Goal: Task Accomplishment & Management: Manage account settings

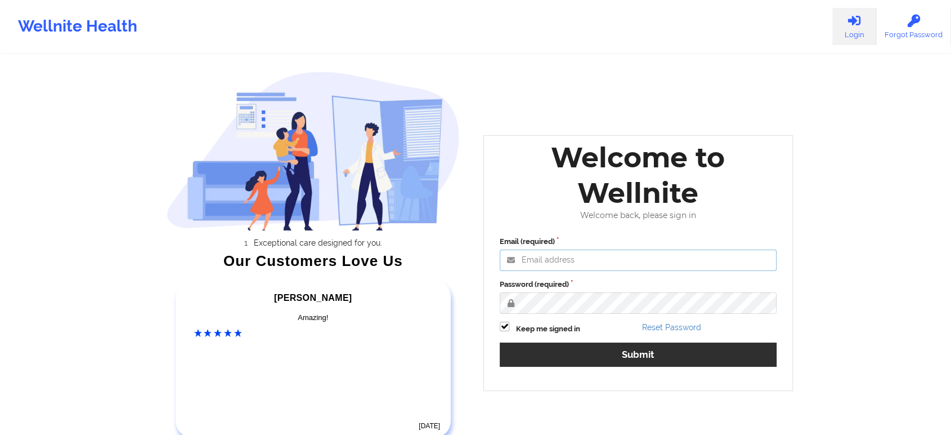
type input "[EMAIL_ADDRESS][DOMAIN_NAME]"
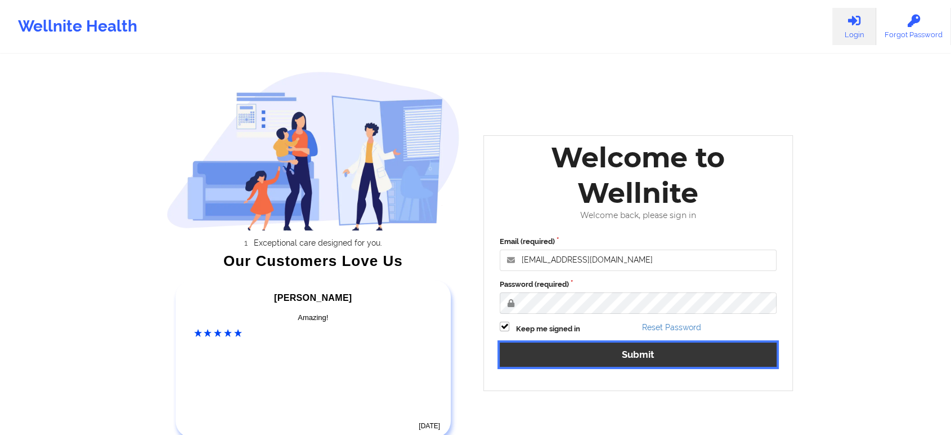
click at [575, 354] on button "Submit" at bounding box center [638, 354] width 277 height 24
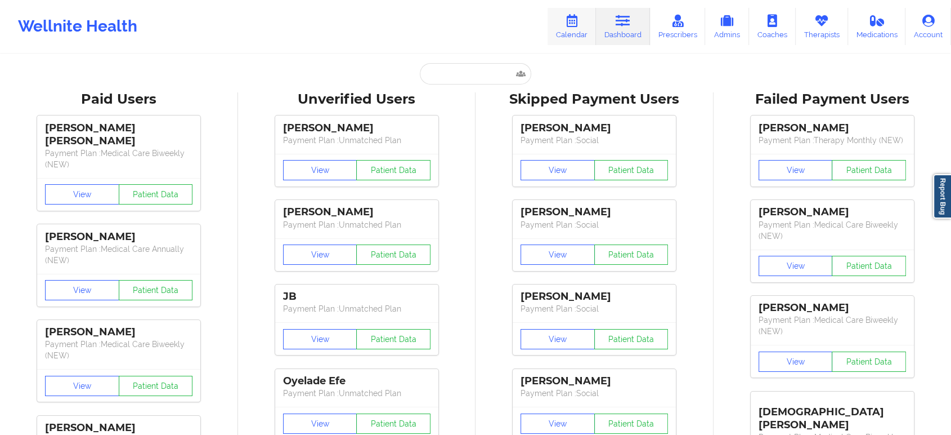
click at [566, 17] on link "Calendar" at bounding box center [572, 26] width 48 height 37
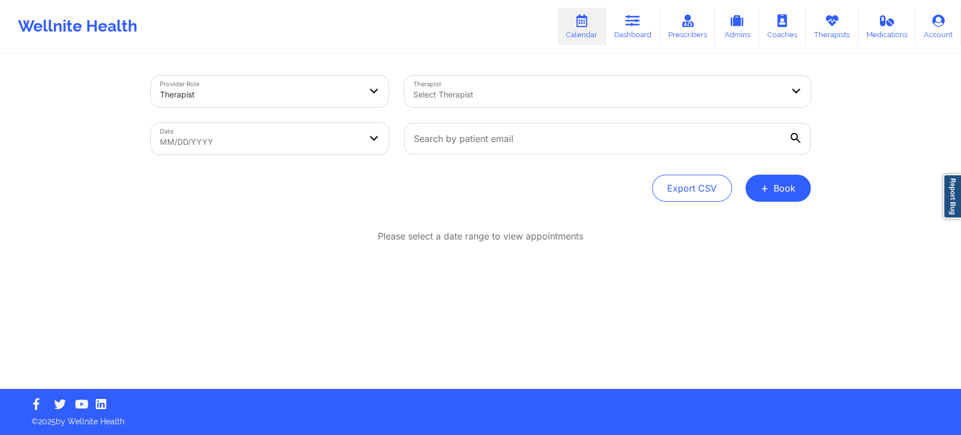
click at [342, 146] on body "Wellnite Health Calendar Dashboard Prescribers Admins Coaches Therapists Medica…" at bounding box center [480, 217] width 961 height 435
select select "2025-8"
select select "2025-9"
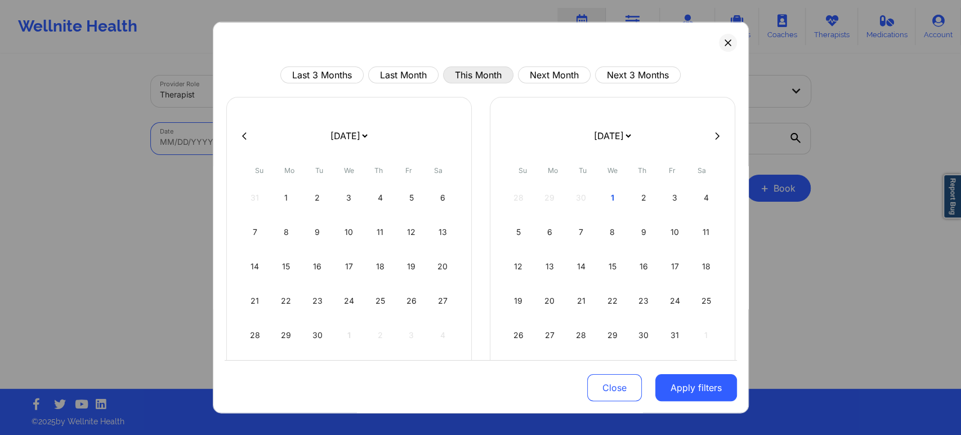
click at [469, 81] on button "This Month" at bounding box center [478, 74] width 70 height 17
select select "2025-9"
select select "2025-10"
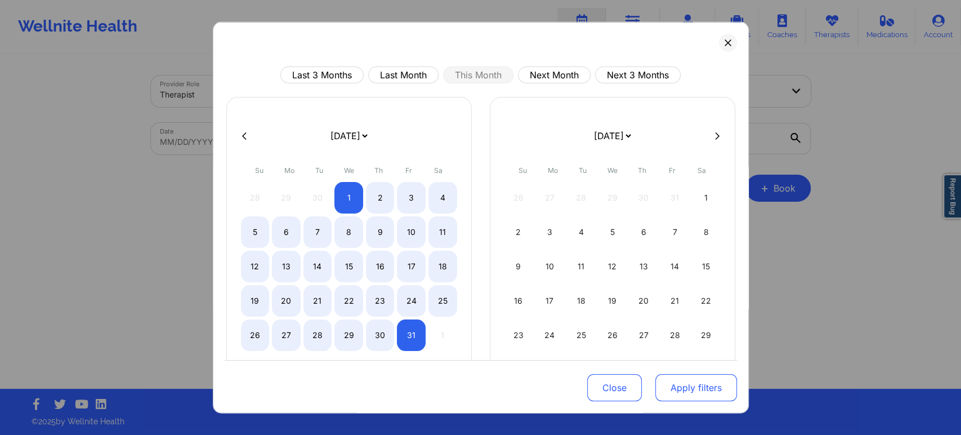
click at [696, 397] on button "Apply filters" at bounding box center [696, 387] width 82 height 27
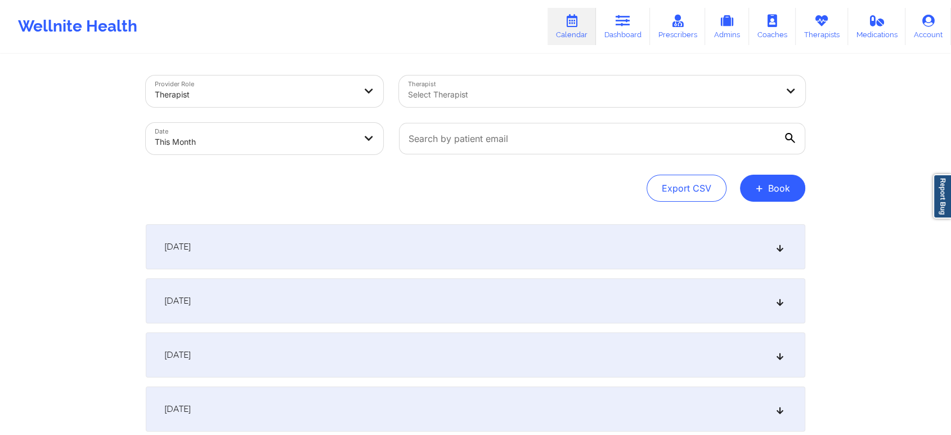
click at [268, 138] on body "Wellnite Health Calendar Dashboard Prescribers Admins Coaches Therapists Medica…" at bounding box center [475, 217] width 951 height 435
select select "2025-9"
select select "2025-10"
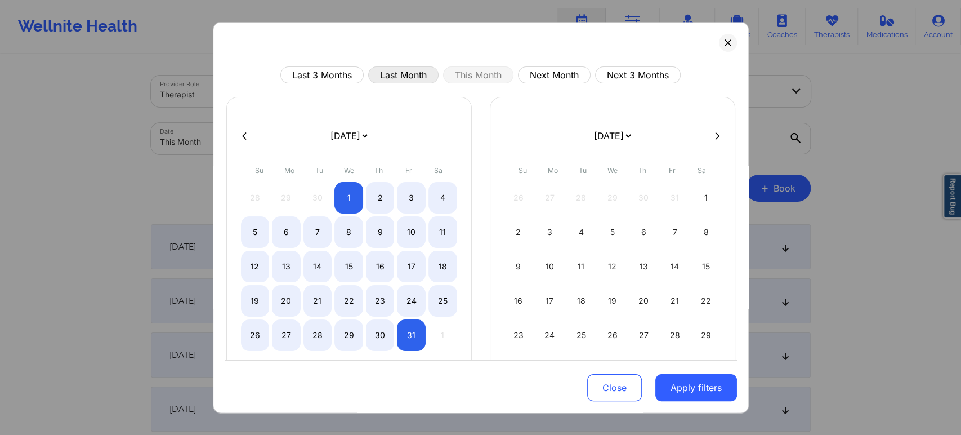
click at [393, 75] on button "Last Month" at bounding box center [403, 74] width 70 height 17
select select "2025-8"
select select "2025-9"
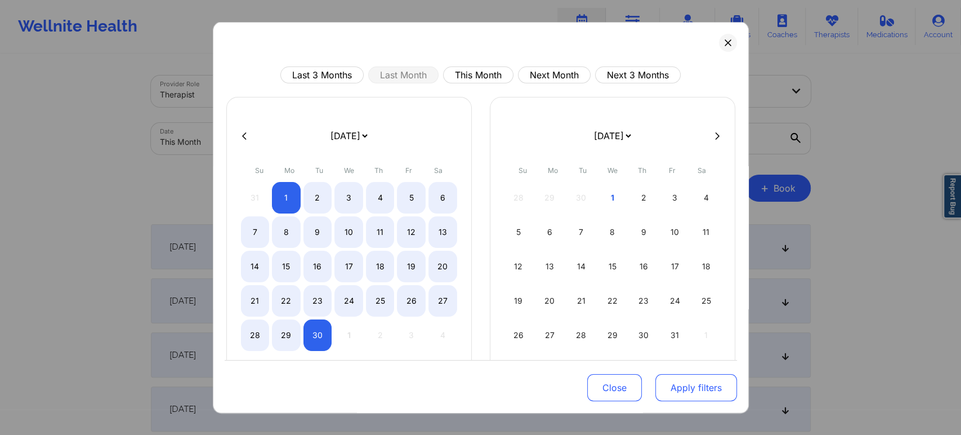
click at [693, 392] on button "Apply filters" at bounding box center [696, 387] width 82 height 27
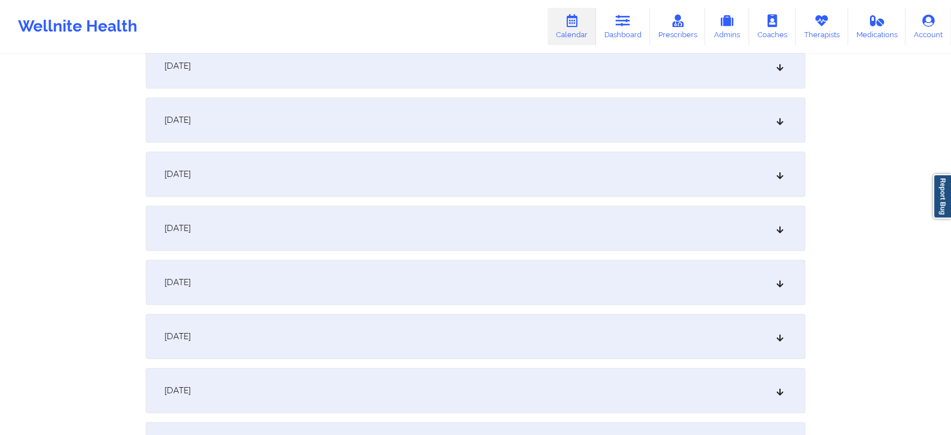
scroll to position [1492, 0]
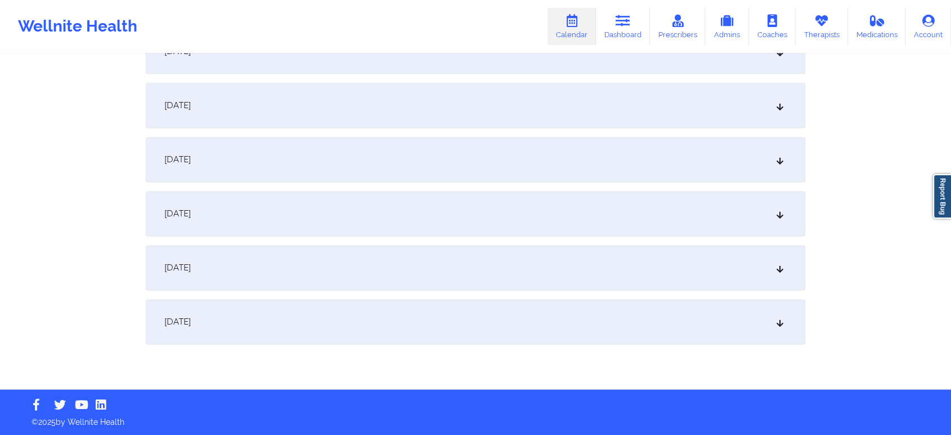
click at [540, 326] on div "[DATE]" at bounding box center [476, 321] width 660 height 45
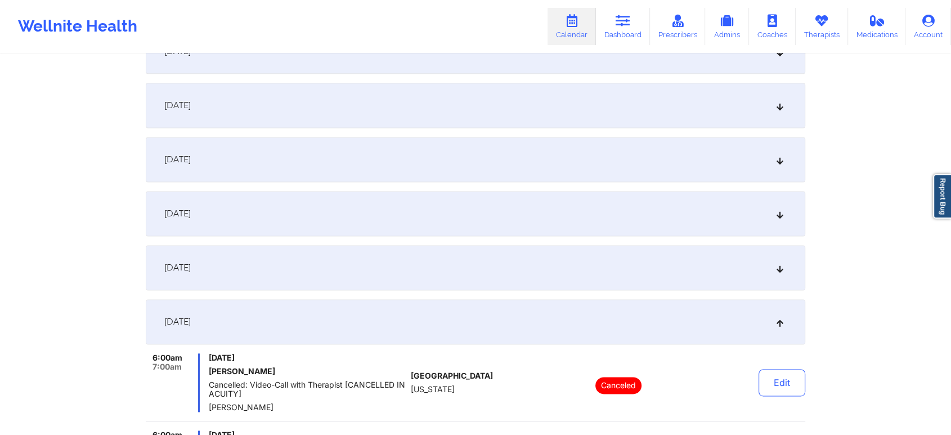
drag, startPoint x: 946, startPoint y: 127, endPoint x: 959, endPoint y: 114, distance: 18.3
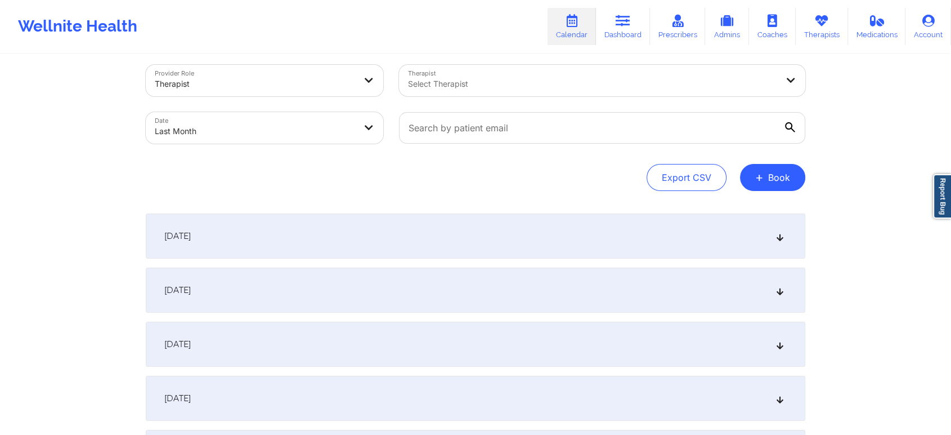
scroll to position [0, 0]
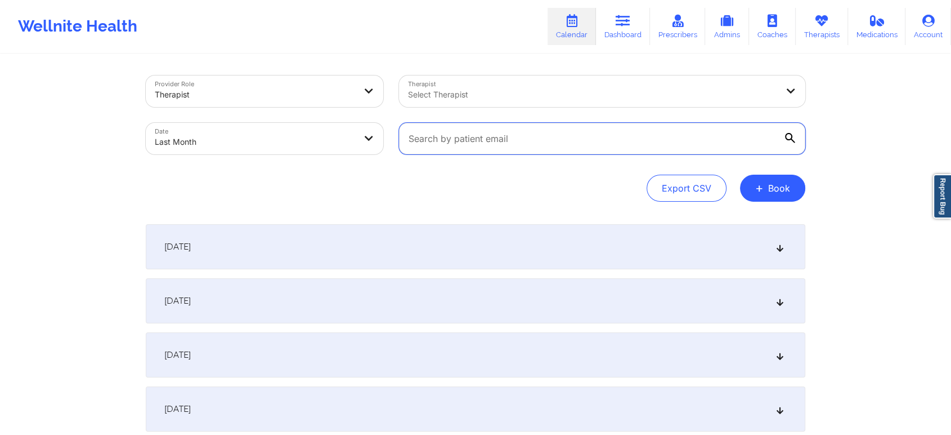
click at [482, 145] on input "text" at bounding box center [602, 139] width 406 height 32
paste input "[EMAIL_ADDRESS][PERSON_NAME][DOMAIN_NAME]"
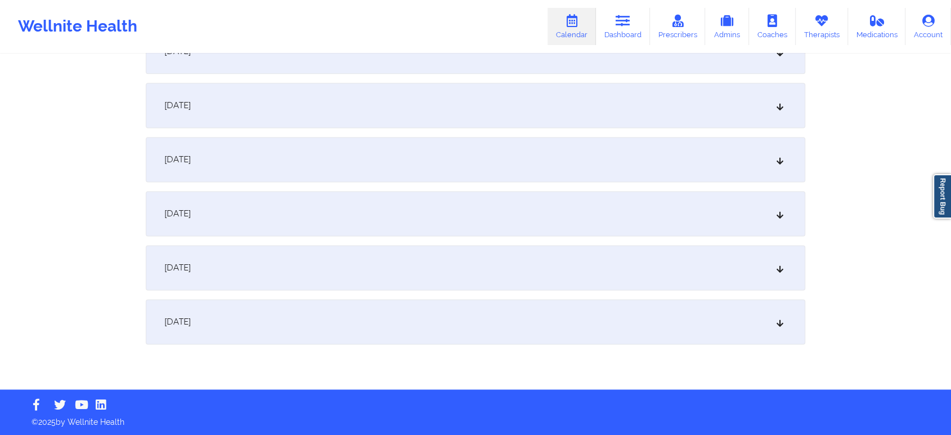
click at [427, 307] on div "[DATE]" at bounding box center [476, 321] width 660 height 45
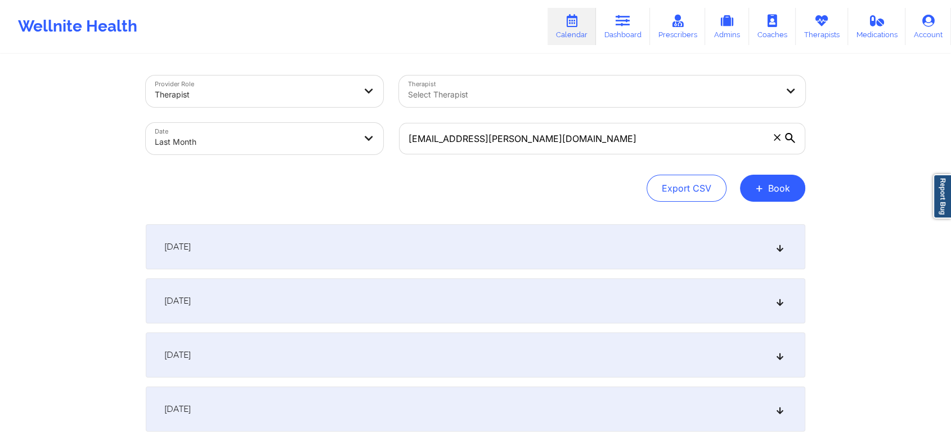
scroll to position [1570, 0]
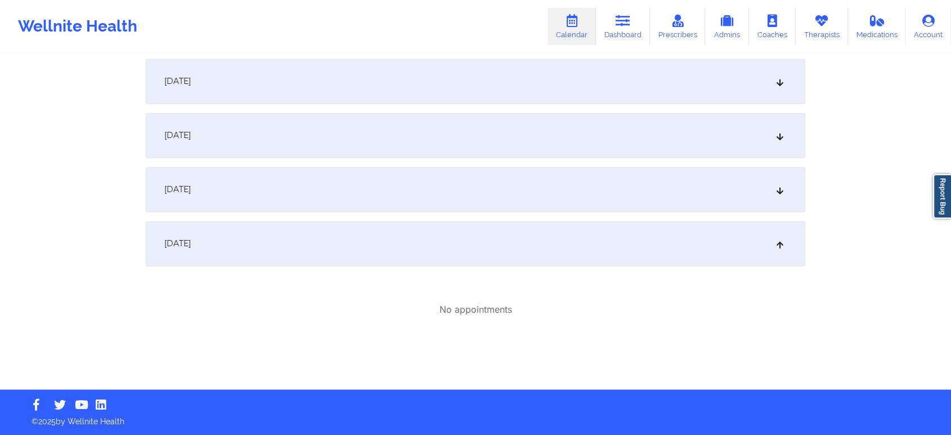
click at [536, 194] on div "[DATE]" at bounding box center [476, 189] width 660 height 45
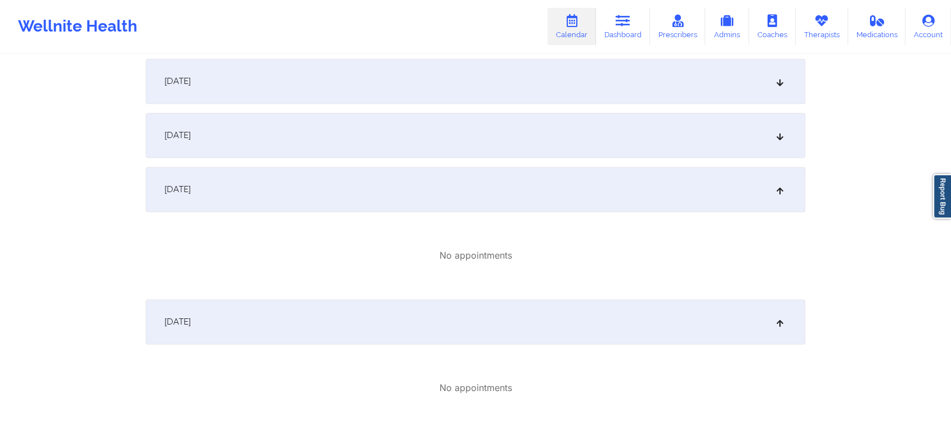
scroll to position [0, 0]
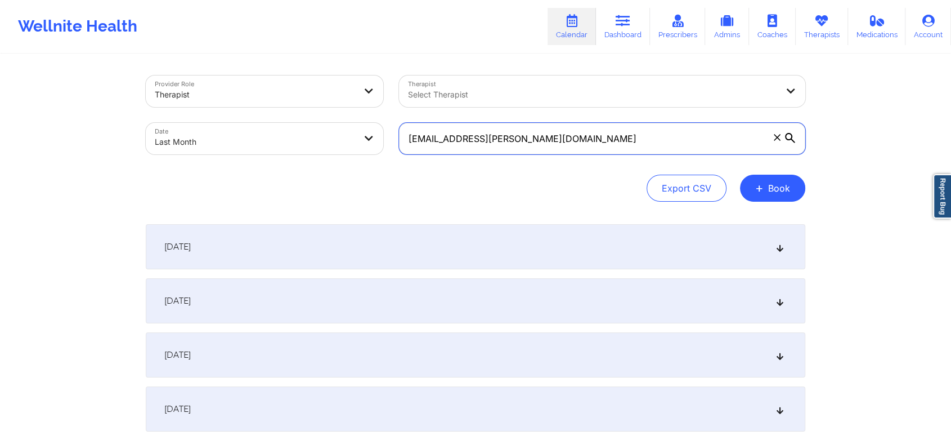
drag, startPoint x: 653, startPoint y: 132, endPoint x: 290, endPoint y: 114, distance: 363.5
click at [290, 114] on div "Provider Role Therapist Therapist Select Therapist Date Last Month [EMAIL_ADDRE…" at bounding box center [475, 115] width 675 height 95
paste input "[EMAIL_ADDRESS]"
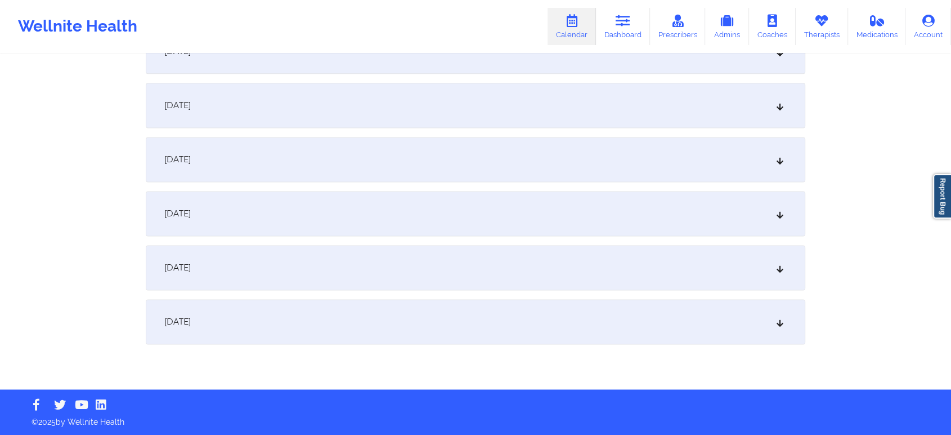
click at [378, 318] on div "[DATE]" at bounding box center [476, 321] width 660 height 45
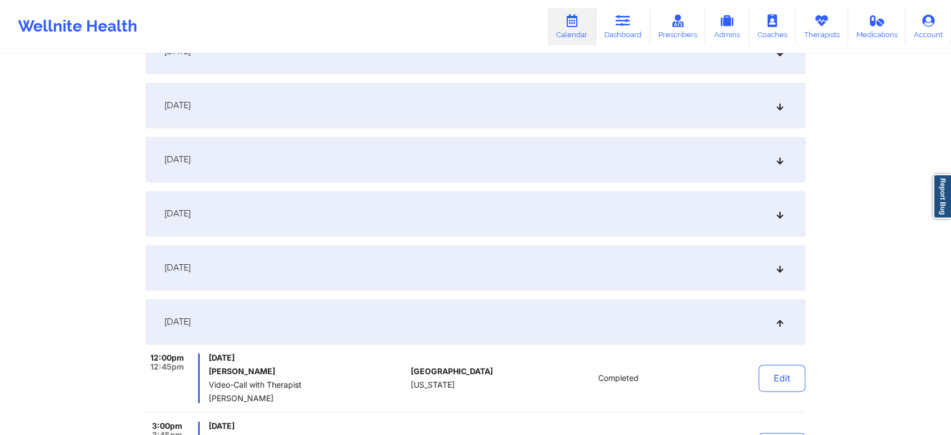
scroll to position [1688, 0]
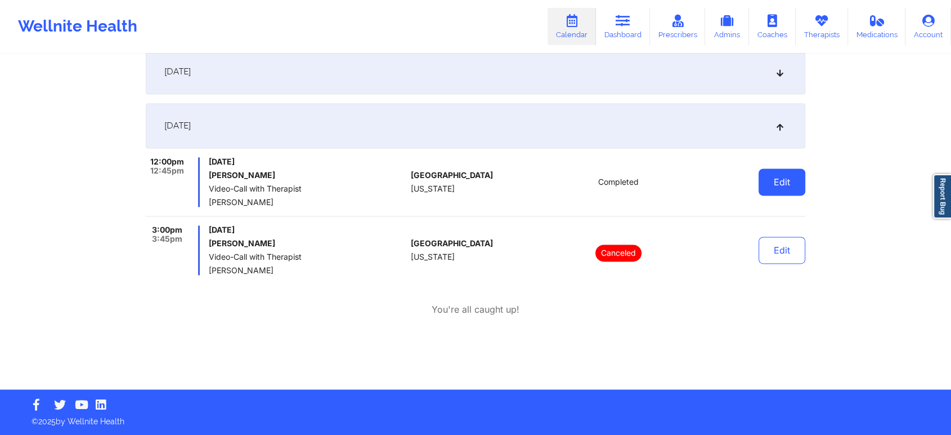
click at [761, 183] on button "Edit" at bounding box center [782, 181] width 47 height 27
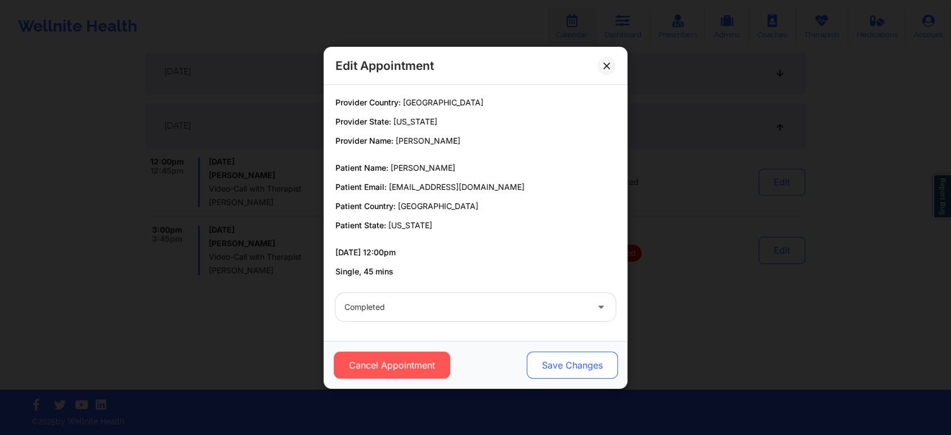
click at [563, 370] on button "Save Changes" at bounding box center [572, 364] width 91 height 27
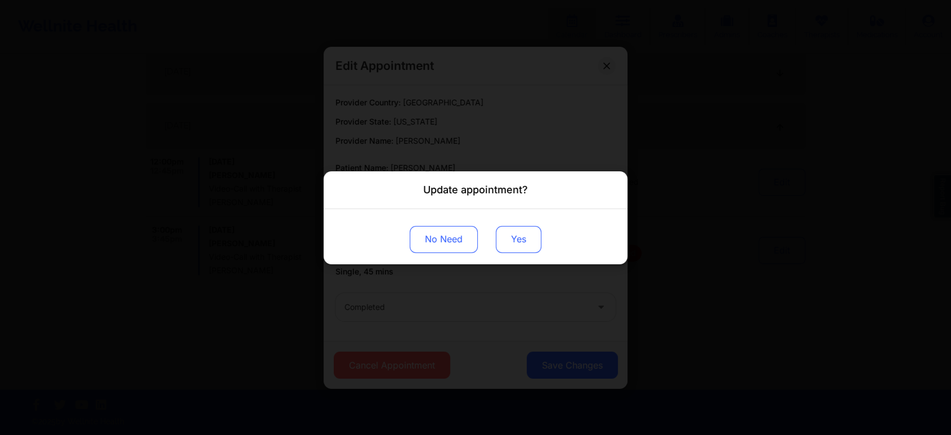
click at [504, 240] on button "Yes" at bounding box center [519, 238] width 46 height 27
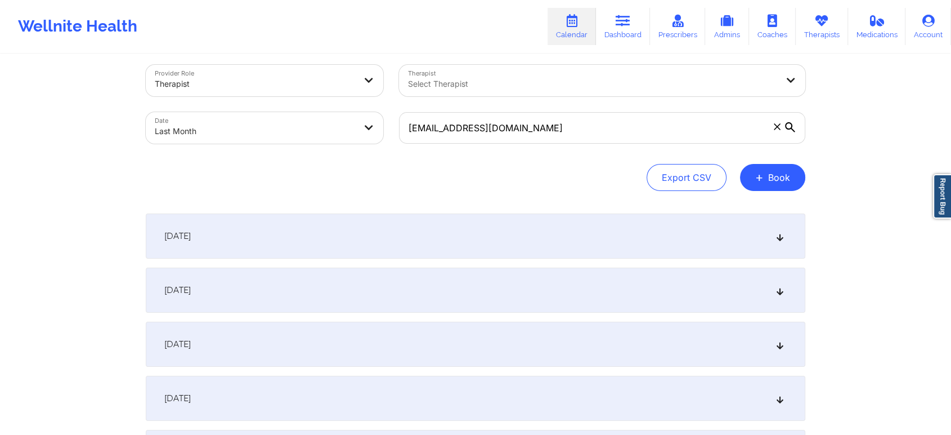
scroll to position [0, 0]
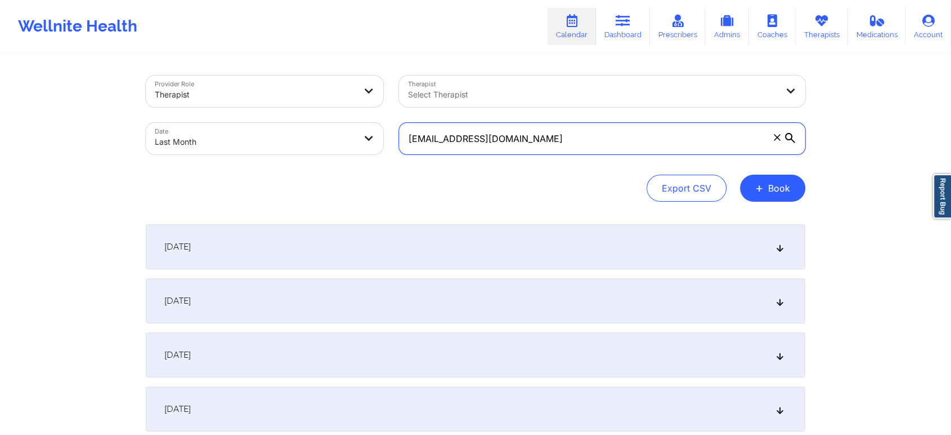
drag, startPoint x: 558, startPoint y: 131, endPoint x: 351, endPoint y: 128, distance: 207.7
click at [351, 128] on div "Provider Role Therapist Therapist Select Therapist Date Last Month [EMAIL_ADDRE…" at bounding box center [475, 115] width 675 height 95
paste input "[PERSON_NAME]"
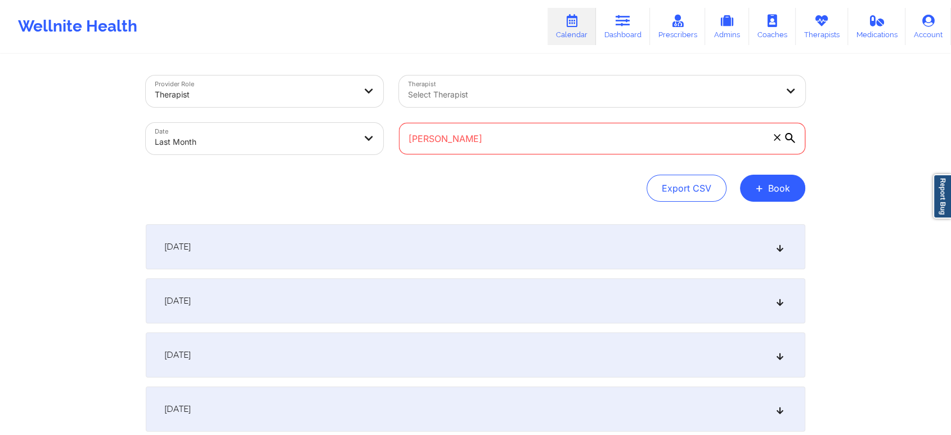
click at [399, 136] on input "[PERSON_NAME]" at bounding box center [602, 139] width 406 height 32
click at [482, 136] on input "[PERSON_NAME]" at bounding box center [602, 139] width 406 height 32
type input "A"
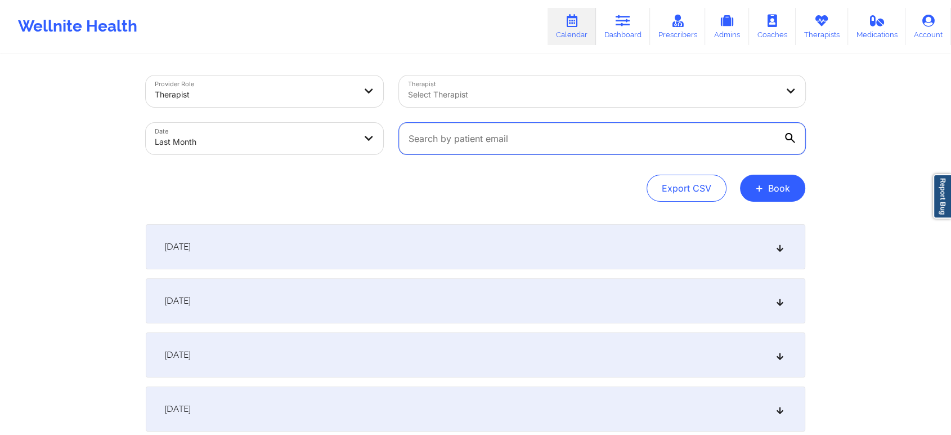
paste input "[PERSON_NAME]"
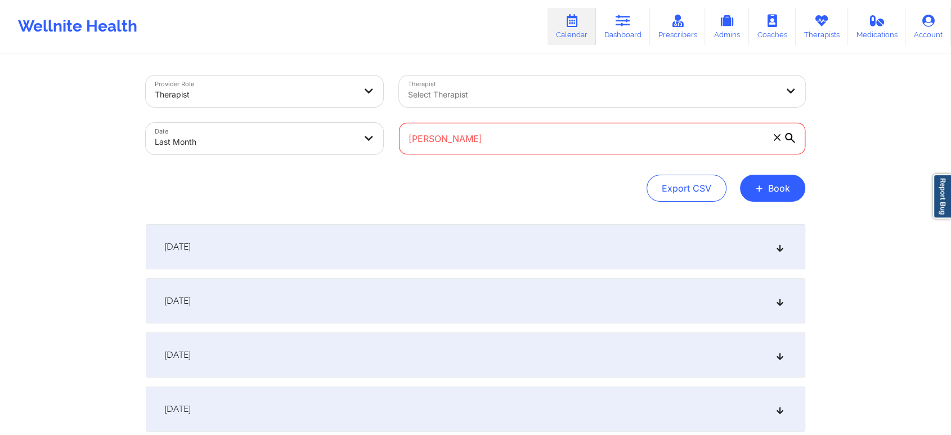
drag, startPoint x: 518, startPoint y: 128, endPoint x: 338, endPoint y: 105, distance: 181.1
click at [338, 105] on div "Provider Role Therapist Therapist Select Therapist Date Last Month [PERSON_NAME]" at bounding box center [475, 115] width 675 height 95
paste input "[EMAIL_ADDRESS][DOMAIN_NAME]"
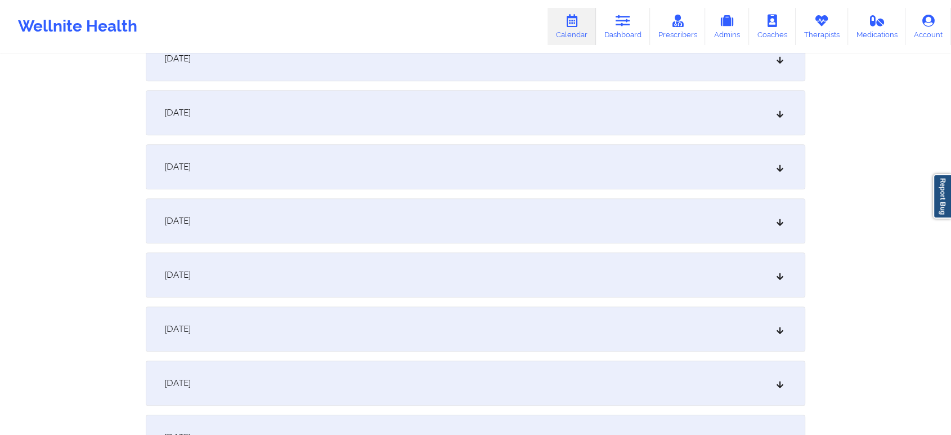
scroll to position [1492, 0]
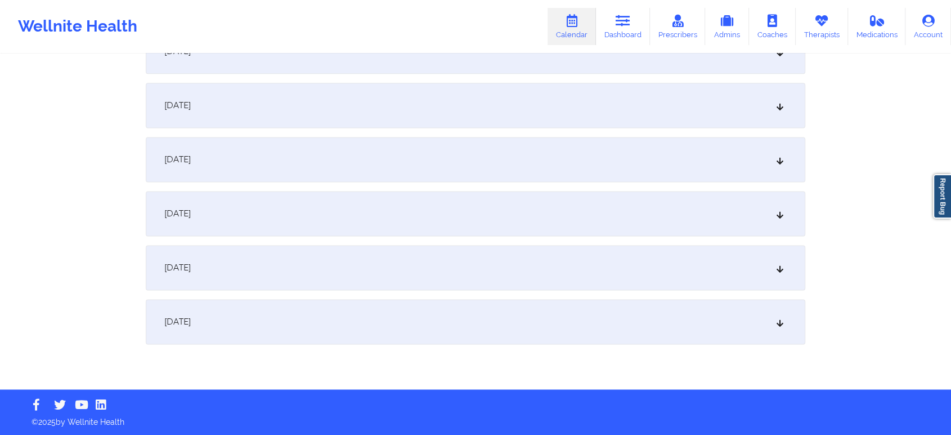
click at [576, 328] on div "[DATE]" at bounding box center [476, 321] width 660 height 45
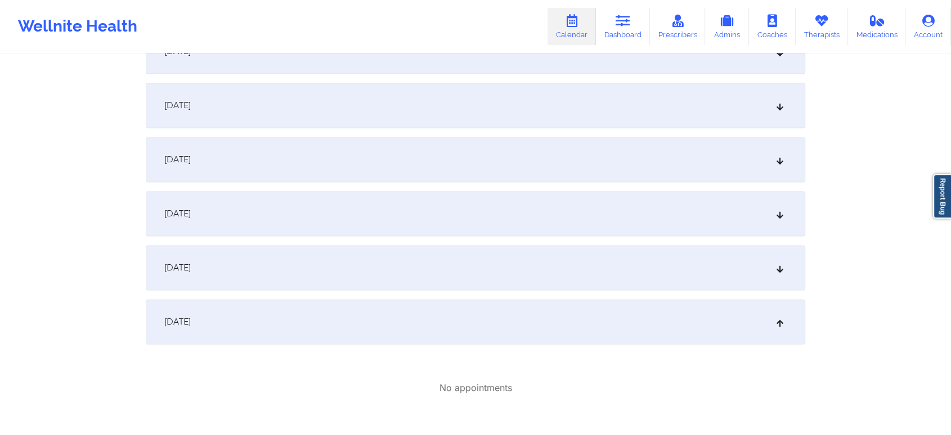
click at [531, 287] on div "[DATE]" at bounding box center [476, 267] width 660 height 45
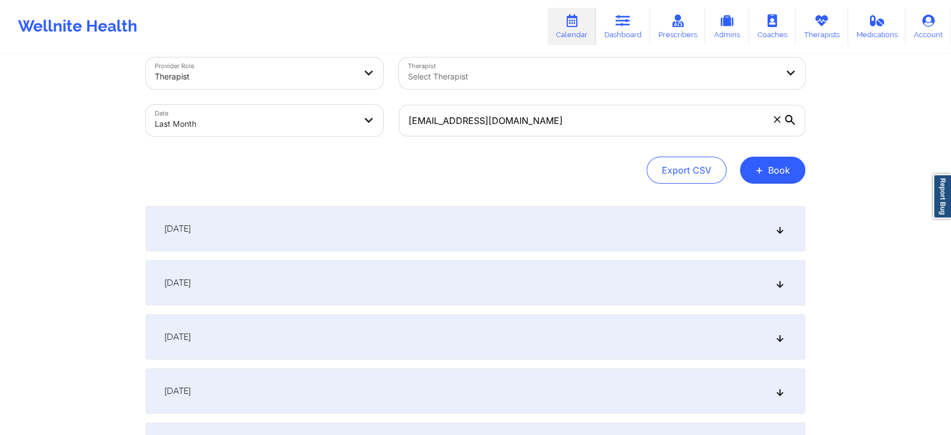
scroll to position [0, 0]
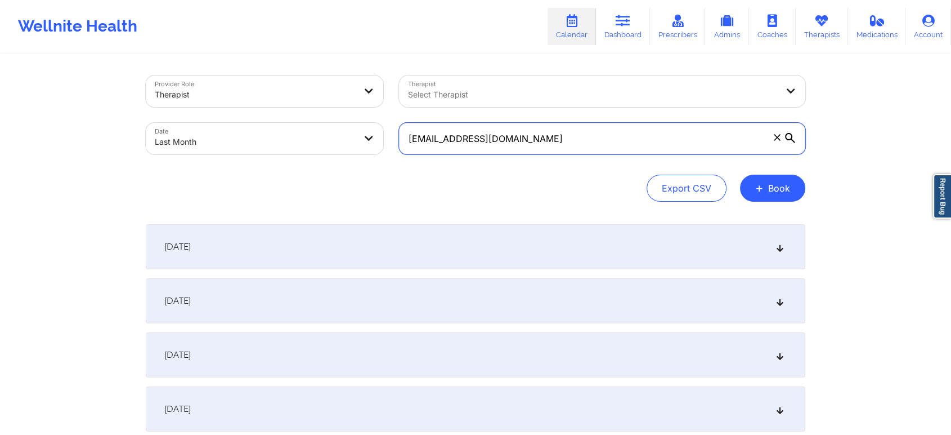
drag, startPoint x: 578, startPoint y: 132, endPoint x: 324, endPoint y: 155, distance: 254.4
click at [324, 155] on div "Provider Role Therapist Therapist Select Therapist Date Last Month [EMAIL_ADDRE…" at bounding box center [475, 115] width 675 height 95
paste input "[EMAIL_ADDRESS]"
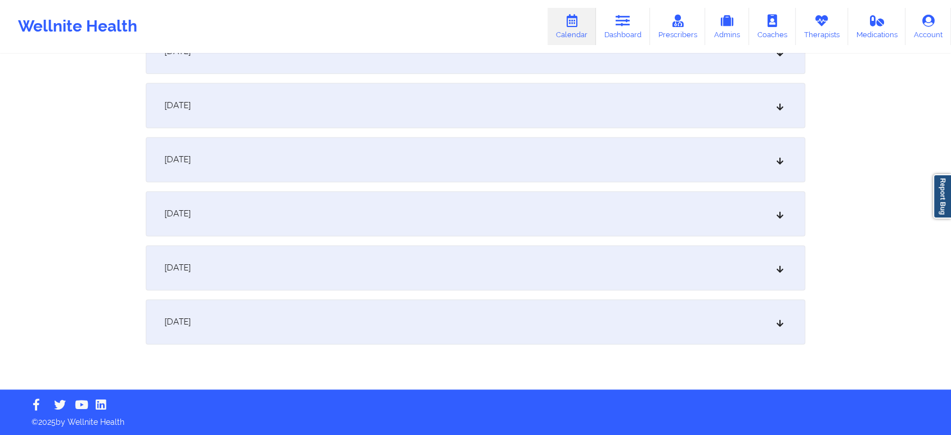
click at [440, 337] on div "[DATE]" at bounding box center [476, 321] width 660 height 45
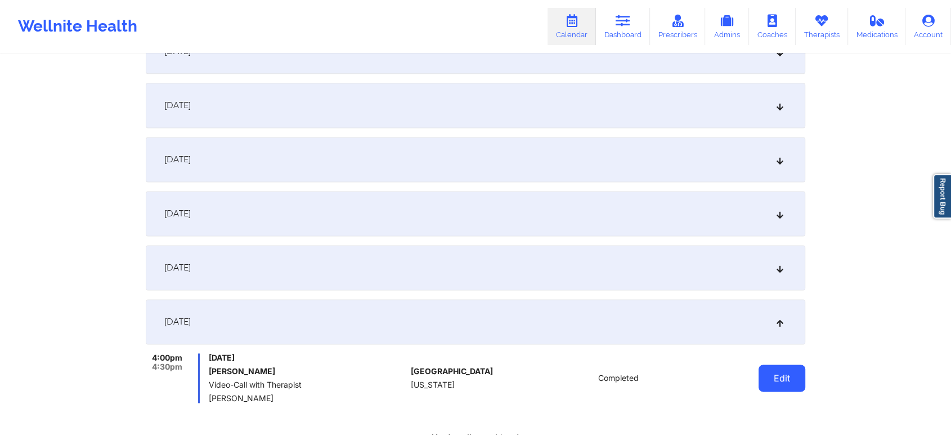
click at [782, 381] on button "Edit" at bounding box center [782, 377] width 47 height 27
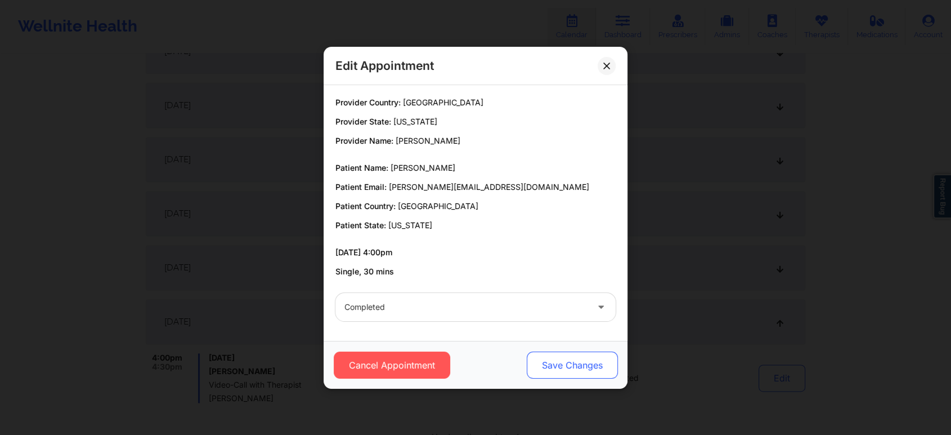
click at [541, 368] on button "Save Changes" at bounding box center [572, 364] width 91 height 27
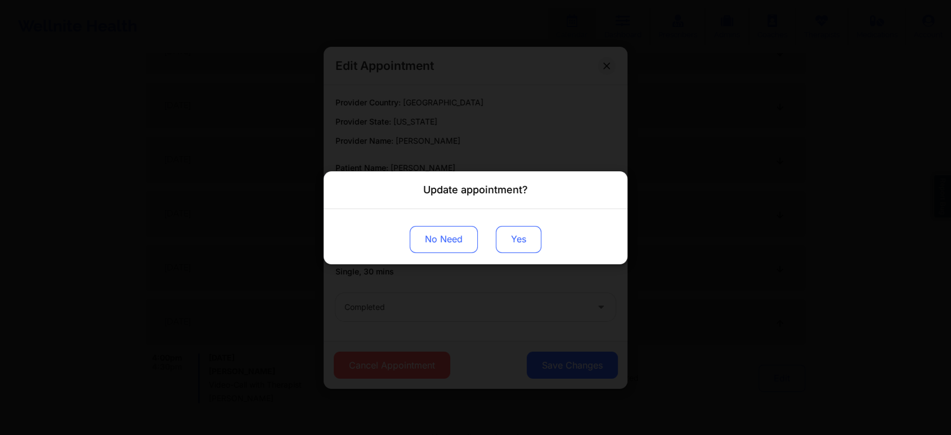
click at [527, 229] on button "Yes" at bounding box center [519, 238] width 46 height 27
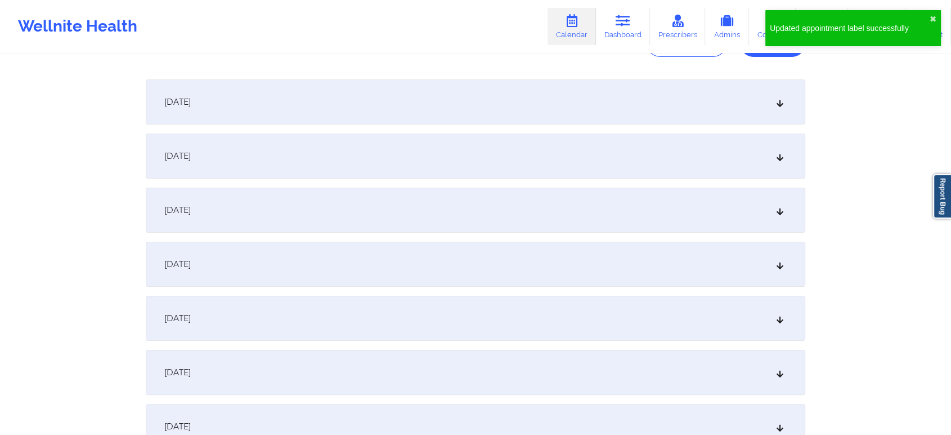
scroll to position [0, 0]
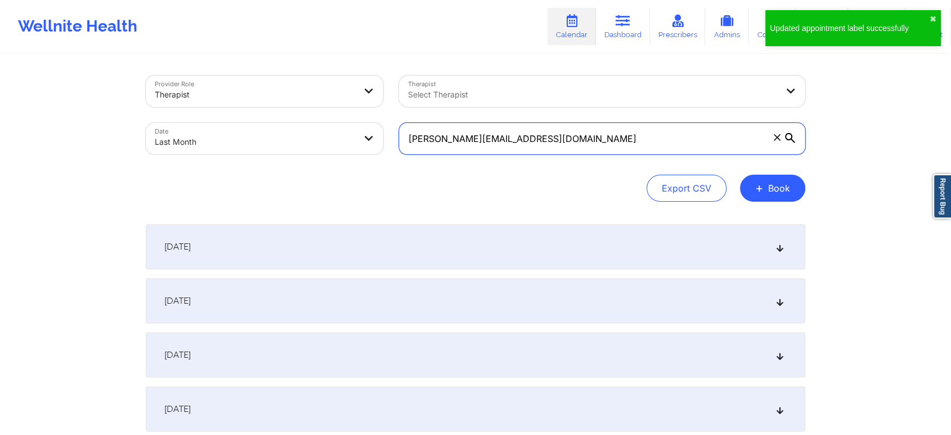
drag, startPoint x: 559, startPoint y: 151, endPoint x: 356, endPoint y: 159, distance: 202.8
click at [356, 159] on div "Provider Role Therapist Therapist Select Therapist Date Last Month [PERSON_NAME…" at bounding box center [475, 115] width 675 height 95
paste input "[EMAIL_ADDRESS]"
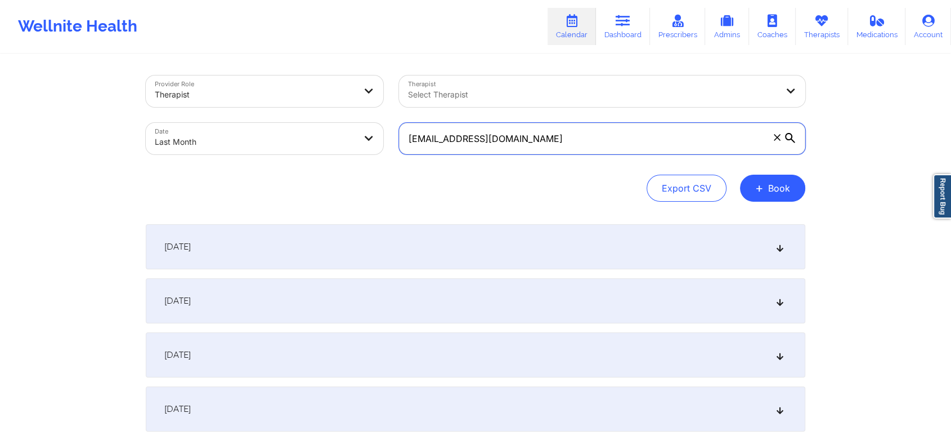
scroll to position [1492, 0]
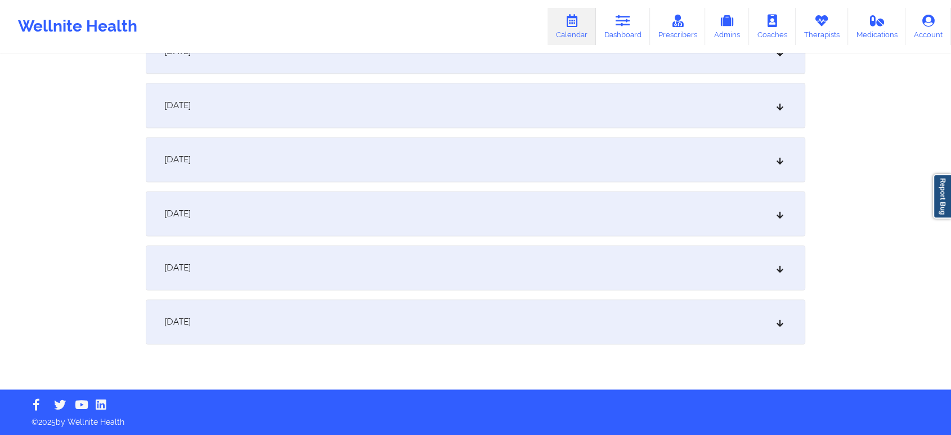
type input "[EMAIL_ADDRESS][DOMAIN_NAME]"
click at [570, 323] on div "[DATE]" at bounding box center [476, 321] width 660 height 45
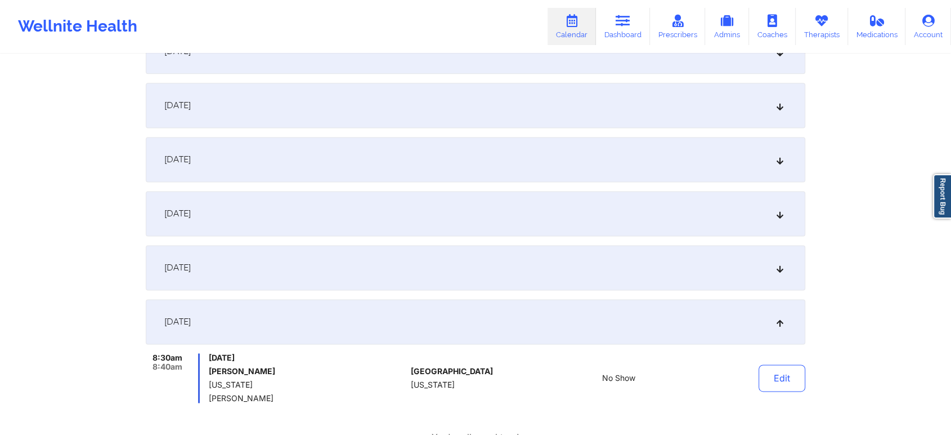
click at [467, 265] on div "[DATE]" at bounding box center [476, 267] width 660 height 45
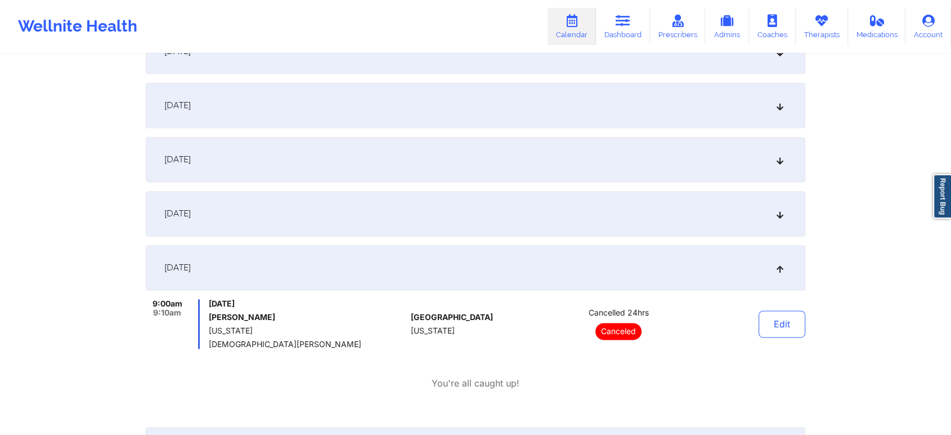
click at [401, 106] on div "[DATE]" at bounding box center [476, 105] width 660 height 45
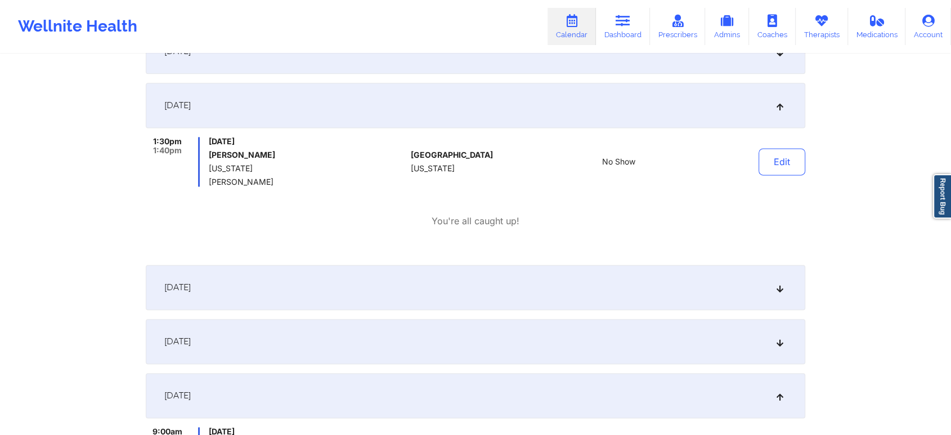
click at [572, 293] on div "[DATE]" at bounding box center [476, 287] width 660 height 45
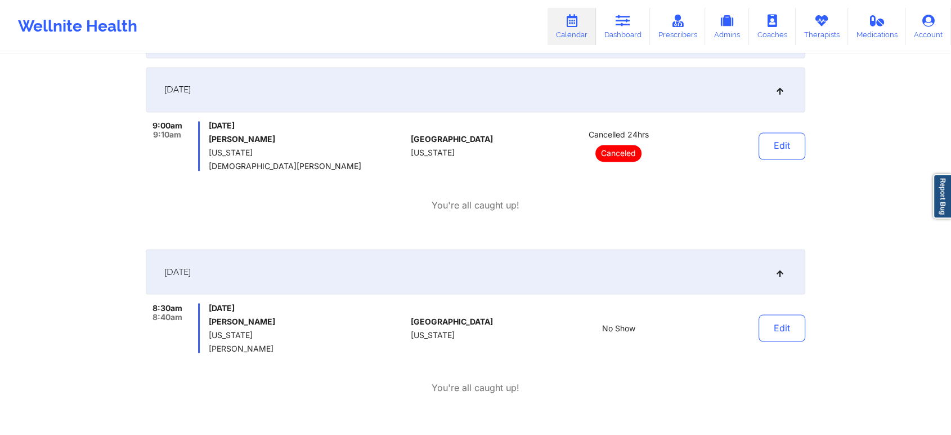
scroll to position [1953, 0]
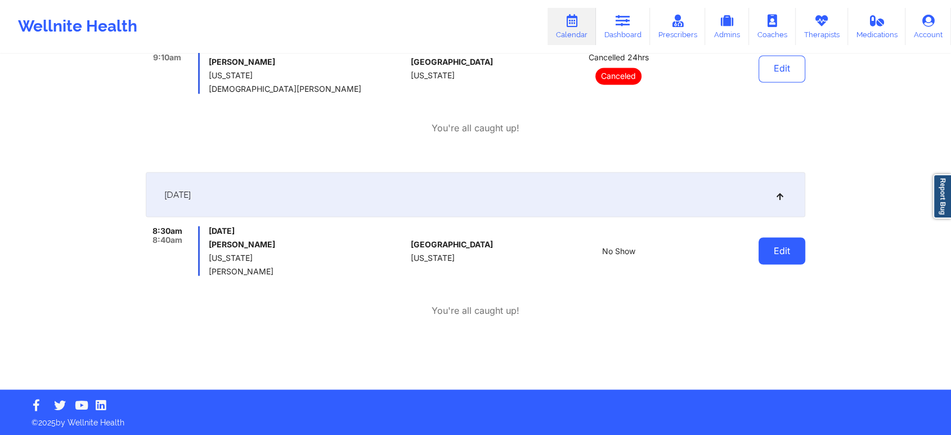
click at [793, 262] on button "Edit" at bounding box center [782, 250] width 47 height 27
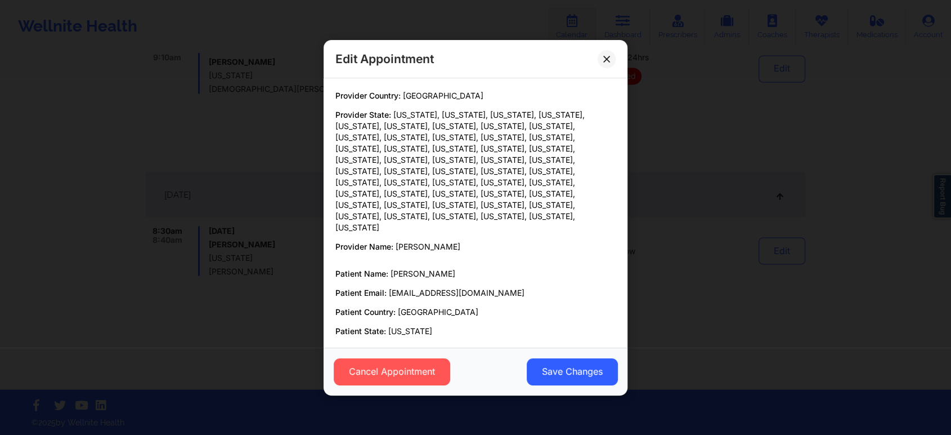
scroll to position [65, 0]
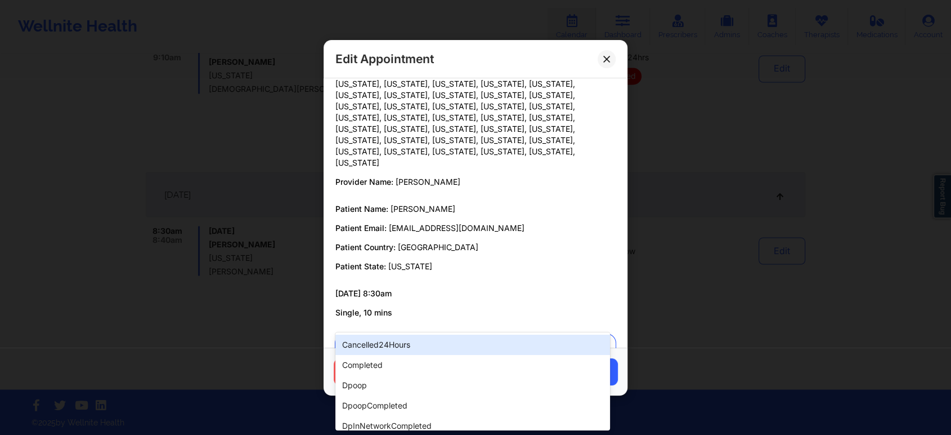
click at [437, 341] on div at bounding box center [465, 348] width 243 height 14
type input "tech"
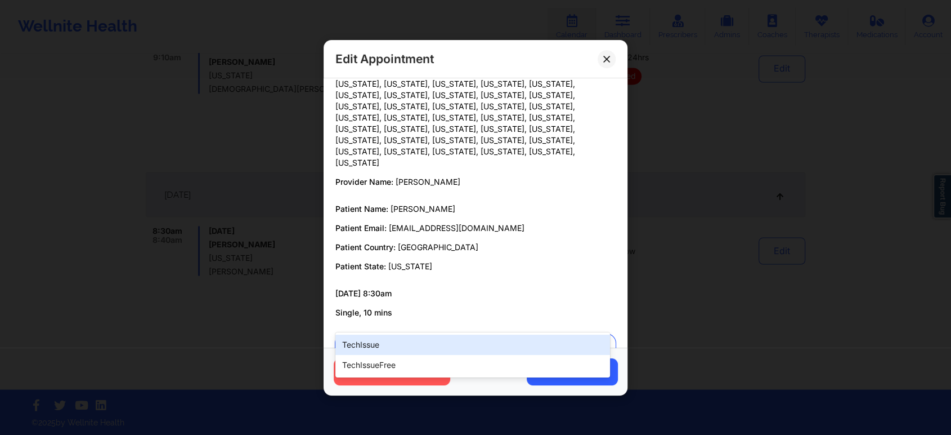
click at [350, 337] on div "techIssue" at bounding box center [472, 344] width 275 height 20
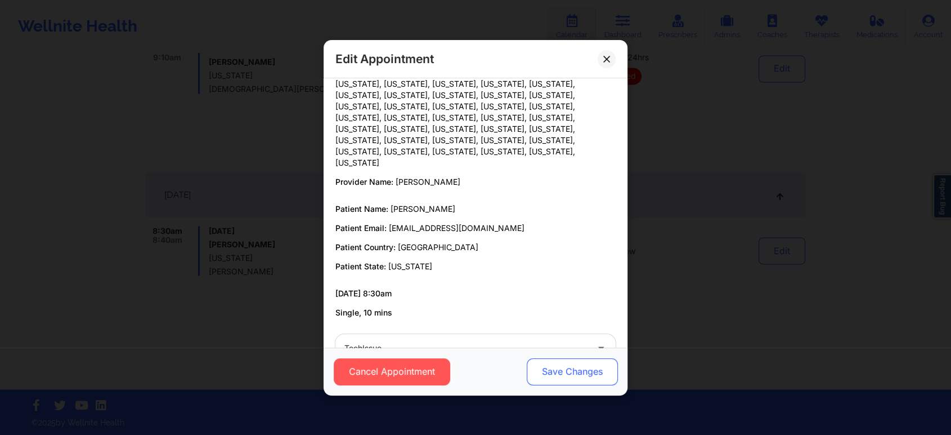
click at [547, 378] on button "Save Changes" at bounding box center [572, 370] width 91 height 27
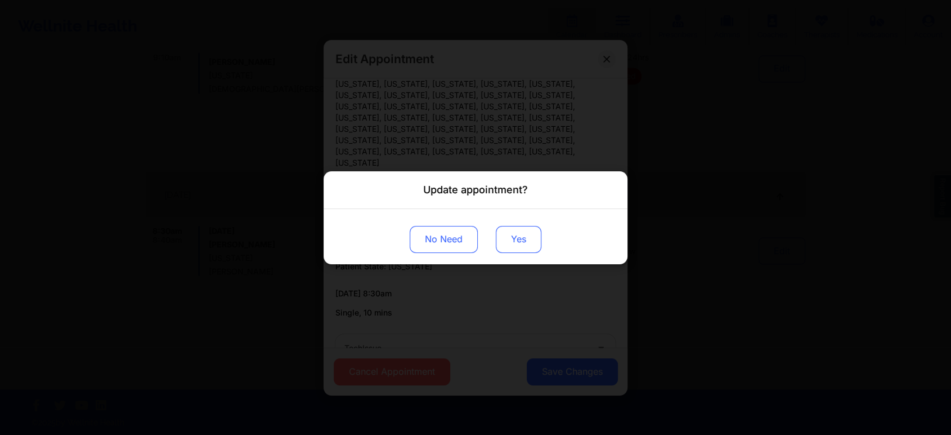
click at [507, 227] on button "Yes" at bounding box center [519, 238] width 46 height 27
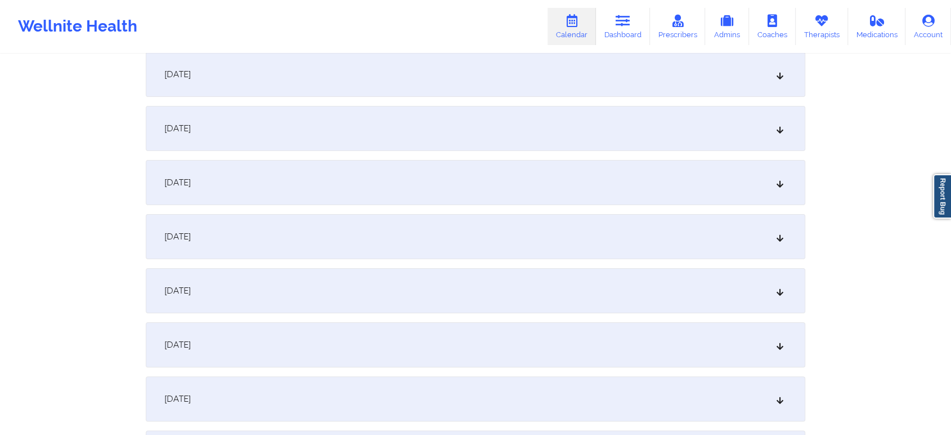
scroll to position [46, 0]
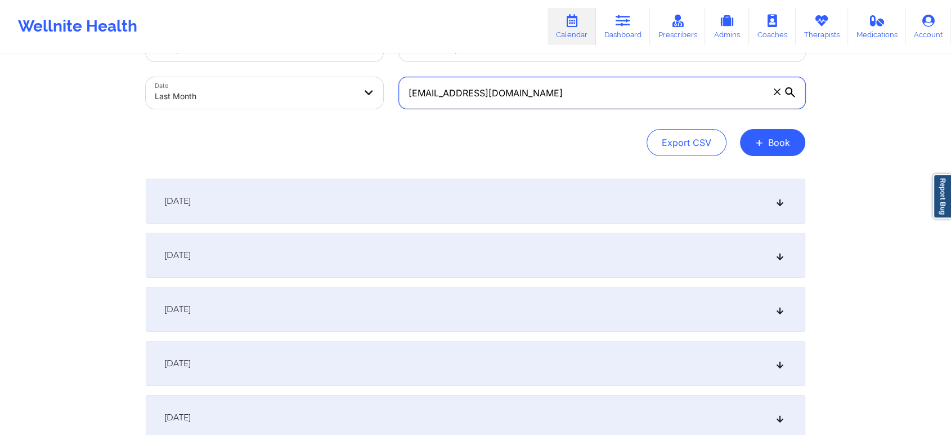
drag, startPoint x: 586, startPoint y: 107, endPoint x: 371, endPoint y: 70, distance: 218.2
click at [371, 70] on div "Provider Role Therapist Therapist Select Therapist Date Last Month [EMAIL_ADDRE…" at bounding box center [475, 69] width 675 height 95
paste input "[PERSON_NAME].[PERSON_NAME]"
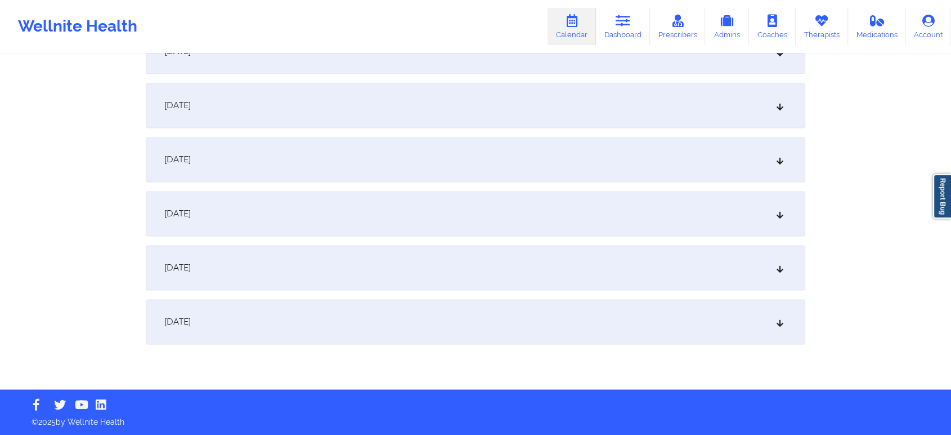
click at [445, 276] on div "[DATE]" at bounding box center [476, 267] width 660 height 45
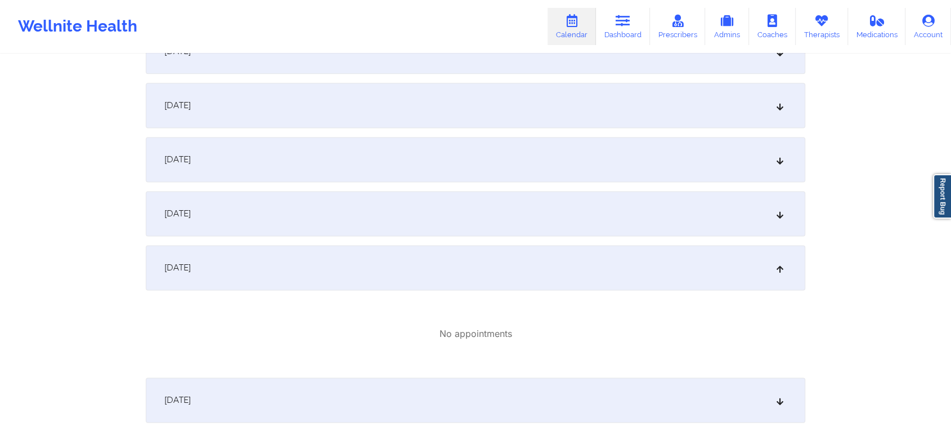
click at [396, 382] on div "[DATE]" at bounding box center [476, 399] width 660 height 45
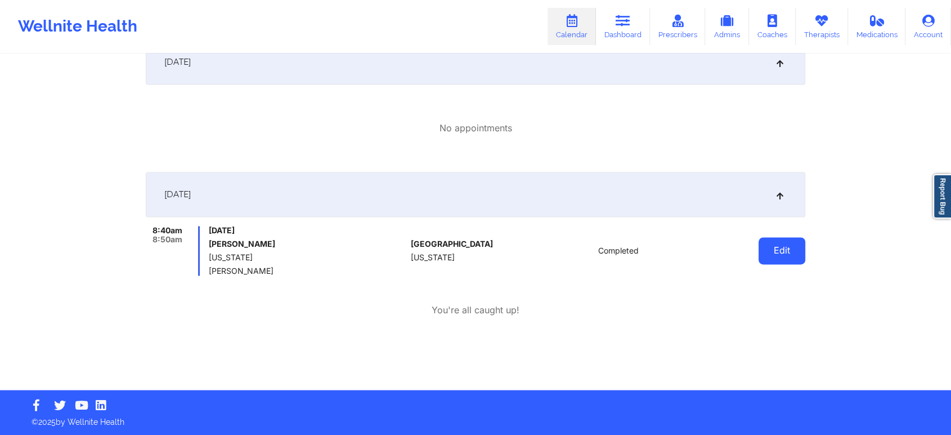
click at [784, 238] on button "Edit" at bounding box center [782, 250] width 47 height 27
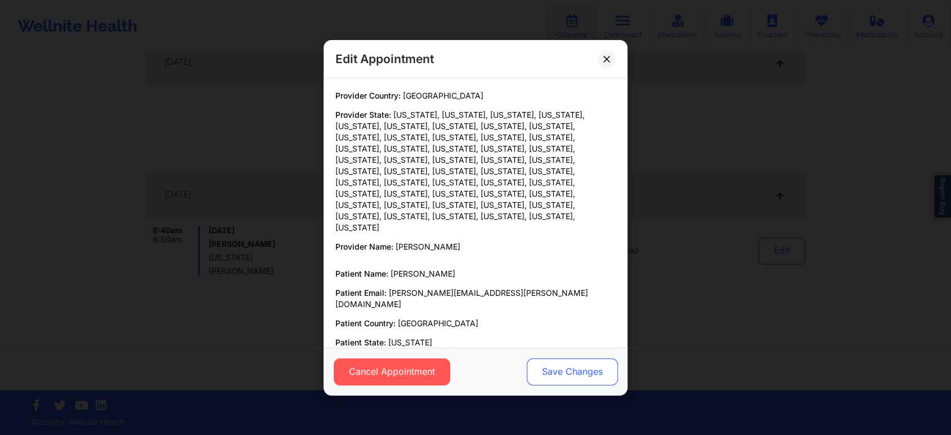
click at [593, 358] on button "Save Changes" at bounding box center [572, 370] width 91 height 27
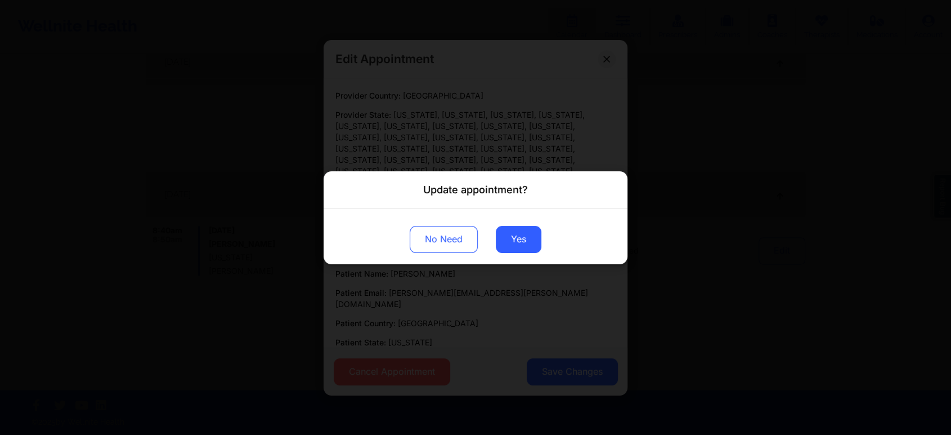
click at [520, 224] on div "No Need Yes" at bounding box center [476, 235] width 304 height 55
click at [516, 240] on button "Yes" at bounding box center [519, 238] width 46 height 27
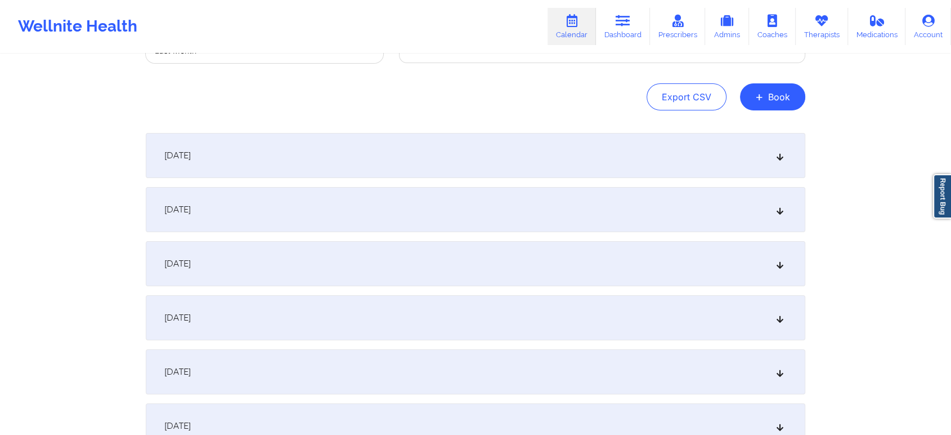
scroll to position [0, 0]
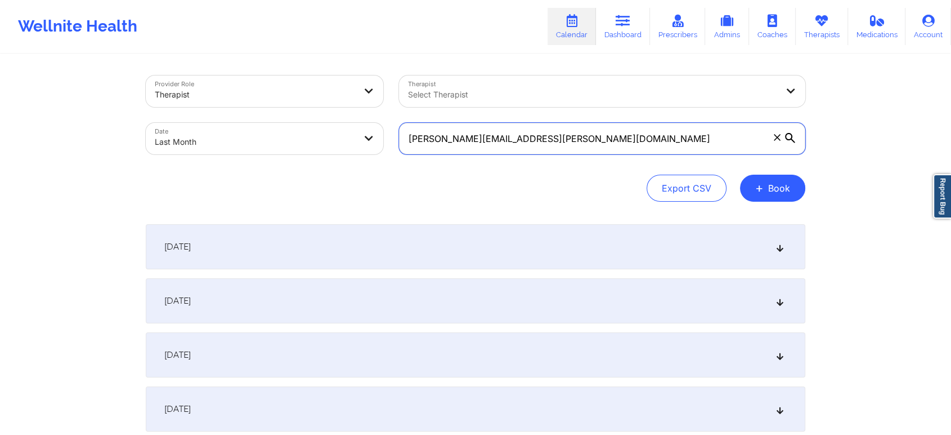
click at [548, 143] on input "[PERSON_NAME][EMAIL_ADDRESS][PERSON_NAME][DOMAIN_NAME]" at bounding box center [602, 139] width 406 height 32
drag, startPoint x: 566, startPoint y: 139, endPoint x: 349, endPoint y: 110, distance: 219.2
click at [349, 110] on div "Provider Role Therapist Therapist Select Therapist Date Last Month [PERSON_NAME…" at bounding box center [475, 115] width 675 height 95
paste input "adv.[DATE]"
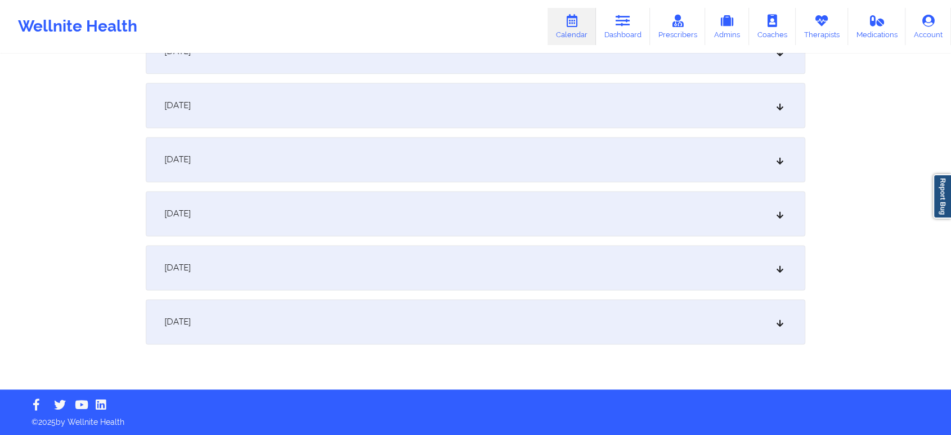
click at [482, 338] on div "[DATE]" at bounding box center [476, 321] width 660 height 45
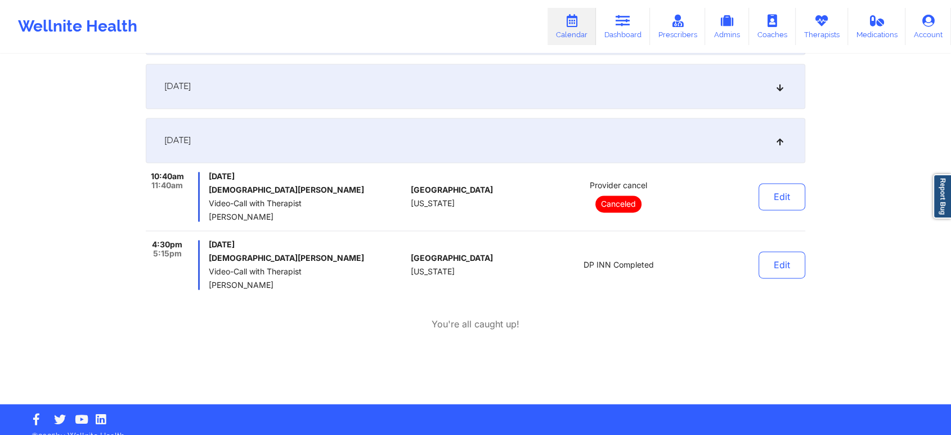
scroll to position [1679, 0]
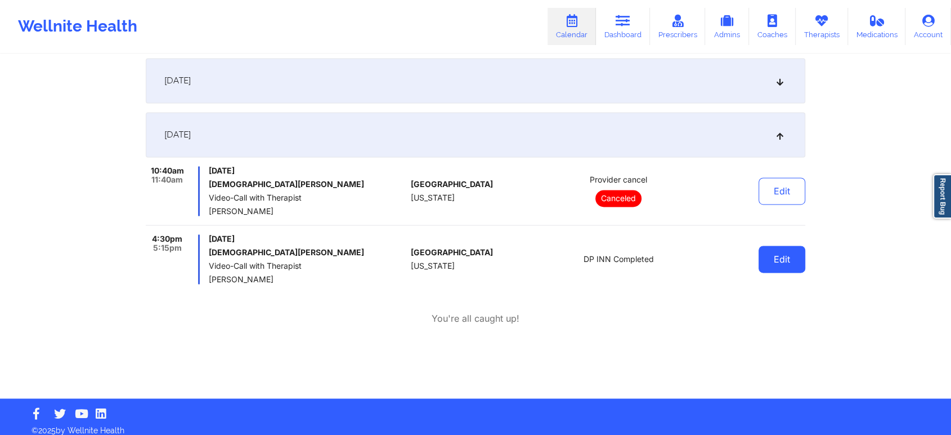
click at [782, 272] on button "Edit" at bounding box center [782, 258] width 47 height 27
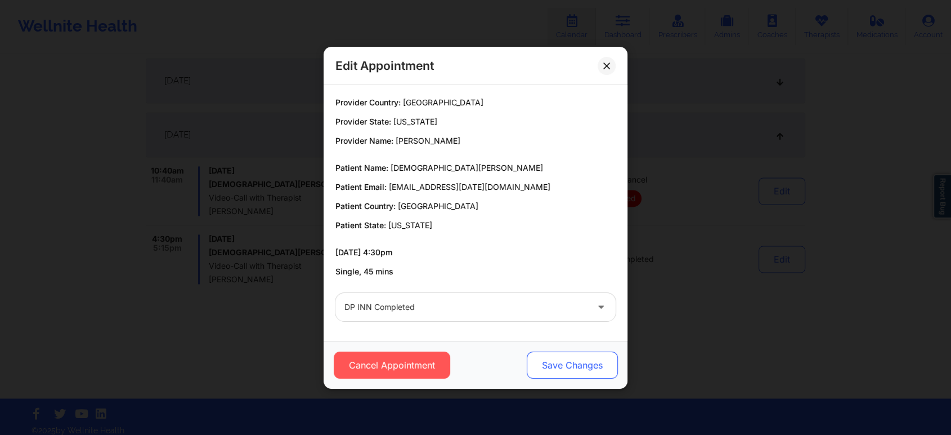
click at [549, 360] on button "Save Changes" at bounding box center [572, 364] width 91 height 27
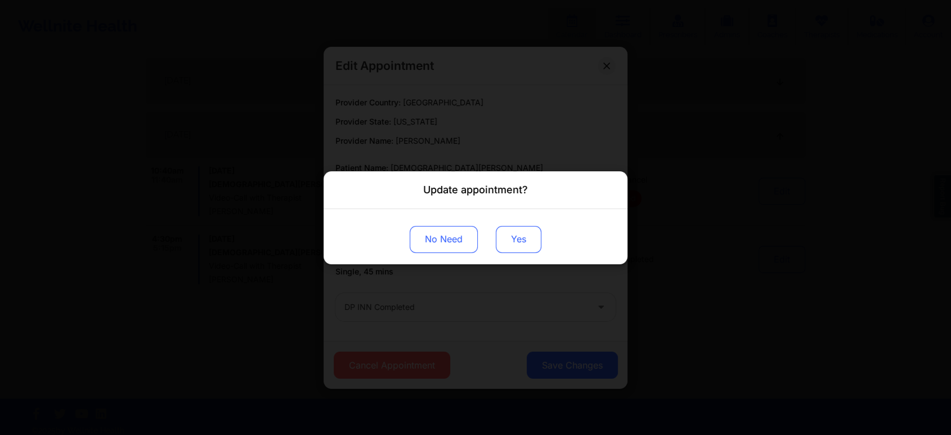
click at [517, 249] on button "Yes" at bounding box center [519, 238] width 46 height 27
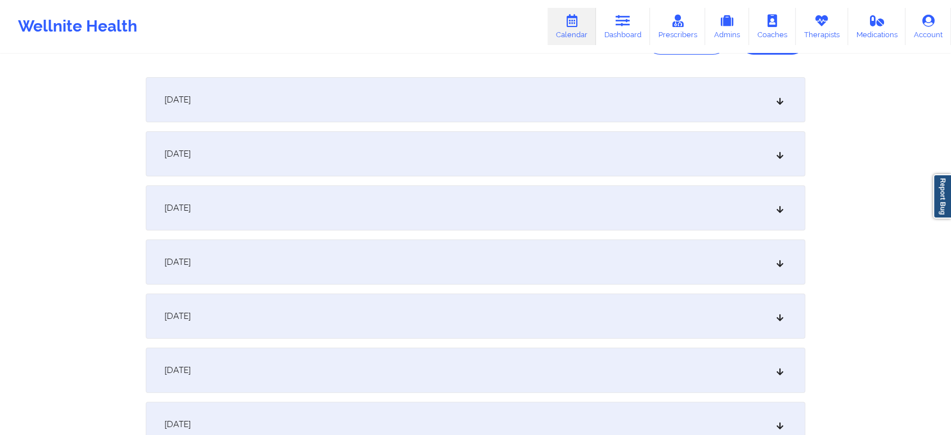
scroll to position [0, 0]
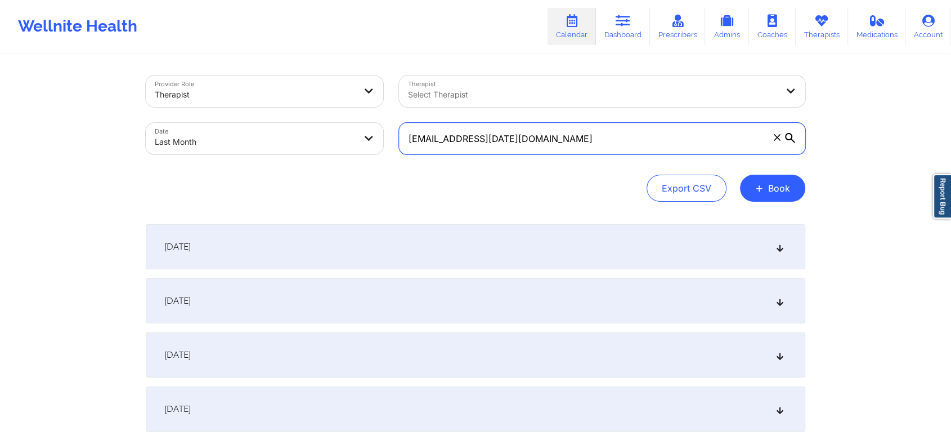
drag, startPoint x: 576, startPoint y: 128, endPoint x: 377, endPoint y: 113, distance: 199.8
click at [377, 113] on div "Provider Role Therapist Therapist Select Therapist Date Last Month [EMAIL_ADDRE…" at bounding box center [475, 115] width 675 height 95
paste input "hurtadocajuan"
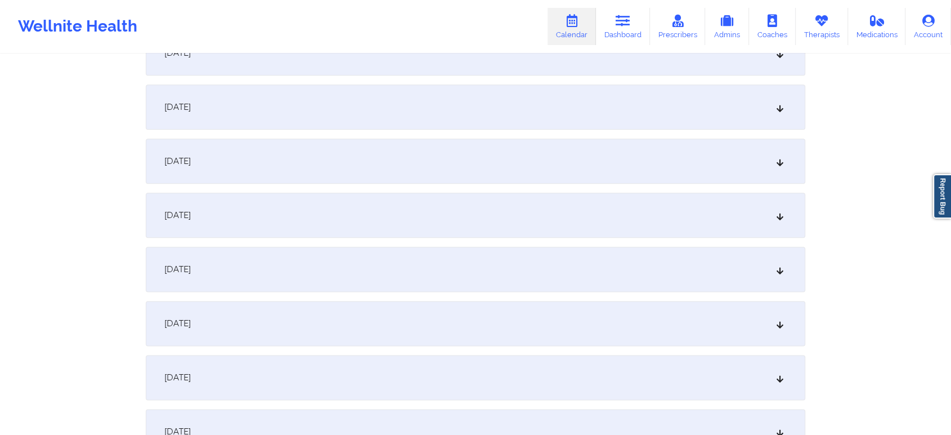
scroll to position [1492, 0]
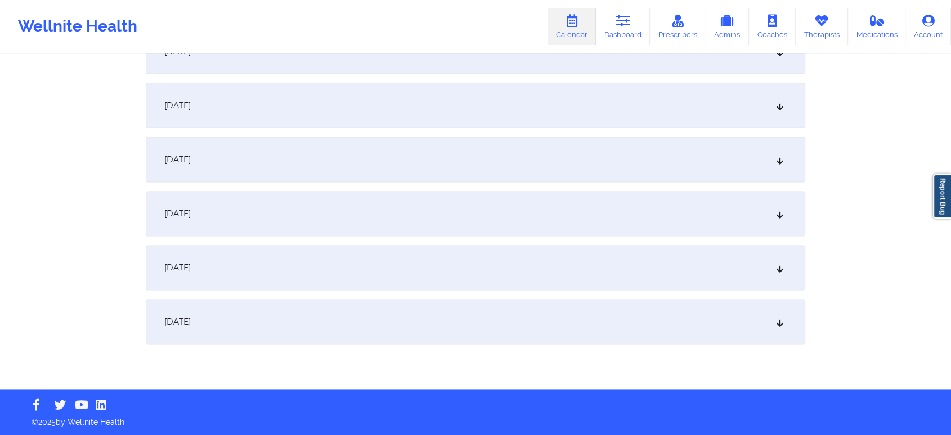
click at [647, 316] on div "[DATE]" at bounding box center [476, 321] width 660 height 45
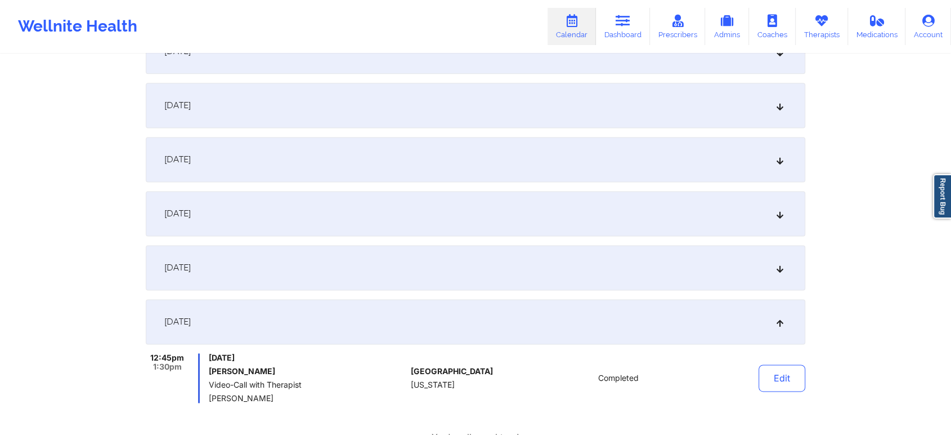
scroll to position [1620, 0]
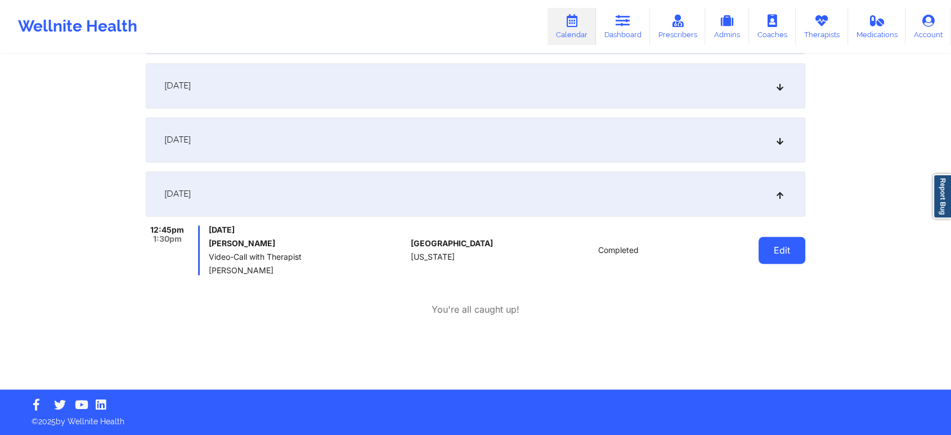
click at [778, 241] on button "Edit" at bounding box center [782, 249] width 47 height 27
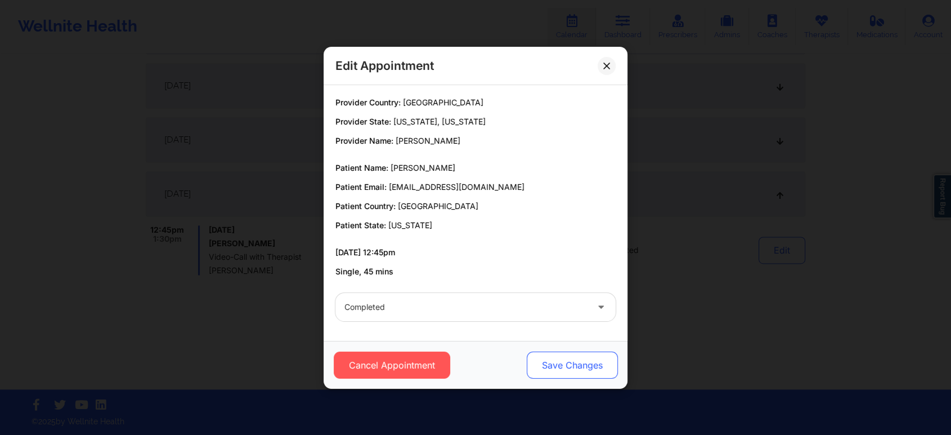
click at [599, 355] on button "Save Changes" at bounding box center [572, 364] width 91 height 27
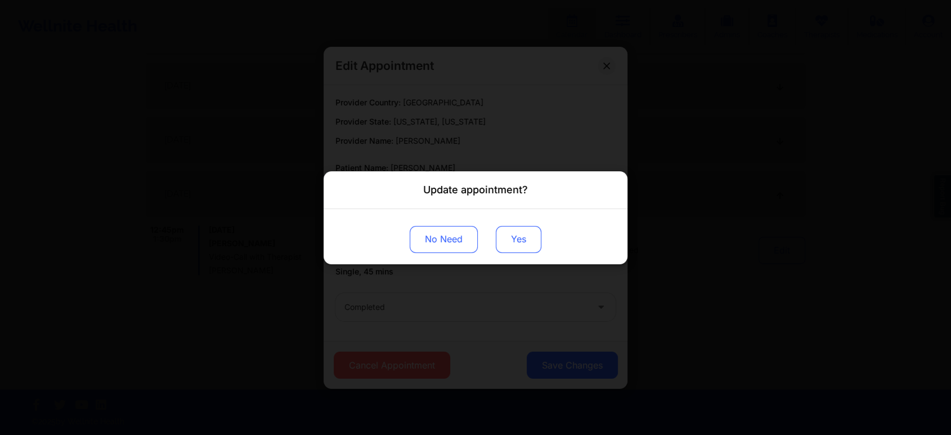
click at [517, 229] on button "Yes" at bounding box center [519, 238] width 46 height 27
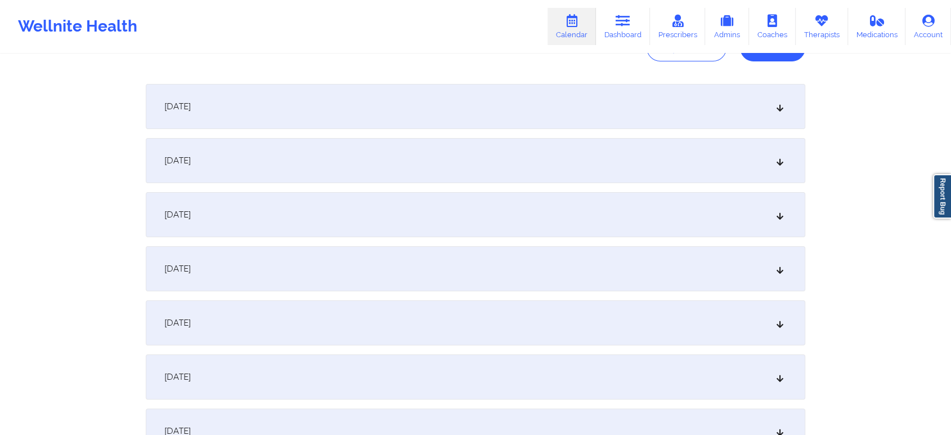
scroll to position [0, 0]
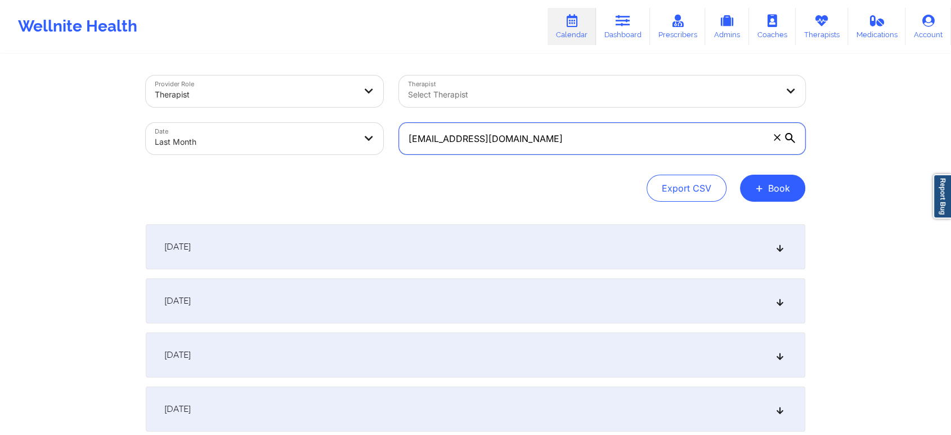
drag, startPoint x: 577, startPoint y: 152, endPoint x: 298, endPoint y: 103, distance: 282.9
click at [298, 103] on div "Provider Role Therapist Therapist Select Therapist Date Last Month [EMAIL_ADDRE…" at bounding box center [475, 115] width 675 height 95
paste input "smithshatema3"
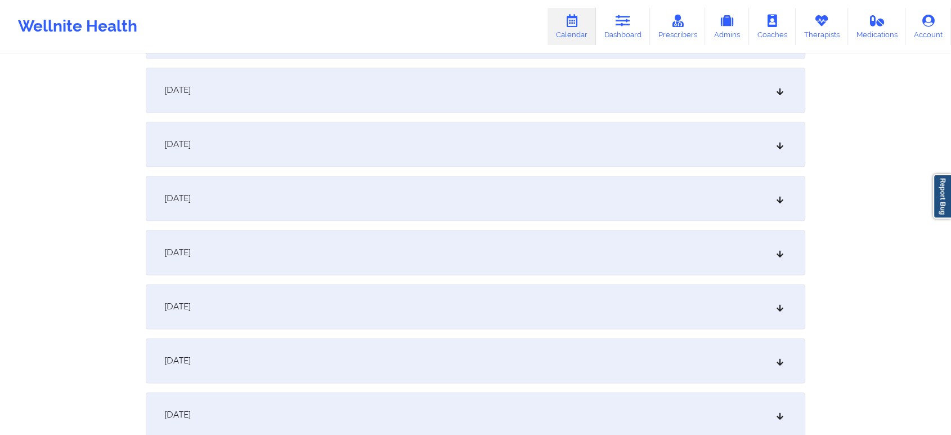
scroll to position [1492, 0]
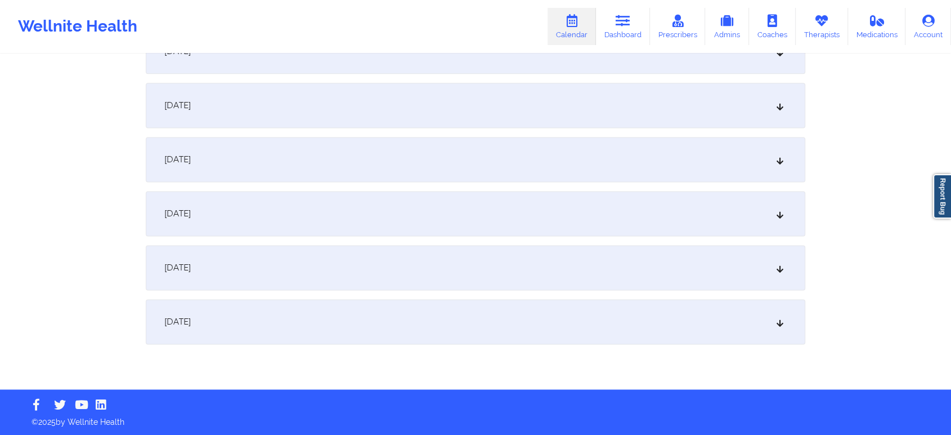
click at [500, 310] on div "[DATE]" at bounding box center [476, 321] width 660 height 45
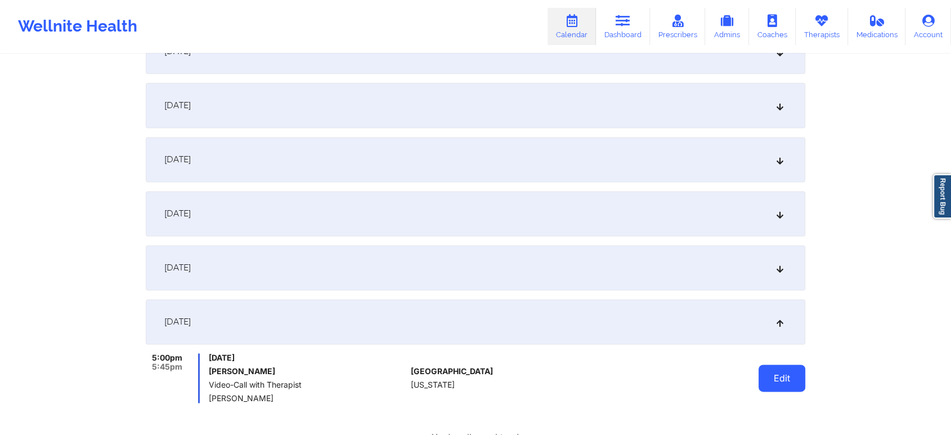
click at [794, 378] on button "Edit" at bounding box center [782, 377] width 47 height 27
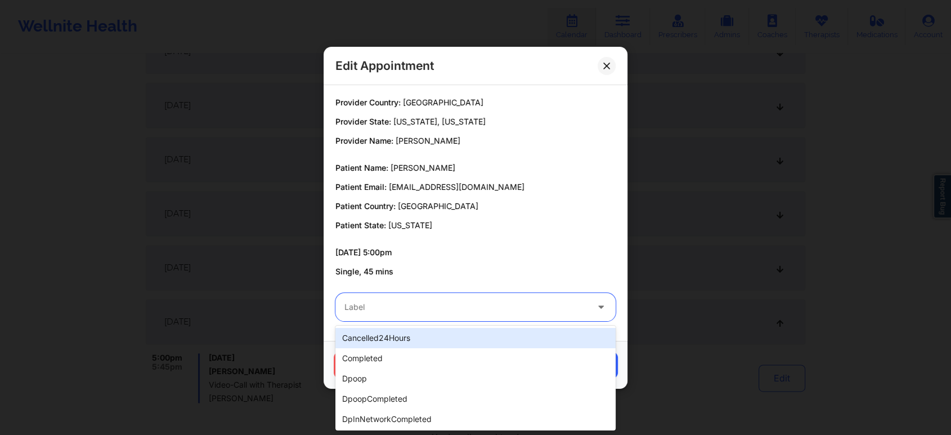
click at [431, 303] on div at bounding box center [465, 307] width 243 height 14
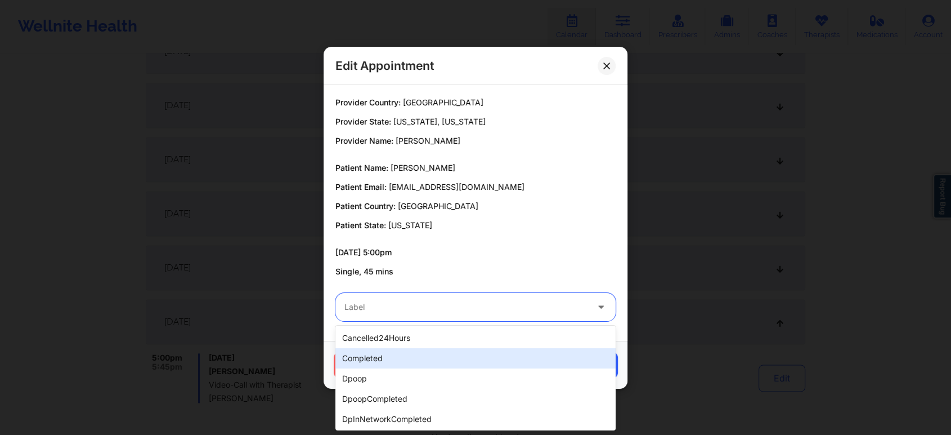
click at [401, 351] on div "completed" at bounding box center [475, 358] width 280 height 20
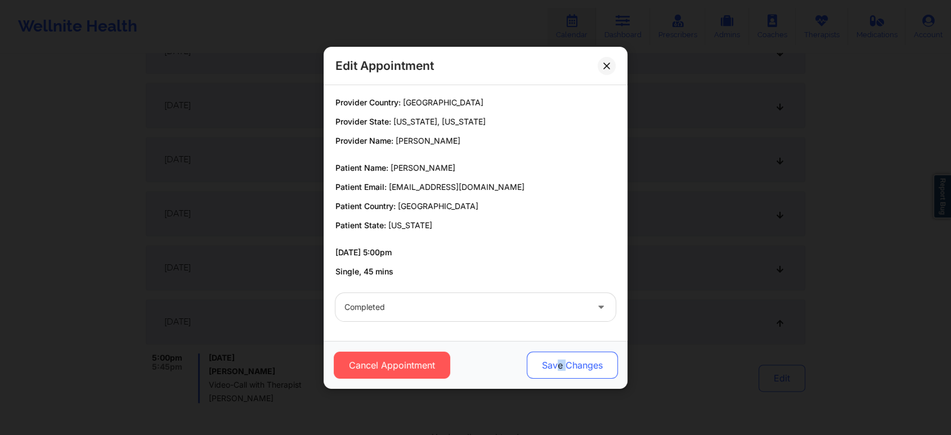
drag, startPoint x: 567, startPoint y: 345, endPoint x: 558, endPoint y: 371, distance: 27.4
click at [558, 371] on div "Cancel Appointment Save Changes" at bounding box center [476, 365] width 304 height 48
click at [558, 371] on button "Save Changes" at bounding box center [572, 364] width 91 height 27
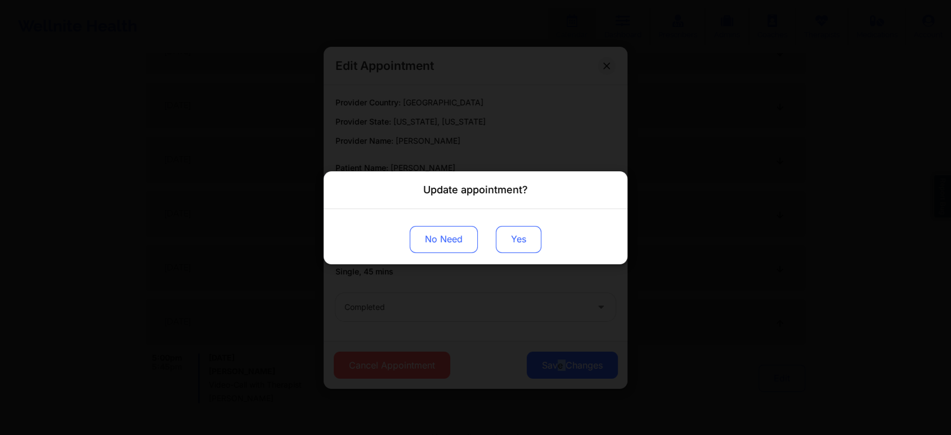
click at [506, 233] on button "Yes" at bounding box center [519, 238] width 46 height 27
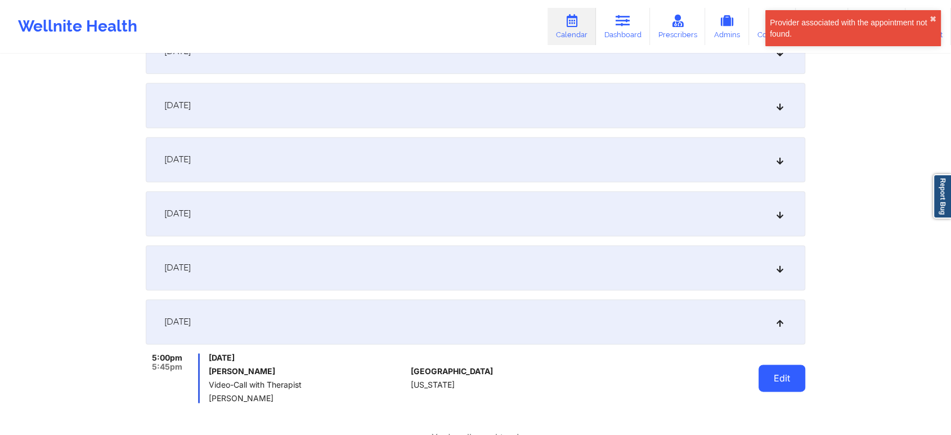
click at [784, 382] on button "Edit" at bounding box center [782, 377] width 47 height 27
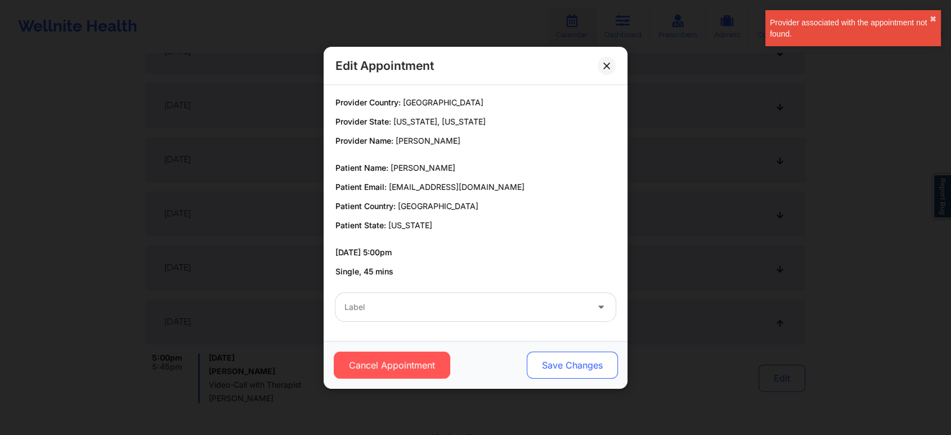
click at [556, 368] on button "Save Changes" at bounding box center [572, 364] width 91 height 27
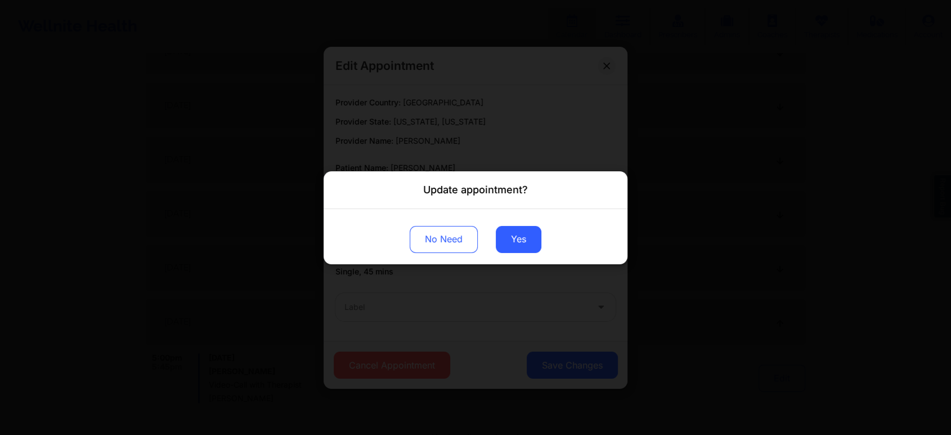
click at [506, 321] on div "Update appointment? No Need Yes" at bounding box center [475, 217] width 951 height 435
drag, startPoint x: 504, startPoint y: 321, endPoint x: 431, endPoint y: 218, distance: 125.9
click at [431, 218] on div "Update appointment? No Need Yes" at bounding box center [475, 217] width 951 height 435
drag, startPoint x: 431, startPoint y: 218, endPoint x: 436, endPoint y: 258, distance: 40.3
click at [436, 258] on div "No Need Yes" at bounding box center [476, 235] width 304 height 55
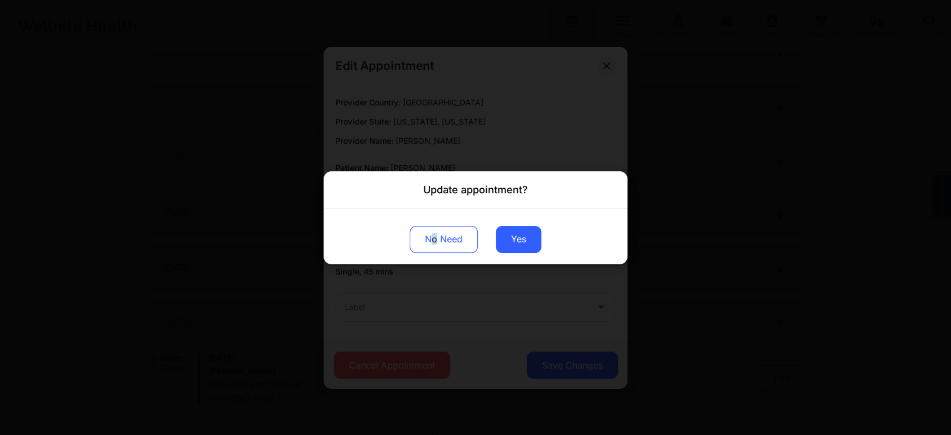
click at [436, 258] on div "No Need Yes" at bounding box center [476, 235] width 304 height 55
click at [441, 244] on button "No Need" at bounding box center [444, 238] width 68 height 27
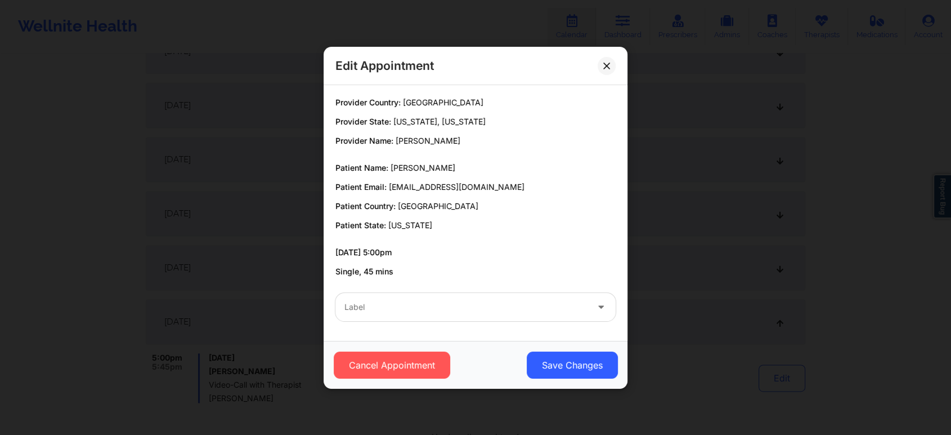
click at [373, 303] on div at bounding box center [465, 307] width 243 height 14
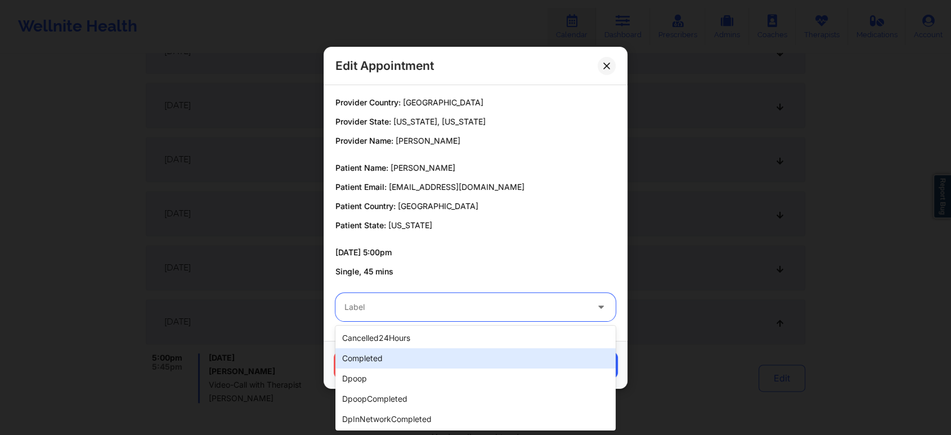
click at [364, 351] on div "completed" at bounding box center [475, 358] width 280 height 20
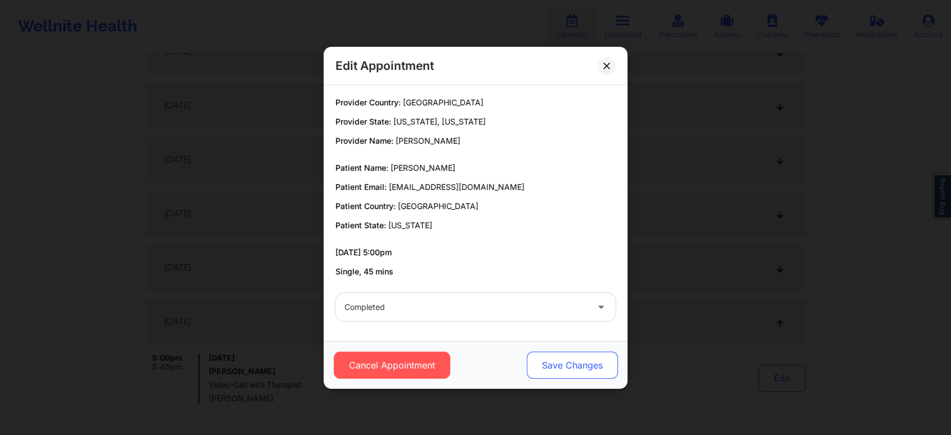
click at [558, 359] on button "Save Changes" at bounding box center [572, 364] width 91 height 27
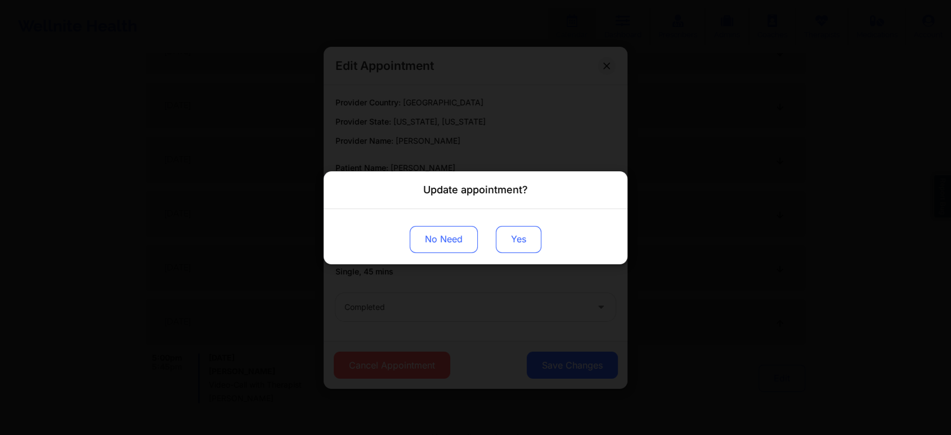
click at [523, 232] on button "Yes" at bounding box center [519, 238] width 46 height 27
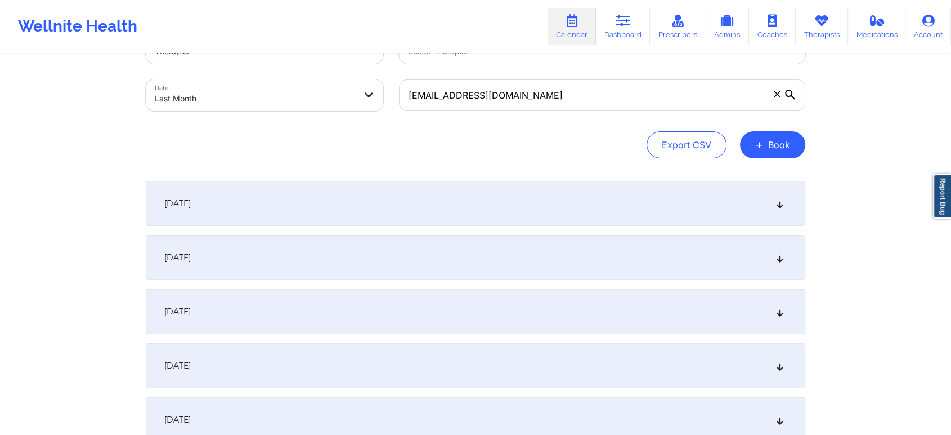
scroll to position [0, 0]
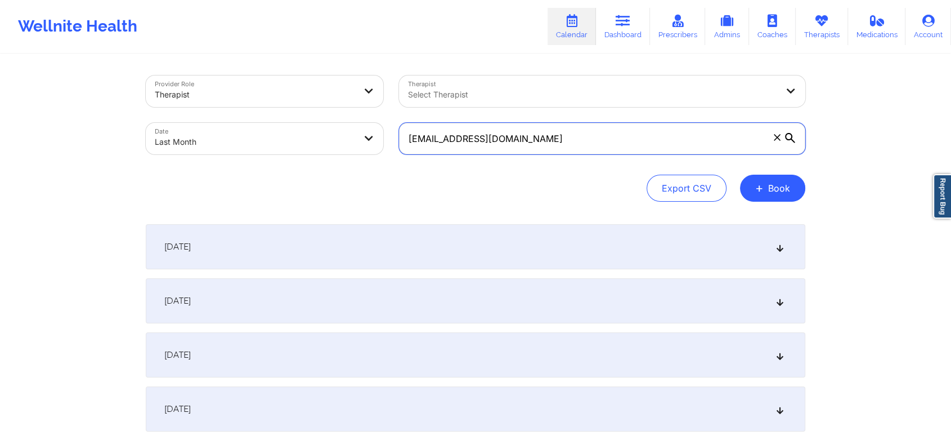
drag, startPoint x: 562, startPoint y: 142, endPoint x: 361, endPoint y: 88, distance: 208.5
click at [361, 88] on div "Provider Role Therapist Therapist Select Therapist Date Last Month [EMAIL_ADDRE…" at bounding box center [475, 115] width 675 height 95
paste input "hydannenfeldt"
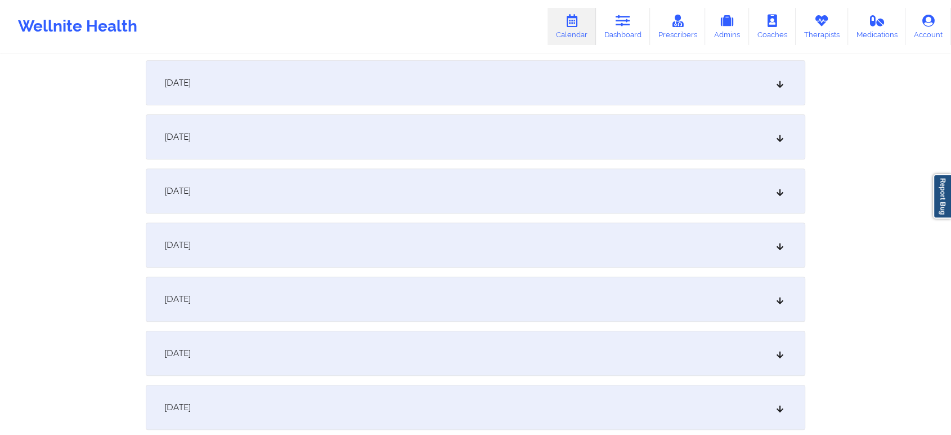
scroll to position [1492, 0]
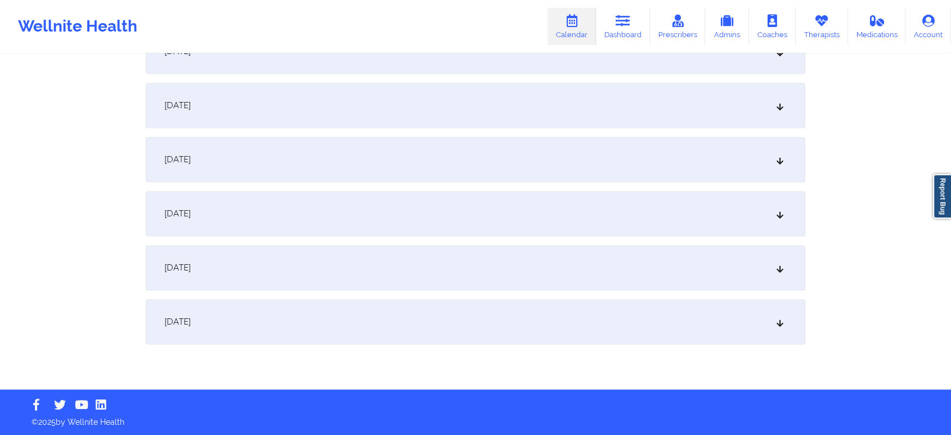
click at [499, 335] on div "[DATE]" at bounding box center [476, 321] width 660 height 45
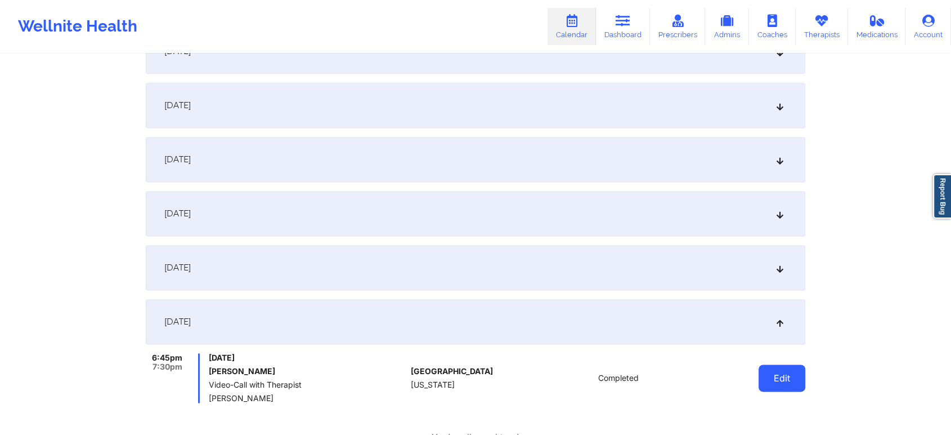
click at [774, 380] on button "Edit" at bounding box center [782, 377] width 47 height 27
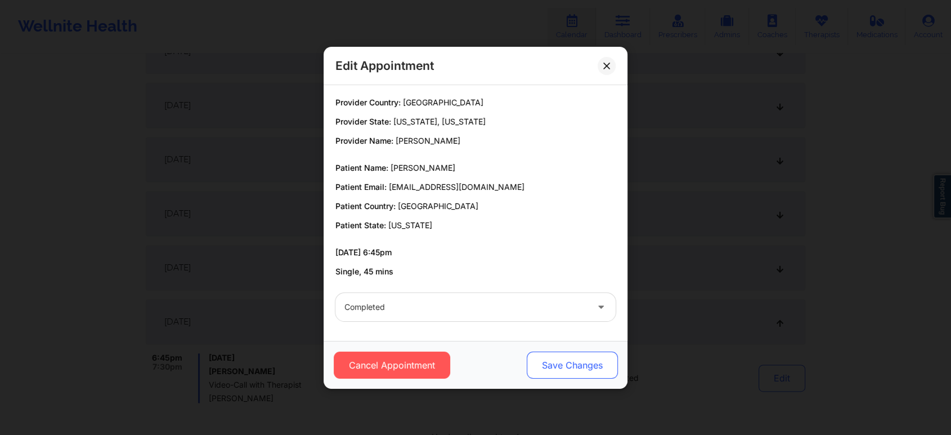
click at [558, 356] on button "Save Changes" at bounding box center [572, 364] width 91 height 27
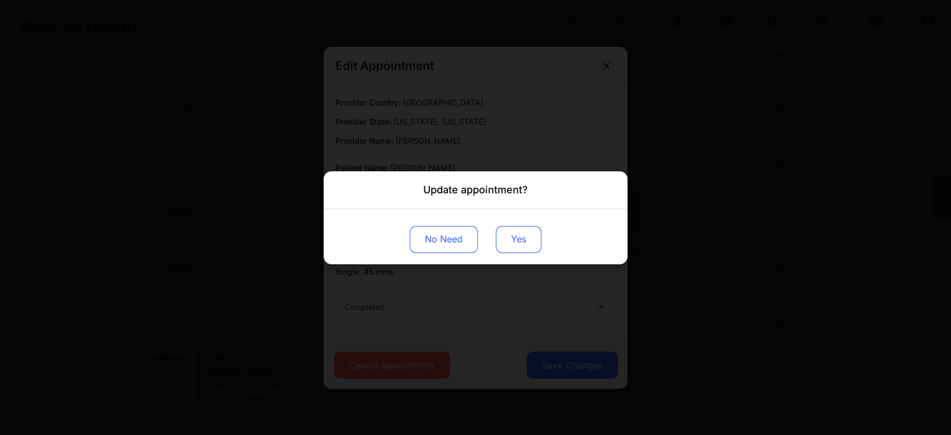
click at [507, 229] on button "Yes" at bounding box center [519, 238] width 46 height 27
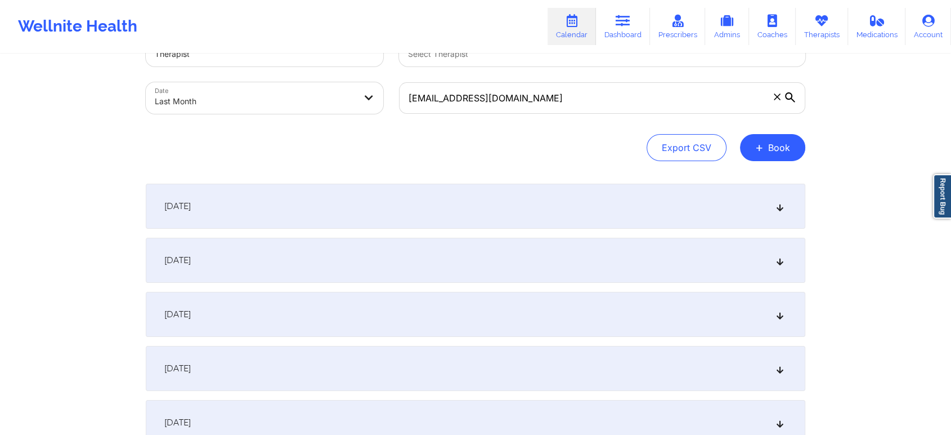
scroll to position [0, 0]
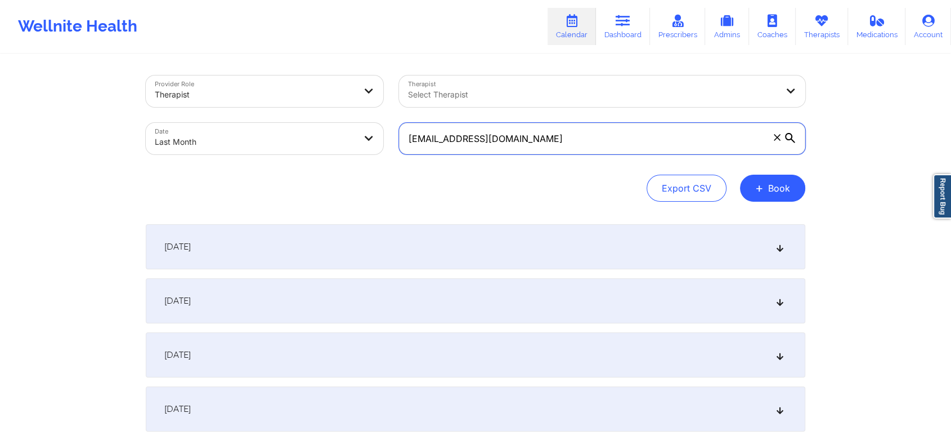
drag, startPoint x: 563, startPoint y: 143, endPoint x: 323, endPoint y: 124, distance: 241.6
click at [323, 124] on div "Provider Role Therapist Therapist Select Therapist Date Last Month [EMAIL_ADDRE…" at bounding box center [475, 115] width 675 height 95
paste input "anthonypastore38"
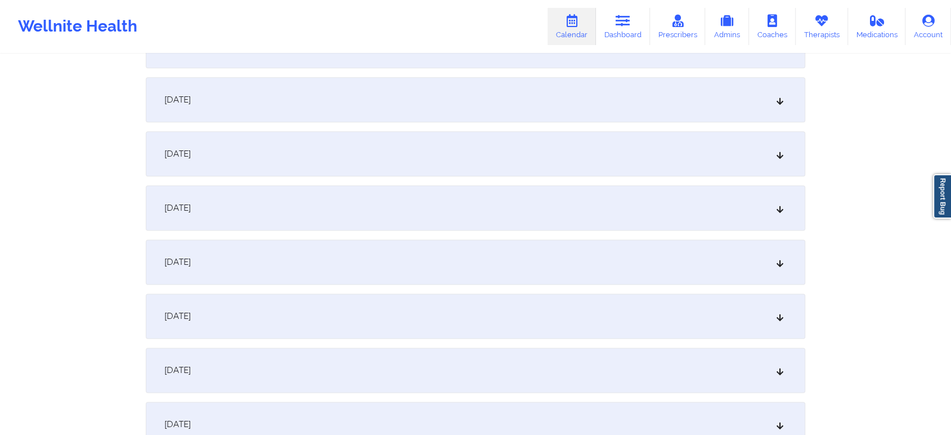
scroll to position [1385, 0]
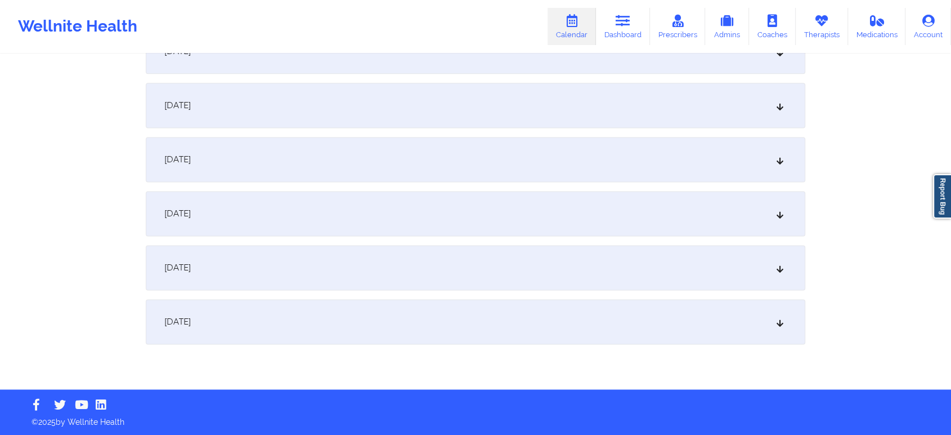
click at [441, 259] on div "[DATE]" at bounding box center [476, 267] width 660 height 45
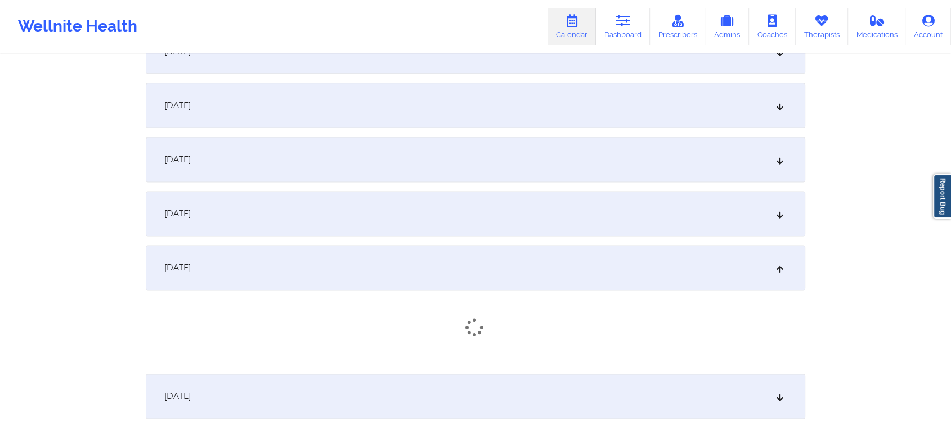
scroll to position [1566, 0]
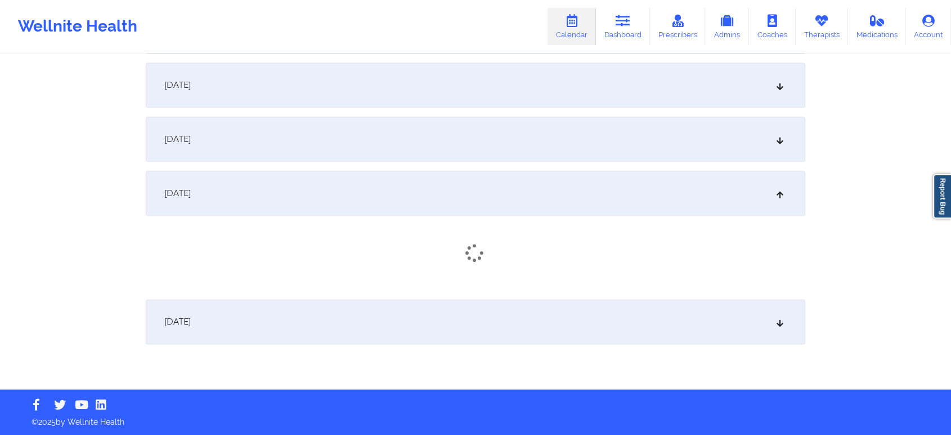
click at [625, 314] on div "[DATE]" at bounding box center [476, 321] width 660 height 45
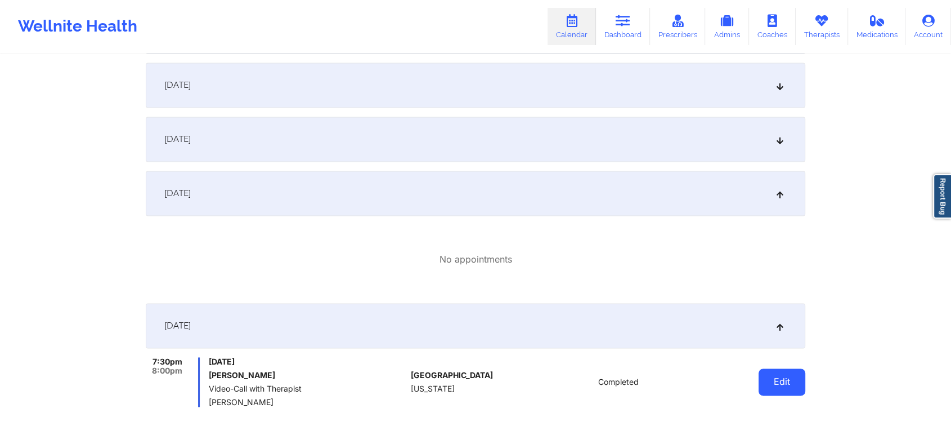
click at [778, 375] on button "Edit" at bounding box center [782, 381] width 47 height 27
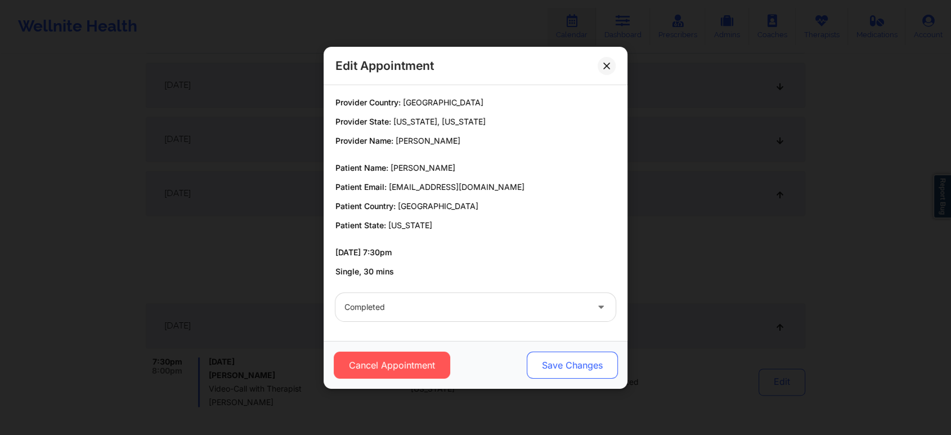
click at [566, 353] on button "Save Changes" at bounding box center [572, 364] width 91 height 27
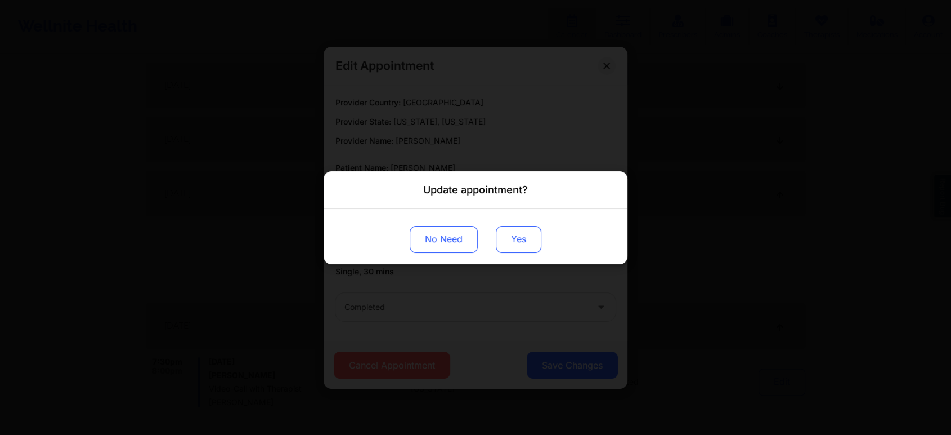
drag, startPoint x: 498, startPoint y: 219, endPoint x: 503, endPoint y: 241, distance: 22.4
click at [503, 241] on div "No Need Yes" at bounding box center [476, 235] width 304 height 55
click at [503, 241] on button "Yes" at bounding box center [519, 238] width 46 height 27
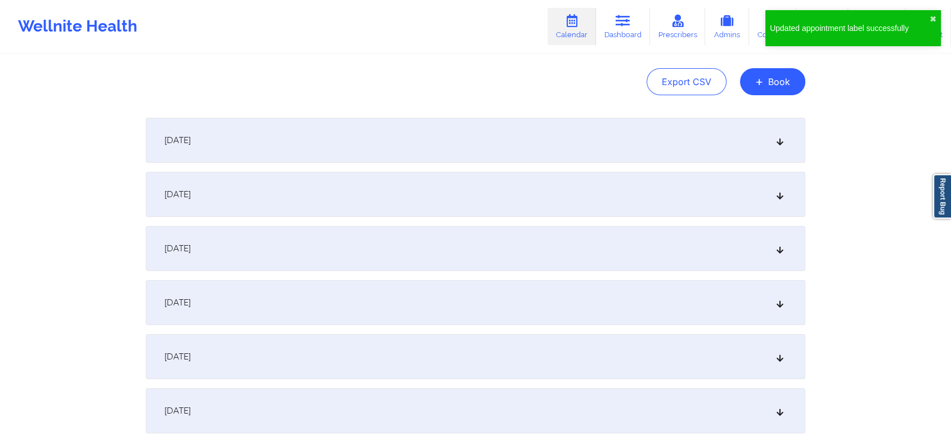
scroll to position [0, 0]
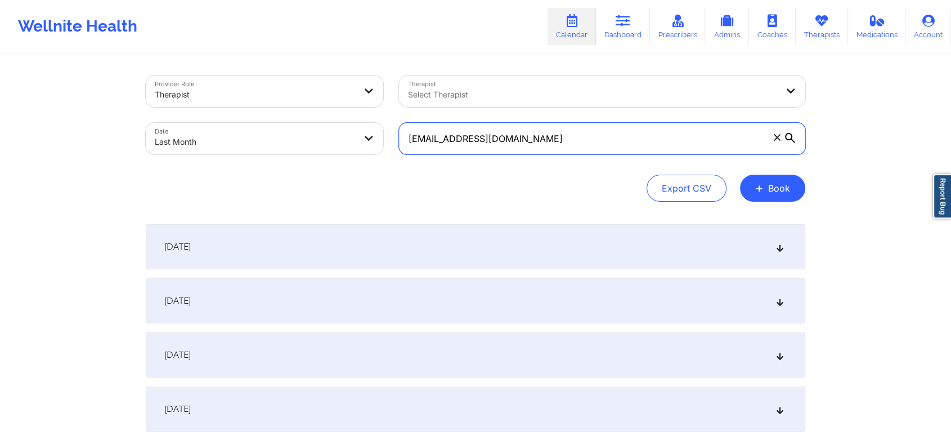
drag, startPoint x: 626, startPoint y: 134, endPoint x: 365, endPoint y: 124, distance: 261.3
click at [365, 124] on div "Provider Role Therapist Therapist Select Therapist Date Last Month [EMAIL_ADDRE…" at bounding box center [475, 115] width 675 height 95
paste input "mkrein93"
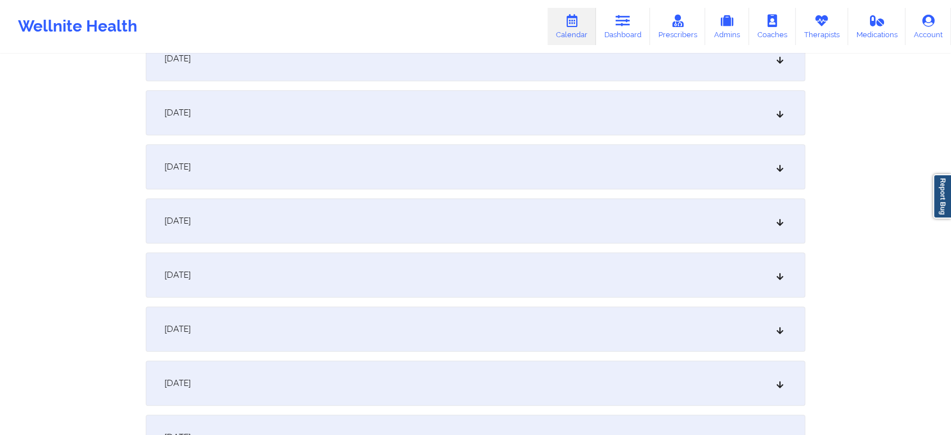
scroll to position [1492, 0]
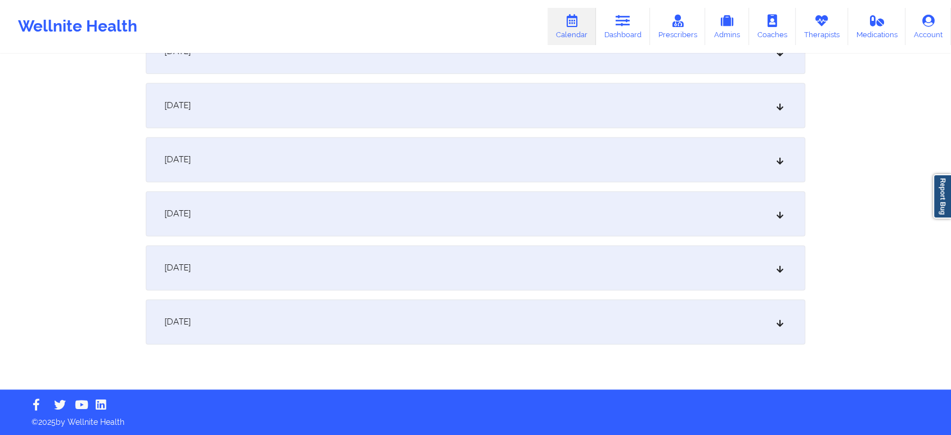
click at [463, 335] on div "[DATE]" at bounding box center [476, 321] width 660 height 45
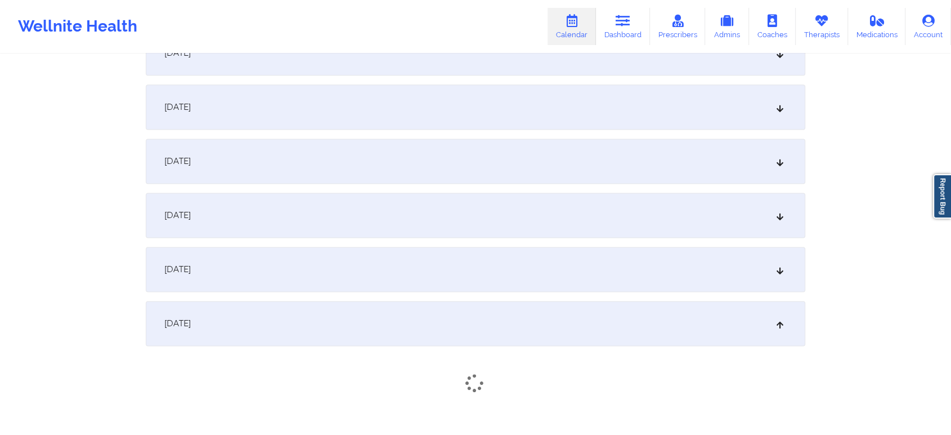
scroll to position [1566, 0]
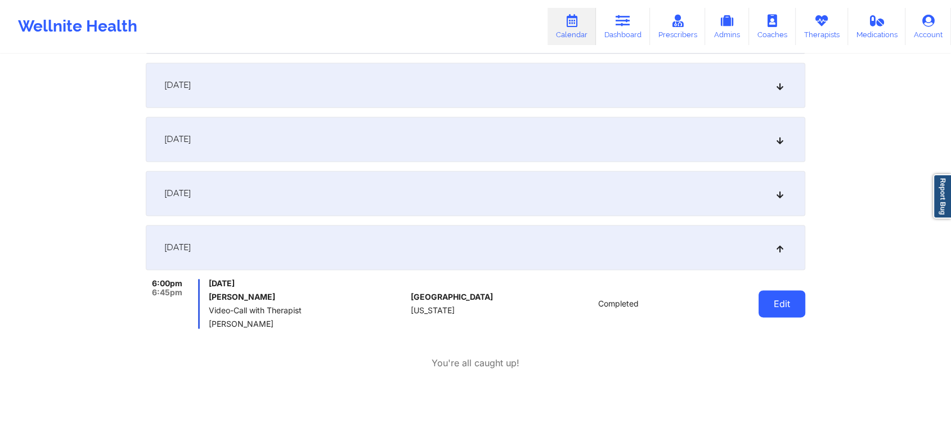
click at [800, 310] on button "Edit" at bounding box center [782, 303] width 47 height 27
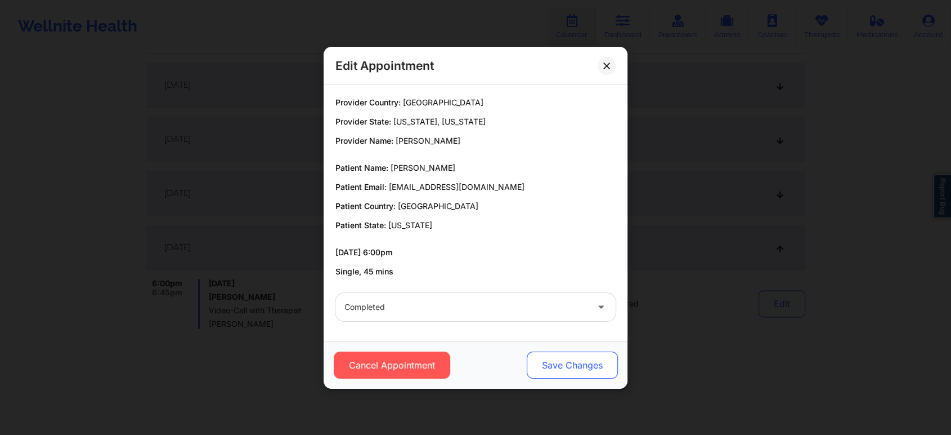
click at [579, 366] on button "Save Changes" at bounding box center [572, 364] width 91 height 27
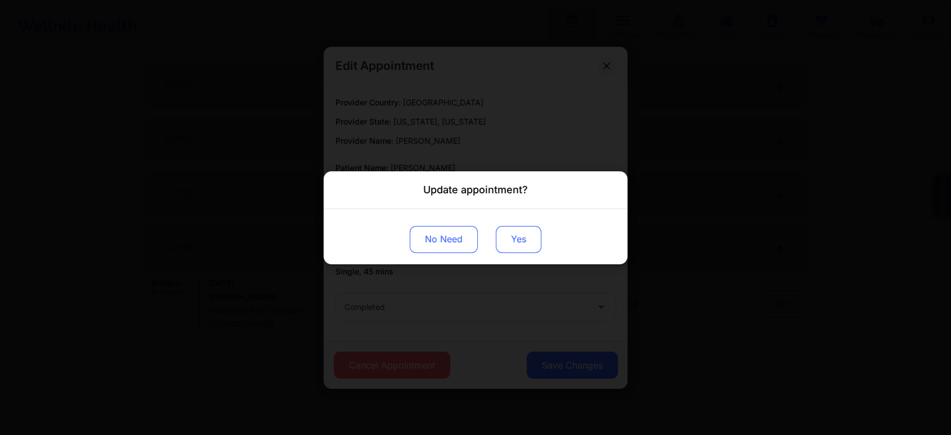
click at [527, 233] on button "Yes" at bounding box center [519, 238] width 46 height 27
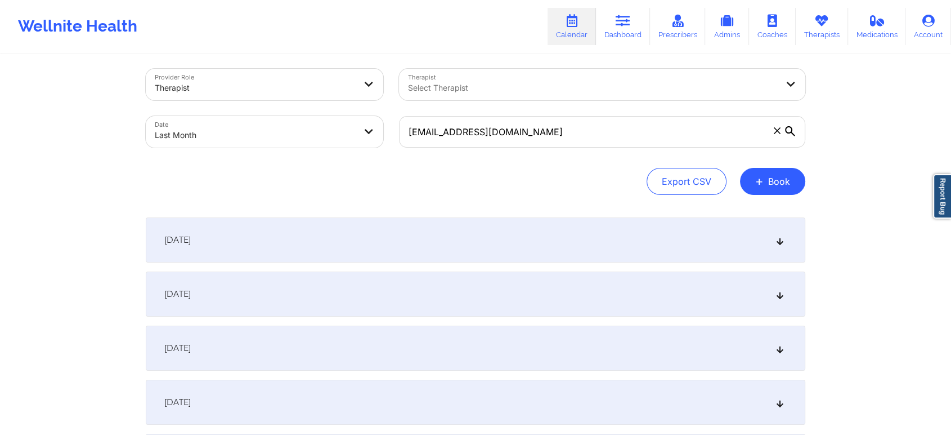
scroll to position [0, 0]
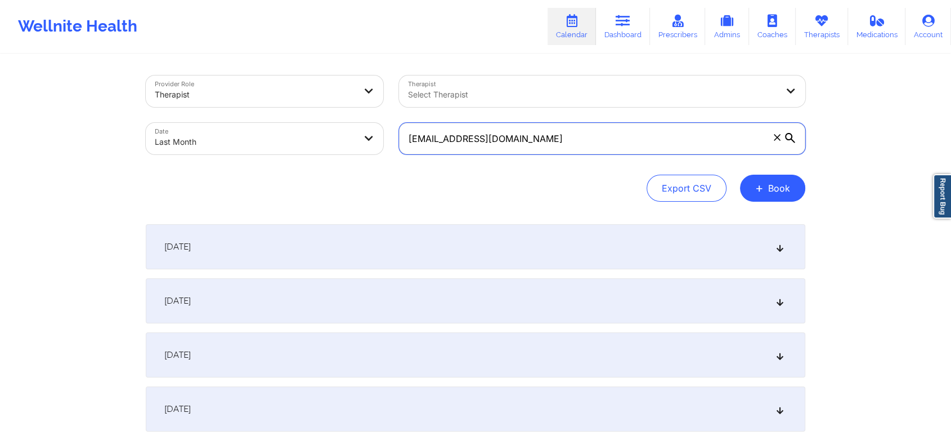
drag, startPoint x: 539, startPoint y: 137, endPoint x: 348, endPoint y: 132, distance: 190.3
click at [348, 132] on div "Provider Role Therapist Therapist Select Therapist Date Last Month [EMAIL_ADDRE…" at bounding box center [475, 115] width 675 height 95
paste input "[PERSON_NAME].glez"
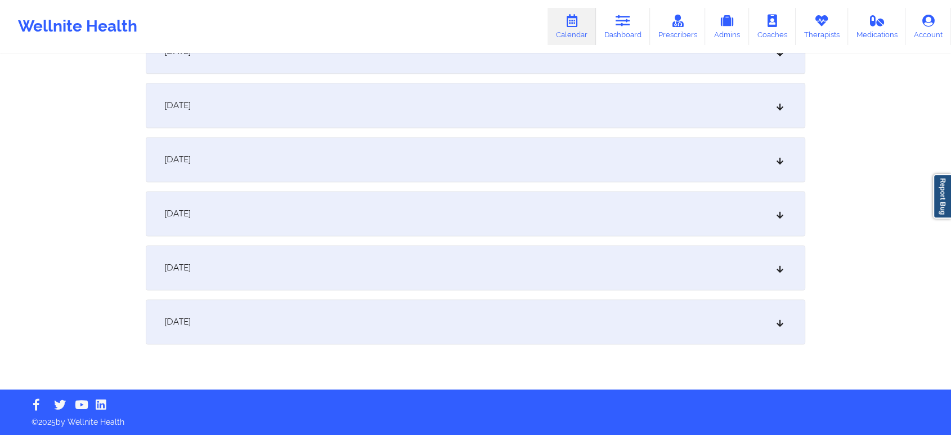
drag, startPoint x: 394, startPoint y: 351, endPoint x: 408, endPoint y: 332, distance: 23.0
click at [408, 332] on div "[DATE]" at bounding box center [476, 321] width 660 height 45
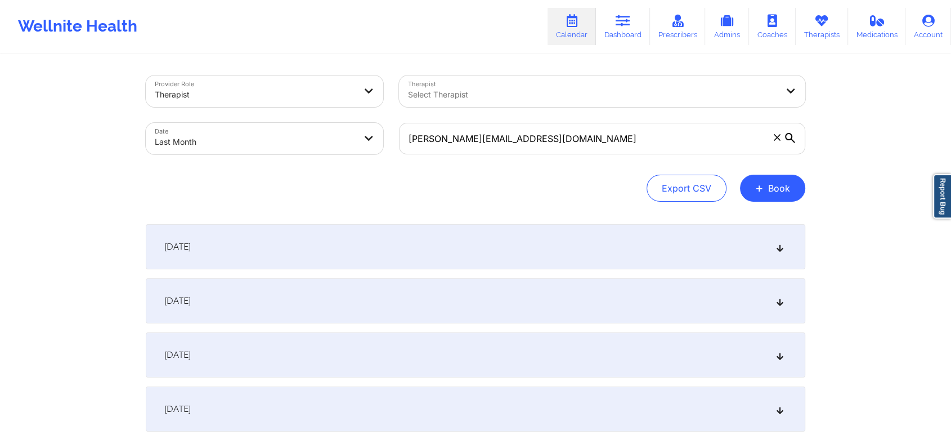
scroll to position [1688, 0]
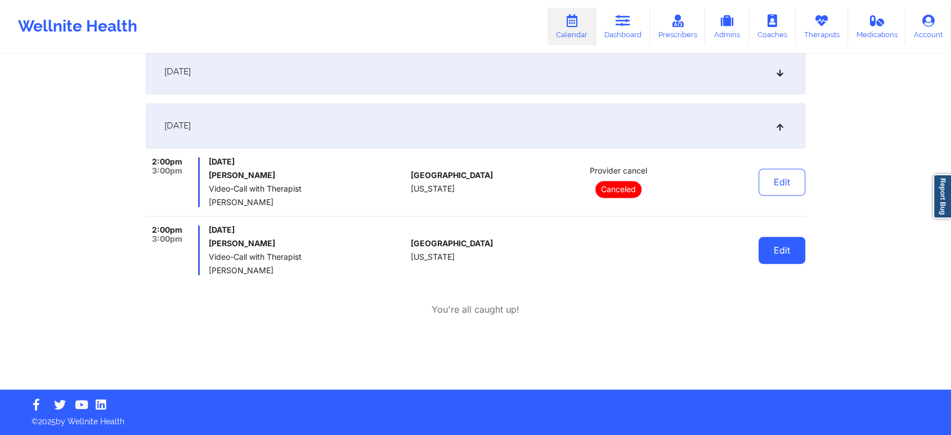
click at [773, 248] on button "Edit" at bounding box center [782, 249] width 47 height 27
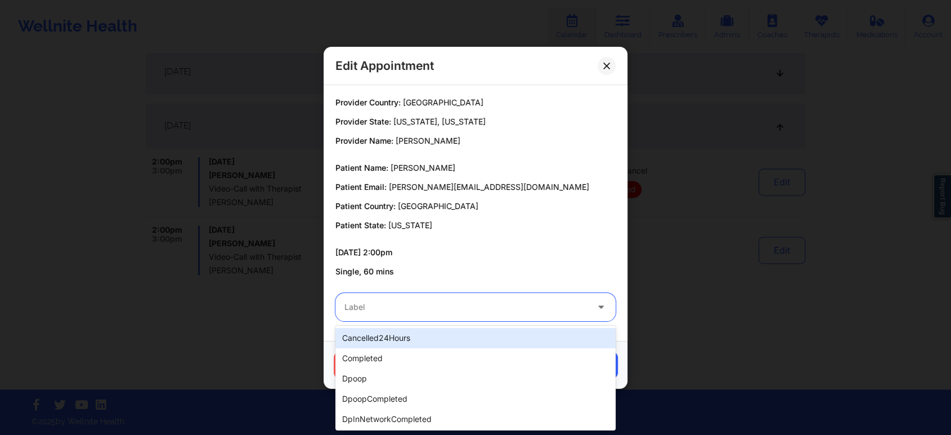
click at [482, 299] on div "Label" at bounding box center [461, 307] width 253 height 28
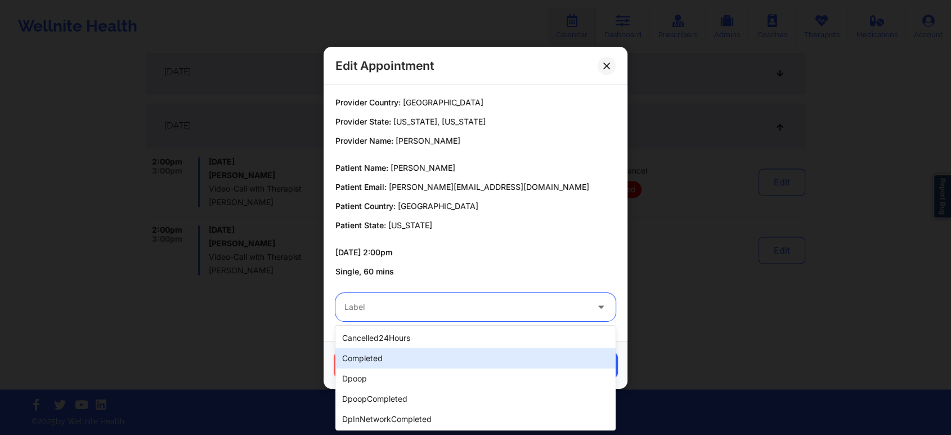
click at [434, 360] on div "completed" at bounding box center [475, 358] width 280 height 20
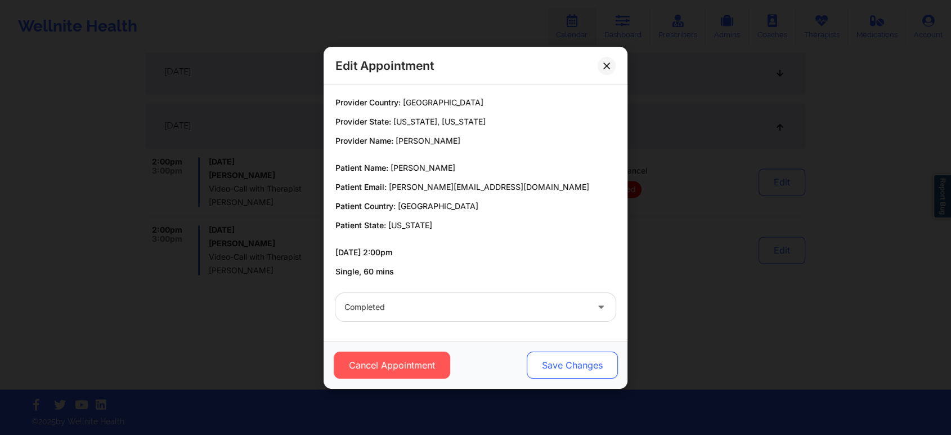
click at [548, 361] on button "Save Changes" at bounding box center [572, 364] width 91 height 27
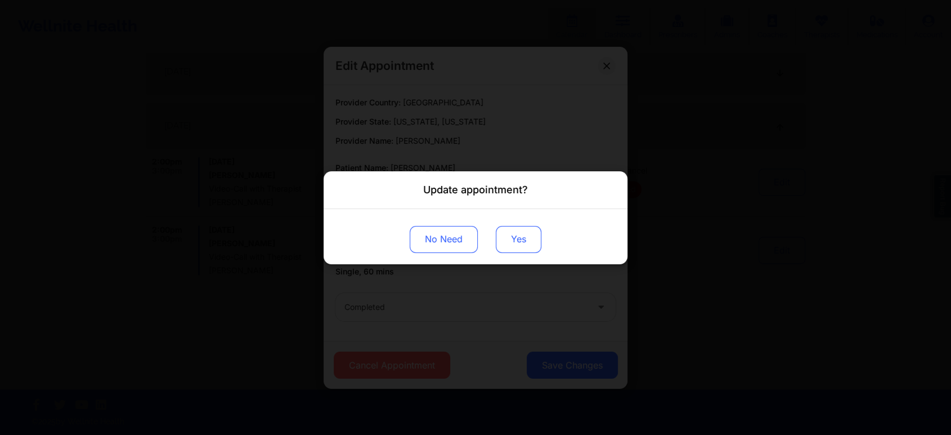
click at [537, 243] on button "Yes" at bounding box center [519, 238] width 46 height 27
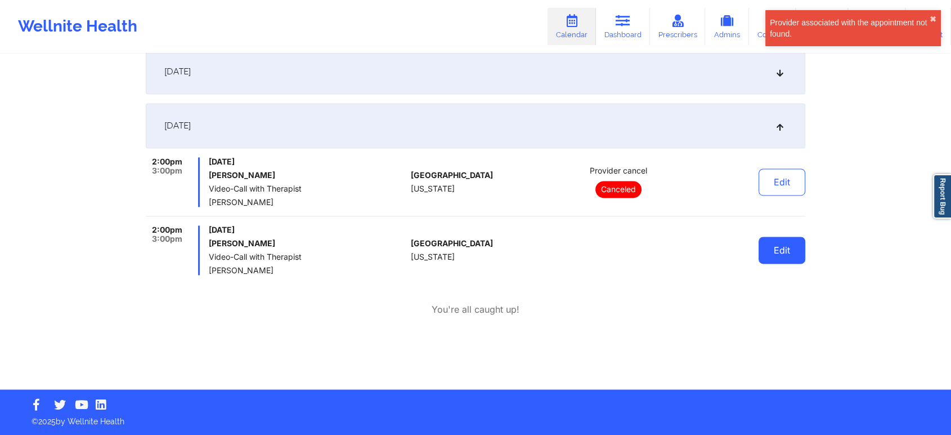
click at [781, 247] on button "Edit" at bounding box center [782, 249] width 47 height 27
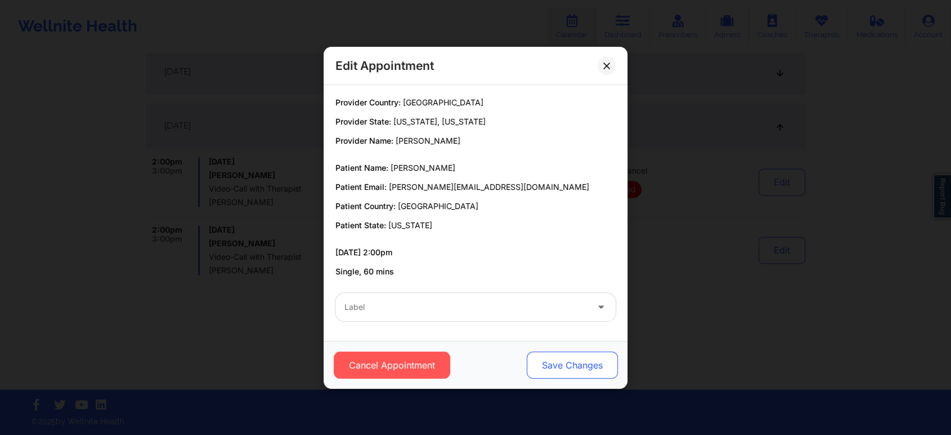
click at [543, 354] on button "Save Changes" at bounding box center [572, 364] width 91 height 27
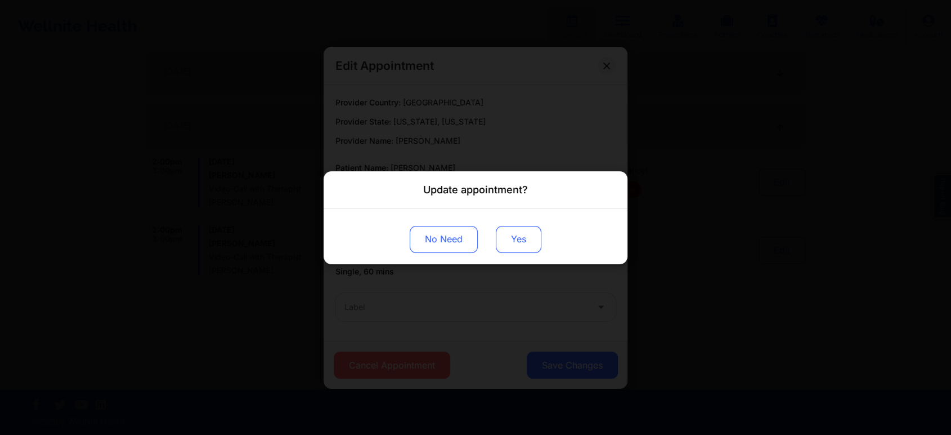
click at [510, 237] on button "Yes" at bounding box center [519, 238] width 46 height 27
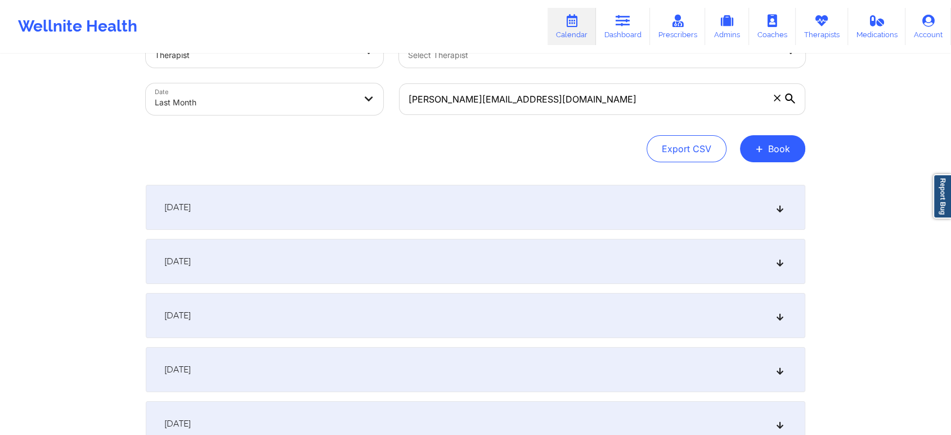
scroll to position [0, 0]
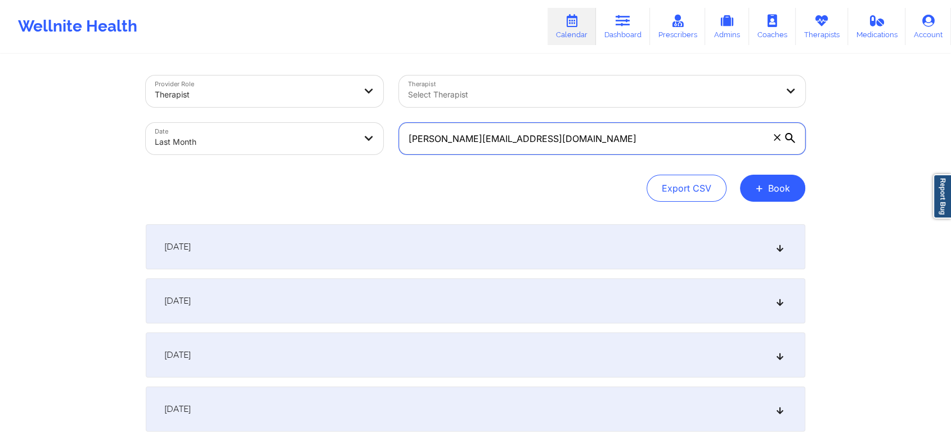
drag, startPoint x: 558, startPoint y: 147, endPoint x: 360, endPoint y: 110, distance: 200.9
click at [360, 110] on div "Provider Role Therapist Therapist Select Therapist Date Last Month [PERSON_NAME…" at bounding box center [475, 115] width 675 height 95
paste input "labennett91"
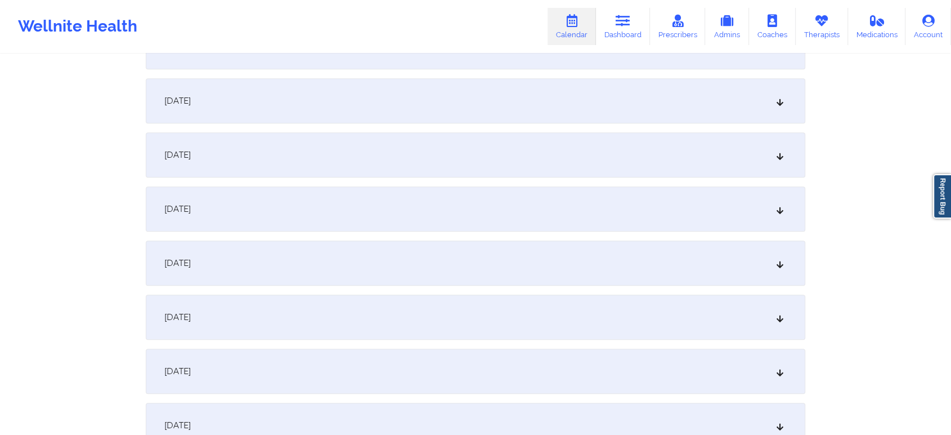
scroll to position [1492, 0]
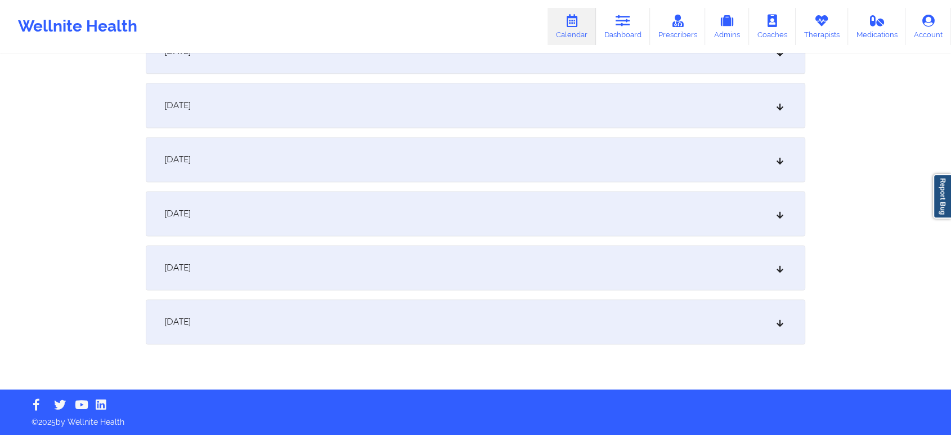
click at [514, 325] on div "[DATE]" at bounding box center [476, 321] width 660 height 45
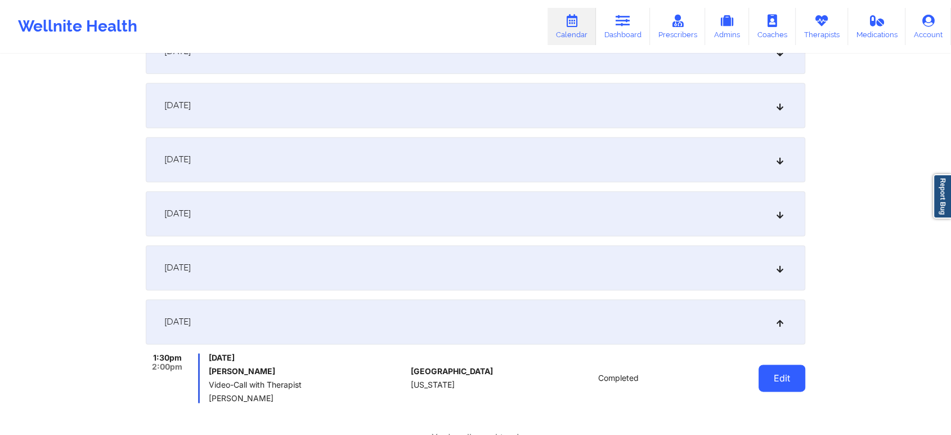
click at [779, 378] on button "Edit" at bounding box center [782, 377] width 47 height 27
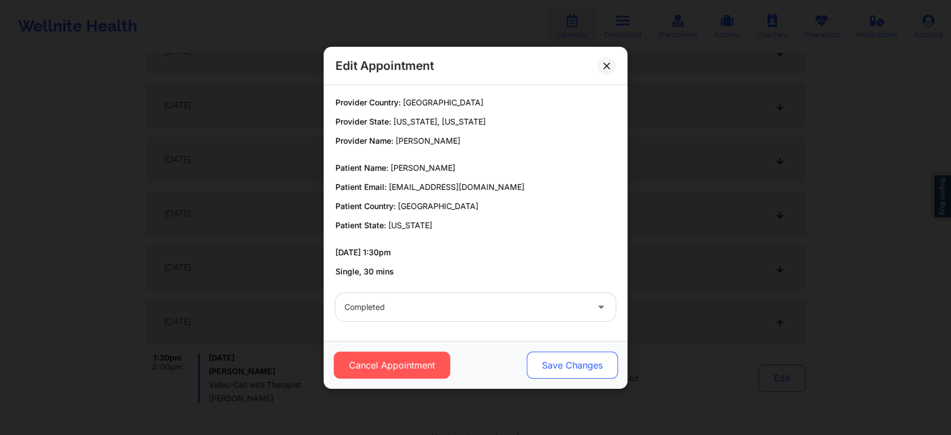
click at [594, 361] on button "Save Changes" at bounding box center [572, 364] width 91 height 27
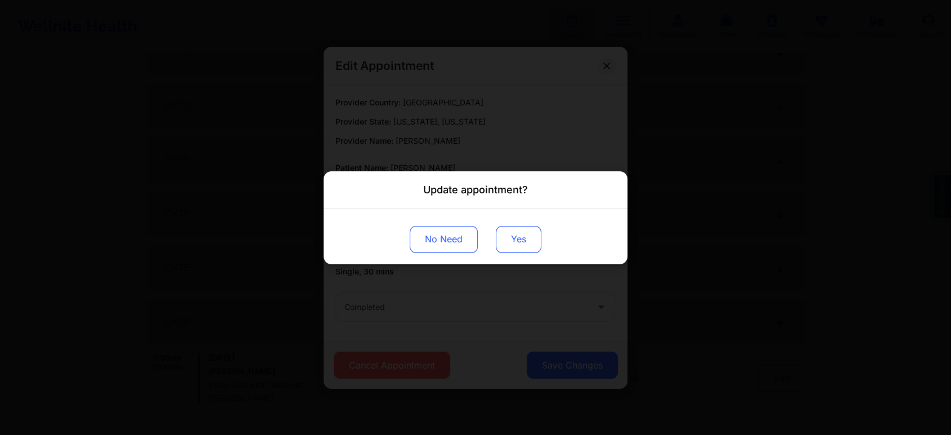
click at [522, 240] on button "Yes" at bounding box center [519, 238] width 46 height 27
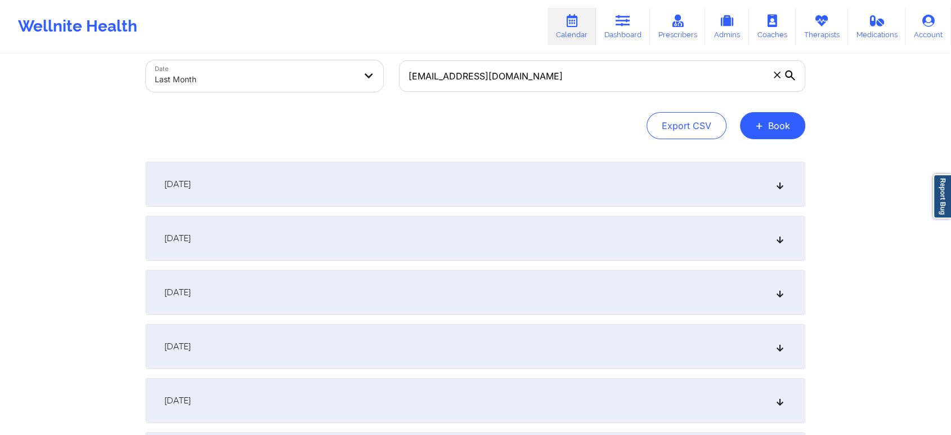
scroll to position [0, 0]
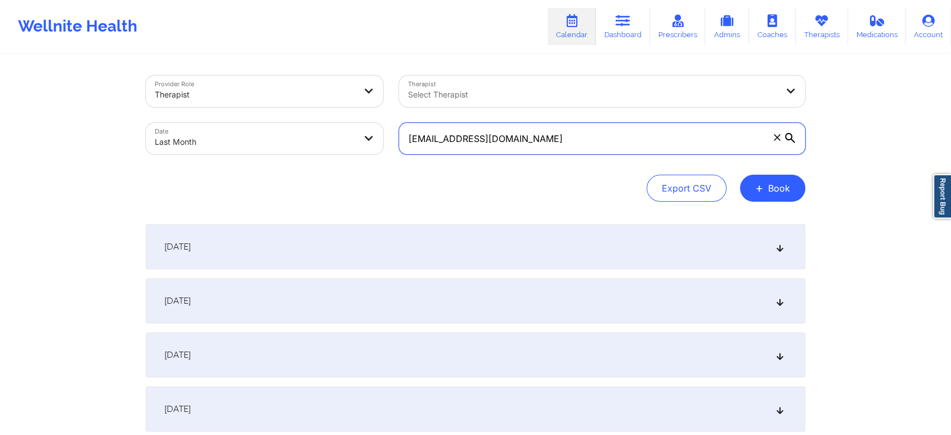
drag, startPoint x: 558, startPoint y: 144, endPoint x: 370, endPoint y: 138, distance: 188.6
click at [370, 138] on div "Provider Role Therapist Therapist Select Therapist Date Last Month [EMAIL_ADDRE…" at bounding box center [475, 115] width 675 height 95
paste input "alexiswright956"
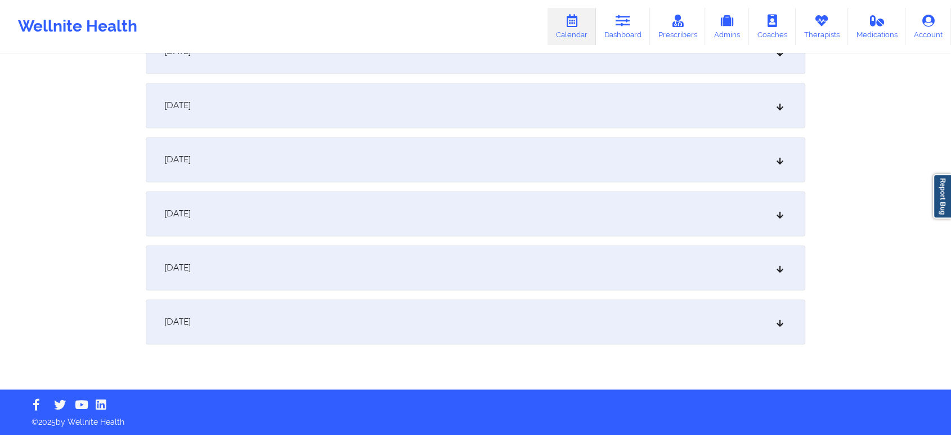
click at [419, 308] on div "[DATE]" at bounding box center [476, 321] width 660 height 45
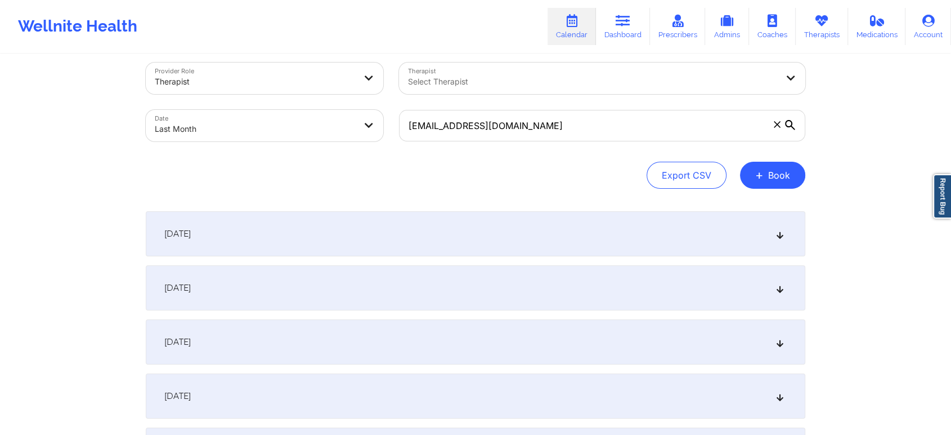
scroll to position [0, 0]
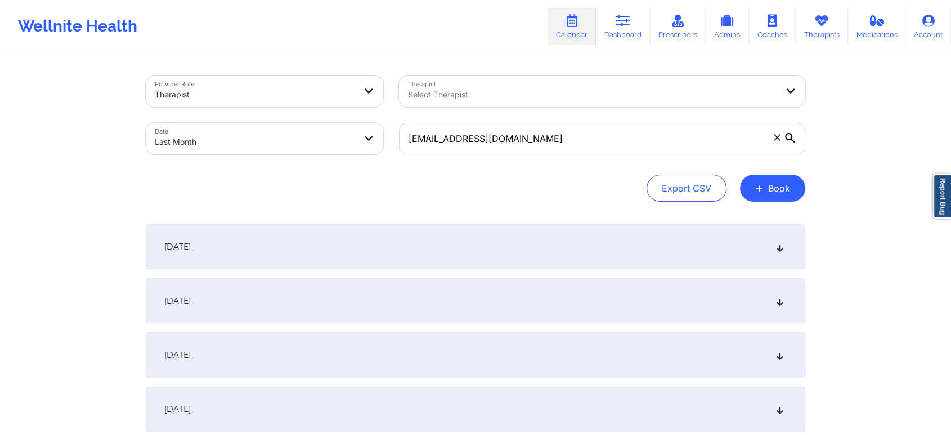
drag, startPoint x: 563, startPoint y: 155, endPoint x: 548, endPoint y: 132, distance: 27.2
click at [548, 132] on div "[EMAIL_ADDRESS][DOMAIN_NAME]" at bounding box center [602, 138] width 422 height 47
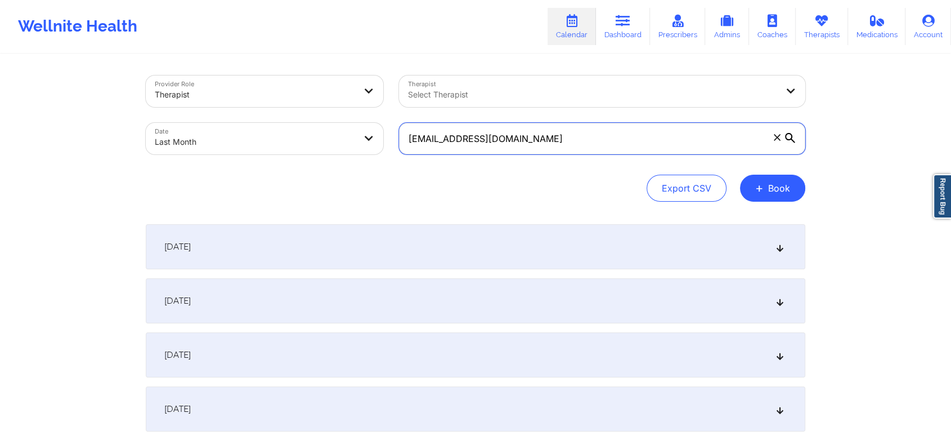
click at [548, 132] on input "[EMAIL_ADDRESS][DOMAIN_NAME]" at bounding box center [602, 139] width 406 height 32
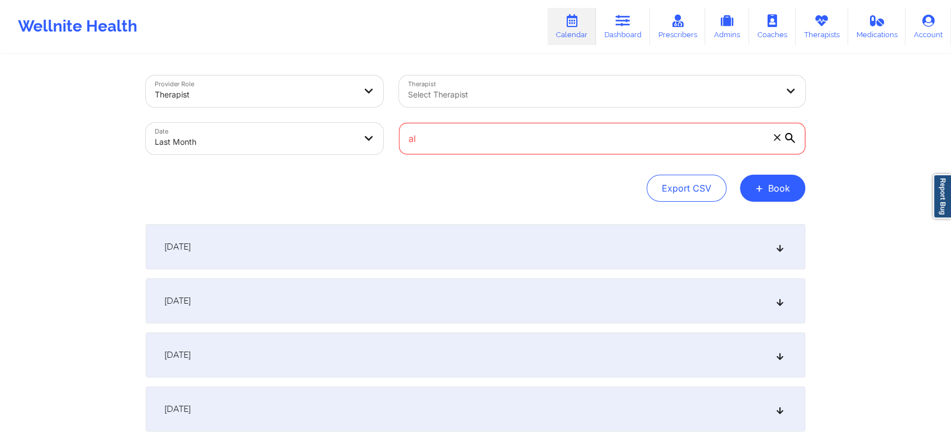
type input "a"
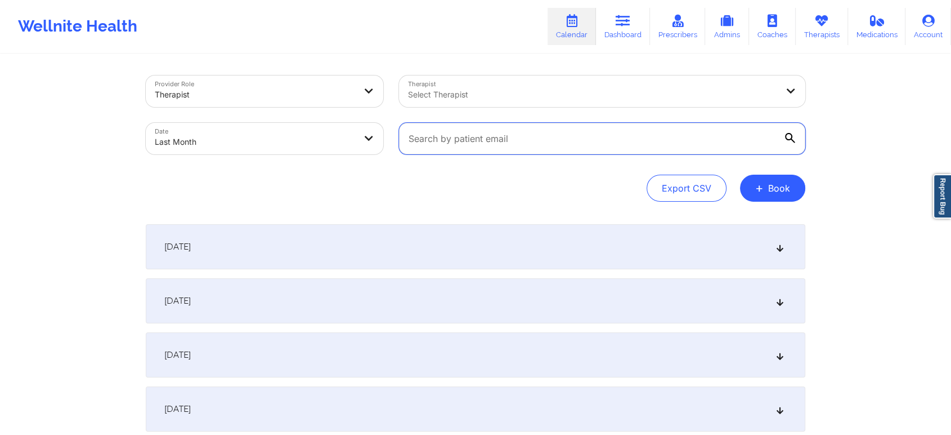
paste input "[EMAIL_ADDRESS][DOMAIN_NAME]"
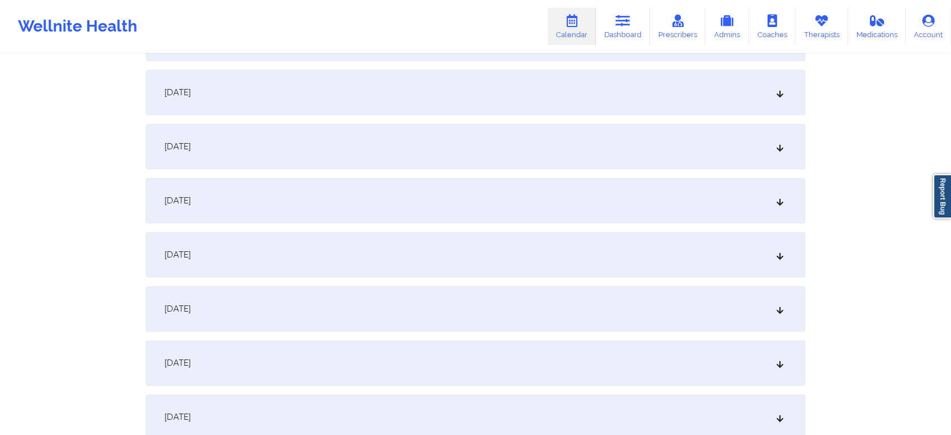
scroll to position [1492, 0]
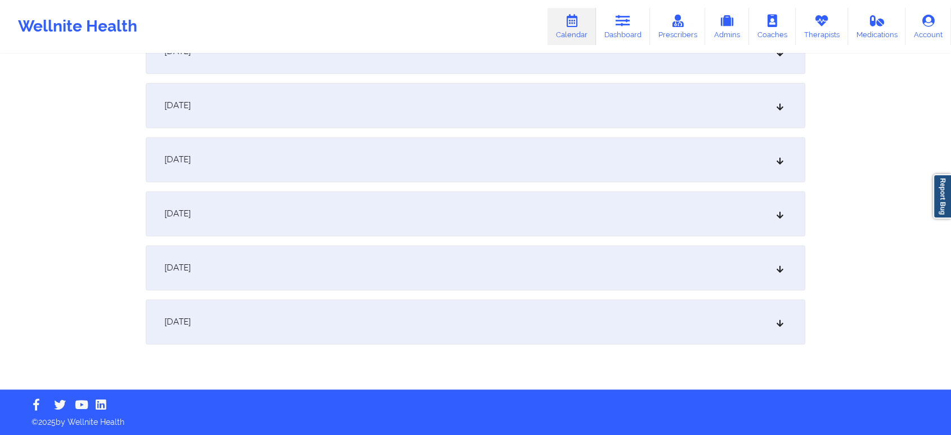
click at [704, 338] on div "[DATE]" at bounding box center [476, 321] width 660 height 45
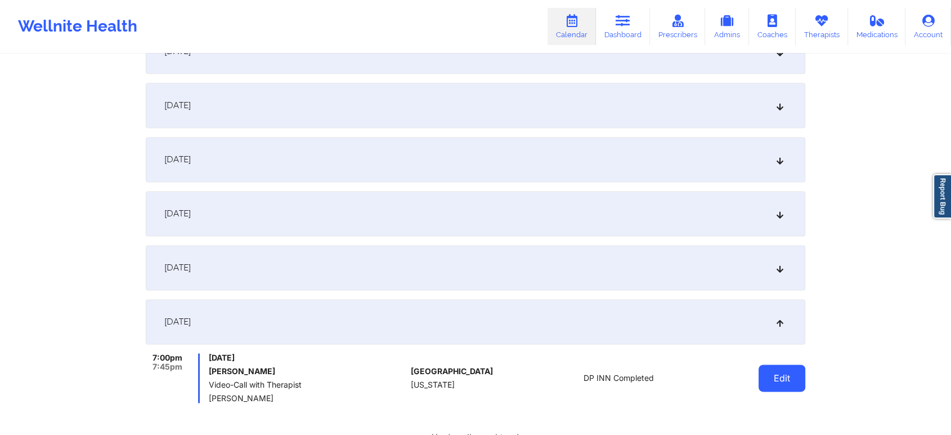
click at [780, 382] on button "Edit" at bounding box center [782, 377] width 47 height 27
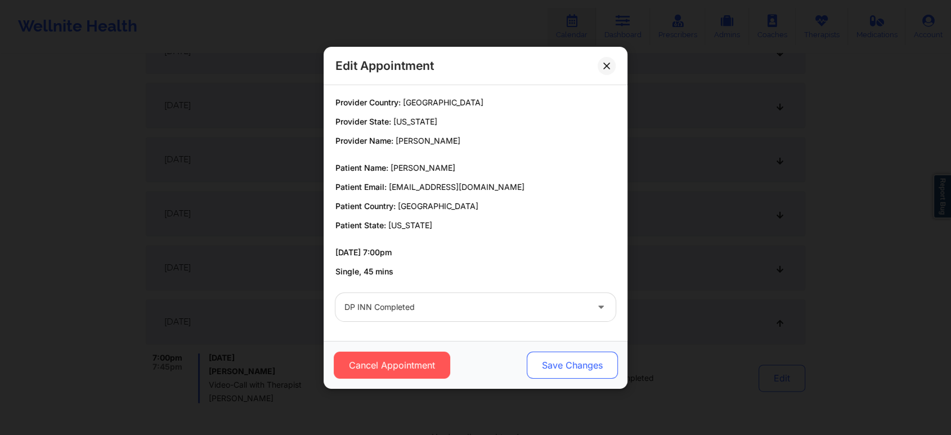
click at [565, 362] on button "Save Changes" at bounding box center [572, 364] width 91 height 27
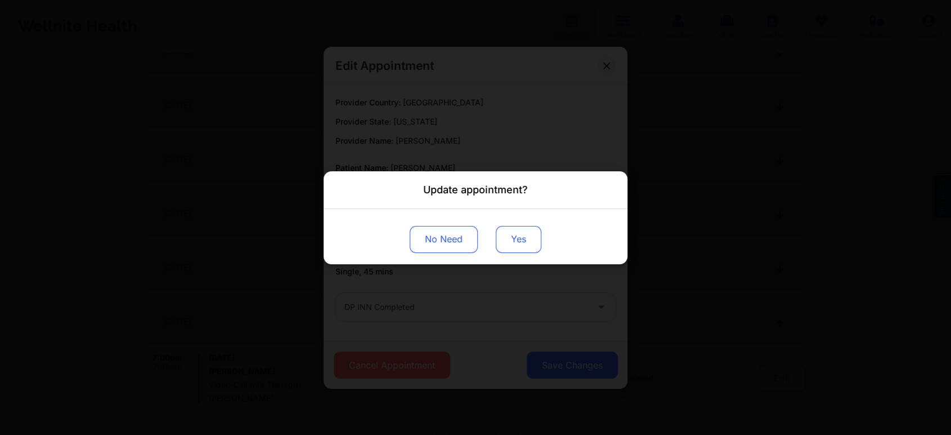
click at [509, 240] on button "Yes" at bounding box center [519, 238] width 46 height 27
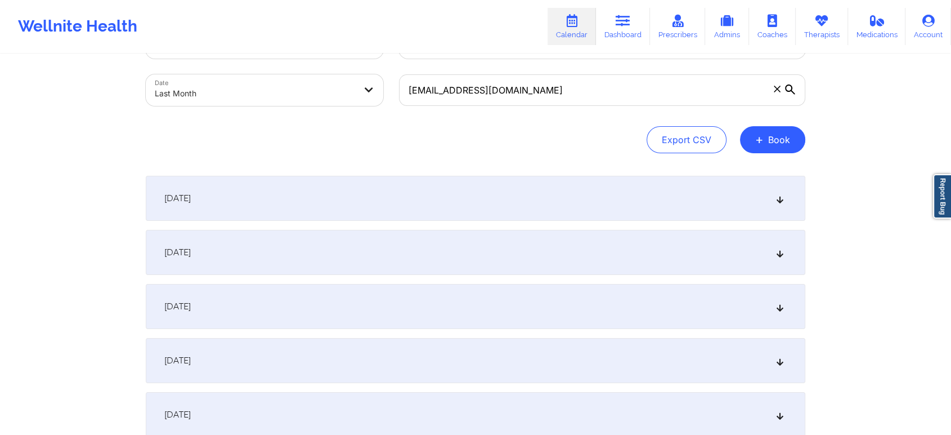
scroll to position [0, 0]
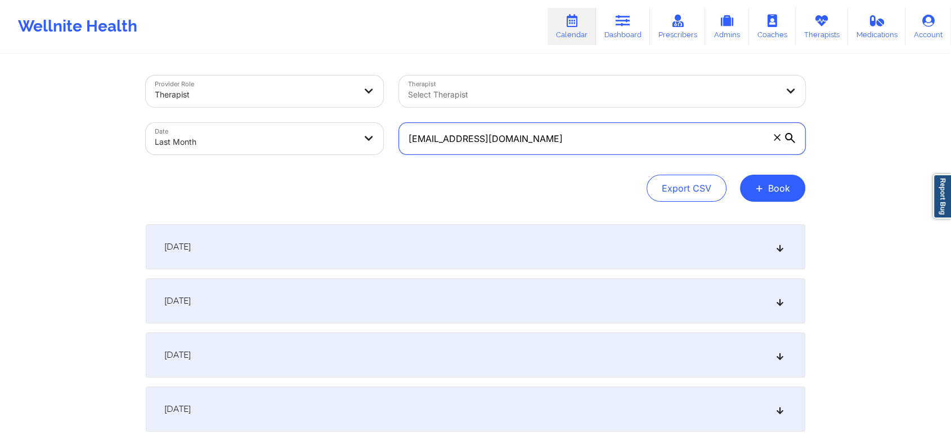
click at [574, 138] on input "[EMAIL_ADDRESS][DOMAIN_NAME]" at bounding box center [602, 139] width 406 height 32
drag, startPoint x: 580, startPoint y: 149, endPoint x: 391, endPoint y: 111, distance: 192.8
click at [391, 111] on div "Provider Role Therapist Therapist Select Therapist Date Last Month [EMAIL_ADDRE…" at bounding box center [475, 115] width 675 height 95
paste input "[EMAIL_ADDRESS]"
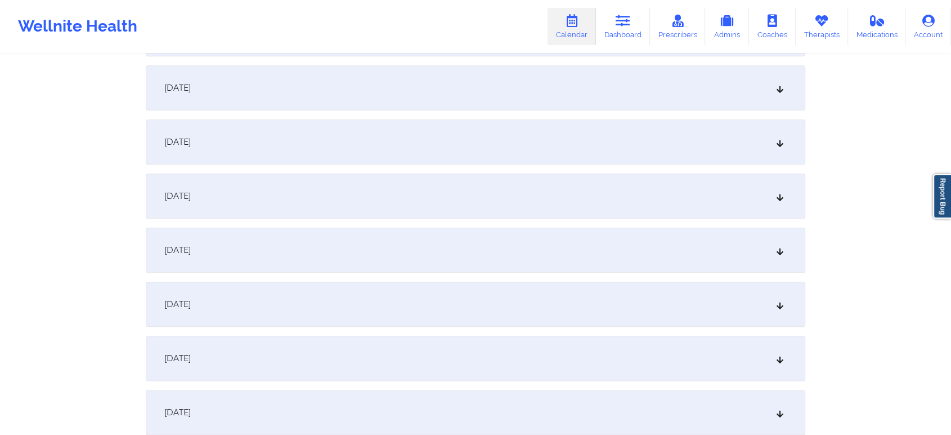
scroll to position [1492, 0]
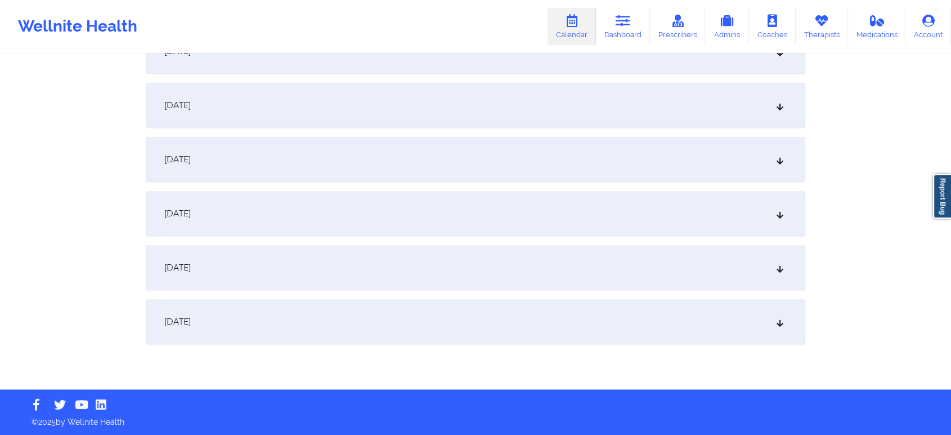
click at [666, 334] on div "[DATE]" at bounding box center [476, 321] width 660 height 45
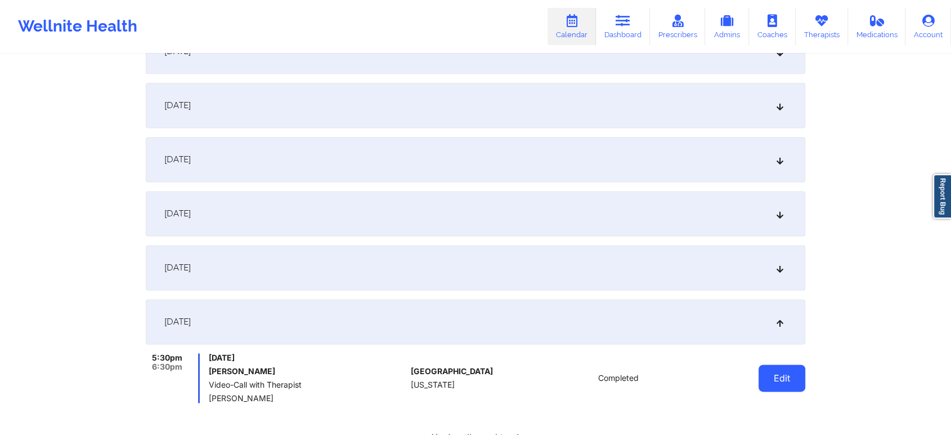
click at [778, 377] on button "Edit" at bounding box center [782, 377] width 47 height 27
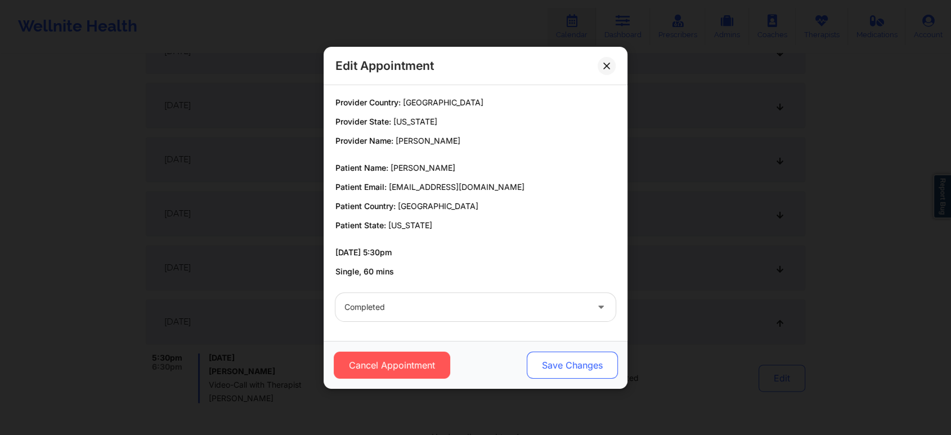
click at [547, 364] on button "Save Changes" at bounding box center [572, 364] width 91 height 27
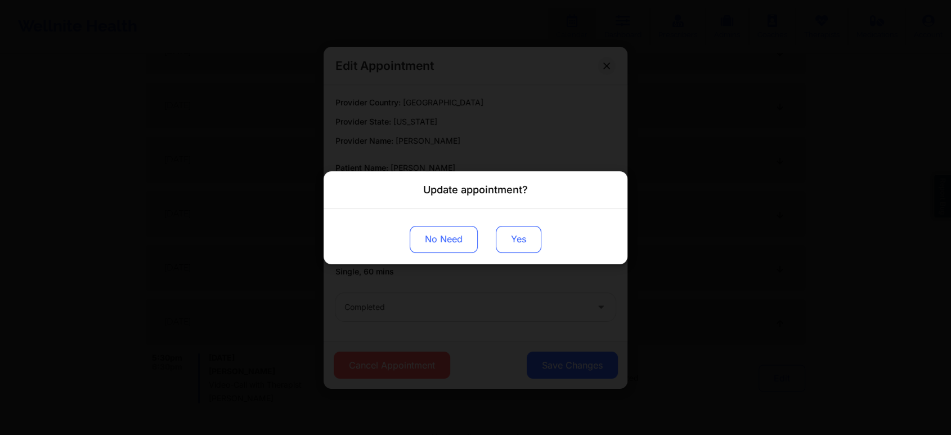
click at [513, 231] on button "Yes" at bounding box center [519, 238] width 46 height 27
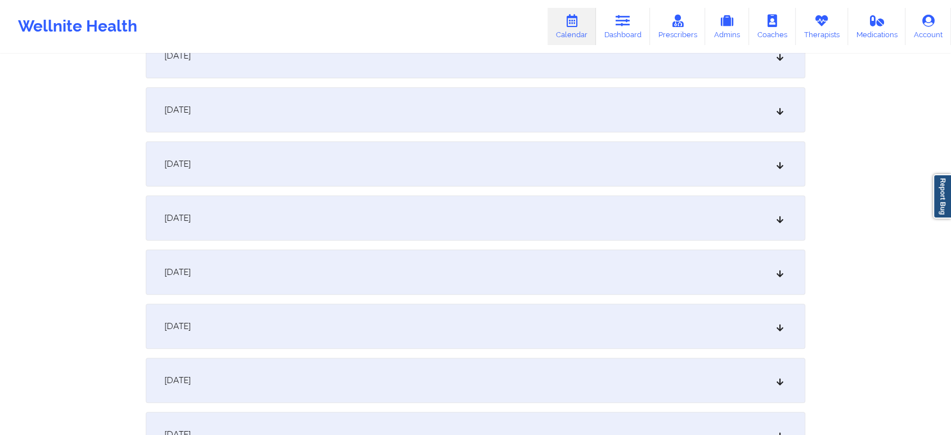
scroll to position [0, 0]
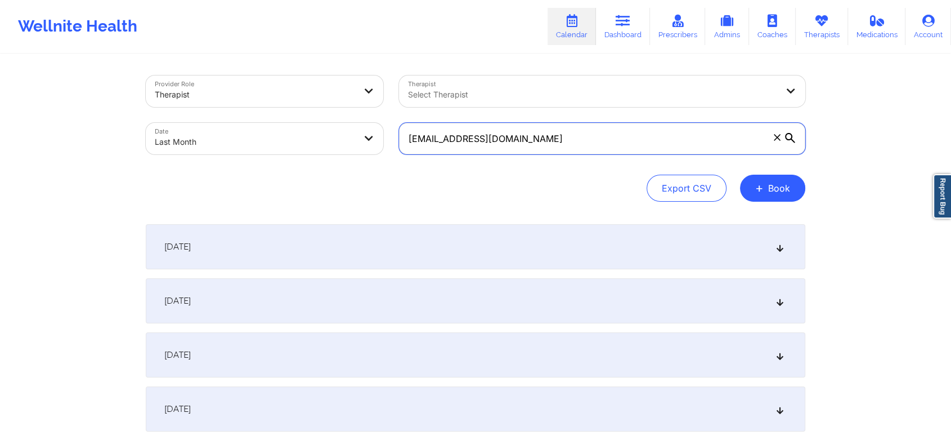
drag, startPoint x: 549, startPoint y: 134, endPoint x: 398, endPoint y: 139, distance: 151.5
click at [398, 139] on div "[EMAIL_ADDRESS][DOMAIN_NAME]" at bounding box center [602, 138] width 422 height 47
paste input "[EMAIL_ADDRESS]"
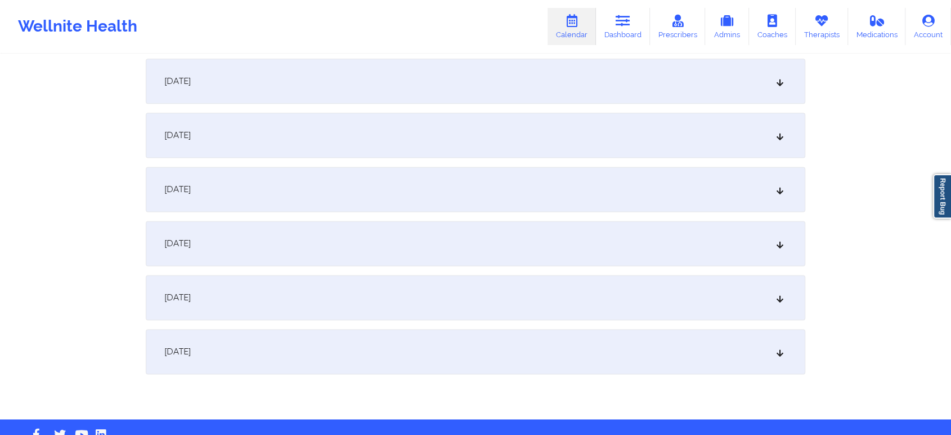
scroll to position [1488, 0]
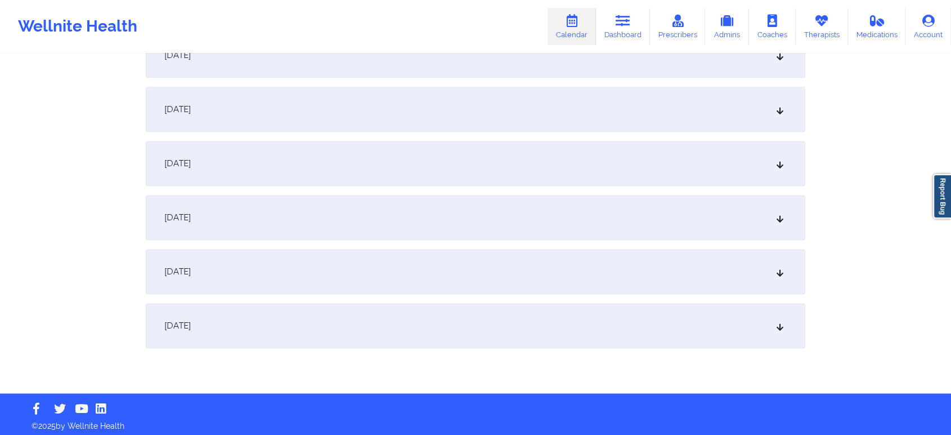
click at [536, 316] on div "[DATE]" at bounding box center [476, 325] width 660 height 45
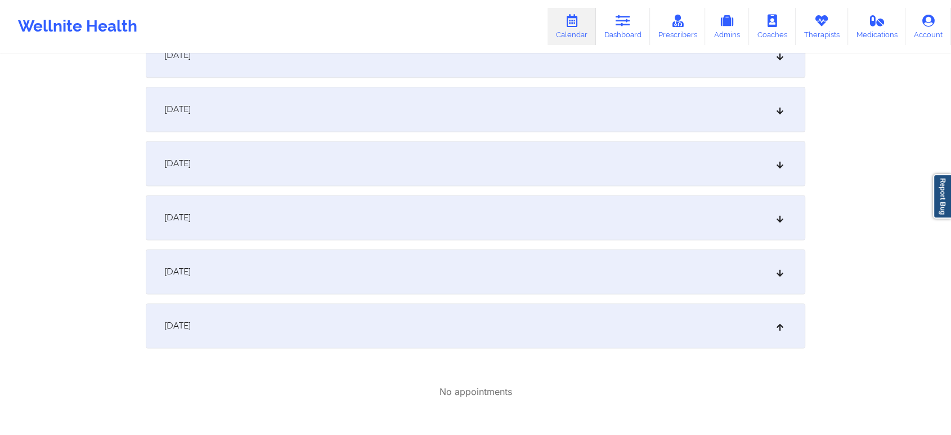
click at [536, 316] on div "[DATE]" at bounding box center [476, 325] width 660 height 45
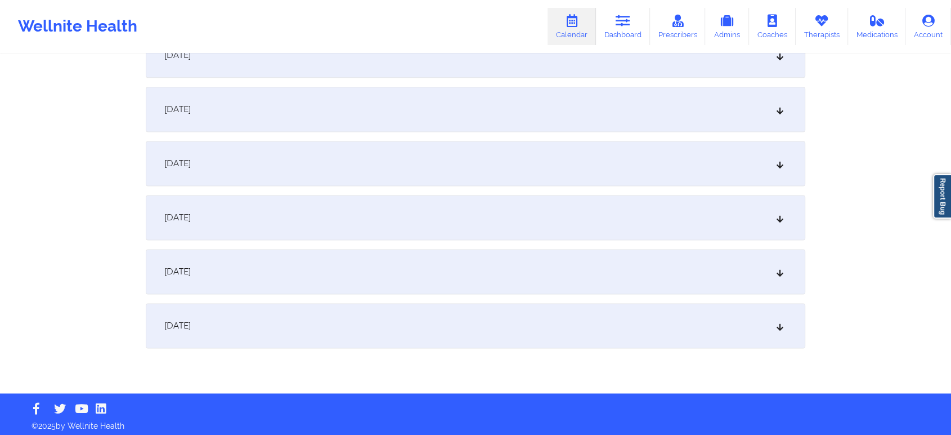
click at [504, 336] on div "[DATE]" at bounding box center [476, 325] width 660 height 45
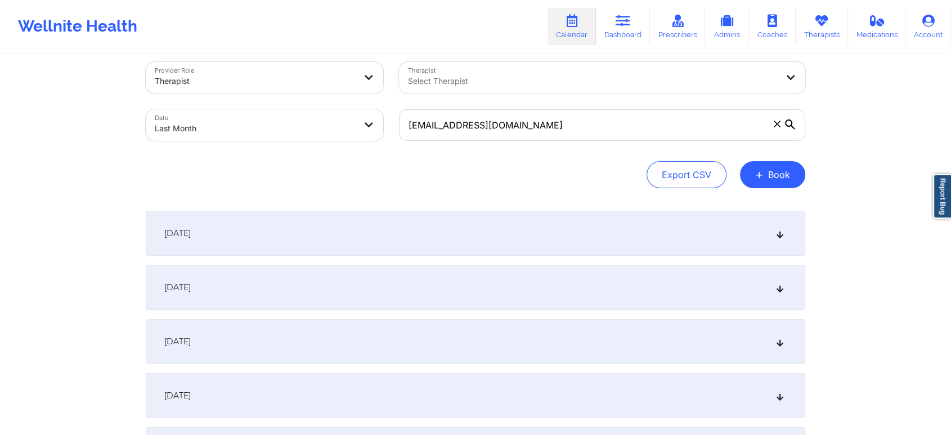
scroll to position [0, 0]
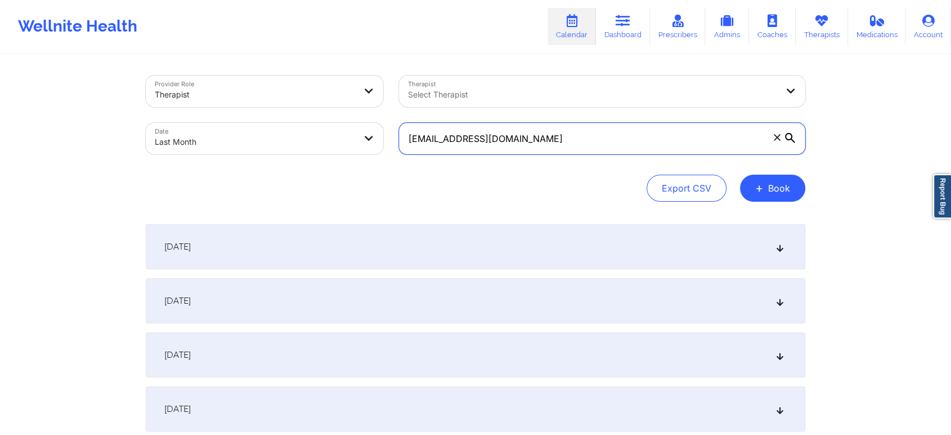
drag, startPoint x: 564, startPoint y: 154, endPoint x: 555, endPoint y: 124, distance: 31.7
click at [555, 124] on div "[EMAIL_ADDRESS][DOMAIN_NAME]" at bounding box center [602, 138] width 422 height 47
drag, startPoint x: 555, startPoint y: 124, endPoint x: 385, endPoint y: 93, distance: 172.7
click at [385, 93] on div "Provider Role Therapist Therapist Select Therapist Date Last Month [EMAIL_ADDRE…" at bounding box center [475, 115] width 675 height 95
paste input "isiguenza9"
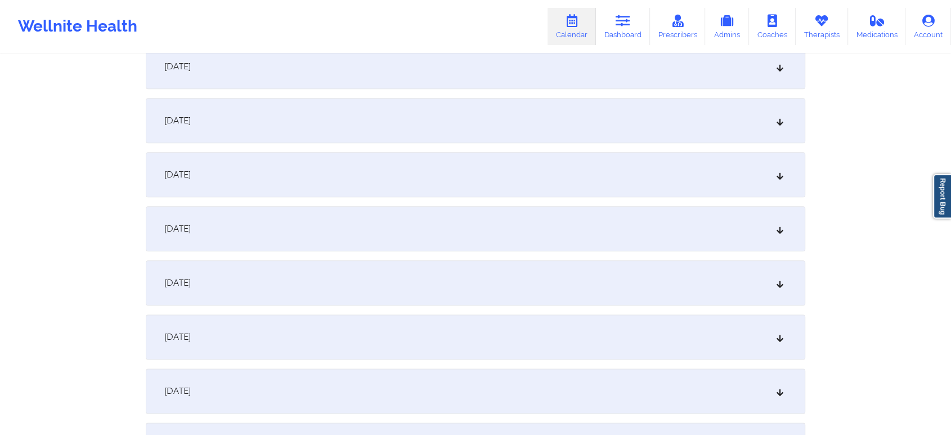
scroll to position [1492, 0]
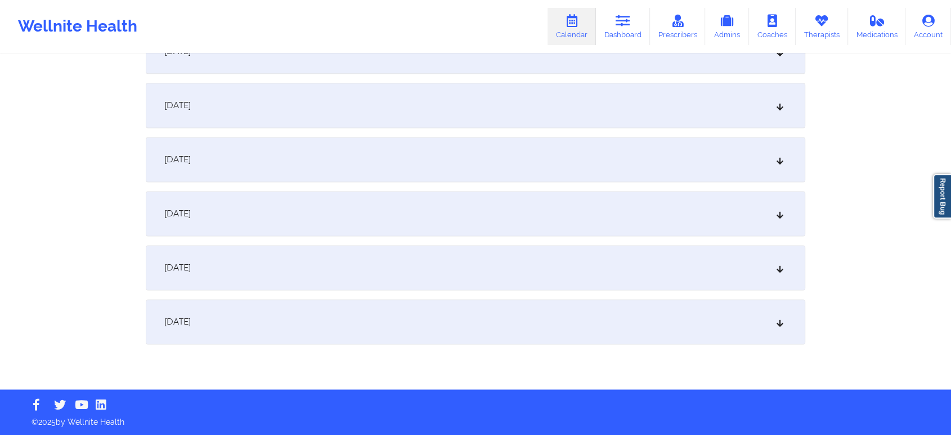
click at [512, 301] on div "[DATE]" at bounding box center [476, 321] width 660 height 45
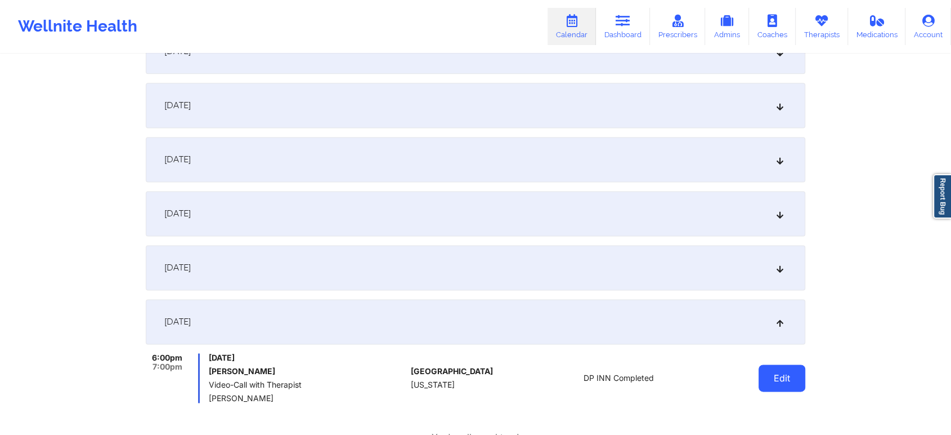
click at [771, 381] on button "Edit" at bounding box center [782, 377] width 47 height 27
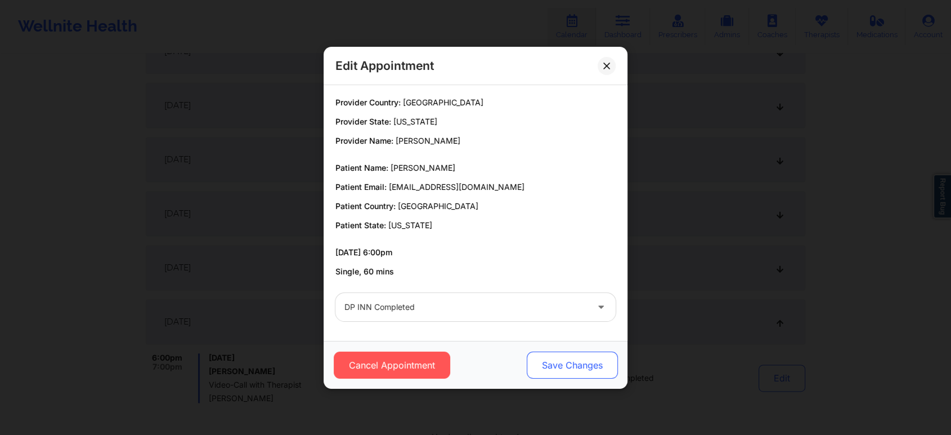
click at [564, 370] on button "Save Changes" at bounding box center [572, 364] width 91 height 27
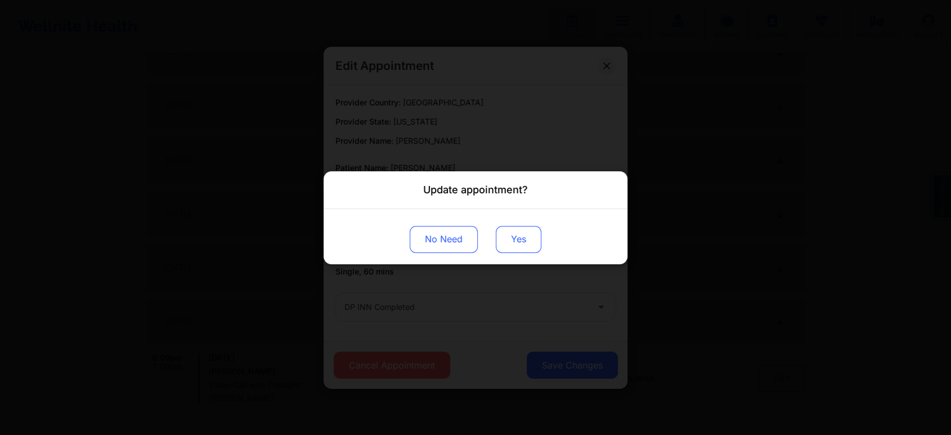
click at [505, 235] on button "Yes" at bounding box center [519, 238] width 46 height 27
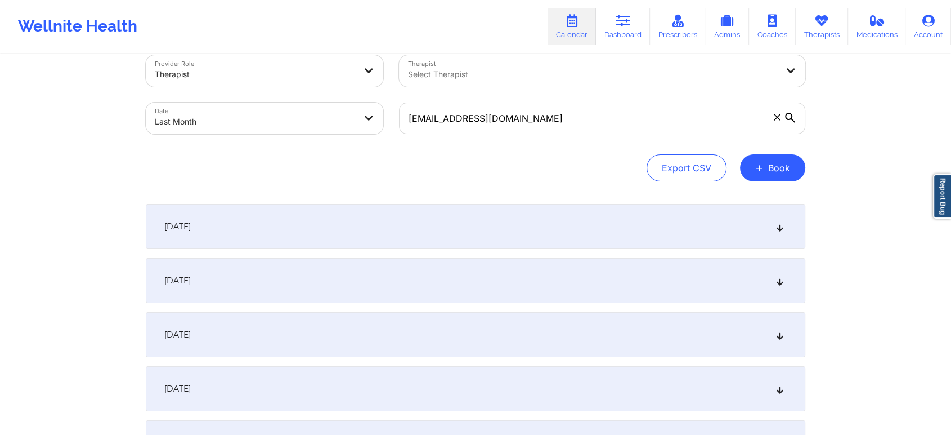
scroll to position [0, 0]
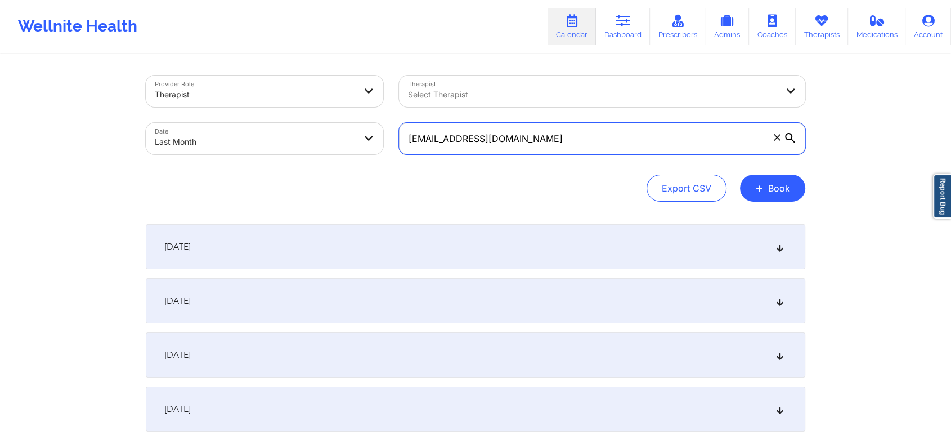
drag, startPoint x: 540, startPoint y: 128, endPoint x: 383, endPoint y: 157, distance: 159.6
click at [383, 157] on div "Provider Role Therapist Therapist Select Therapist Date Last Month [EMAIL_ADDRE…" at bounding box center [475, 115] width 675 height 95
paste input "sarahnicollep"
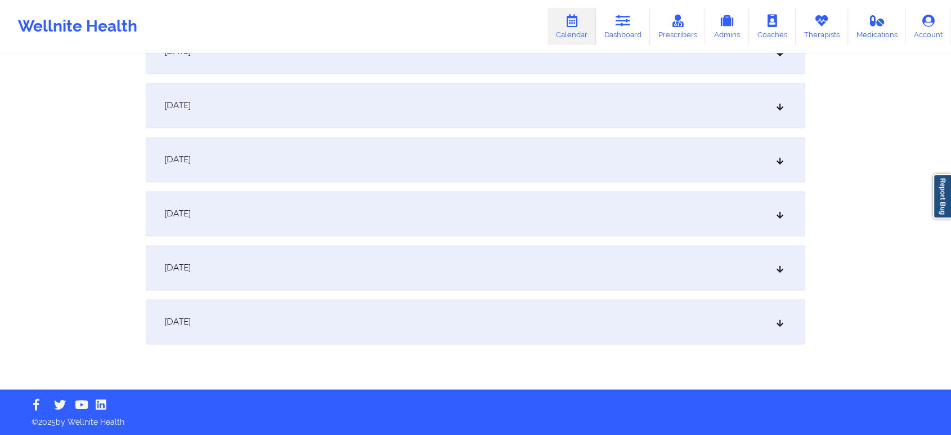
click at [493, 339] on div "[DATE]" at bounding box center [476, 321] width 660 height 45
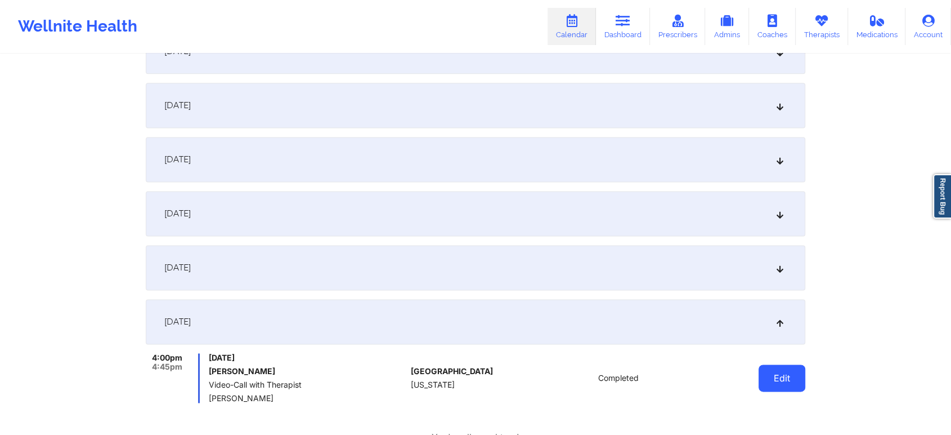
click at [786, 370] on button "Edit" at bounding box center [782, 377] width 47 height 27
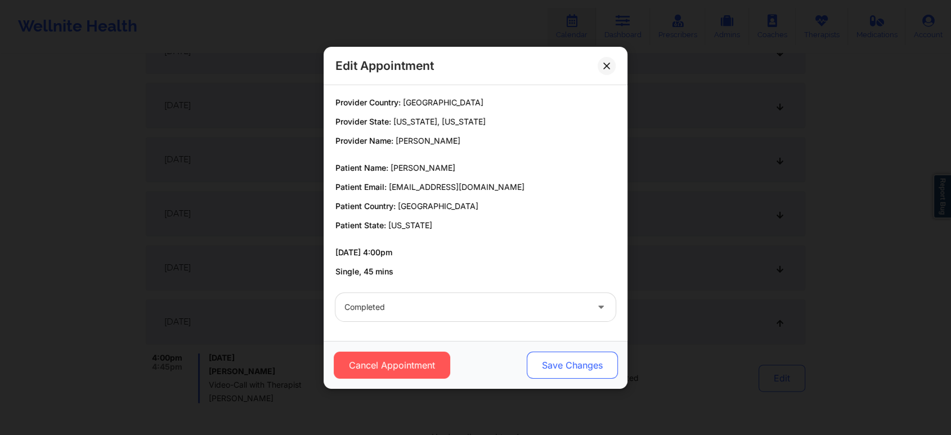
click at [553, 355] on button "Save Changes" at bounding box center [572, 364] width 91 height 27
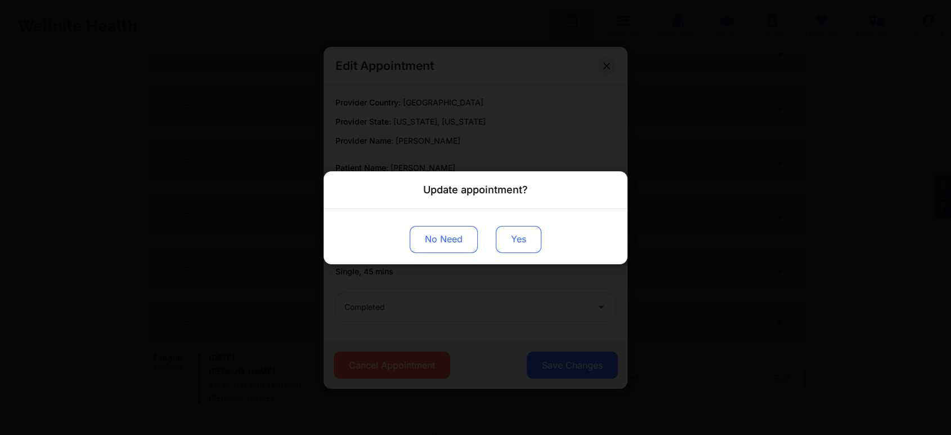
click at [525, 242] on button "Yes" at bounding box center [519, 238] width 46 height 27
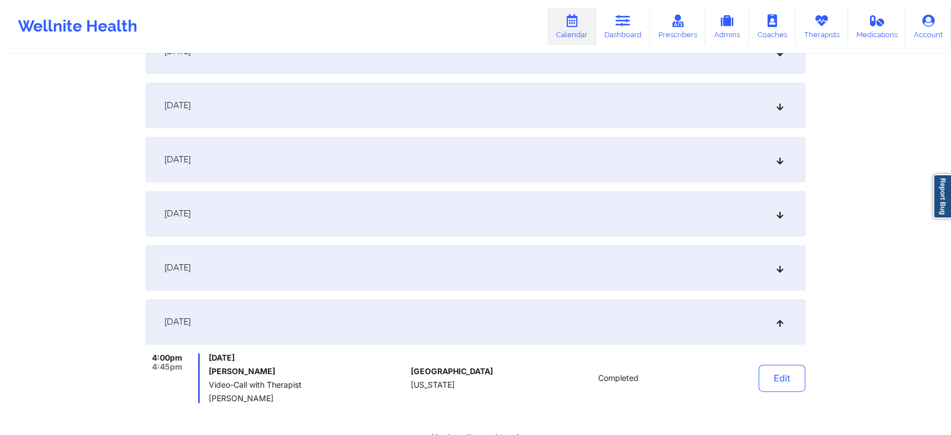
scroll to position [0, 0]
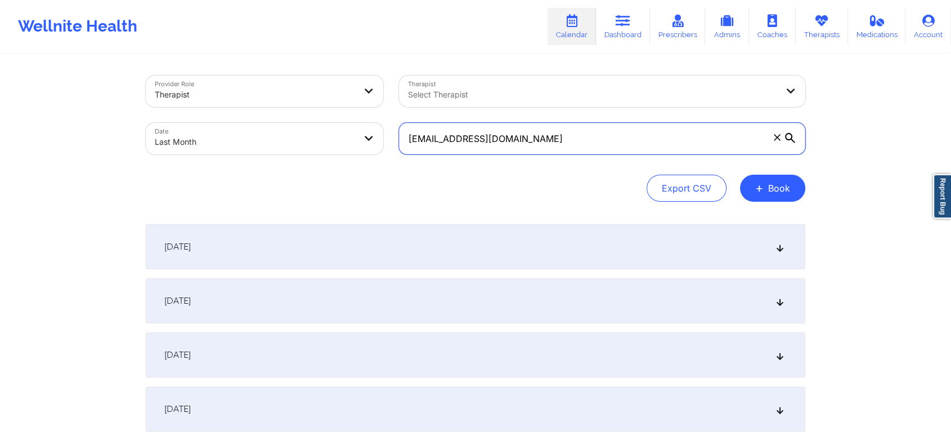
drag, startPoint x: 572, startPoint y: 141, endPoint x: 328, endPoint y: 111, distance: 246.1
click at [328, 111] on div "Provider Role Therapist Therapist Select Therapist Date Last Month [EMAIL_ADDRE…" at bounding box center [475, 115] width 675 height 95
paste input "joecrash12"
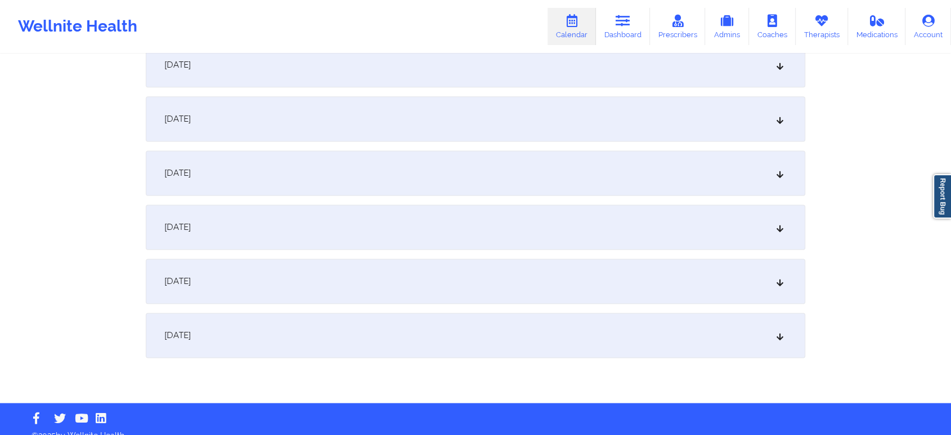
scroll to position [1492, 0]
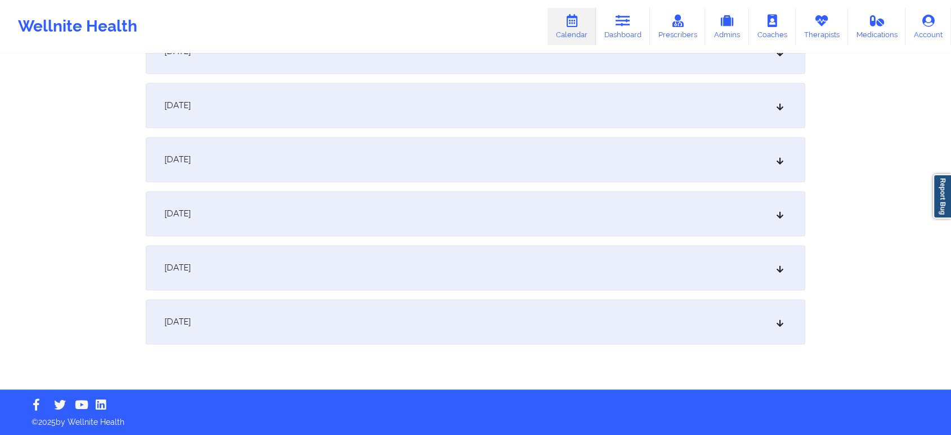
click at [518, 304] on div "[DATE]" at bounding box center [476, 321] width 660 height 45
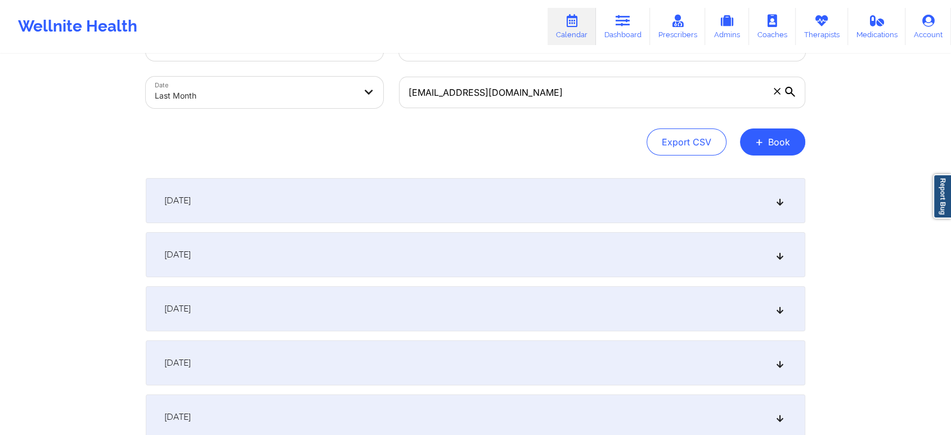
scroll to position [0, 0]
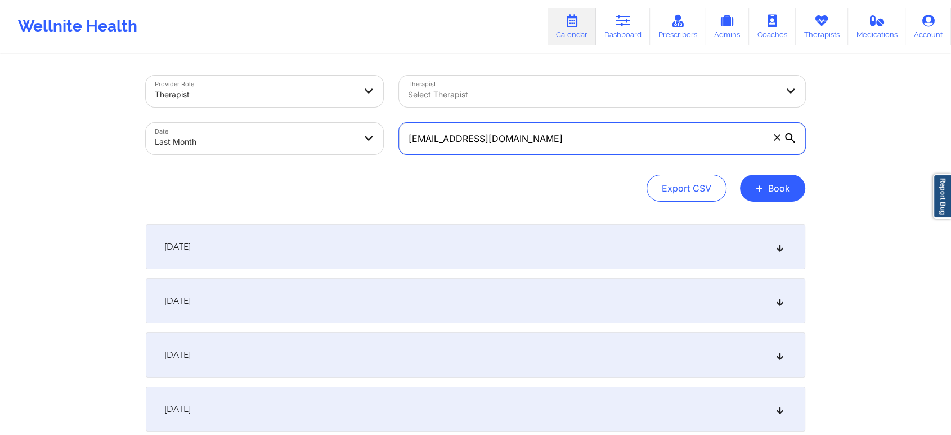
drag, startPoint x: 542, startPoint y: 136, endPoint x: 256, endPoint y: 105, distance: 287.7
click at [256, 105] on div "Provider Role Therapist Therapist Select Therapist Date Last Month [EMAIL_ADDRE…" at bounding box center [475, 115] width 675 height 95
paste input "carolvgutierrez"
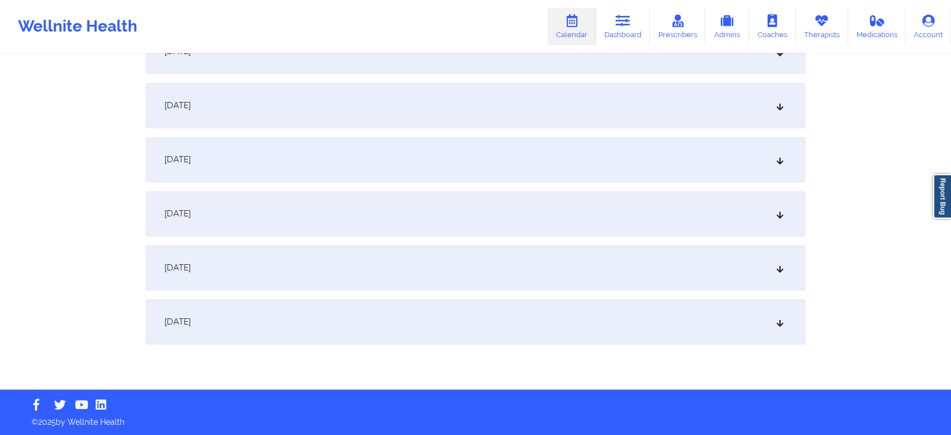
click at [458, 321] on div "[DATE]" at bounding box center [476, 321] width 660 height 45
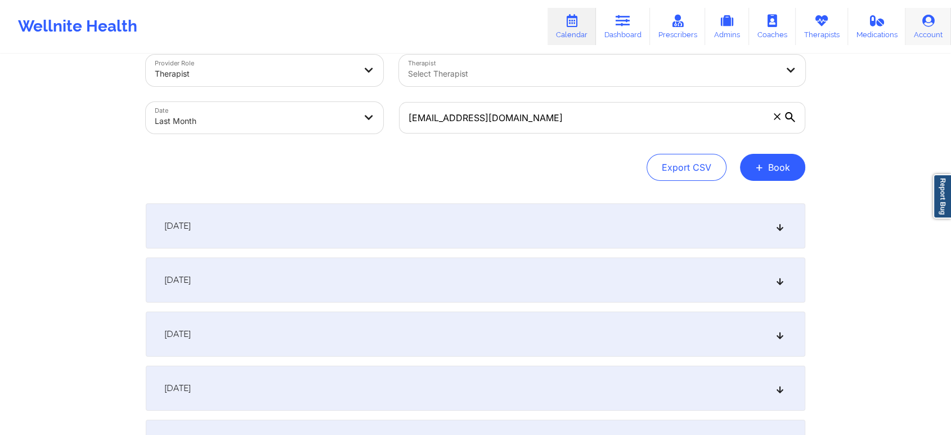
scroll to position [0, 0]
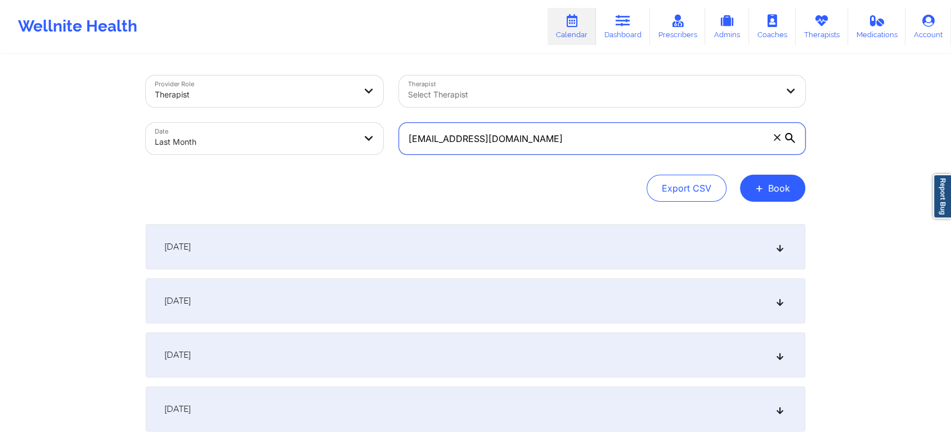
drag, startPoint x: 555, startPoint y: 142, endPoint x: 306, endPoint y: 89, distance: 254.4
click at [306, 89] on div "Provider Role Therapist Therapist Select Therapist Date Last Month [EMAIL_ADDRE…" at bounding box center [475, 115] width 675 height 95
paste input "madridcarlos.a"
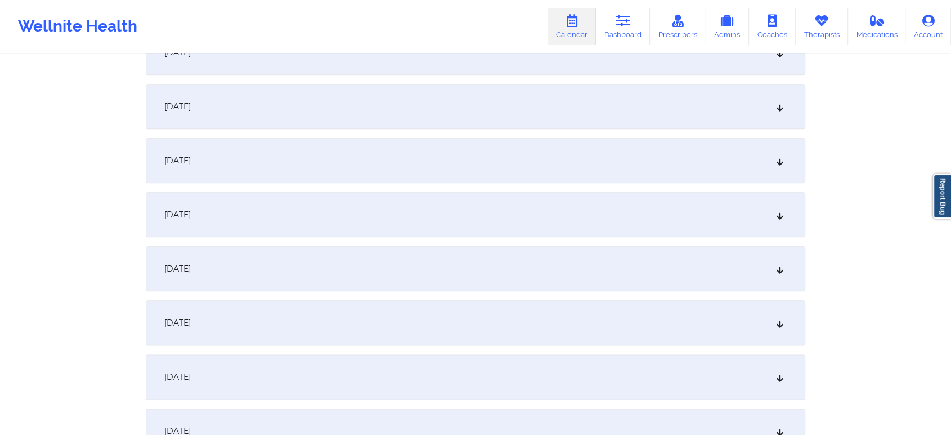
scroll to position [1492, 0]
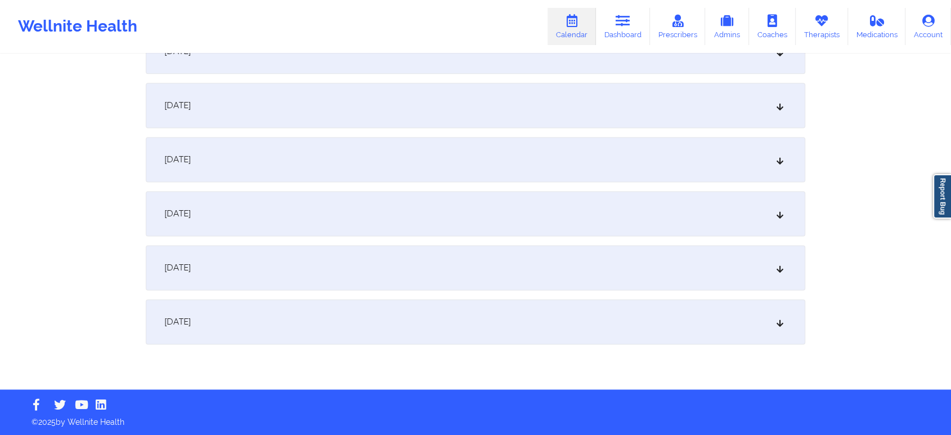
click at [579, 317] on div "[DATE]" at bounding box center [476, 321] width 660 height 45
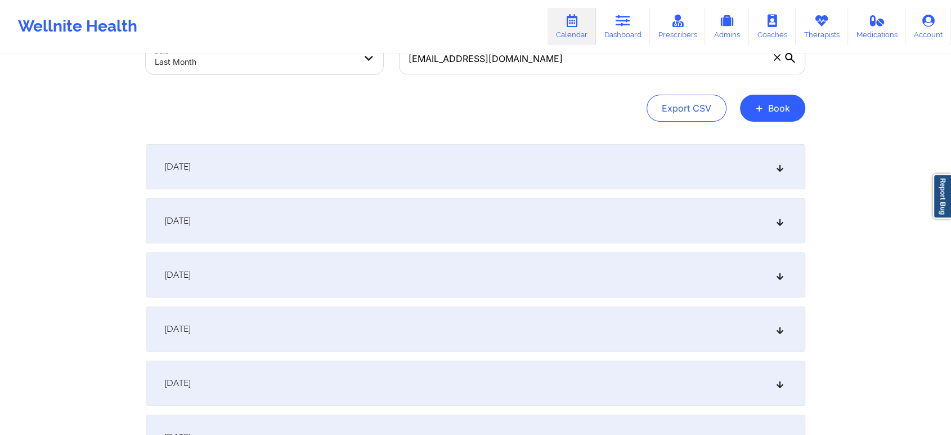
scroll to position [0, 0]
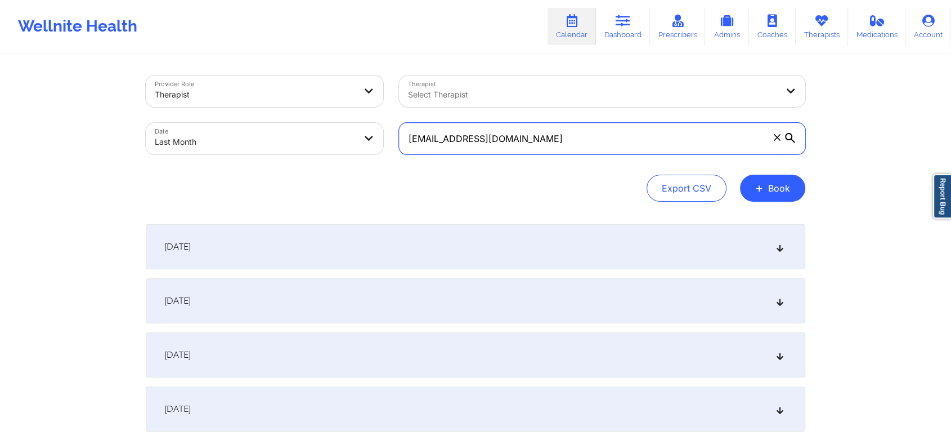
click at [585, 142] on input "[EMAIL_ADDRESS][DOMAIN_NAME]" at bounding box center [602, 139] width 406 height 32
drag, startPoint x: 585, startPoint y: 142, endPoint x: 365, endPoint y: 92, distance: 226.4
click at [365, 92] on div "Provider Role Therapist Therapist Select Therapist Date Last Month [EMAIL_ADDRE…" at bounding box center [475, 115] width 675 height 95
paste input "fmartins1998"
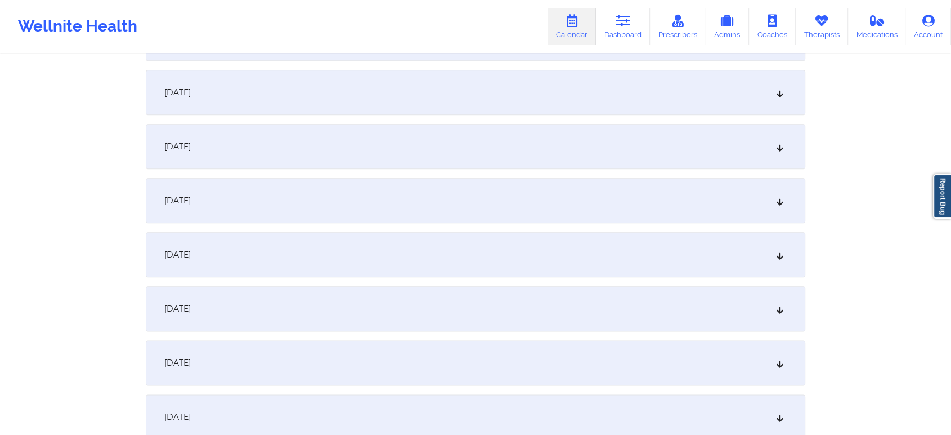
scroll to position [1465, 0]
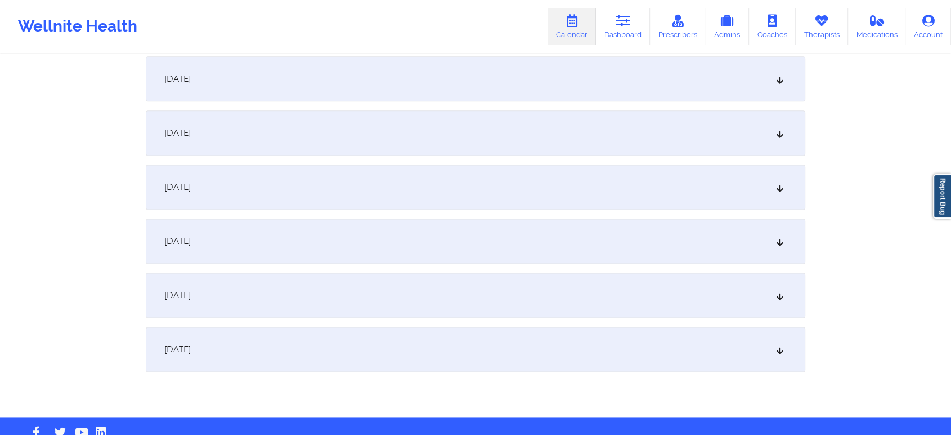
drag, startPoint x: 785, startPoint y: 361, endPoint x: 888, endPoint y: 311, distance: 114.3
click at [784, 344] on div "[DATE]" at bounding box center [476, 348] width 660 height 45
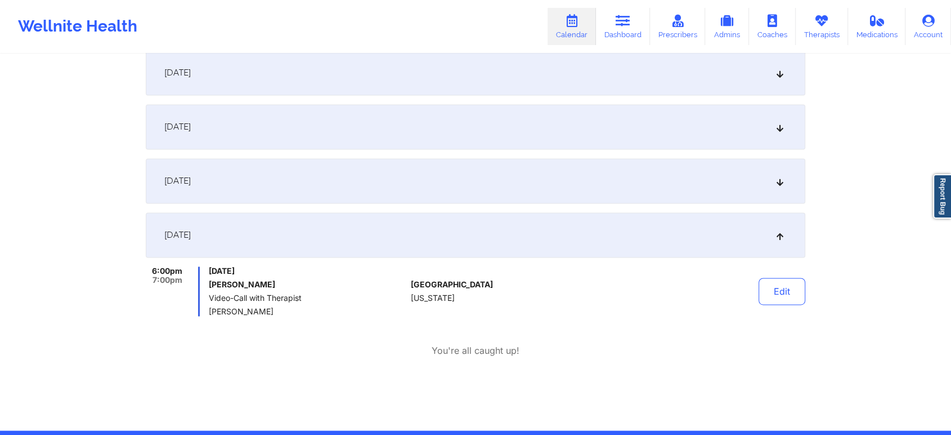
scroll to position [0, 0]
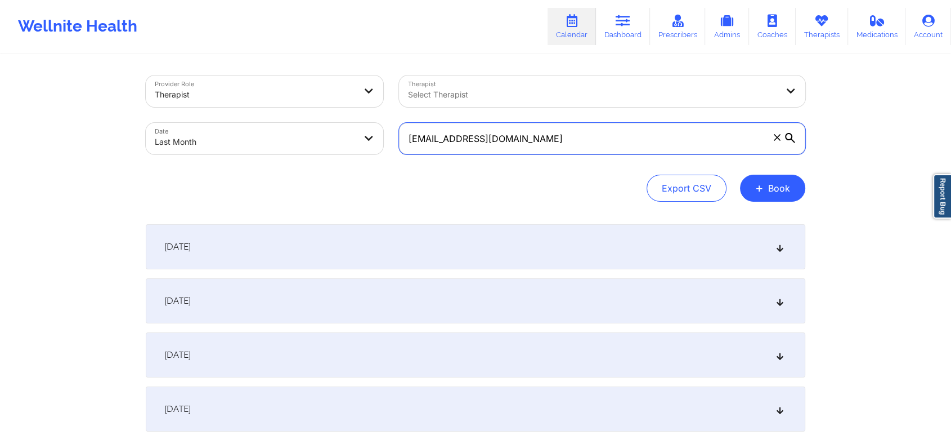
drag, startPoint x: 536, startPoint y: 138, endPoint x: 337, endPoint y: 112, distance: 201.0
click at [337, 112] on div "Provider Role Therapist Therapist Select Therapist Date Last Month [EMAIL_ADDRE…" at bounding box center [475, 115] width 675 height 95
paste input "arkeedahmccormick"
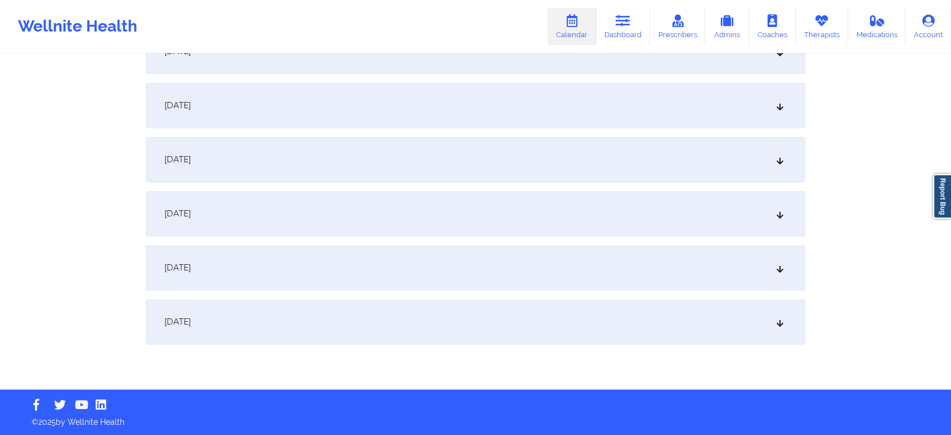
click at [758, 318] on div "[DATE]" at bounding box center [476, 321] width 660 height 45
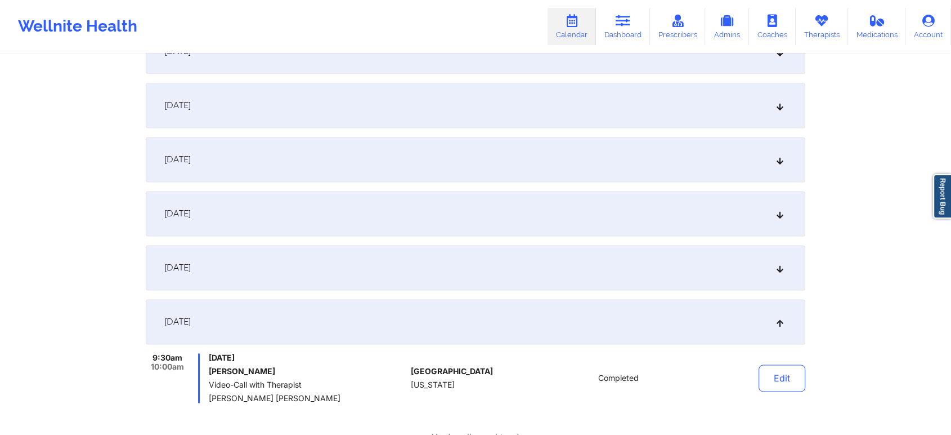
click at [782, 381] on button "Edit" at bounding box center [782, 377] width 47 height 27
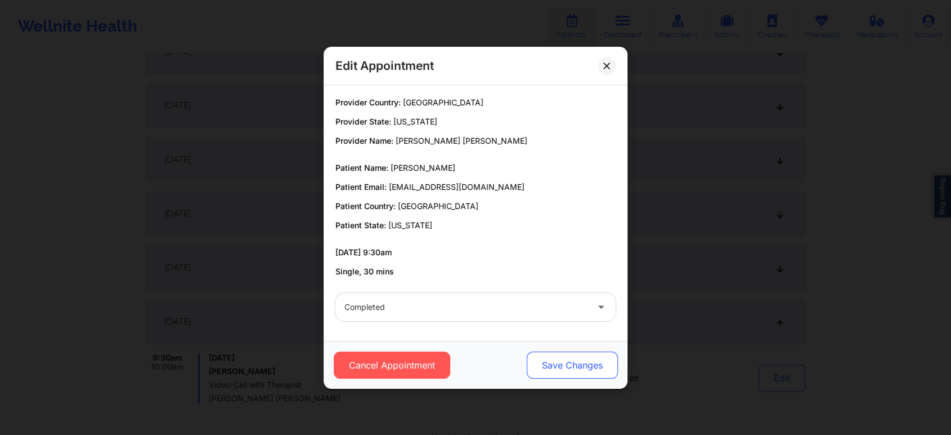
click at [578, 361] on button "Save Changes" at bounding box center [572, 364] width 91 height 27
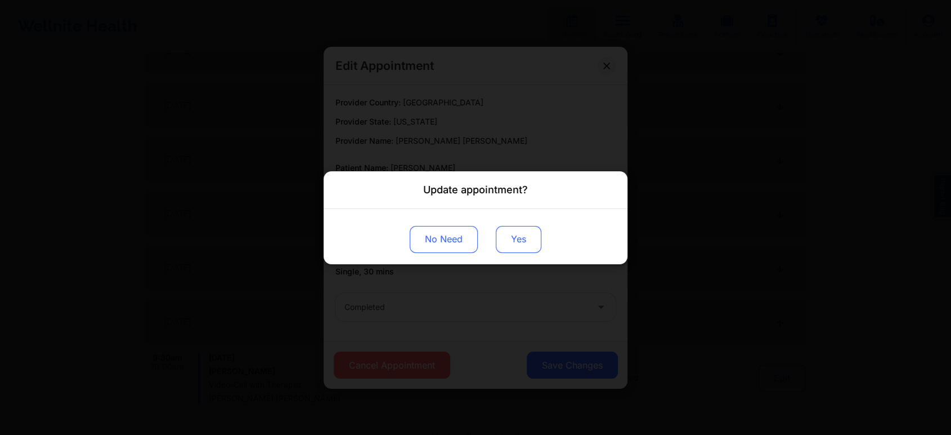
click at [521, 242] on button "Yes" at bounding box center [519, 238] width 46 height 27
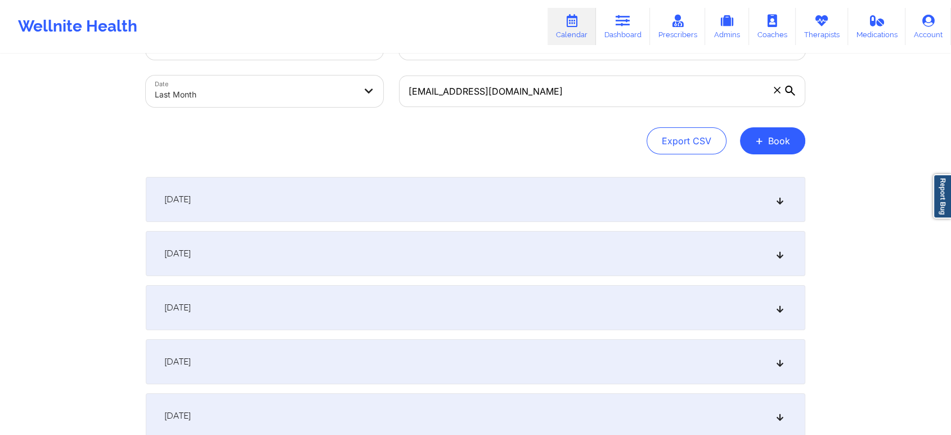
scroll to position [0, 0]
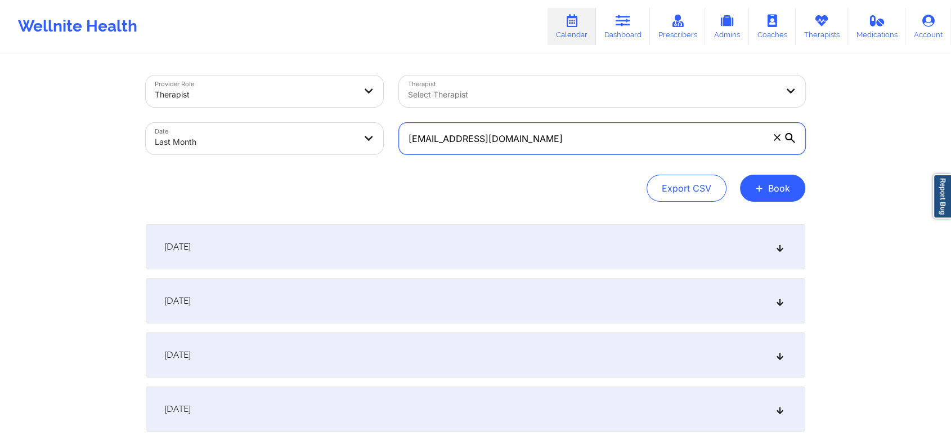
drag, startPoint x: 590, startPoint y: 144, endPoint x: 287, endPoint y: 77, distance: 310.3
click at [287, 77] on div "Provider Role Therapist Therapist Select Therapist Date Last Month [EMAIL_ADDRE…" at bounding box center [475, 115] width 675 height 95
paste input "joecrash12"
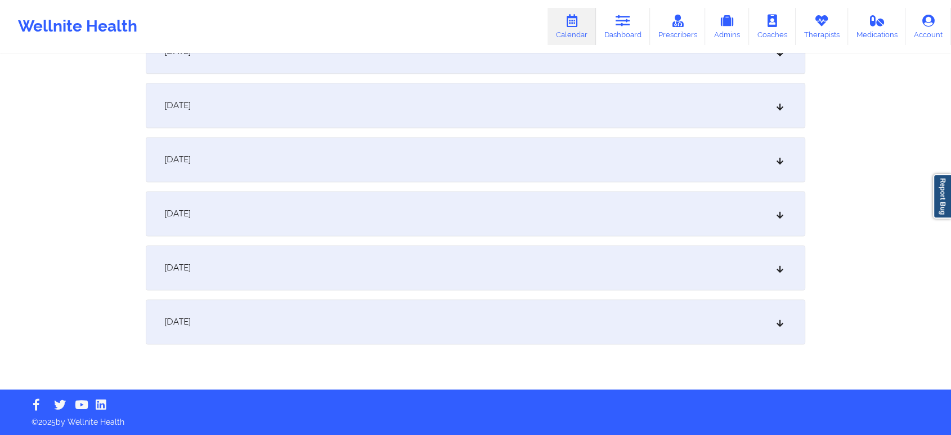
click at [666, 317] on div "[DATE]" at bounding box center [476, 321] width 660 height 45
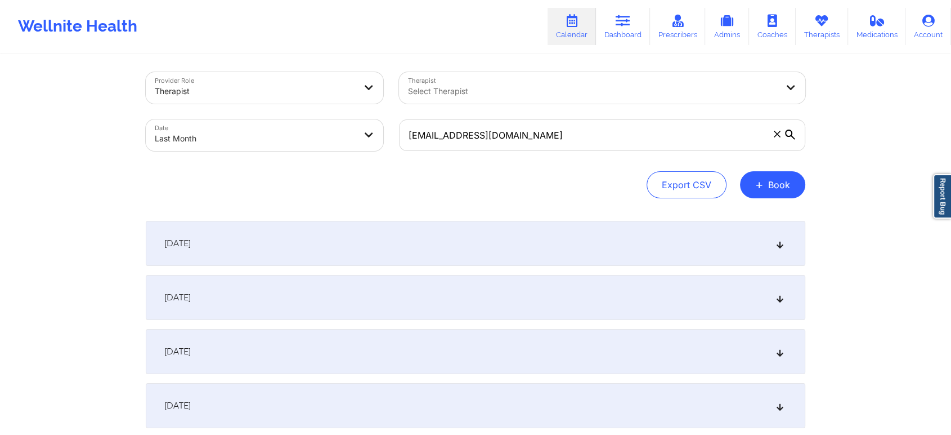
scroll to position [0, 0]
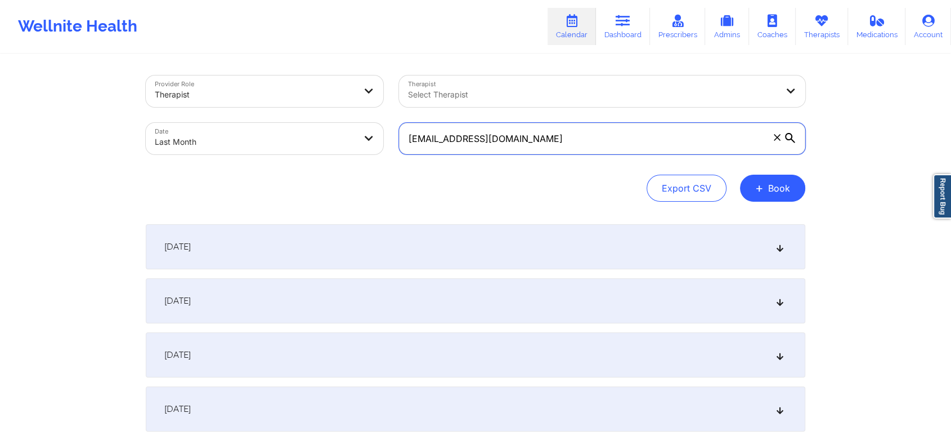
drag, startPoint x: 540, startPoint y: 138, endPoint x: 215, endPoint y: 53, distance: 336.3
paste input "collenmoore7"
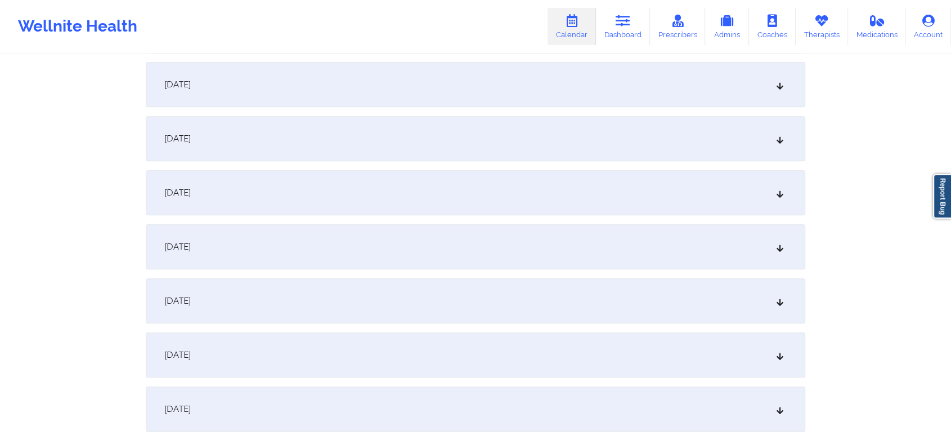
scroll to position [1492, 0]
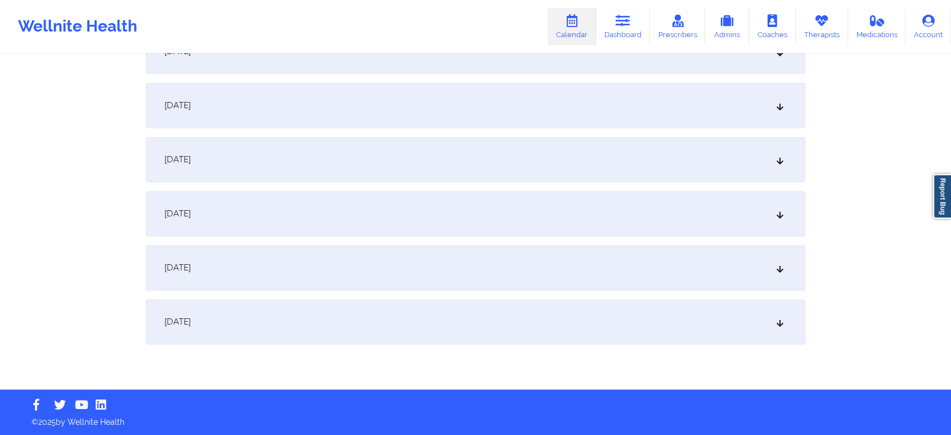
click at [741, 329] on div "[DATE]" at bounding box center [476, 321] width 660 height 45
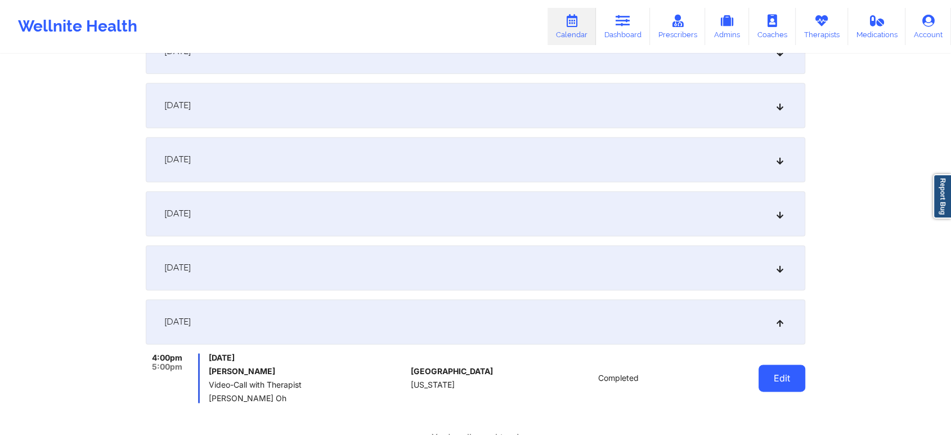
click at [793, 384] on button "Edit" at bounding box center [782, 377] width 47 height 27
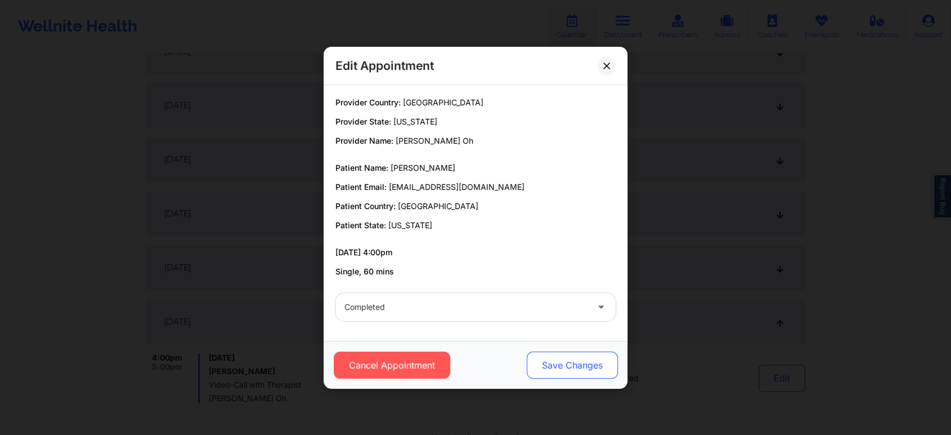
click at [562, 360] on button "Save Changes" at bounding box center [572, 364] width 91 height 27
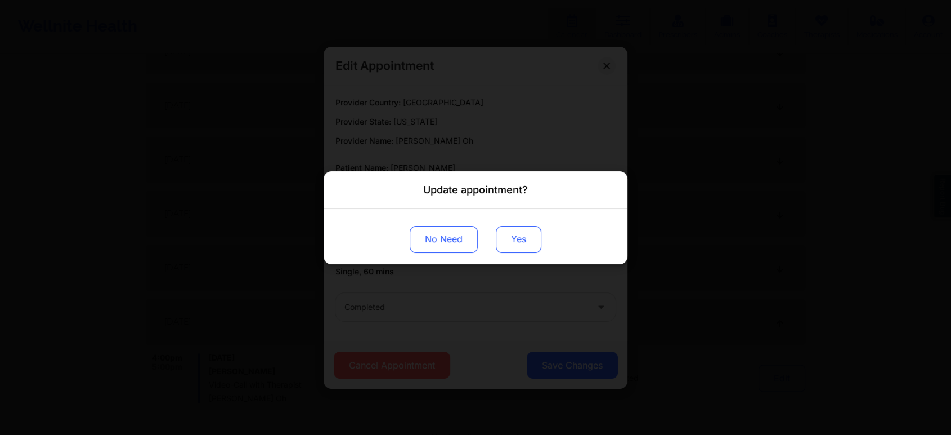
click at [503, 242] on button "Yes" at bounding box center [519, 238] width 46 height 27
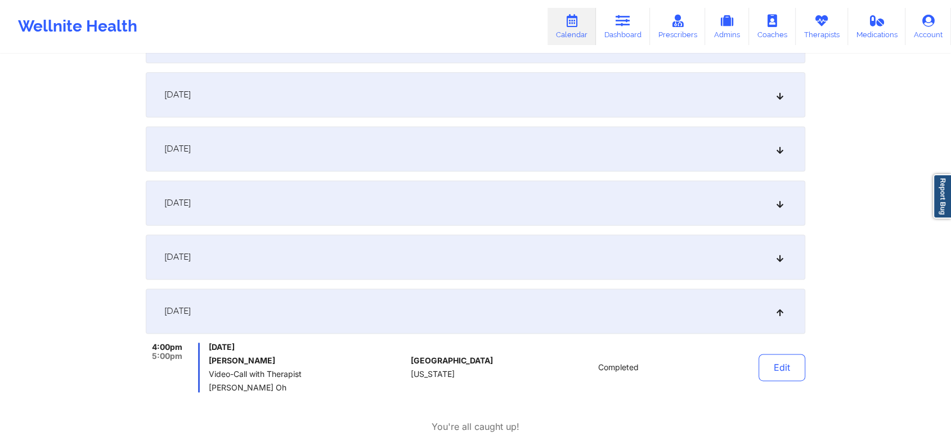
scroll to position [1536, 0]
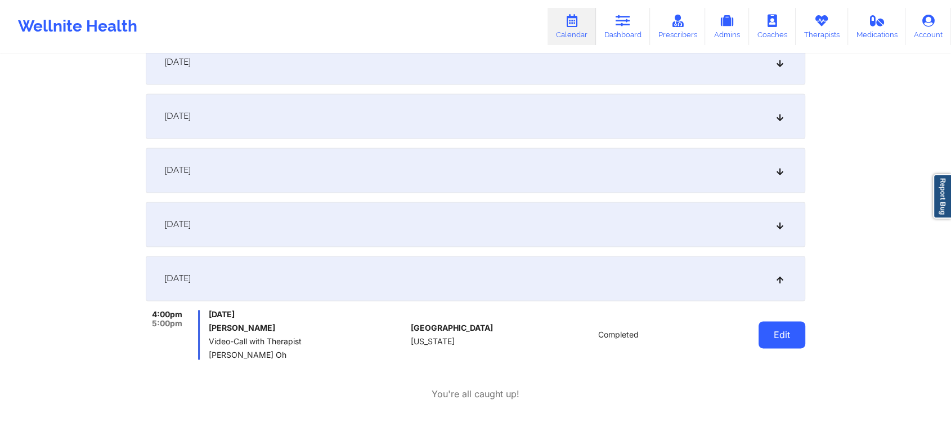
click at [769, 346] on button "Edit" at bounding box center [782, 334] width 47 height 27
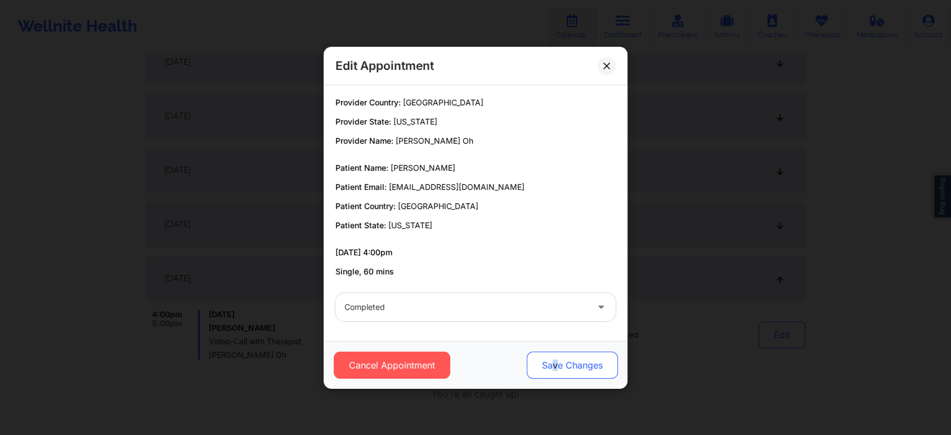
drag, startPoint x: 558, startPoint y: 361, endPoint x: 553, endPoint y: 372, distance: 12.3
click at [553, 372] on button "Save Changes" at bounding box center [572, 364] width 91 height 27
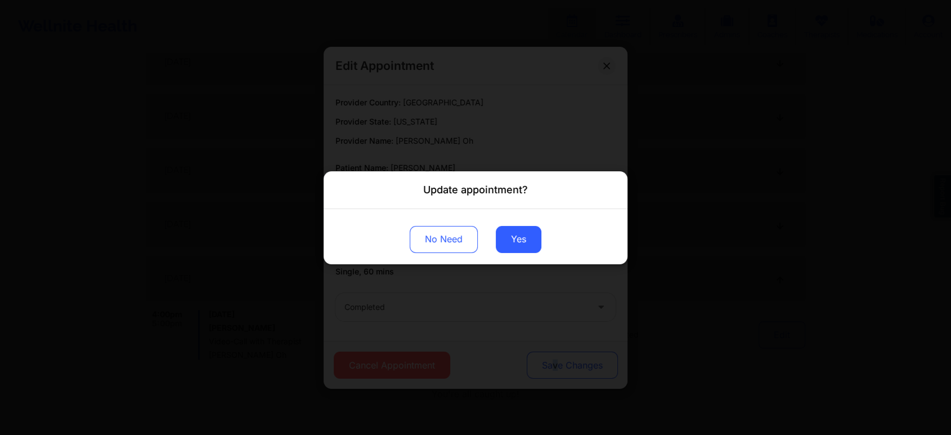
click at [553, 372] on div "Update appointment? No Need Yes" at bounding box center [475, 217] width 951 height 435
click at [503, 241] on button "Yes" at bounding box center [519, 238] width 46 height 27
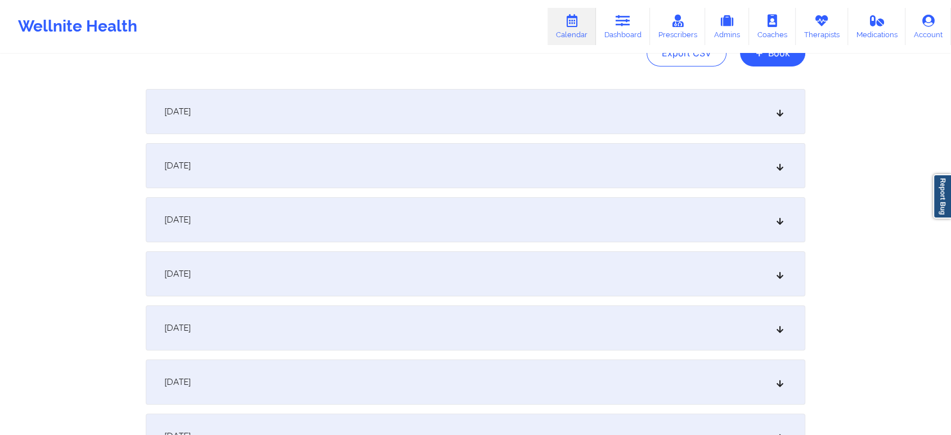
scroll to position [0, 0]
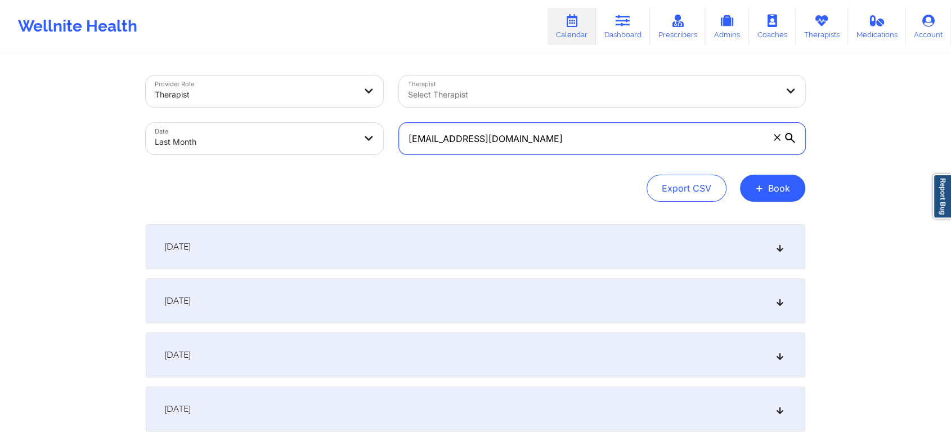
drag, startPoint x: 566, startPoint y: 142, endPoint x: 373, endPoint y: 114, distance: 195.1
click at [373, 114] on div "Provider Role Therapist Therapist Select Therapist Date Last Month [EMAIL_ADDRE…" at bounding box center [475, 115] width 675 height 95
paste input "[PERSON_NAME].hardin1988"
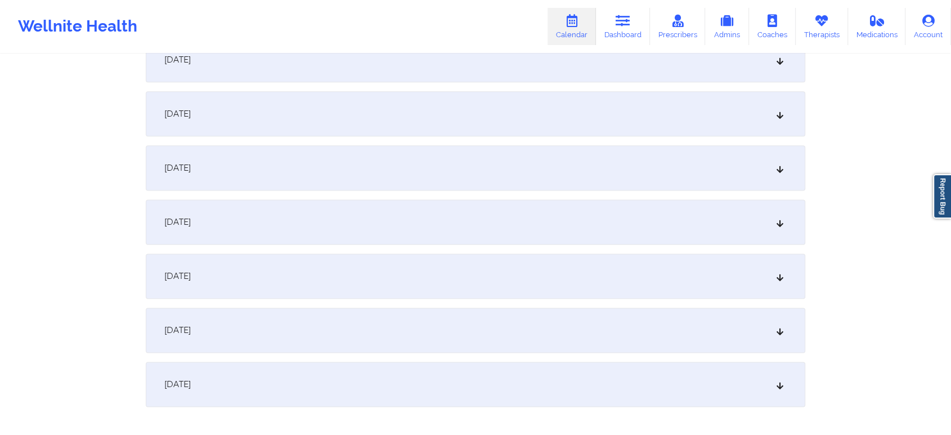
scroll to position [1492, 0]
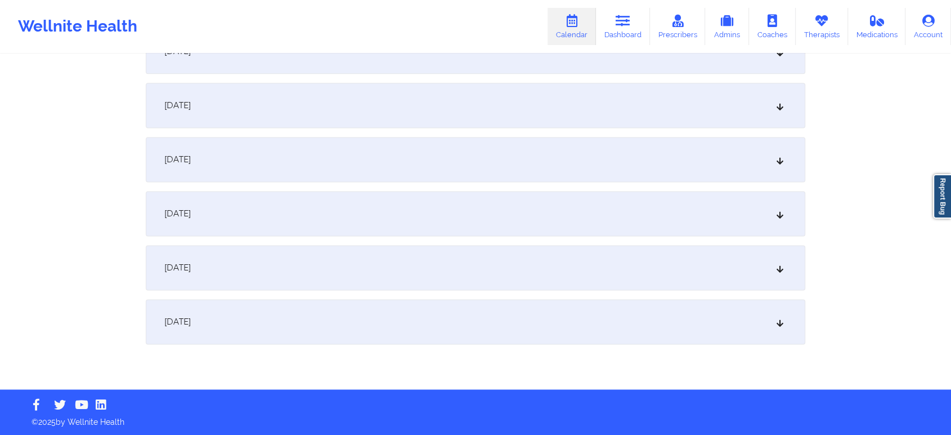
click at [790, 319] on div "[DATE]" at bounding box center [476, 321] width 660 height 45
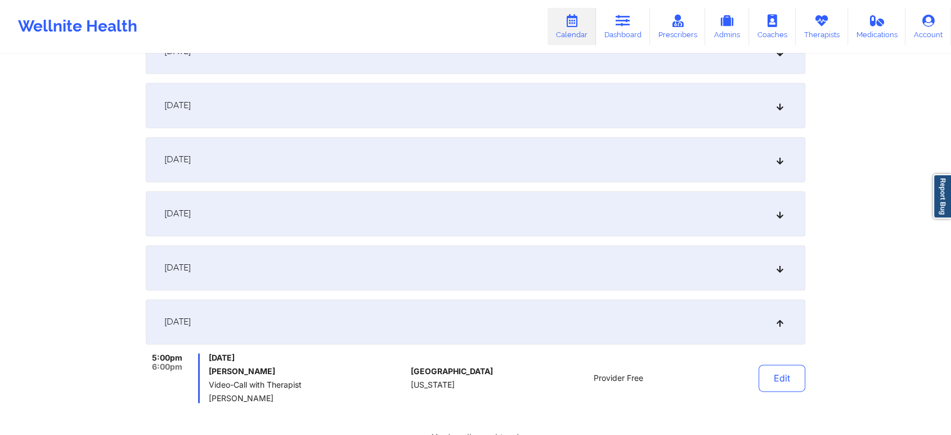
click at [680, 257] on div "[DATE]" at bounding box center [476, 267] width 660 height 45
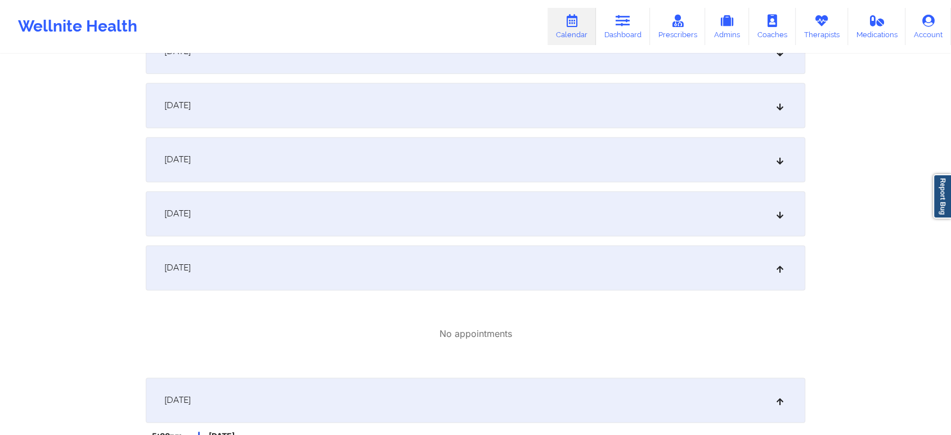
click at [679, 178] on div "[DATE]" at bounding box center [476, 159] width 660 height 45
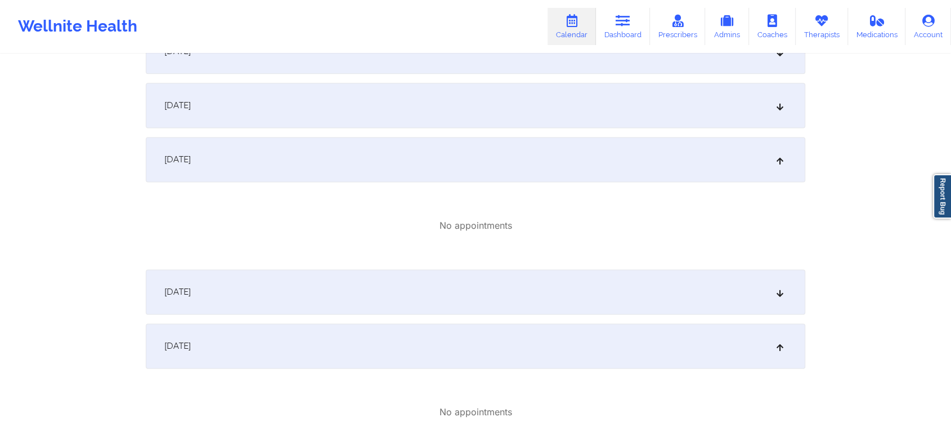
click at [686, 294] on div "[DATE]" at bounding box center [476, 291] width 660 height 45
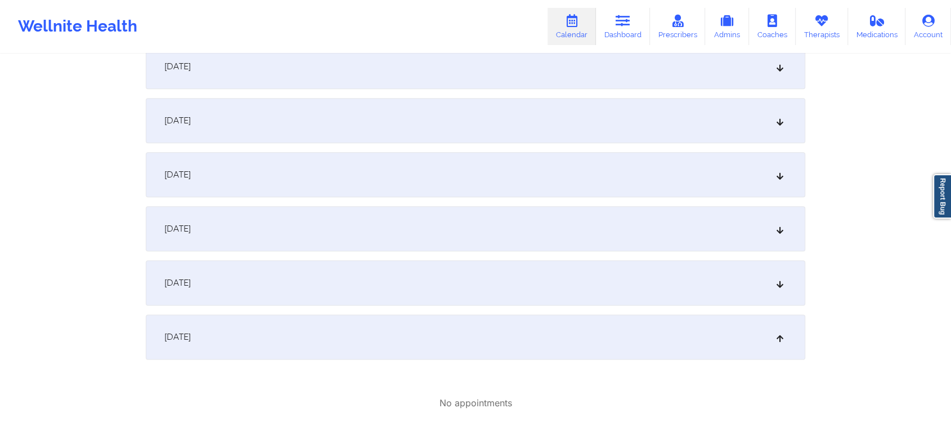
scroll to position [1312, 0]
click at [654, 250] on div "[DATE]" at bounding box center [476, 231] width 660 height 45
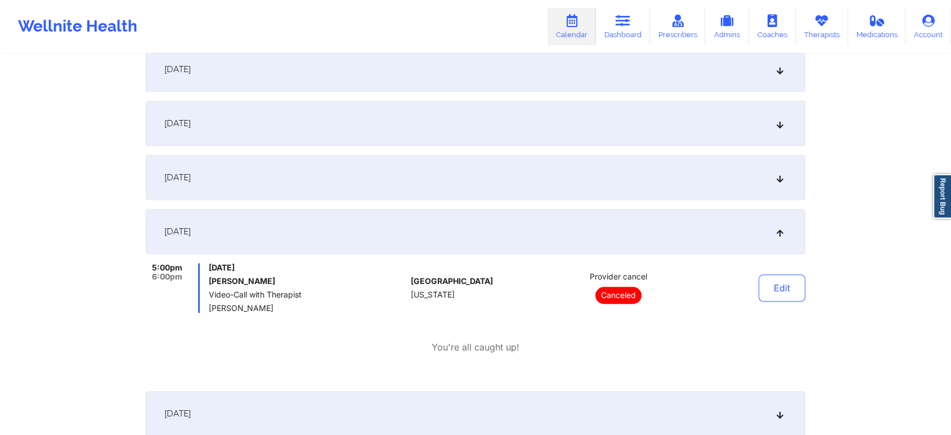
click at [580, 143] on div "[DATE]" at bounding box center [476, 123] width 660 height 45
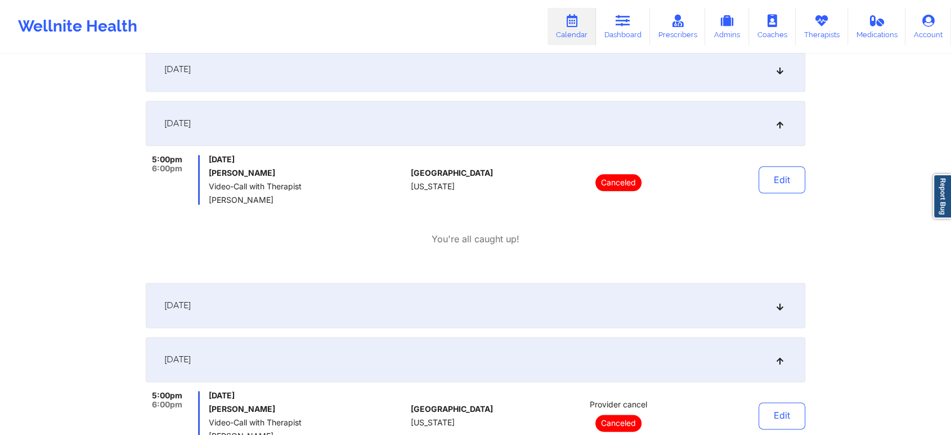
click at [654, 292] on div "[DATE]" at bounding box center [476, 305] width 660 height 45
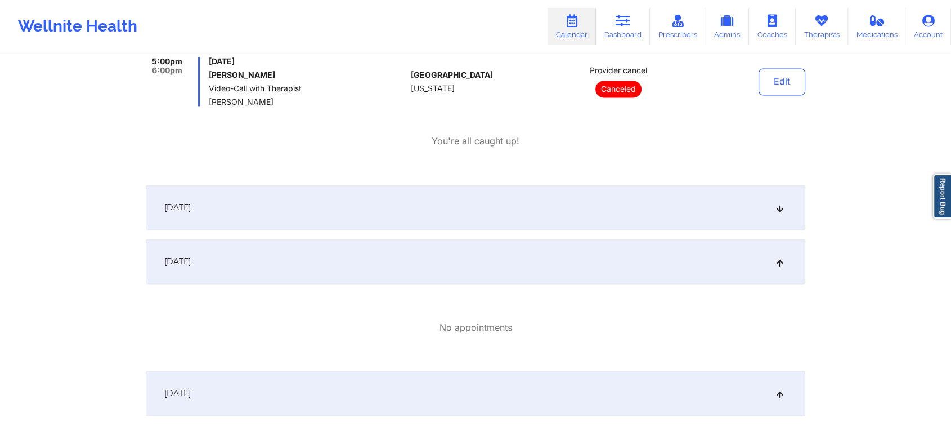
scroll to position [2188, 0]
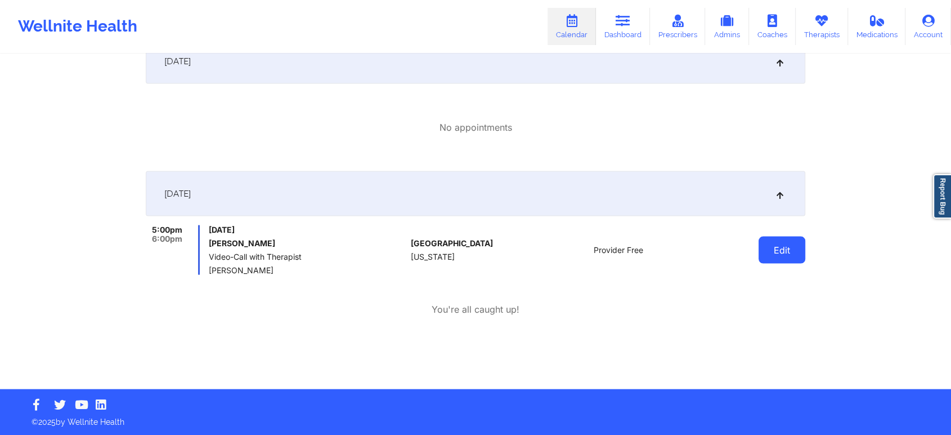
click at [786, 247] on button "Edit" at bounding box center [782, 249] width 47 height 27
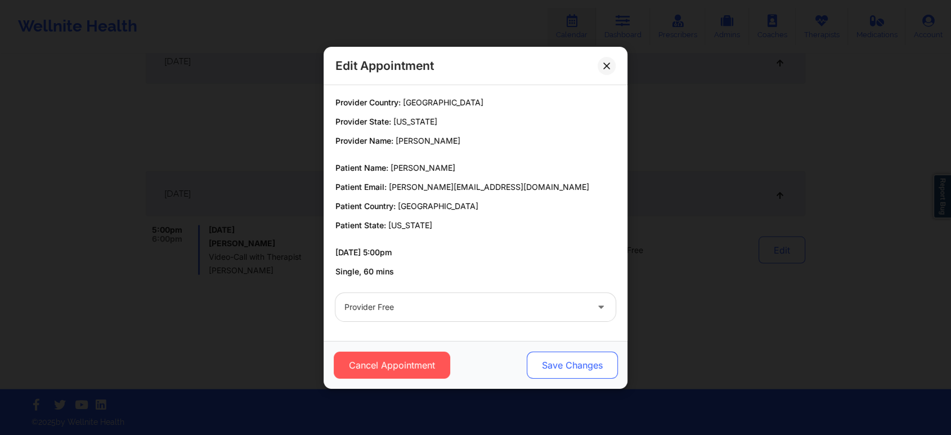
click at [565, 357] on button "Save Changes" at bounding box center [572, 364] width 91 height 27
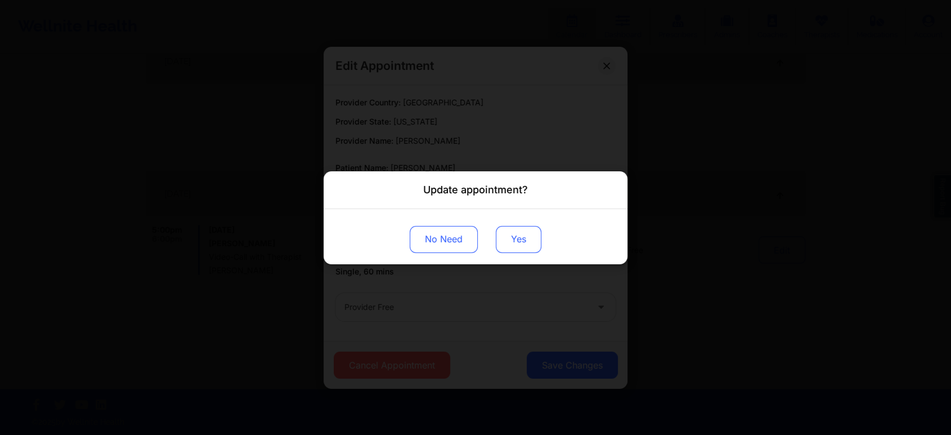
click at [536, 241] on button "Yes" at bounding box center [519, 238] width 46 height 27
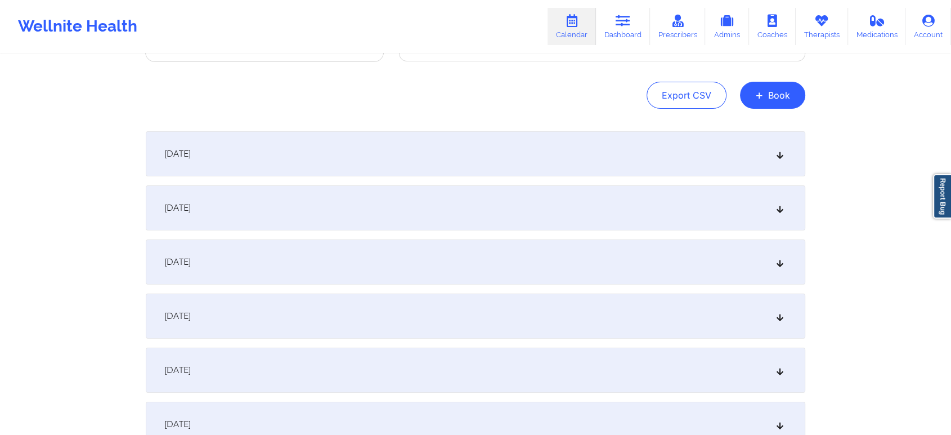
scroll to position [0, 0]
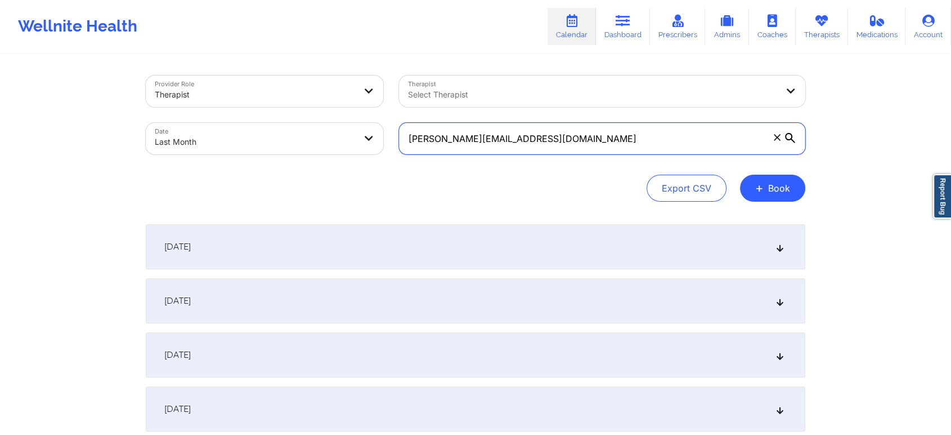
drag, startPoint x: 595, startPoint y: 146, endPoint x: 216, endPoint y: 117, distance: 380.5
click at [216, 117] on div "Provider Role Therapist Therapist Select Therapist Date Last Month [PERSON_NAME…" at bounding box center [475, 115] width 675 height 95
paste input "rymndlp"
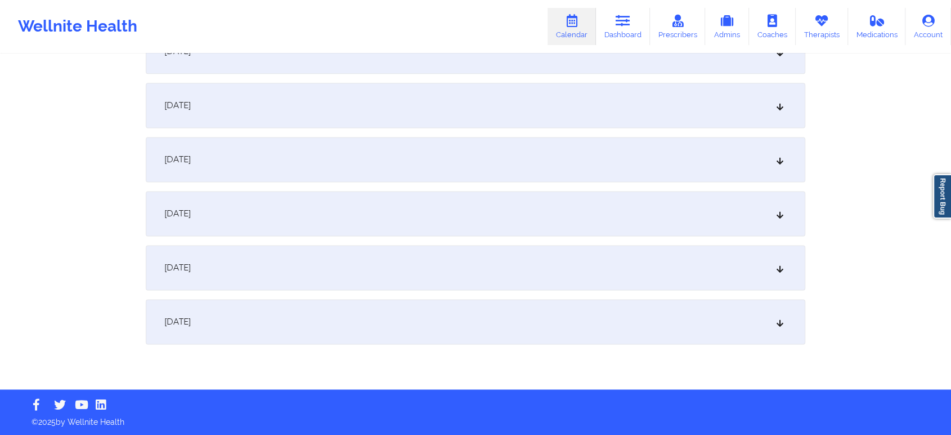
click at [626, 340] on div "[DATE]" at bounding box center [476, 321] width 660 height 45
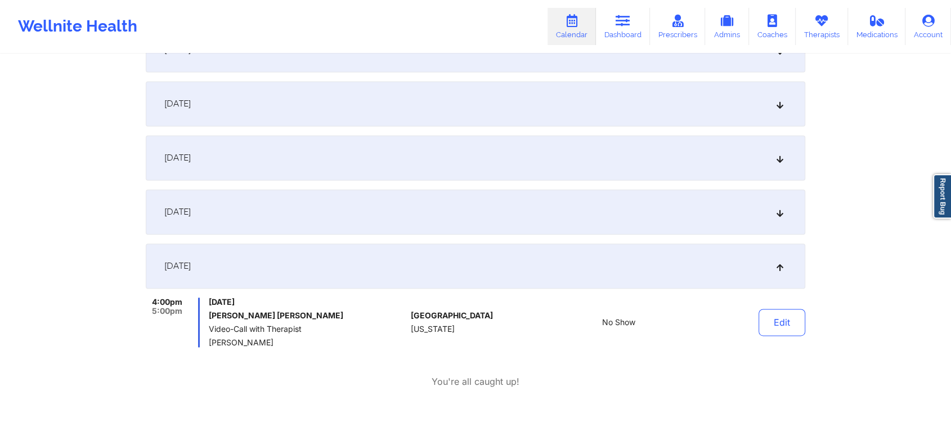
scroll to position [0, 0]
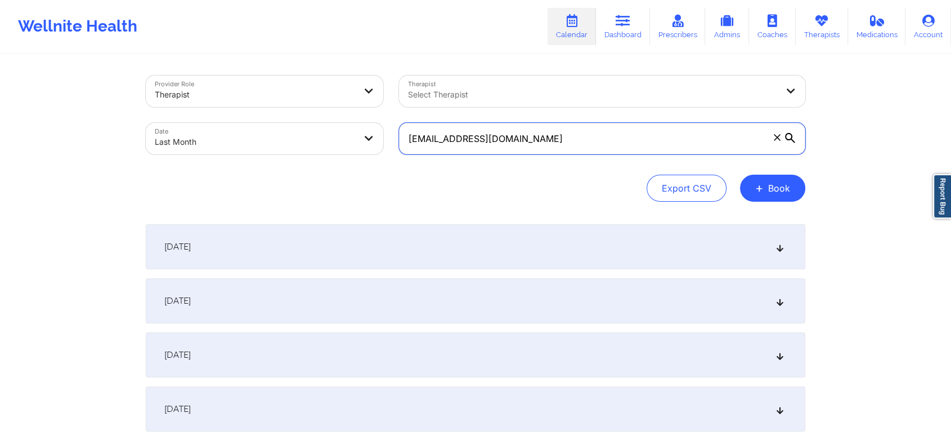
drag, startPoint x: 536, startPoint y: 146, endPoint x: 310, endPoint y: 95, distance: 231.5
click at [310, 95] on div "Provider Role Therapist Therapist Select Therapist Date Last Month [EMAIL_ADDRE…" at bounding box center [475, 115] width 675 height 95
paste input "margaretstein9"
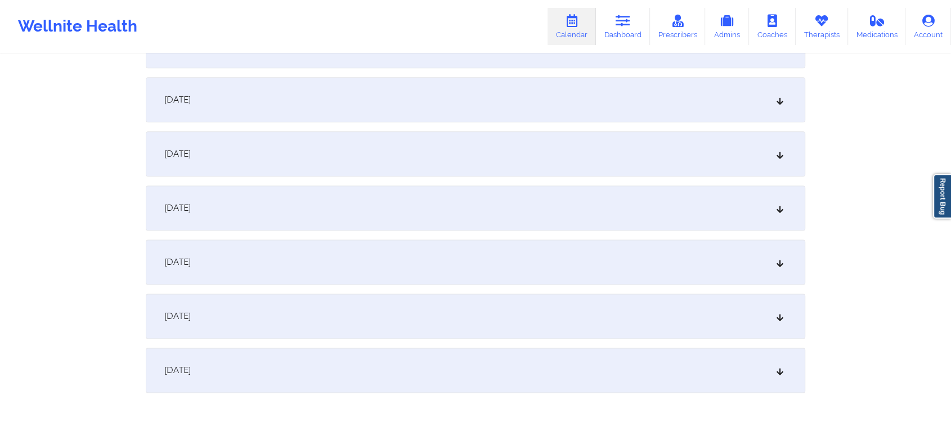
scroll to position [1492, 0]
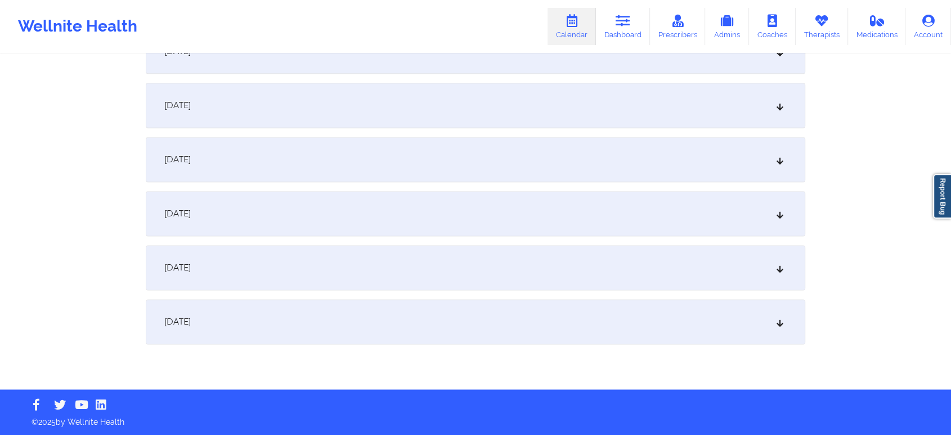
click at [770, 327] on div "[DATE]" at bounding box center [476, 321] width 660 height 45
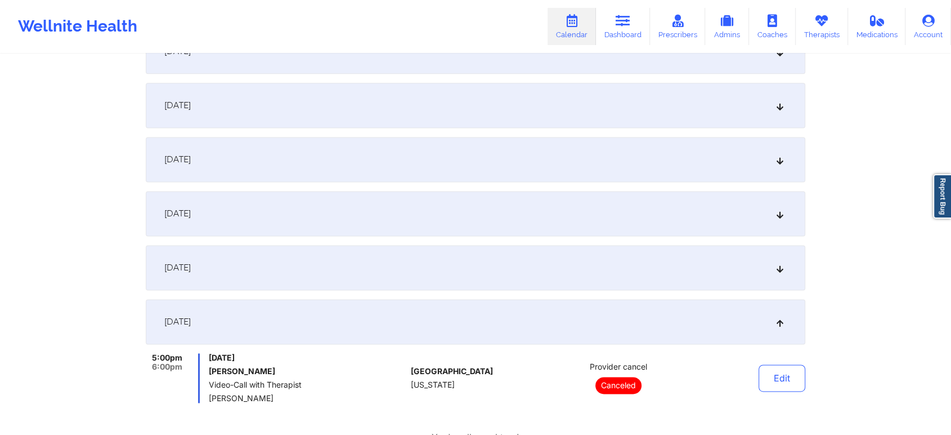
scroll to position [1620, 0]
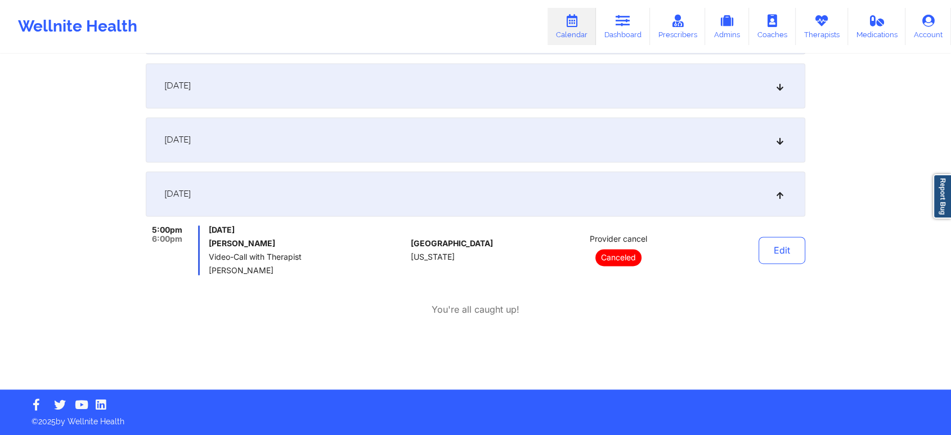
drag, startPoint x: 941, startPoint y: 308, endPoint x: 960, endPoint y: 350, distance: 45.8
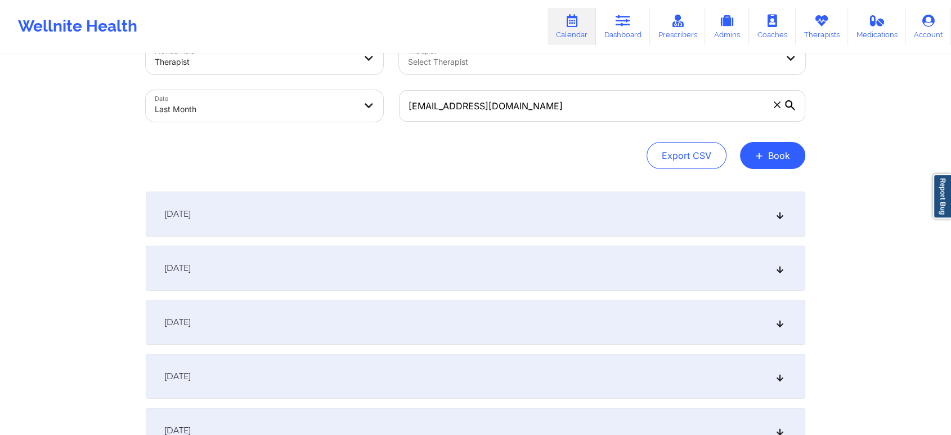
scroll to position [0, 0]
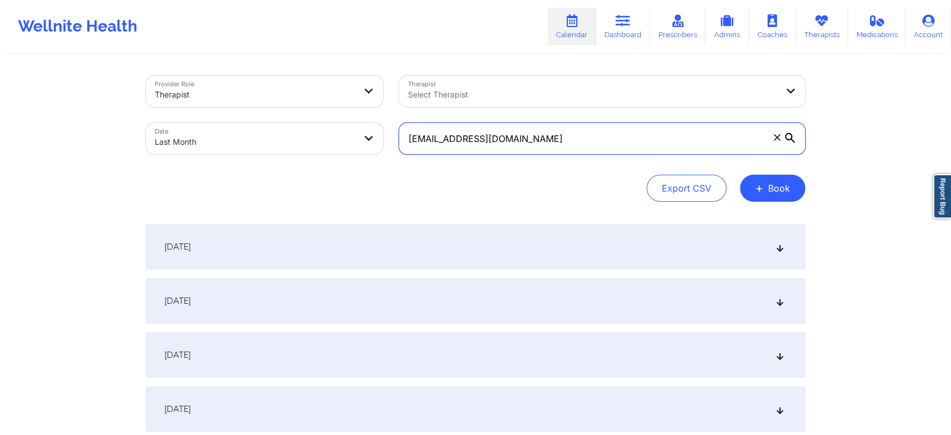
drag, startPoint x: 603, startPoint y: 144, endPoint x: 424, endPoint y: 135, distance: 179.2
click at [424, 135] on input "[EMAIL_ADDRESS][DOMAIN_NAME]" at bounding box center [602, 139] width 406 height 32
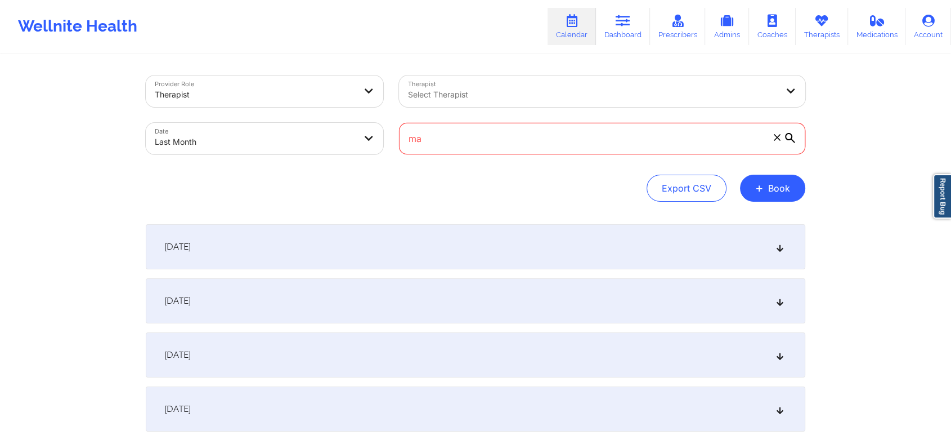
type input "m"
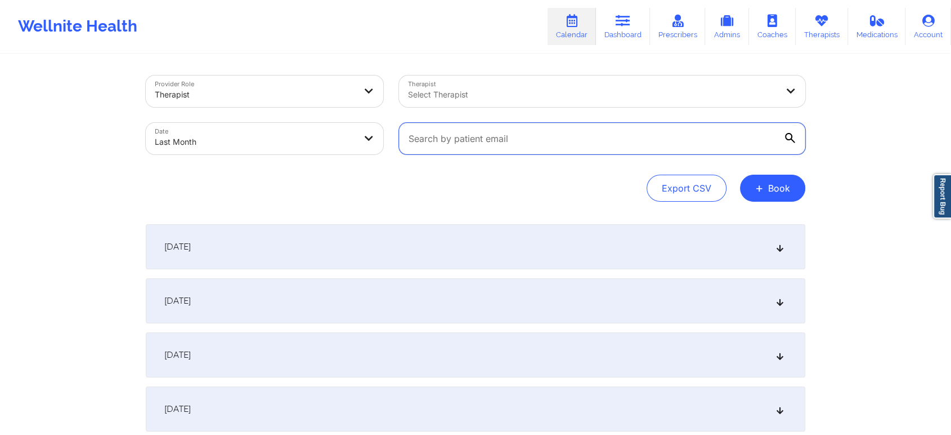
paste input "[EMAIL_ADDRESS][DOMAIN_NAME]"
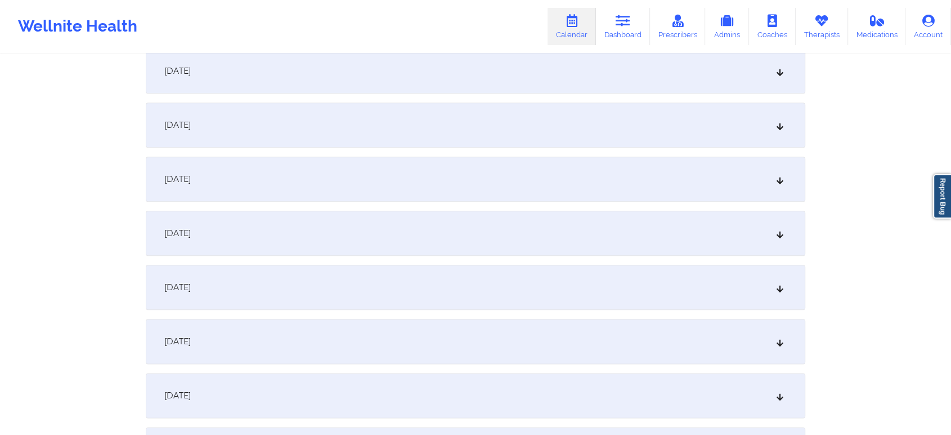
scroll to position [1492, 0]
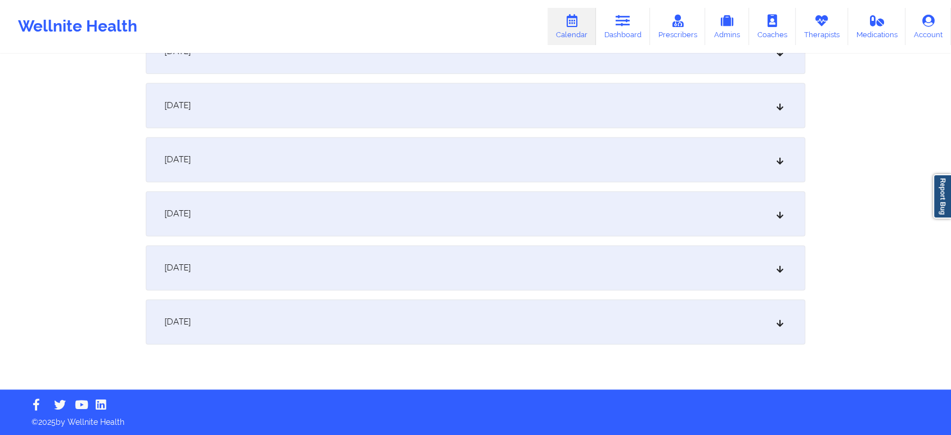
click at [543, 310] on div "[DATE]" at bounding box center [476, 321] width 660 height 45
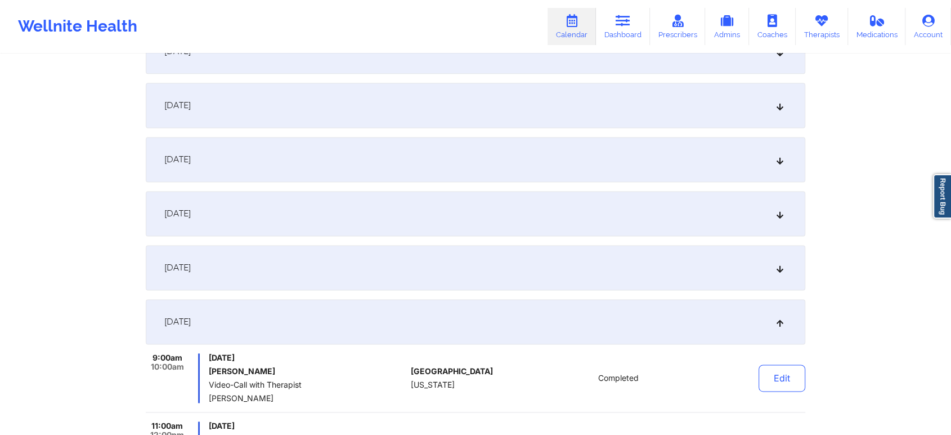
scroll to position [1697, 0]
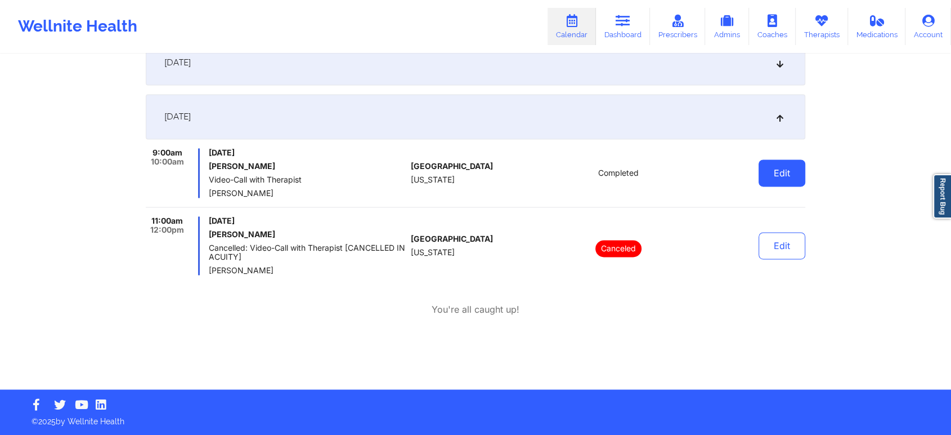
click at [768, 183] on button "Edit" at bounding box center [782, 172] width 47 height 27
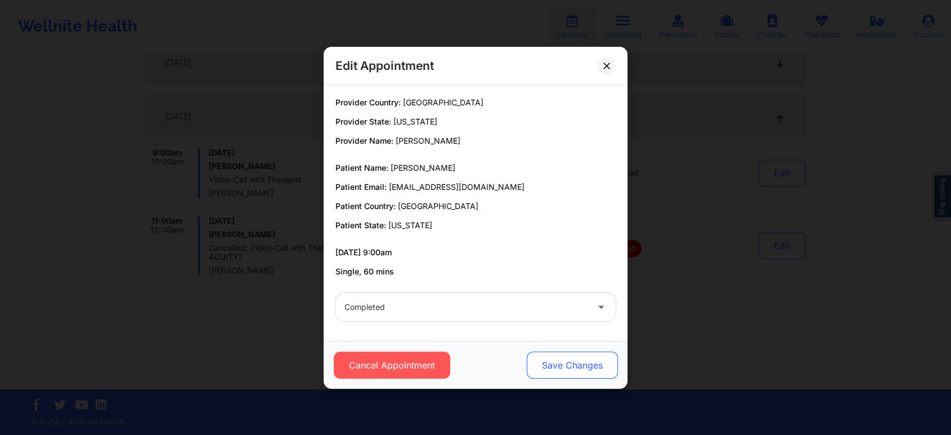
click at [585, 373] on button "Save Changes" at bounding box center [572, 364] width 91 height 27
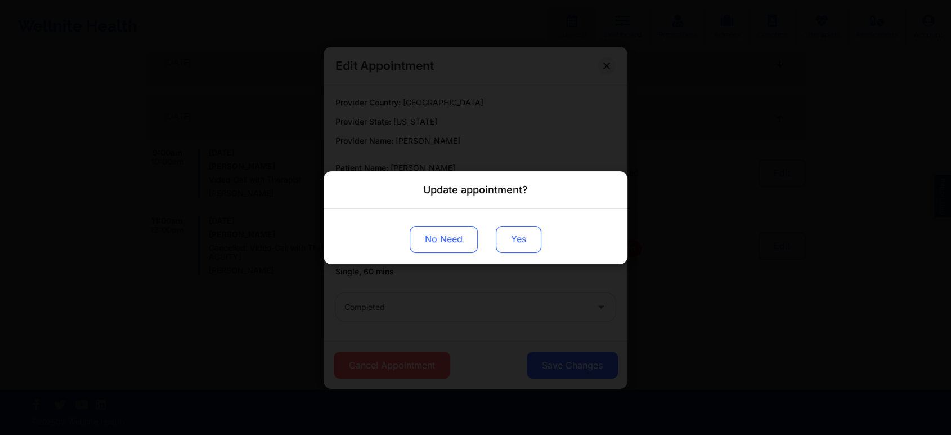
click at [499, 240] on button "Yes" at bounding box center [519, 238] width 46 height 27
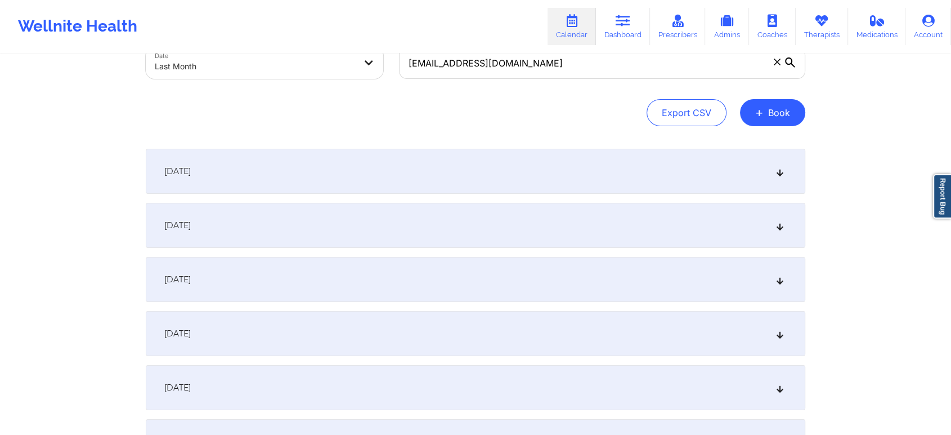
scroll to position [0, 0]
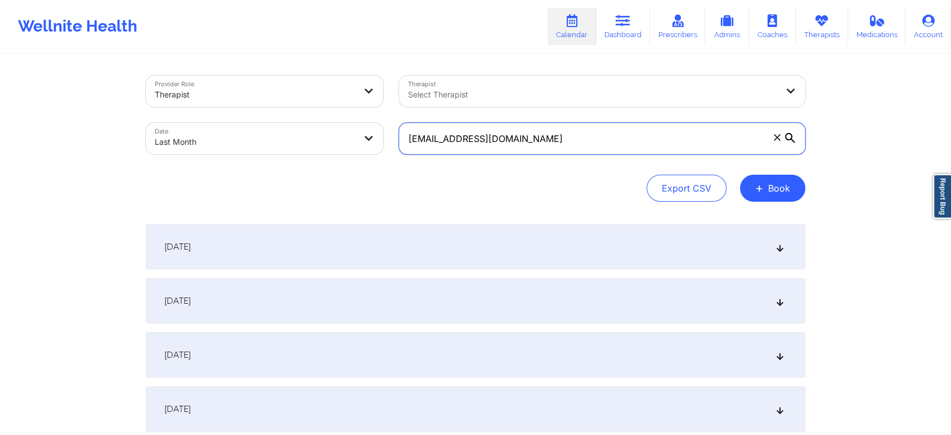
drag, startPoint x: 553, startPoint y: 138, endPoint x: 294, endPoint y: 102, distance: 261.4
click at [294, 102] on div "Provider Role Therapist Therapist Select Therapist Date Last Month [EMAIL_ADDRE…" at bounding box center [475, 115] width 675 height 95
paste input "rachelelorenzo0626"
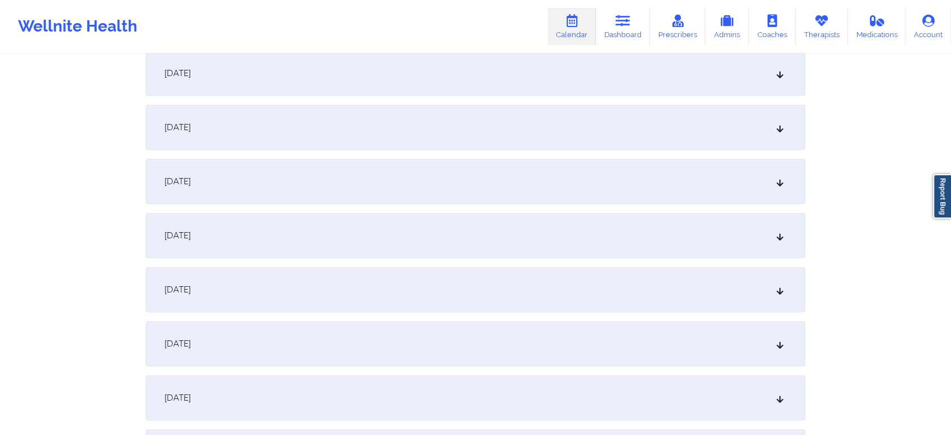
scroll to position [1492, 0]
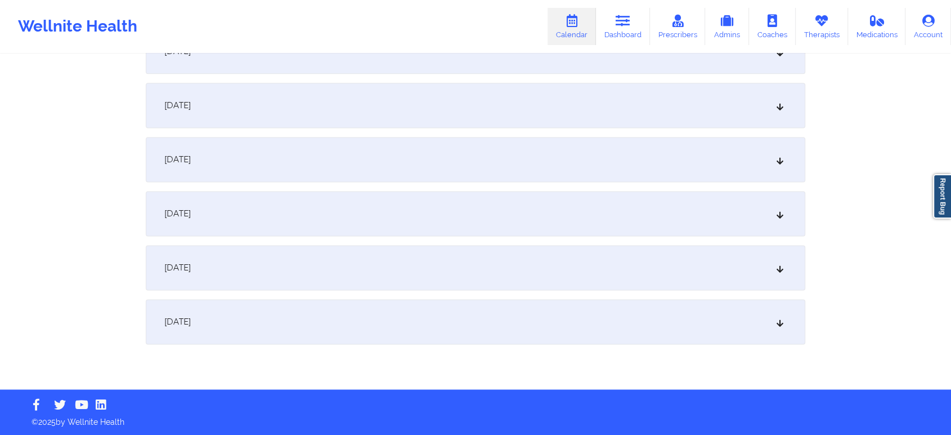
click at [603, 343] on div "[DATE]" at bounding box center [476, 321] width 660 height 45
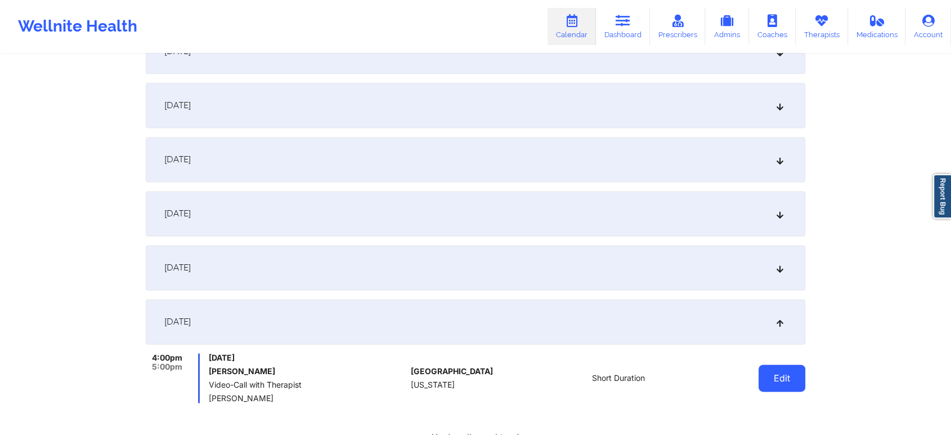
drag, startPoint x: 793, startPoint y: 395, endPoint x: 794, endPoint y: 388, distance: 7.5
click at [794, 388] on div "Edit" at bounding box center [753, 378] width 104 height 50
click at [794, 388] on button "Edit" at bounding box center [782, 377] width 47 height 27
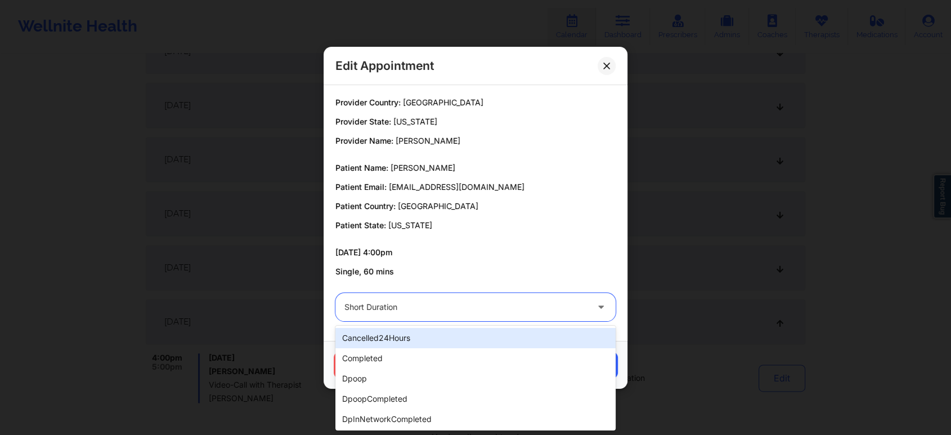
click at [396, 301] on div at bounding box center [465, 307] width 243 height 14
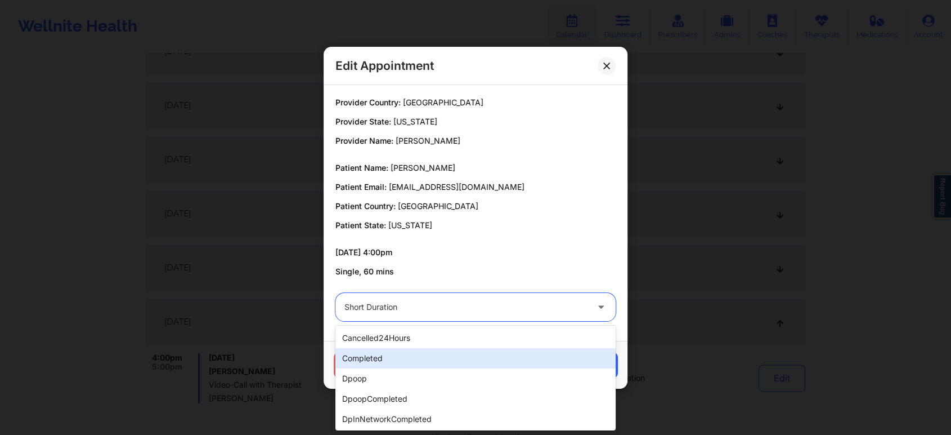
click at [385, 352] on div "completed" at bounding box center [475, 358] width 280 height 20
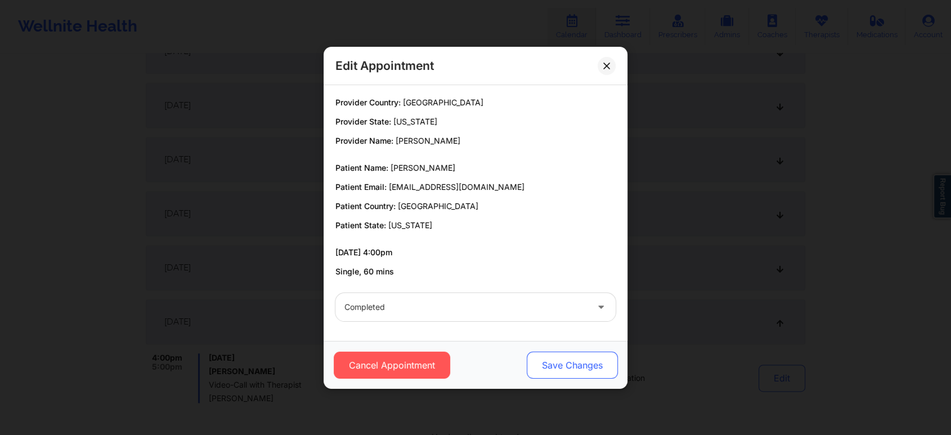
click at [549, 361] on button "Save Changes" at bounding box center [572, 364] width 91 height 27
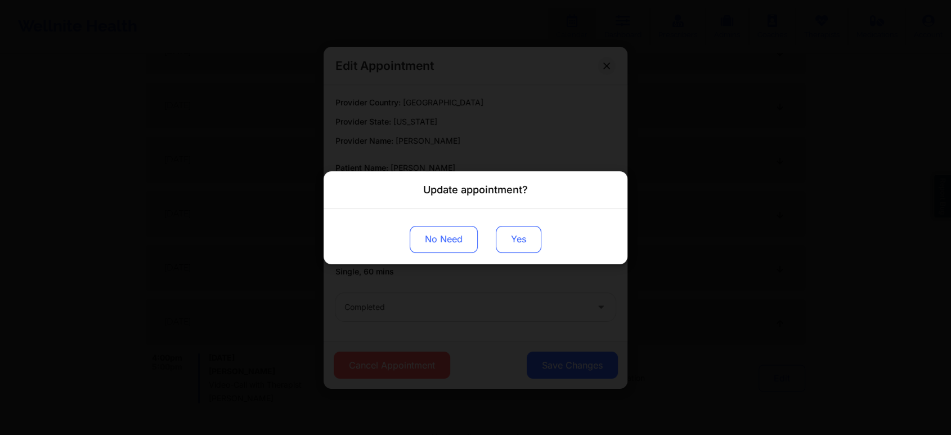
click at [529, 242] on button "Yes" at bounding box center [519, 238] width 46 height 27
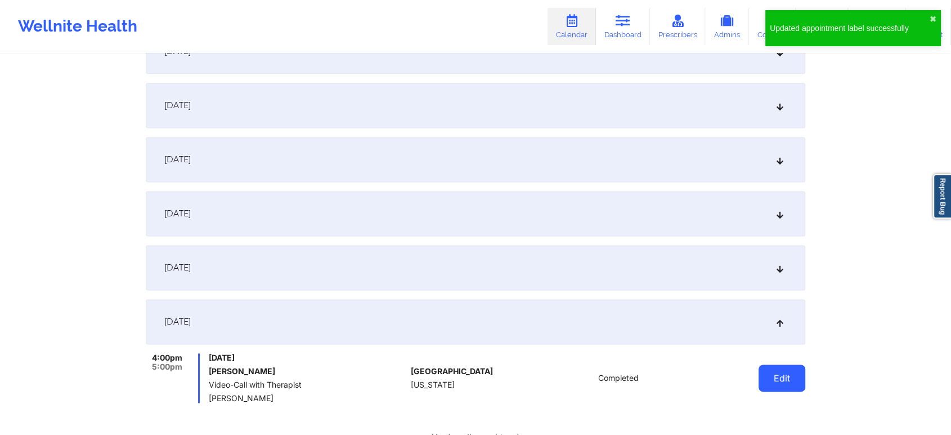
click at [799, 384] on button "Edit" at bounding box center [782, 377] width 47 height 27
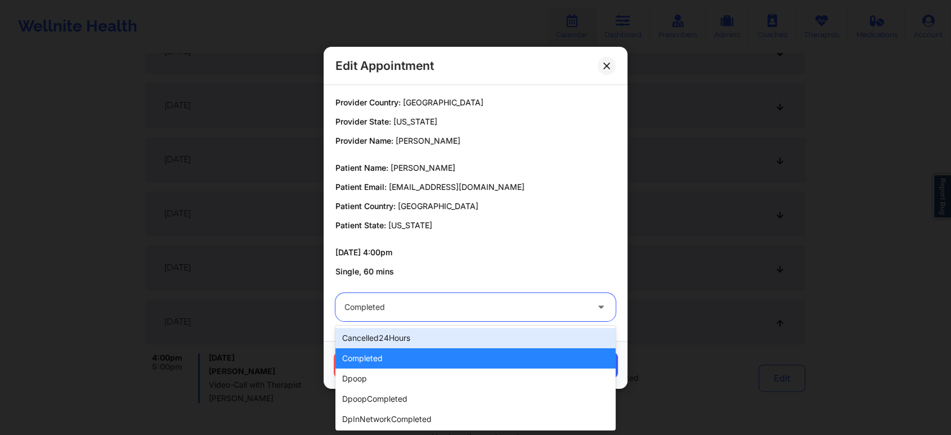
click at [408, 312] on div at bounding box center [465, 307] width 243 height 14
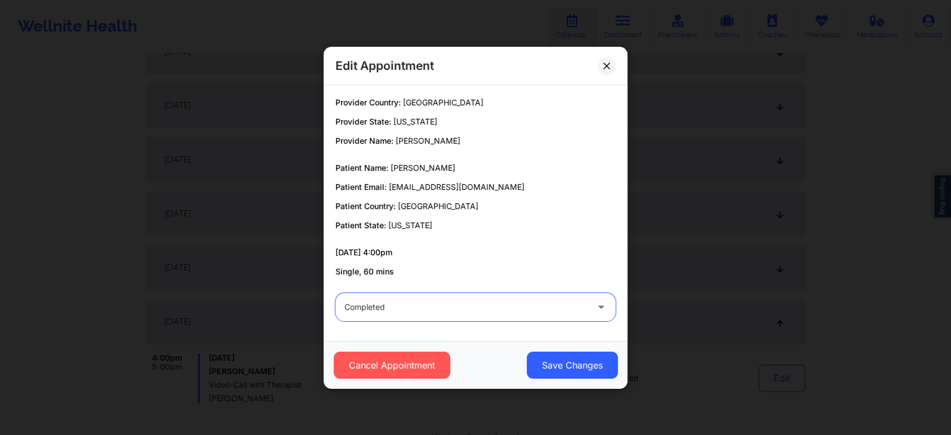
click at [408, 312] on div at bounding box center [465, 307] width 243 height 14
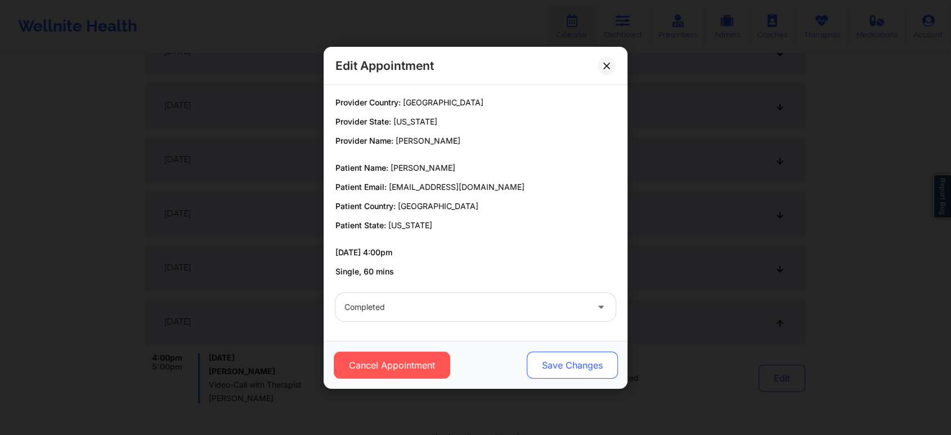
click at [557, 365] on button "Save Changes" at bounding box center [572, 364] width 91 height 27
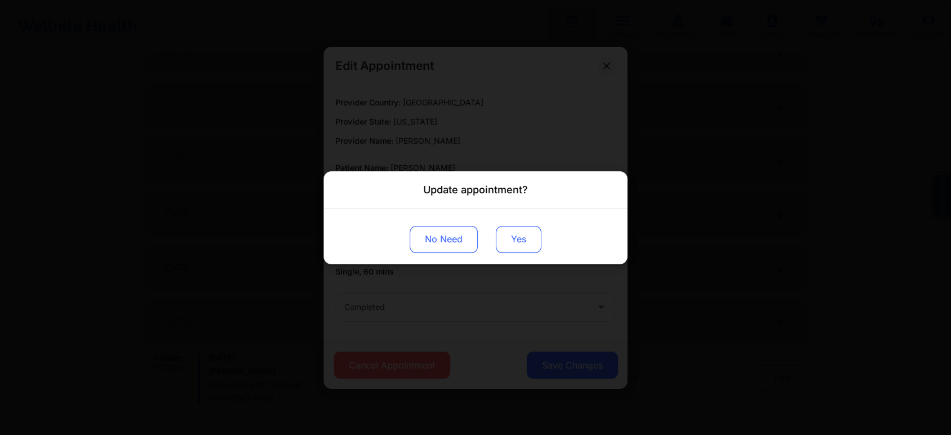
click at [526, 247] on button "Yes" at bounding box center [519, 238] width 46 height 27
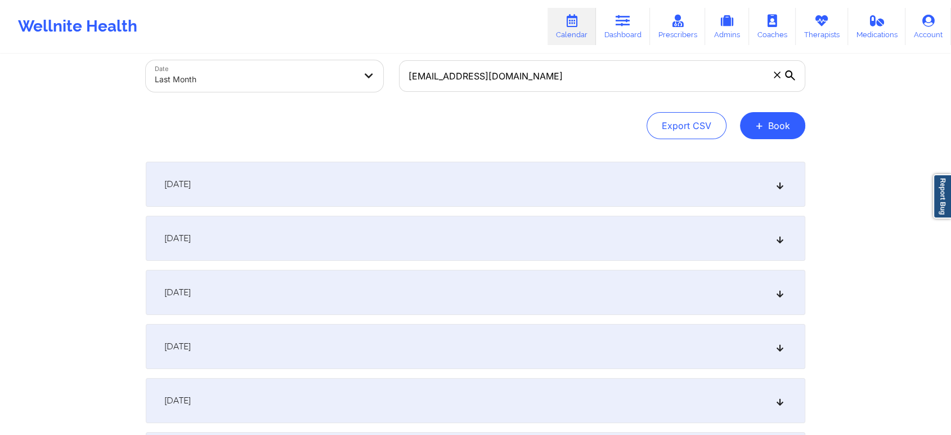
scroll to position [0, 0]
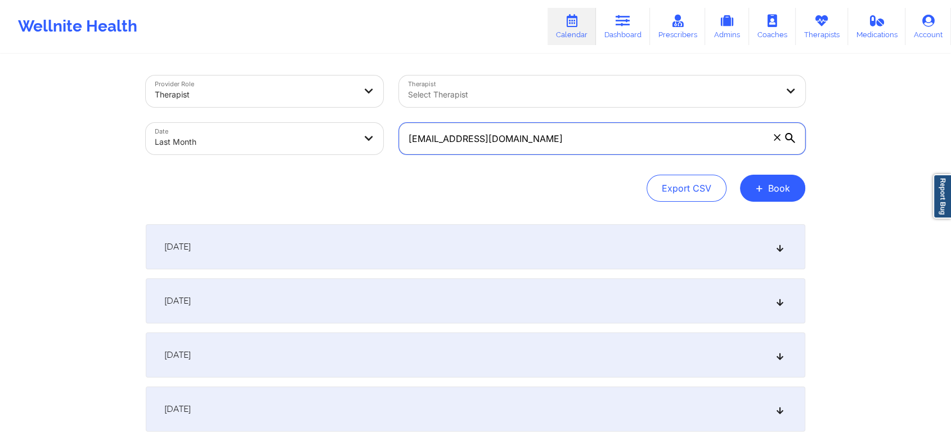
drag, startPoint x: 596, startPoint y: 138, endPoint x: 356, endPoint y: 156, distance: 240.5
click at [356, 156] on div "Provider Role Therapist Therapist Select Therapist Date Last Month [EMAIL_ADDRE…" at bounding box center [475, 115] width 675 height 95
paste input "[EMAIL_ADDRESS]"
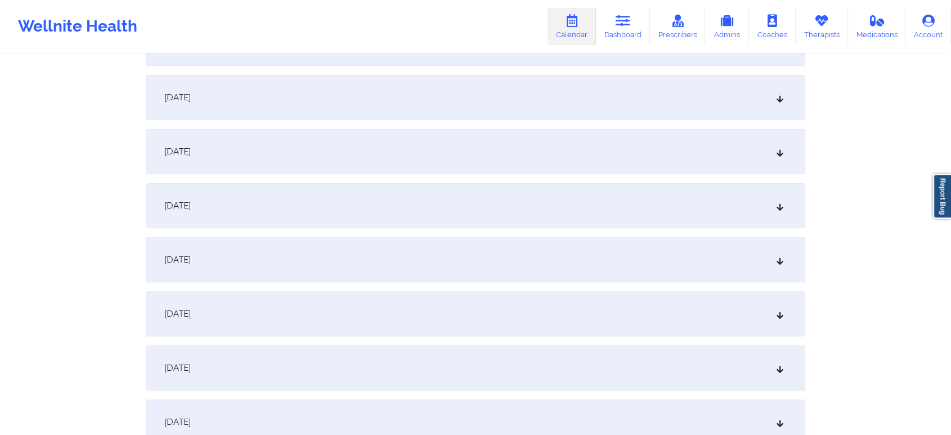
scroll to position [1492, 0]
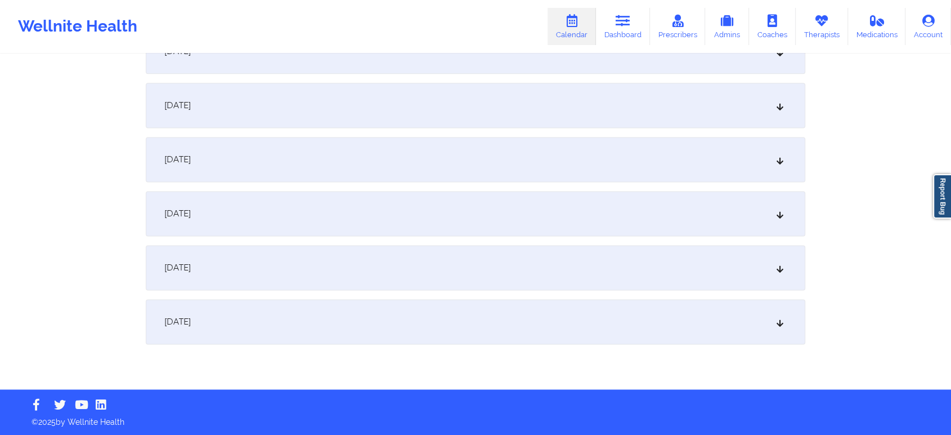
click at [588, 324] on div "[DATE]" at bounding box center [476, 321] width 660 height 45
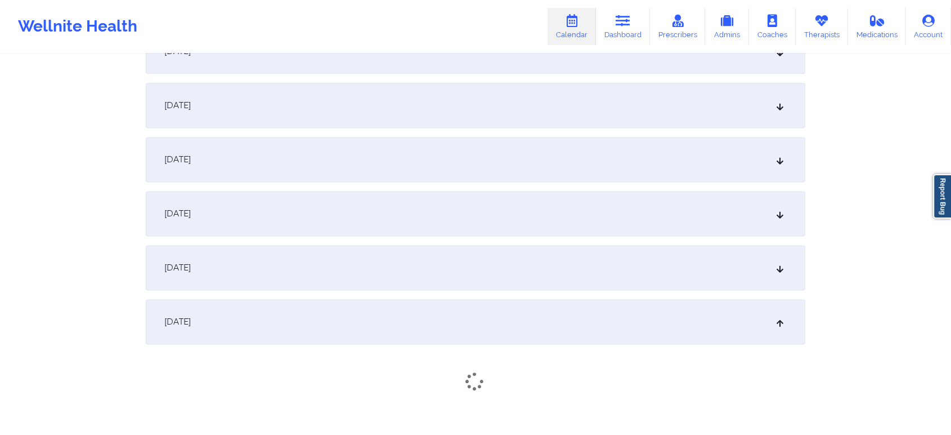
scroll to position [1490, 0]
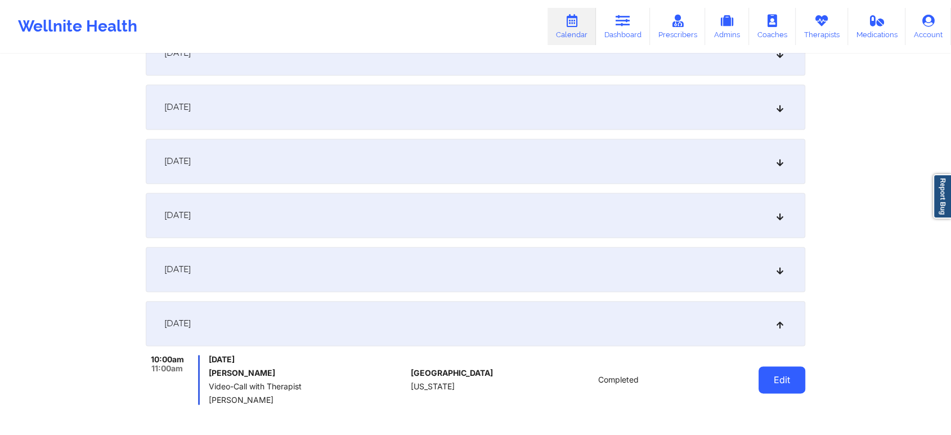
click at [784, 388] on button "Edit" at bounding box center [782, 379] width 47 height 27
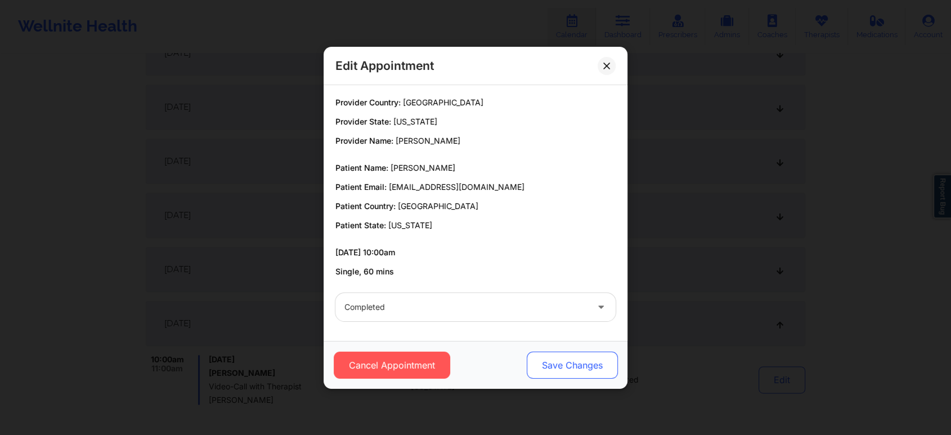
click at [563, 361] on button "Save Changes" at bounding box center [572, 364] width 91 height 27
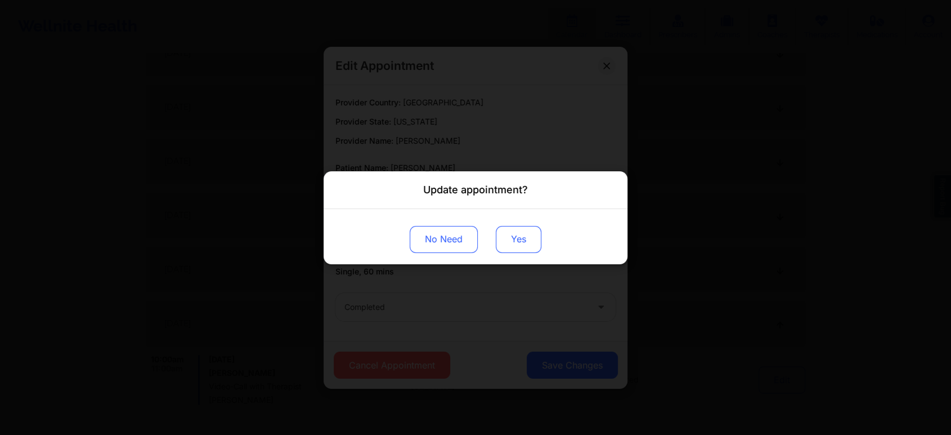
click at [522, 238] on button "Yes" at bounding box center [519, 238] width 46 height 27
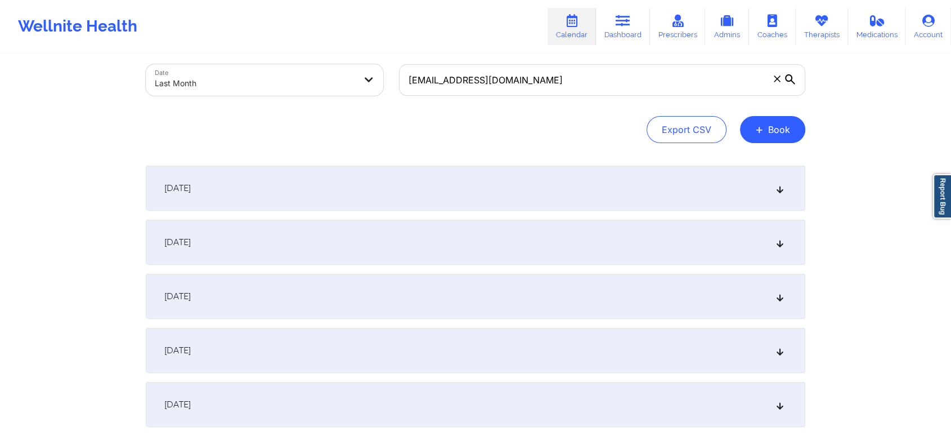
scroll to position [0, 0]
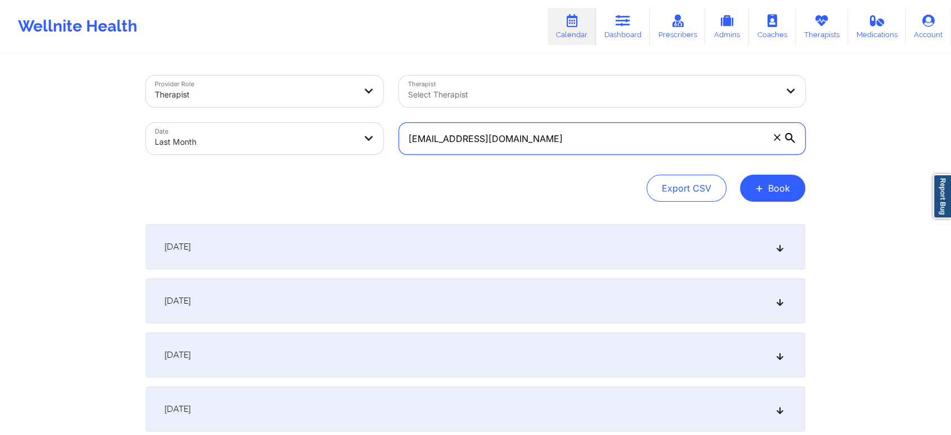
drag, startPoint x: 561, startPoint y: 142, endPoint x: 365, endPoint y: 123, distance: 196.8
click at [365, 123] on div "Provider Role Therapist Therapist Select Therapist Date Last Month [EMAIL_ADDRE…" at bounding box center [475, 115] width 675 height 95
drag, startPoint x: 548, startPoint y: 145, endPoint x: 357, endPoint y: 146, distance: 190.3
click at [357, 146] on div "Provider Role Therapist Therapist Select Therapist Date Last Month [EMAIL_ADDRE…" at bounding box center [475, 115] width 675 height 95
paste input "[EMAIL_ADDRESS]"
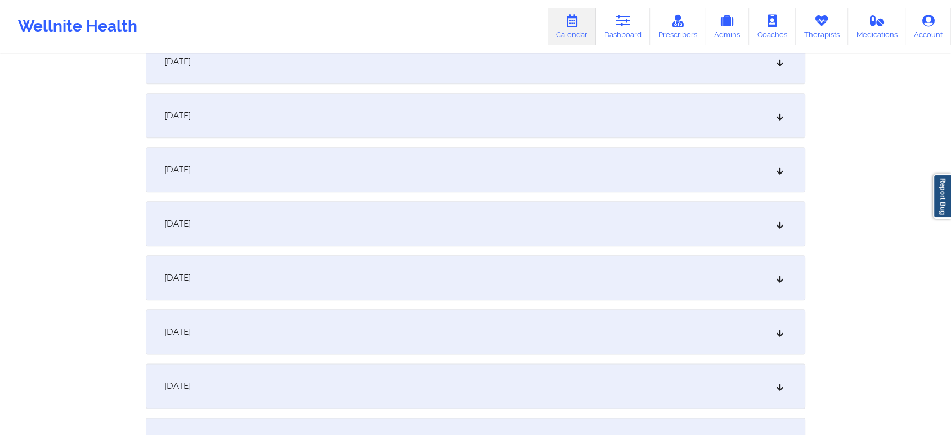
scroll to position [1492, 0]
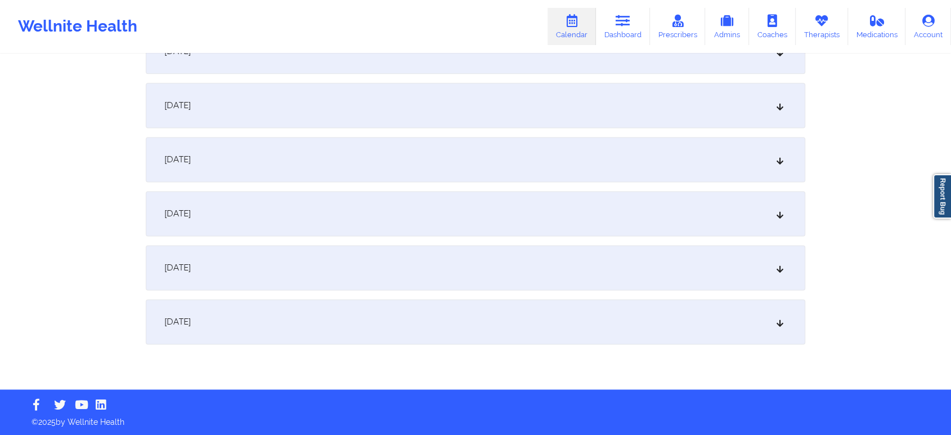
click at [597, 323] on div "[DATE]" at bounding box center [476, 321] width 660 height 45
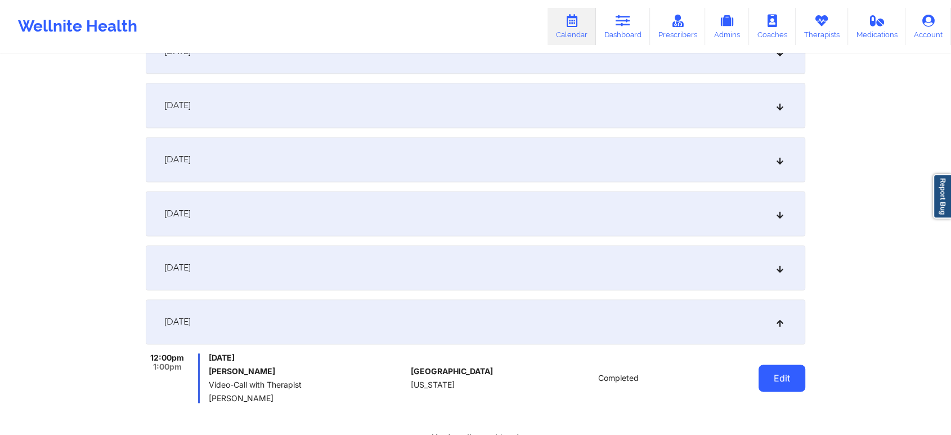
drag, startPoint x: 776, startPoint y: 362, endPoint x: 769, endPoint y: 381, distance: 20.3
click at [769, 381] on div "Edit" at bounding box center [753, 378] width 104 height 50
click at [769, 381] on button "Edit" at bounding box center [782, 377] width 47 height 27
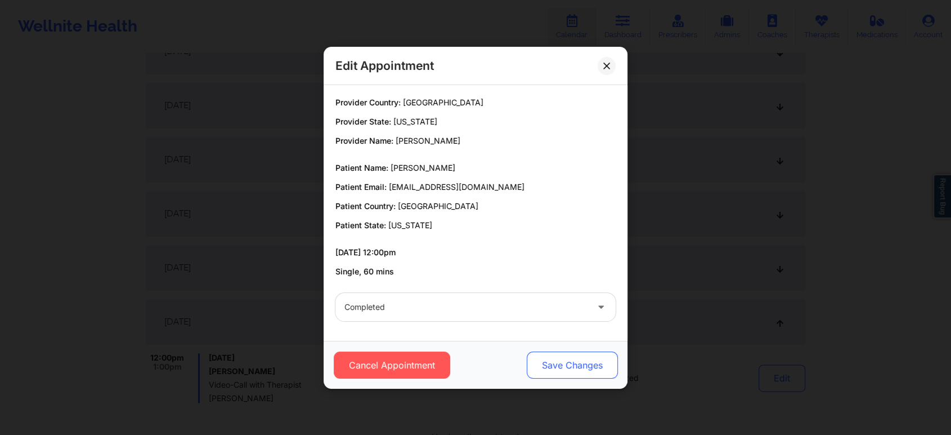
click at [565, 364] on button "Save Changes" at bounding box center [572, 364] width 91 height 27
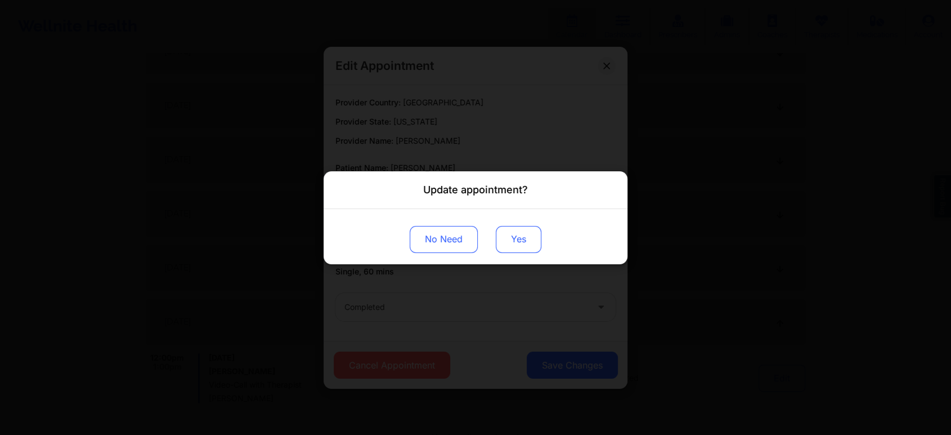
click at [527, 247] on button "Yes" at bounding box center [519, 238] width 46 height 27
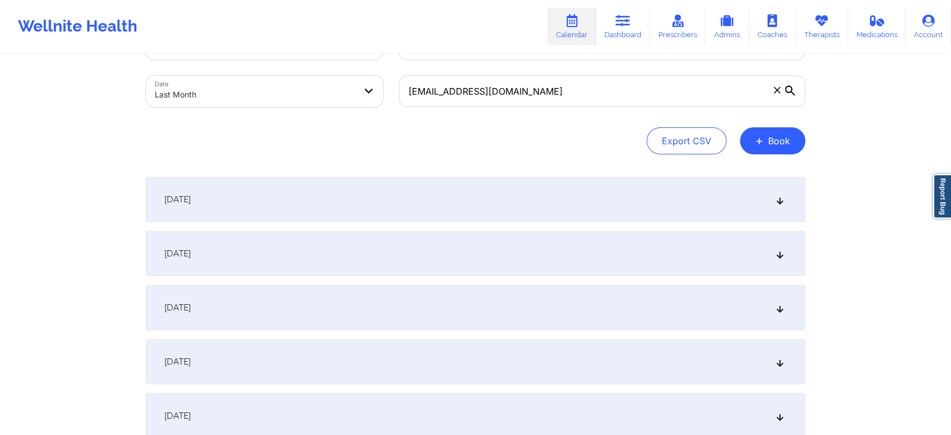
scroll to position [0, 0]
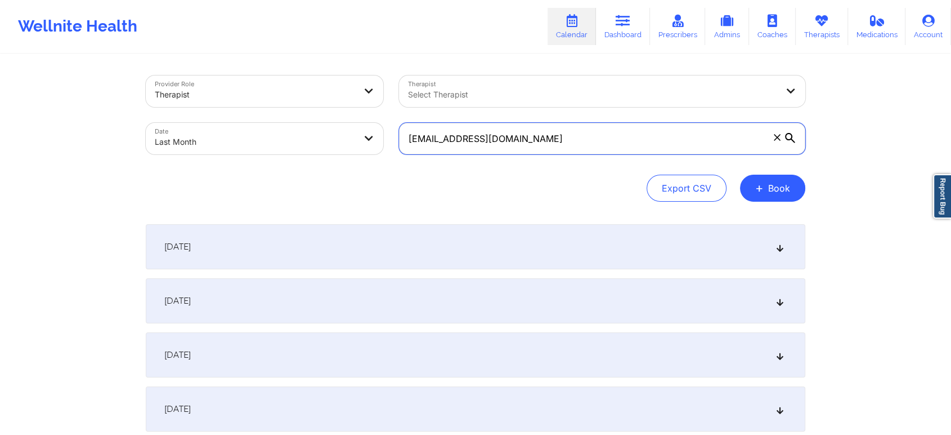
drag, startPoint x: 548, startPoint y: 143, endPoint x: 351, endPoint y: 126, distance: 197.8
click at [351, 126] on div "Provider Role Therapist Therapist Select Therapist Date Last Month [EMAIL_ADDRE…" at bounding box center [475, 115] width 675 height 95
drag, startPoint x: 538, startPoint y: 140, endPoint x: 357, endPoint y: 117, distance: 182.2
click at [357, 117] on div "Provider Role Therapist Therapist Select Therapist Date Last Month [EMAIL_ADDRE…" at bounding box center [475, 115] width 675 height 95
paste input "[PERSON_NAME].ledet26"
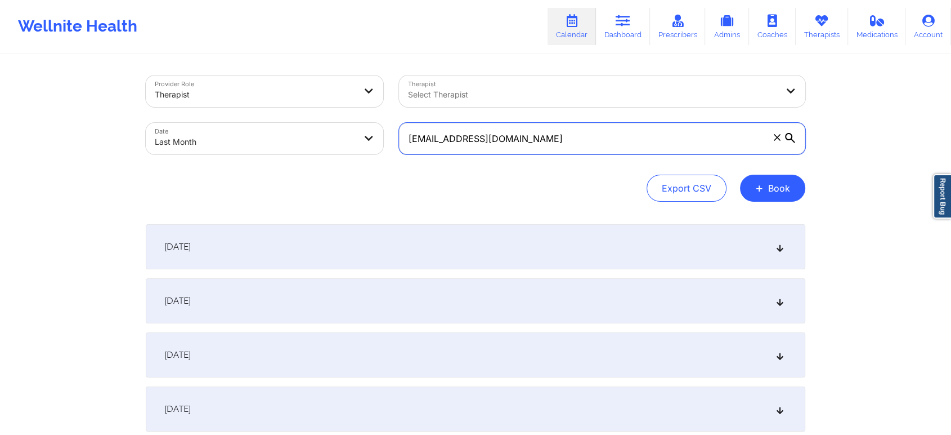
scroll to position [1492, 0]
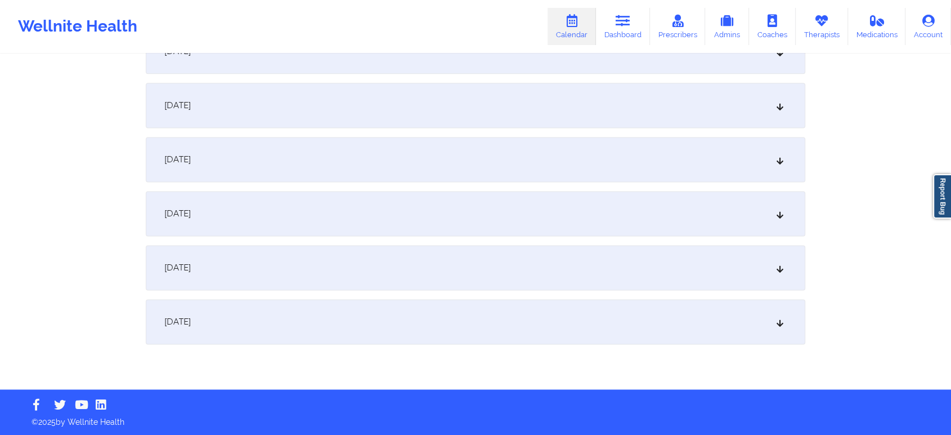
click at [477, 332] on div "[DATE]" at bounding box center [476, 321] width 660 height 45
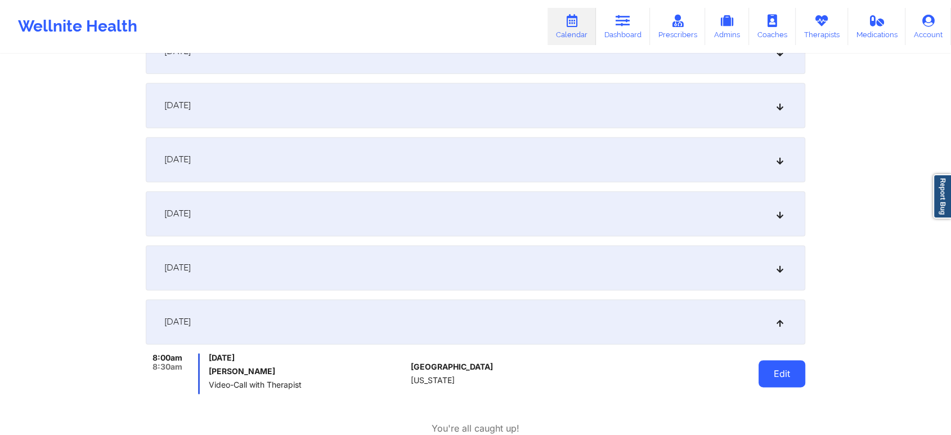
click at [786, 377] on button "Edit" at bounding box center [782, 373] width 47 height 27
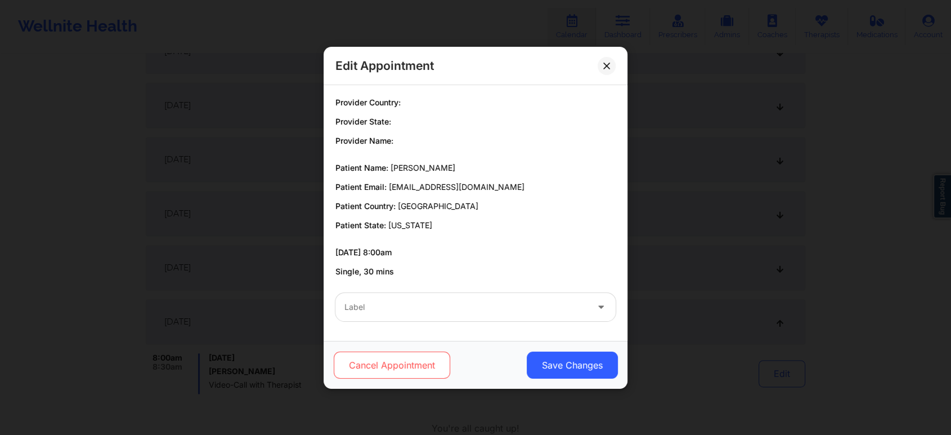
click at [387, 366] on button "Cancel Appointment" at bounding box center [392, 364] width 117 height 27
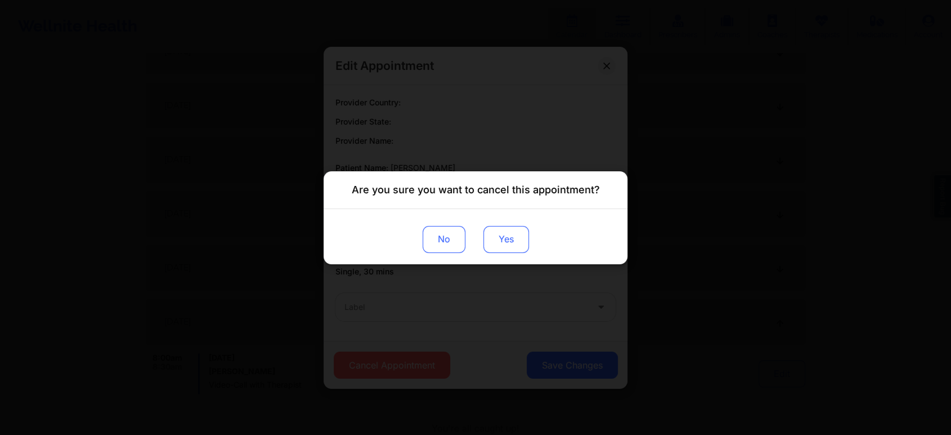
click at [504, 244] on button "Yes" at bounding box center [507, 238] width 46 height 27
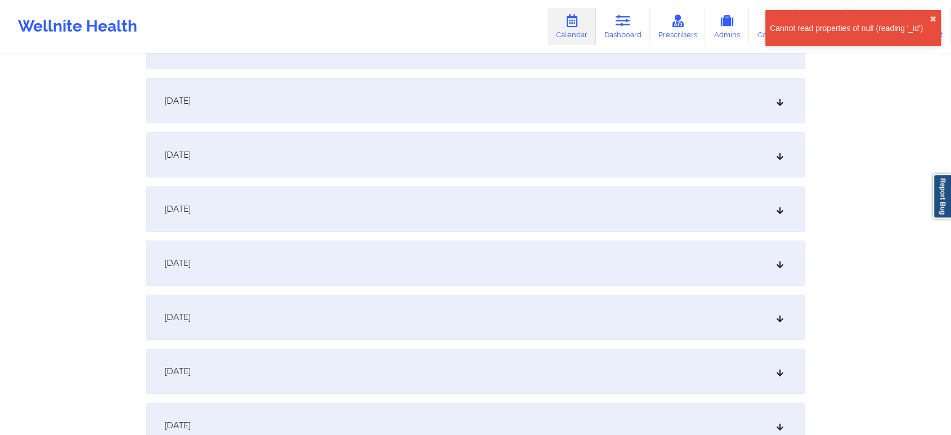
scroll to position [0, 0]
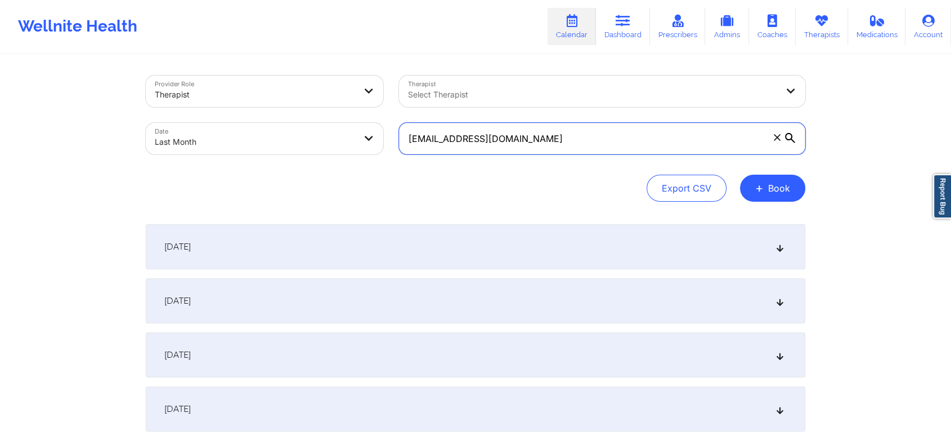
click at [575, 132] on input "[EMAIL_ADDRESS][DOMAIN_NAME]" at bounding box center [602, 139] width 406 height 32
drag, startPoint x: 575, startPoint y: 132, endPoint x: 360, endPoint y: 88, distance: 219.3
click at [360, 88] on div "Provider Role Therapist Therapist Select Therapist Date Last Month [EMAIL_ADDRE…" at bounding box center [475, 115] width 675 height 95
paste input "[EMAIL_ADDRESS]"
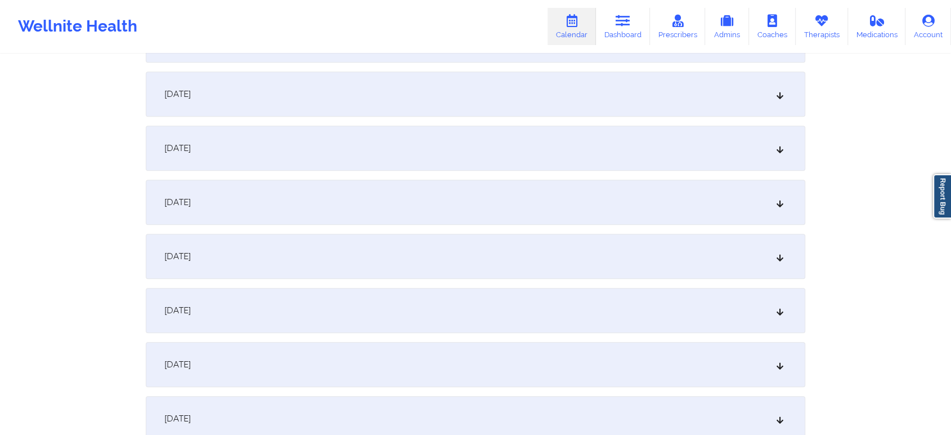
scroll to position [1492, 0]
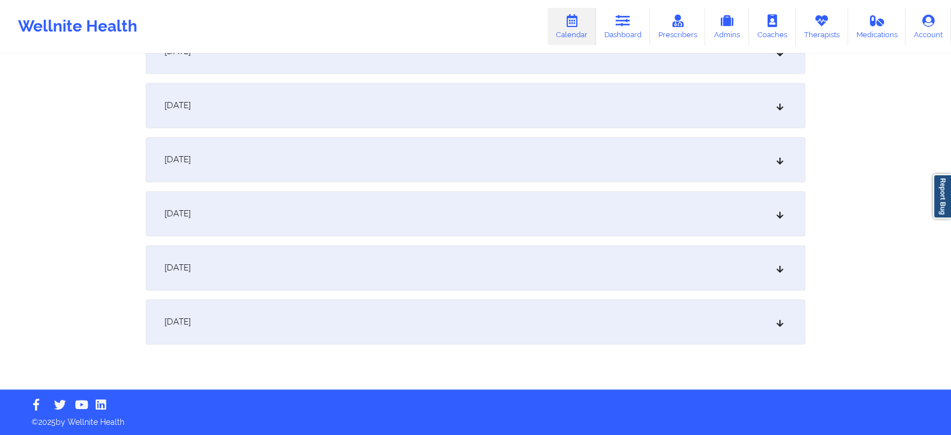
click at [642, 315] on div "[DATE]" at bounding box center [476, 321] width 660 height 45
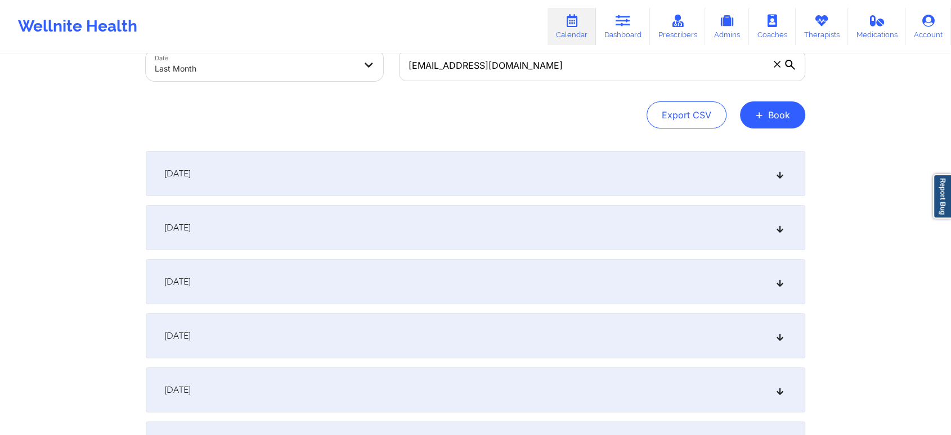
scroll to position [0, 0]
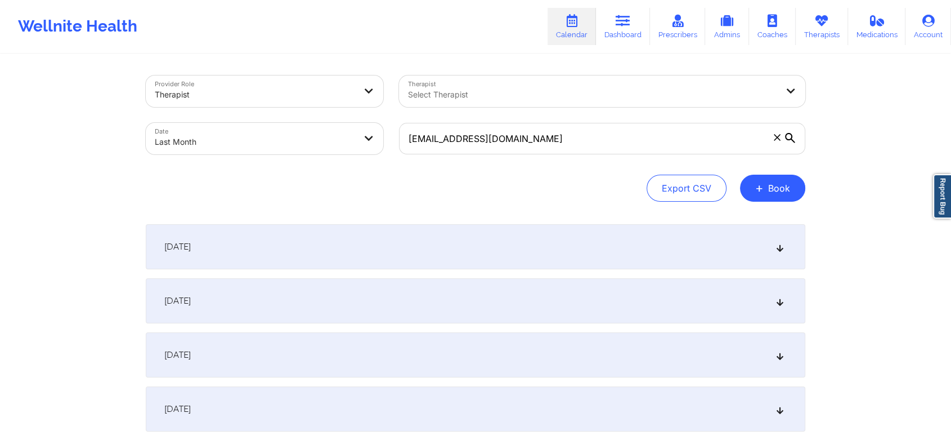
drag, startPoint x: 594, startPoint y: 156, endPoint x: 605, endPoint y: 134, distance: 24.4
click at [605, 134] on div "[EMAIL_ADDRESS][DOMAIN_NAME]" at bounding box center [602, 138] width 422 height 47
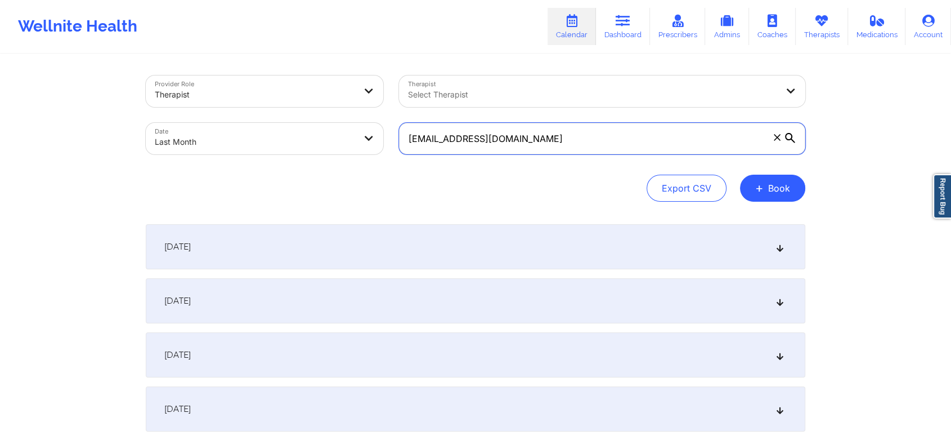
drag, startPoint x: 605, startPoint y: 134, endPoint x: 324, endPoint y: 110, distance: 281.9
click at [324, 110] on div "Provider Role Therapist Therapist Select Therapist Date Last Month [EMAIL_ADDRE…" at bounding box center [475, 115] width 675 height 95
paste input "[EMAIL_ADDRESS]"
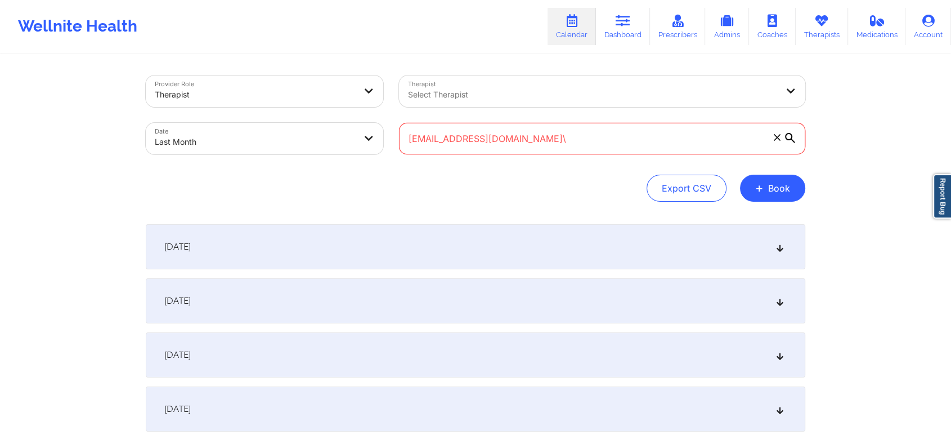
click at [576, 138] on input "[EMAIL_ADDRESS][DOMAIN_NAME]\" at bounding box center [602, 139] width 406 height 32
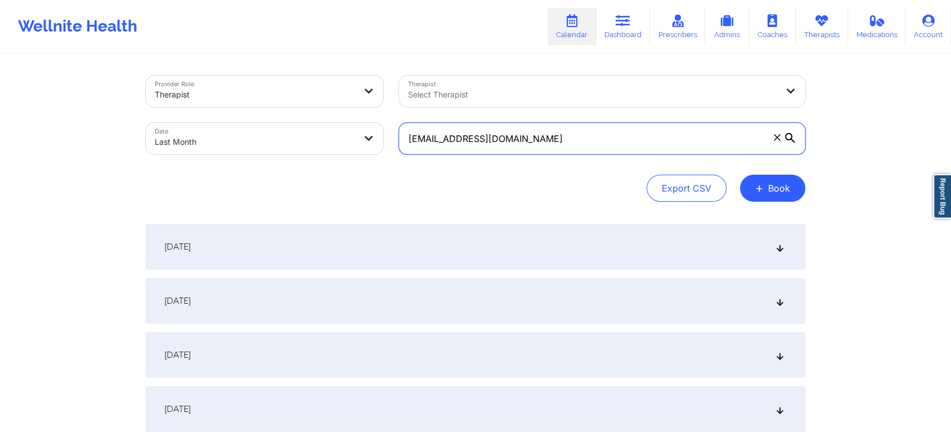
scroll to position [1492, 0]
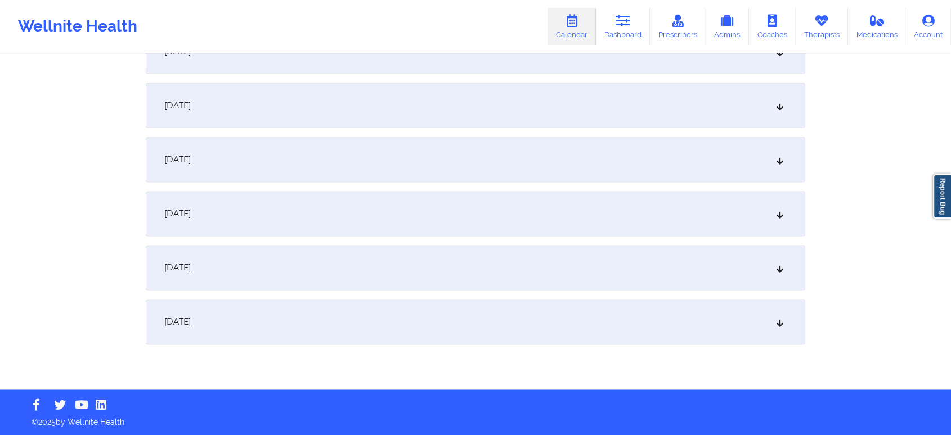
click at [468, 322] on div "[DATE]" at bounding box center [476, 321] width 660 height 45
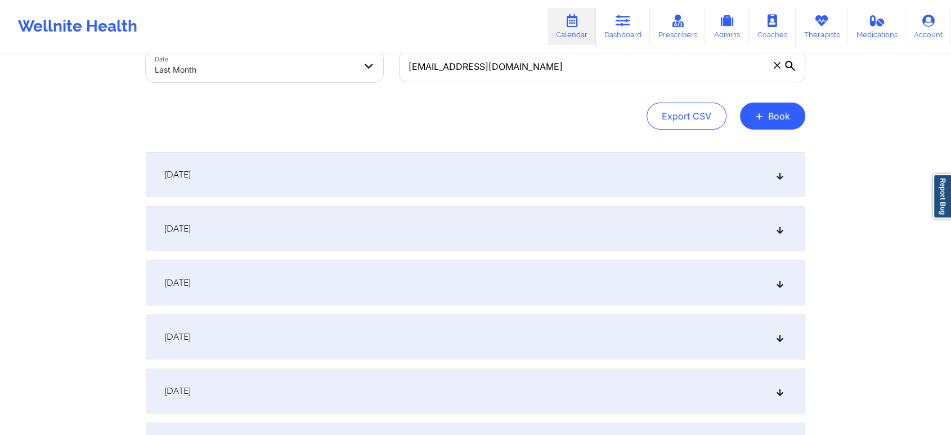
scroll to position [0, 0]
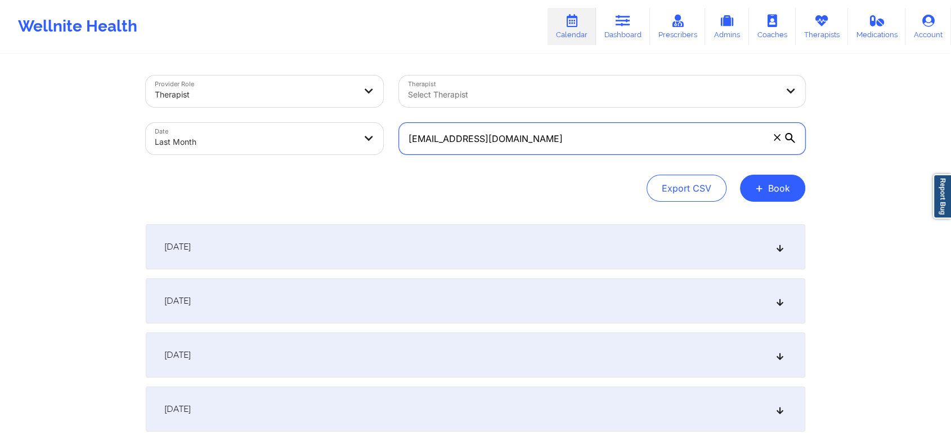
drag, startPoint x: 550, startPoint y: 151, endPoint x: 302, endPoint y: 113, distance: 251.2
click at [302, 113] on div "Provider Role Therapist Therapist Select Therapist Date Last Month [EMAIL_ADDRE…" at bounding box center [475, 115] width 675 height 95
paste input "[EMAIL_ADDRESS]"
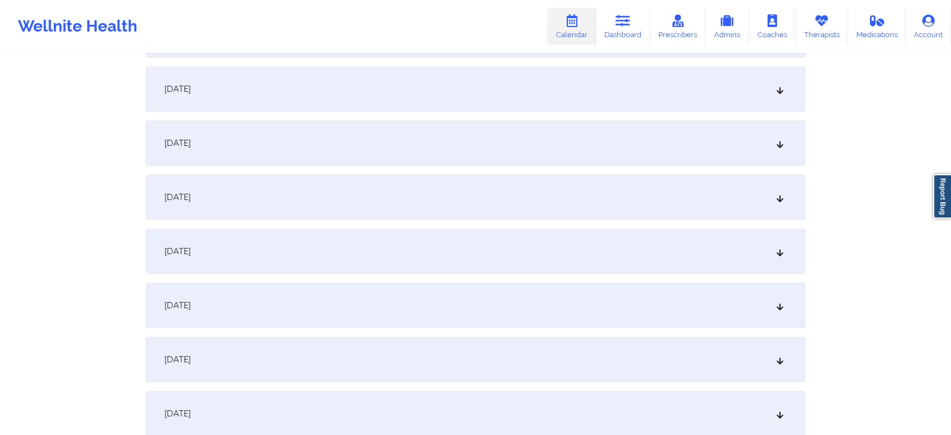
scroll to position [1492, 0]
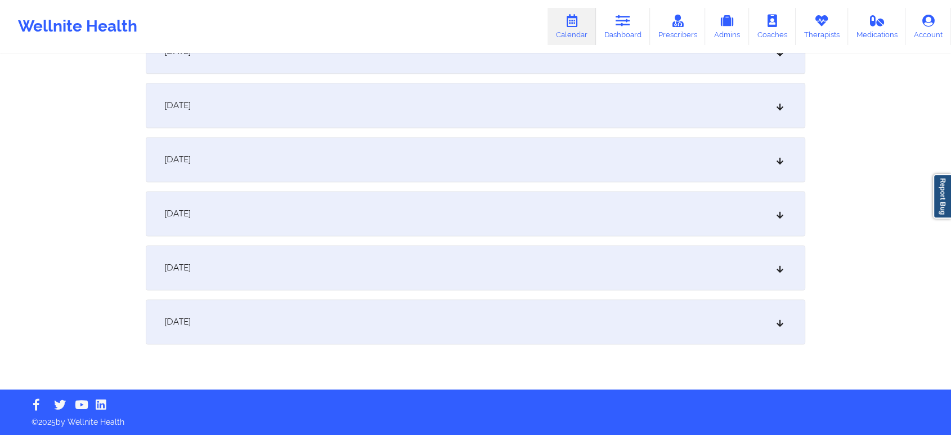
click at [582, 302] on div "[DATE]" at bounding box center [476, 321] width 660 height 45
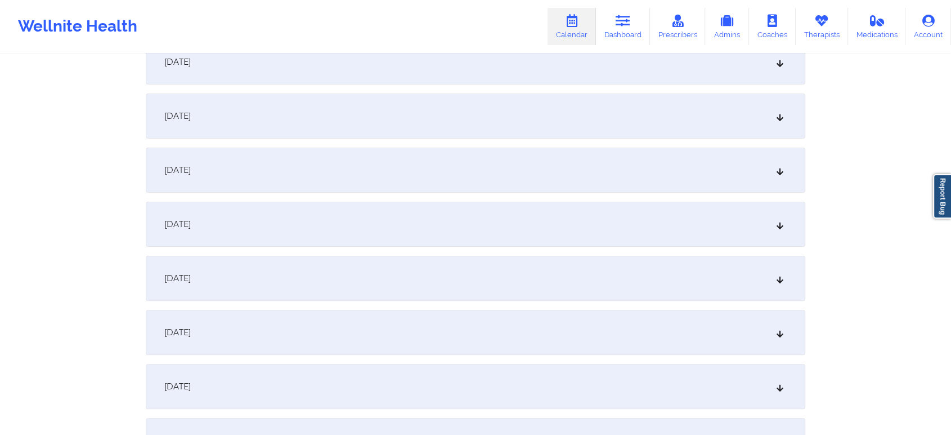
scroll to position [0, 0]
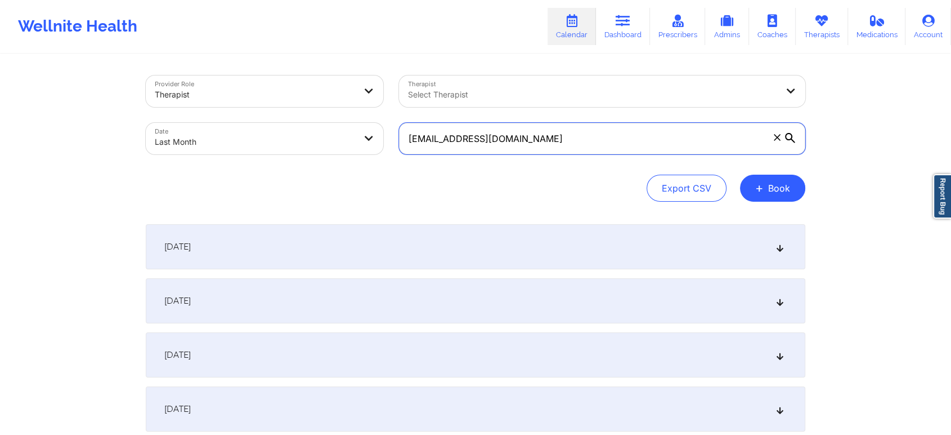
drag, startPoint x: 581, startPoint y: 149, endPoint x: 377, endPoint y: 106, distance: 208.9
click at [377, 106] on div "Provider Role Therapist Therapist Select Therapist Date Last Month [EMAIL_ADDRE…" at bounding box center [475, 115] width 675 height 95
paste input "[EMAIL_ADDRESS][PERSON_NAME]"
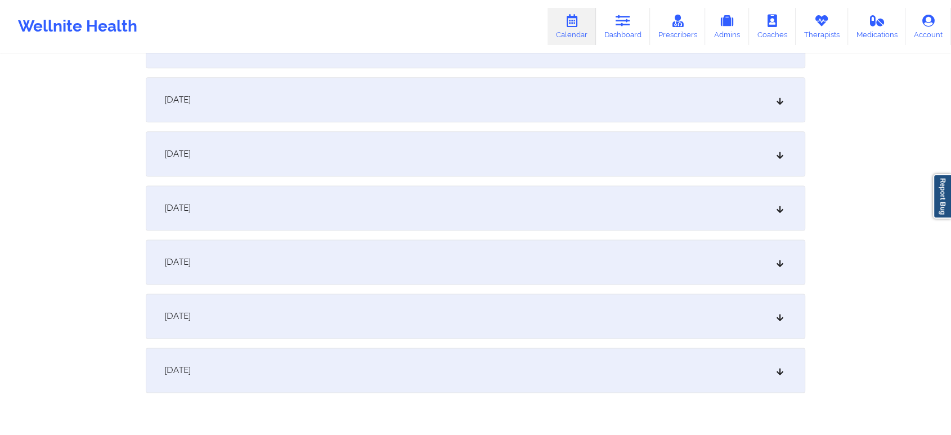
scroll to position [1486, 0]
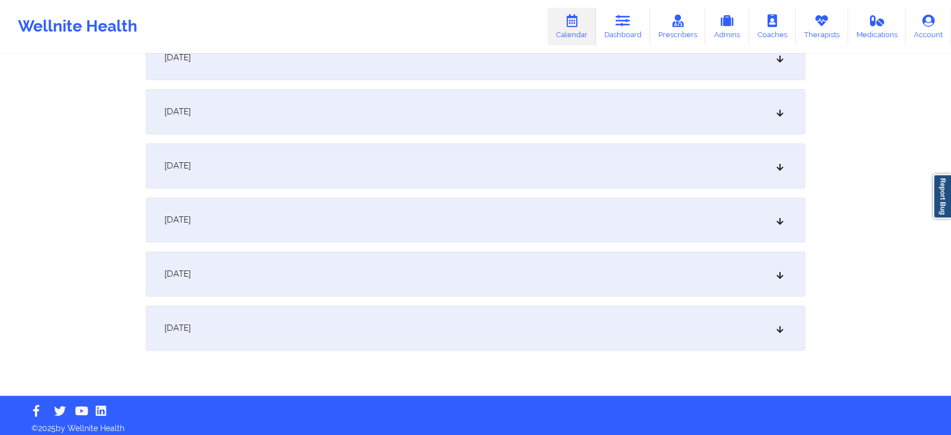
click at [609, 316] on div "[DATE]" at bounding box center [476, 327] width 660 height 45
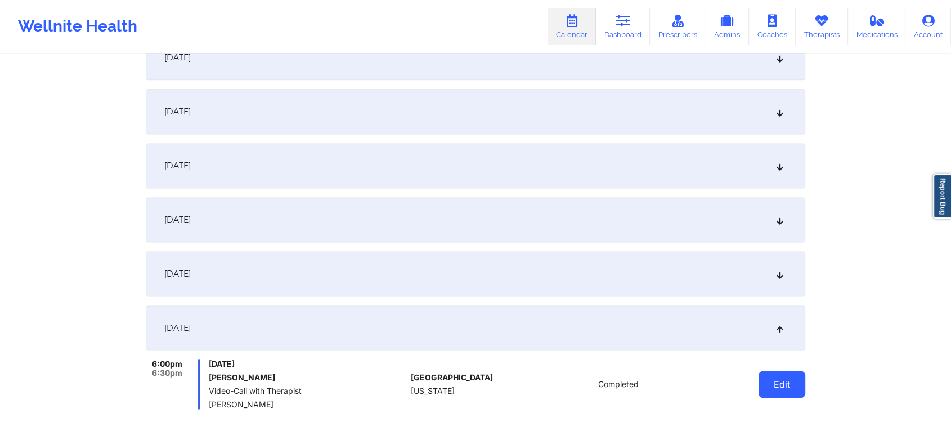
drag, startPoint x: 772, startPoint y: 366, endPoint x: 775, endPoint y: 379, distance: 13.2
click at [775, 379] on div "Edit" at bounding box center [753, 384] width 104 height 50
click at [775, 379] on button "Edit" at bounding box center [782, 383] width 47 height 27
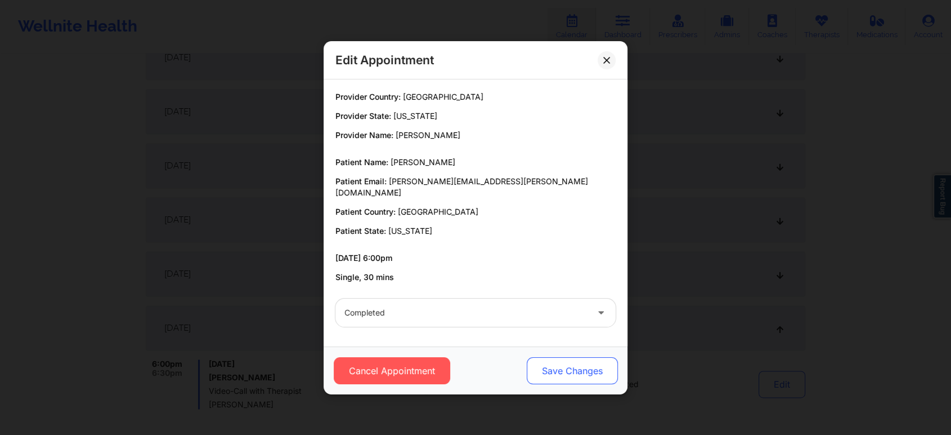
click at [556, 358] on button "Save Changes" at bounding box center [572, 370] width 91 height 27
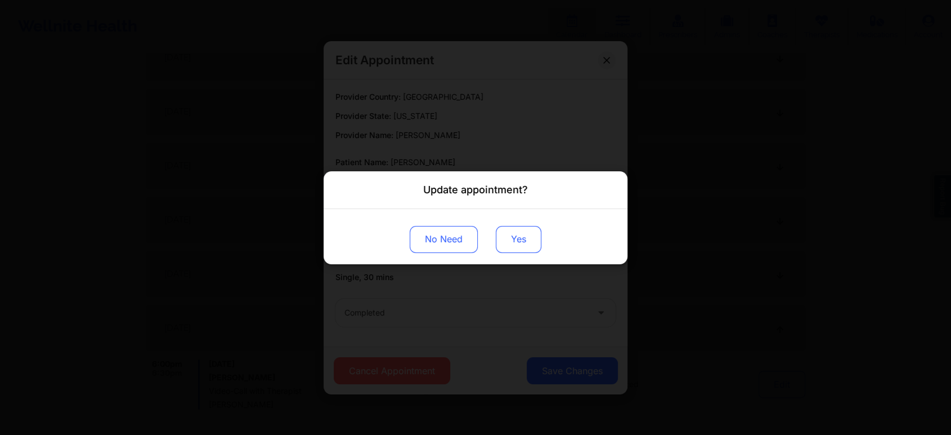
click at [514, 249] on button "Yes" at bounding box center [519, 238] width 46 height 27
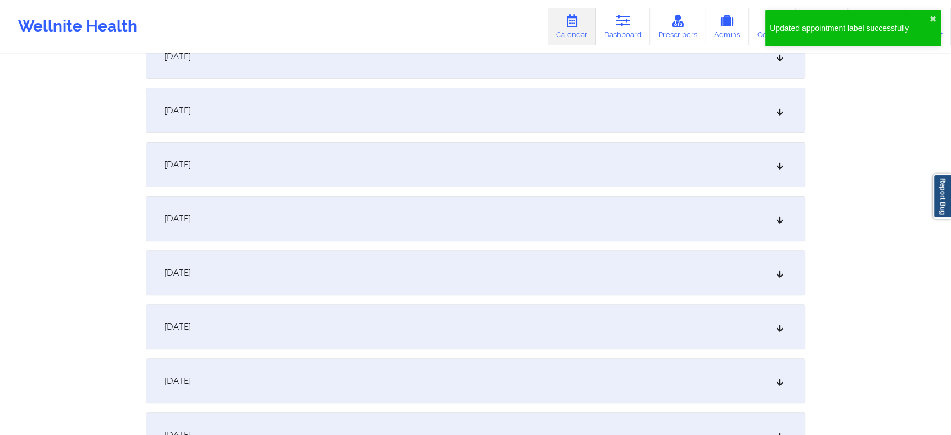
scroll to position [0, 0]
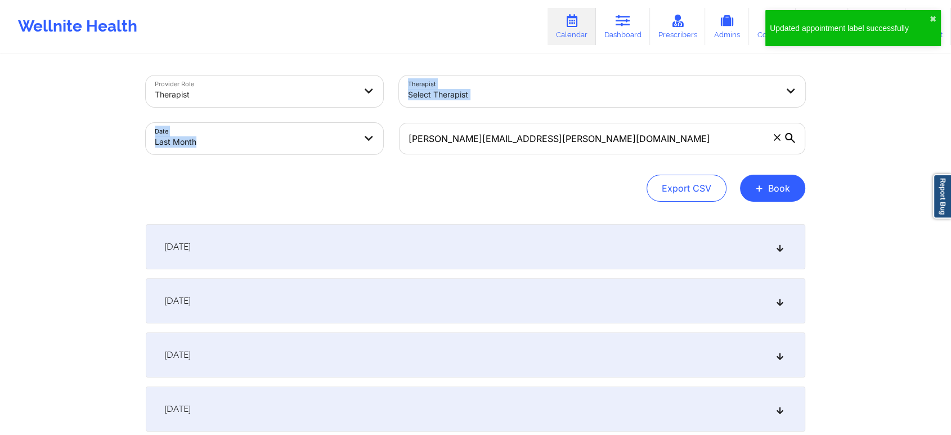
drag, startPoint x: 573, startPoint y: 158, endPoint x: 371, endPoint y: 104, distance: 209.2
click at [371, 104] on div "Provider Role Therapist Therapist Select Therapist Date Last Month [PERSON_NAME…" at bounding box center [475, 115] width 675 height 95
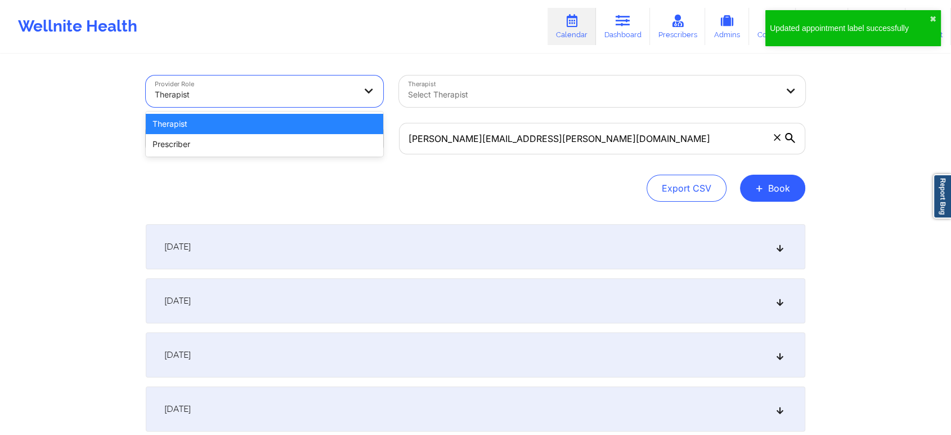
click at [371, 104] on div at bounding box center [369, 91] width 27 height 32
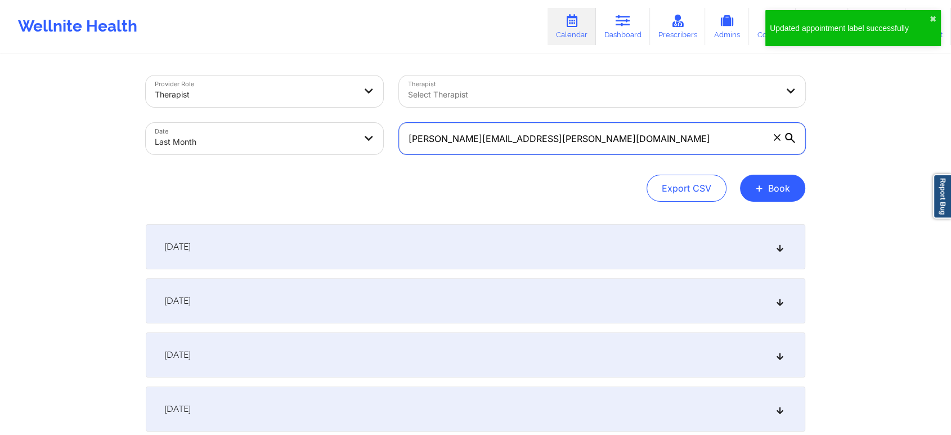
click at [523, 131] on input "[PERSON_NAME][EMAIL_ADDRESS][PERSON_NAME][DOMAIN_NAME]" at bounding box center [602, 139] width 406 height 32
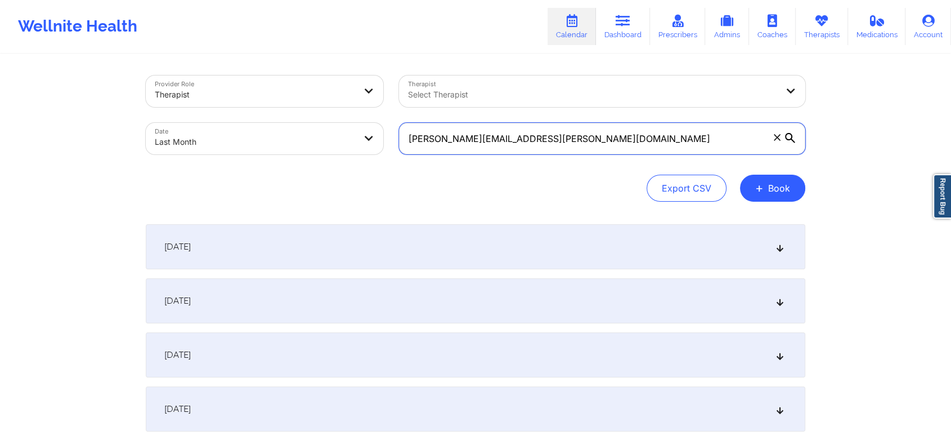
drag, startPoint x: 561, startPoint y: 138, endPoint x: 344, endPoint y: 121, distance: 218.0
click at [344, 121] on div "Provider Role Therapist Therapist Select Therapist Date Last Month [PERSON_NAME…" at bounding box center [475, 115] width 675 height 95
paste input "us2prij"
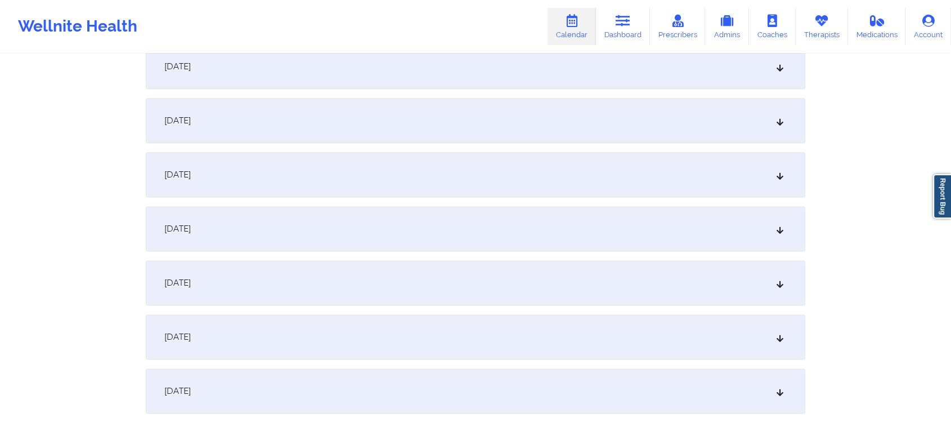
scroll to position [1492, 0]
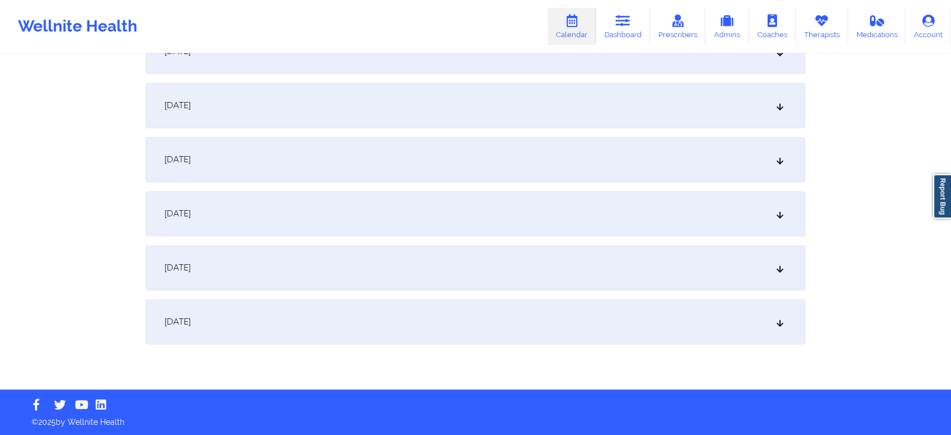
click at [766, 319] on div "[DATE]" at bounding box center [476, 321] width 660 height 45
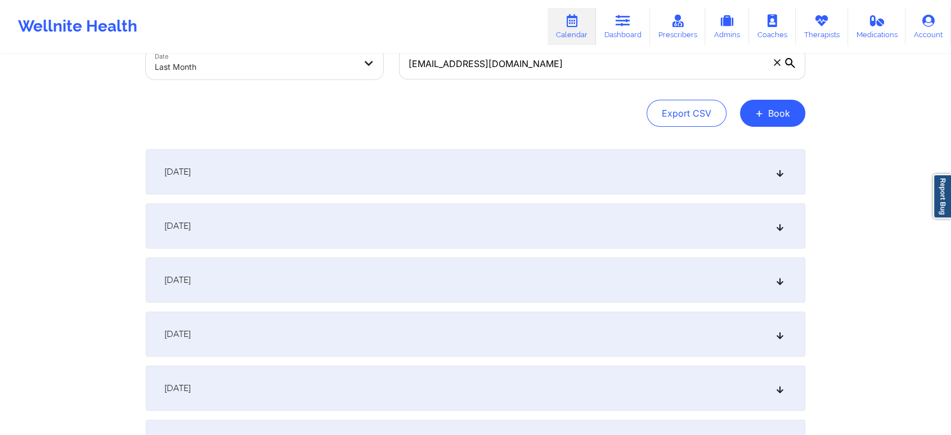
scroll to position [0, 0]
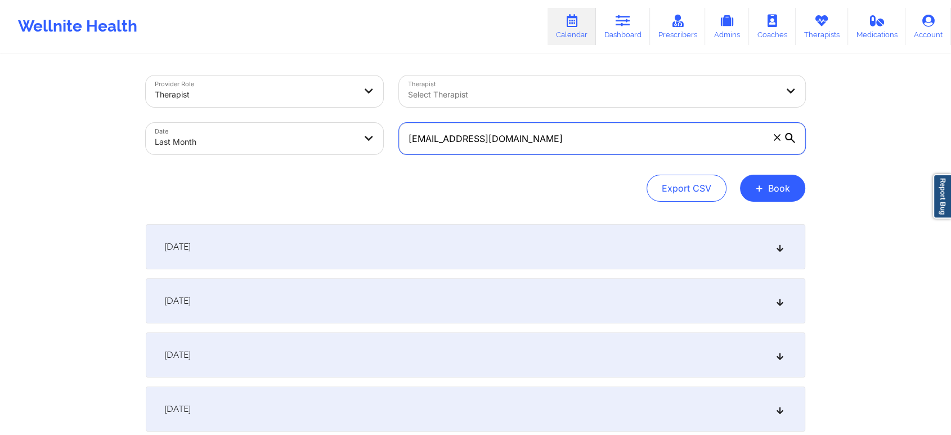
drag, startPoint x: 561, startPoint y: 127, endPoint x: 367, endPoint y: 87, distance: 198.3
click at [367, 87] on div "Provider Role Therapist Therapist Select Therapist Date Last Month [EMAIL_ADDRE…" at bounding box center [475, 115] width 675 height 95
paste input "bfthorpe39"
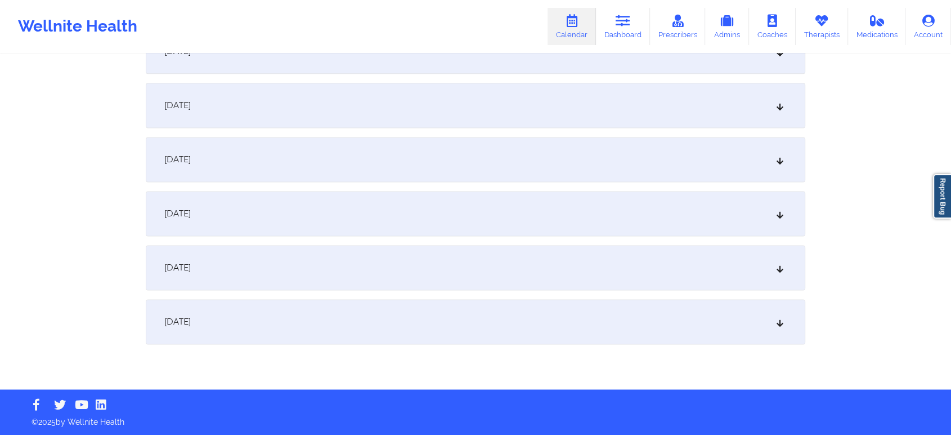
click at [488, 324] on div "[DATE]" at bounding box center [476, 321] width 660 height 45
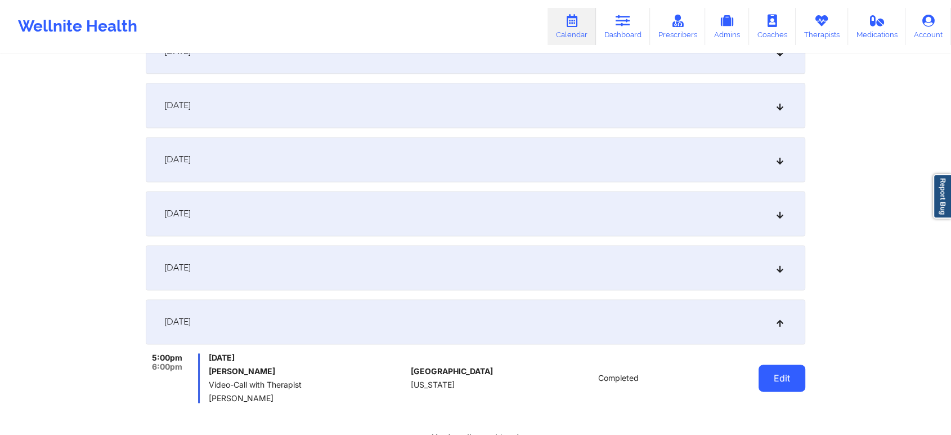
click at [796, 386] on button "Edit" at bounding box center [782, 377] width 47 height 27
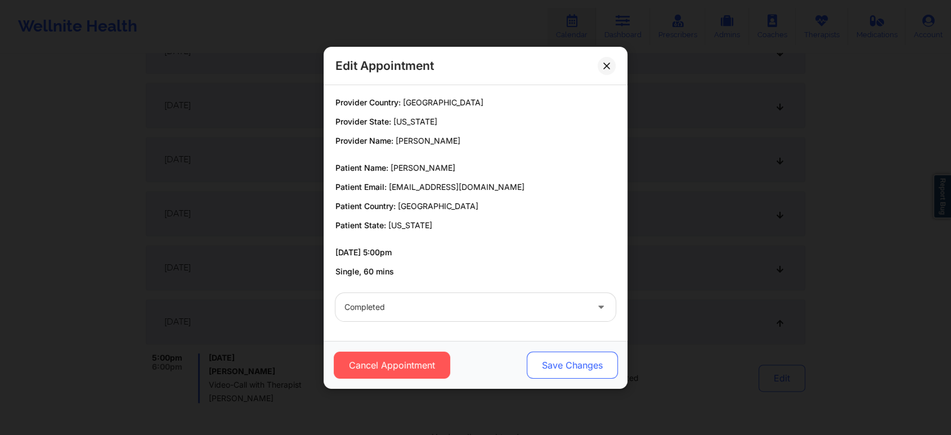
click at [564, 365] on button "Save Changes" at bounding box center [572, 364] width 91 height 27
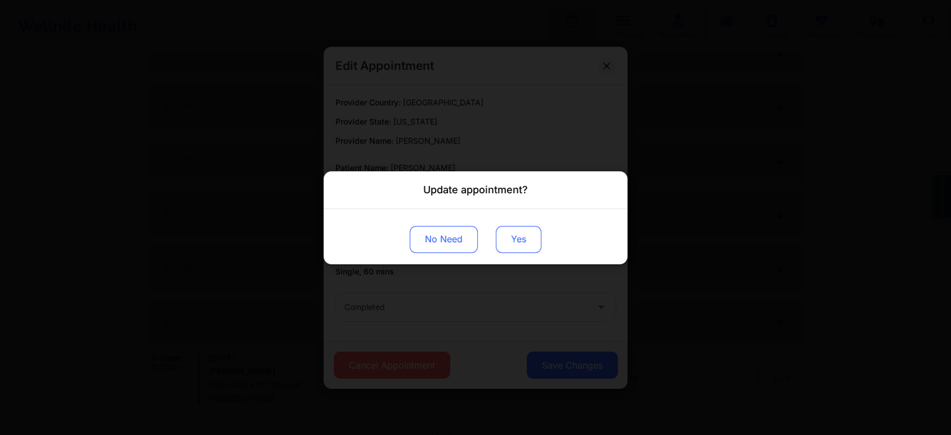
click at [503, 231] on button "Yes" at bounding box center [519, 238] width 46 height 27
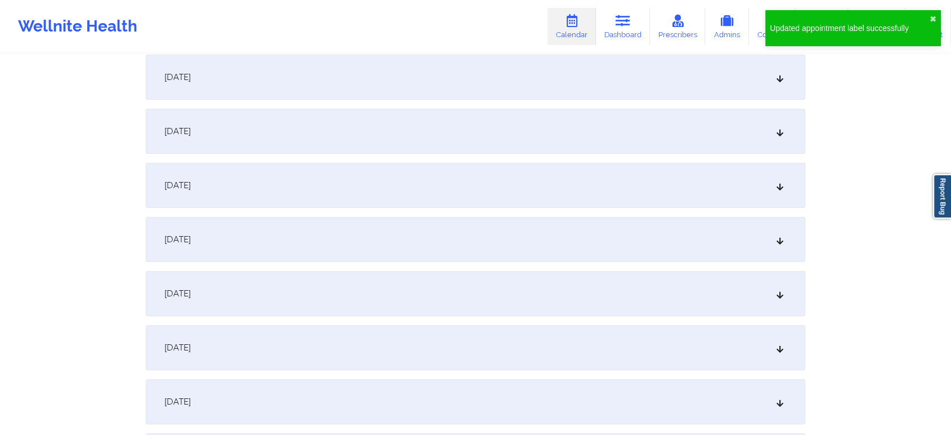
scroll to position [0, 0]
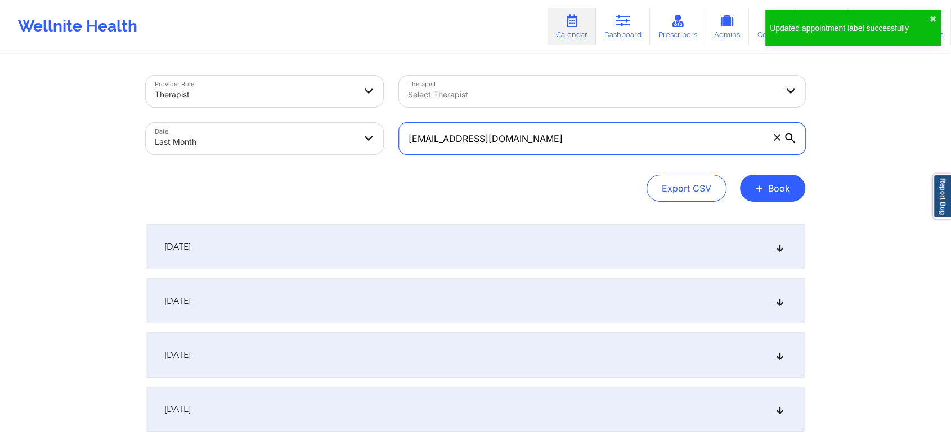
click at [594, 128] on input "[EMAIL_ADDRESS][DOMAIN_NAME]" at bounding box center [602, 139] width 406 height 32
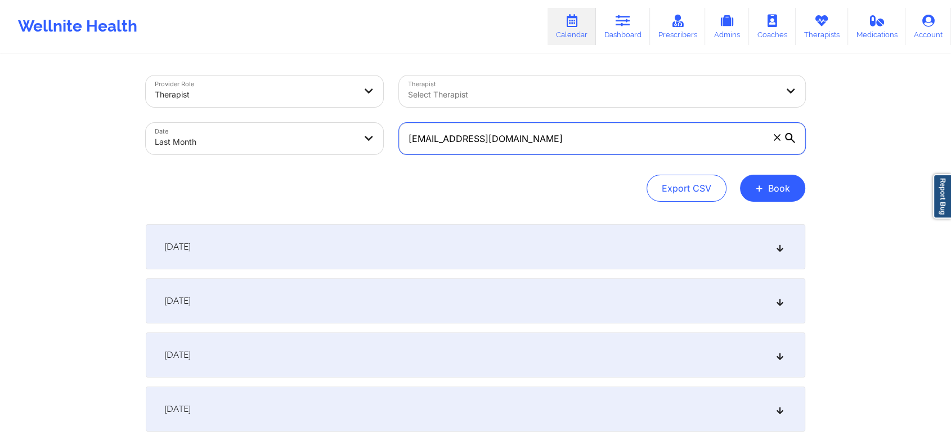
drag, startPoint x: 541, startPoint y: 124, endPoint x: 375, endPoint y: 102, distance: 168.1
click at [375, 102] on div "Provider Role Therapist Therapist Select Therapist Date Last Month [EMAIL_ADDRE…" at bounding box center [475, 115] width 675 height 95
paste input "[EMAIL_ADDRESS]"
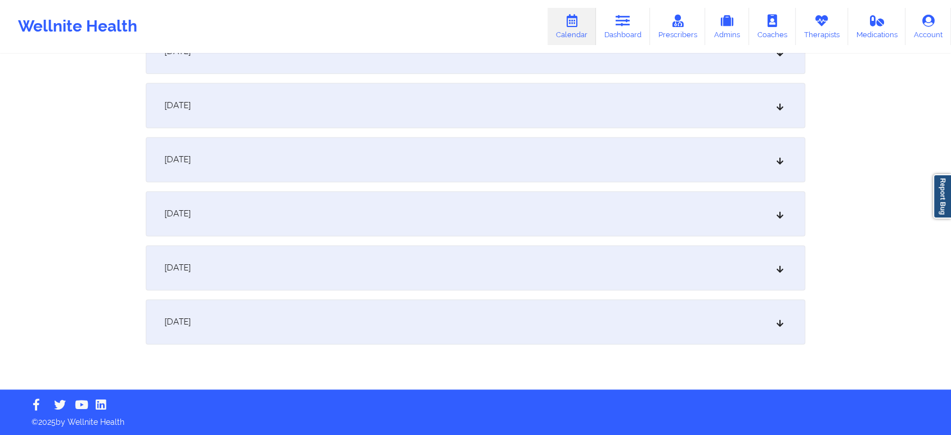
click at [662, 341] on div "[DATE]" at bounding box center [476, 321] width 660 height 45
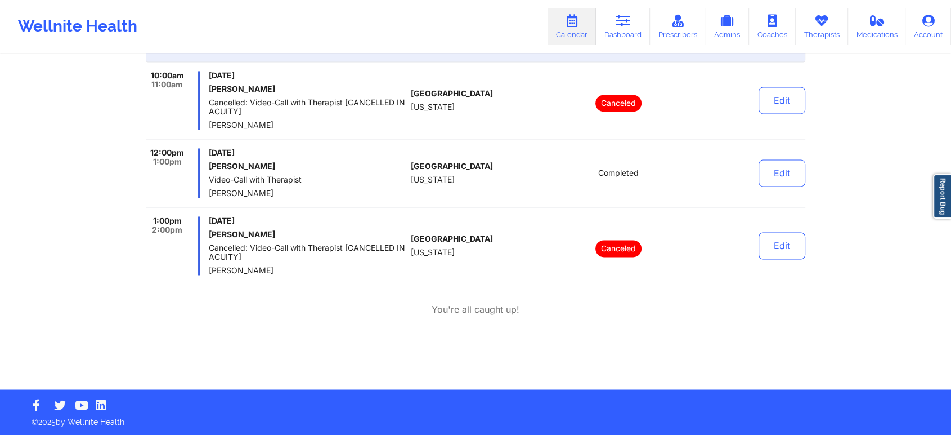
scroll to position [1761, 0]
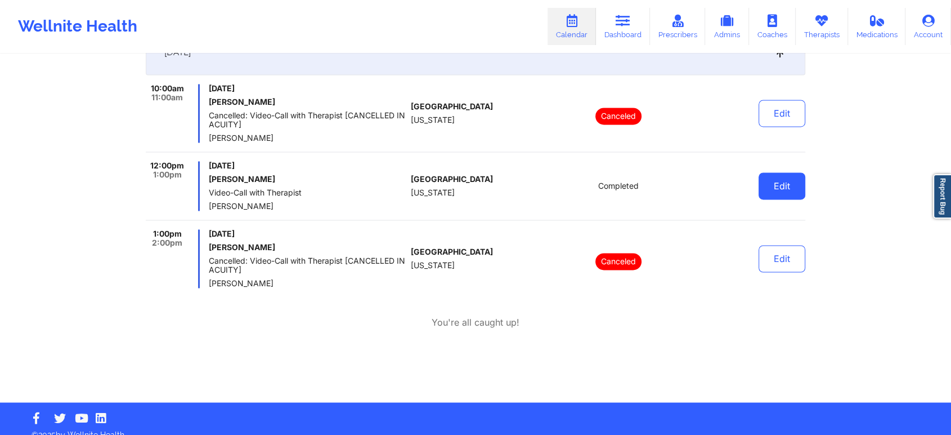
click at [778, 188] on button "Edit" at bounding box center [782, 185] width 47 height 27
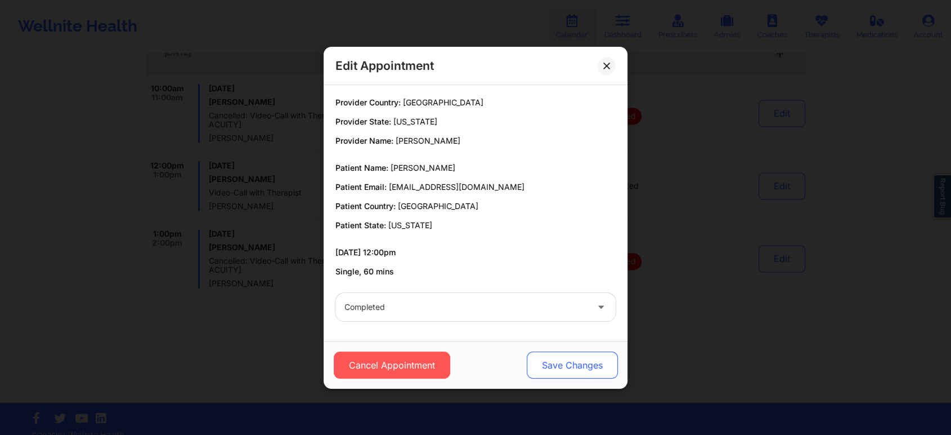
click at [558, 361] on button "Save Changes" at bounding box center [572, 364] width 91 height 27
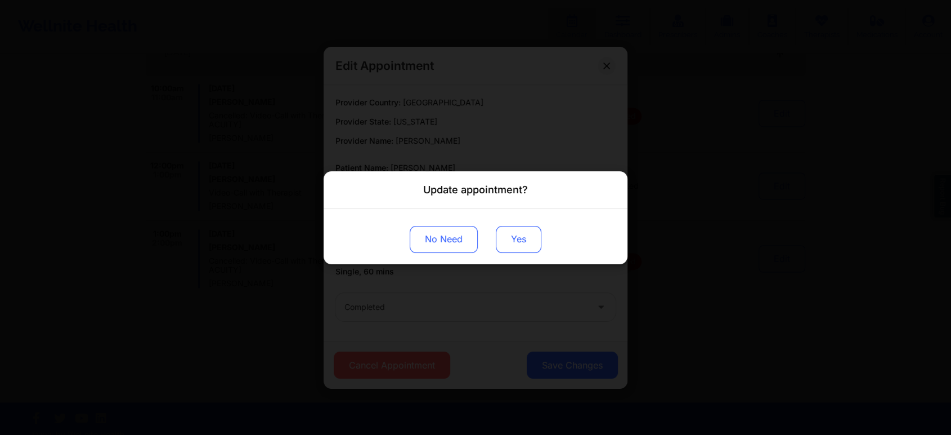
click at [518, 234] on button "Yes" at bounding box center [519, 238] width 46 height 27
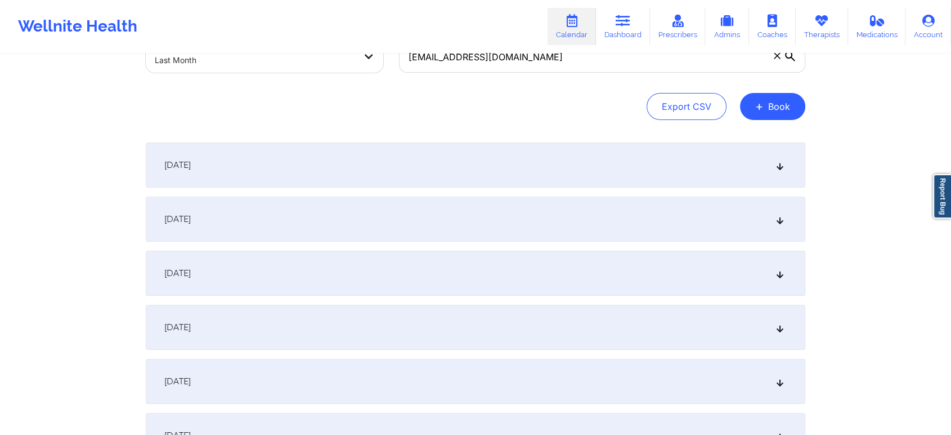
scroll to position [0, 0]
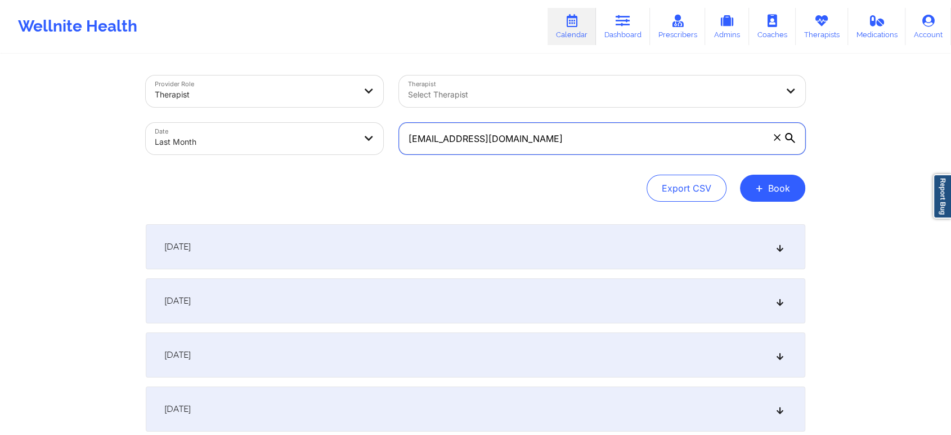
drag, startPoint x: 522, startPoint y: 141, endPoint x: 366, endPoint y: 118, distance: 157.6
click at [366, 118] on div "Provider Role Therapist Therapist Select Therapist Date Last Month [EMAIL_ADDRE…" at bounding box center [475, 115] width 675 height 95
paste input "[PERSON_NAME][EMAIL_ADDRESS][PERSON_NAME]"
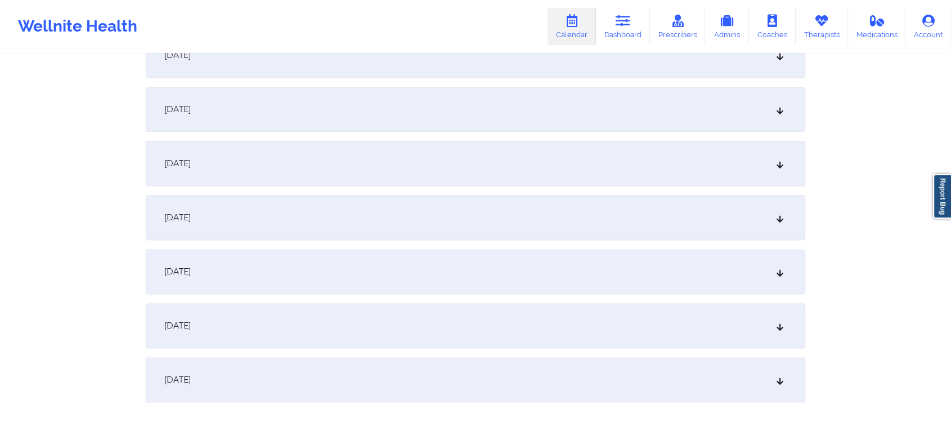
scroll to position [1465, 0]
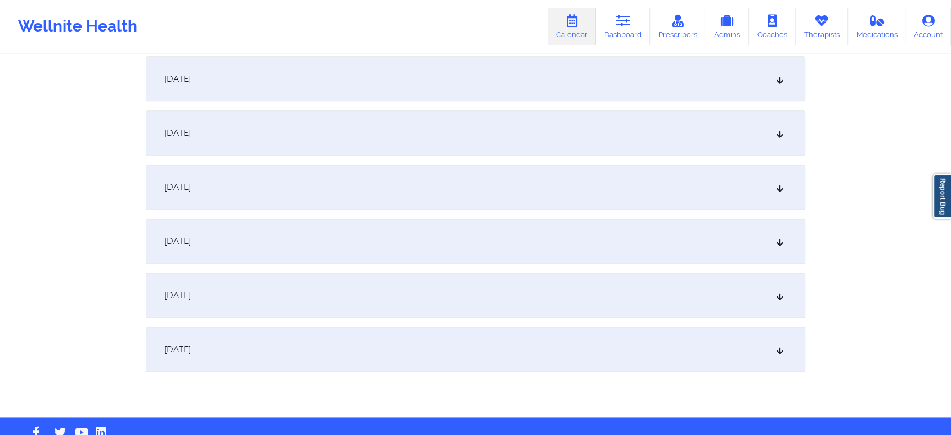
click at [551, 343] on div "[DATE]" at bounding box center [476, 348] width 660 height 45
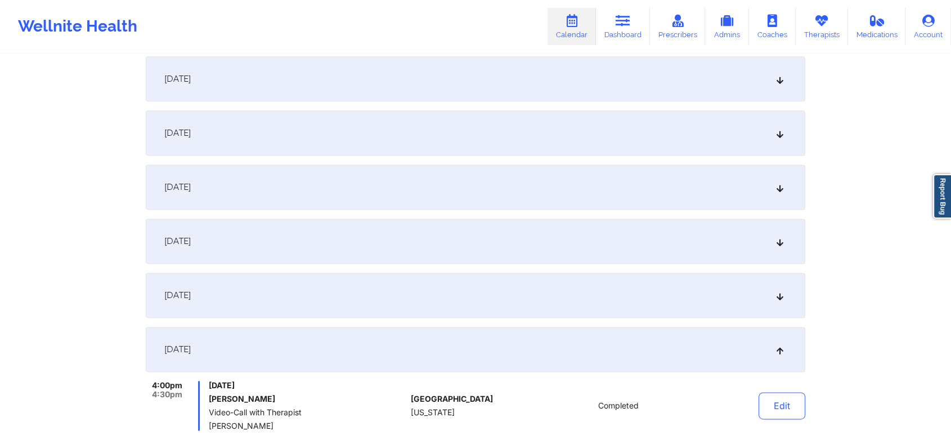
scroll to position [1620, 0]
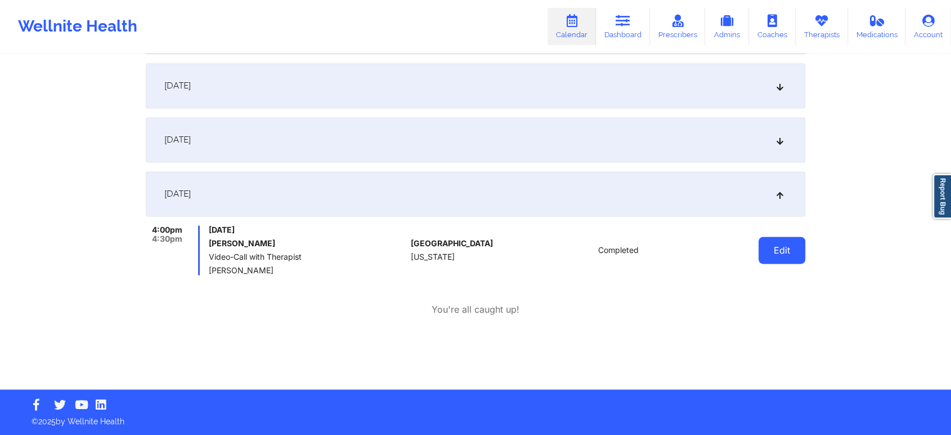
click at [783, 251] on button "Edit" at bounding box center [782, 249] width 47 height 27
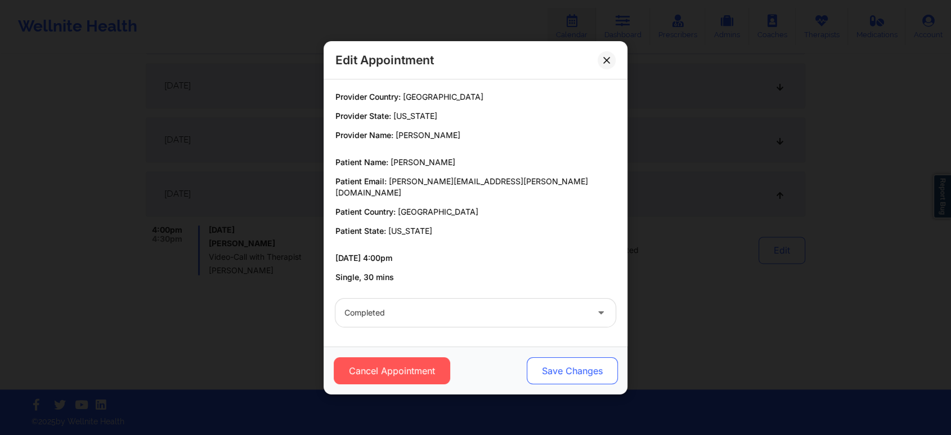
click at [556, 357] on button "Save Changes" at bounding box center [572, 370] width 91 height 27
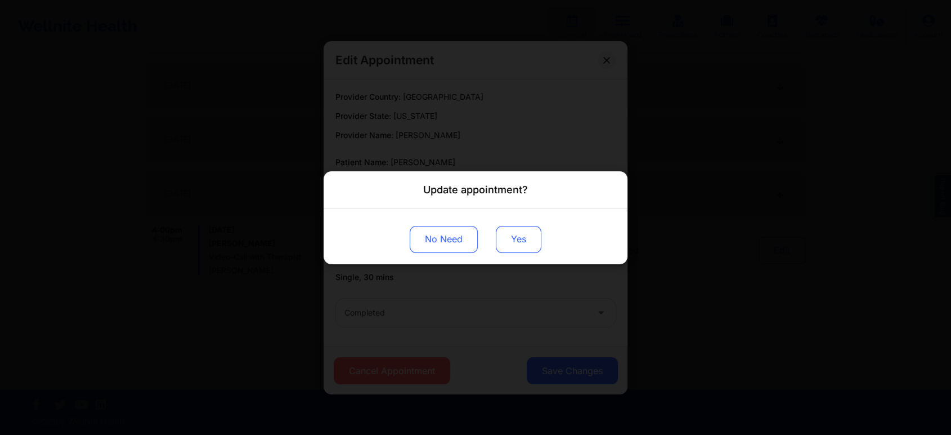
click at [521, 235] on button "Yes" at bounding box center [519, 238] width 46 height 27
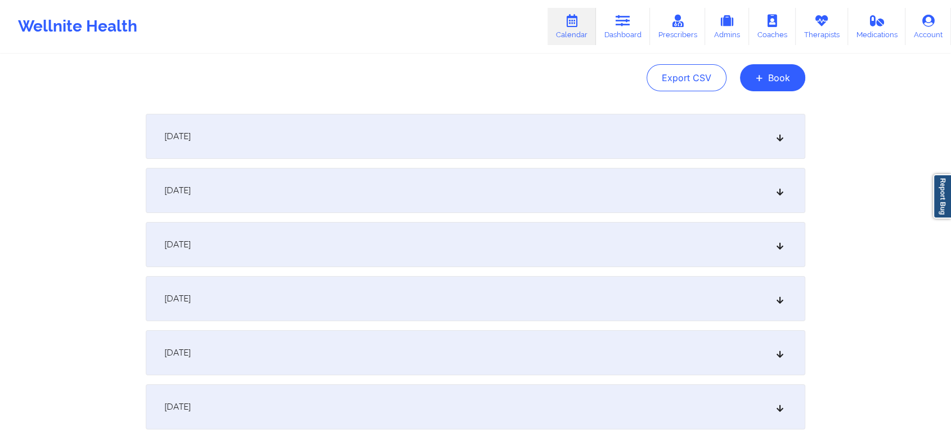
scroll to position [0, 0]
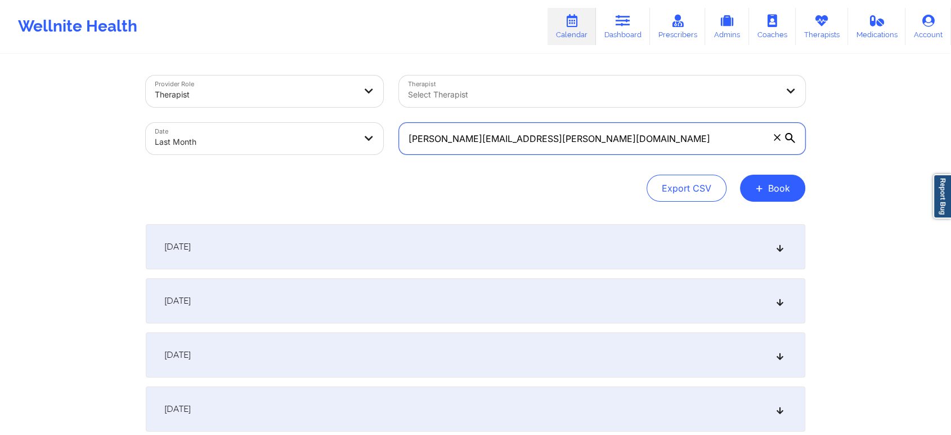
drag, startPoint x: 575, startPoint y: 135, endPoint x: 402, endPoint y: 131, distance: 172.3
click at [402, 131] on input "[PERSON_NAME][EMAIL_ADDRESS][PERSON_NAME][DOMAIN_NAME]" at bounding box center [602, 139] width 406 height 32
paste input "nicholasriverav2"
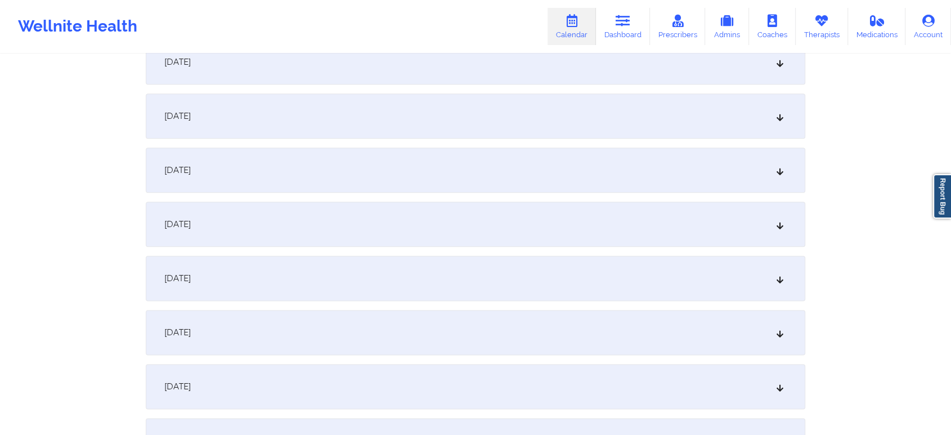
scroll to position [1492, 0]
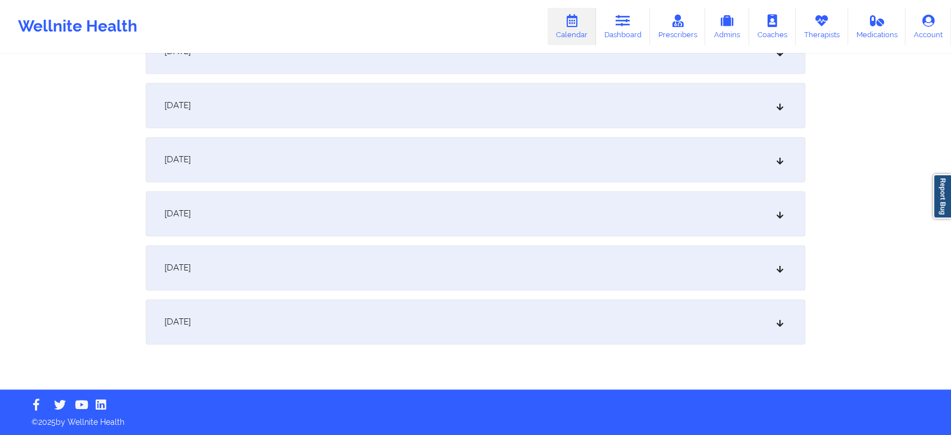
click at [631, 323] on div "[DATE]" at bounding box center [476, 321] width 660 height 45
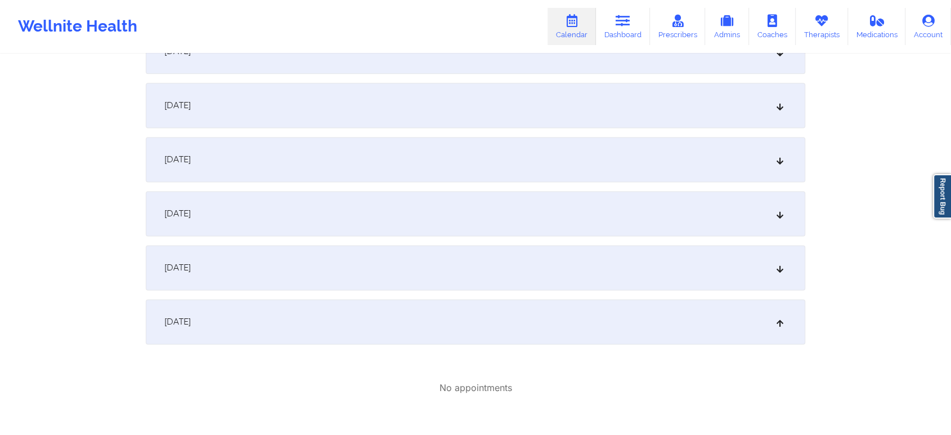
click at [746, 320] on div "[DATE]" at bounding box center [476, 321] width 660 height 45
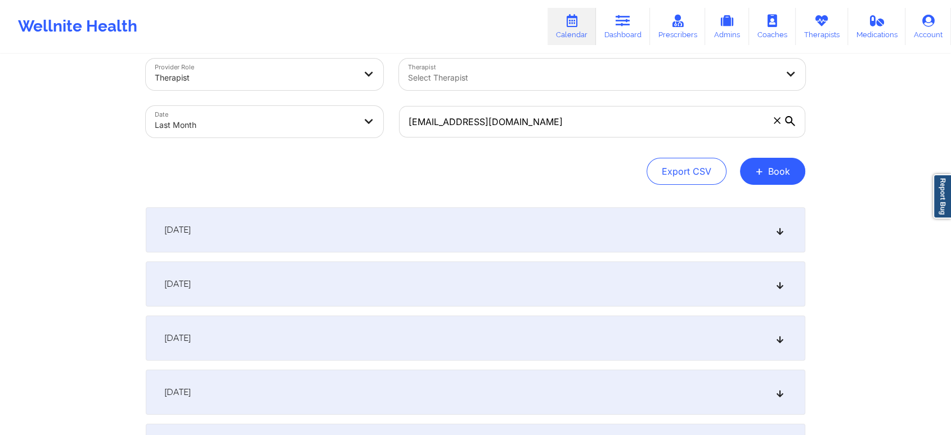
scroll to position [0, 0]
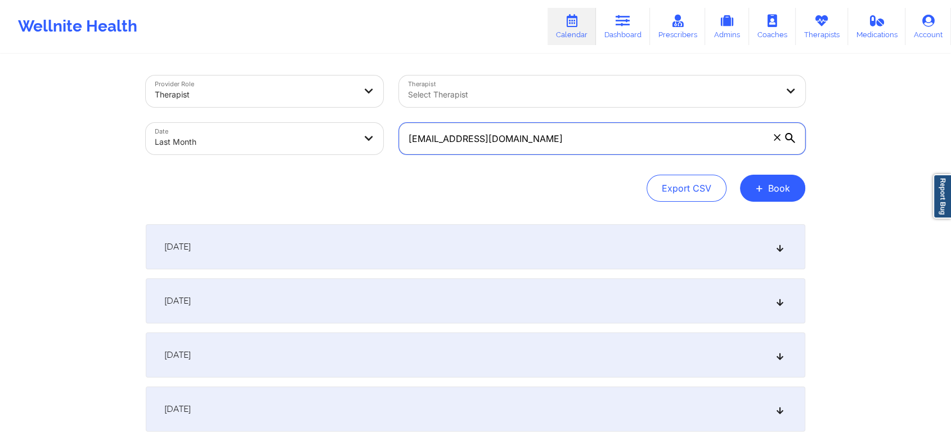
drag, startPoint x: 563, startPoint y: 137, endPoint x: 298, endPoint y: 123, distance: 265.5
click at [298, 123] on div "Provider Role Therapist Therapist Select Therapist Date Last Month [EMAIL_ADDRE…" at bounding box center [475, 115] width 675 height 95
paste input "katelomedicomarriott"
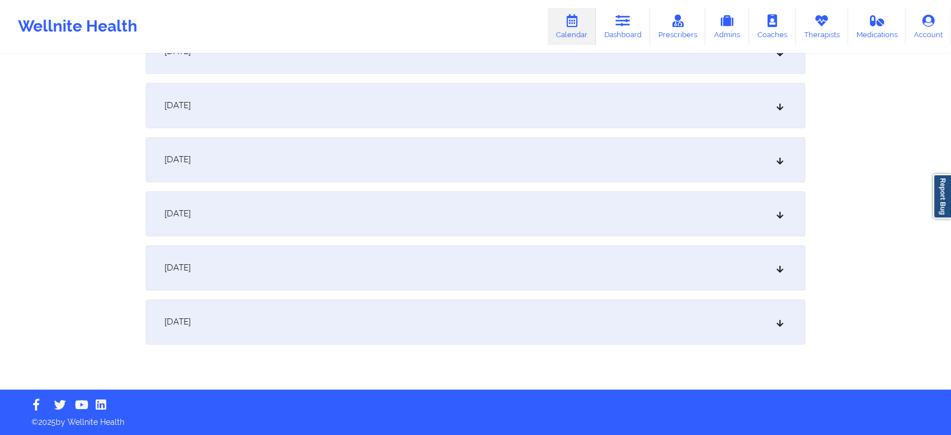
click at [530, 342] on div "[DATE]" at bounding box center [476, 321] width 660 height 45
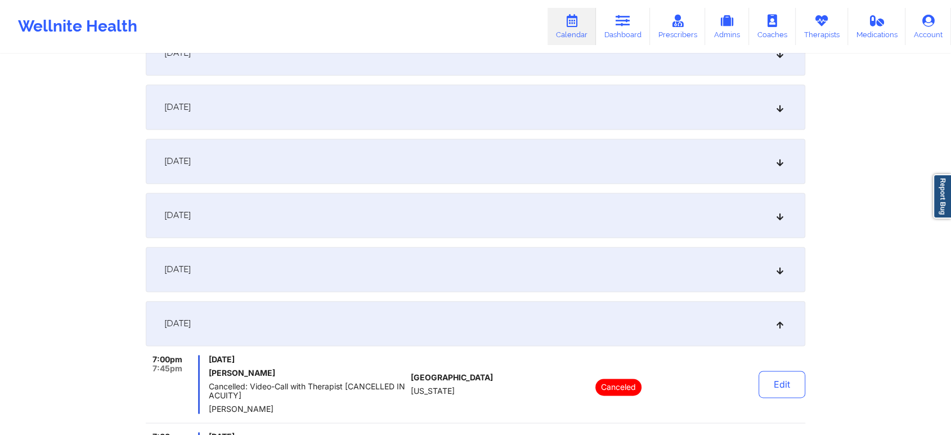
scroll to position [1765, 0]
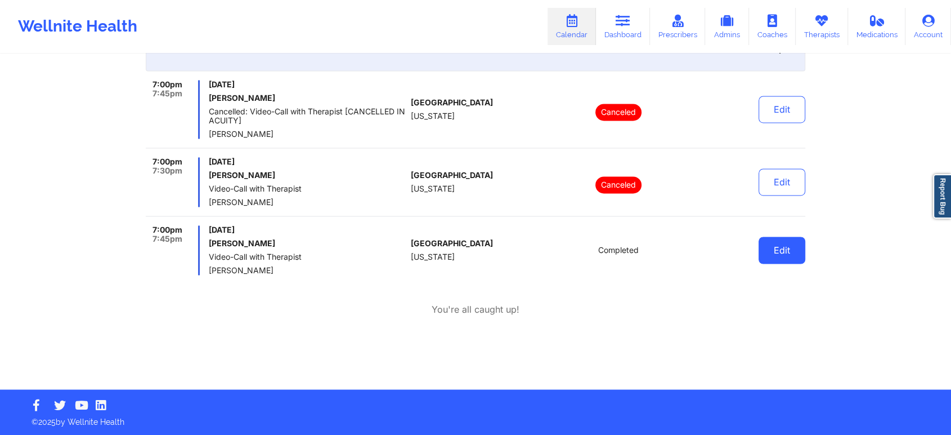
click at [788, 252] on button "Edit" at bounding box center [782, 249] width 47 height 27
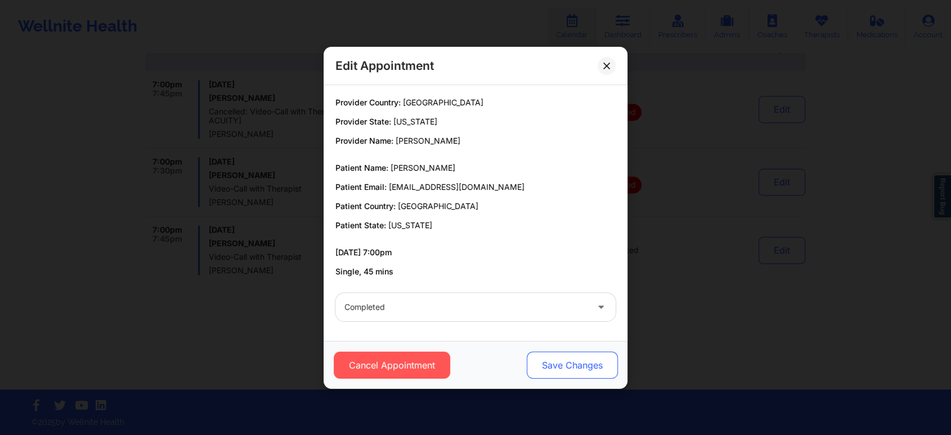
click at [570, 351] on button "Save Changes" at bounding box center [572, 364] width 91 height 27
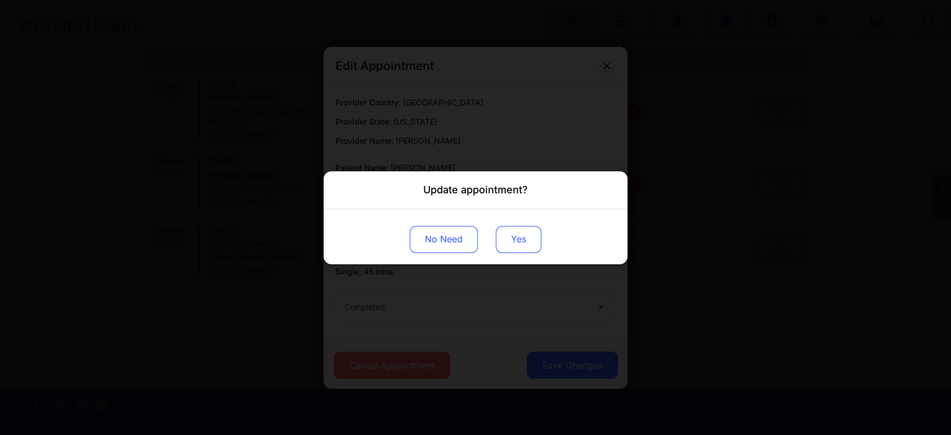
click at [514, 246] on button "Yes" at bounding box center [519, 238] width 46 height 27
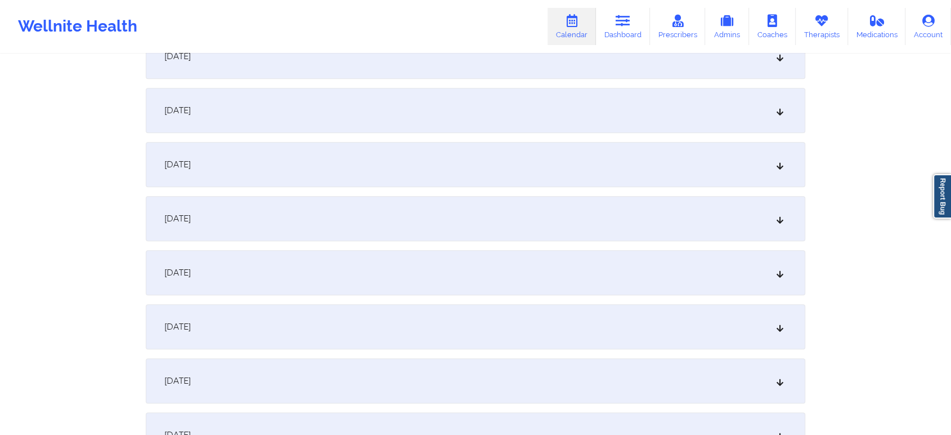
scroll to position [0, 0]
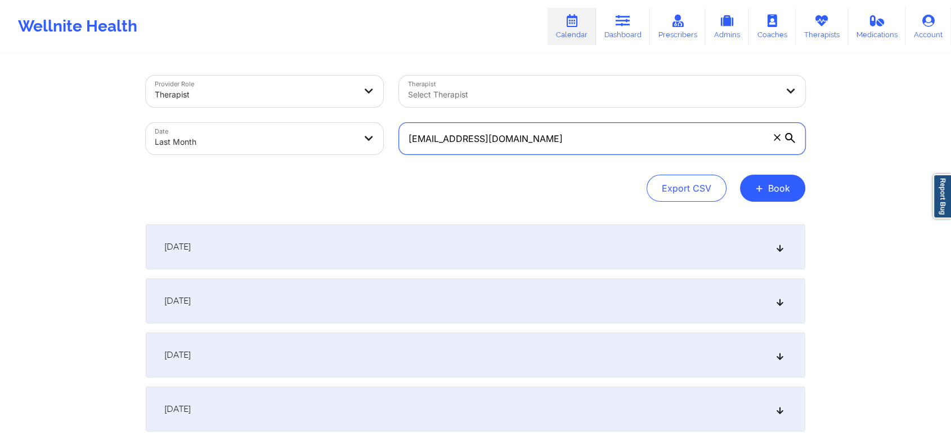
drag, startPoint x: 567, startPoint y: 144, endPoint x: 326, endPoint y: 133, distance: 241.2
click at [326, 133] on div "Provider Role Therapist Therapist Select Therapist Date Last Month [EMAIL_ADDRE…" at bounding box center [475, 115] width 675 height 95
paste input "[EMAIL_ADDRESS]"
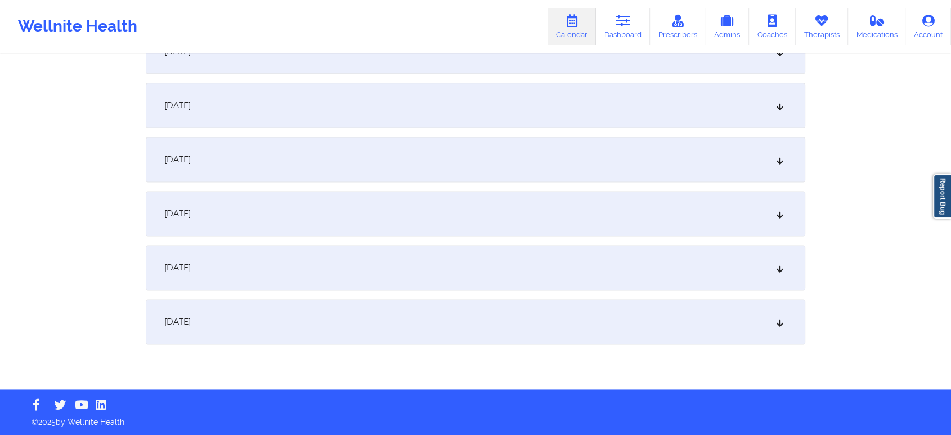
click at [744, 327] on div "[DATE]" at bounding box center [476, 321] width 660 height 45
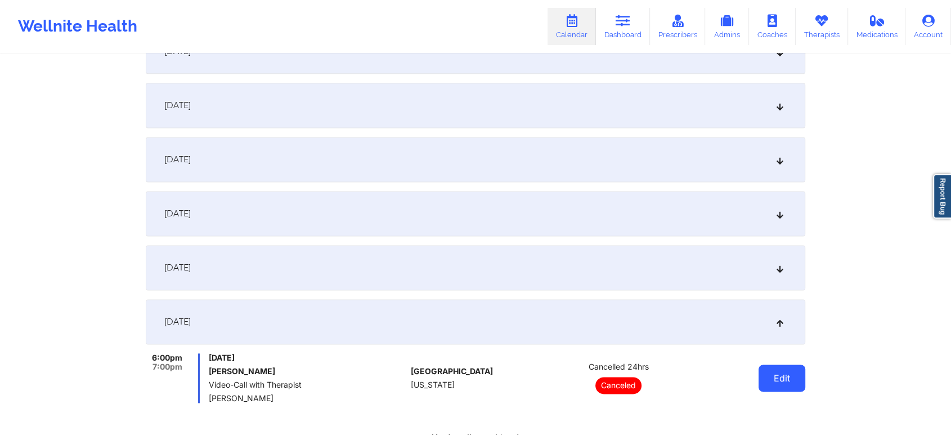
click at [777, 391] on button "Edit" at bounding box center [782, 377] width 47 height 27
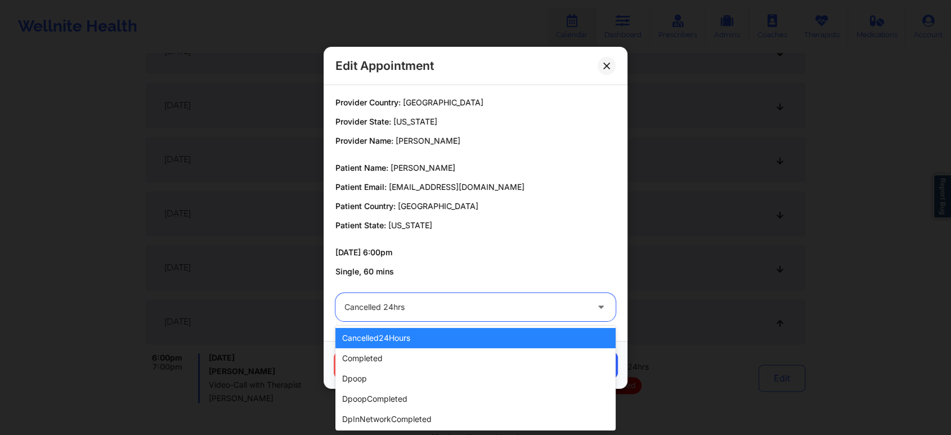
click at [594, 303] on div at bounding box center [602, 307] width 27 height 28
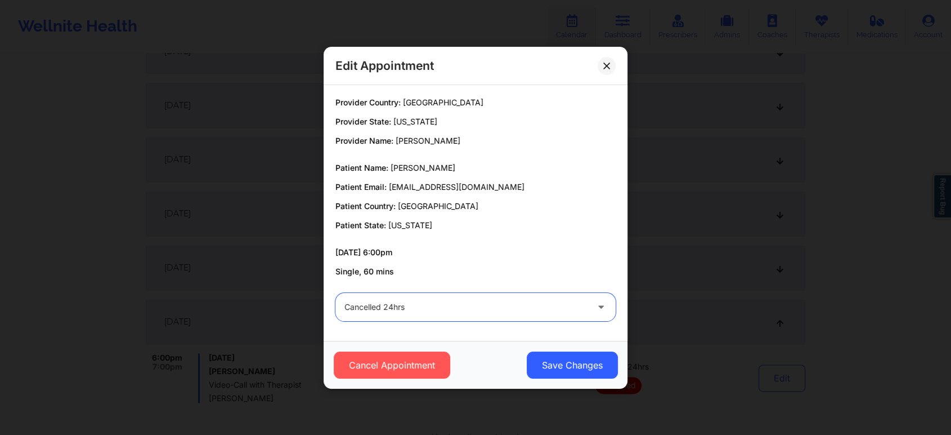
click at [594, 303] on div at bounding box center [602, 307] width 27 height 28
click at [602, 64] on button at bounding box center [607, 65] width 18 height 18
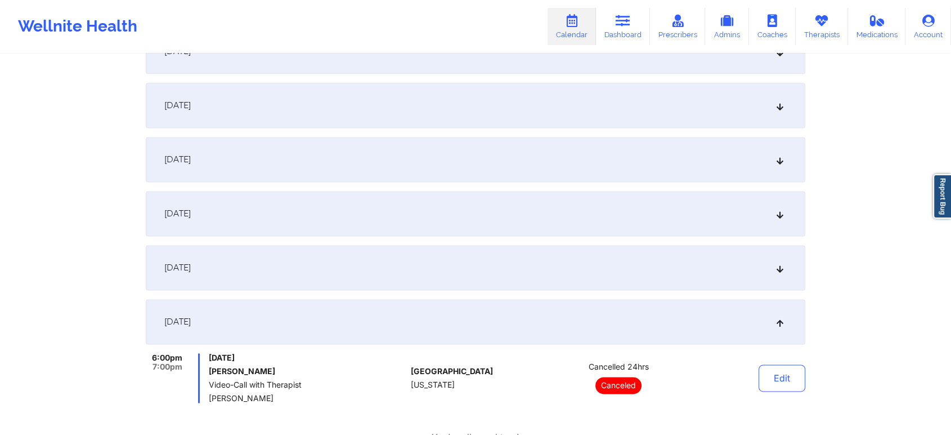
click at [514, 427] on div "6:00pm 7:00pm [DATE] [PERSON_NAME] Video-Call with Therapist [PERSON_NAME] [GEO…" at bounding box center [476, 398] width 660 height 91
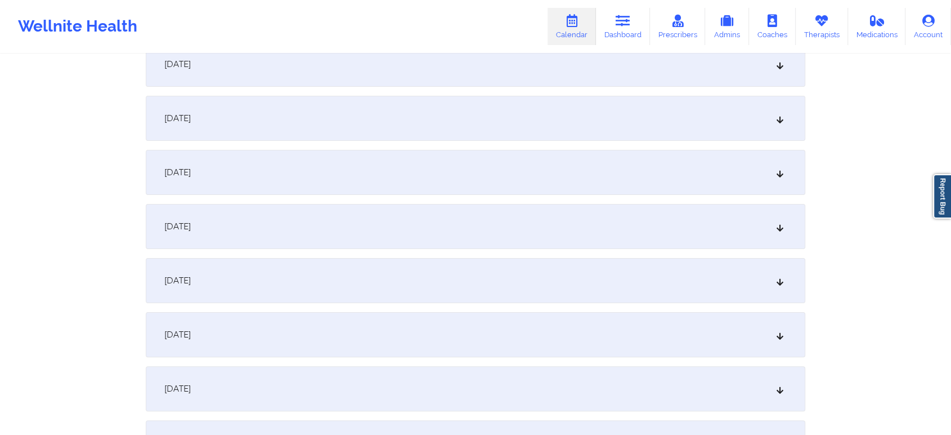
scroll to position [0, 0]
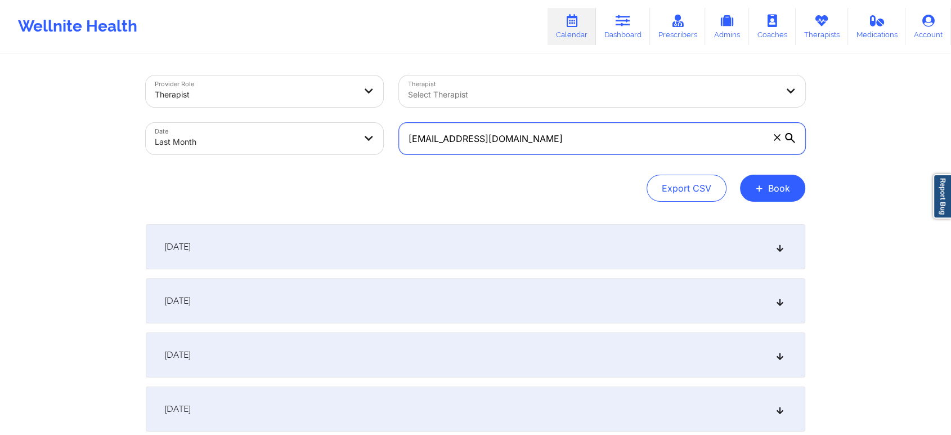
drag, startPoint x: 600, startPoint y: 141, endPoint x: 370, endPoint y: 93, distance: 234.5
click at [370, 93] on div "Provider Role Therapist Therapist Select Therapist Date Last Month [EMAIL_ADDRE…" at bounding box center [475, 115] width 675 height 95
paste input "[EMAIL_ADDRESS]"
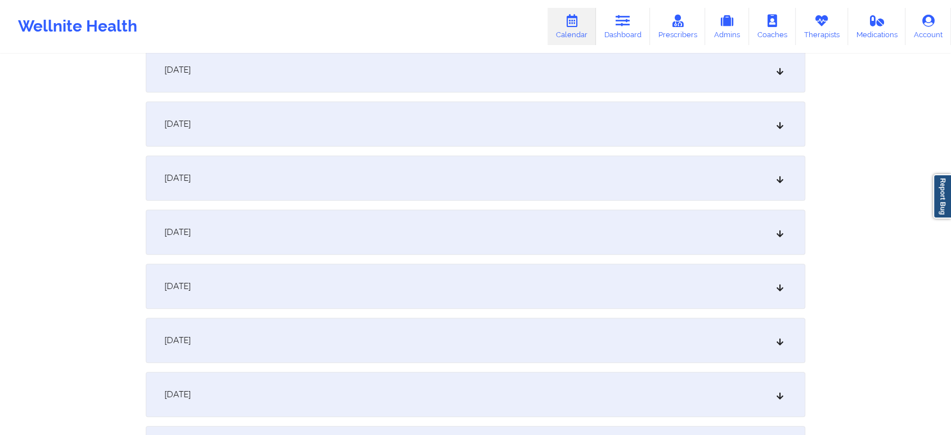
scroll to position [1492, 0]
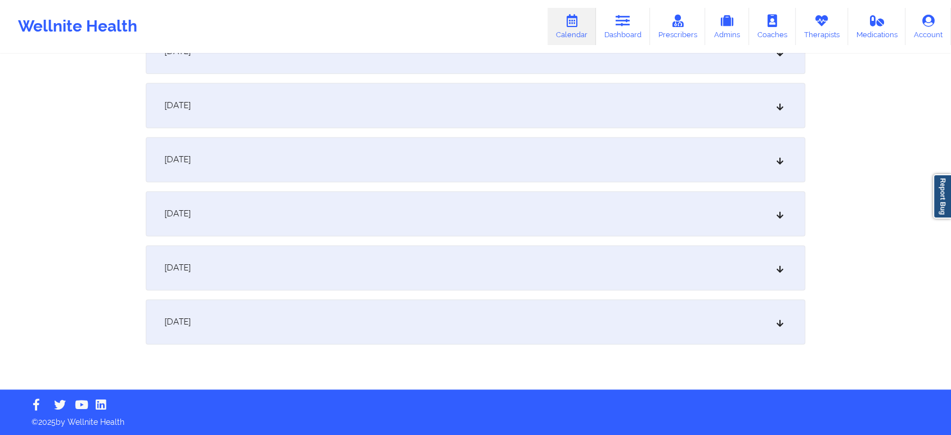
click at [703, 325] on div "[DATE]" at bounding box center [476, 321] width 660 height 45
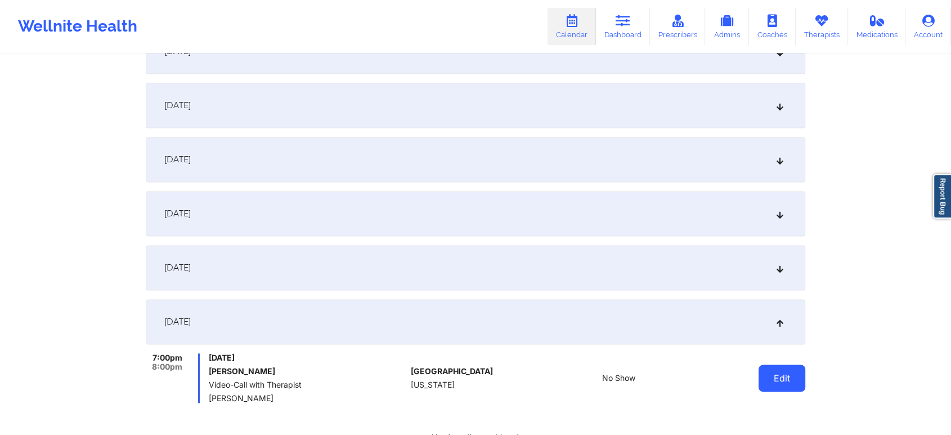
click at [772, 373] on button "Edit" at bounding box center [782, 377] width 47 height 27
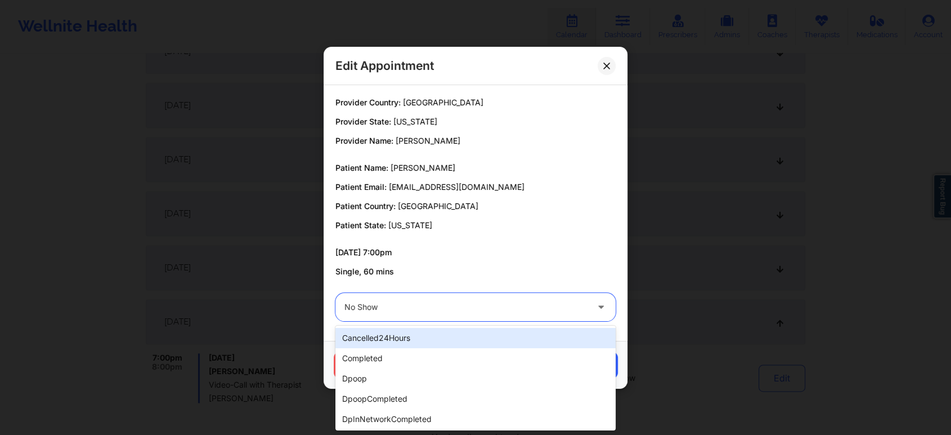
click at [516, 314] on div "No Show" at bounding box center [465, 307] width 243 height 28
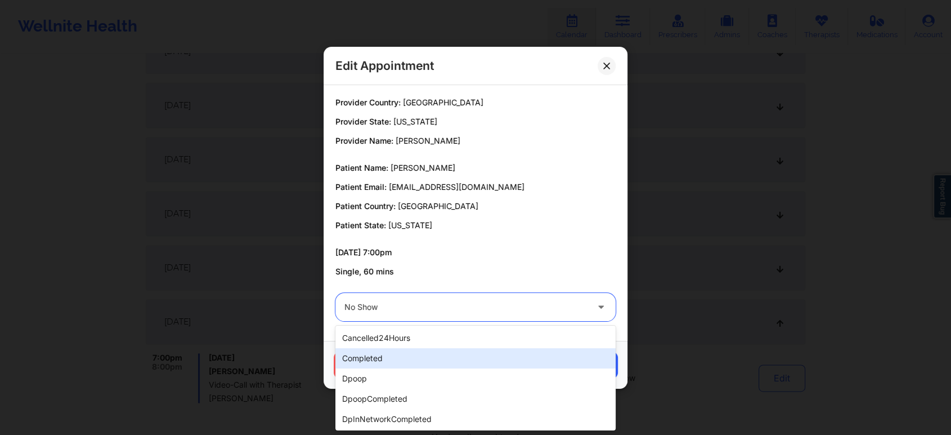
click at [474, 350] on div "completed" at bounding box center [475, 358] width 280 height 20
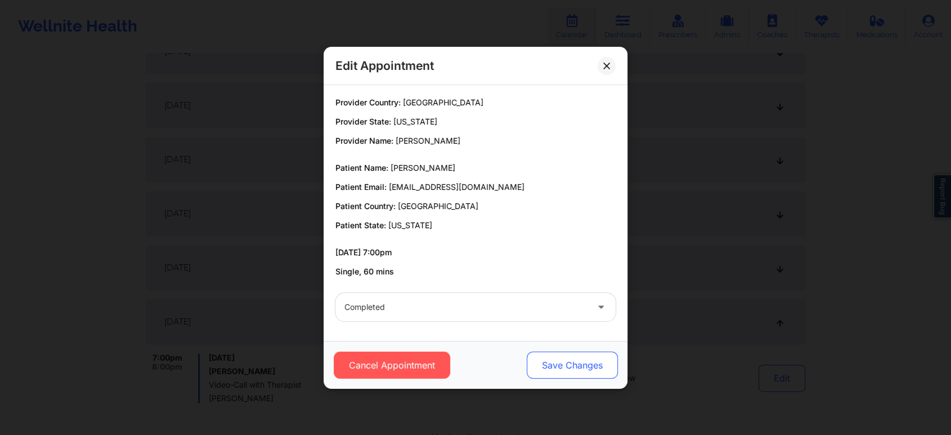
click at [560, 352] on button "Save Changes" at bounding box center [572, 364] width 91 height 27
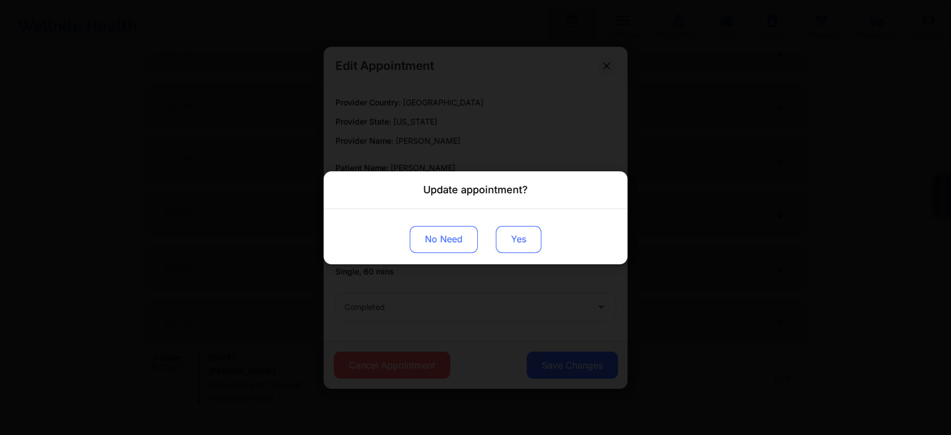
click at [506, 234] on button "Yes" at bounding box center [519, 238] width 46 height 27
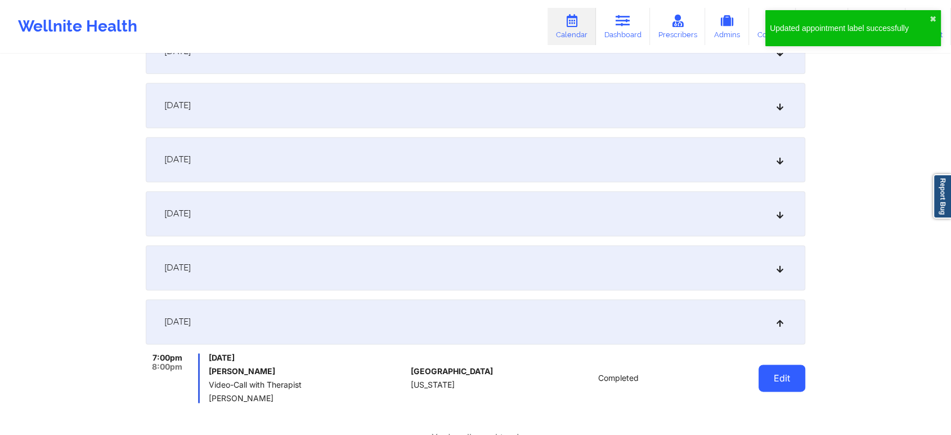
click at [772, 371] on button "Edit" at bounding box center [782, 377] width 47 height 27
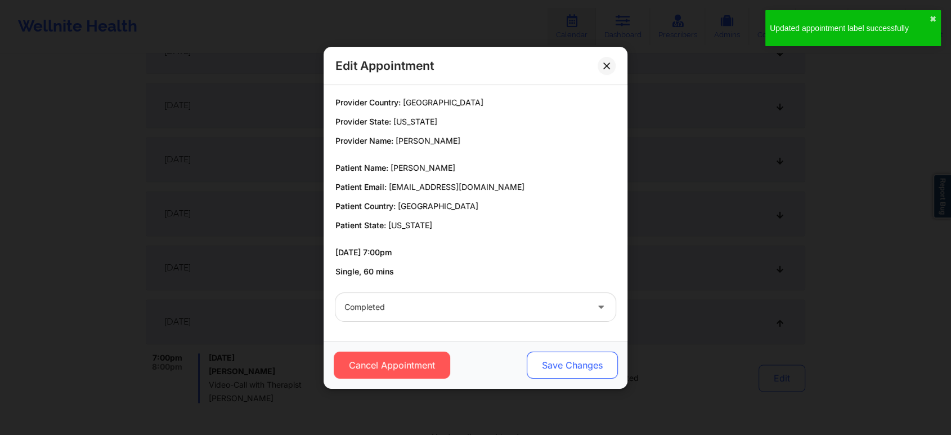
click at [550, 357] on button "Save Changes" at bounding box center [572, 364] width 91 height 27
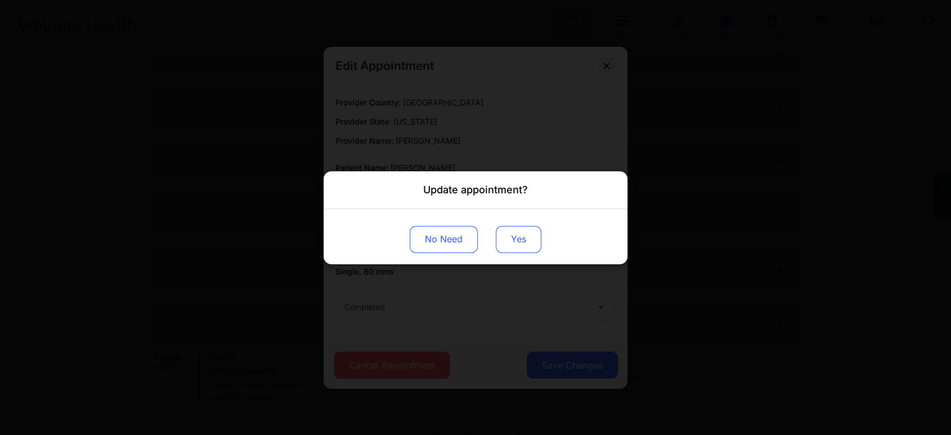
click at [520, 235] on button "Yes" at bounding box center [519, 238] width 46 height 27
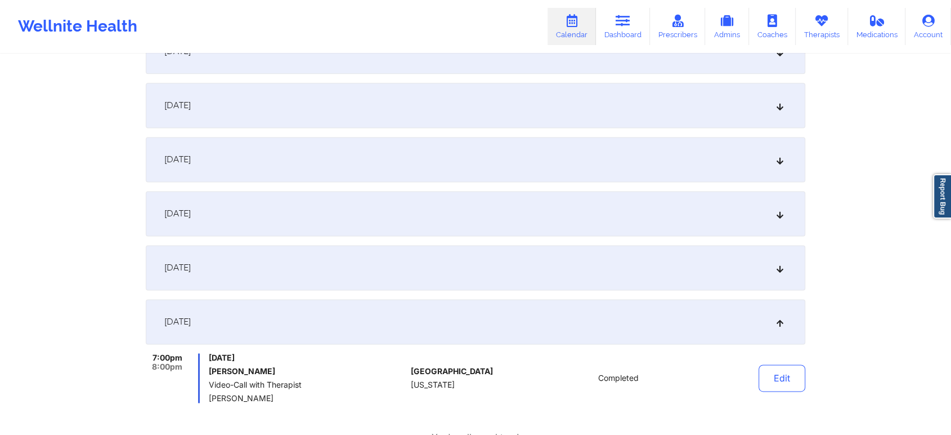
scroll to position [0, 0]
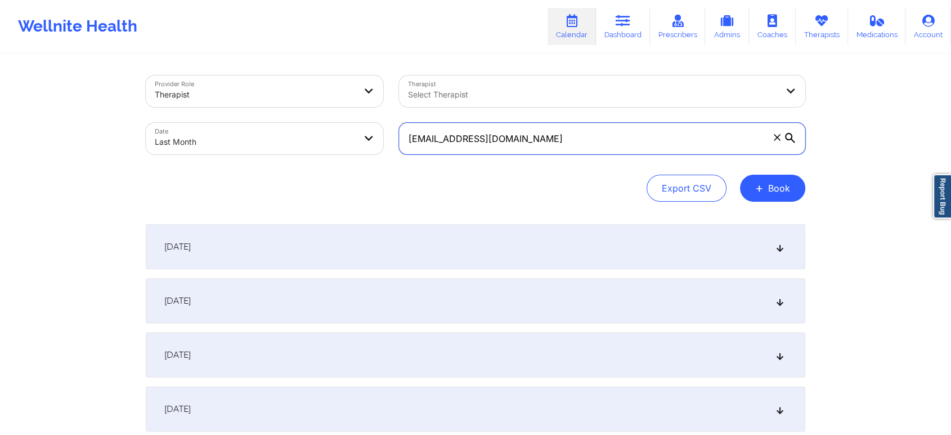
drag, startPoint x: 536, startPoint y: 138, endPoint x: 360, endPoint y: 122, distance: 177.0
click at [360, 122] on div "Provider Role Therapist Therapist Select Therapist Date Last Month [EMAIL_ADDRE…" at bounding box center [475, 115] width 675 height 95
paste input "[PERSON_NAME].[PERSON_NAME]"
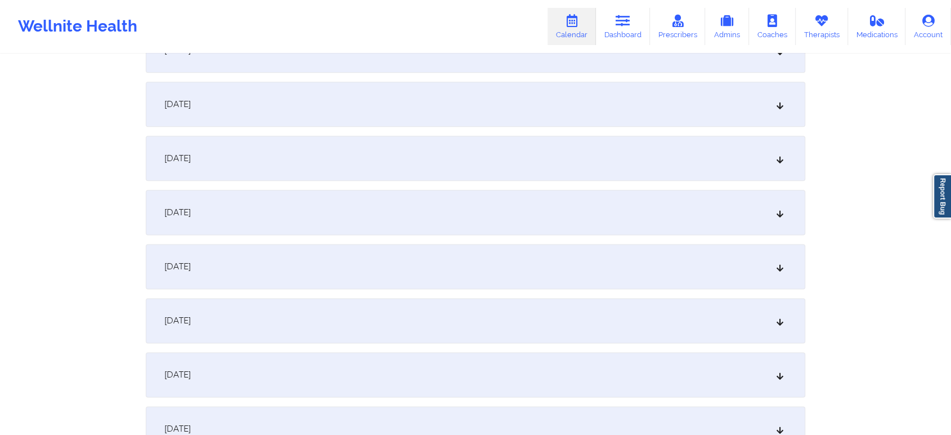
scroll to position [1492, 0]
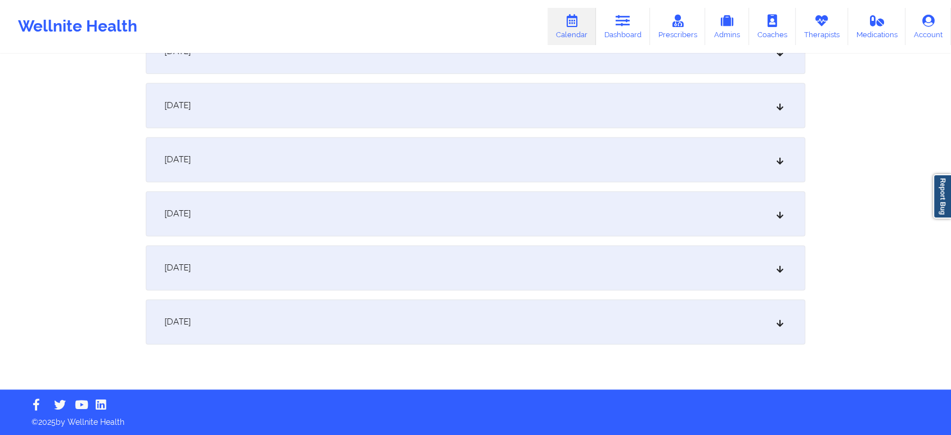
click at [668, 318] on div "[DATE]" at bounding box center [476, 321] width 660 height 45
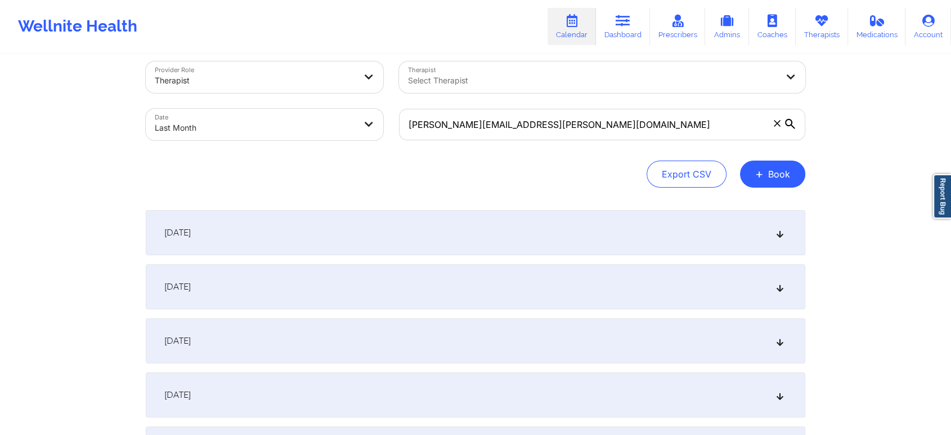
scroll to position [0, 0]
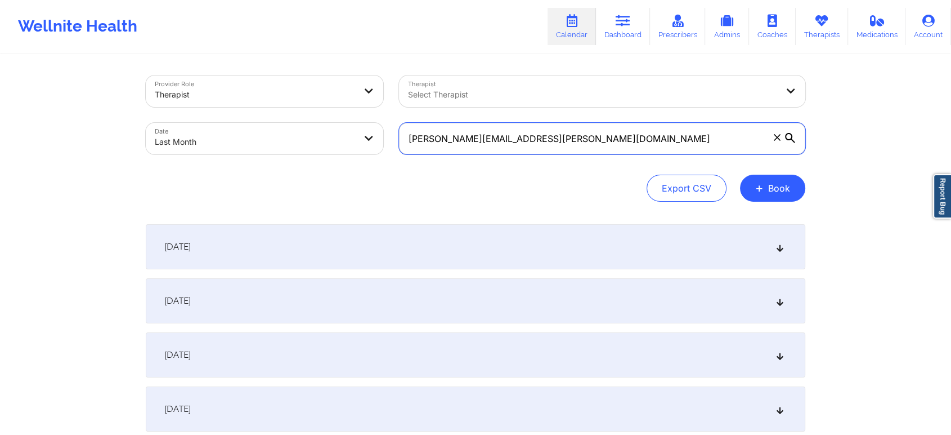
drag, startPoint x: 541, startPoint y: 139, endPoint x: 323, endPoint y: 93, distance: 223.1
click at [323, 93] on div "Provider Role Therapist Therapist Select Therapist Date Last Month [PERSON_NAME…" at bounding box center [475, 115] width 675 height 95
paste input "blueyedci"
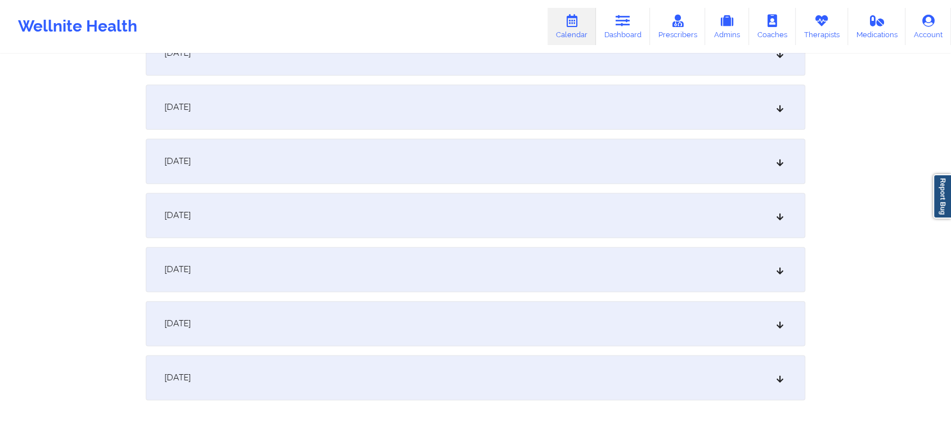
scroll to position [1444, 0]
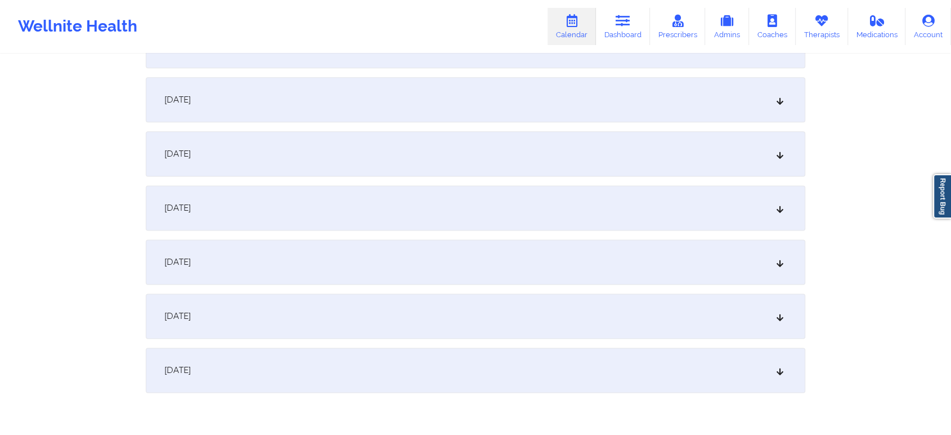
click at [700, 361] on div "[DATE]" at bounding box center [476, 369] width 660 height 45
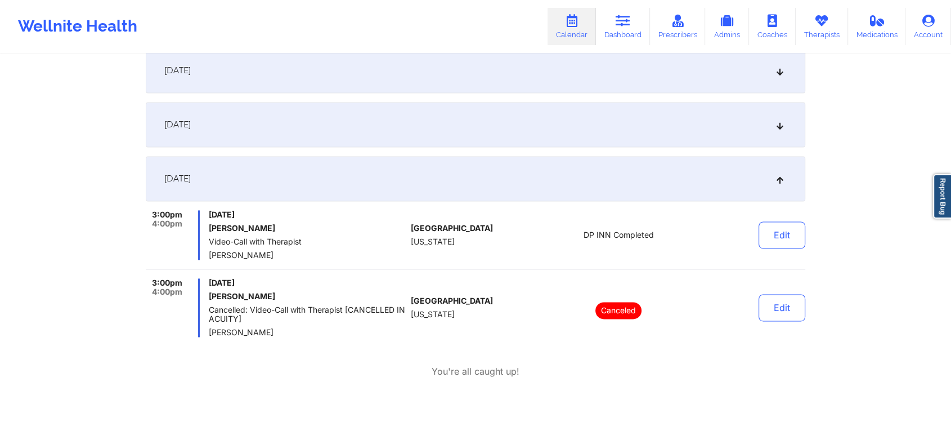
scroll to position [1697, 0]
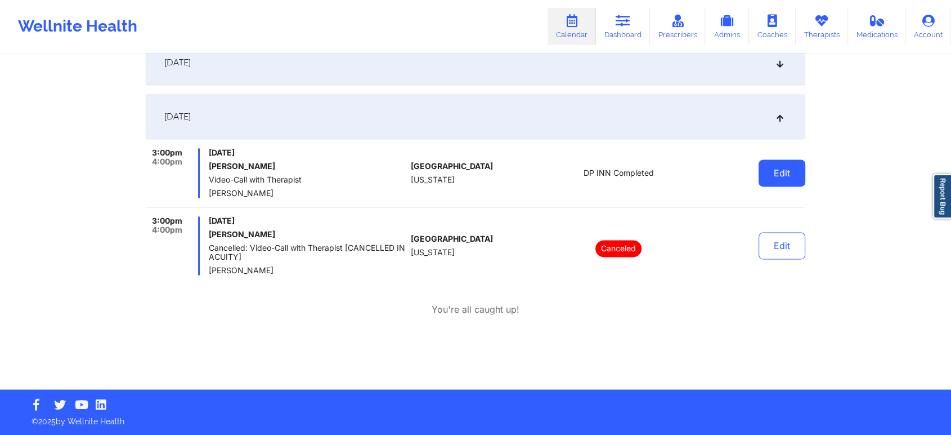
click at [791, 167] on button "Edit" at bounding box center [782, 172] width 47 height 27
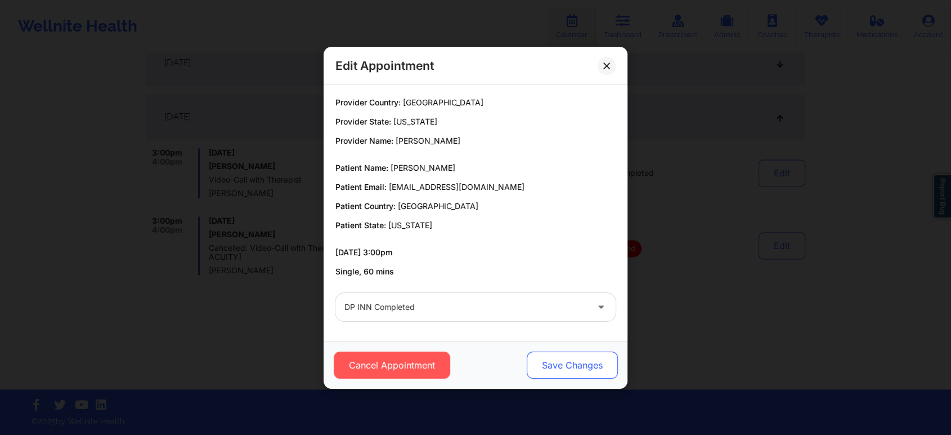
click at [565, 363] on button "Save Changes" at bounding box center [572, 364] width 91 height 27
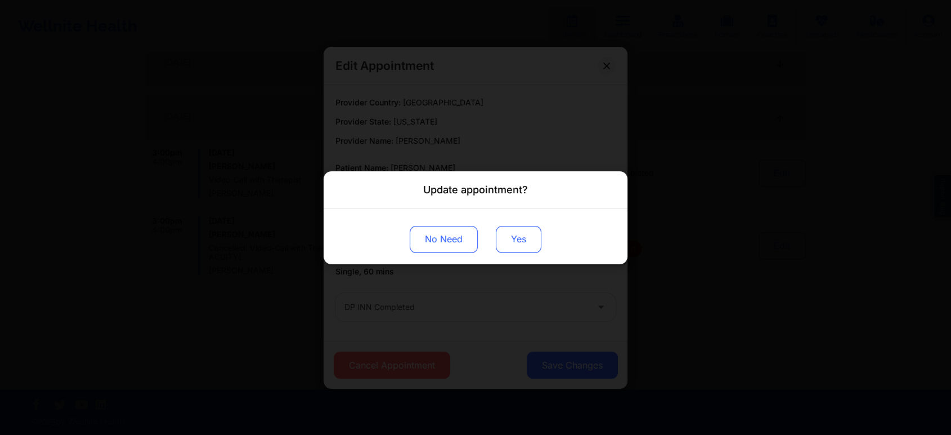
click at [511, 247] on button "Yes" at bounding box center [519, 238] width 46 height 27
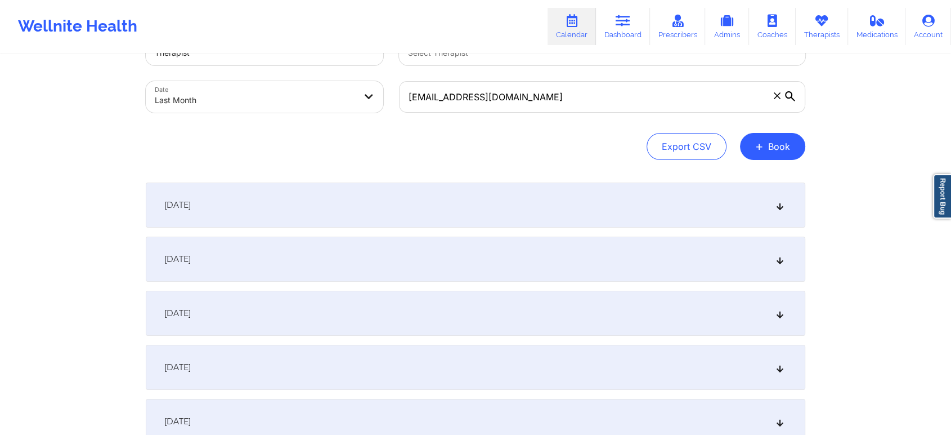
scroll to position [0, 0]
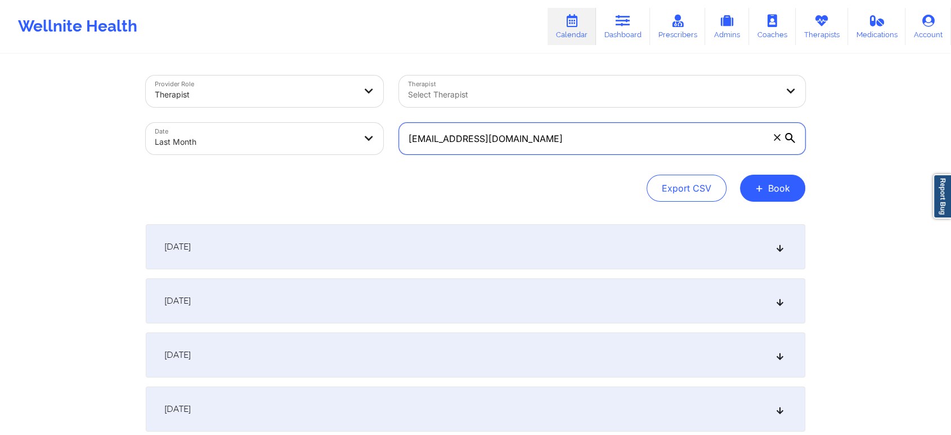
drag, startPoint x: 602, startPoint y: 144, endPoint x: 414, endPoint y: 78, distance: 199.7
click at [414, 78] on div "Provider Role Therapist Therapist Select Therapist Date Last Month [EMAIL_ADDRE…" at bounding box center [475, 115] width 675 height 95
type input "b"
paste input "[EMAIL_ADDRESS][DOMAIN_NAME]"
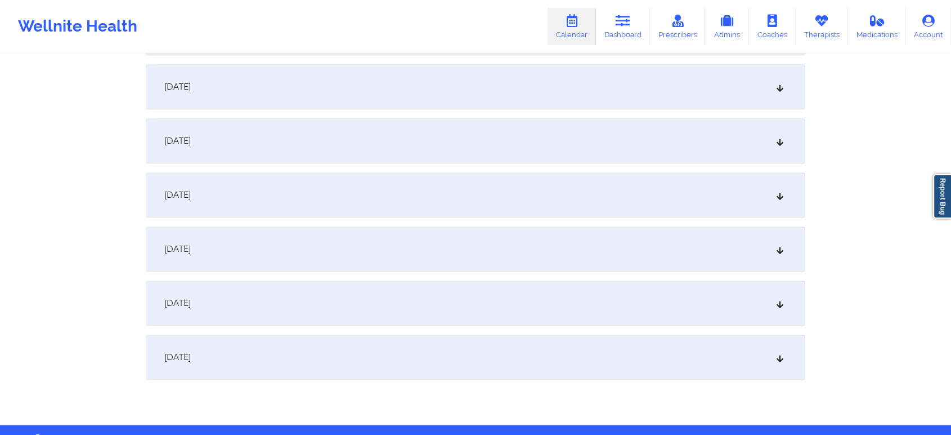
scroll to position [1492, 0]
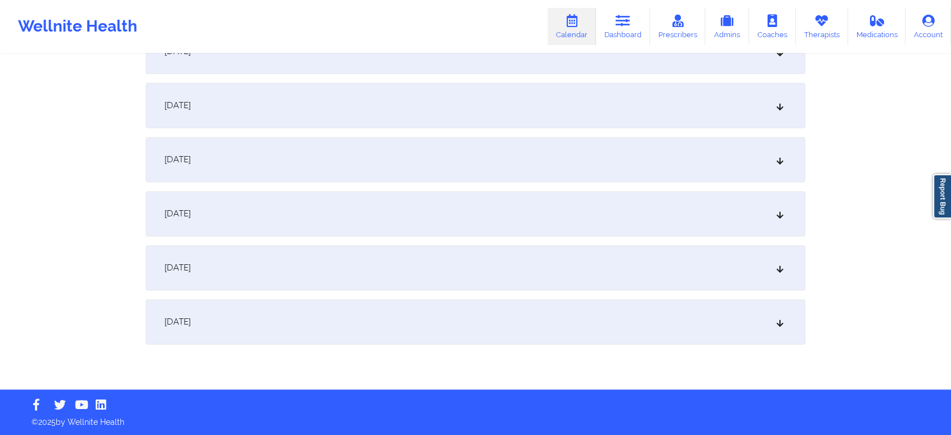
click at [682, 328] on div "[DATE]" at bounding box center [476, 321] width 660 height 45
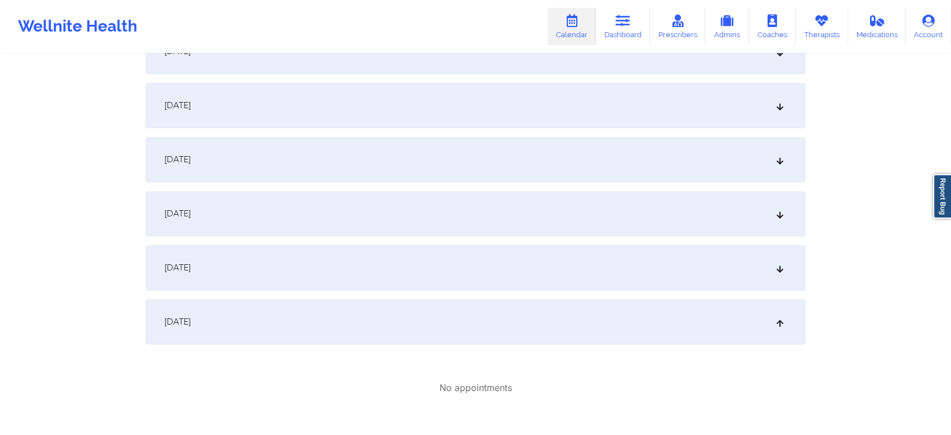
click at [682, 328] on div "[DATE]" at bounding box center [476, 321] width 660 height 45
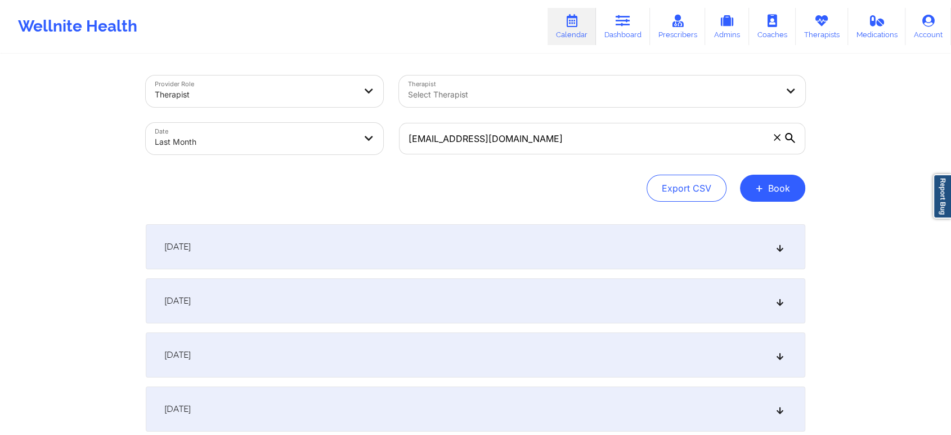
scroll to position [0, 0]
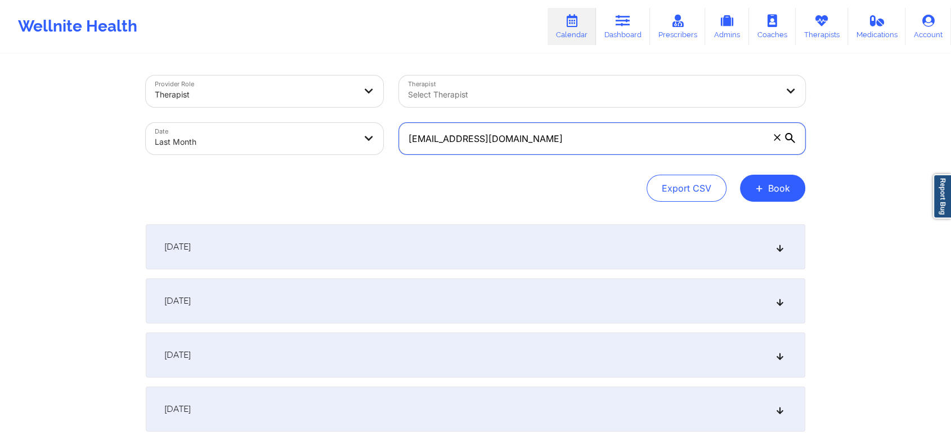
drag, startPoint x: 601, startPoint y: 149, endPoint x: 328, endPoint y: 118, distance: 275.2
click at [328, 118] on div "Provider Role Therapist Therapist Select Therapist Date Last Month [EMAIL_ADDRE…" at bounding box center [475, 115] width 675 height 95
paste input "[PERSON_NAME]@live"
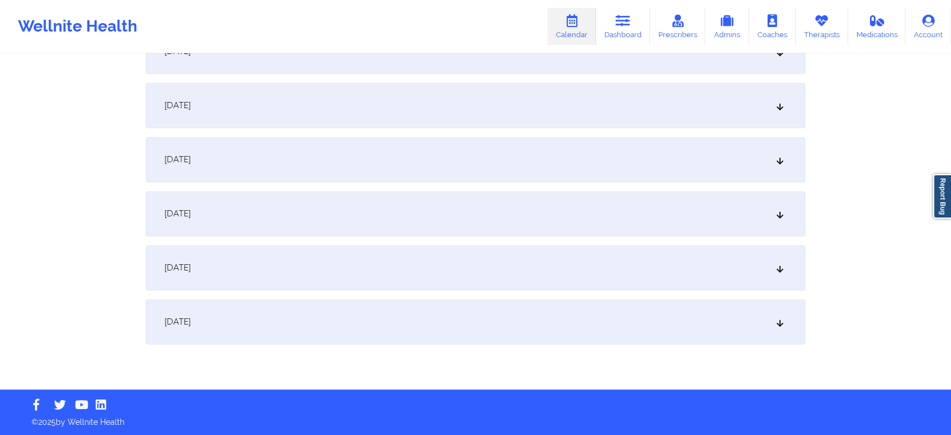
click at [629, 321] on div "[DATE]" at bounding box center [476, 321] width 660 height 45
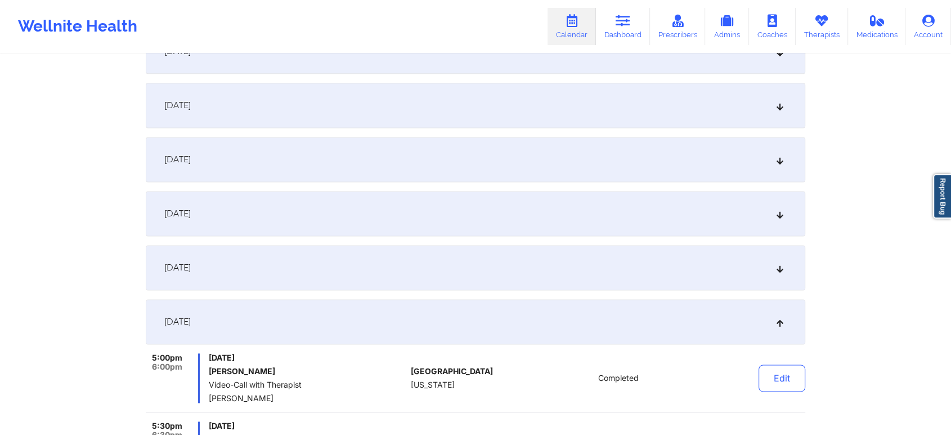
scroll to position [1697, 0]
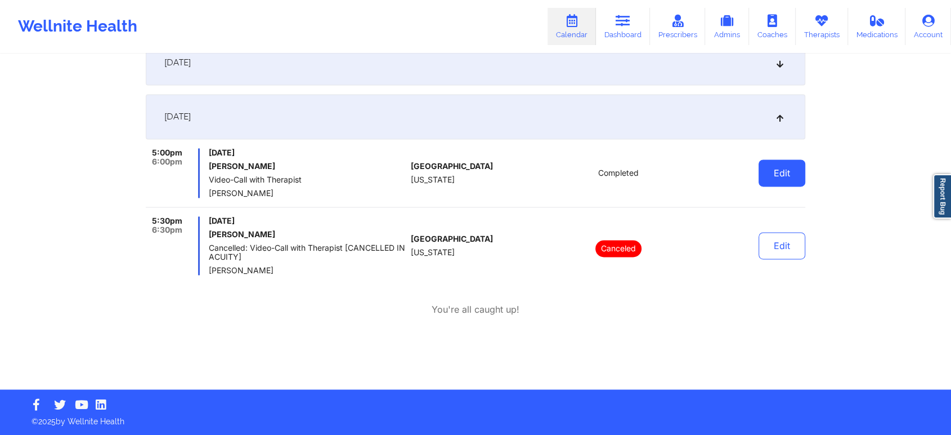
click at [781, 170] on button "Edit" at bounding box center [782, 172] width 47 height 27
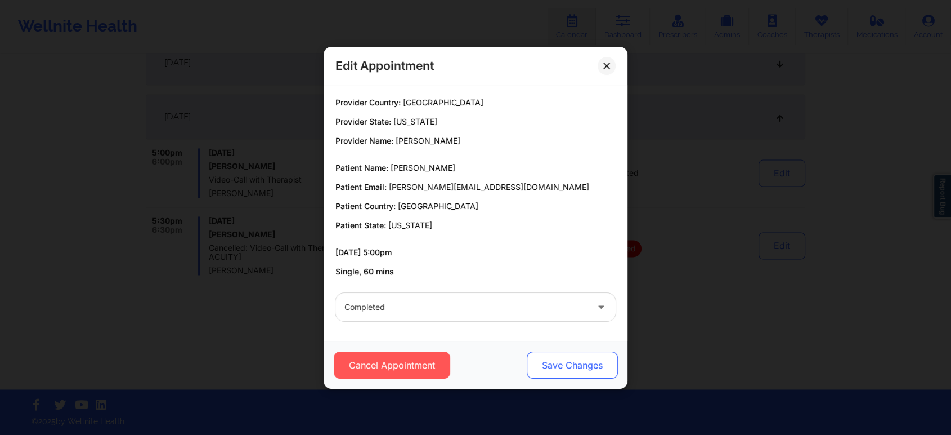
click at [550, 364] on button "Save Changes" at bounding box center [572, 364] width 91 height 27
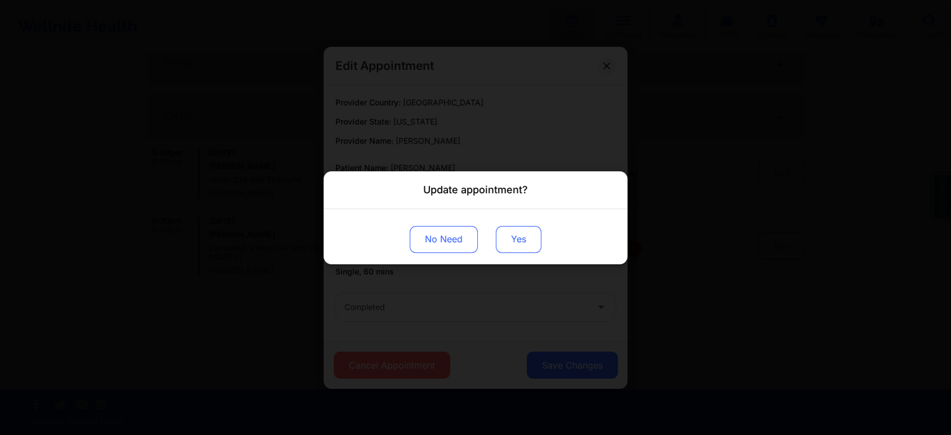
click at [517, 249] on button "Yes" at bounding box center [519, 238] width 46 height 27
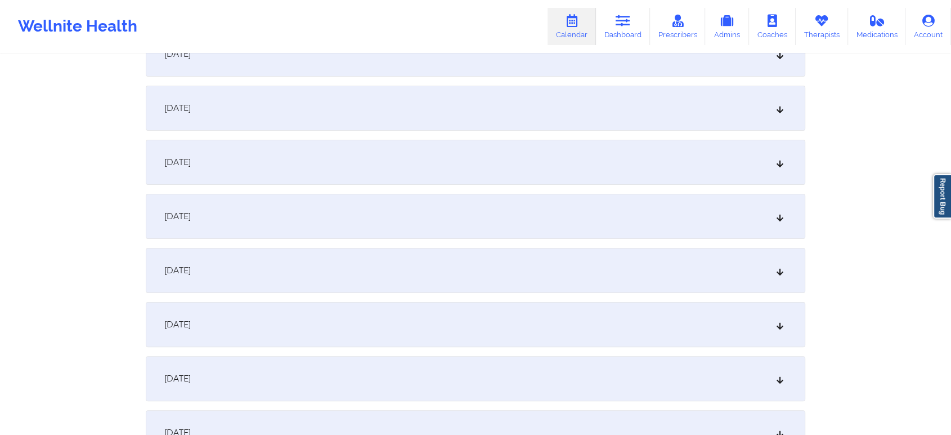
scroll to position [0, 0]
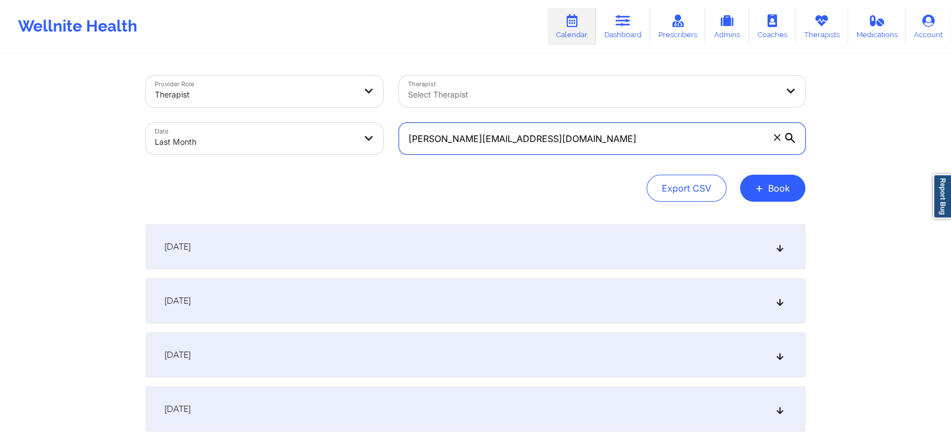
drag, startPoint x: 597, startPoint y: 146, endPoint x: 373, endPoint y: 134, distance: 224.4
click at [373, 134] on div "Provider Role Therapist Therapist Select Therapist Date Last Month [PERSON_NAME…" at bounding box center [475, 115] width 675 height 95
paste input "[EMAIL_ADDRESS]"
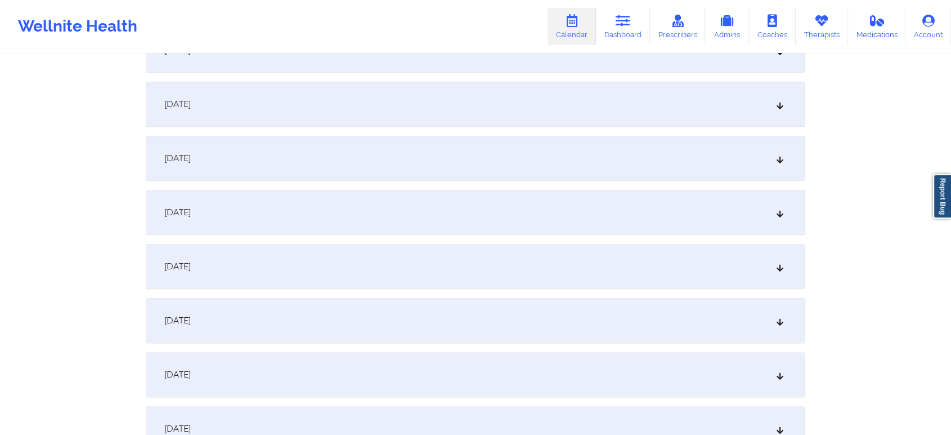
scroll to position [897, 0]
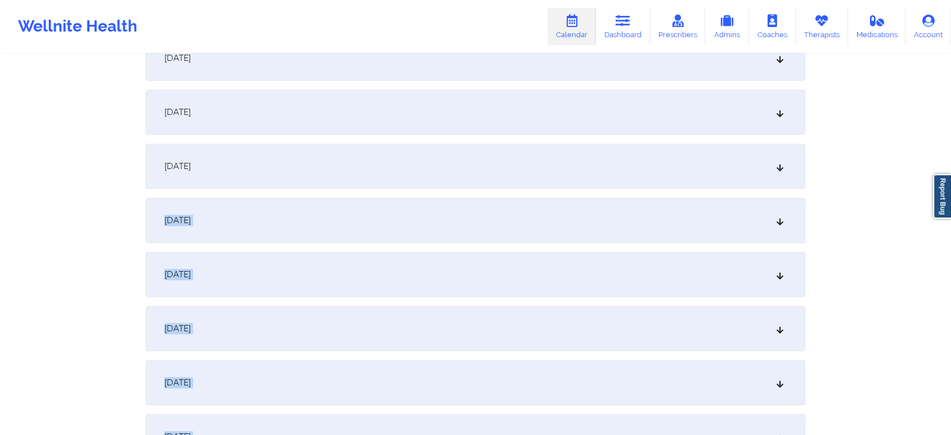
drag, startPoint x: 902, startPoint y: 342, endPoint x: 923, endPoint y: 464, distance: 124.0
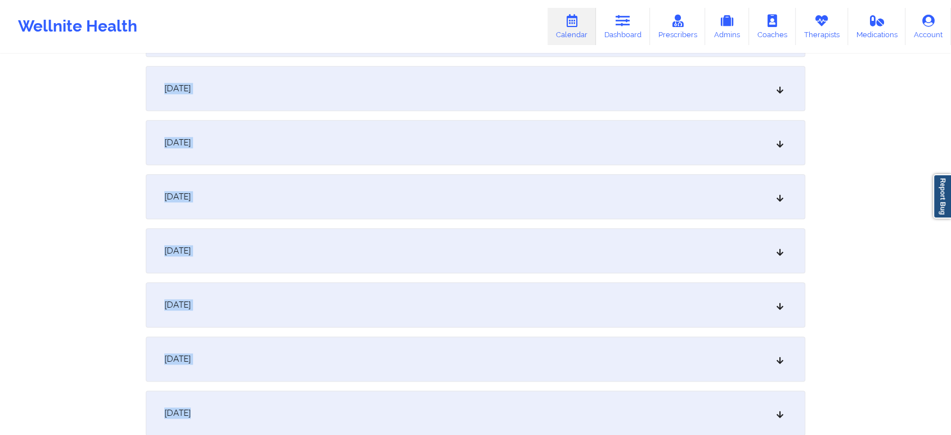
scroll to position [1492, 0]
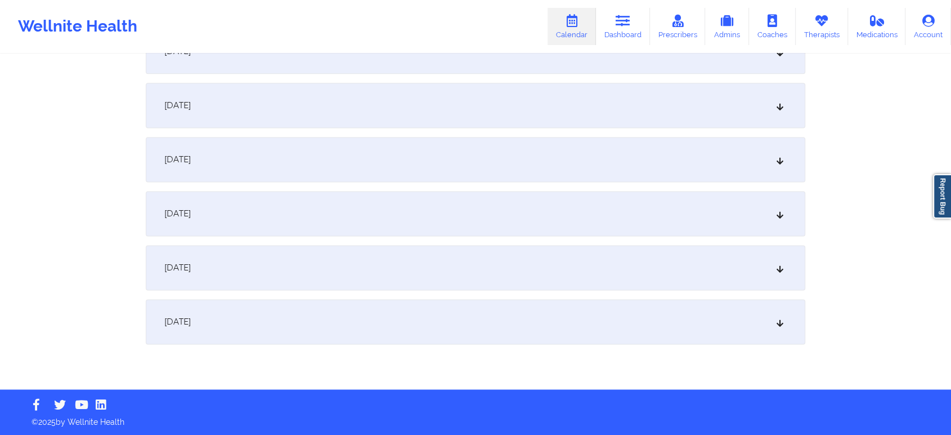
click at [482, 318] on div "[DATE]" at bounding box center [476, 321] width 660 height 45
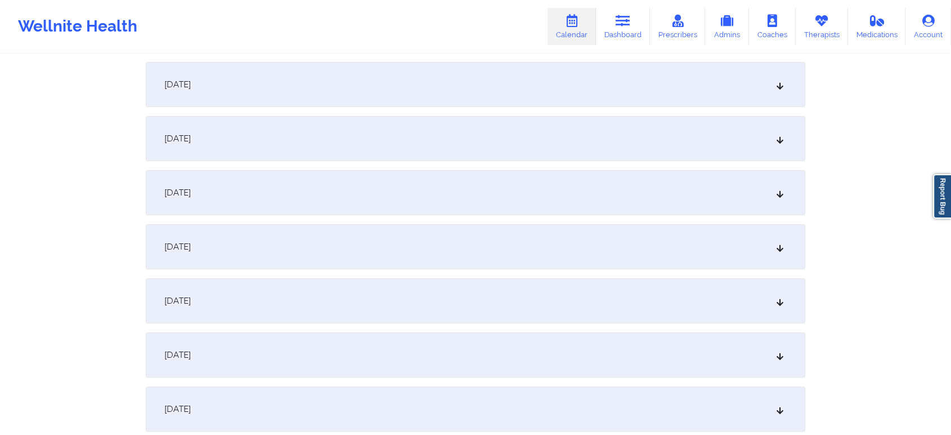
scroll to position [0, 0]
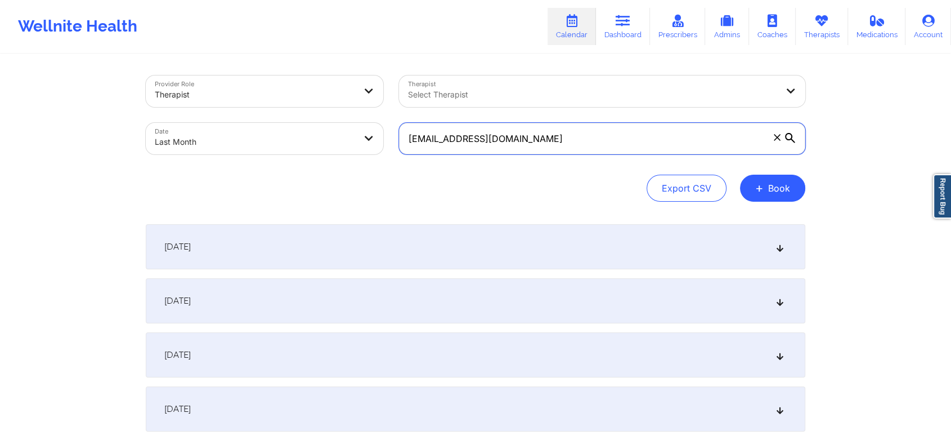
drag, startPoint x: 512, startPoint y: 137, endPoint x: 378, endPoint y: 126, distance: 134.4
click at [378, 126] on div "Provider Role Therapist Therapist Select Therapist Date Last Month [EMAIL_ADDRE…" at bounding box center [475, 115] width 675 height 95
paste input "[EMAIL_ADDRESS]"
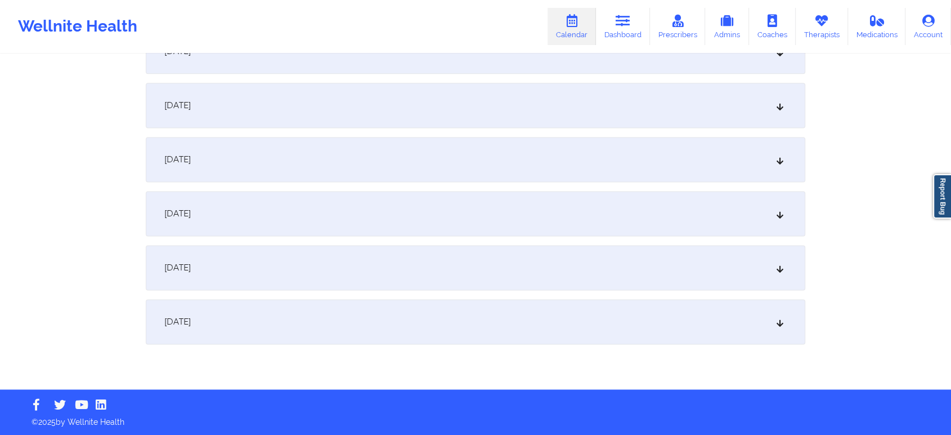
click at [765, 315] on div "[DATE]" at bounding box center [476, 321] width 660 height 45
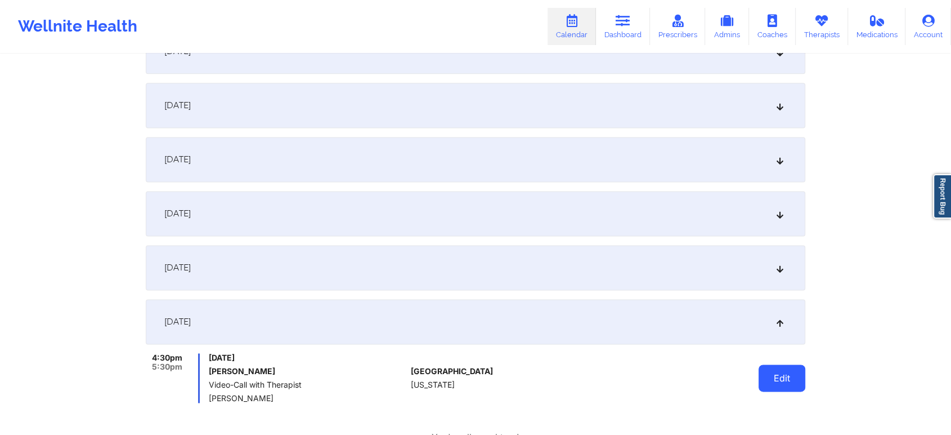
click at [778, 381] on button "Edit" at bounding box center [782, 377] width 47 height 27
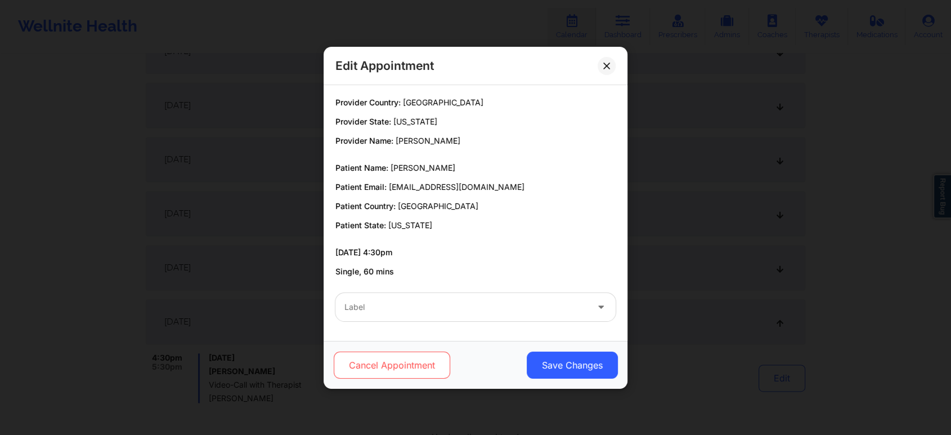
click at [430, 365] on button "Cancel Appointment" at bounding box center [392, 364] width 117 height 27
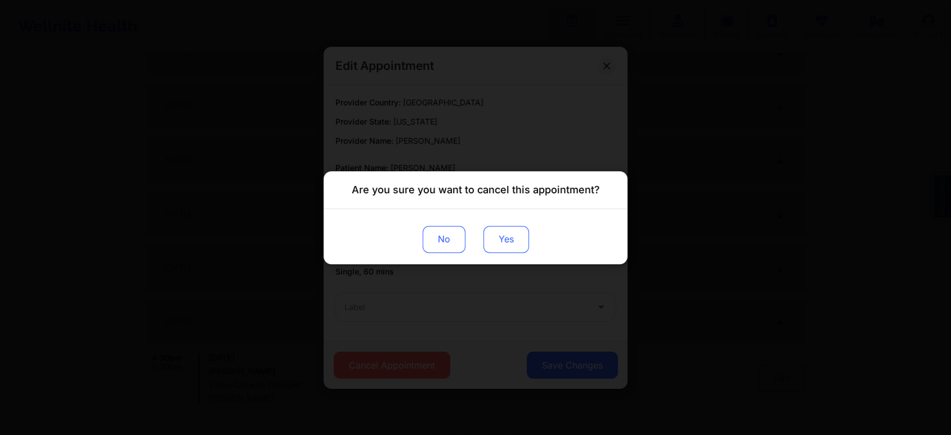
click at [513, 238] on button "Yes" at bounding box center [507, 238] width 46 height 27
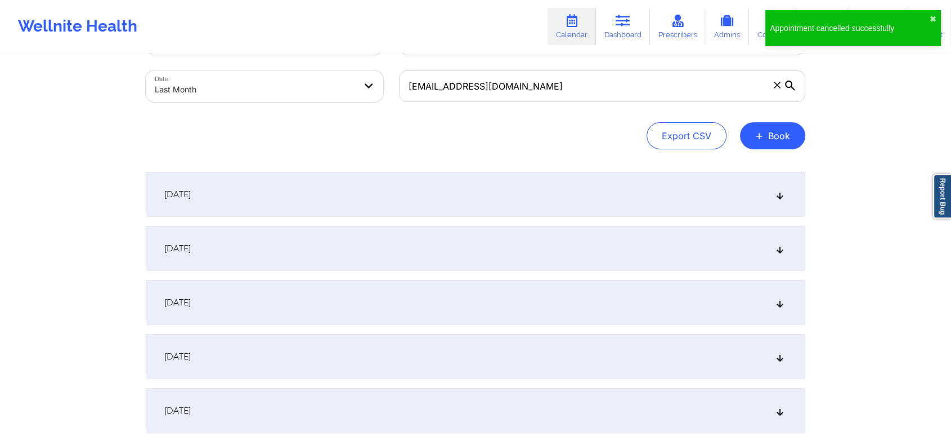
scroll to position [0, 0]
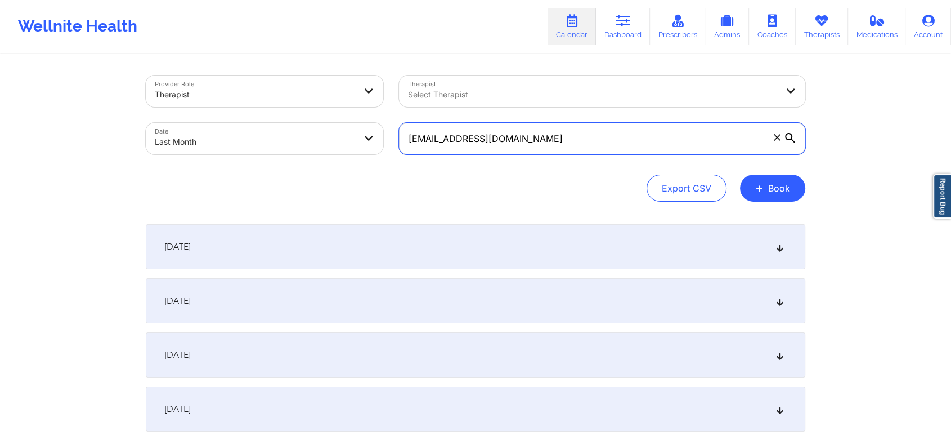
drag, startPoint x: 579, startPoint y: 135, endPoint x: 306, endPoint y: 85, distance: 277.5
click at [306, 85] on div "Provider Role Therapist Therapist Select Therapist Date Last Month [EMAIL_ADDRE…" at bounding box center [475, 115] width 675 height 95
paste input "g.c.layman999"
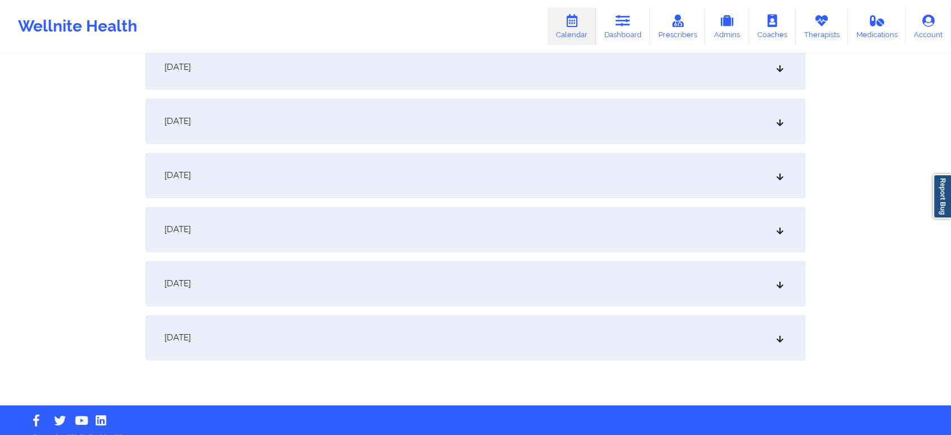
scroll to position [1492, 0]
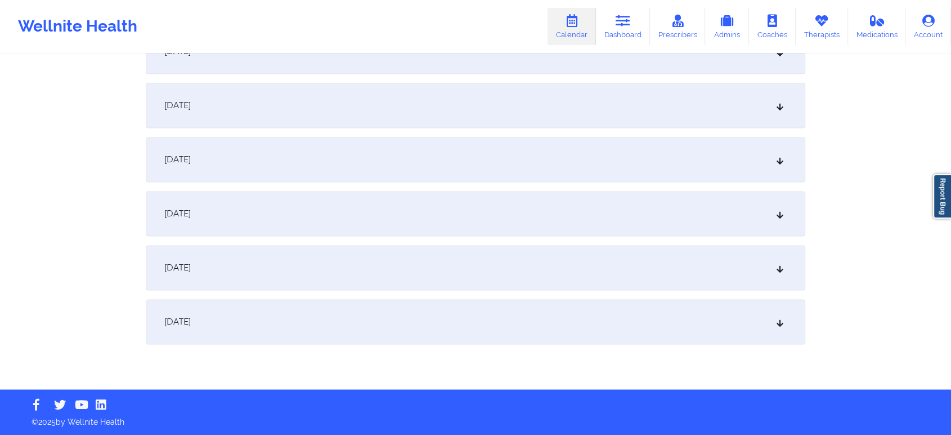
click at [467, 307] on div "[DATE]" at bounding box center [476, 321] width 660 height 45
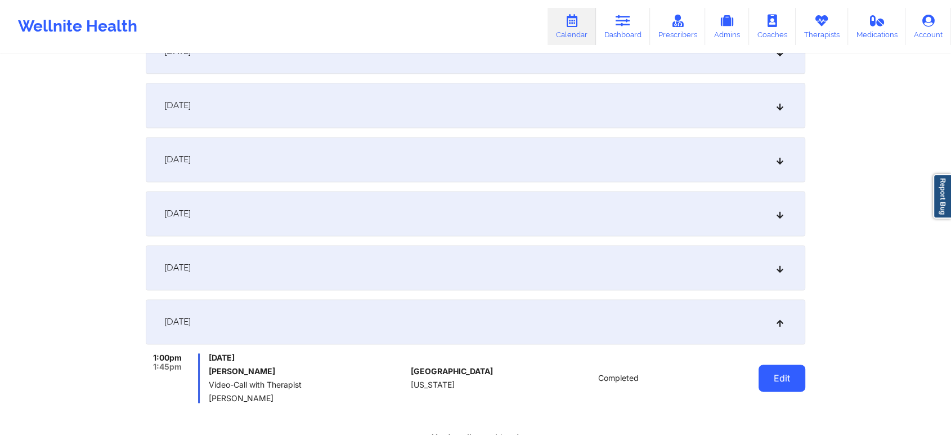
click at [782, 381] on button "Edit" at bounding box center [782, 377] width 47 height 27
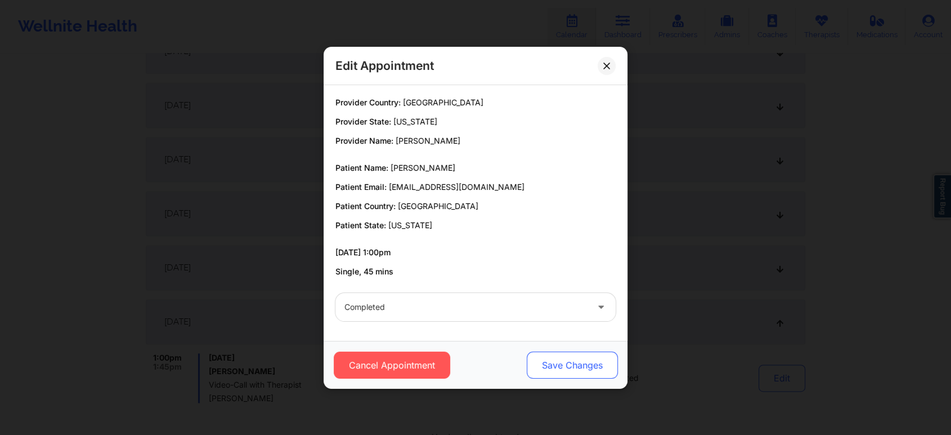
click at [532, 355] on button "Save Changes" at bounding box center [572, 364] width 91 height 27
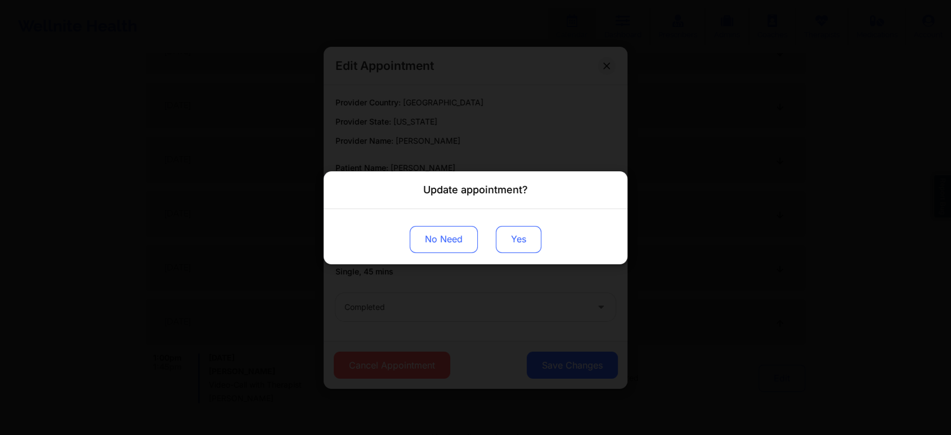
click at [509, 241] on button "Yes" at bounding box center [519, 238] width 46 height 27
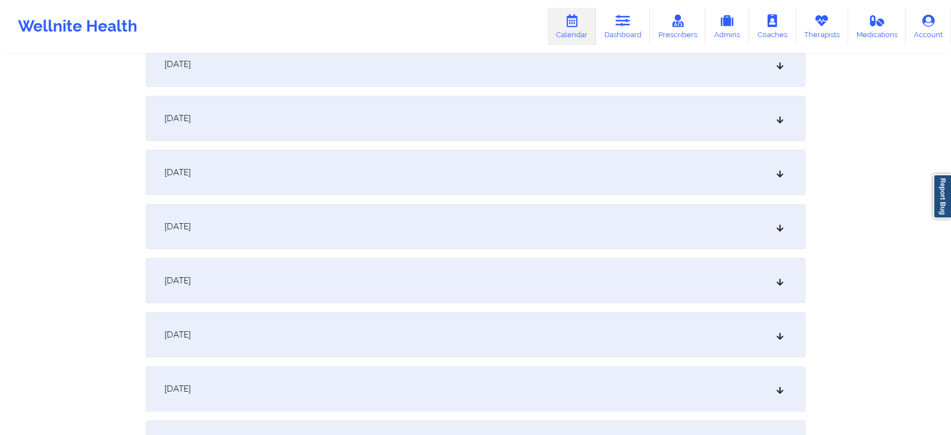
scroll to position [122, 0]
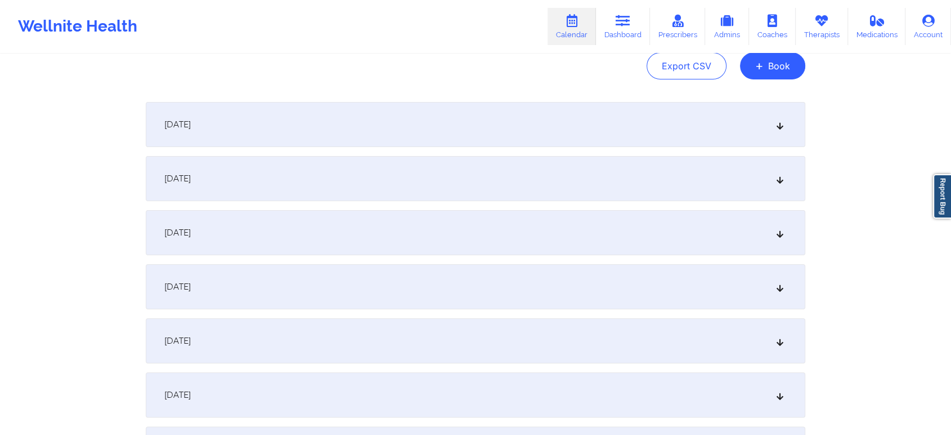
drag, startPoint x: 929, startPoint y: 105, endPoint x: 960, endPoint y: 92, distance: 33.3
click at [951, 92] on html "Wellnite Health Calendar Dashboard Prescribers Admins Coaches Therapists Medica…" at bounding box center [475, 95] width 951 height 435
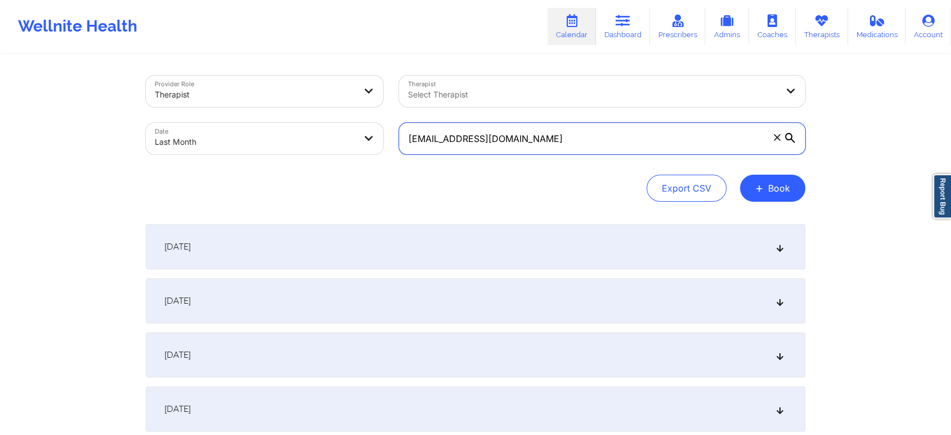
click at [604, 137] on input "[EMAIL_ADDRESS][DOMAIN_NAME]" at bounding box center [602, 139] width 406 height 32
drag, startPoint x: 546, startPoint y: 144, endPoint x: 368, endPoint y: 113, distance: 181.1
click at [368, 113] on div "Provider Role Therapist Therapist Select Therapist Date Last Month [EMAIL_ADDRE…" at bounding box center [475, 115] width 675 height 95
paste input "[PERSON_NAME]"
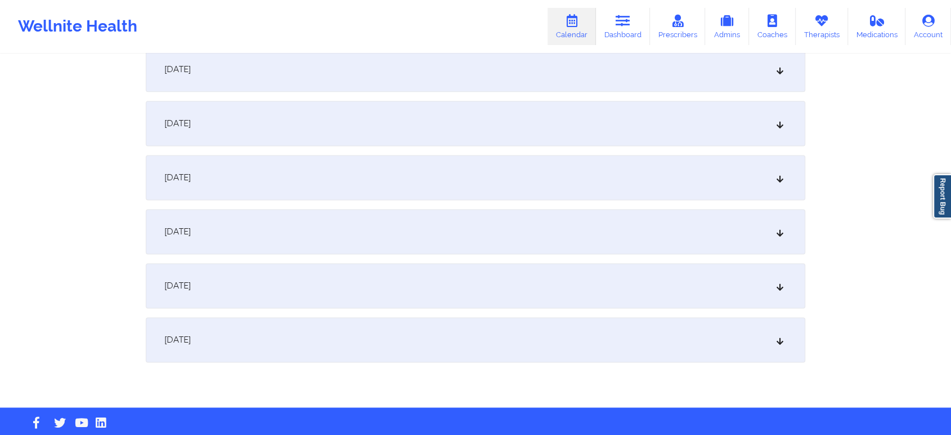
scroll to position [1492, 0]
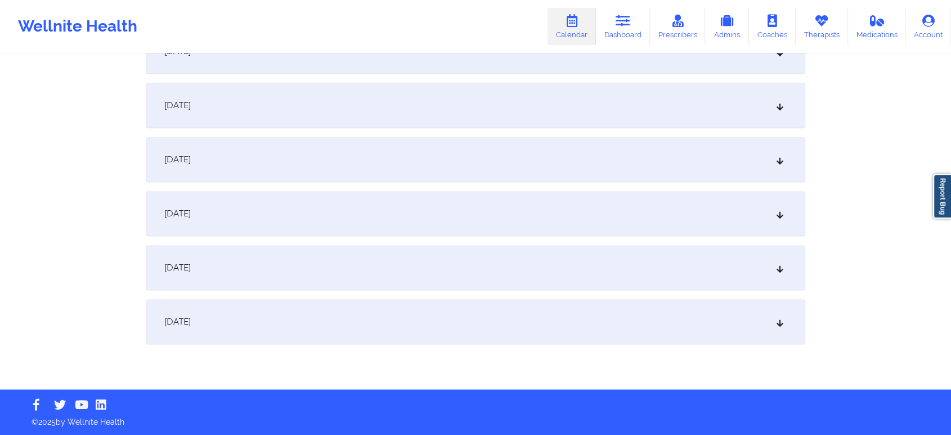
click at [579, 316] on div "[DATE]" at bounding box center [476, 321] width 660 height 45
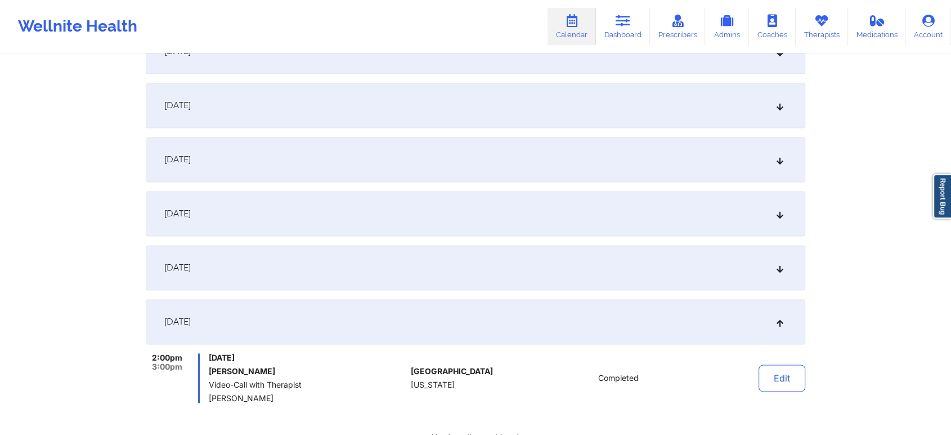
scroll to position [1620, 0]
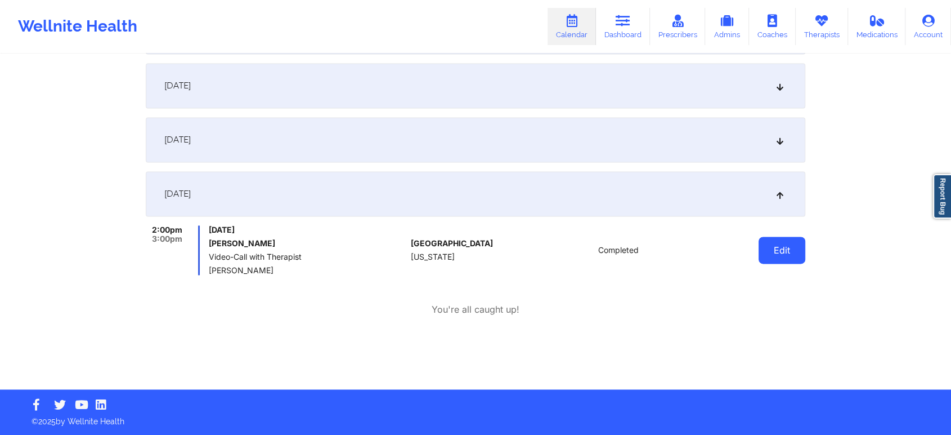
click at [793, 263] on button "Edit" at bounding box center [782, 249] width 47 height 27
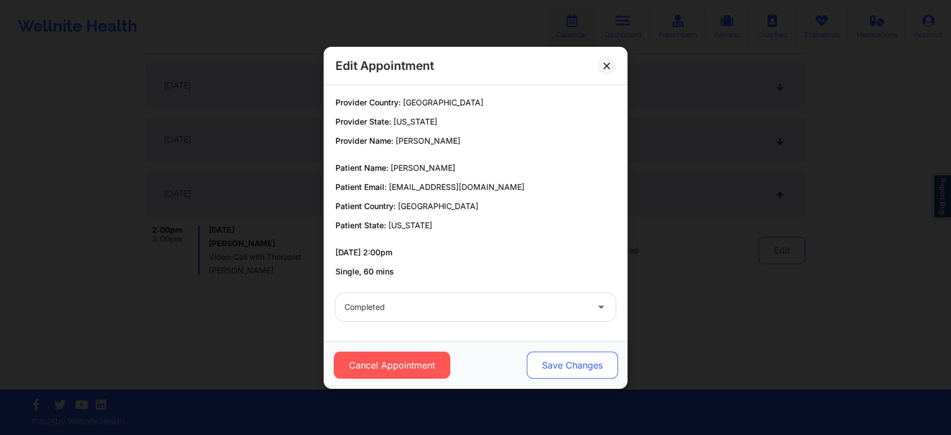
click at [559, 357] on button "Save Changes" at bounding box center [572, 364] width 91 height 27
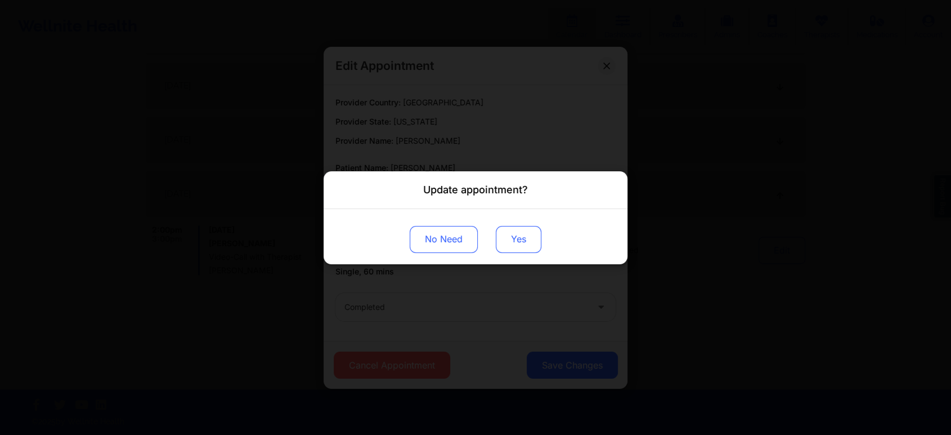
click at [509, 234] on button "Yes" at bounding box center [519, 238] width 46 height 27
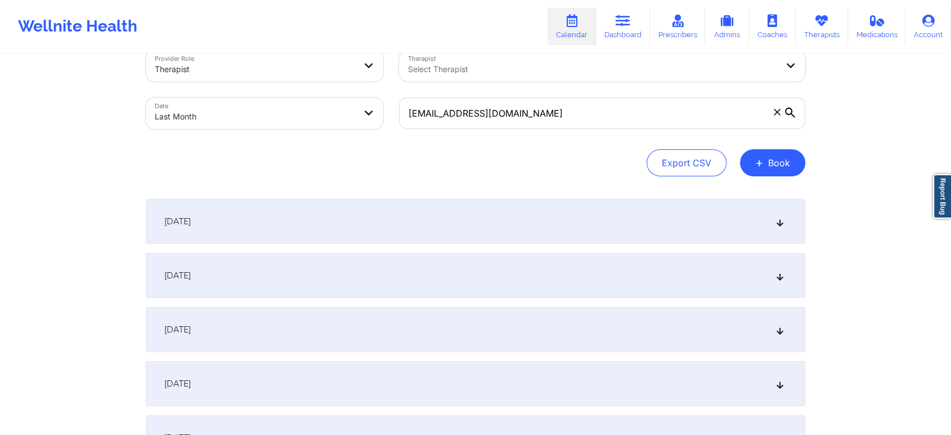
scroll to position [0, 0]
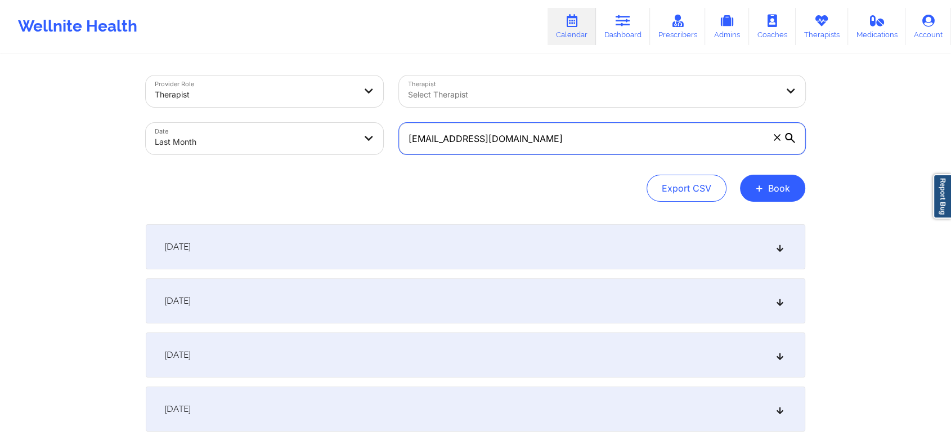
drag, startPoint x: 532, startPoint y: 132, endPoint x: 369, endPoint y: 126, distance: 162.8
click at [369, 126] on div "Provider Role Therapist Therapist Select Therapist Date Last Month [EMAIL_ADDRE…" at bounding box center [475, 115] width 675 height 95
paste input "debbiepennock"
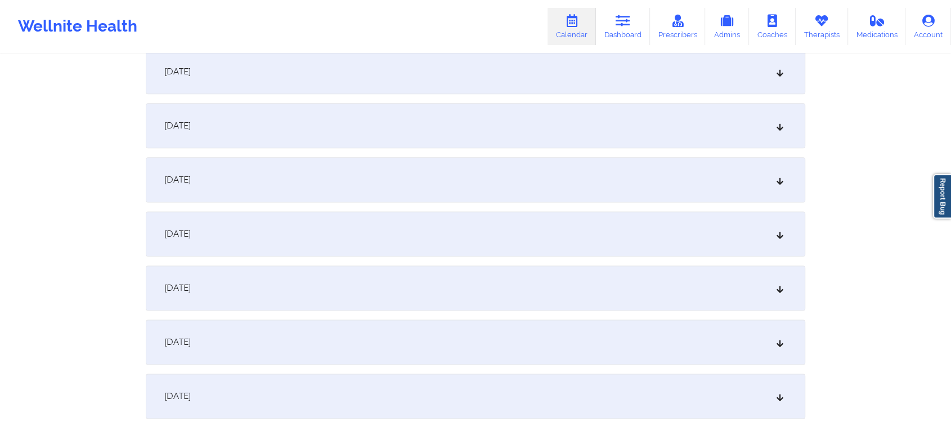
scroll to position [1492, 0]
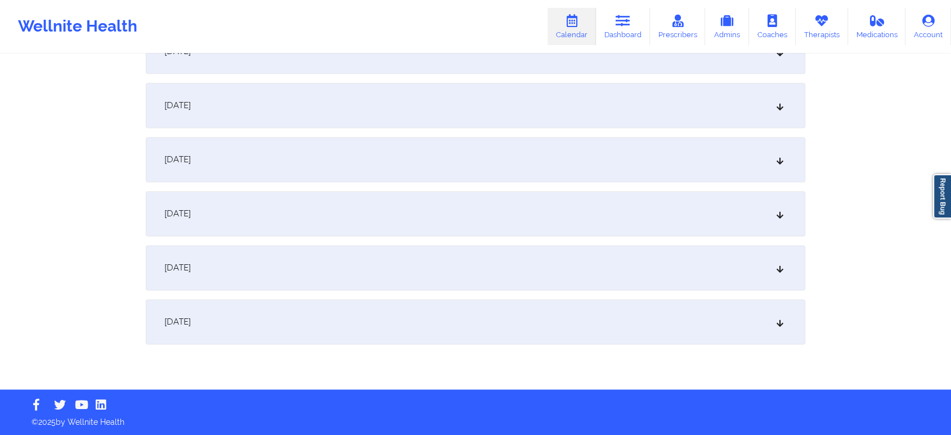
click at [692, 317] on div "[DATE]" at bounding box center [476, 321] width 660 height 45
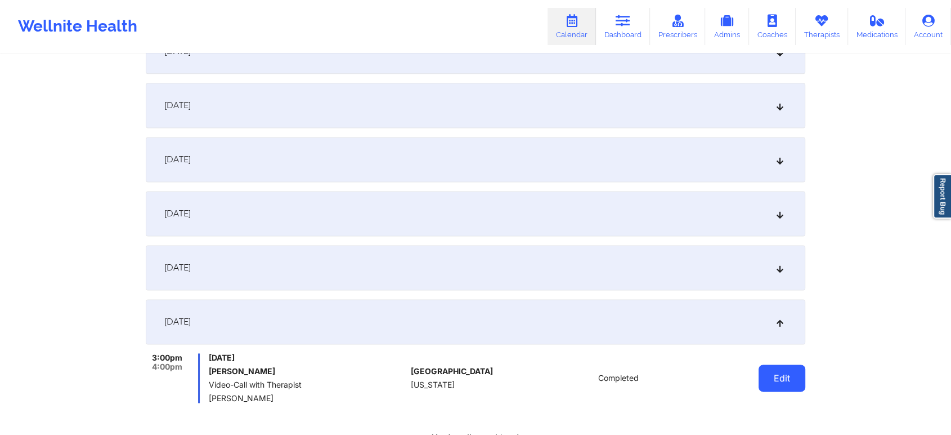
click at [785, 376] on button "Edit" at bounding box center [782, 377] width 47 height 27
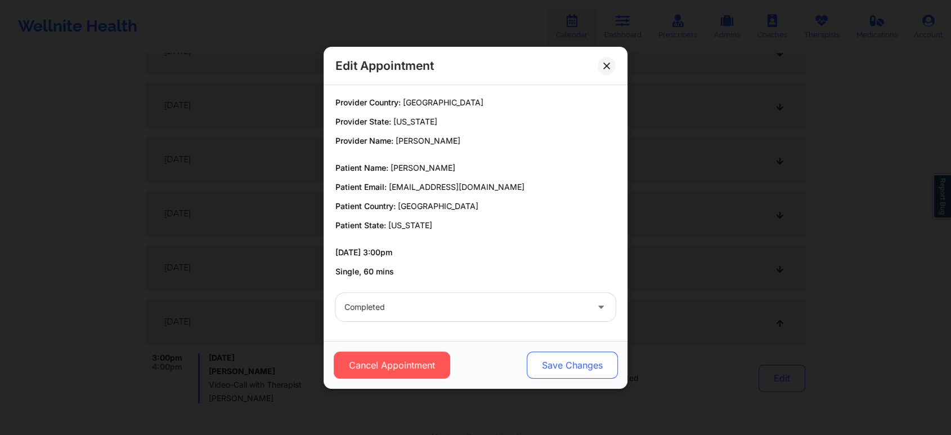
click at [569, 364] on button "Save Changes" at bounding box center [572, 364] width 91 height 27
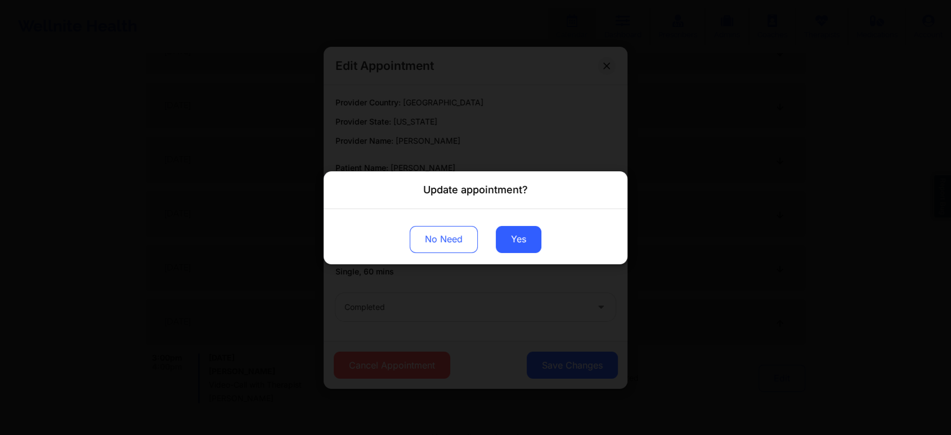
click at [518, 254] on div "No Need Yes" at bounding box center [476, 235] width 304 height 55
click at [523, 233] on button "Yes" at bounding box center [519, 238] width 46 height 27
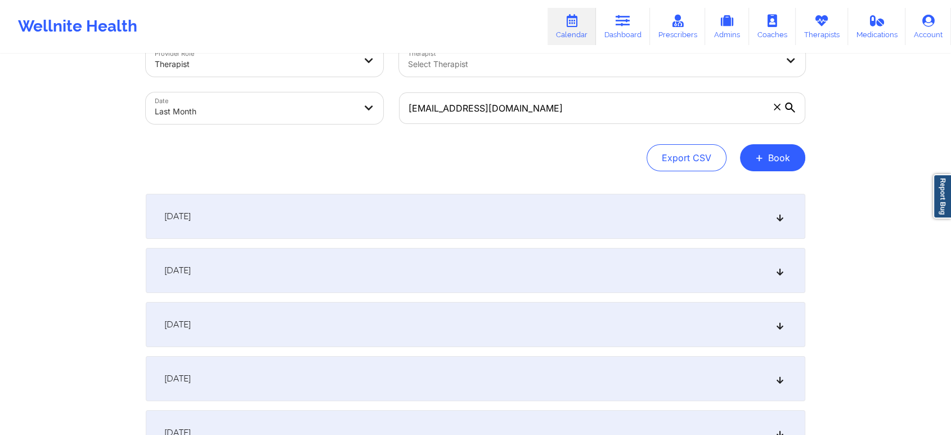
scroll to position [0, 0]
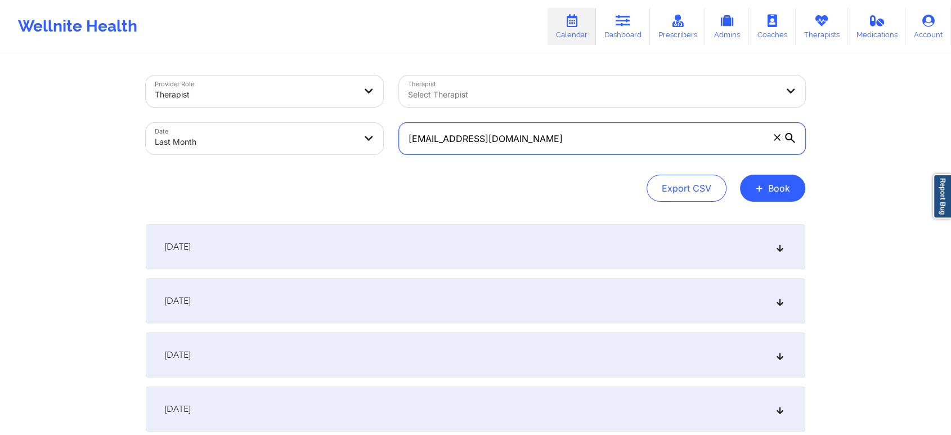
drag, startPoint x: 548, startPoint y: 130, endPoint x: 326, endPoint y: 111, distance: 223.2
click at [326, 111] on div "Provider Role Therapist Therapist Select Therapist Date Last Month [EMAIL_ADDRE…" at bounding box center [475, 115] width 675 height 95
paste input "kellysachdev"
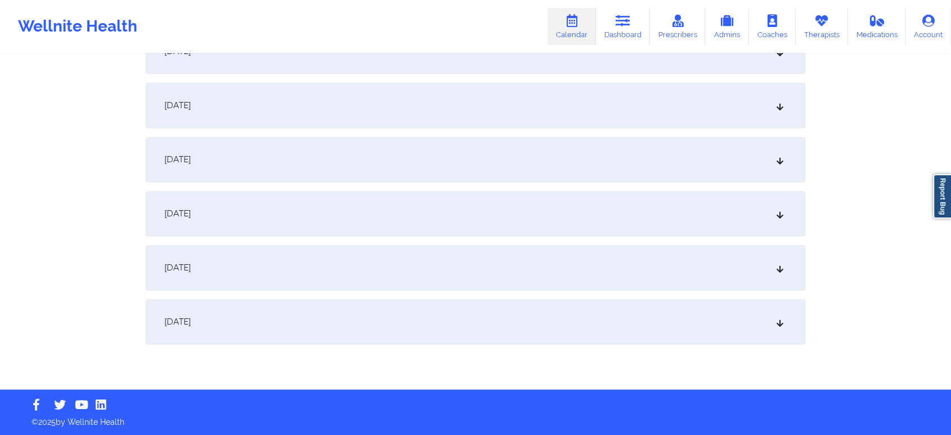
click at [651, 324] on div "[DATE]" at bounding box center [476, 321] width 660 height 45
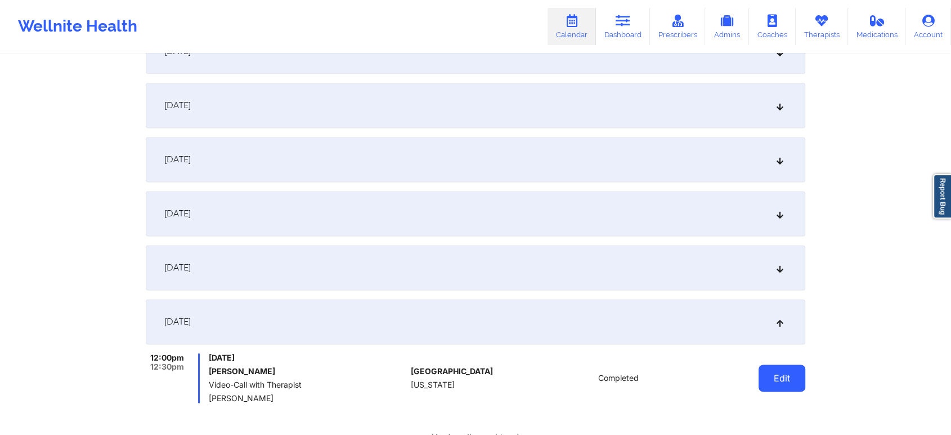
click at [769, 367] on button "Edit" at bounding box center [782, 377] width 47 height 27
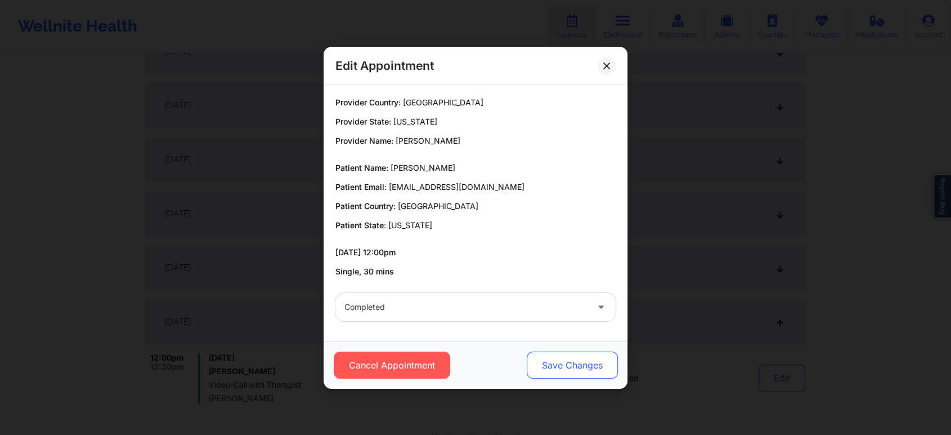
click at [545, 357] on button "Save Changes" at bounding box center [572, 364] width 91 height 27
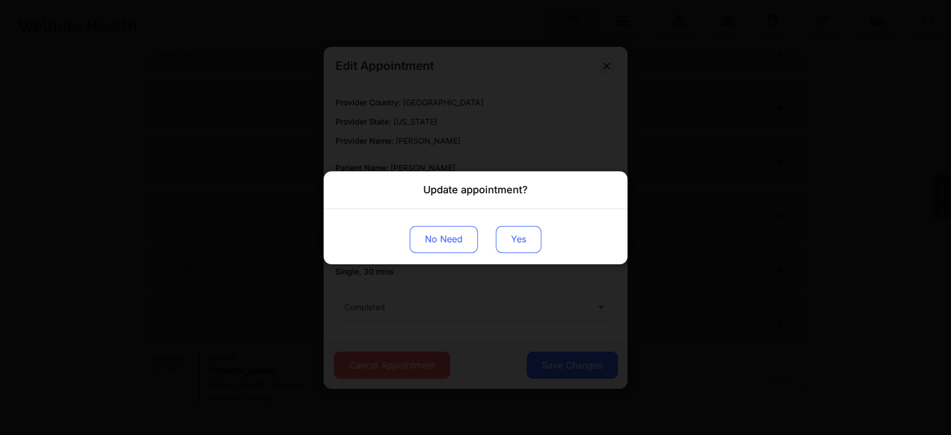
click at [503, 229] on button "Yes" at bounding box center [519, 238] width 46 height 27
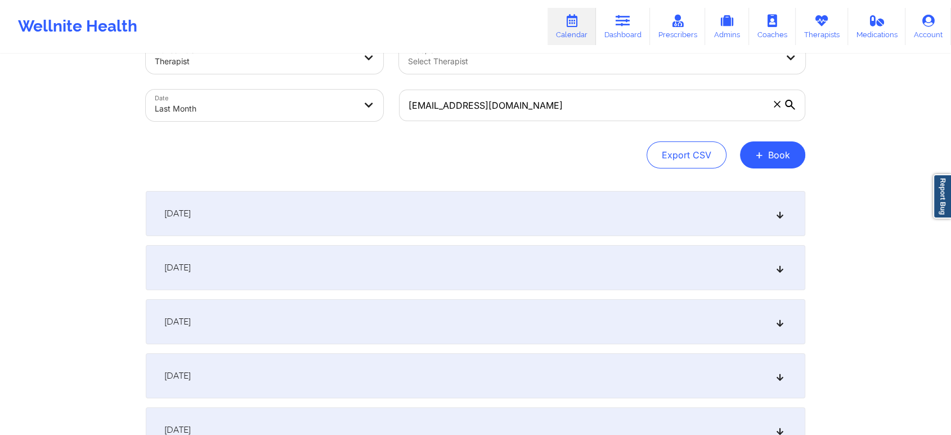
scroll to position [0, 0]
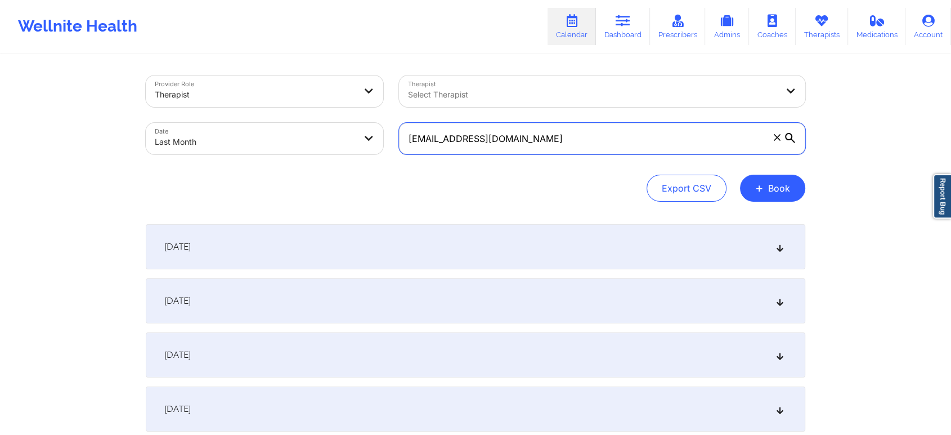
drag, startPoint x: 553, startPoint y: 135, endPoint x: 361, endPoint y: 114, distance: 193.0
click at [361, 114] on div "Provider Role Therapist Therapist Select Therapist Date Last Month [EMAIL_ADDRE…" at bounding box center [475, 115] width 675 height 95
paste input "danielstamia955"
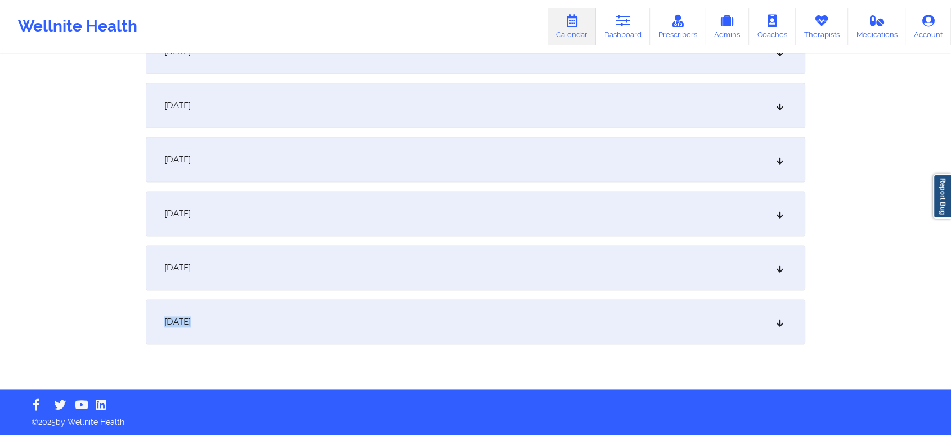
drag, startPoint x: 538, startPoint y: 330, endPoint x: 842, endPoint y: 283, distance: 307.6
click at [775, 326] on div "[DATE]" at bounding box center [476, 321] width 660 height 45
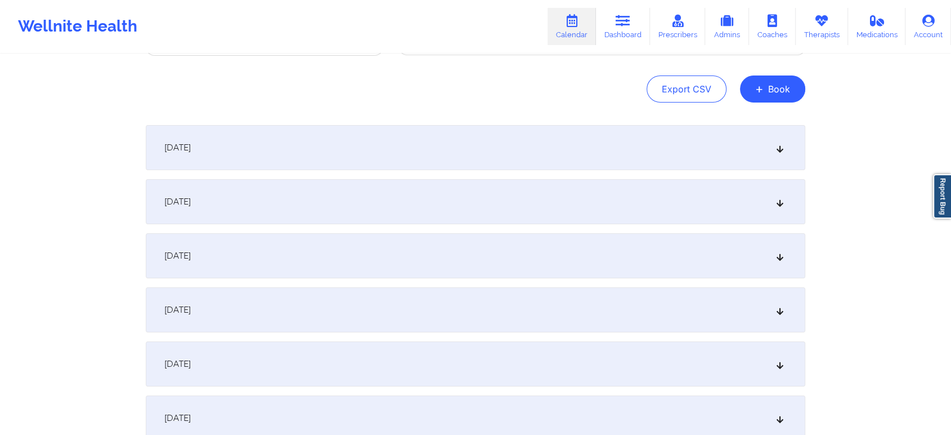
scroll to position [0, 0]
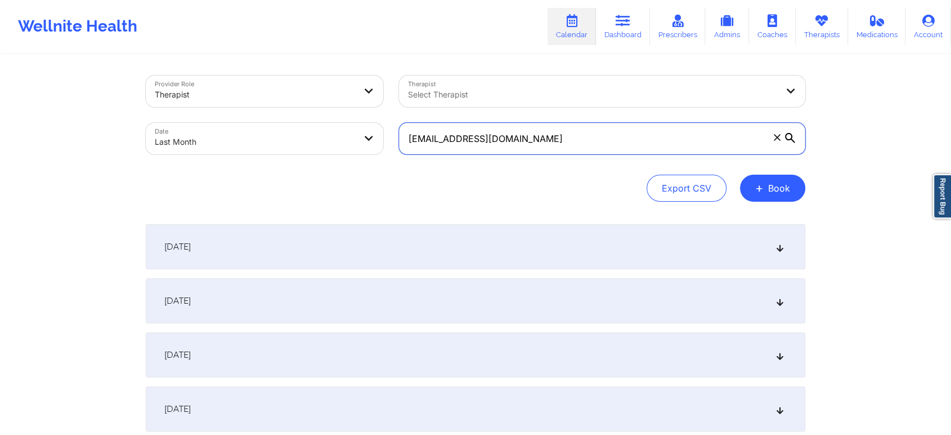
drag, startPoint x: 585, startPoint y: 114, endPoint x: 579, endPoint y: 132, distance: 19.0
click at [579, 132] on div "[EMAIL_ADDRESS][DOMAIN_NAME]" at bounding box center [602, 138] width 422 height 47
drag, startPoint x: 579, startPoint y: 132, endPoint x: 247, endPoint y: 104, distance: 332.8
click at [247, 104] on div "Provider Role Therapist Therapist Select Therapist Date Last Month [EMAIL_ADDRE…" at bounding box center [475, 115] width 675 height 95
paste input "megancpetroff"
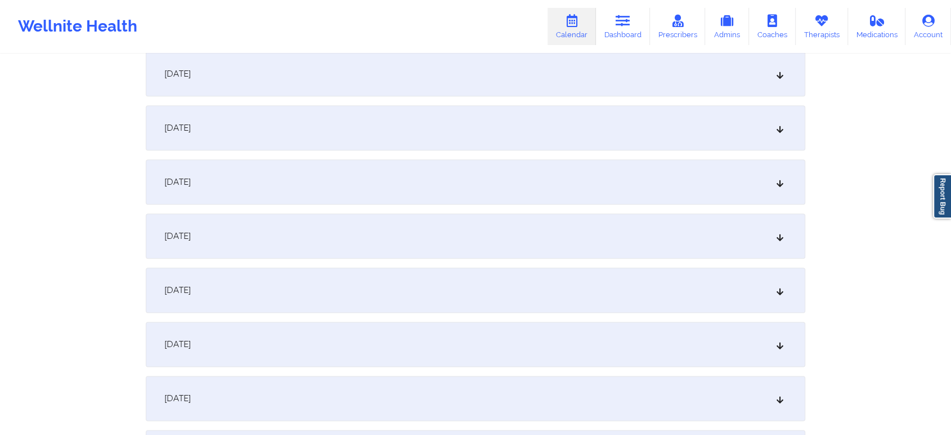
scroll to position [1441, 0]
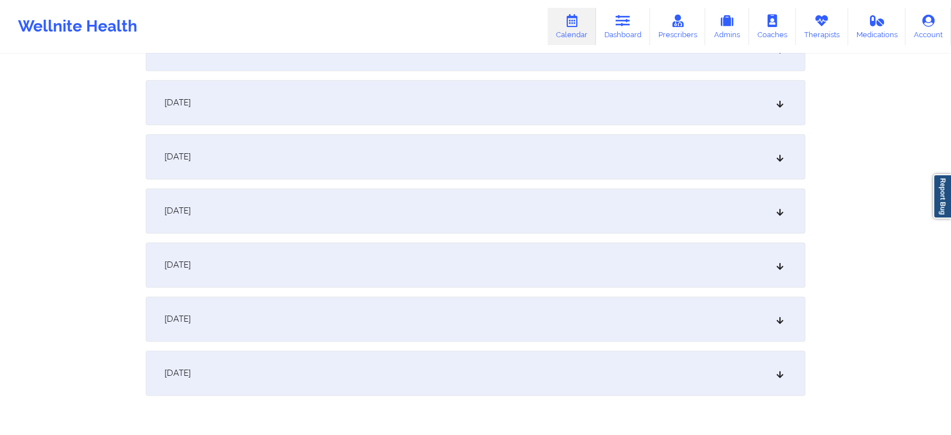
click at [774, 356] on div "[DATE]" at bounding box center [476, 372] width 660 height 45
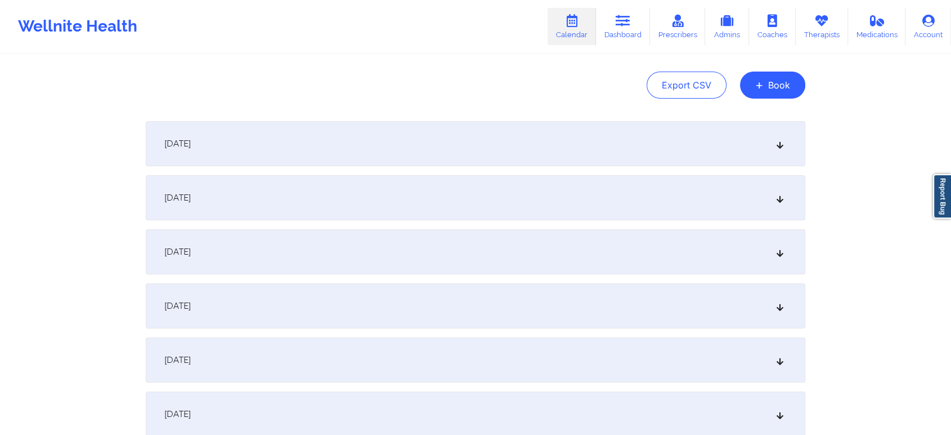
scroll to position [0, 0]
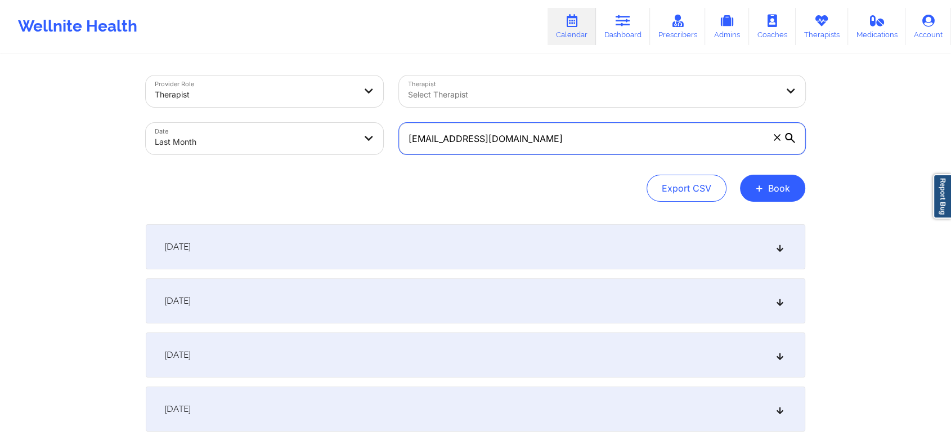
drag, startPoint x: 608, startPoint y: 138, endPoint x: 346, endPoint y: 108, distance: 264.1
click at [346, 108] on div "Provider Role Therapist Therapist Select Therapist Date Last Month [EMAIL_ADDRE…" at bounding box center [475, 115] width 675 height 95
paste input "christine3449@hot"
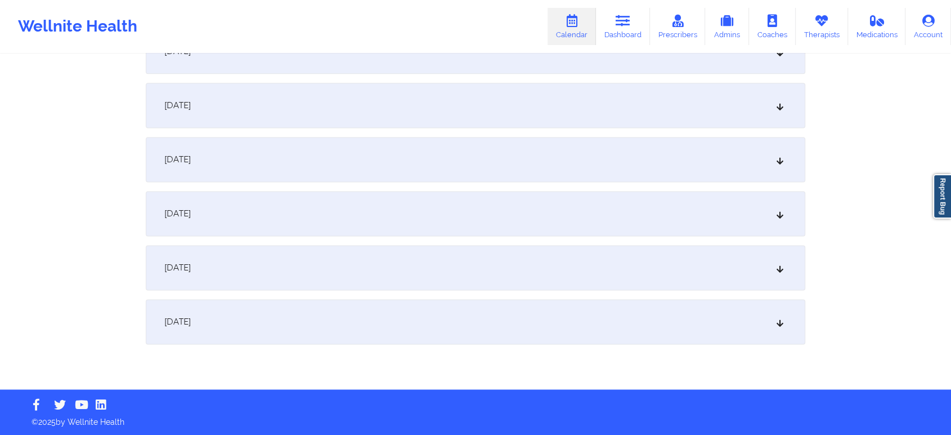
click at [489, 328] on div "[DATE]" at bounding box center [476, 321] width 660 height 45
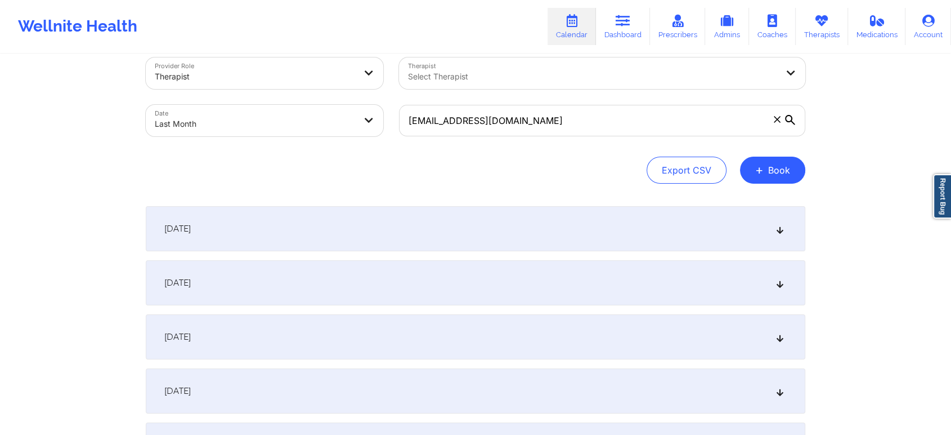
scroll to position [0, 0]
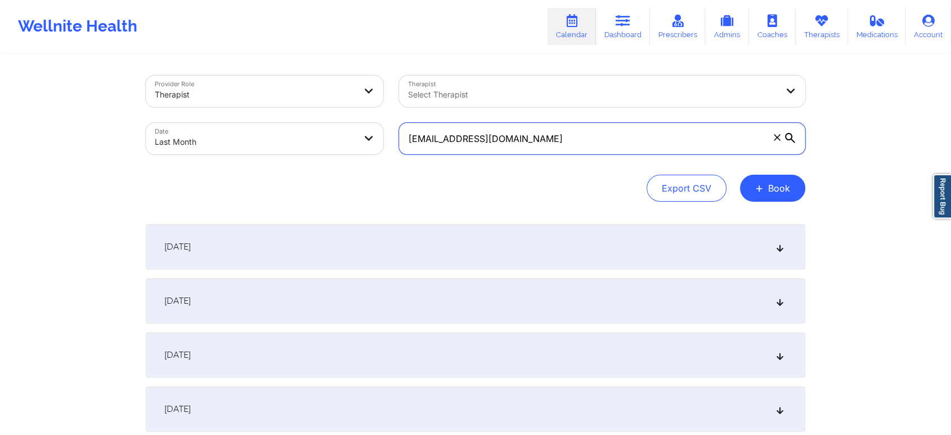
drag, startPoint x: 558, startPoint y: 132, endPoint x: 285, endPoint y: 74, distance: 278.4
click at [285, 74] on div "Provider Role Therapist Therapist Select Therapist Date Last Month [EMAIL_ADDRE…" at bounding box center [475, 115] width 675 height 95
paste input "arrera.[PERSON_NAME]@g"
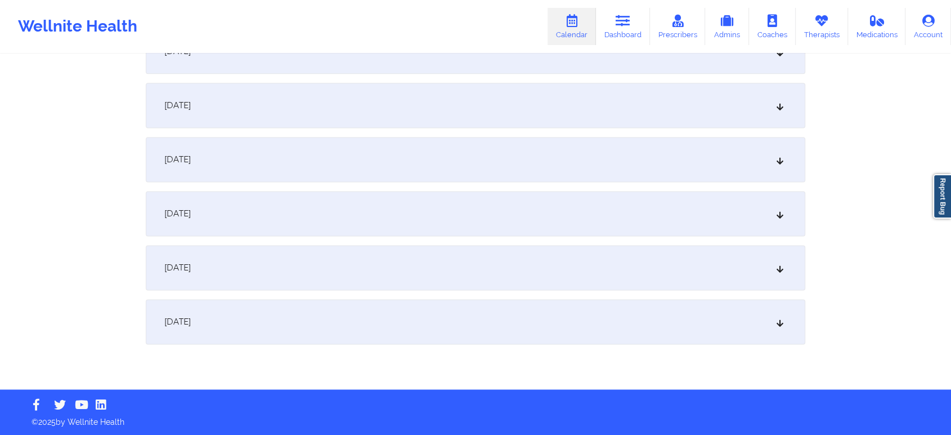
click at [714, 324] on div "[DATE]" at bounding box center [476, 321] width 660 height 45
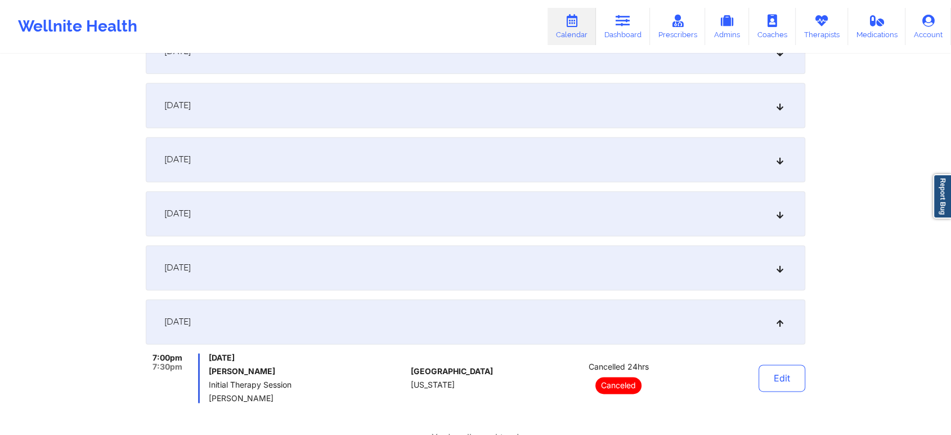
scroll to position [0, 0]
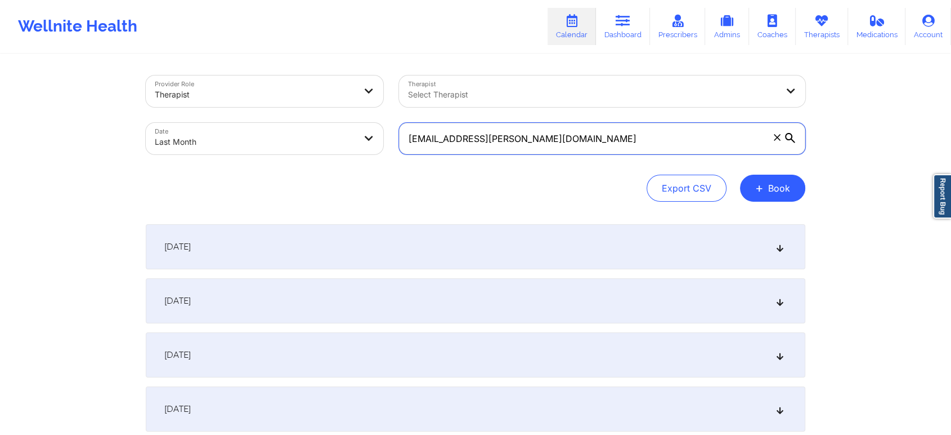
drag, startPoint x: 559, startPoint y: 144, endPoint x: 236, endPoint y: 30, distance: 342.3
paste input "smllfry1401"
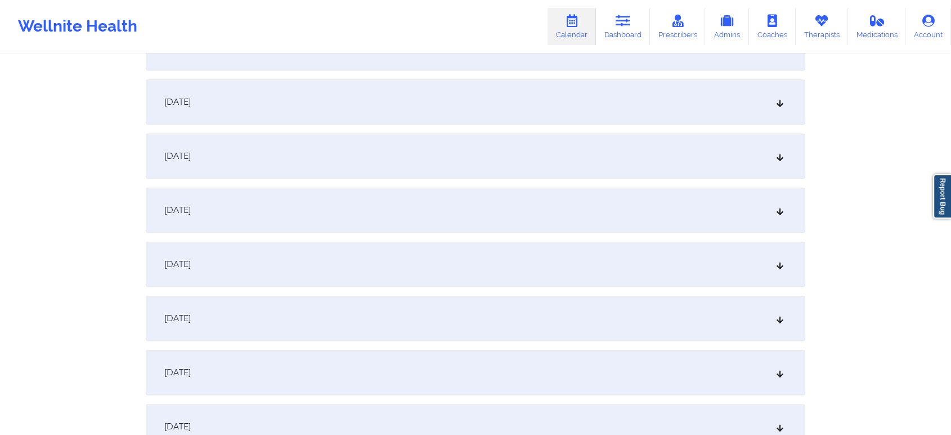
scroll to position [1492, 0]
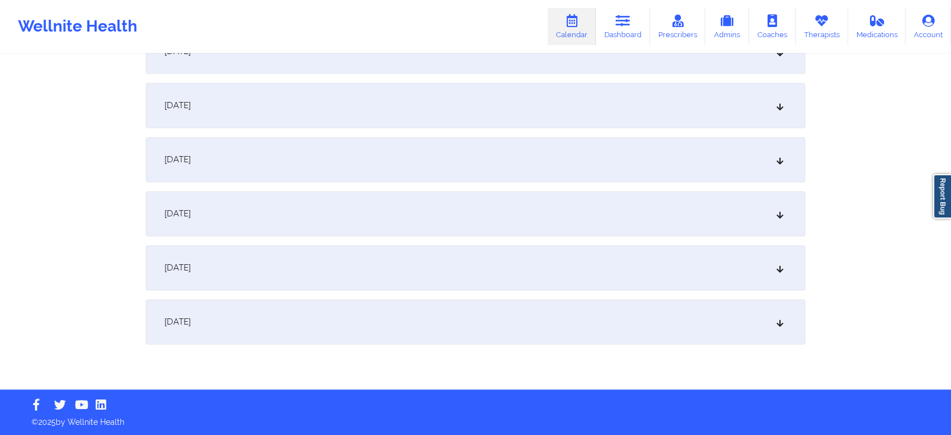
click at [457, 299] on div "[DATE]" at bounding box center [476, 321] width 660 height 45
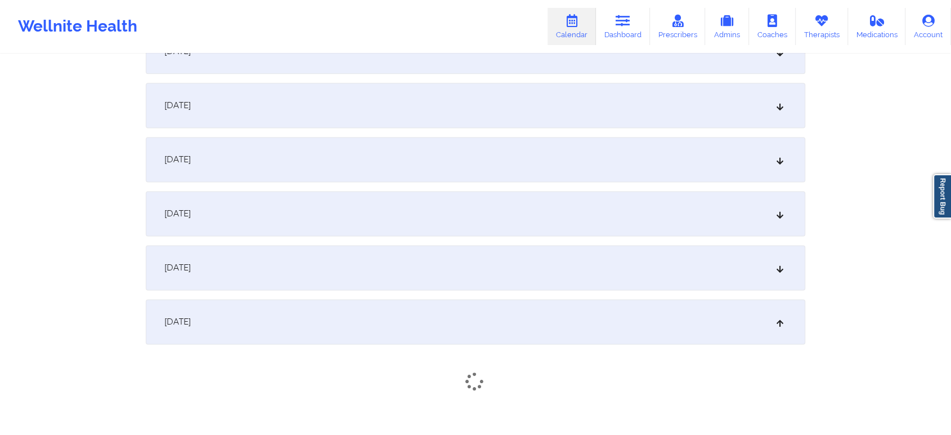
click at [457, 299] on div "[DATE]" at bounding box center [476, 321] width 660 height 45
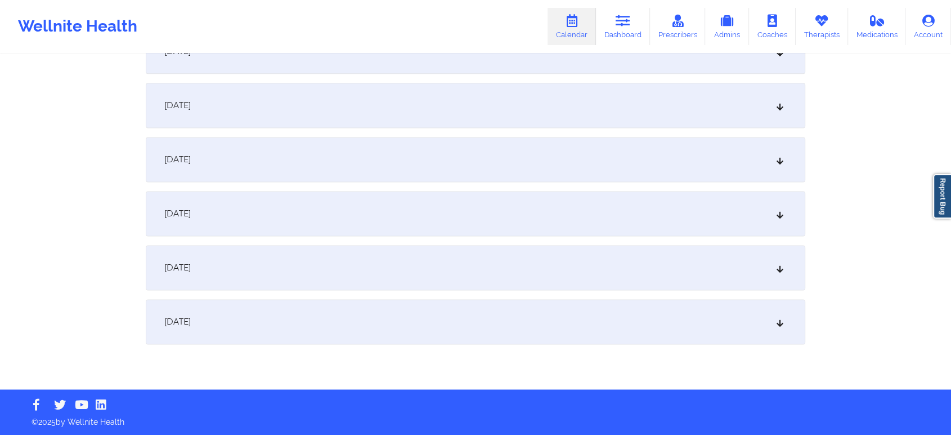
click at [457, 299] on div "[DATE]" at bounding box center [476, 321] width 660 height 45
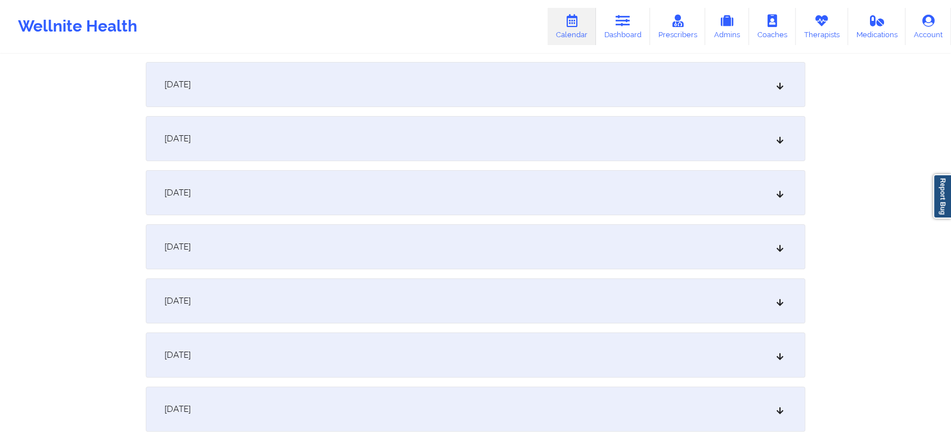
scroll to position [0, 0]
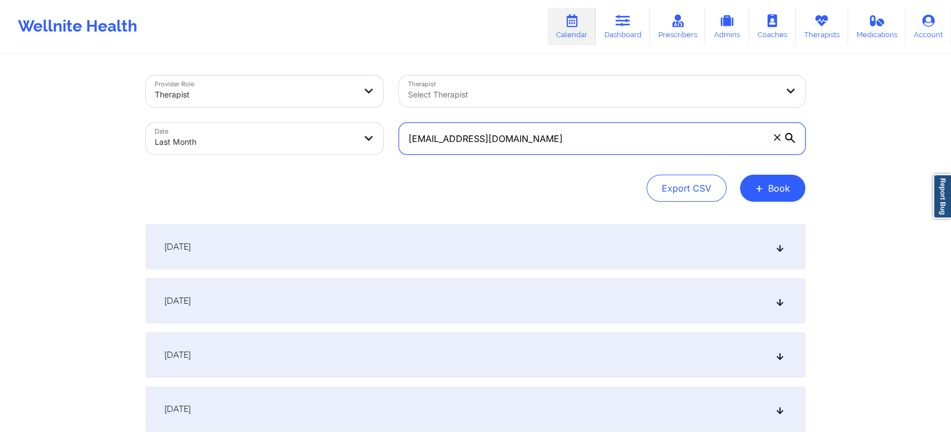
drag, startPoint x: 558, startPoint y: 137, endPoint x: 333, endPoint y: 93, distance: 229.4
click at [333, 93] on div "Provider Role Therapist Therapist Select Therapist Date Last Month [EMAIL_ADDRE…" at bounding box center [475, 115] width 675 height 95
paste input "[PERSON_NAME][EMAIL_ADDRESS][DOMAIN_NAME]"
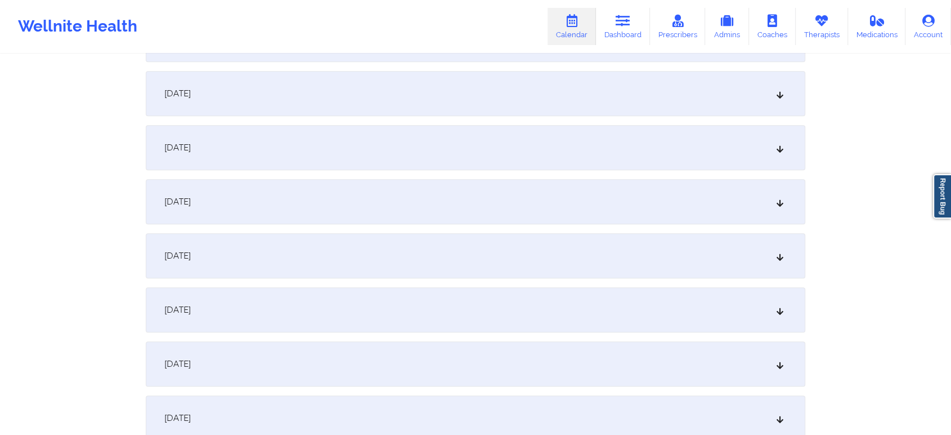
scroll to position [1492, 0]
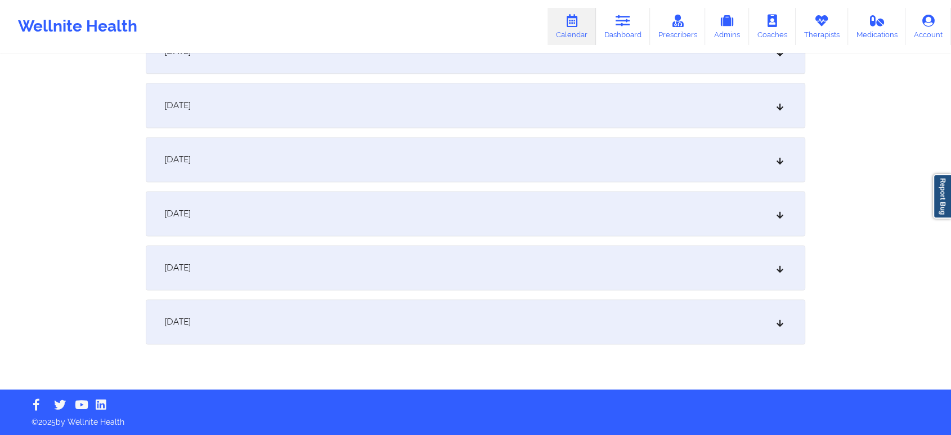
click at [565, 308] on div "[DATE]" at bounding box center [476, 321] width 660 height 45
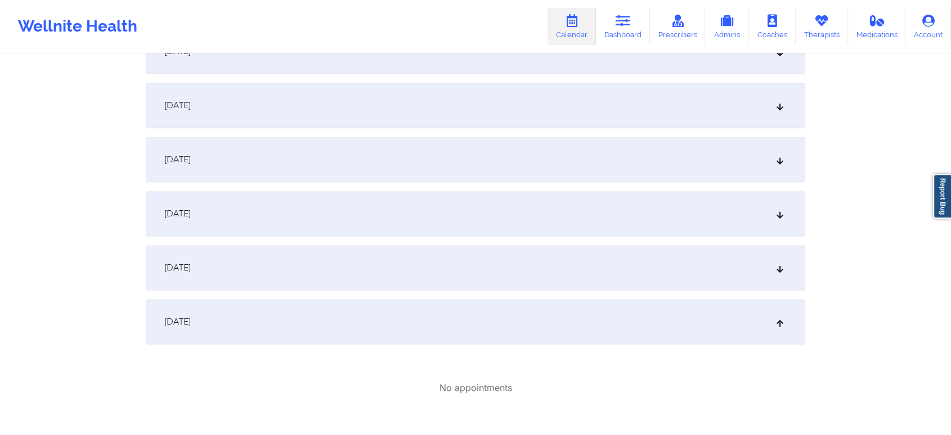
drag, startPoint x: 932, startPoint y: 359, endPoint x: 960, endPoint y: 360, distance: 28.1
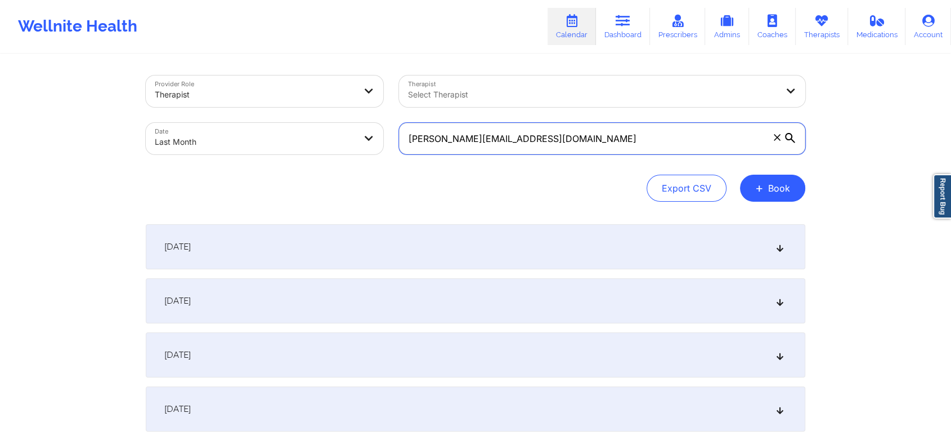
drag, startPoint x: 572, startPoint y: 141, endPoint x: 314, endPoint y: 166, distance: 260.1
click at [314, 166] on div "Provider Role Therapist Therapist Select Therapist Date Last Month [PERSON_NAME…" at bounding box center [476, 138] width 660 height 126
paste input "[EMAIL_ADDRESS][DOMAIN_NAME]"
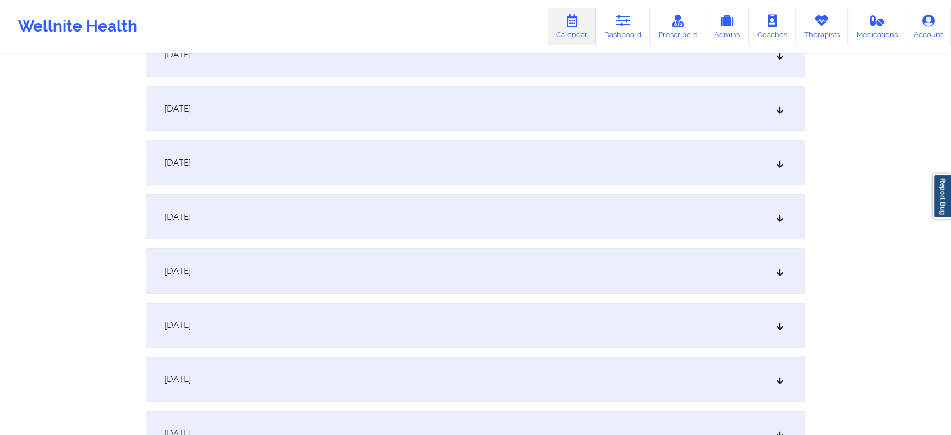
scroll to position [1492, 0]
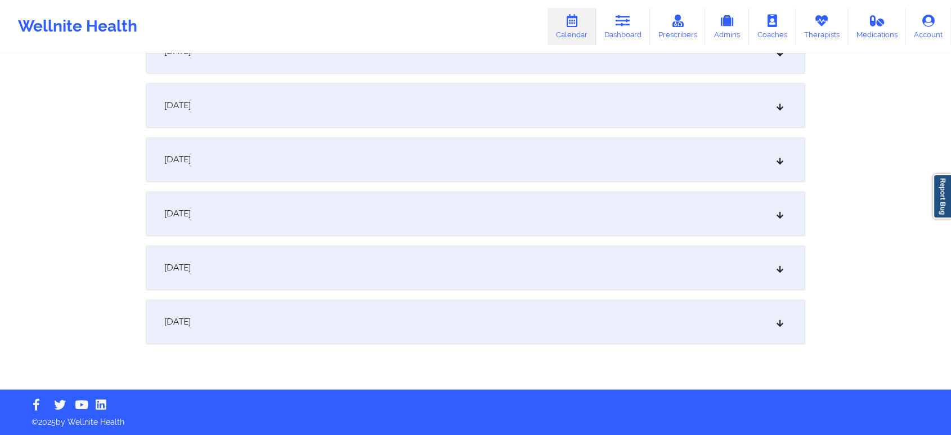
type input "[EMAIL_ADDRESS][DOMAIN_NAME]"
click at [571, 304] on div "[DATE]" at bounding box center [476, 321] width 660 height 45
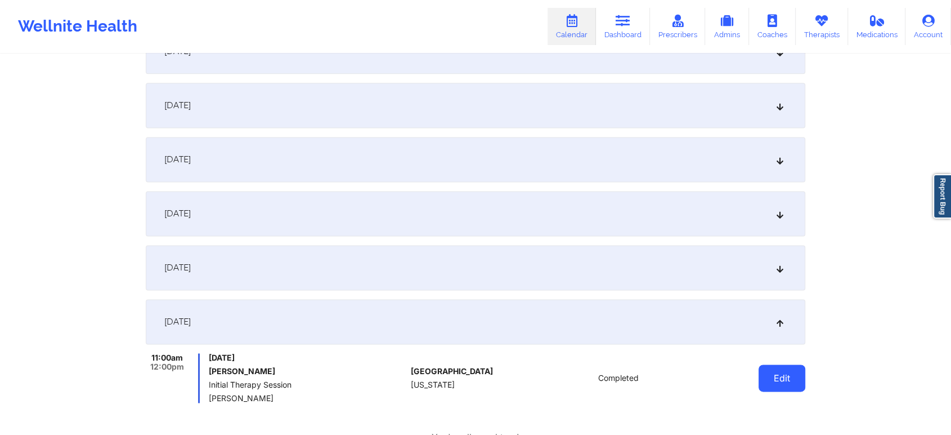
click at [767, 368] on button "Edit" at bounding box center [782, 377] width 47 height 27
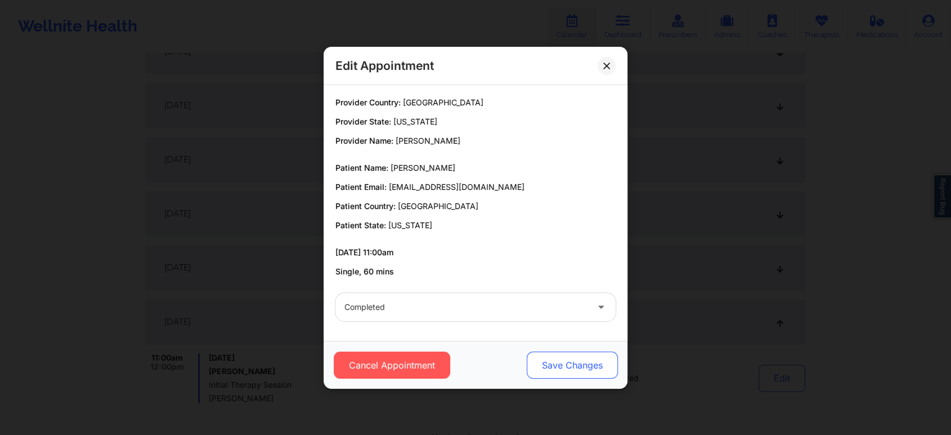
click at [559, 368] on button "Save Changes" at bounding box center [572, 364] width 91 height 27
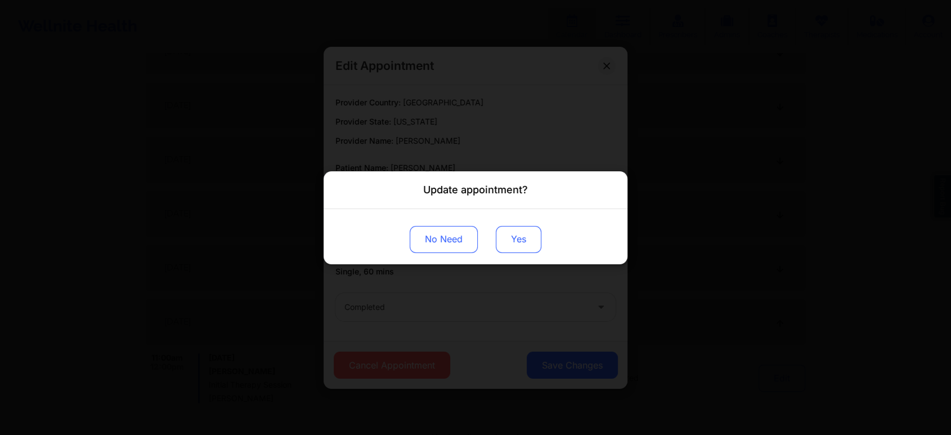
click at [532, 251] on button "Yes" at bounding box center [519, 238] width 46 height 27
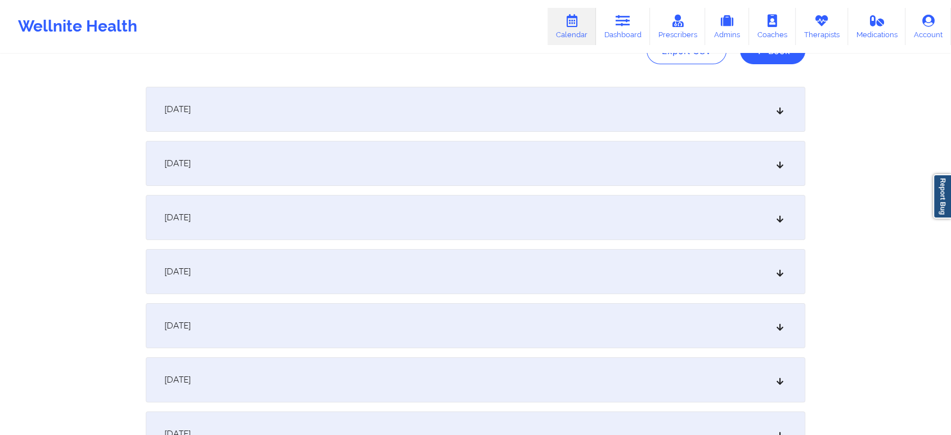
scroll to position [57, 0]
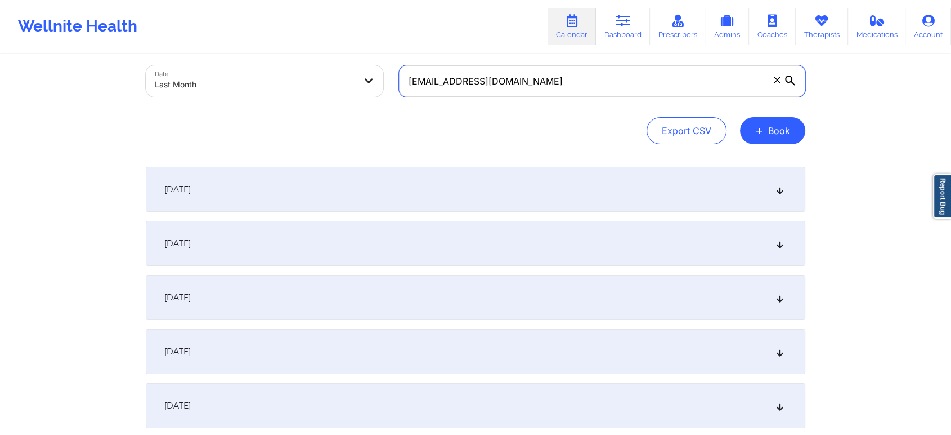
drag, startPoint x: 613, startPoint y: 89, endPoint x: 406, endPoint y: 60, distance: 209.1
click at [406, 60] on div "[EMAIL_ADDRESS][DOMAIN_NAME]" at bounding box center [602, 80] width 422 height 47
paste input "[EMAIL_ADDRESS][DOMAIN_NAME]"
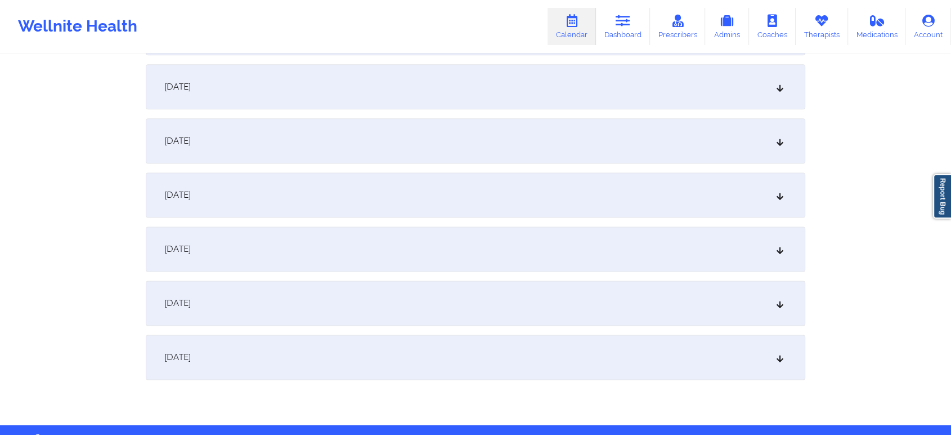
scroll to position [1462, 0]
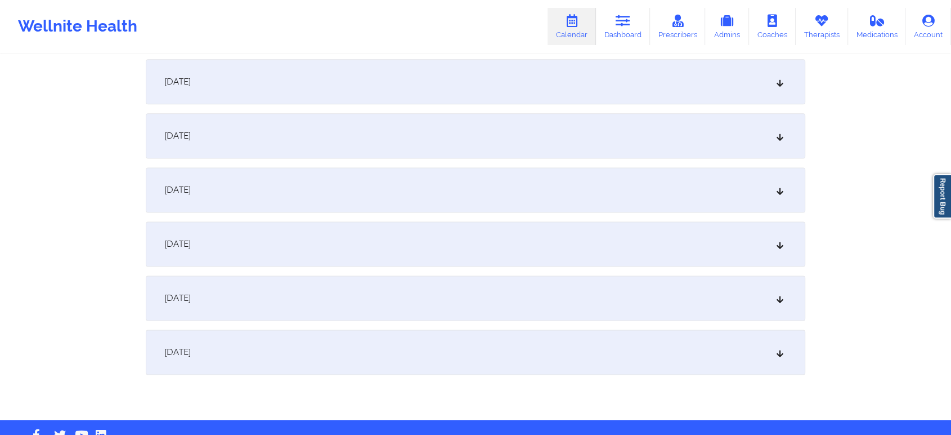
click at [727, 368] on div "[DATE]" at bounding box center [476, 351] width 660 height 45
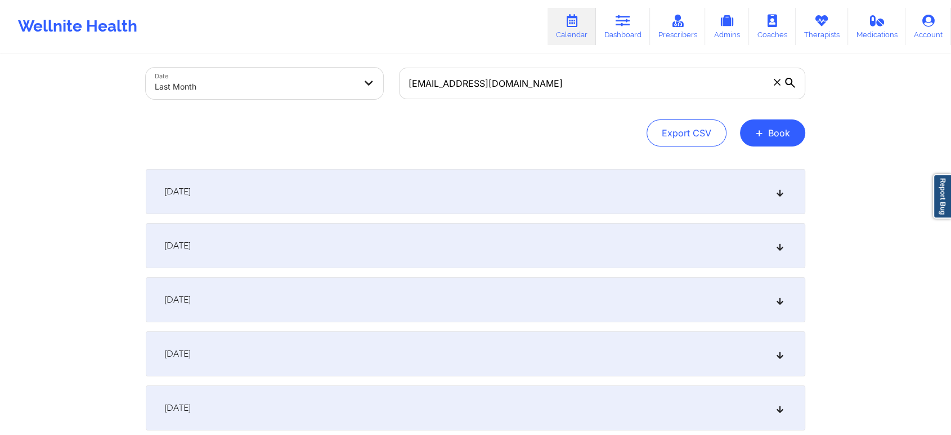
scroll to position [48, 0]
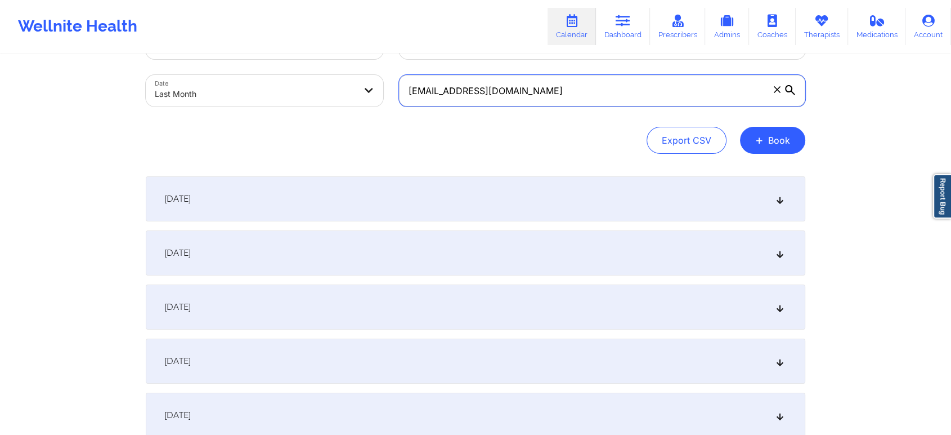
click at [532, 89] on input "[EMAIL_ADDRESS][DOMAIN_NAME]" at bounding box center [602, 91] width 406 height 32
drag, startPoint x: 547, startPoint y: 86, endPoint x: 302, endPoint y: 47, distance: 247.4
paste input "[EMAIL_ADDRESS]"
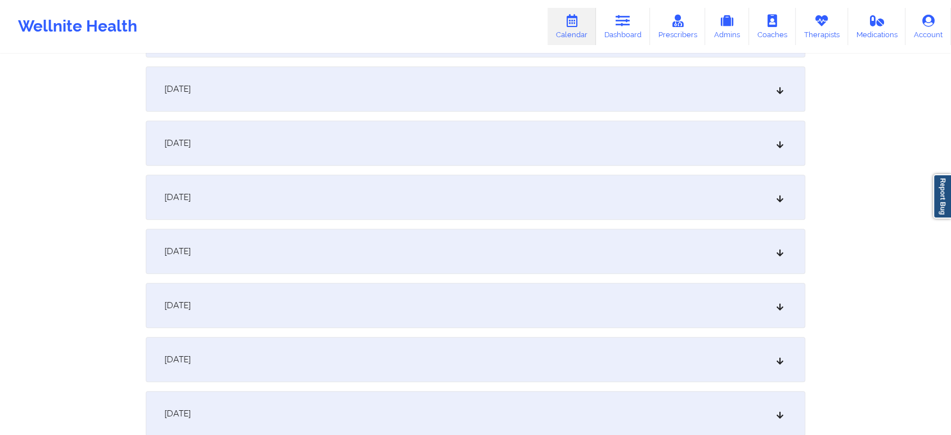
scroll to position [1492, 0]
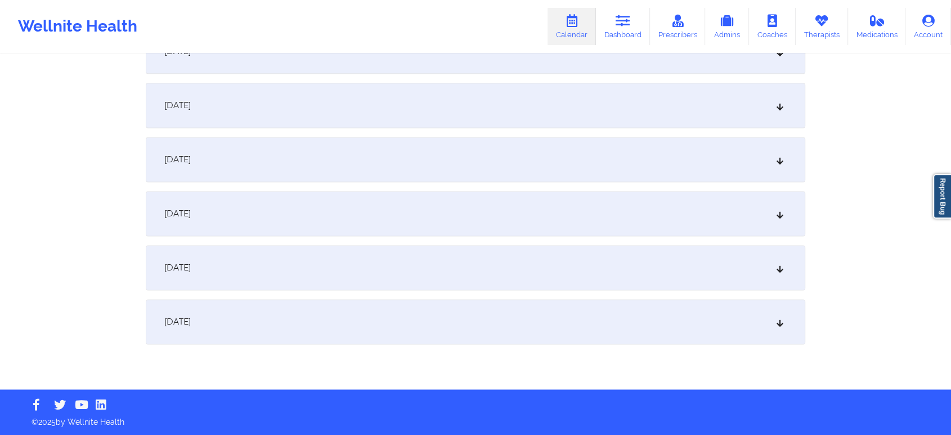
click at [564, 328] on div "[DATE]" at bounding box center [476, 321] width 660 height 45
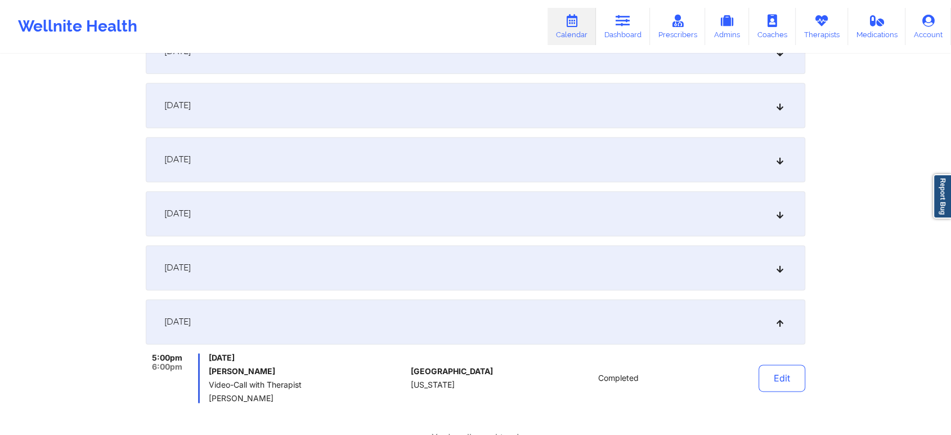
click at [783, 374] on button "Edit" at bounding box center [782, 377] width 47 height 27
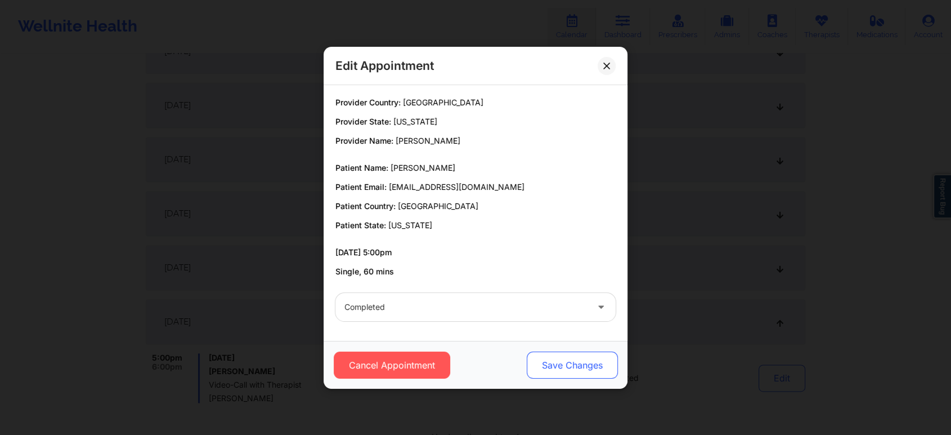
click at [550, 374] on button "Save Changes" at bounding box center [572, 364] width 91 height 27
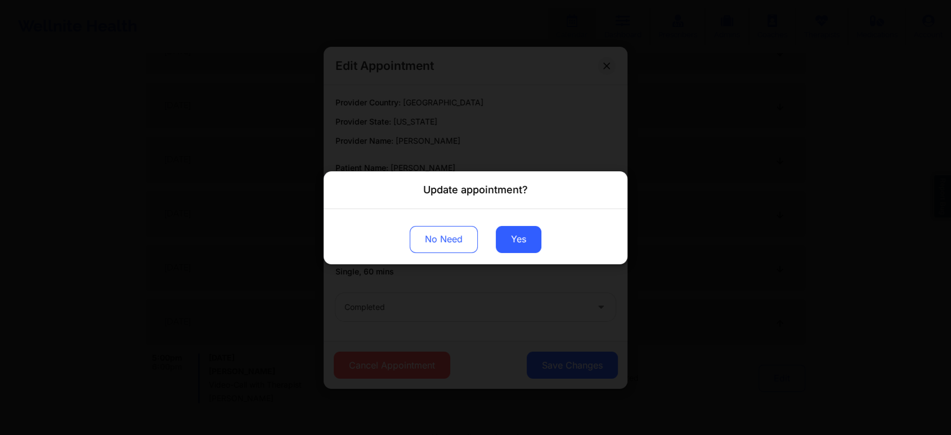
click at [492, 239] on div "No Need Yes" at bounding box center [476, 235] width 304 height 55
click at [513, 233] on button "Yes" at bounding box center [519, 238] width 46 height 27
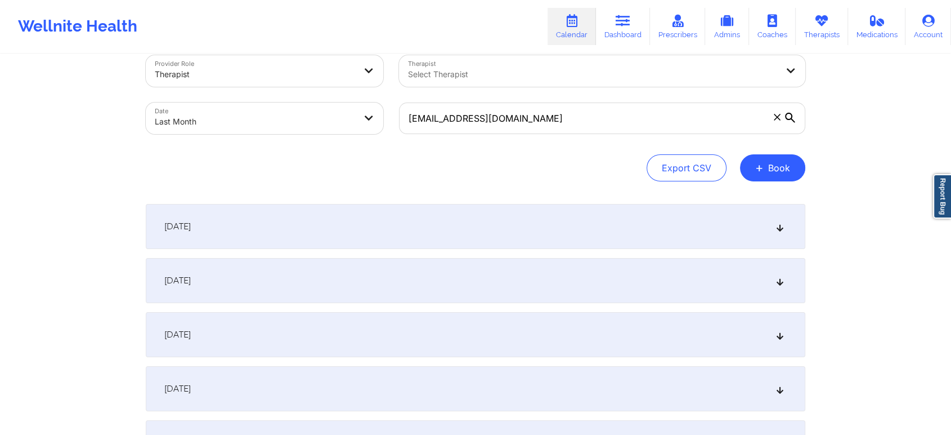
scroll to position [0, 0]
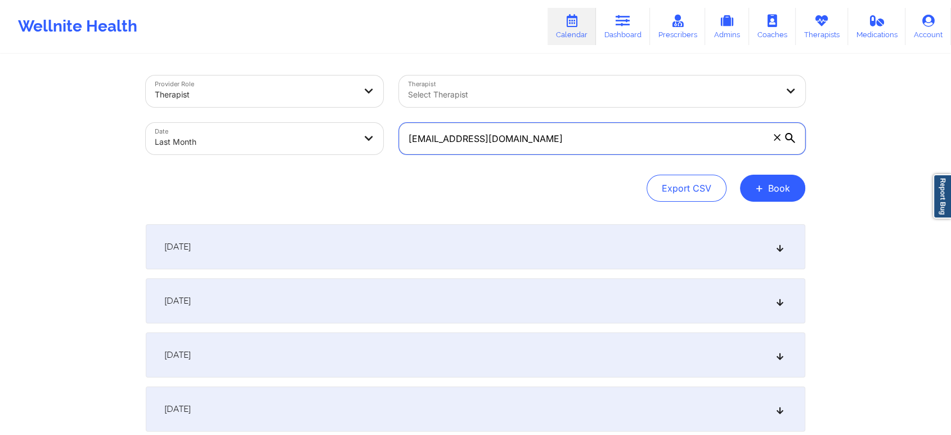
drag, startPoint x: 532, startPoint y: 140, endPoint x: 285, endPoint y: 85, distance: 253.6
click at [285, 85] on div "Provider Role Therapist Therapist Select Therapist Date Last Month [EMAIL_ADDRE…" at bounding box center [475, 115] width 675 height 95
type input "v"
paste input "[EMAIL_ADDRESS][DOMAIN_NAME]"
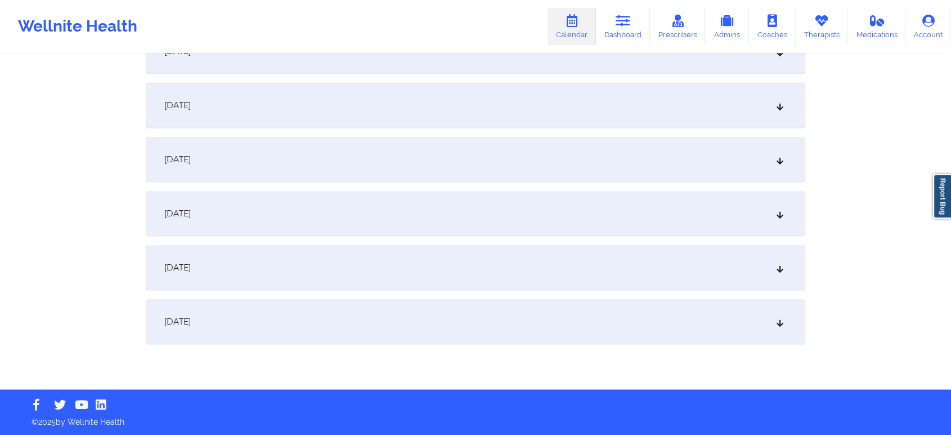
click at [392, 318] on div "[DATE]" at bounding box center [476, 321] width 660 height 45
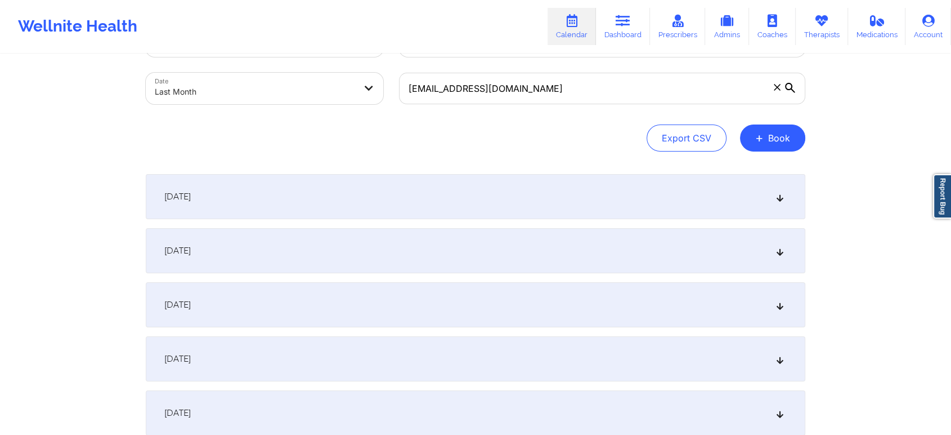
scroll to position [0, 0]
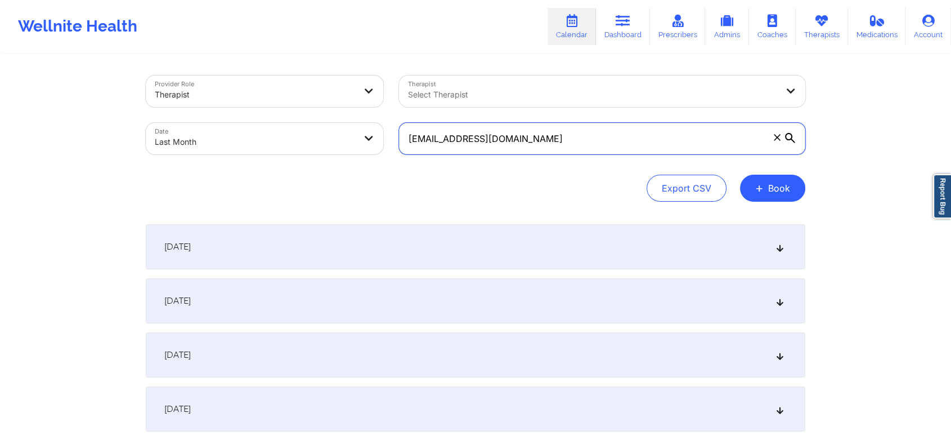
drag, startPoint x: 547, startPoint y: 141, endPoint x: 311, endPoint y: 133, distance: 235.4
click at [311, 133] on div "Provider Role Therapist Therapist Select Therapist Date Last Month [EMAIL_ADDRE…" at bounding box center [475, 115] width 675 height 95
paste input "[PERSON_NAME].[PERSON_NAME]"
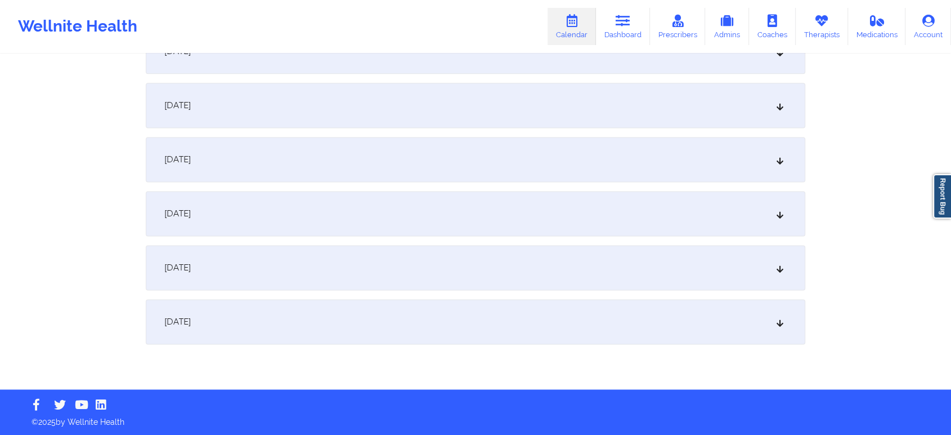
click at [627, 334] on div "[DATE]" at bounding box center [476, 321] width 660 height 45
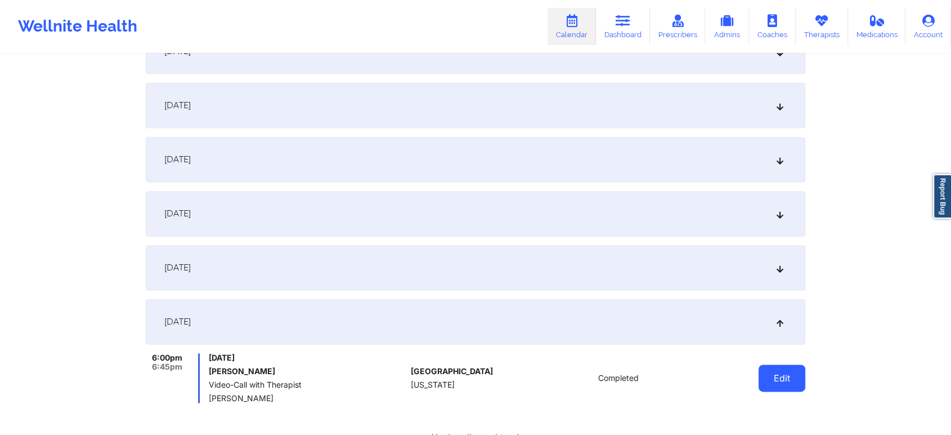
click at [781, 383] on button "Edit" at bounding box center [782, 377] width 47 height 27
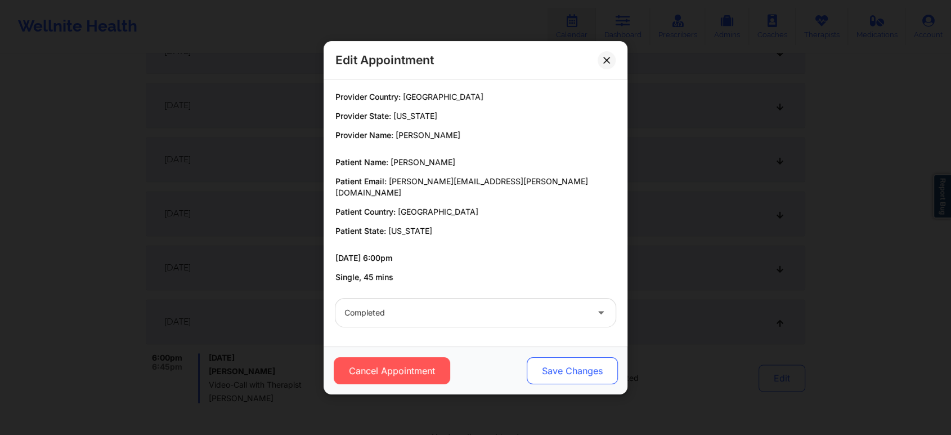
click at [587, 359] on button "Save Changes" at bounding box center [572, 370] width 91 height 27
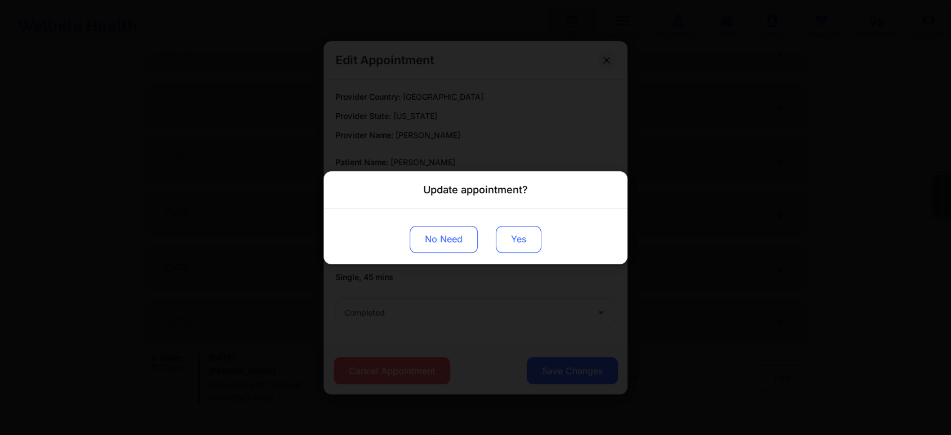
click at [535, 252] on button "Yes" at bounding box center [519, 238] width 46 height 27
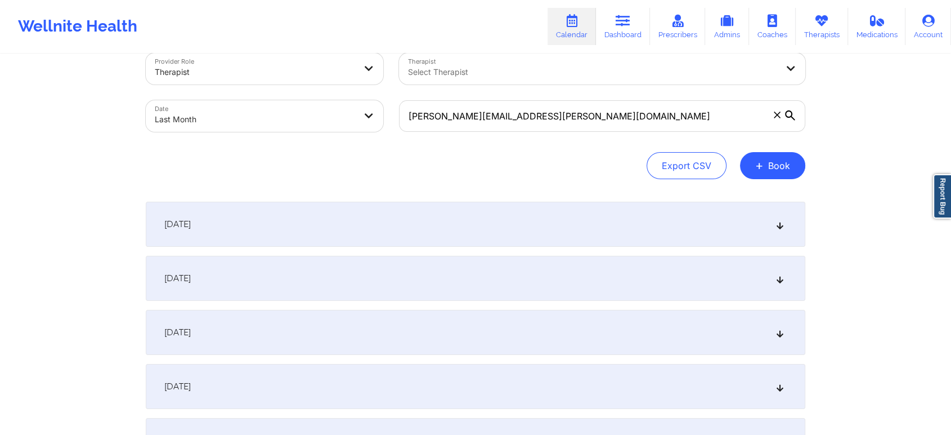
scroll to position [0, 0]
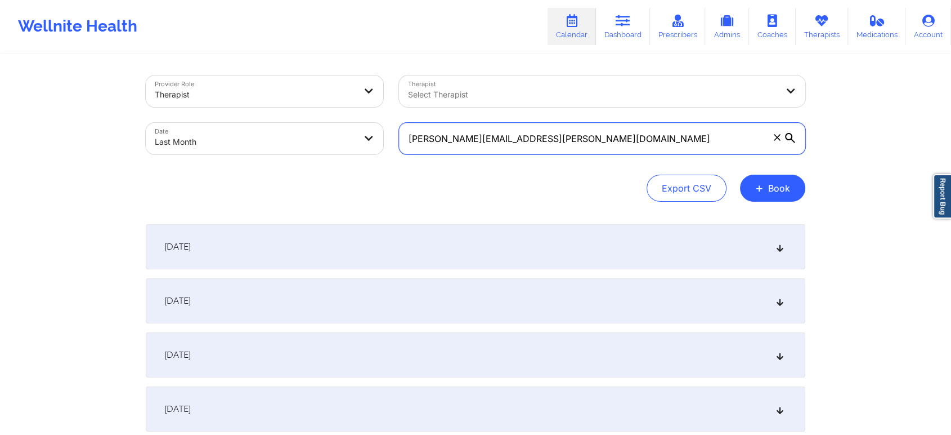
drag, startPoint x: 613, startPoint y: 150, endPoint x: 415, endPoint y: 134, distance: 198.2
click at [415, 134] on input "[PERSON_NAME][EMAIL_ADDRESS][PERSON_NAME][DOMAIN_NAME]" at bounding box center [602, 139] width 406 height 32
type input "g"
paste input "[EMAIL_ADDRESS][PERSON_NAME][DOMAIN_NAME]"
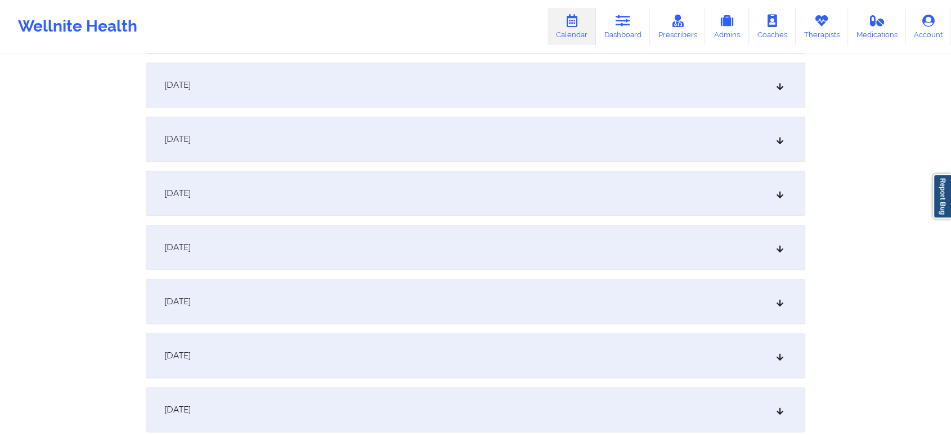
scroll to position [1483, 0]
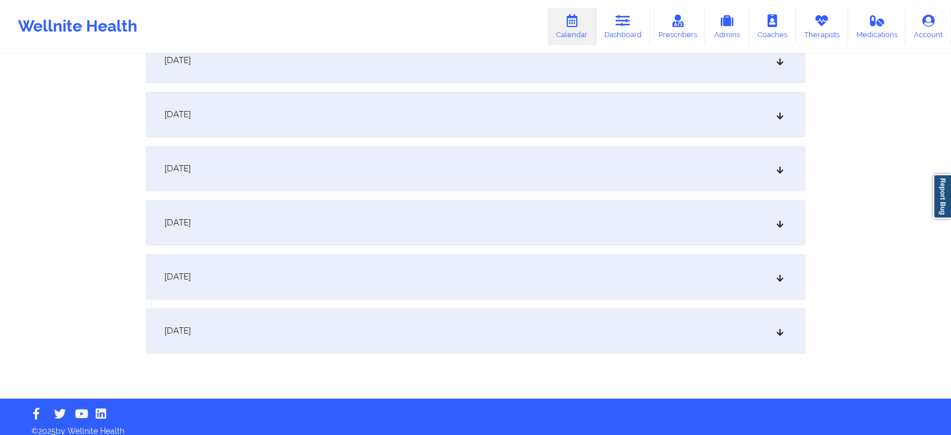
click at [579, 310] on div "[DATE]" at bounding box center [476, 330] width 660 height 45
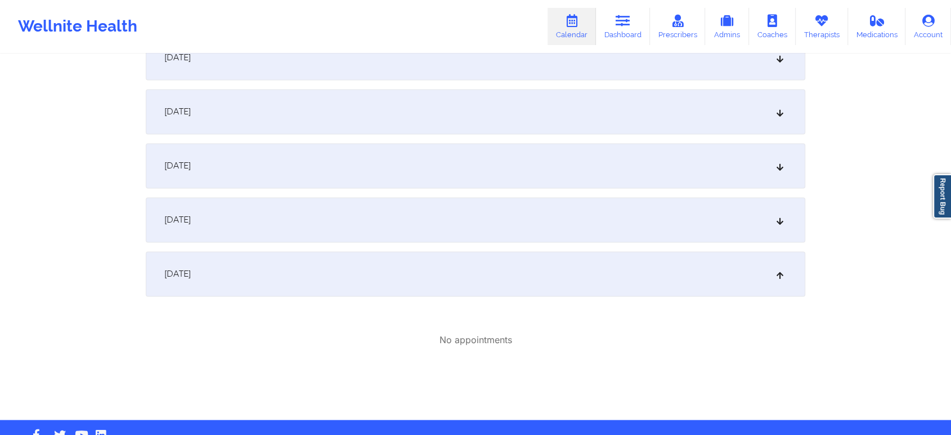
scroll to position [1570, 0]
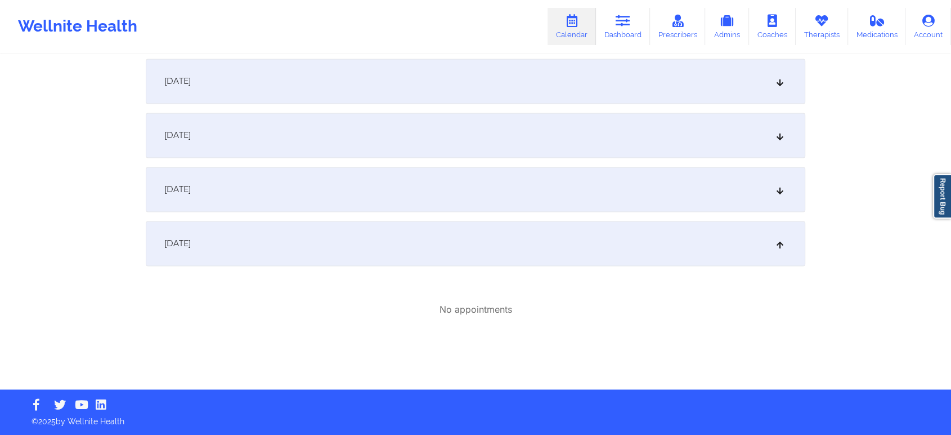
click at [354, 261] on div "[DATE]" at bounding box center [476, 243] width 660 height 45
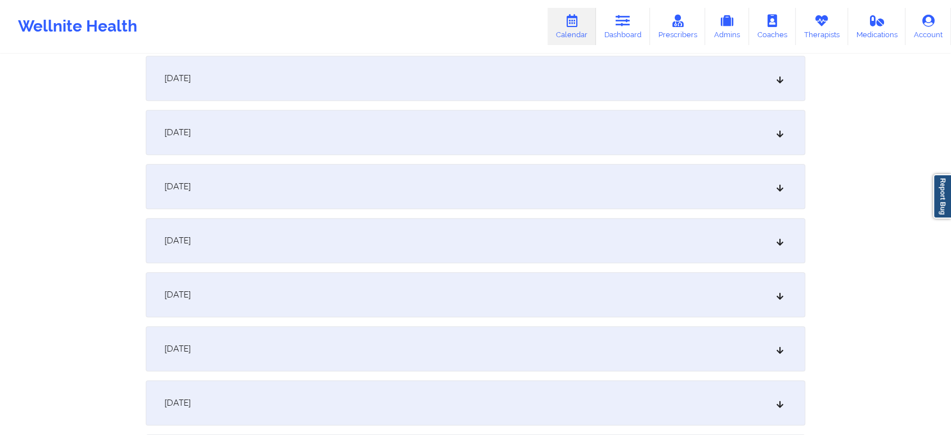
scroll to position [0, 0]
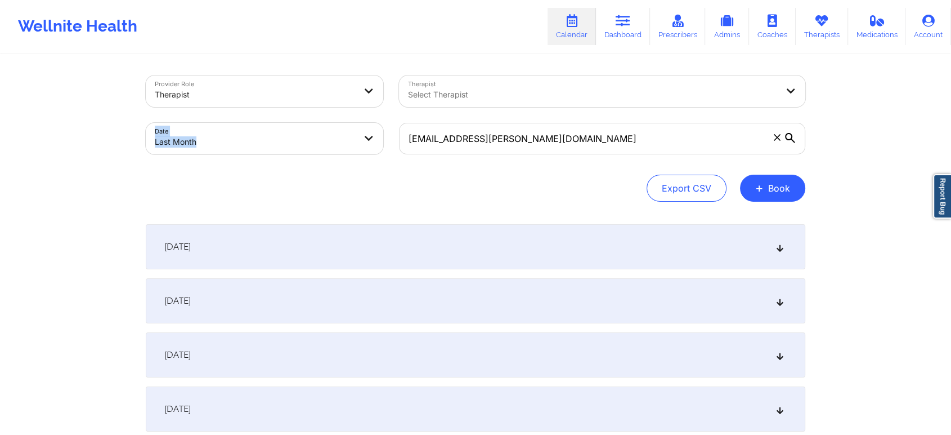
drag, startPoint x: 653, startPoint y: 116, endPoint x: 464, endPoint y: 111, distance: 189.7
click at [464, 111] on div "Provider Role Therapist Therapist Select Therapist Date Last Month [EMAIL_ADDRE…" at bounding box center [475, 115] width 675 height 95
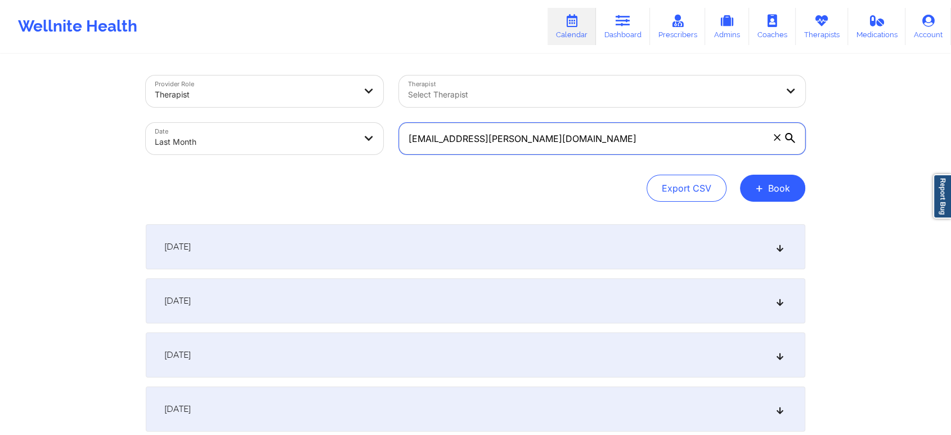
drag, startPoint x: 552, startPoint y: 124, endPoint x: 390, endPoint y: 120, distance: 161.6
click at [390, 120] on div "Provider Role Therapist Therapist Select Therapist Date Last Month [EMAIL_ADDRE…" at bounding box center [475, 115] width 675 height 95
paste input "[EMAIL_ADDRESS]"
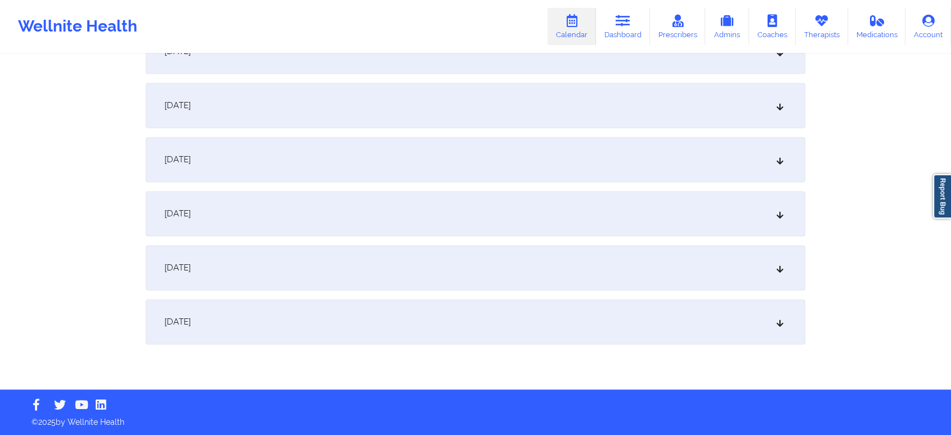
click at [648, 329] on div "[DATE]" at bounding box center [476, 321] width 660 height 45
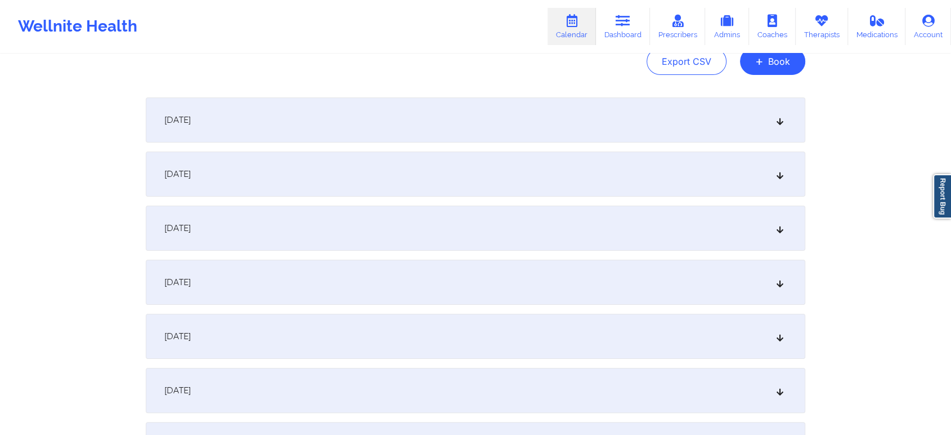
scroll to position [0, 0]
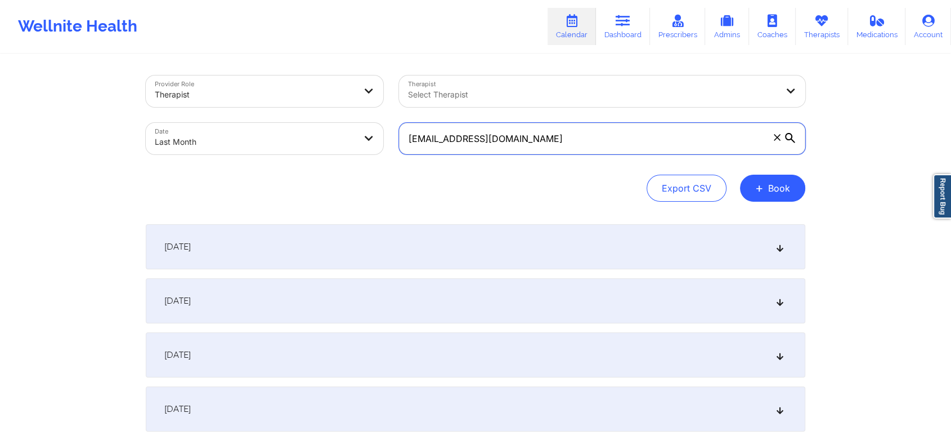
drag, startPoint x: 567, startPoint y: 149, endPoint x: 362, endPoint y: 68, distance: 221.1
click at [362, 68] on div "Provider Role Therapist Therapist Select Therapist Date Last Month [EMAIL_ADDRE…" at bounding box center [475, 115] width 675 height 95
paste input "[EMAIL_ADDRESS]"
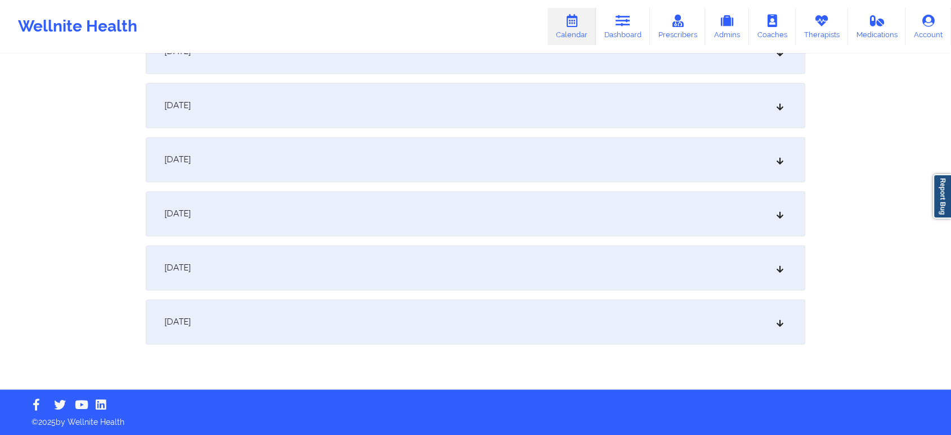
click at [570, 332] on div "[DATE]" at bounding box center [476, 321] width 660 height 45
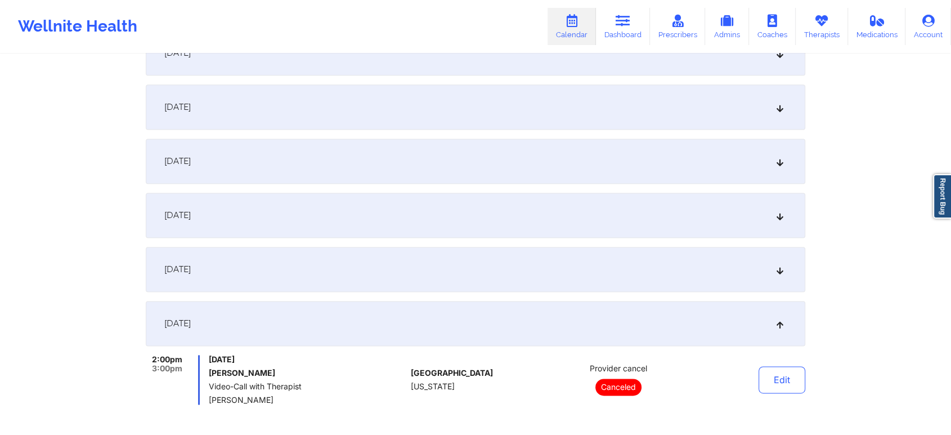
scroll to position [0, 0]
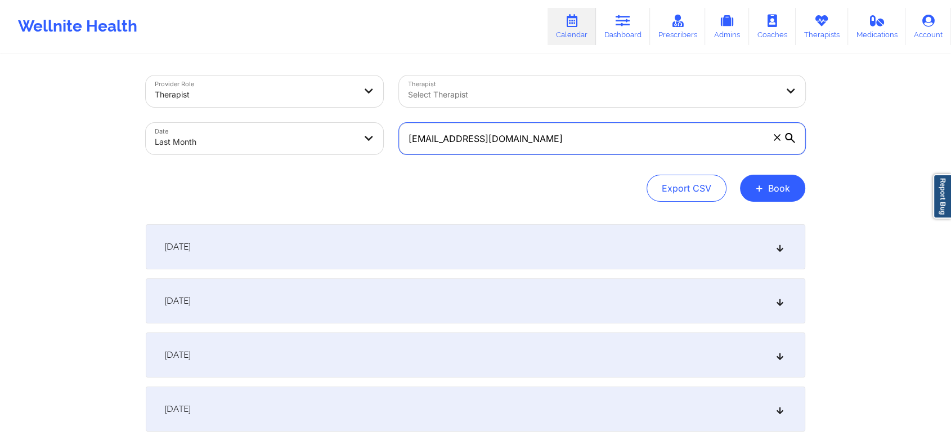
drag, startPoint x: 575, startPoint y: 140, endPoint x: 324, endPoint y: 102, distance: 253.4
click at [324, 102] on div "Provider Role Therapist Therapist Select Therapist Date Last Month [EMAIL_ADDRE…" at bounding box center [475, 115] width 675 height 95
paste input "scandagliaandrea"
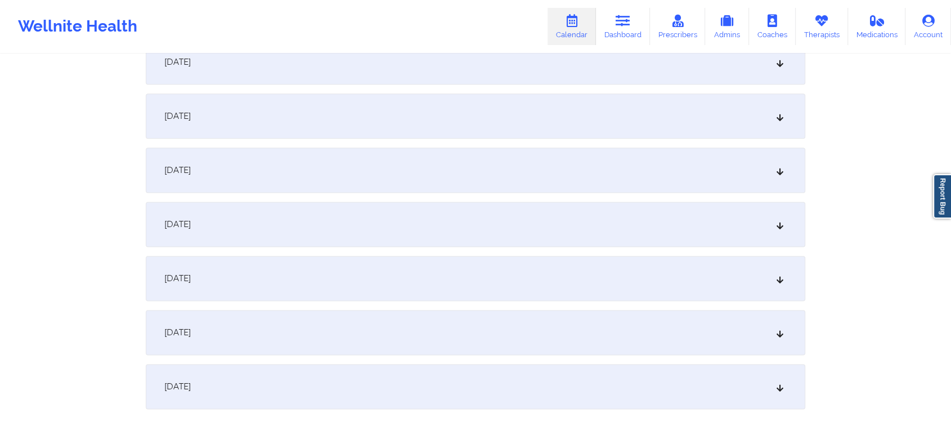
scroll to position [1492, 0]
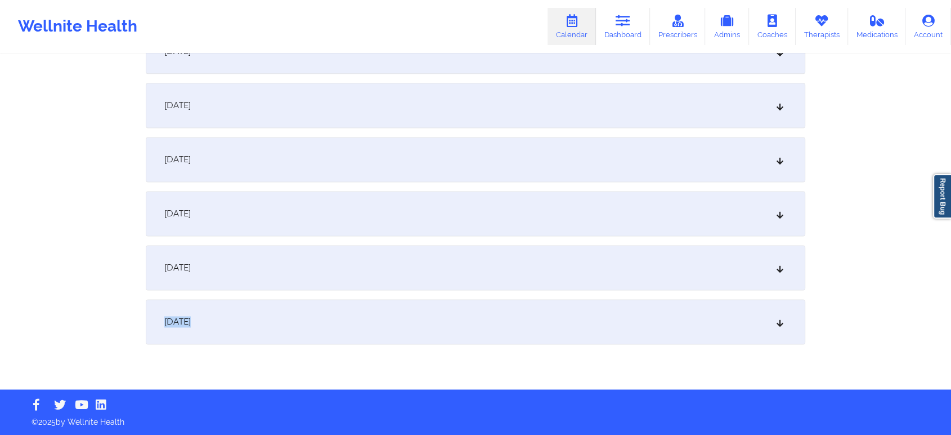
drag, startPoint x: 540, startPoint y: 311, endPoint x: 803, endPoint y: 273, distance: 265.6
click at [712, 325] on div "[DATE]" at bounding box center [476, 321] width 660 height 45
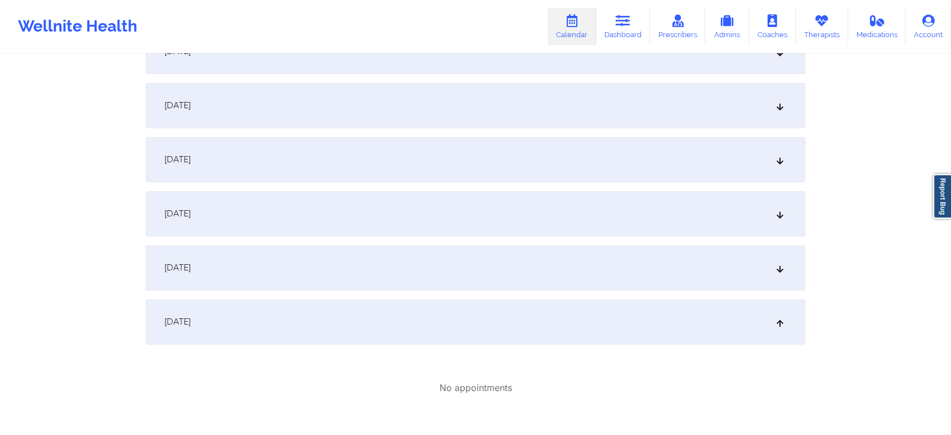
click at [343, 328] on div "[DATE]" at bounding box center [476, 321] width 660 height 45
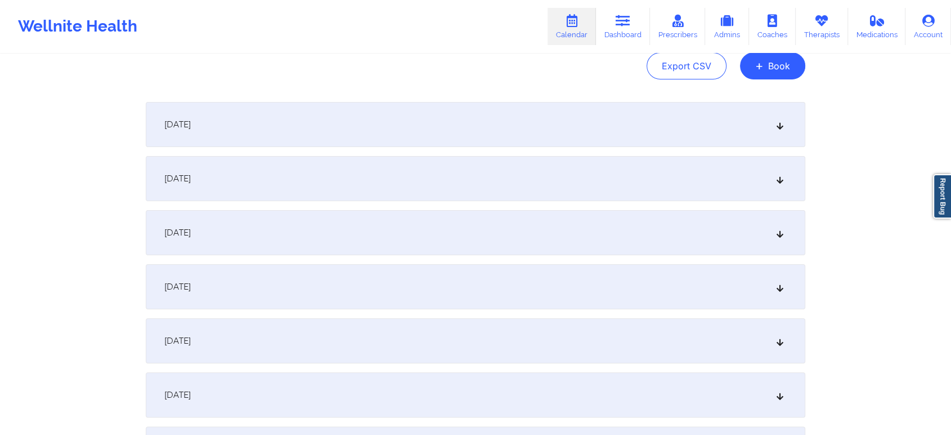
scroll to position [0, 0]
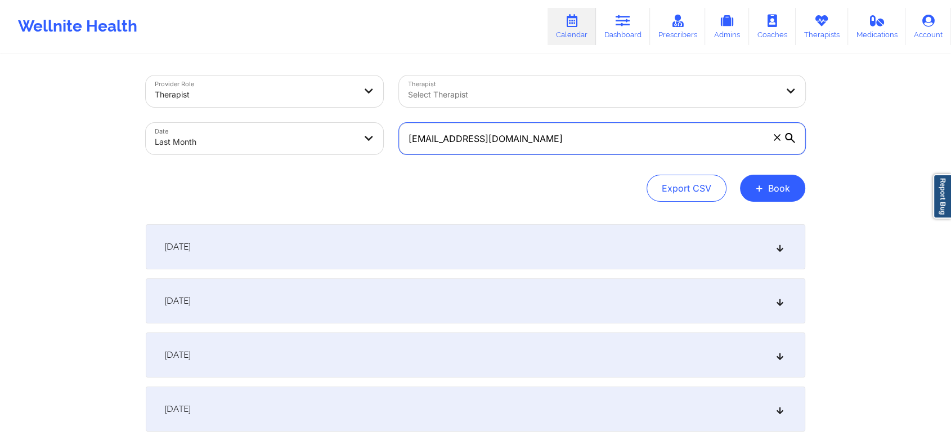
drag, startPoint x: 589, startPoint y: 126, endPoint x: 366, endPoint y: 105, distance: 223.9
click at [366, 105] on div "Provider Role Therapist Therapist Select Therapist Date Last Month [EMAIL_ADDRE…" at bounding box center [475, 115] width 675 height 95
paste input "[PERSON_NAME].pen"
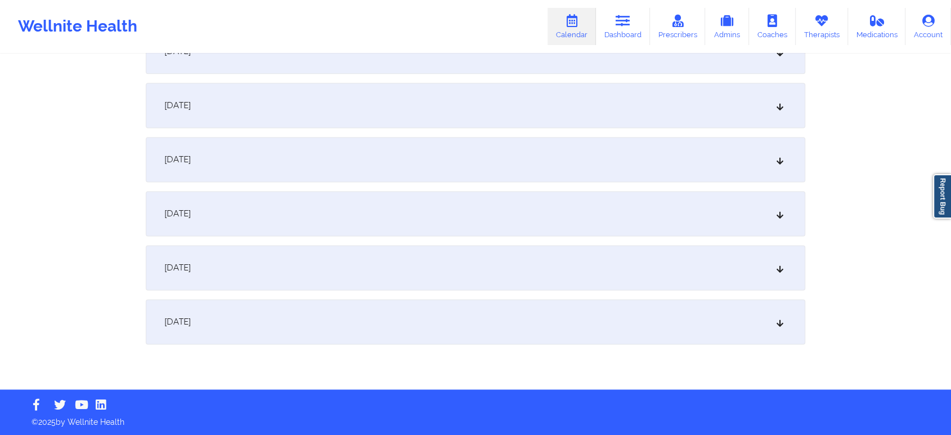
click at [470, 335] on div "[DATE]" at bounding box center [476, 321] width 660 height 45
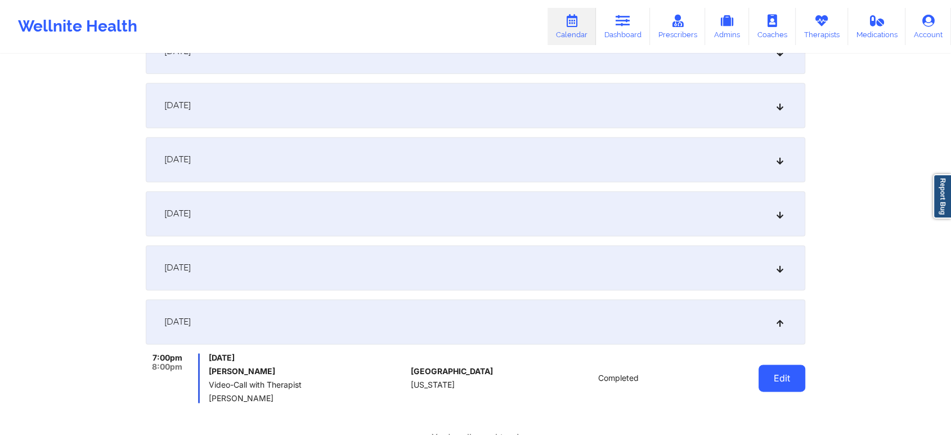
click at [768, 368] on button "Edit" at bounding box center [782, 377] width 47 height 27
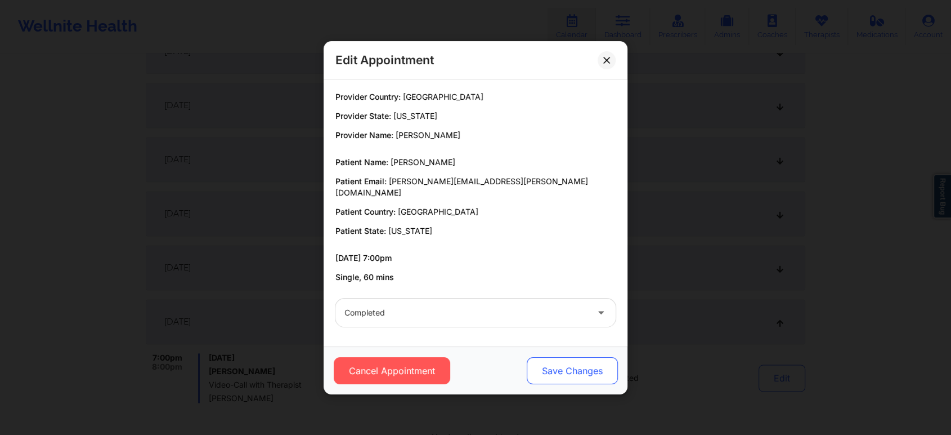
click at [567, 368] on button "Save Changes" at bounding box center [572, 370] width 91 height 27
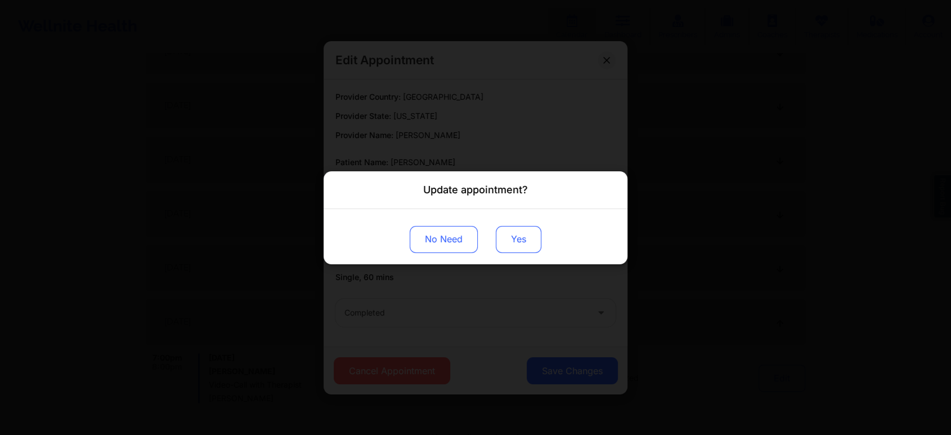
click at [538, 248] on button "Yes" at bounding box center [519, 238] width 46 height 27
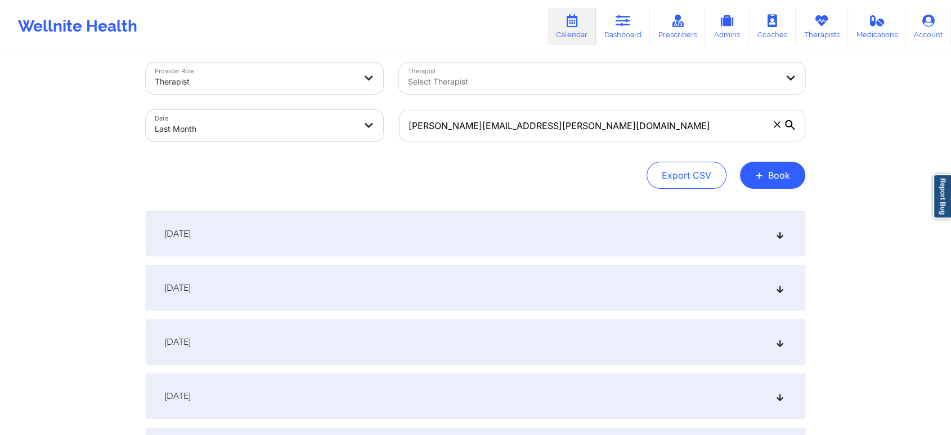
scroll to position [0, 0]
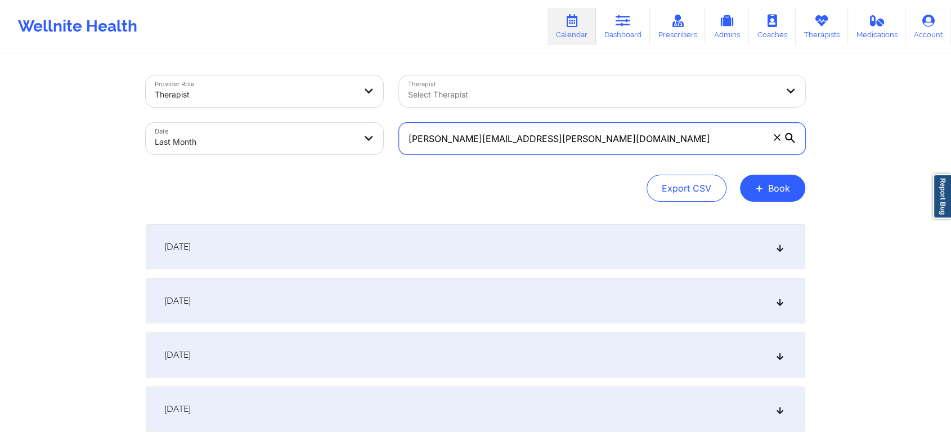
click at [599, 150] on input "[PERSON_NAME][EMAIL_ADDRESS][PERSON_NAME][DOMAIN_NAME]" at bounding box center [602, 139] width 406 height 32
drag, startPoint x: 527, startPoint y: 140, endPoint x: 290, endPoint y: 113, distance: 238.4
click at [290, 113] on div "Provider Role Therapist Therapist Select Therapist Date Last Month [PERSON_NAME…" at bounding box center [475, 115] width 675 height 95
paste input "[DOMAIN_NAME]"
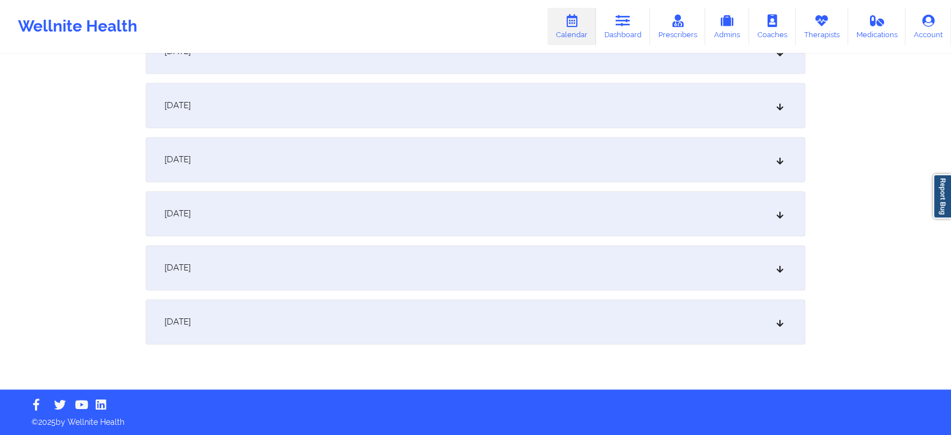
type input "[DOMAIN_NAME][EMAIL_ADDRESS][DOMAIN_NAME]"
click at [526, 316] on div "[DATE]" at bounding box center [476, 321] width 660 height 45
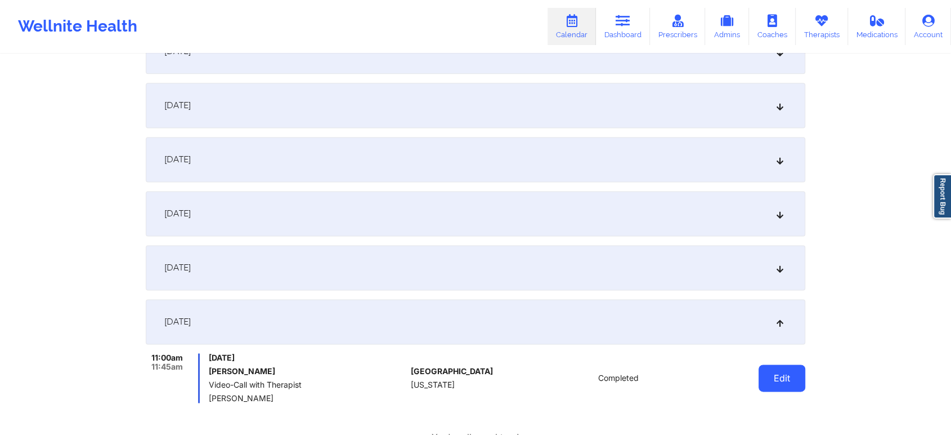
click at [778, 378] on button "Edit" at bounding box center [782, 377] width 47 height 27
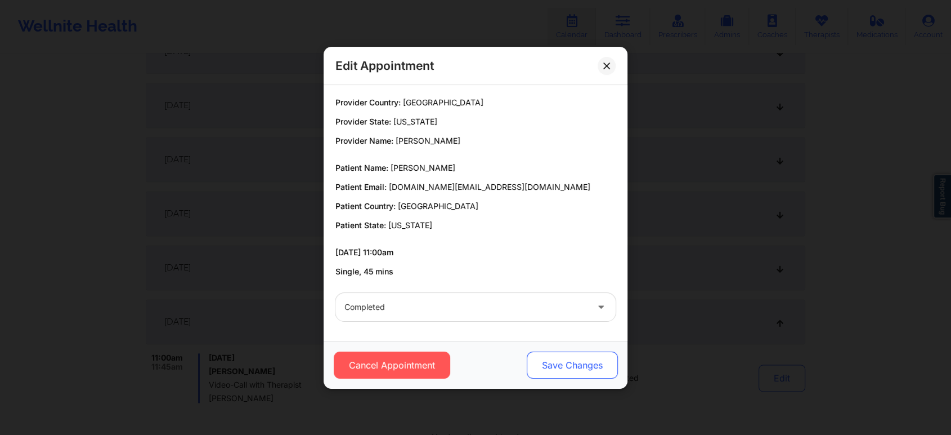
click at [586, 369] on button "Save Changes" at bounding box center [572, 364] width 91 height 27
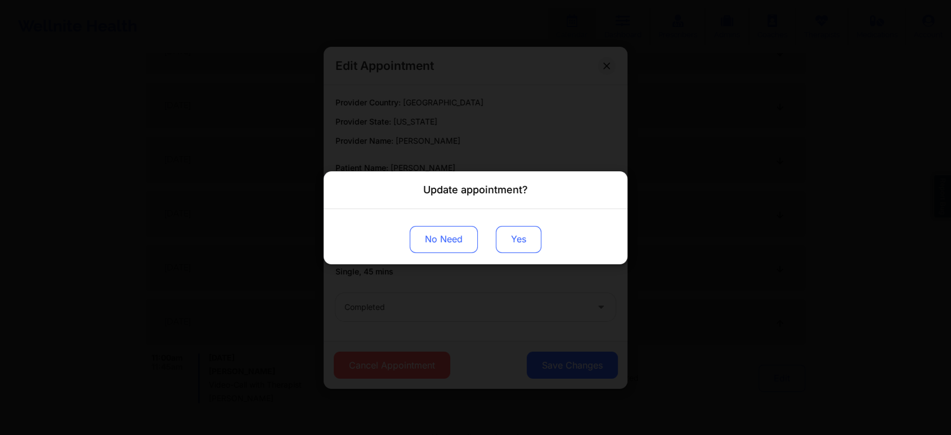
click at [525, 233] on button "Yes" at bounding box center [519, 238] width 46 height 27
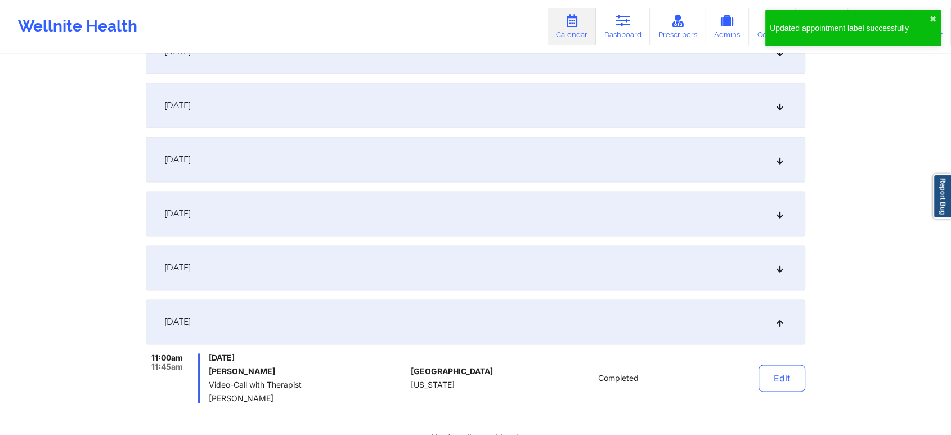
scroll to position [0, 0]
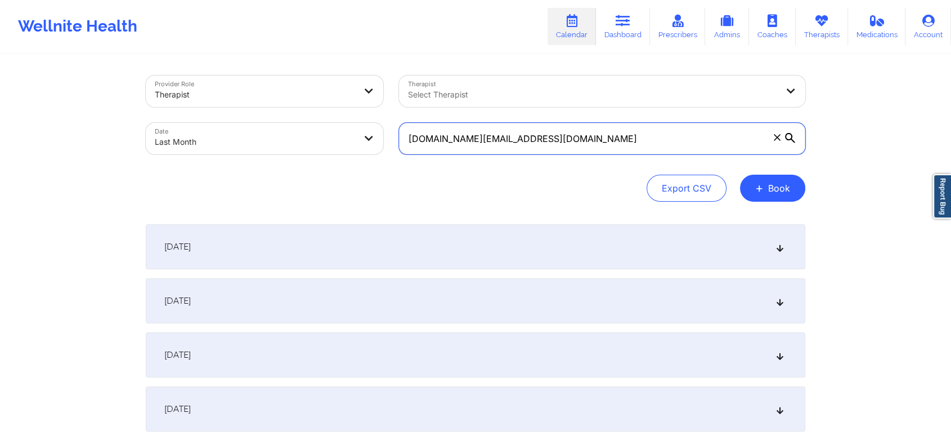
drag, startPoint x: 580, startPoint y: 141, endPoint x: 374, endPoint y: 93, distance: 211.5
click at [374, 93] on div "Provider Role Therapist Therapist Select Therapist Date Last Month [DOMAIN_NAME…" at bounding box center [475, 115] width 675 height 95
paste input "[EMAIL_ADDRESS][DOMAIN_NAME]"
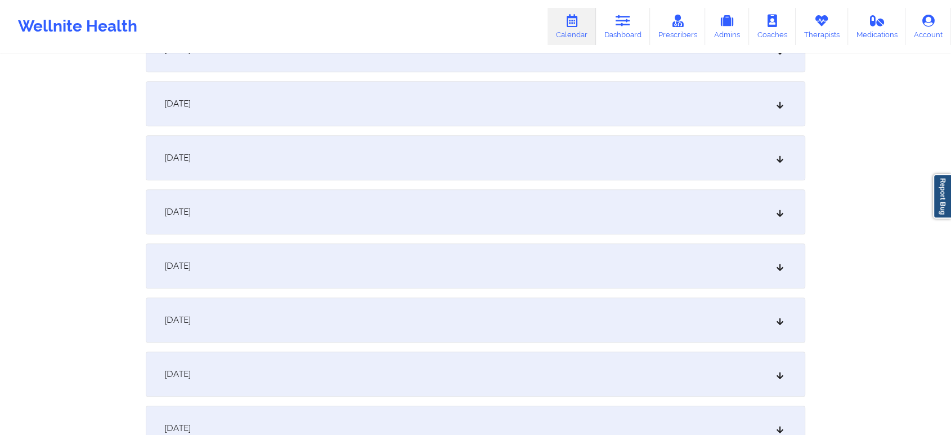
scroll to position [1492, 0]
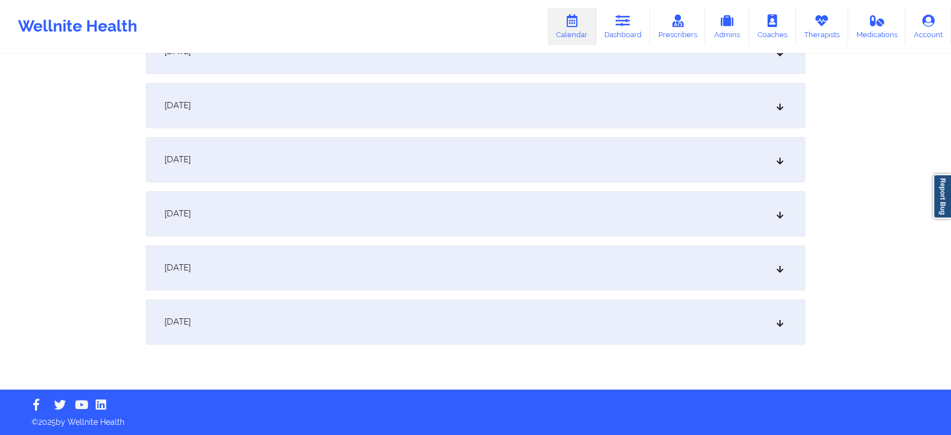
click at [546, 333] on div "[DATE]" at bounding box center [476, 321] width 660 height 45
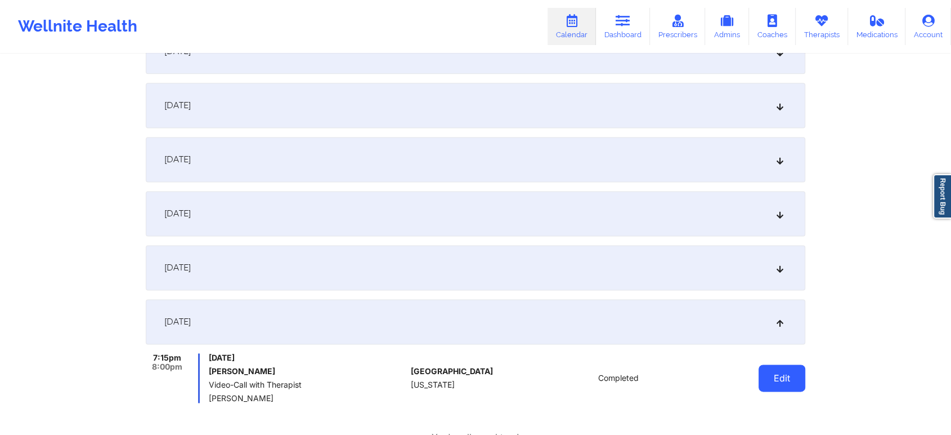
click at [772, 377] on button "Edit" at bounding box center [782, 377] width 47 height 27
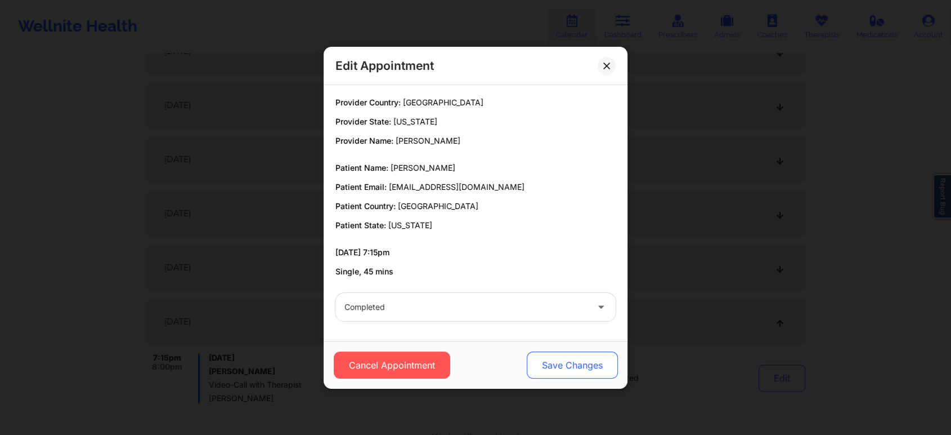
click at [576, 359] on button "Save Changes" at bounding box center [572, 364] width 91 height 27
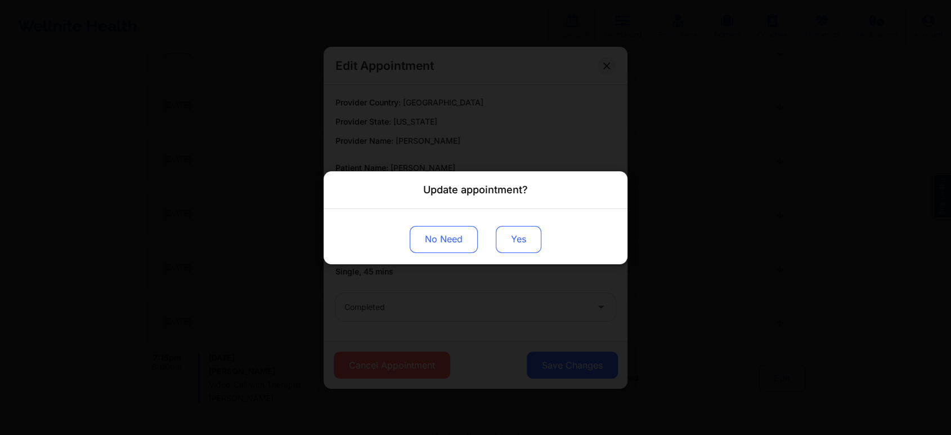
click at [516, 237] on button "Yes" at bounding box center [519, 238] width 46 height 27
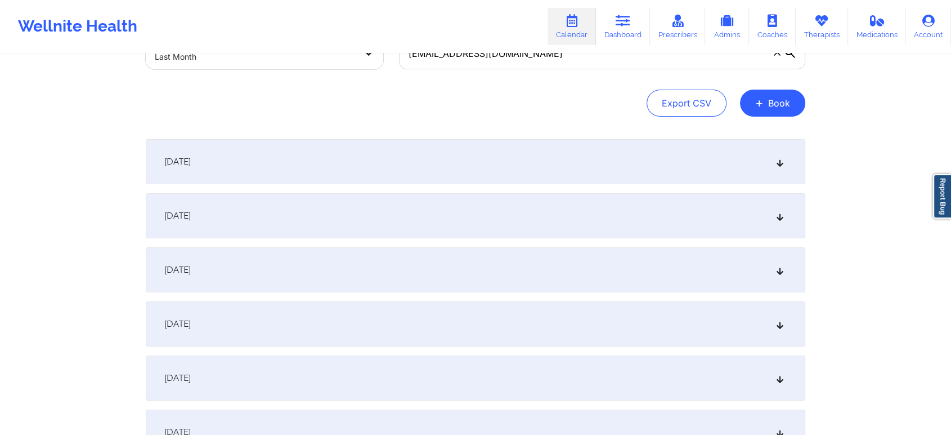
scroll to position [0, 0]
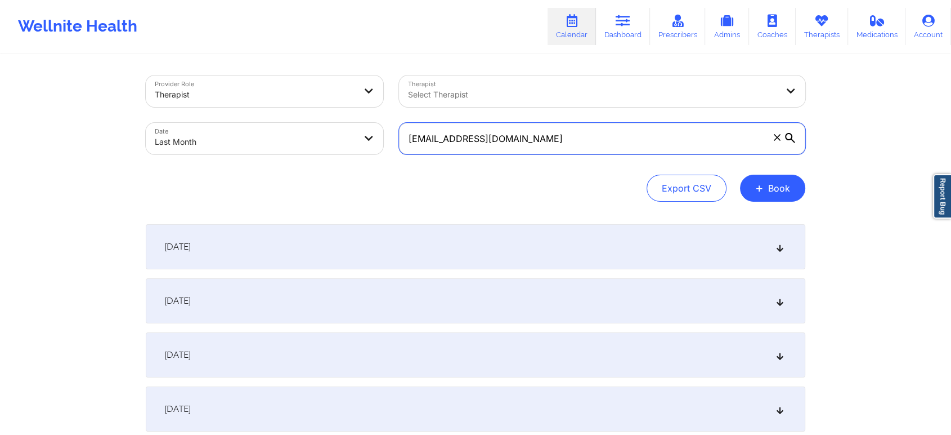
drag, startPoint x: 581, startPoint y: 144, endPoint x: 271, endPoint y: 116, distance: 310.8
click at [271, 116] on div "Provider Role Therapist Therapist Select Therapist Date Last Month [EMAIL_ADDRE…" at bounding box center [475, 115] width 675 height 95
paste input "cassidycadiz11"
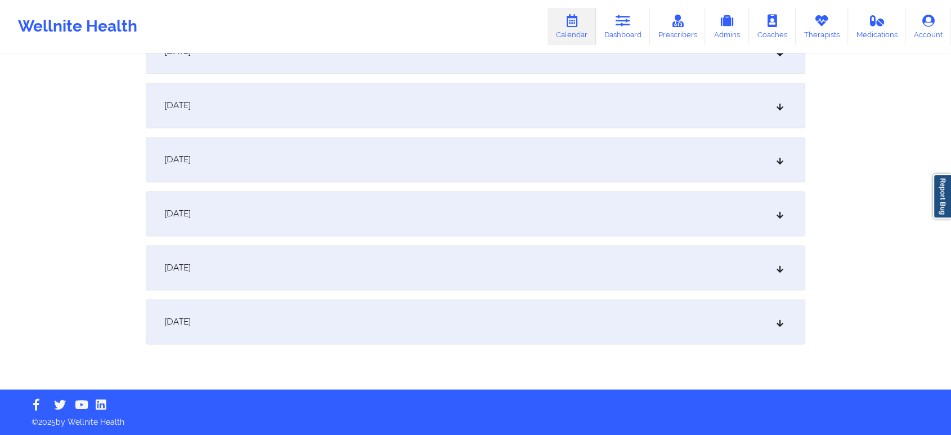
click at [540, 322] on div "[DATE]" at bounding box center [476, 321] width 660 height 45
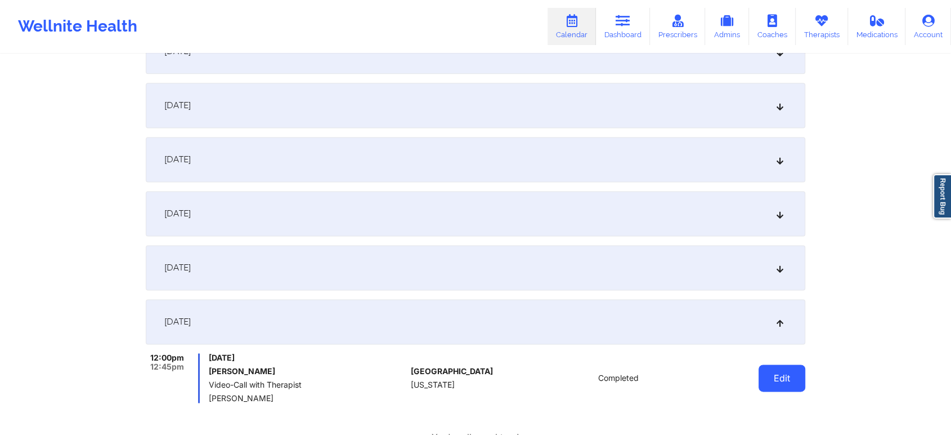
click at [786, 375] on button "Edit" at bounding box center [782, 377] width 47 height 27
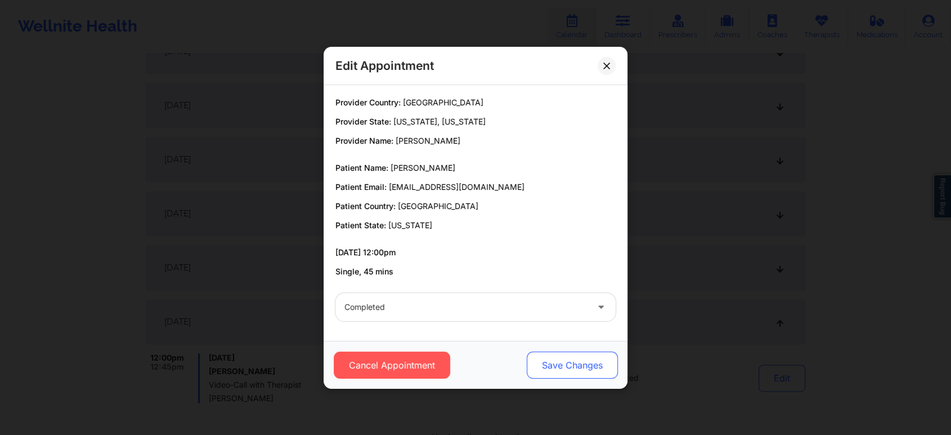
click at [545, 369] on button "Save Changes" at bounding box center [572, 364] width 91 height 27
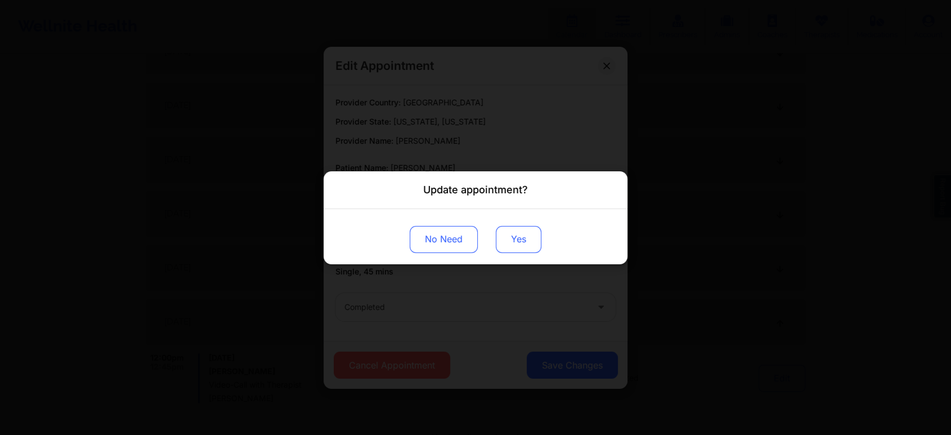
click at [527, 251] on button "Yes" at bounding box center [519, 238] width 46 height 27
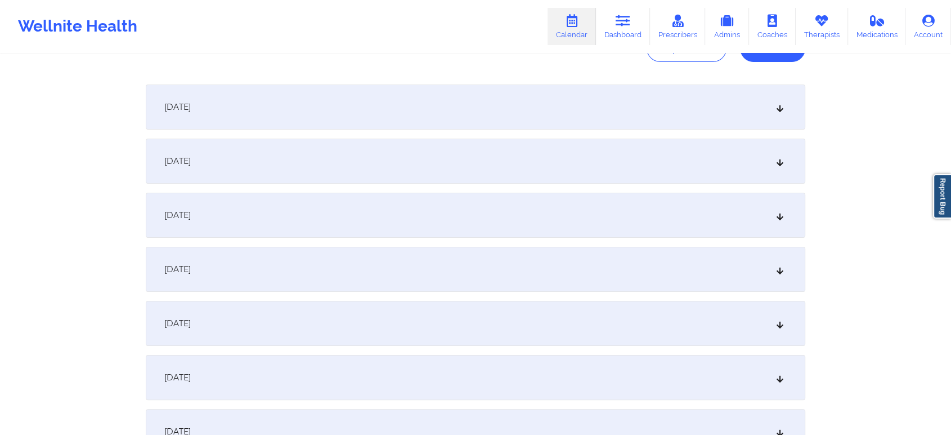
scroll to position [0, 0]
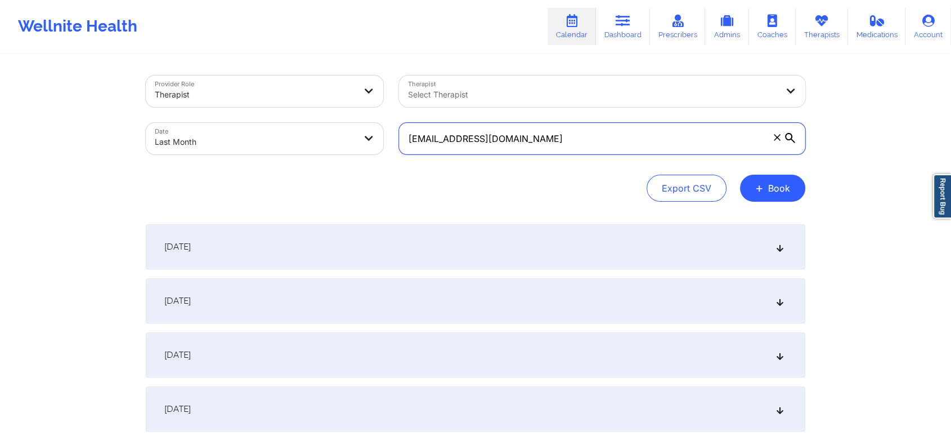
drag, startPoint x: 621, startPoint y: 145, endPoint x: 304, endPoint y: 100, distance: 320.6
click at [304, 100] on div "Provider Role Therapist Therapist Select Therapist Date Last Month [EMAIL_ADDRE…" at bounding box center [475, 115] width 675 height 95
paste input "aniyac146"
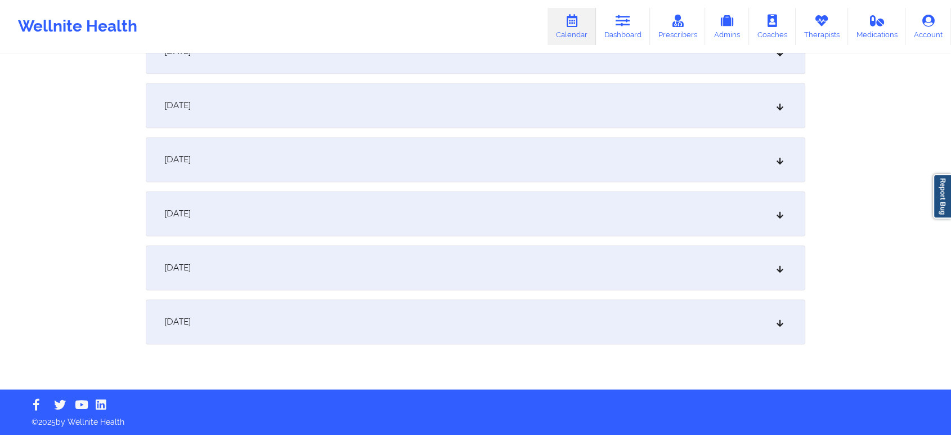
click at [758, 332] on div "[DATE]" at bounding box center [476, 321] width 660 height 45
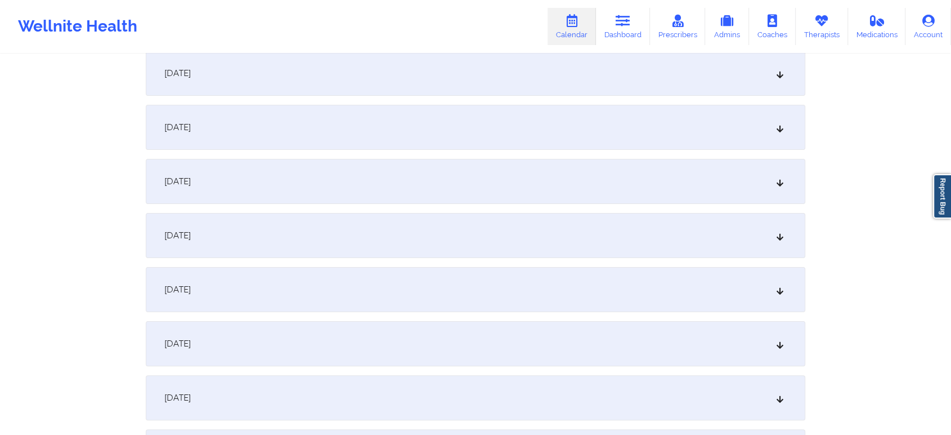
scroll to position [0, 0]
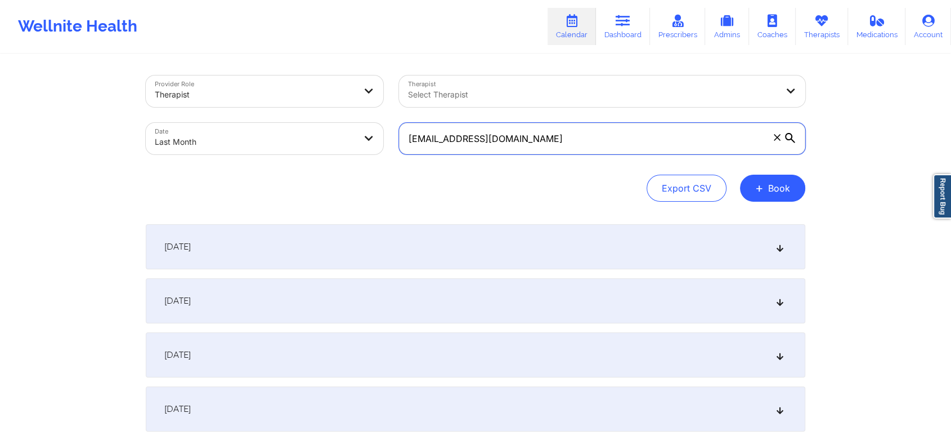
drag, startPoint x: 543, startPoint y: 141, endPoint x: 364, endPoint y: 129, distance: 179.3
click at [364, 129] on div "Provider Role Therapist Therapist Select Therapist Date Last Month [EMAIL_ADDRE…" at bounding box center [475, 115] width 675 height 95
paste input "mayerlin_lc@hot"
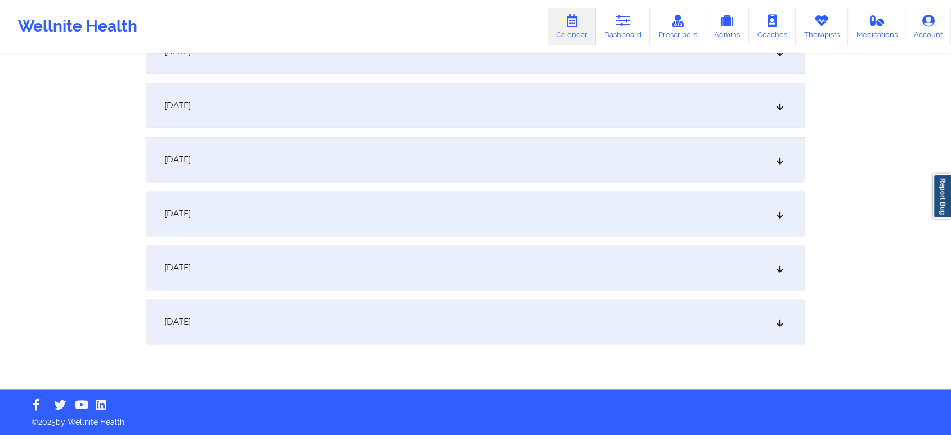
click at [581, 321] on div "[DATE]" at bounding box center [476, 321] width 660 height 45
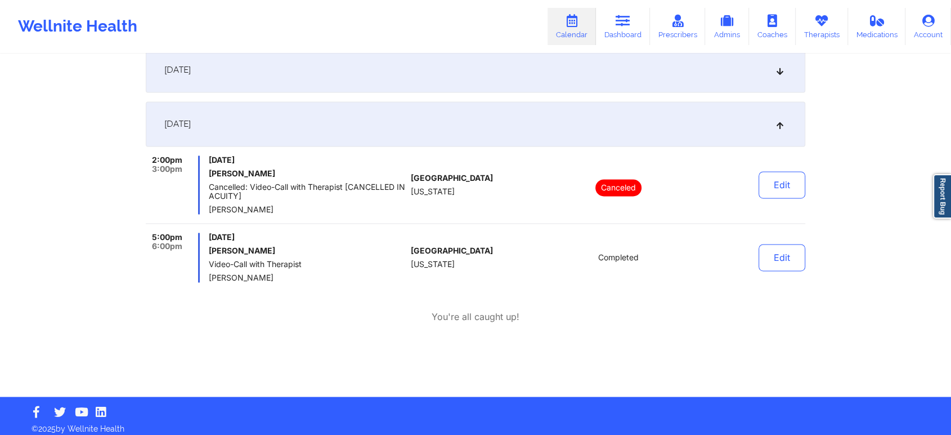
scroll to position [1697, 0]
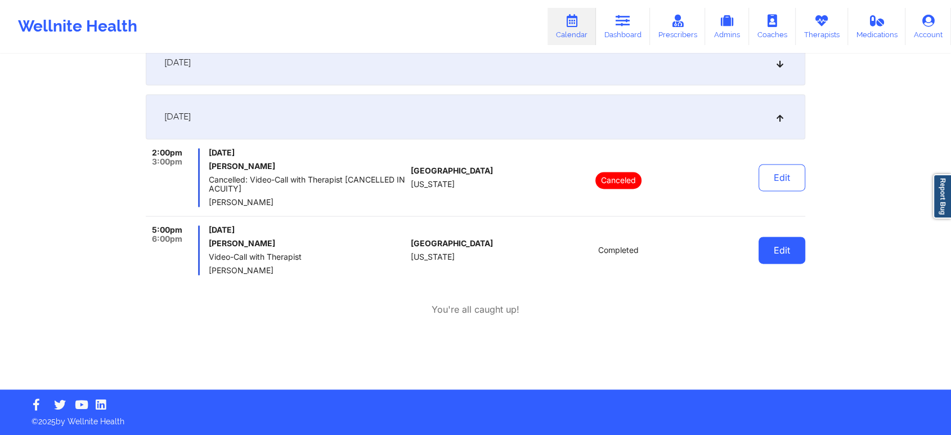
click at [780, 254] on button "Edit" at bounding box center [782, 249] width 47 height 27
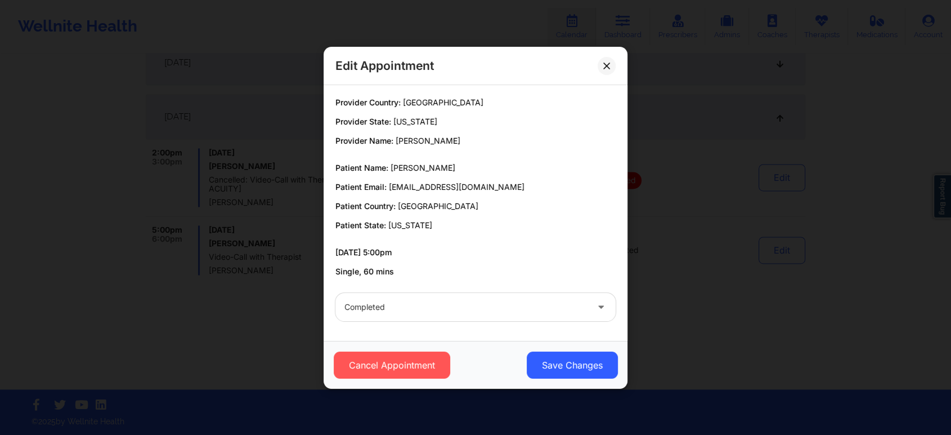
click at [547, 345] on div "Cancel Appointment Save Changes" at bounding box center [476, 365] width 304 height 48
click at [547, 358] on button "Save Changes" at bounding box center [572, 364] width 91 height 27
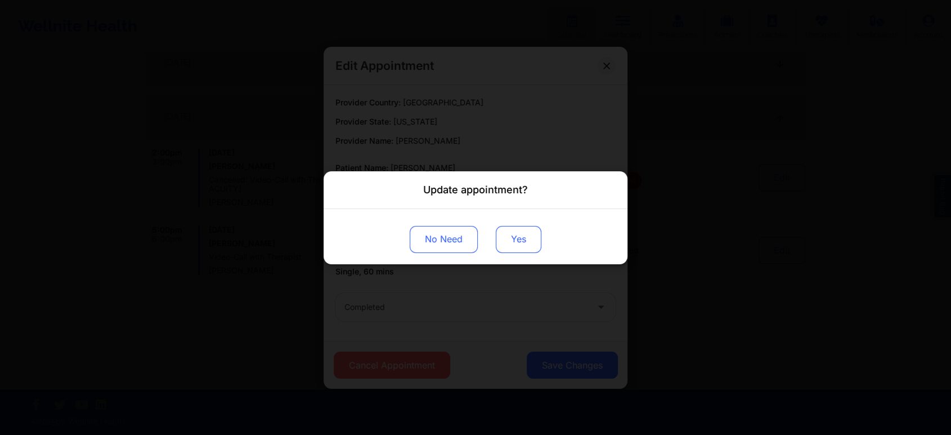
click at [522, 231] on button "Yes" at bounding box center [519, 238] width 46 height 27
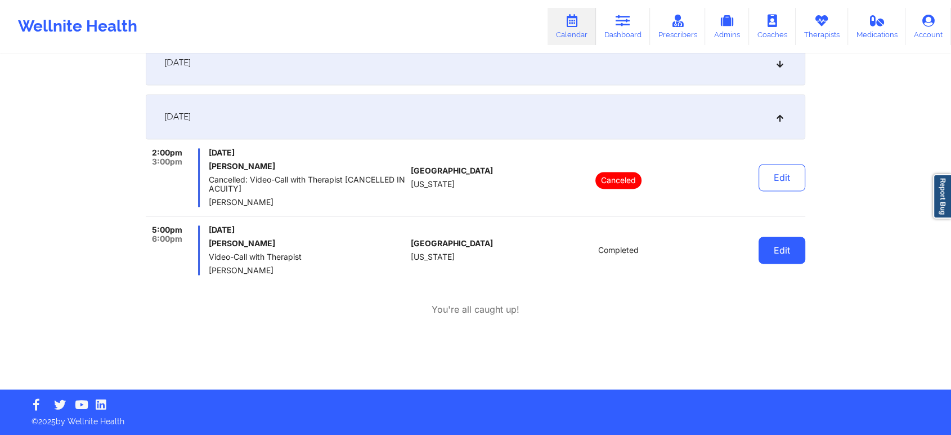
click at [797, 254] on button "Edit" at bounding box center [782, 249] width 47 height 27
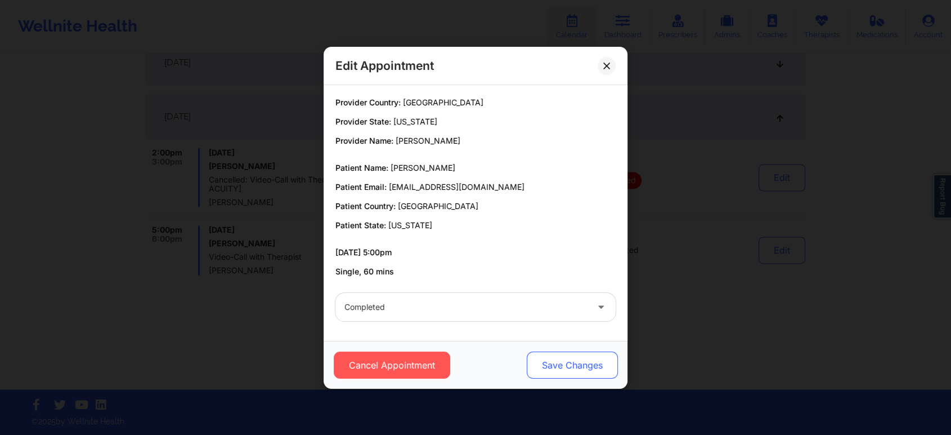
click at [583, 366] on button "Save Changes" at bounding box center [572, 364] width 91 height 27
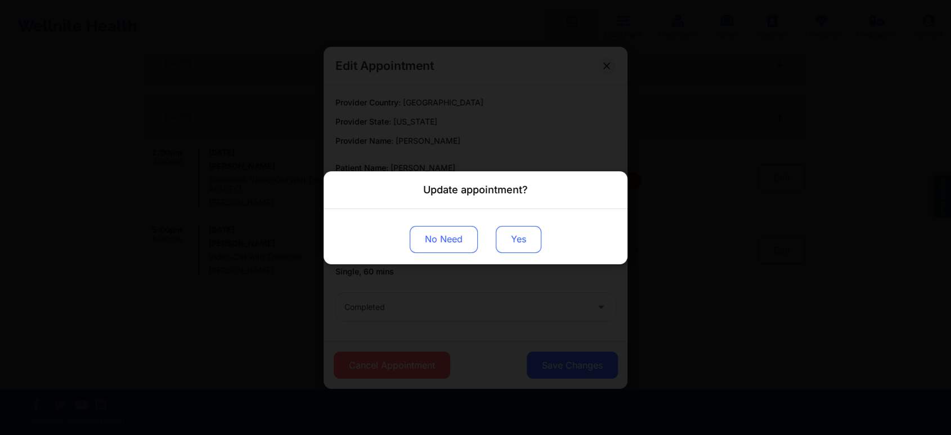
click at [518, 245] on button "Yes" at bounding box center [519, 238] width 46 height 27
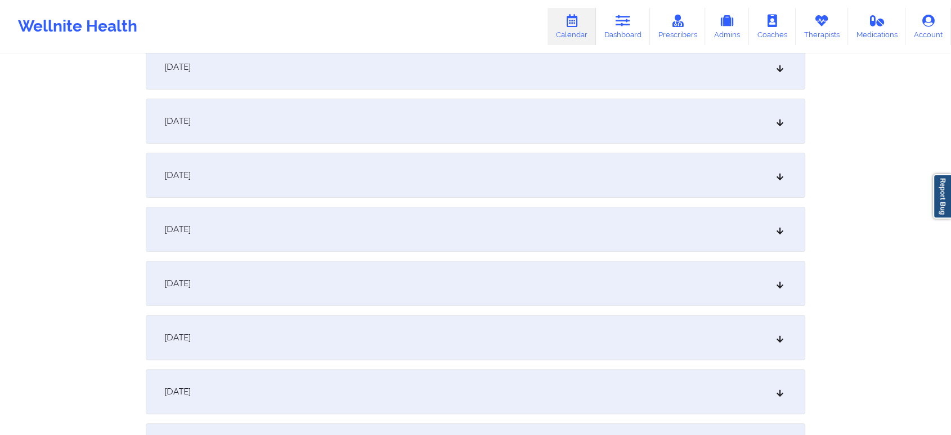
scroll to position [0, 0]
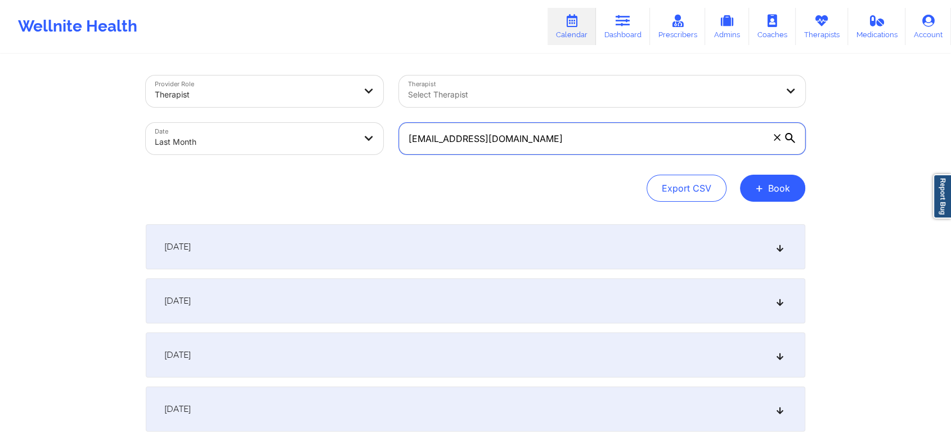
drag, startPoint x: 553, startPoint y: 137, endPoint x: 309, endPoint y: 131, distance: 243.8
click at [309, 131] on div "Provider Role Therapist Therapist Select Therapist Date Last Month [EMAIL_ADDRE…" at bounding box center [475, 115] width 675 height 95
paste input "[EMAIL_ADDRESS]"
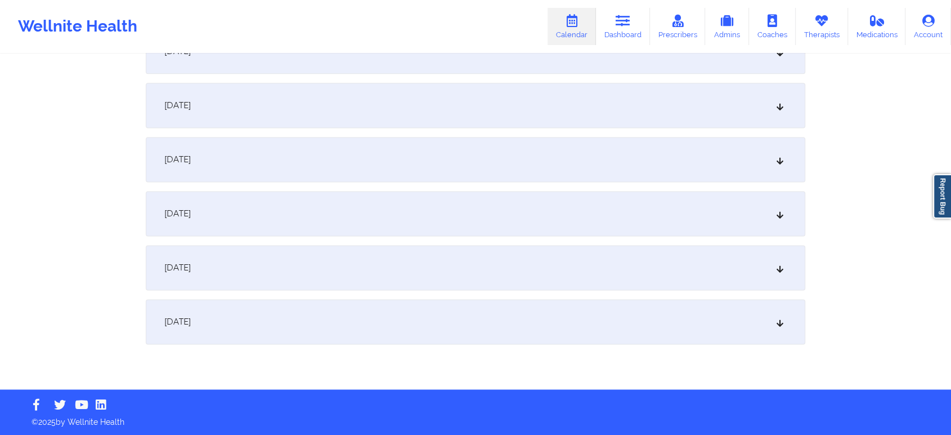
drag, startPoint x: 539, startPoint y: 339, endPoint x: 798, endPoint y: 319, distance: 259.8
click at [798, 319] on div "[DATE]" at bounding box center [476, 321] width 660 height 45
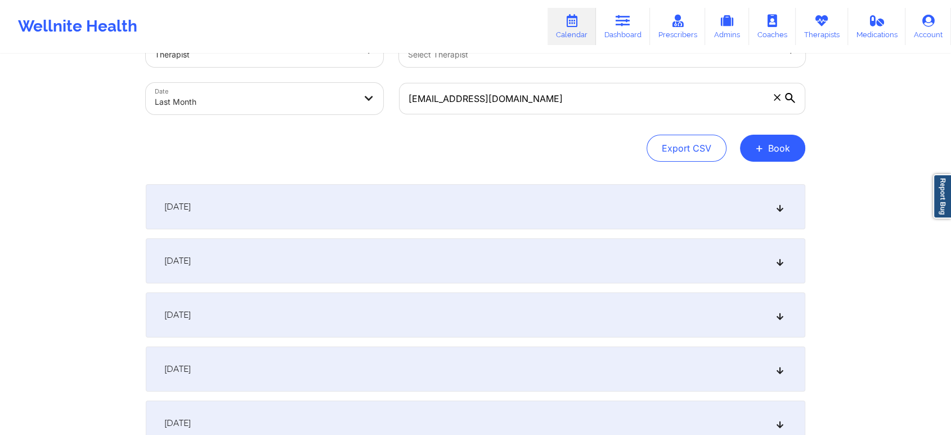
scroll to position [0, 0]
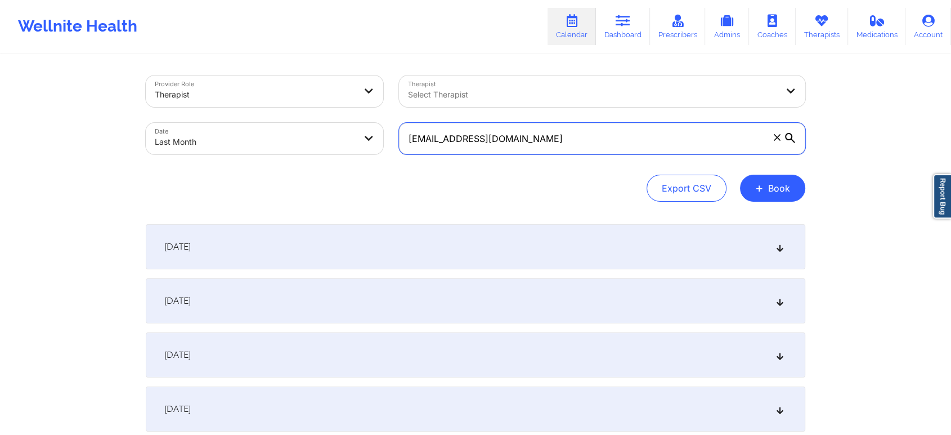
drag, startPoint x: 554, startPoint y: 140, endPoint x: 311, endPoint y: 108, distance: 245.3
click at [311, 108] on div "Provider Role Therapist Therapist Select Therapist Date Last Month [EMAIL_ADDRE…" at bounding box center [475, 115] width 675 height 95
paste input "[EMAIL_ADDRESS]"
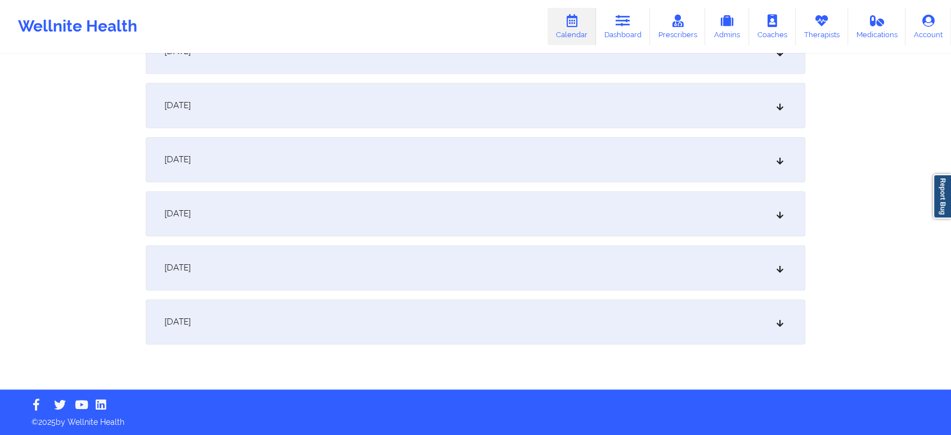
click at [608, 326] on div "[DATE]" at bounding box center [476, 321] width 660 height 45
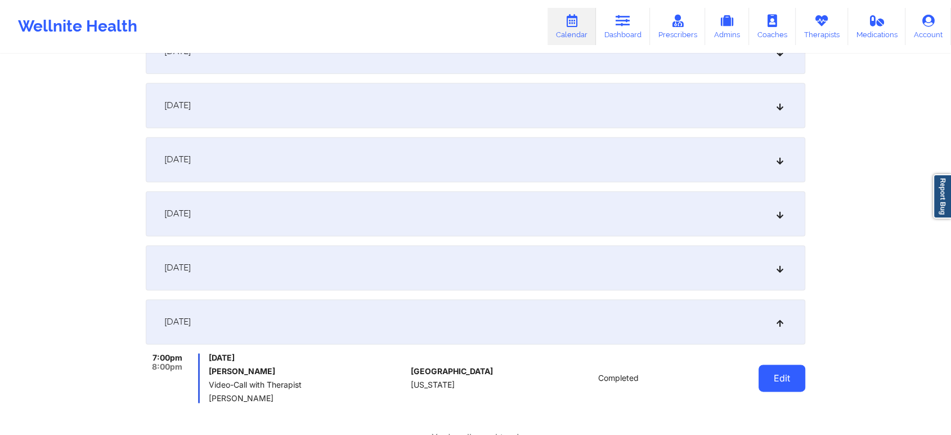
click at [786, 382] on button "Edit" at bounding box center [782, 377] width 47 height 27
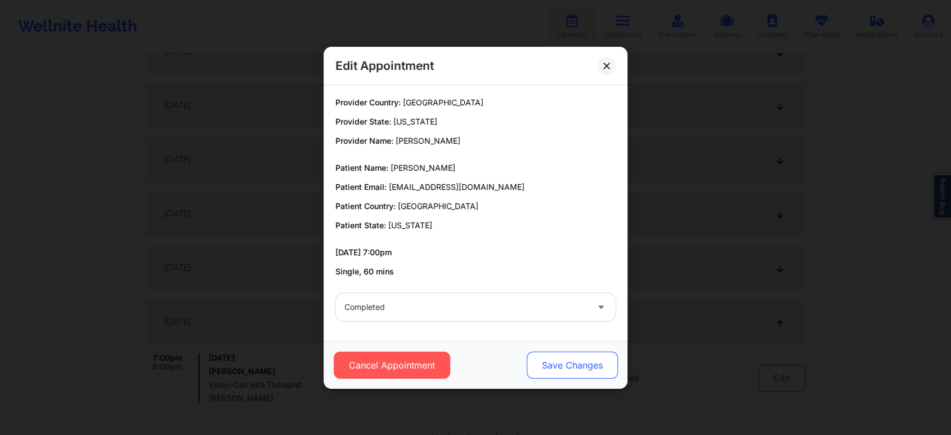
click at [583, 357] on button "Save Changes" at bounding box center [572, 364] width 91 height 27
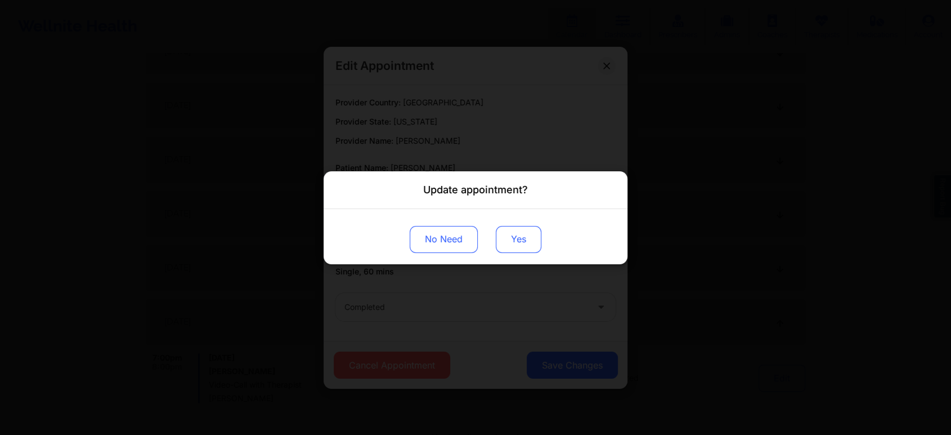
click at [509, 234] on button "Yes" at bounding box center [519, 238] width 46 height 27
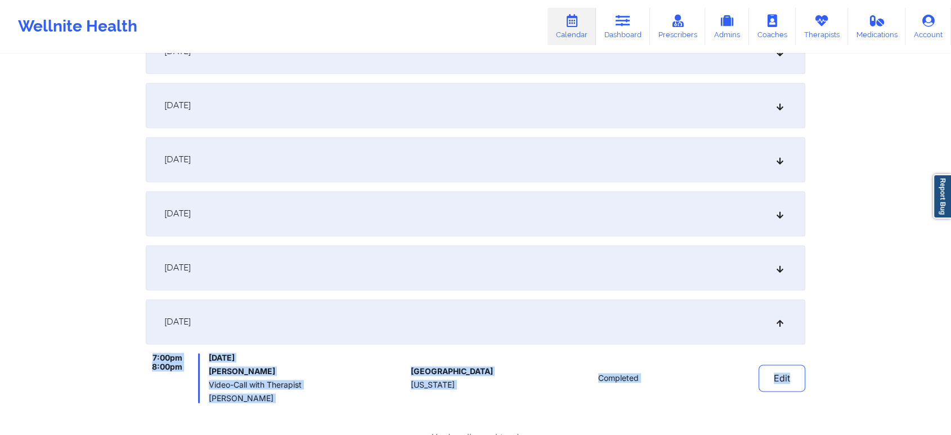
drag, startPoint x: 950, startPoint y: 323, endPoint x: 960, endPoint y: 361, distance: 39.0
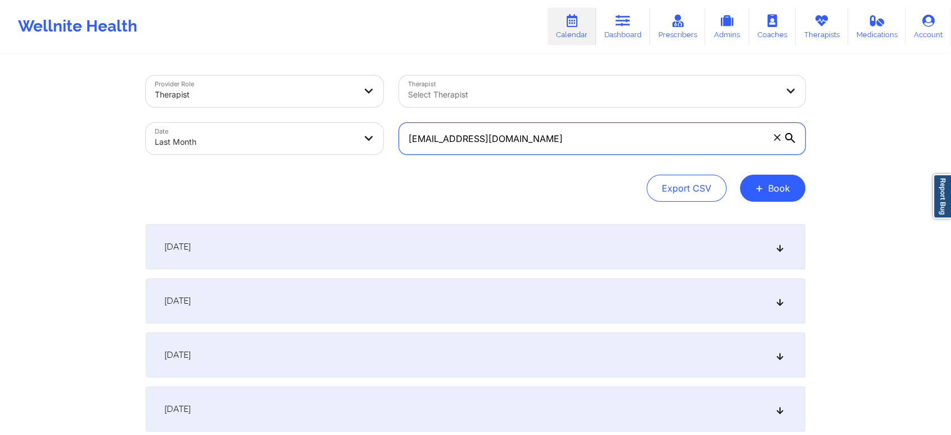
drag, startPoint x: 570, startPoint y: 143, endPoint x: 298, endPoint y: 97, distance: 275.7
click at [298, 97] on div "Provider Role Therapist Therapist Select Therapist Date Last Month [EMAIL_ADDRE…" at bounding box center [475, 115] width 675 height 95
paste input "[EMAIL_ADDRESS]"
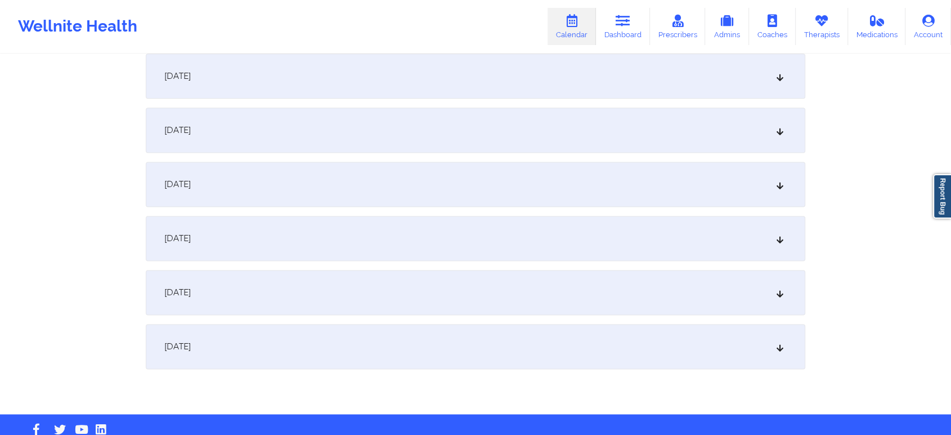
scroll to position [1492, 0]
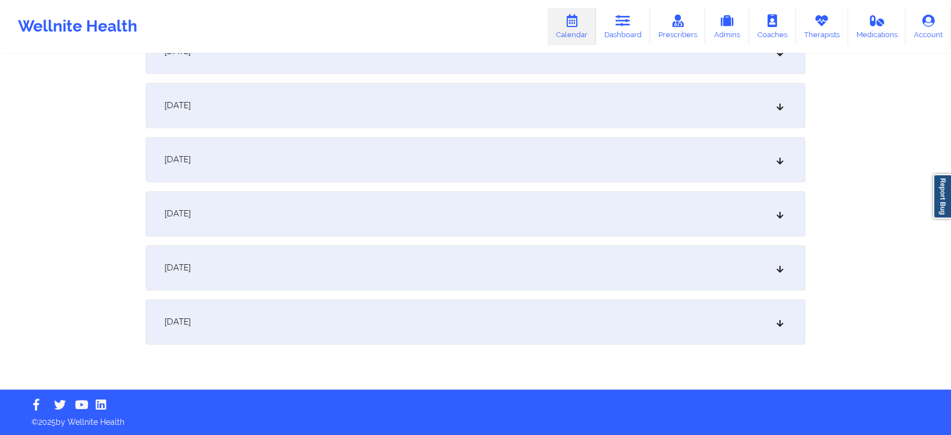
click at [592, 317] on div "[DATE]" at bounding box center [476, 321] width 660 height 45
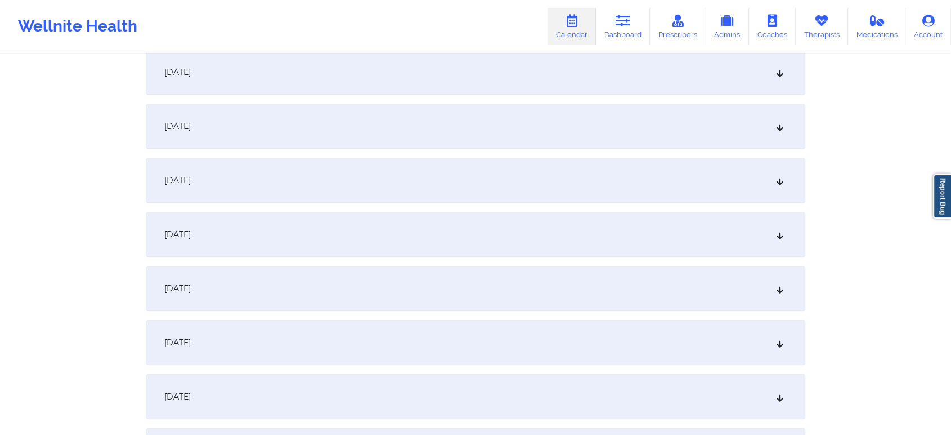
scroll to position [0, 0]
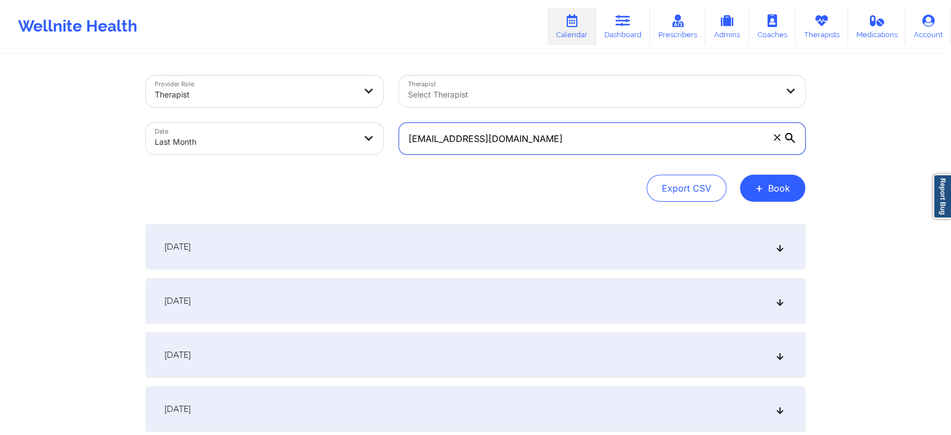
drag, startPoint x: 562, startPoint y: 145, endPoint x: 319, endPoint y: 104, distance: 247.3
click at [319, 104] on div "Provider Role Therapist Therapist Select Therapist Date Last Month [EMAIL_ADDRE…" at bounding box center [475, 115] width 675 height 95
paste input "[EMAIL_ADDRESS]"
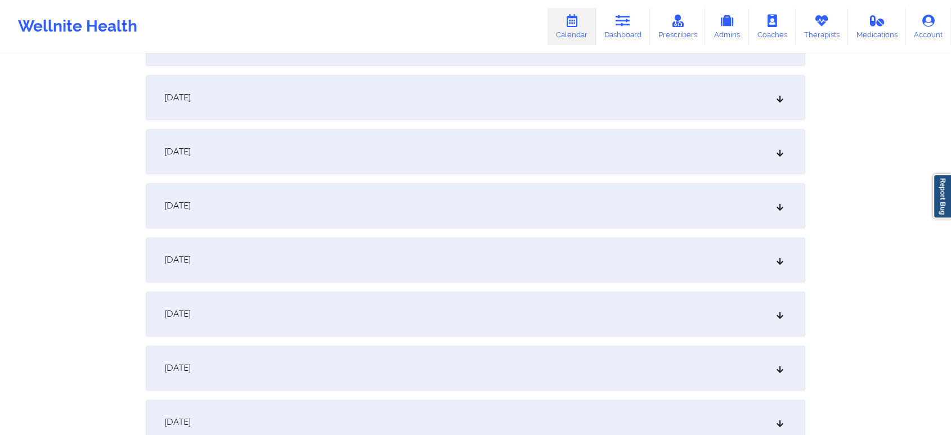
scroll to position [1492, 0]
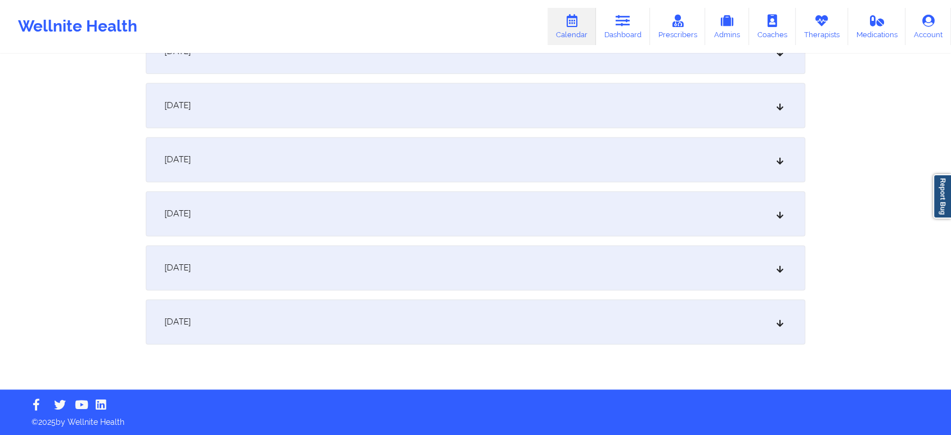
click at [622, 325] on div "[DATE]" at bounding box center [476, 321] width 660 height 45
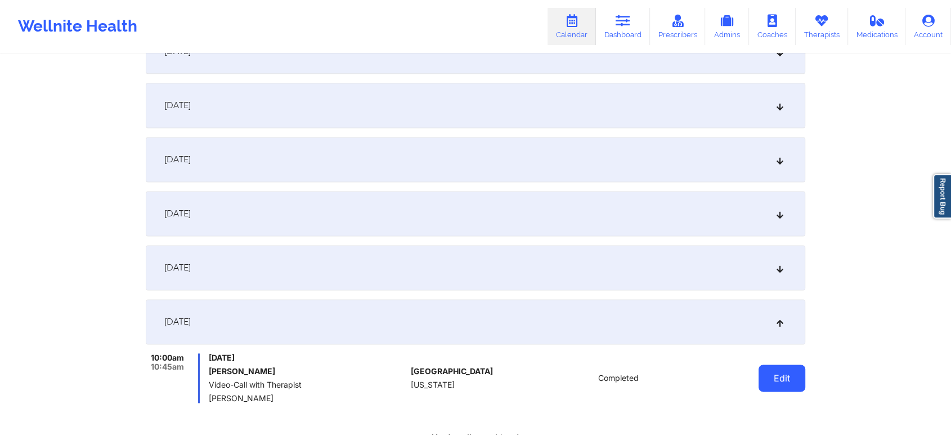
click at [770, 370] on button "Edit" at bounding box center [782, 377] width 47 height 27
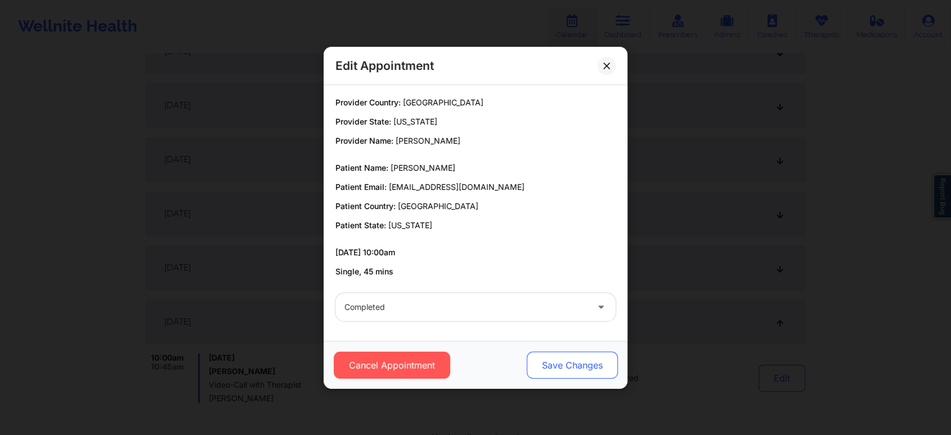
click at [567, 359] on button "Save Changes" at bounding box center [572, 364] width 91 height 27
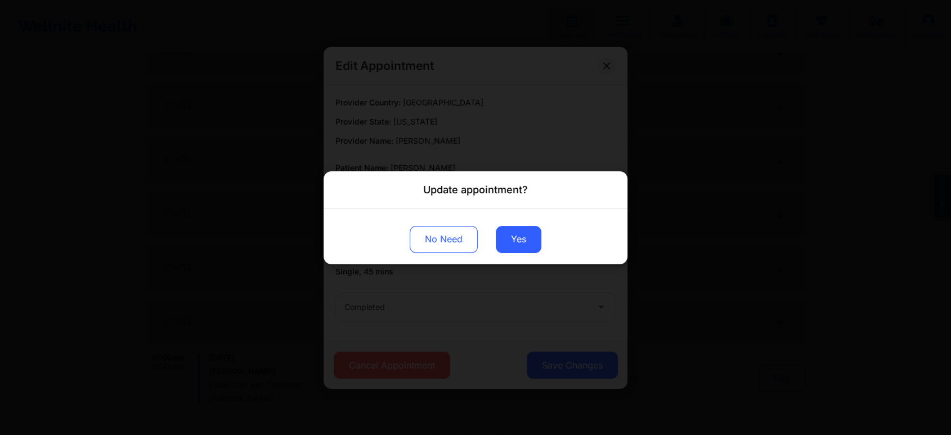
click at [527, 253] on div "No Need Yes" at bounding box center [476, 235] width 304 height 55
click at [526, 249] on button "Yes" at bounding box center [519, 238] width 46 height 27
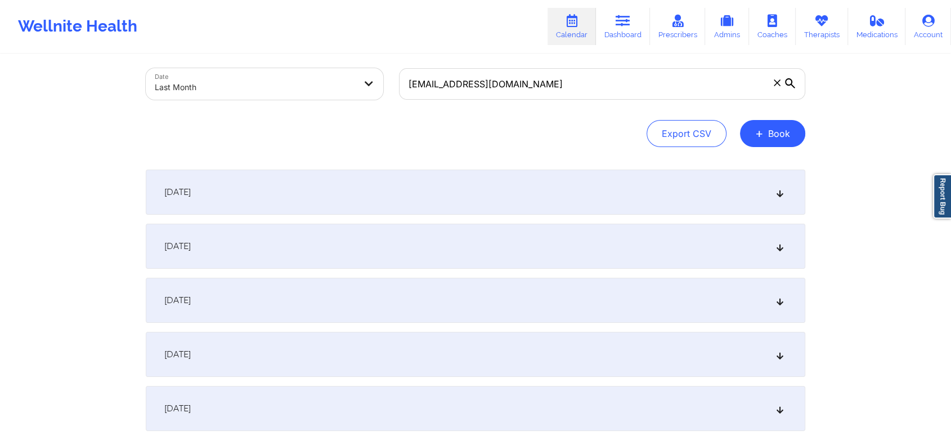
scroll to position [5, 0]
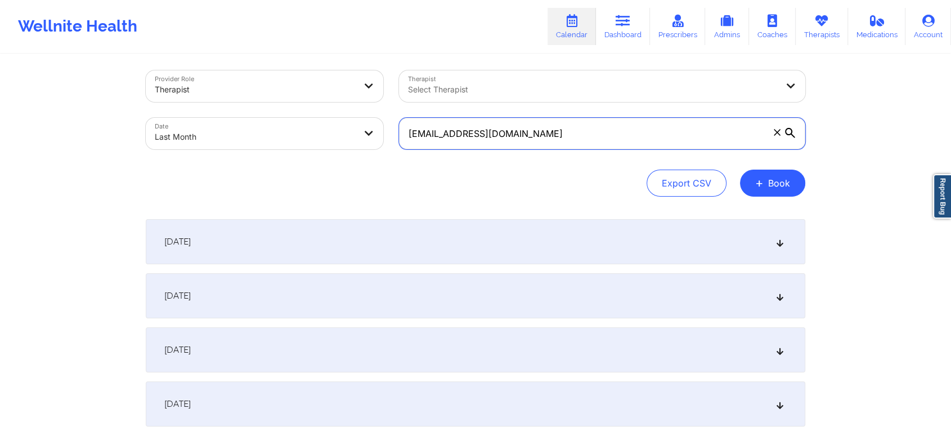
drag, startPoint x: 559, startPoint y: 131, endPoint x: 298, endPoint y: 107, distance: 262.2
click at [298, 107] on div "Provider Role Therapist Therapist Select Therapist Date Last Month [EMAIL_ADDRE…" at bounding box center [475, 109] width 675 height 95
paste input "[EMAIL_ADDRESS]"
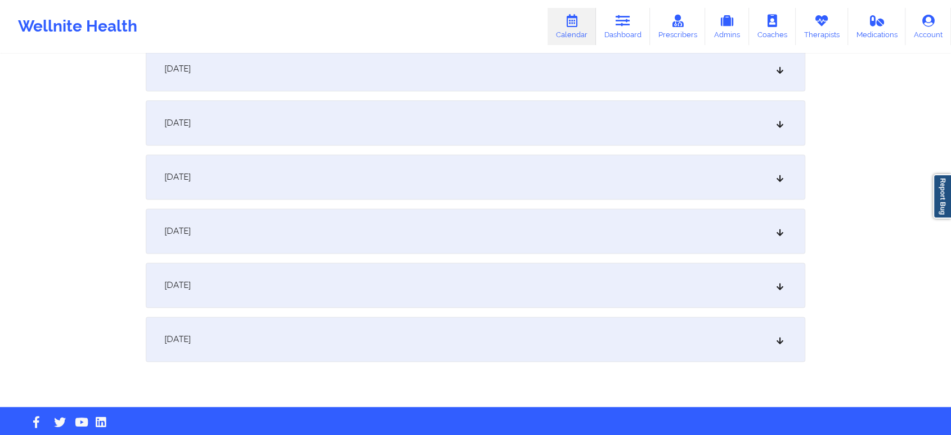
scroll to position [1492, 0]
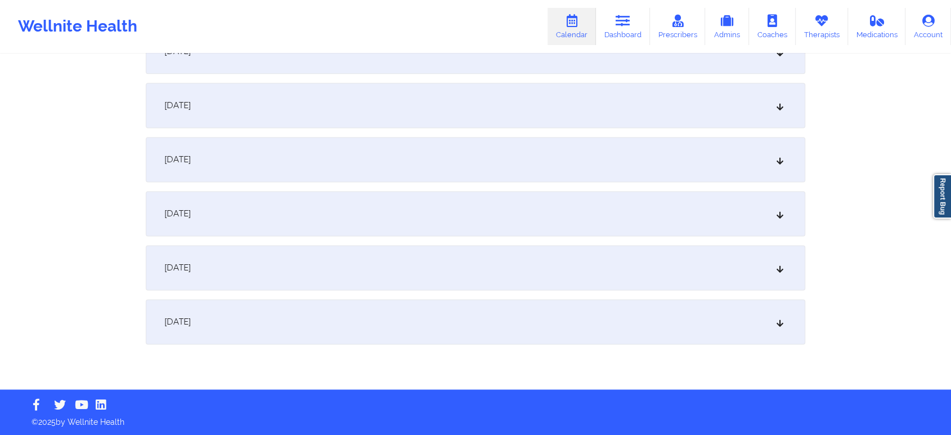
drag, startPoint x: 587, startPoint y: 350, endPoint x: 549, endPoint y: 332, distance: 41.5
click at [549, 332] on div "[DATE]" at bounding box center [476, 321] width 660 height 45
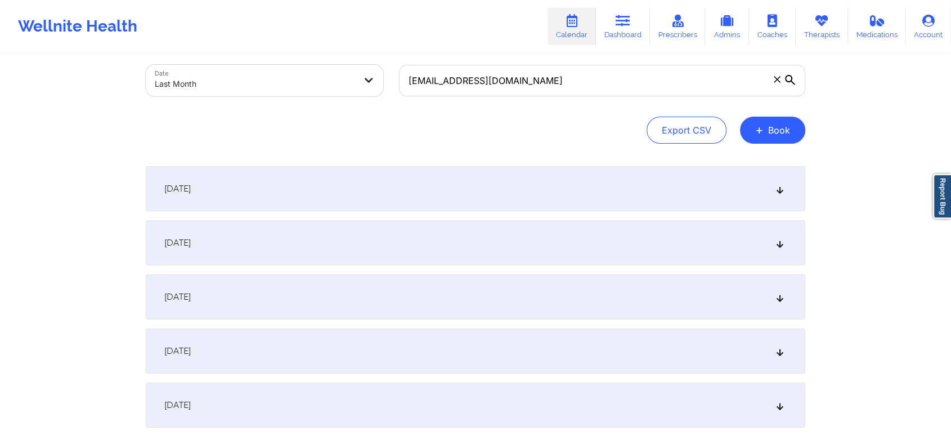
scroll to position [30, 0]
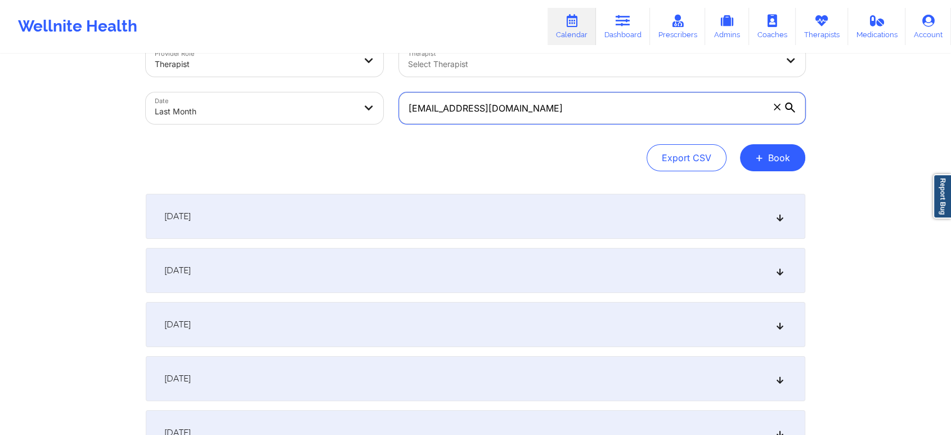
drag, startPoint x: 561, startPoint y: 111, endPoint x: 284, endPoint y: 108, distance: 276.4
click at [284, 108] on div "Provider Role Therapist Therapist Select Therapist Date Last Month [EMAIL_ADDRE…" at bounding box center [475, 84] width 675 height 95
paste input "[EMAIL_ADDRESS]"
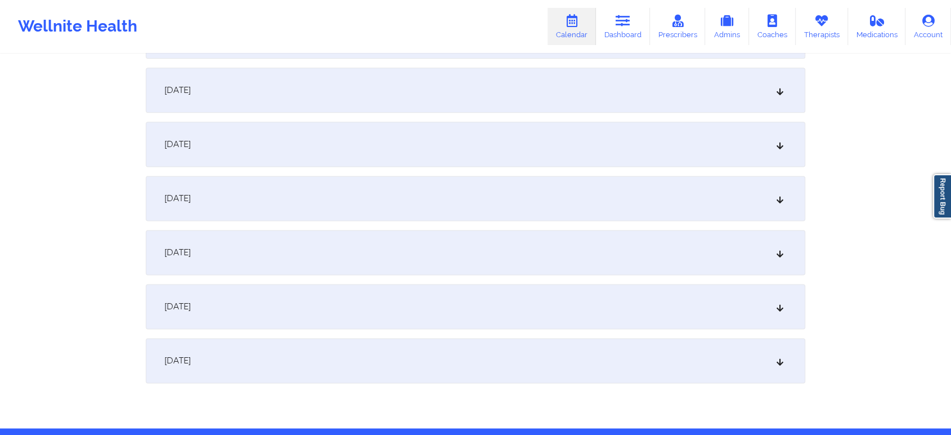
scroll to position [1492, 0]
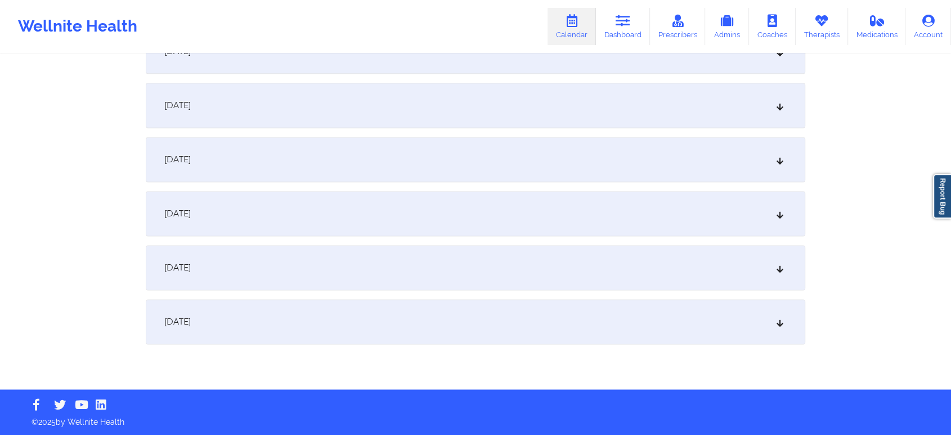
click at [693, 328] on div "[DATE]" at bounding box center [476, 321] width 660 height 45
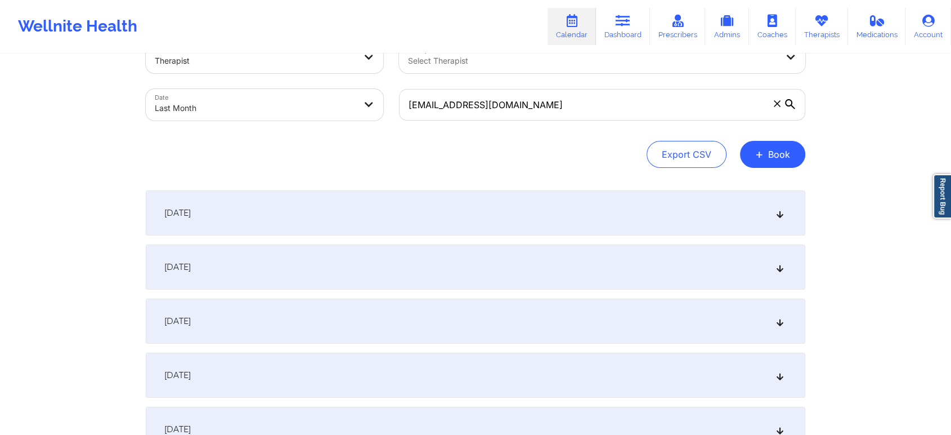
scroll to position [0, 0]
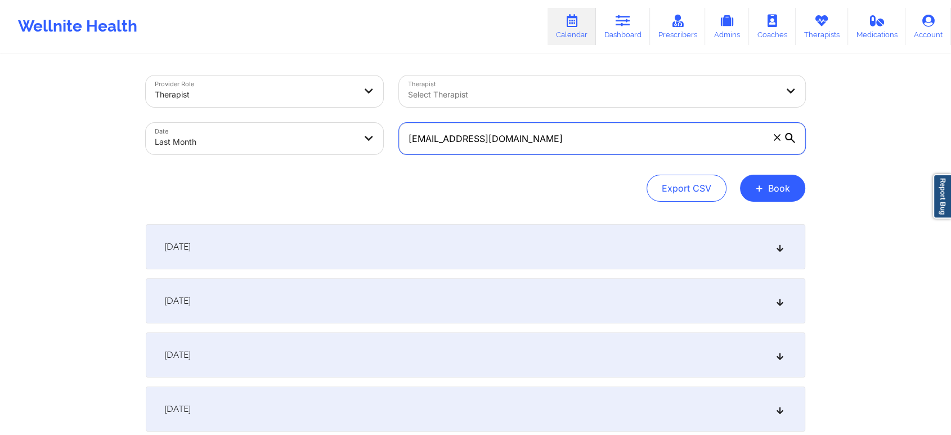
drag, startPoint x: 526, startPoint y: 135, endPoint x: 327, endPoint y: 127, distance: 199.4
click at [327, 127] on div "Provider Role Therapist Therapist Select Therapist Date Last Month [EMAIL_ADDRE…" at bounding box center [475, 115] width 675 height 95
paste input "patrick1205d@hot"
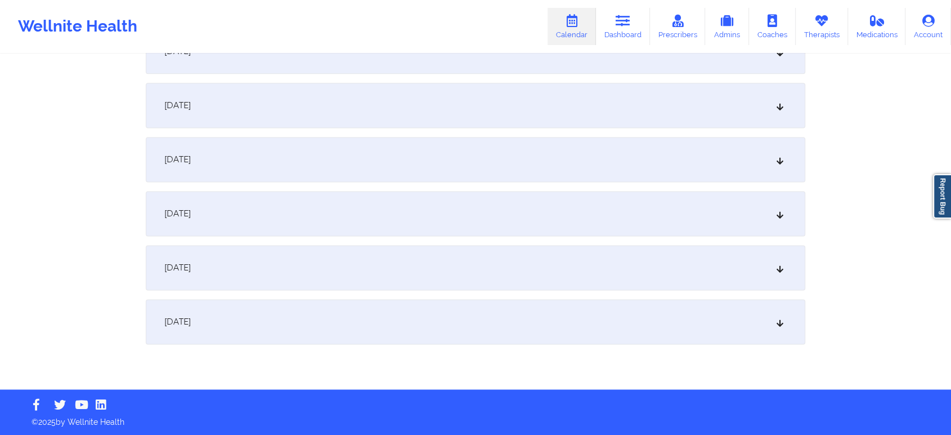
click at [498, 328] on div "[DATE]" at bounding box center [476, 321] width 660 height 45
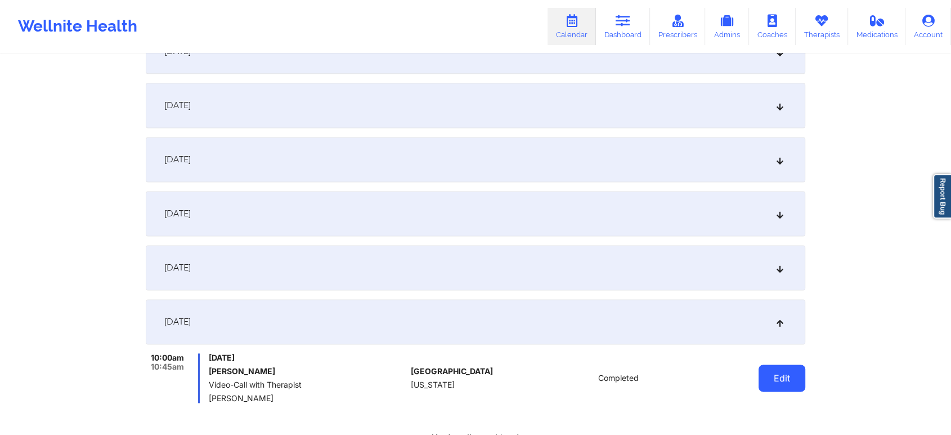
click at [786, 380] on button "Edit" at bounding box center [782, 377] width 47 height 27
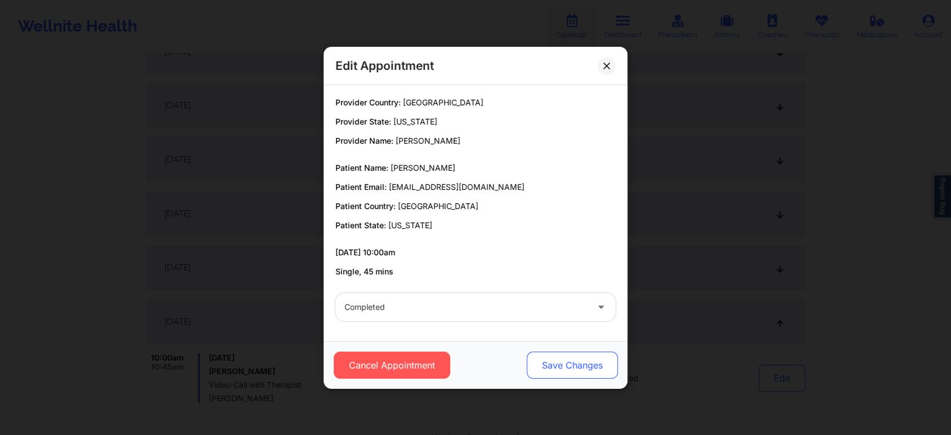
click at [589, 371] on button "Save Changes" at bounding box center [572, 364] width 91 height 27
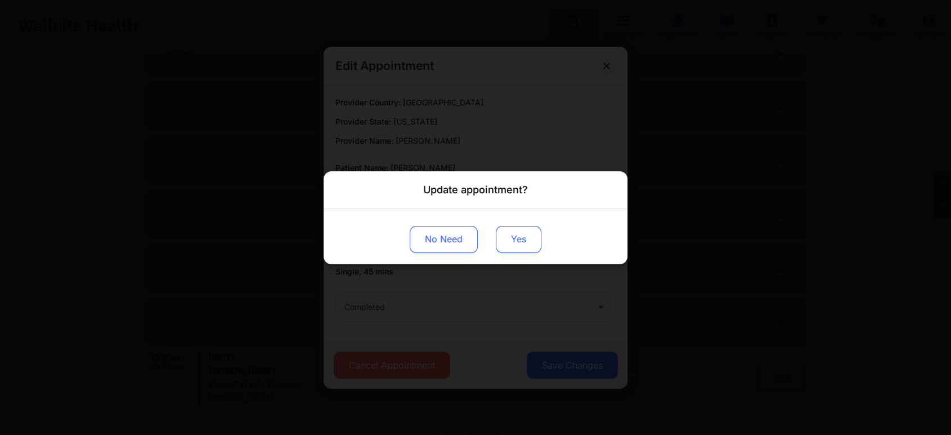
drag, startPoint x: 502, startPoint y: 224, endPoint x: 504, endPoint y: 233, distance: 9.4
click at [504, 233] on div "No Need Yes" at bounding box center [476, 235] width 304 height 55
click at [504, 233] on button "Yes" at bounding box center [519, 238] width 46 height 27
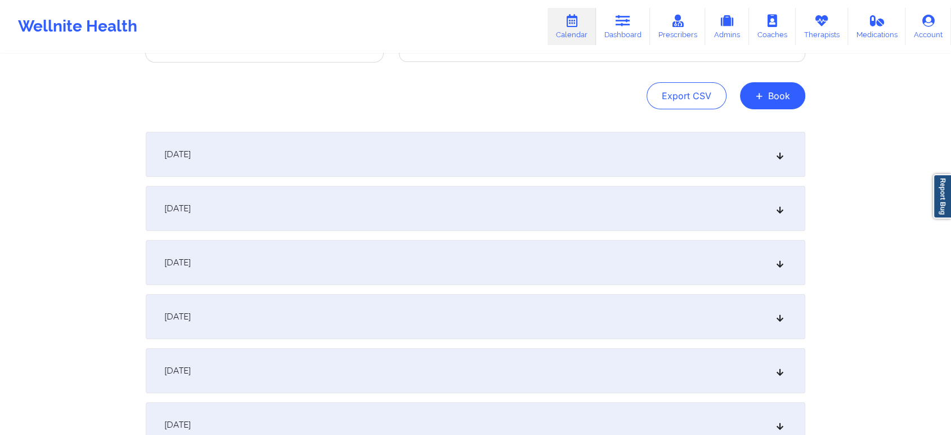
scroll to position [0, 0]
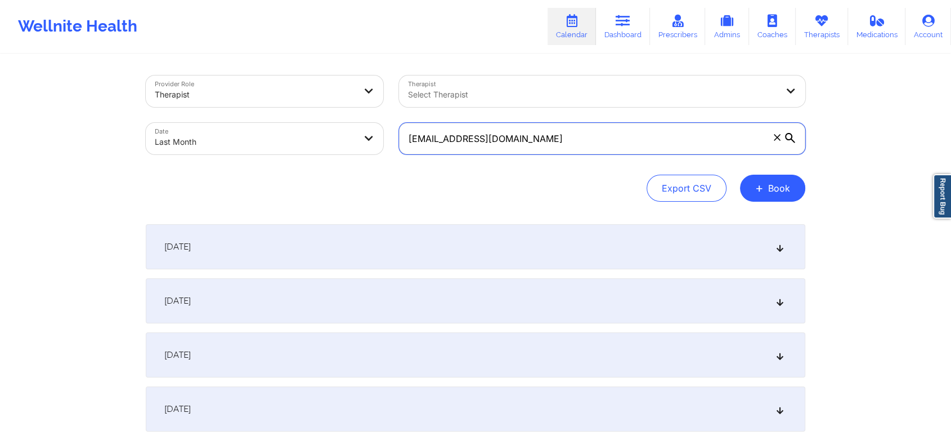
drag, startPoint x: 585, startPoint y: 130, endPoint x: 277, endPoint y: 160, distance: 309.9
click at [277, 160] on div "Provider Role Therapist Therapist Select Therapist Date Last Month [EMAIL_ADDRE…" at bounding box center [475, 115] width 675 height 95
paste input "danielplajeunesse@g"
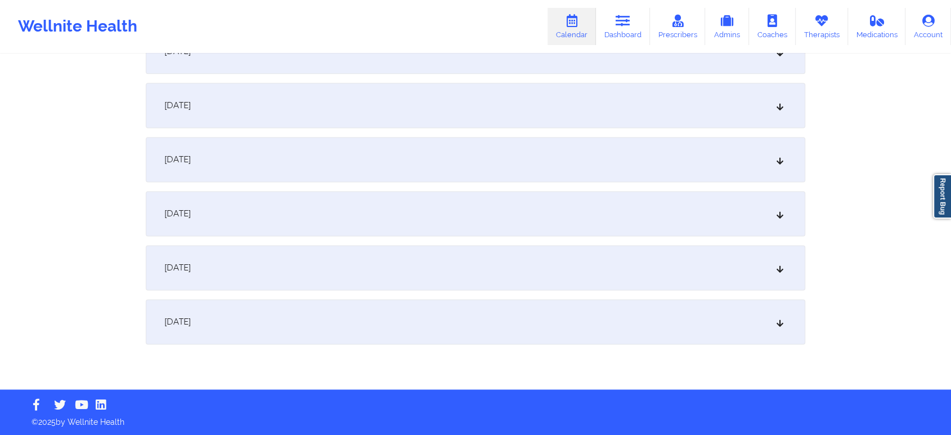
drag, startPoint x: 448, startPoint y: 336, endPoint x: 736, endPoint y: 271, distance: 294.9
click at [722, 312] on div "[DATE]" at bounding box center [476, 321] width 660 height 45
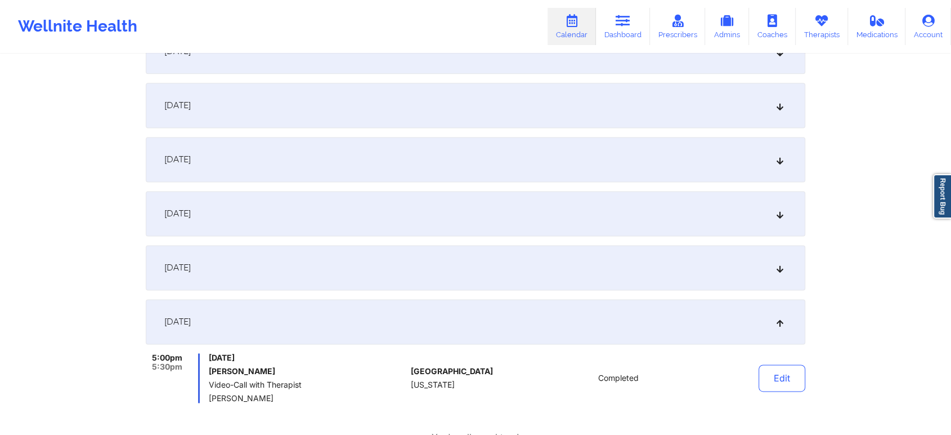
click at [752, 381] on div "Edit" at bounding box center [753, 378] width 104 height 50
drag, startPoint x: 752, startPoint y: 381, endPoint x: 780, endPoint y: 372, distance: 28.8
click at [780, 372] on div "Edit" at bounding box center [753, 378] width 104 height 50
click at [780, 372] on button "Edit" at bounding box center [782, 377] width 47 height 27
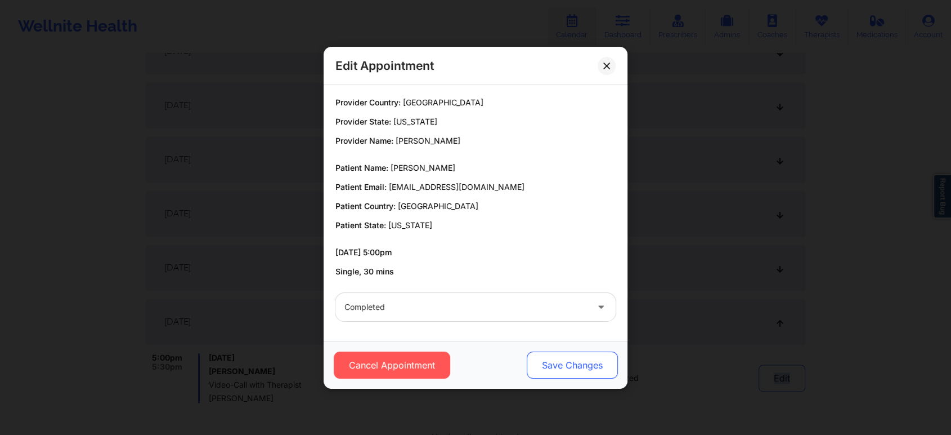
click at [545, 357] on button "Save Changes" at bounding box center [572, 364] width 91 height 27
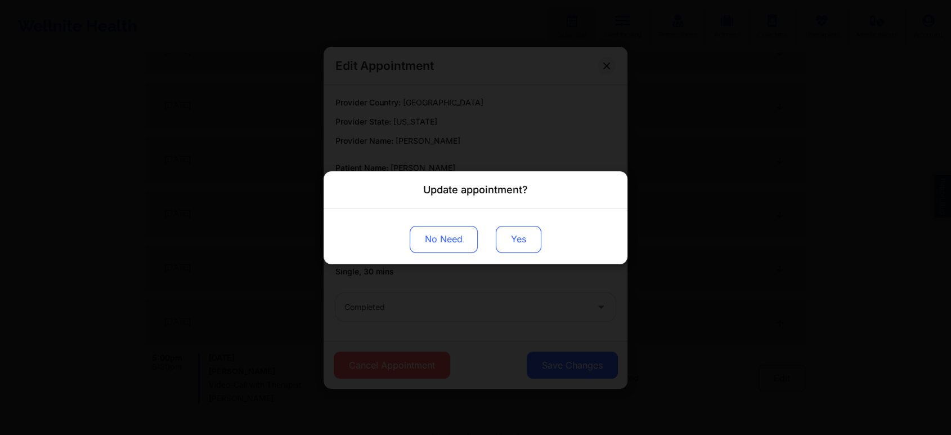
click at [512, 234] on button "Yes" at bounding box center [519, 238] width 46 height 27
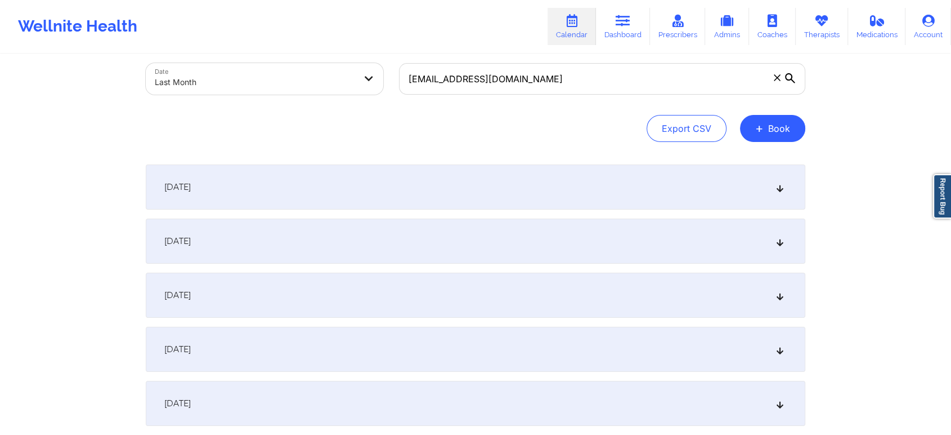
scroll to position [0, 0]
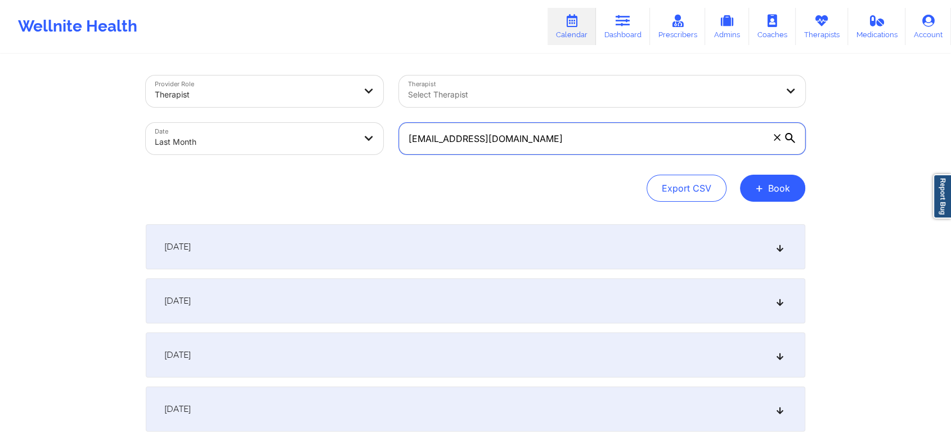
drag, startPoint x: 571, startPoint y: 123, endPoint x: 298, endPoint y: 110, distance: 273.9
click at [298, 110] on div "Provider Role Therapist Therapist Select Therapist Date Last Month [EMAIL_ADDRE…" at bounding box center [475, 115] width 675 height 95
paste input "[PERSON_NAME].[PERSON_NAME]"
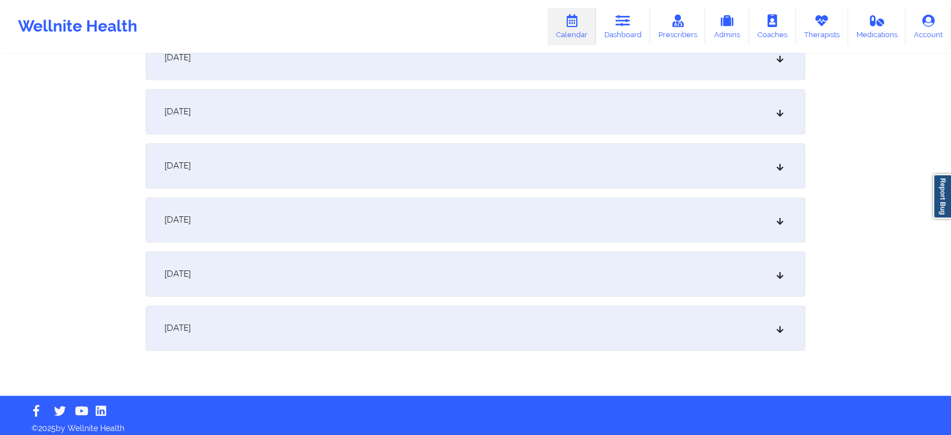
click at [535, 323] on div "[DATE]" at bounding box center [476, 327] width 660 height 45
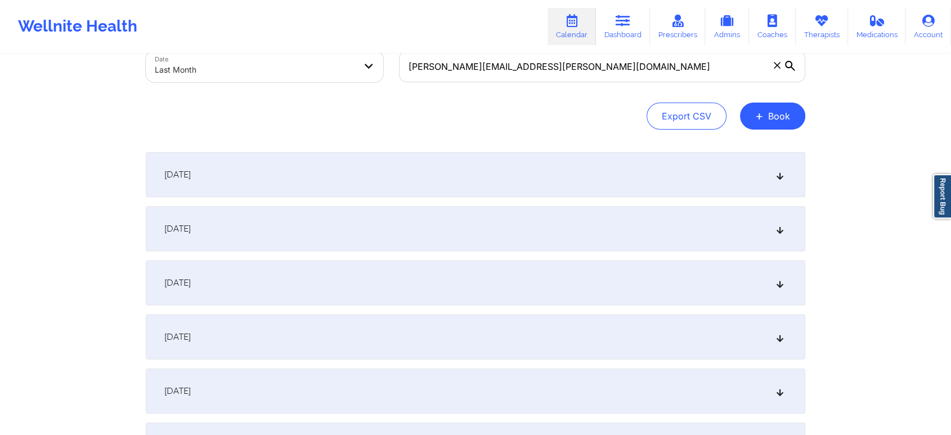
scroll to position [0, 0]
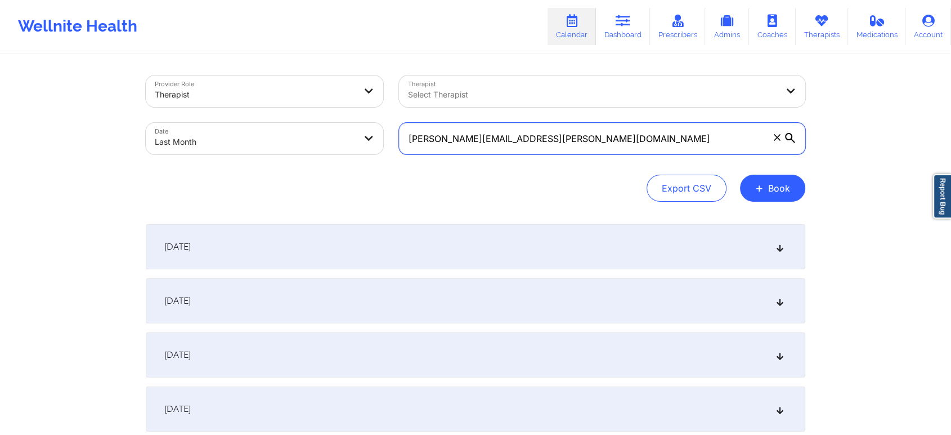
drag, startPoint x: 585, startPoint y: 141, endPoint x: 272, endPoint y: 82, distance: 318.4
click at [272, 82] on div "Provider Role Therapist Therapist Select Therapist Date Last Month [PERSON_NAME…" at bounding box center [475, 115] width 675 height 95
paste input "dhill9871"
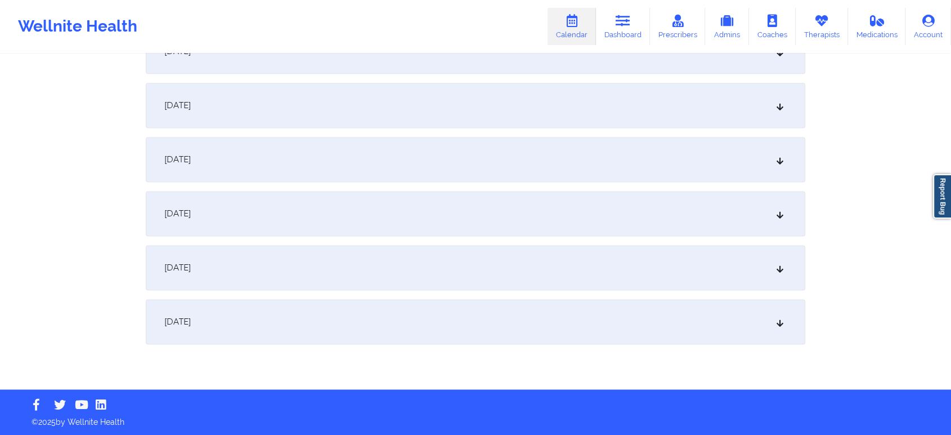
click at [672, 327] on div "[DATE]" at bounding box center [476, 321] width 660 height 45
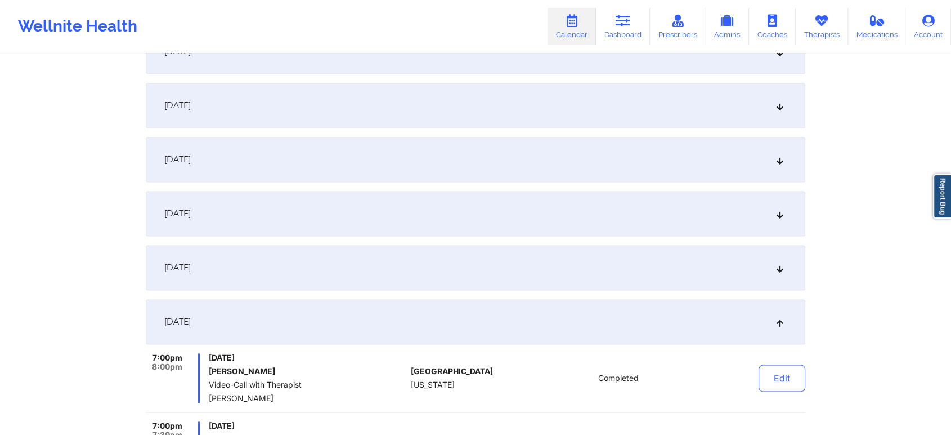
scroll to position [1644, 0]
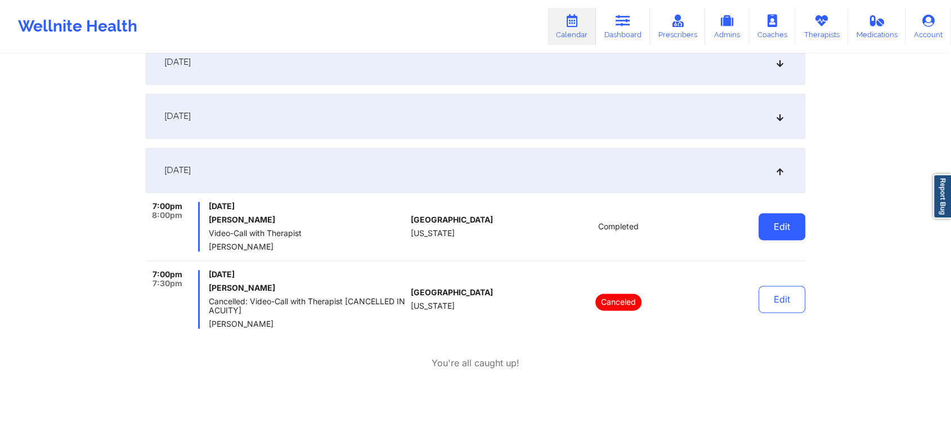
click at [775, 232] on button "Edit" at bounding box center [782, 226] width 47 height 27
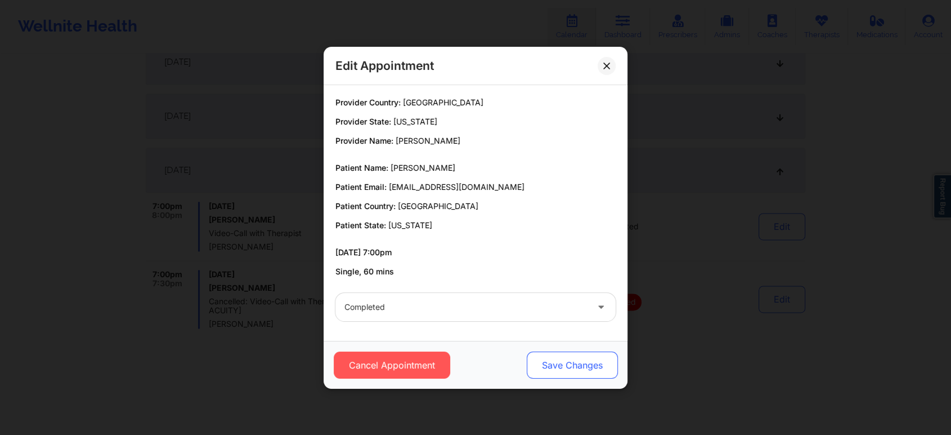
click at [565, 365] on button "Save Changes" at bounding box center [572, 364] width 91 height 27
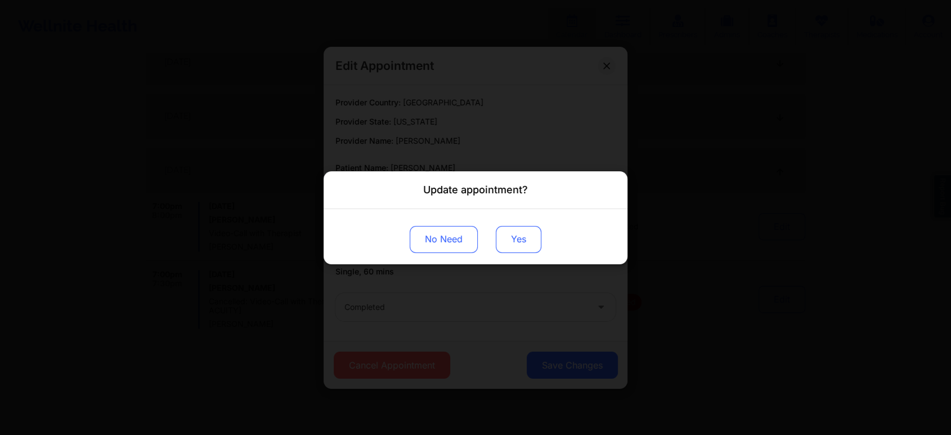
click at [521, 236] on button "Yes" at bounding box center [519, 238] width 46 height 27
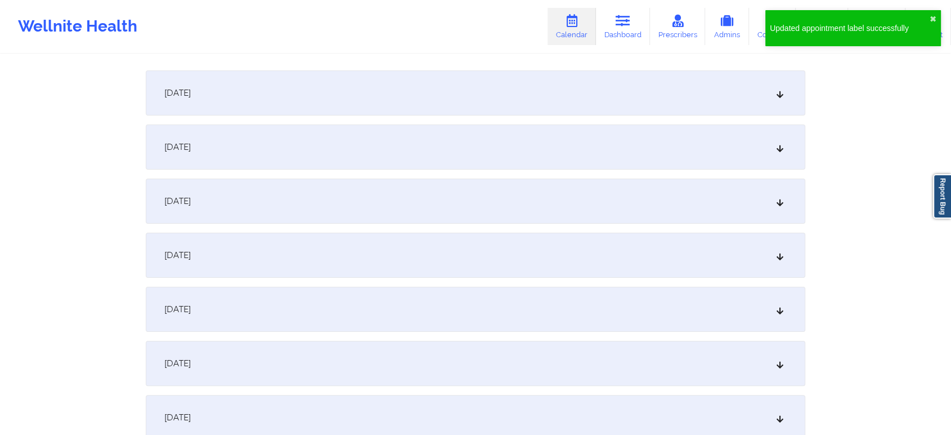
scroll to position [0, 0]
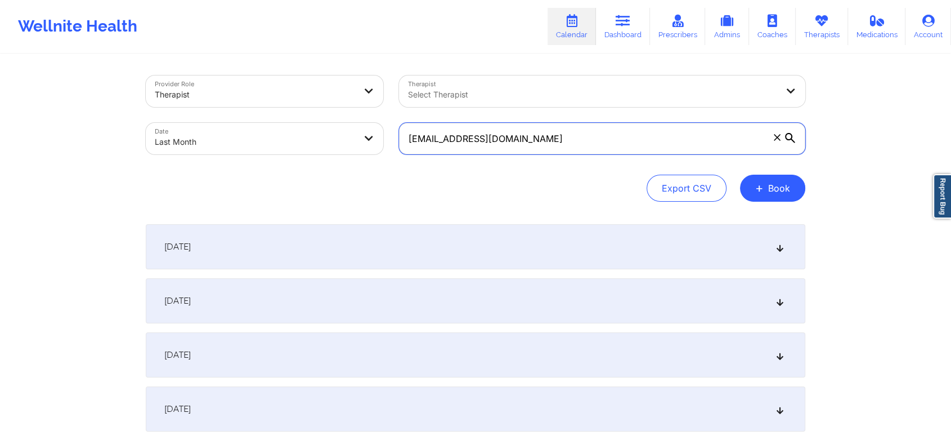
drag, startPoint x: 592, startPoint y: 147, endPoint x: 354, endPoint y: 100, distance: 242.2
click at [354, 100] on div "Provider Role Therapist Therapist Select Therapist Date Last Month [EMAIL_ADDRE…" at bounding box center [475, 115] width 675 height 95
paste input "vgranny79@ao"
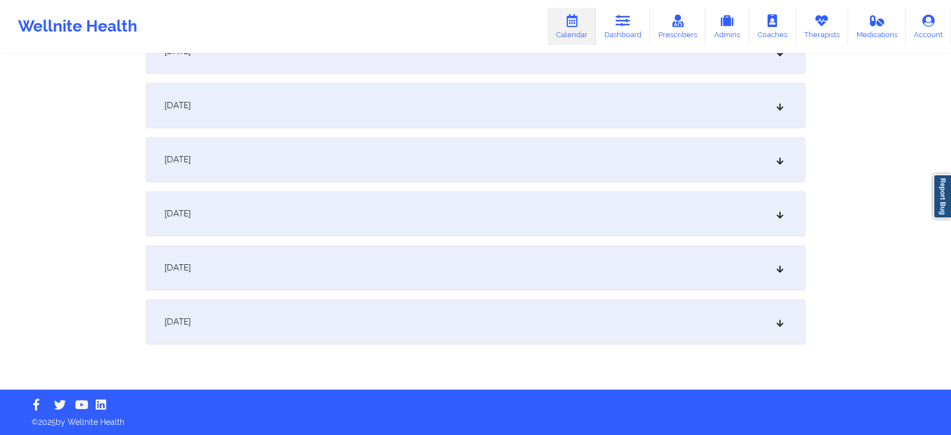
scroll to position [1481, 0]
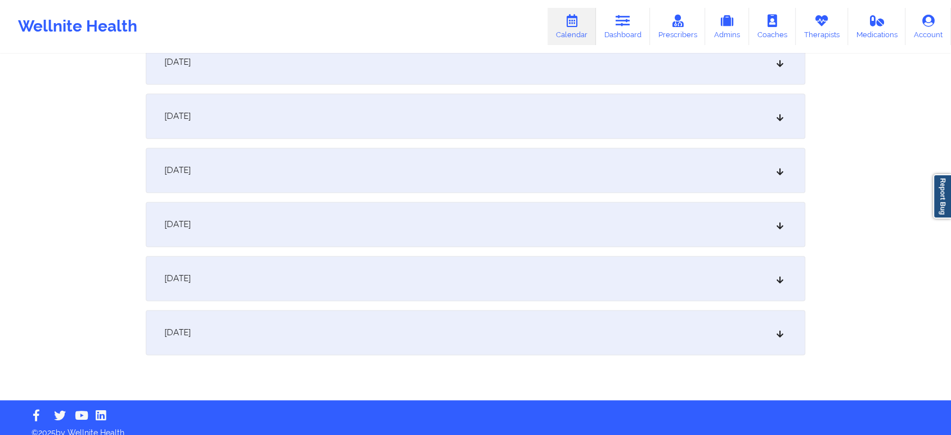
click at [459, 325] on div "[DATE]" at bounding box center [476, 332] width 660 height 45
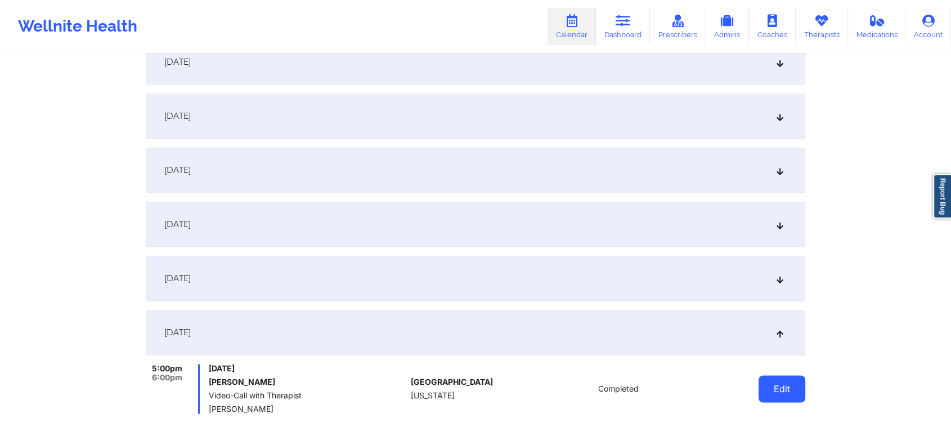
click at [781, 377] on button "Edit" at bounding box center [782, 388] width 47 height 27
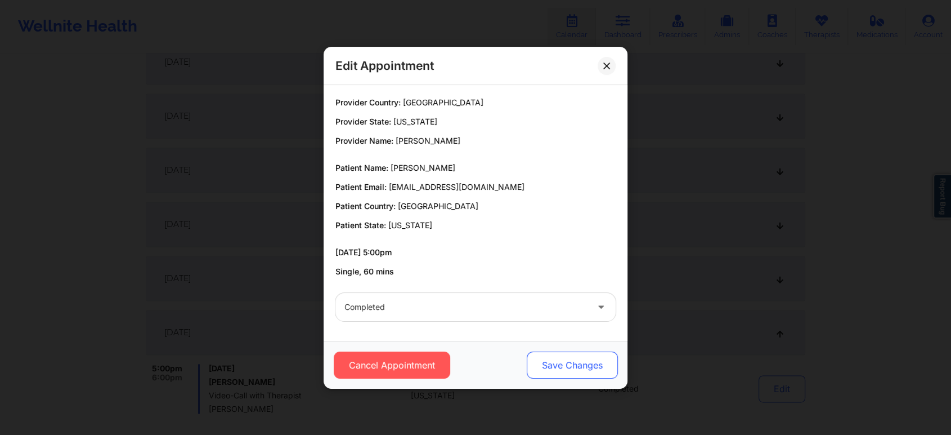
click at [580, 352] on button "Save Changes" at bounding box center [572, 364] width 91 height 27
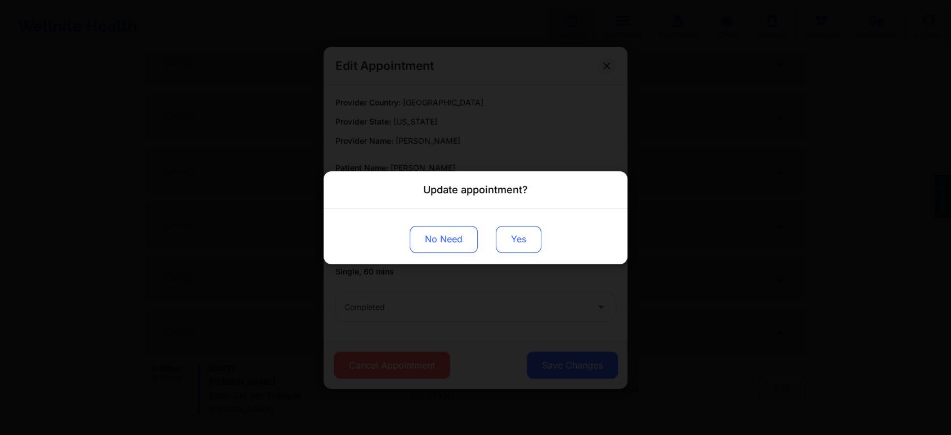
click at [518, 245] on button "Yes" at bounding box center [519, 238] width 46 height 27
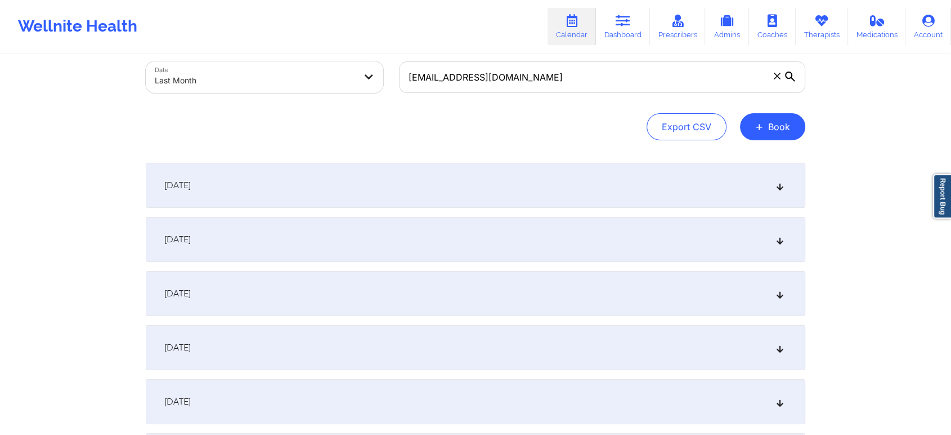
scroll to position [0, 0]
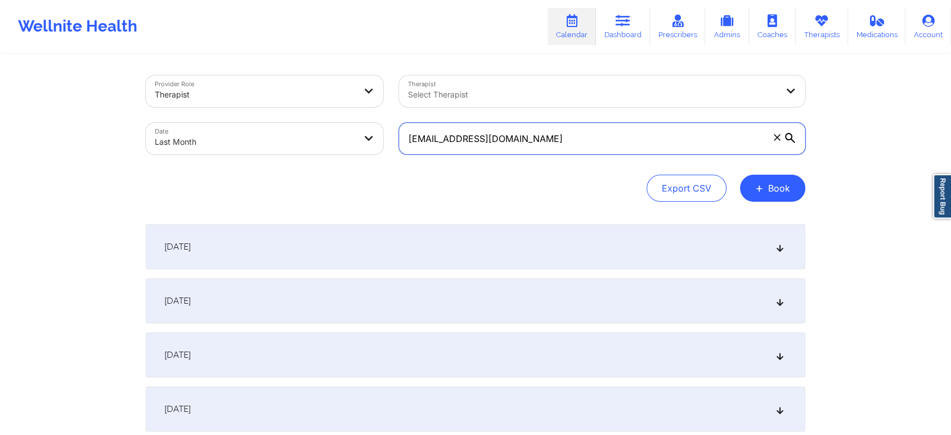
click at [581, 125] on input "[EMAIL_ADDRESS][DOMAIN_NAME]" at bounding box center [602, 139] width 406 height 32
drag, startPoint x: 522, startPoint y: 141, endPoint x: 275, endPoint y: 128, distance: 247.4
click at [275, 128] on div "Provider Role Therapist Therapist Select Therapist Date Last Month [EMAIL_ADDRE…" at bounding box center [475, 115] width 675 height 95
paste input "[PERSON_NAME].[PERSON_NAME]@gmai"
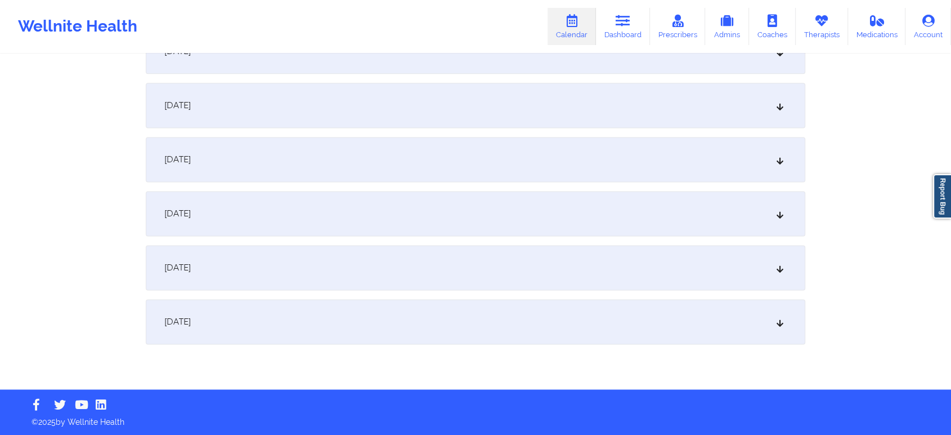
drag, startPoint x: 447, startPoint y: 332, endPoint x: 652, endPoint y: 326, distance: 205.0
click at [652, 326] on div "[DATE]" at bounding box center [476, 321] width 660 height 45
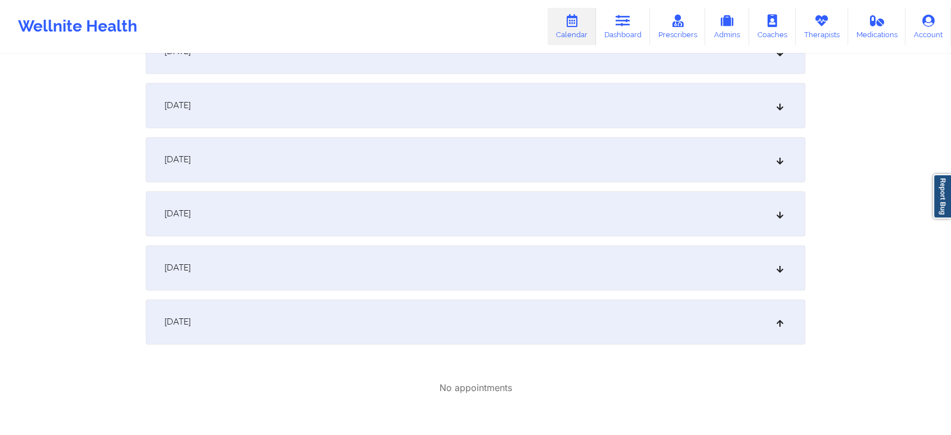
scroll to position [0, 0]
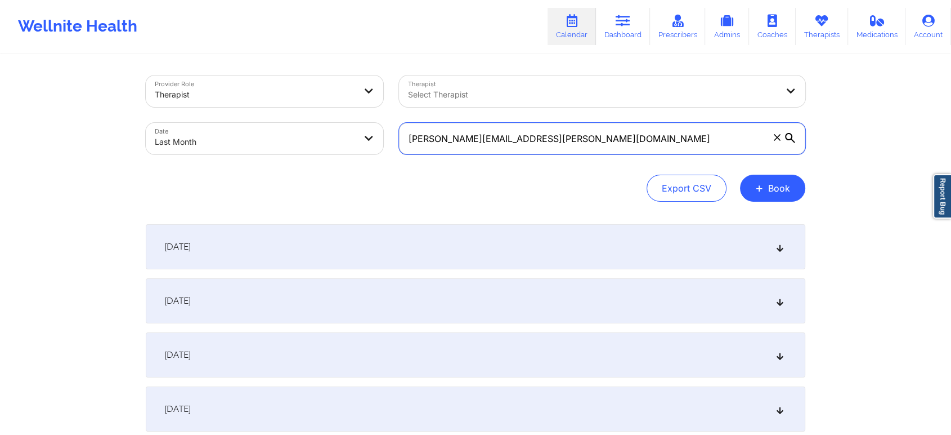
drag, startPoint x: 609, startPoint y: 140, endPoint x: 253, endPoint y: 123, distance: 356.7
click at [253, 123] on div "Provider Role Therapist Therapist Select Therapist Date Last Month [PERSON_NAME…" at bounding box center [475, 115] width 675 height 95
paste input "tamahrag"
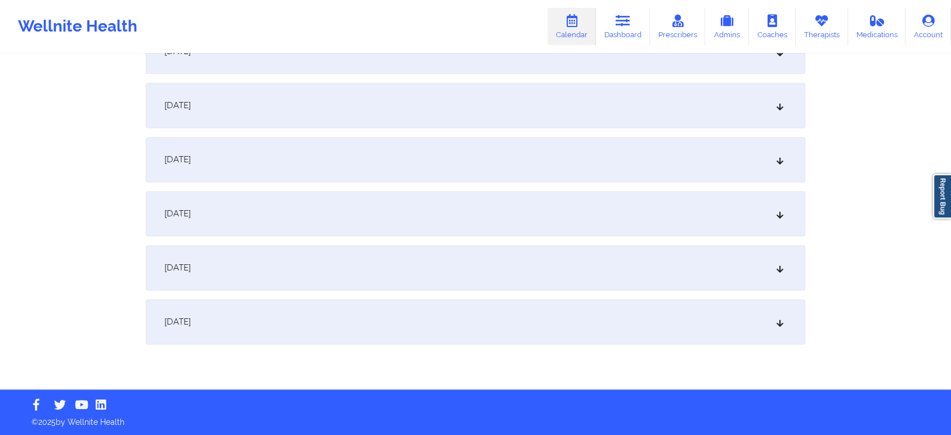
click at [498, 332] on div "[DATE]" at bounding box center [476, 321] width 660 height 45
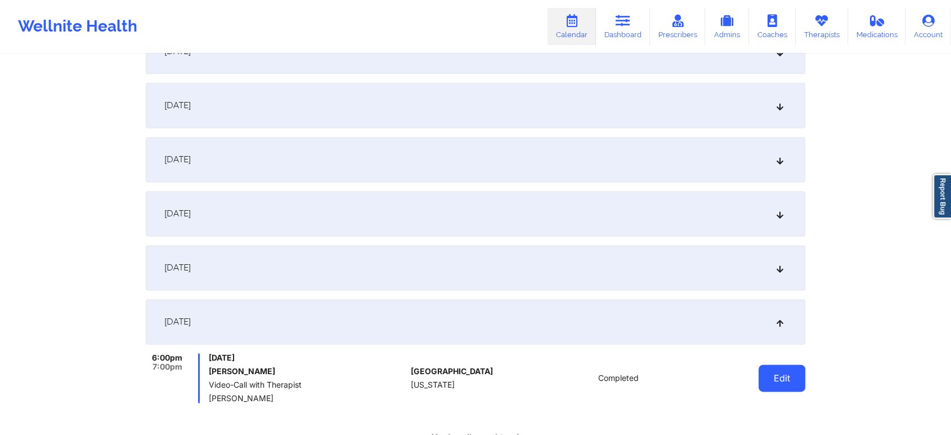
click at [777, 370] on button "Edit" at bounding box center [782, 377] width 47 height 27
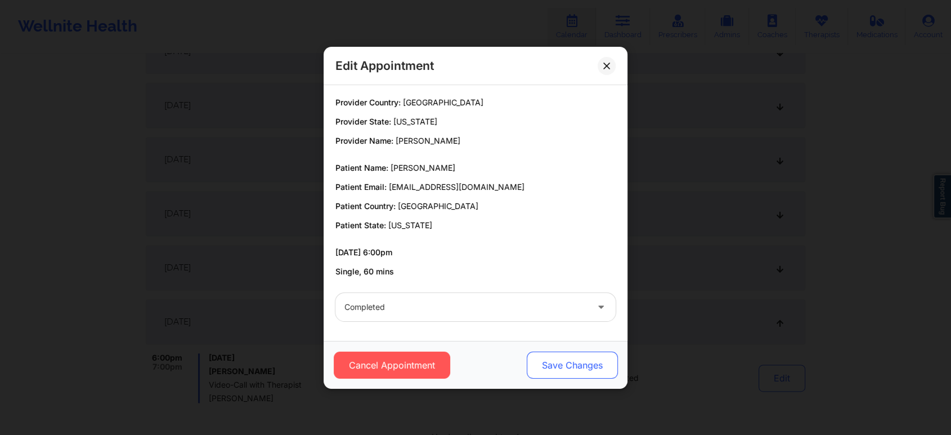
click at [558, 357] on button "Save Changes" at bounding box center [572, 364] width 91 height 27
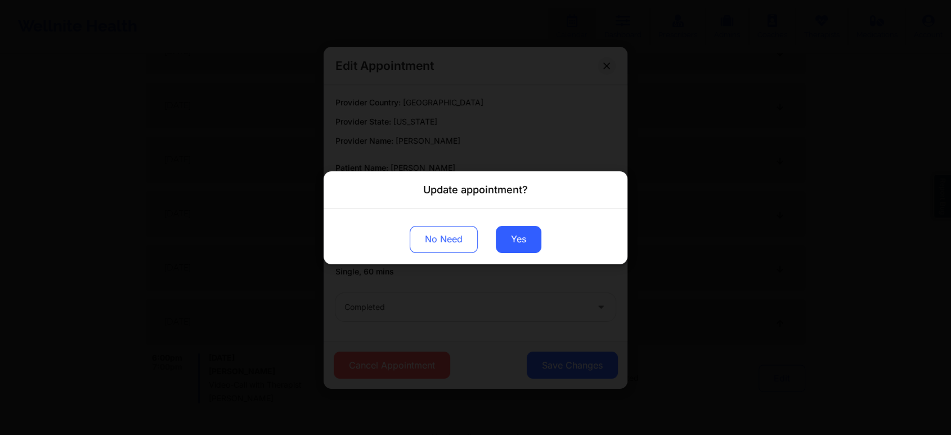
click at [525, 253] on div "No Need Yes" at bounding box center [476, 235] width 304 height 55
click at [525, 238] on button "Yes" at bounding box center [519, 238] width 46 height 27
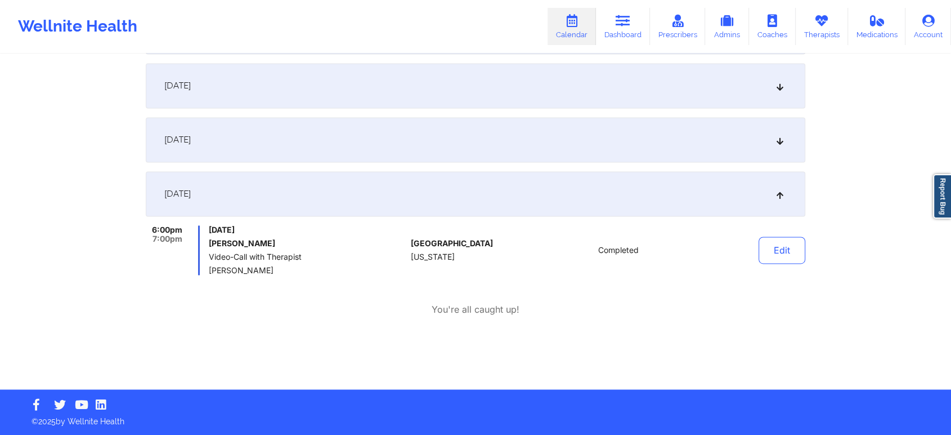
scroll to position [0, 0]
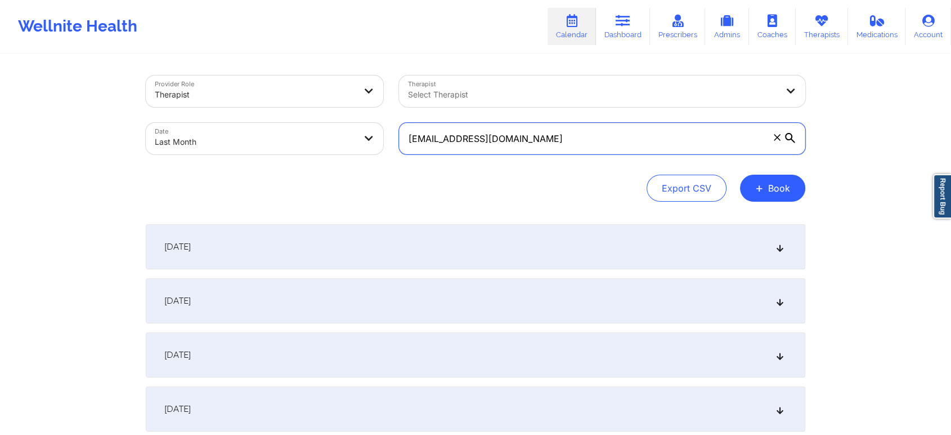
drag, startPoint x: 605, startPoint y: 129, endPoint x: 292, endPoint y: 117, distance: 313.2
click at [292, 117] on div "Provider Role Therapist Therapist Select Therapist Date Last Month [EMAIL_ADDRE…" at bounding box center [475, 115] width 675 height 95
paste input "pierreval.brianna"
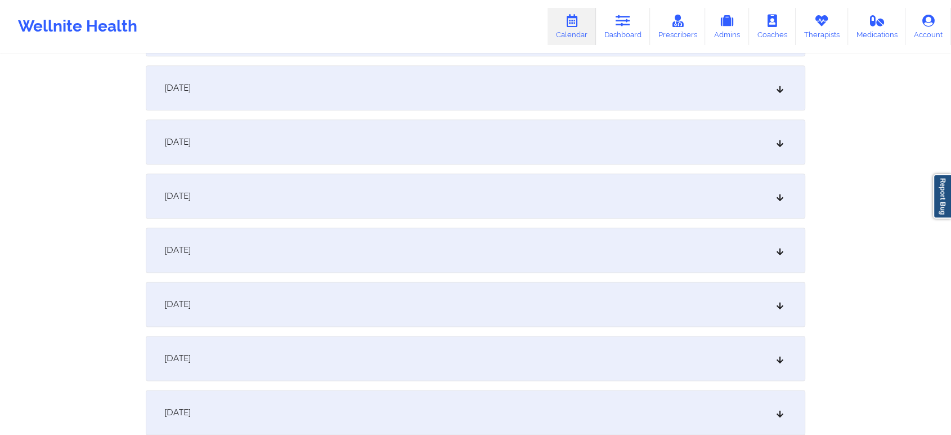
scroll to position [1492, 0]
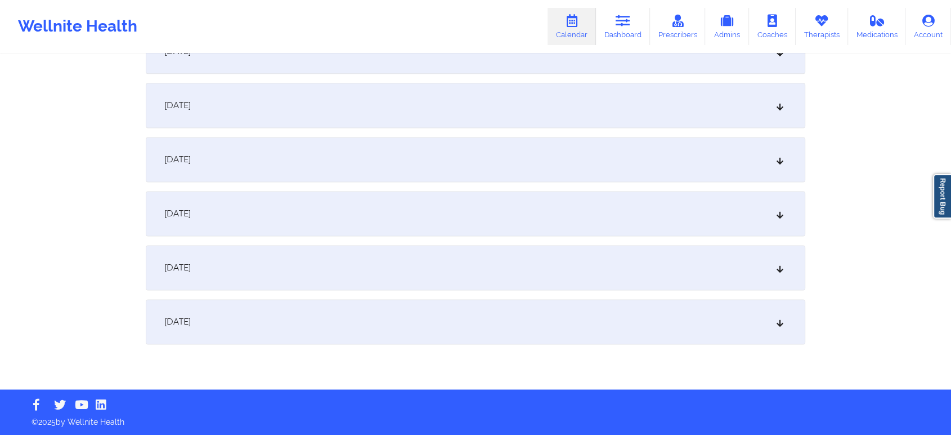
click at [490, 341] on div "[DATE]" at bounding box center [476, 321] width 660 height 45
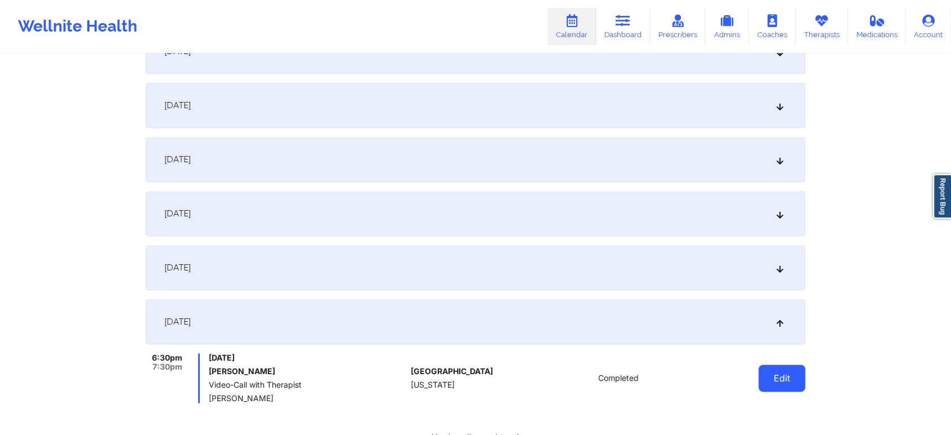
click at [770, 375] on button "Edit" at bounding box center [782, 377] width 47 height 27
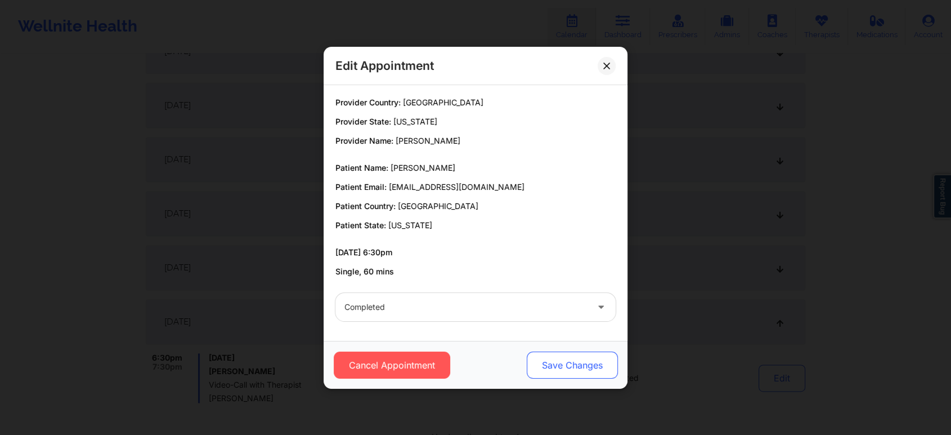
click at [552, 366] on button "Save Changes" at bounding box center [572, 364] width 91 height 27
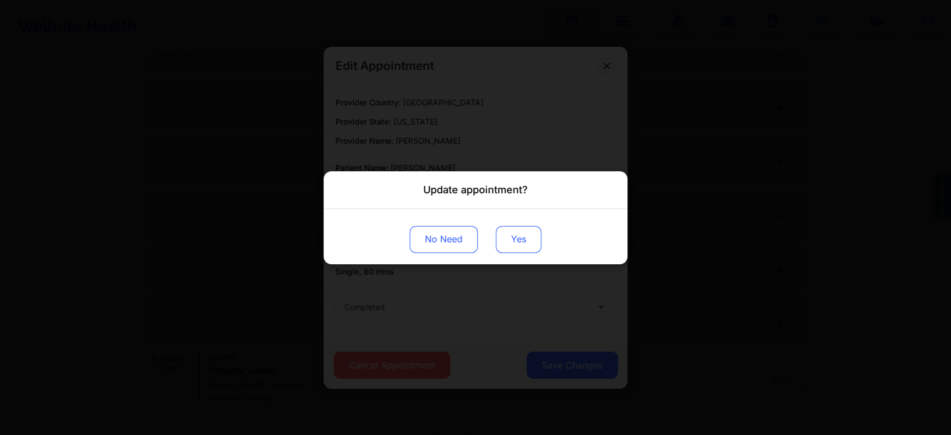
click at [530, 249] on button "Yes" at bounding box center [519, 238] width 46 height 27
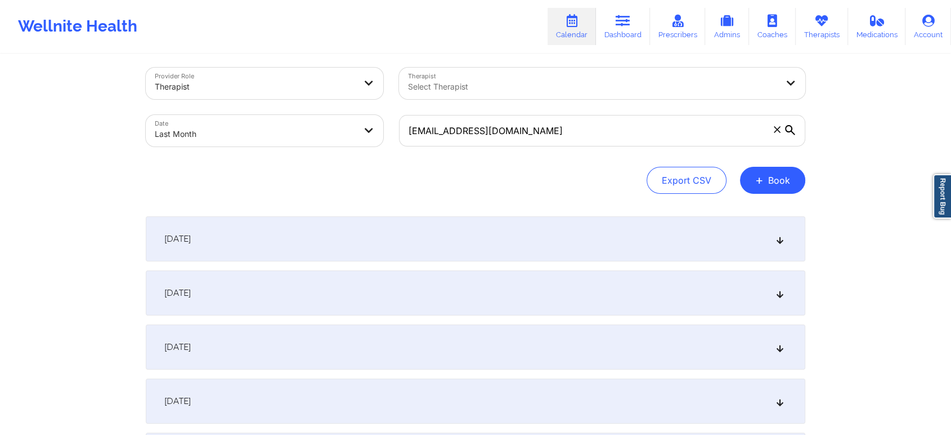
scroll to position [0, 0]
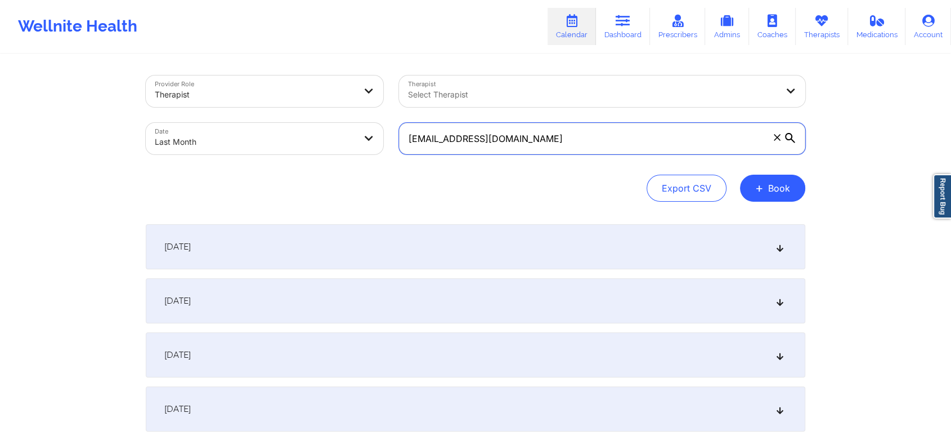
drag, startPoint x: 621, startPoint y: 150, endPoint x: 350, endPoint y: 121, distance: 272.9
click at [350, 121] on div "Provider Role Therapist Therapist Select Therapist Date Last Month [EMAIL_ADDRE…" at bounding box center [475, 115] width 675 height 95
paste input "[EMAIL_ADDRESS]"
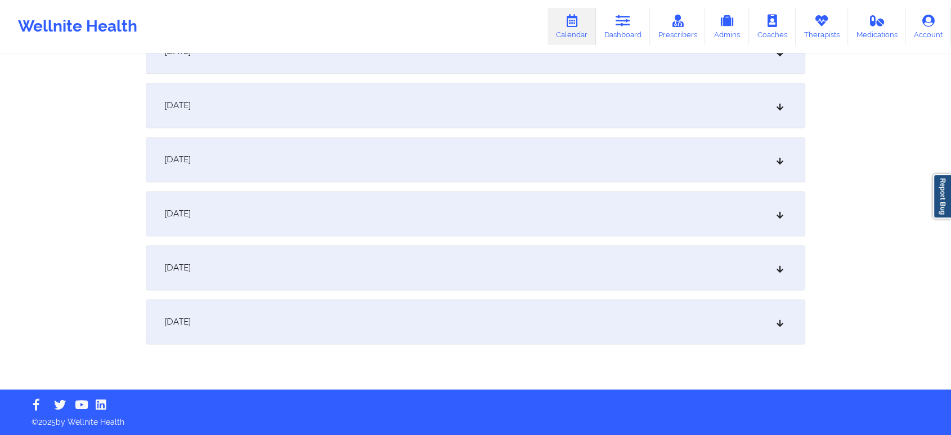
click at [521, 333] on div "[DATE]" at bounding box center [476, 321] width 660 height 45
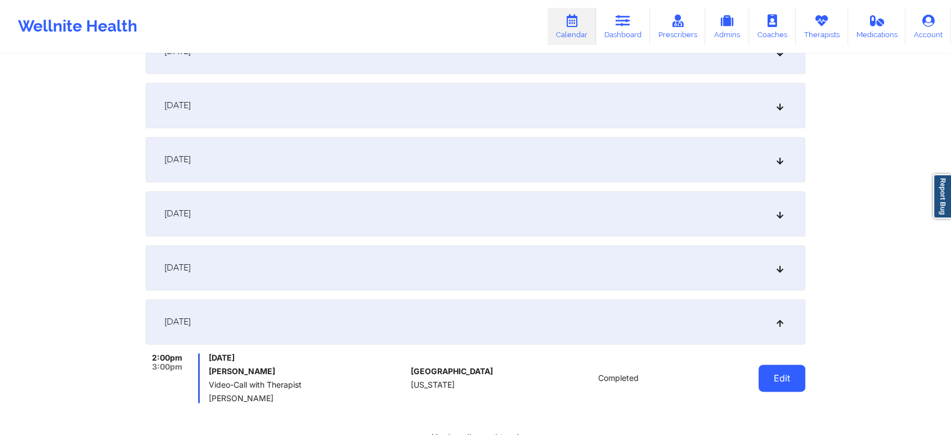
click at [781, 384] on button "Edit" at bounding box center [782, 377] width 47 height 27
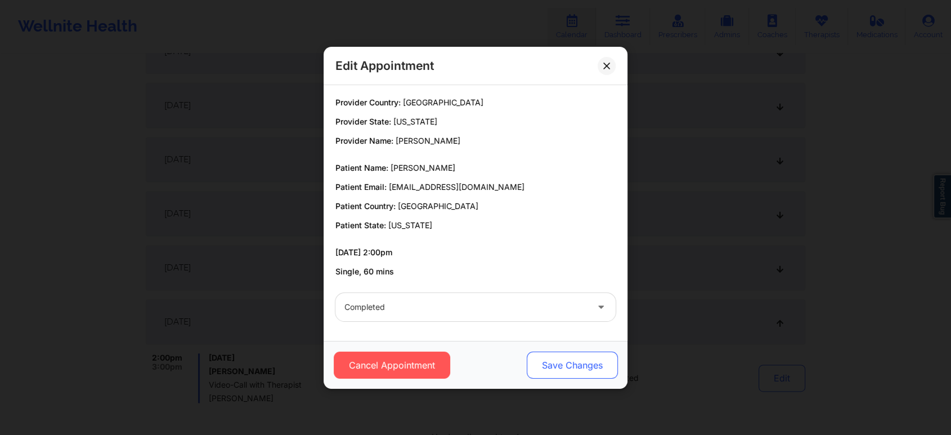
click at [536, 371] on button "Save Changes" at bounding box center [572, 364] width 91 height 27
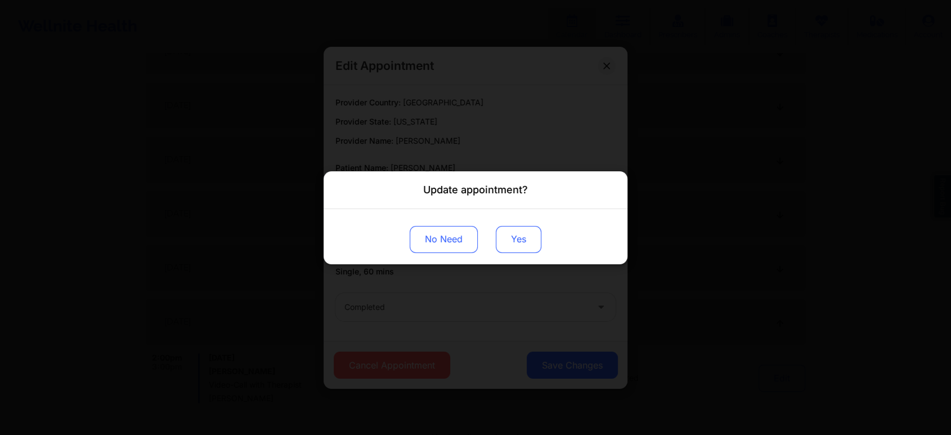
click at [514, 230] on button "Yes" at bounding box center [519, 238] width 46 height 27
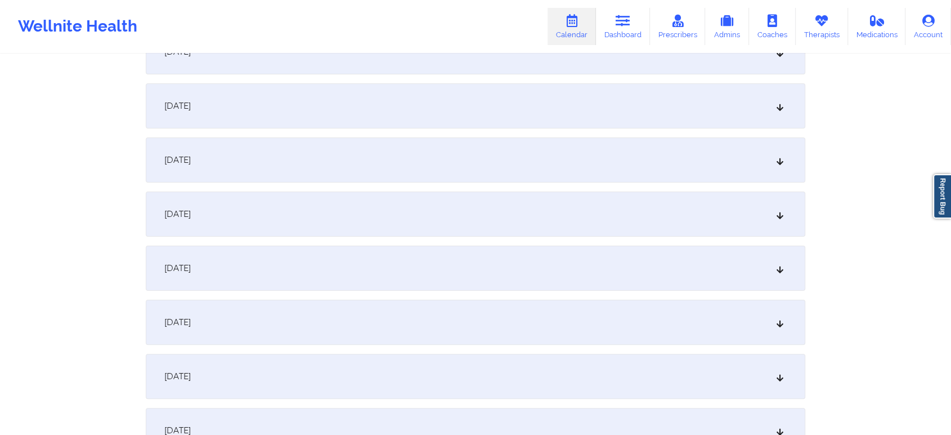
scroll to position [0, 0]
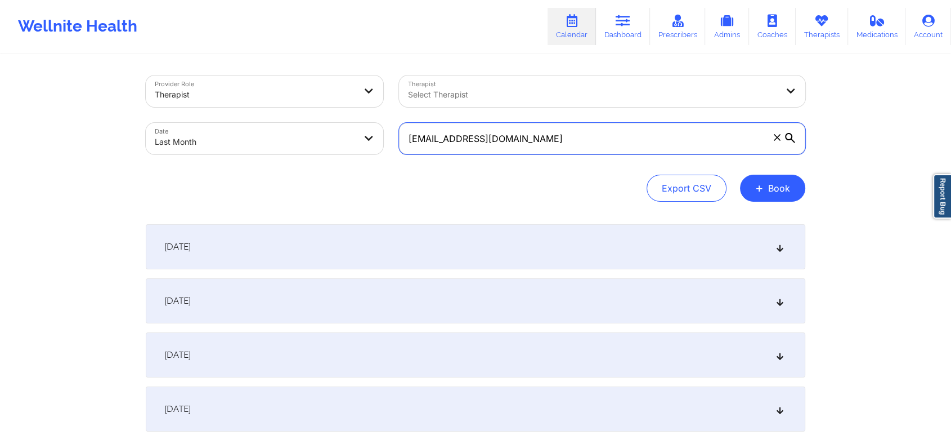
drag, startPoint x: 574, startPoint y: 137, endPoint x: 232, endPoint y: 118, distance: 342.2
click at [232, 118] on div "Provider Role Therapist Therapist Select Therapist Date Last Month [EMAIL_ADDRE…" at bounding box center [475, 115] width 675 height 95
paste input "[EMAIL_ADDRESS]"
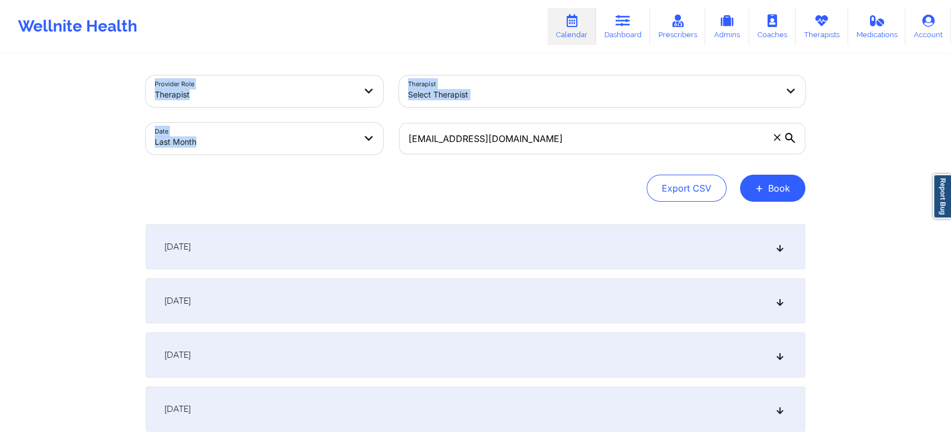
drag, startPoint x: 661, startPoint y: 2, endPoint x: 882, endPoint y: 149, distance: 265.4
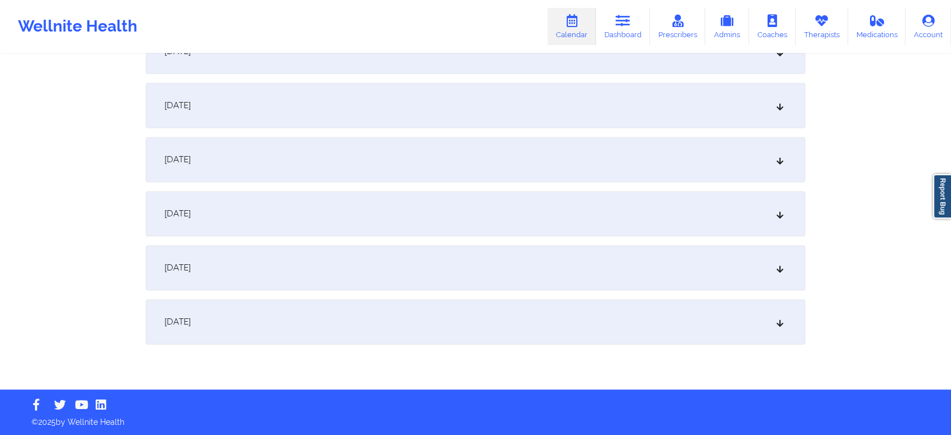
click at [501, 334] on div "[DATE]" at bounding box center [476, 321] width 660 height 45
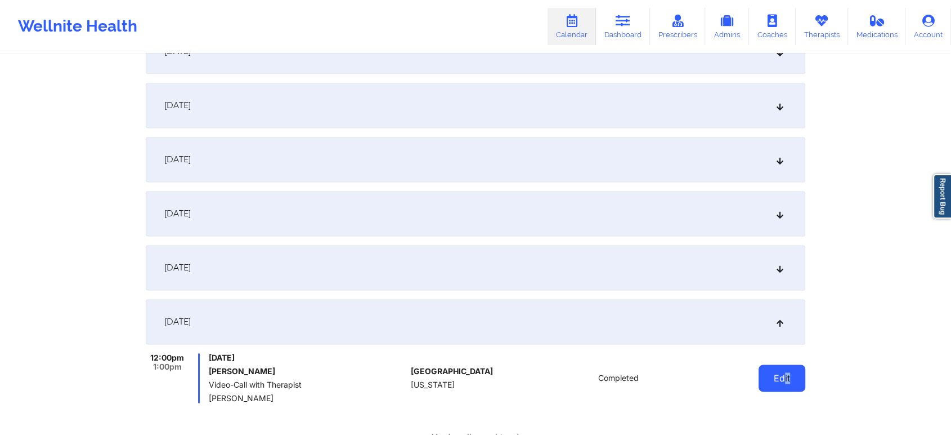
drag, startPoint x: 805, startPoint y: 396, endPoint x: 785, endPoint y: 382, distance: 25.0
click at [785, 382] on button "Edit" at bounding box center [782, 377] width 47 height 27
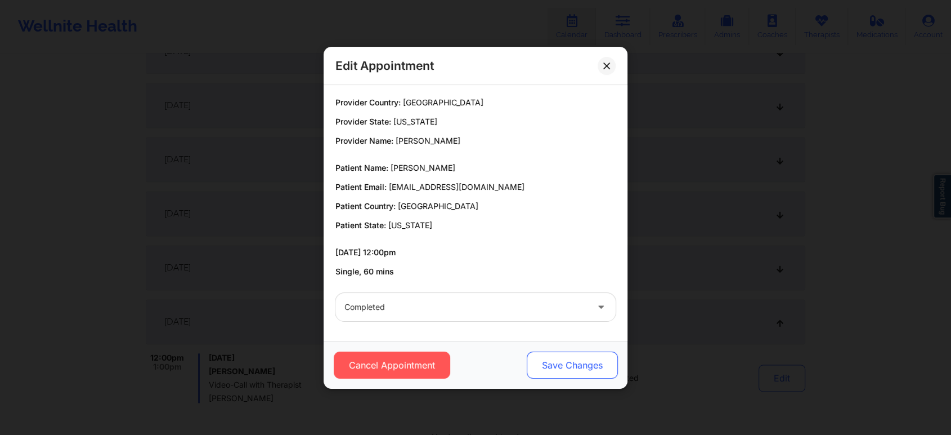
click at [556, 368] on button "Save Changes" at bounding box center [572, 364] width 91 height 27
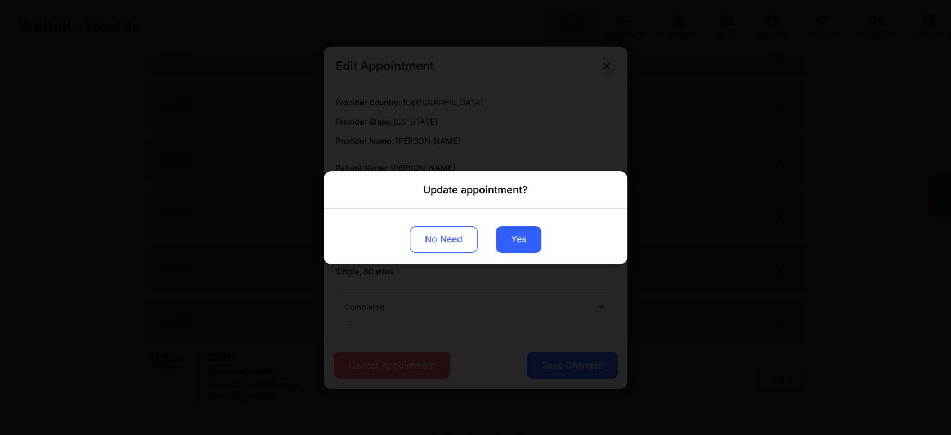
click at [492, 235] on div "No Need Yes" at bounding box center [476, 235] width 304 height 55
click at [518, 238] on button "Yes" at bounding box center [519, 238] width 46 height 27
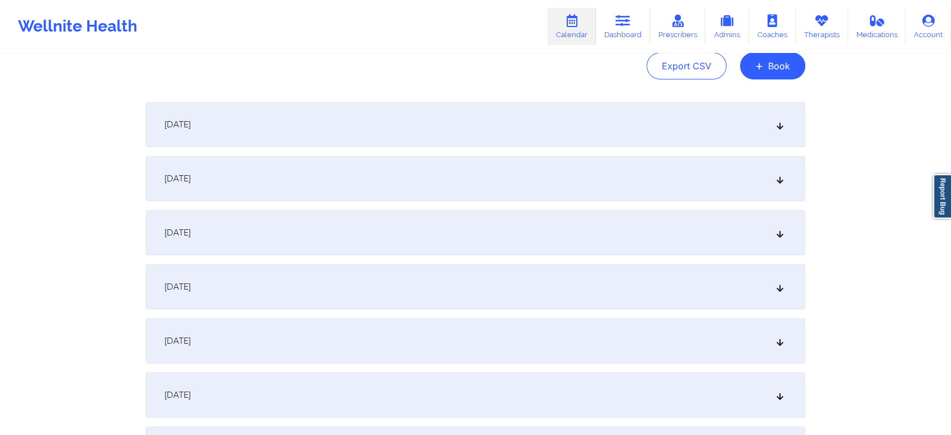
scroll to position [0, 0]
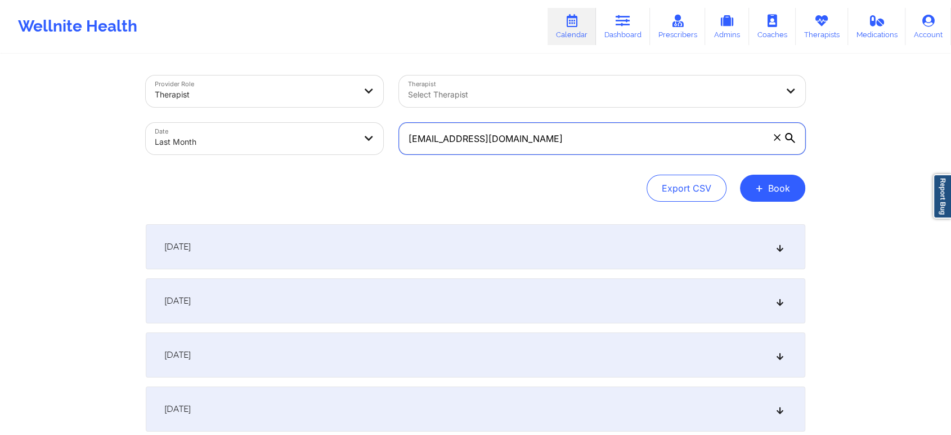
drag, startPoint x: 554, startPoint y: 147, endPoint x: 275, endPoint y: 115, distance: 280.5
click at [275, 115] on div "Provider Role Therapist Therapist Select Therapist Date Last Month [EMAIL_ADDRE…" at bounding box center [475, 115] width 675 height 95
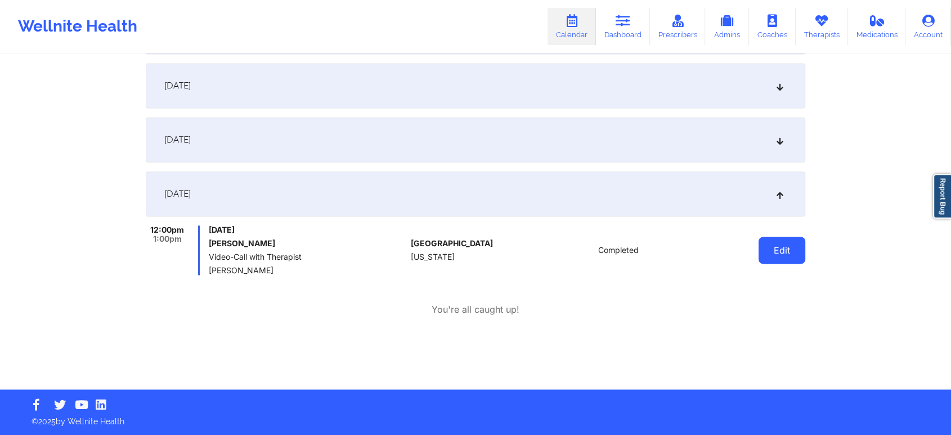
click at [759, 259] on button "Edit" at bounding box center [782, 249] width 47 height 27
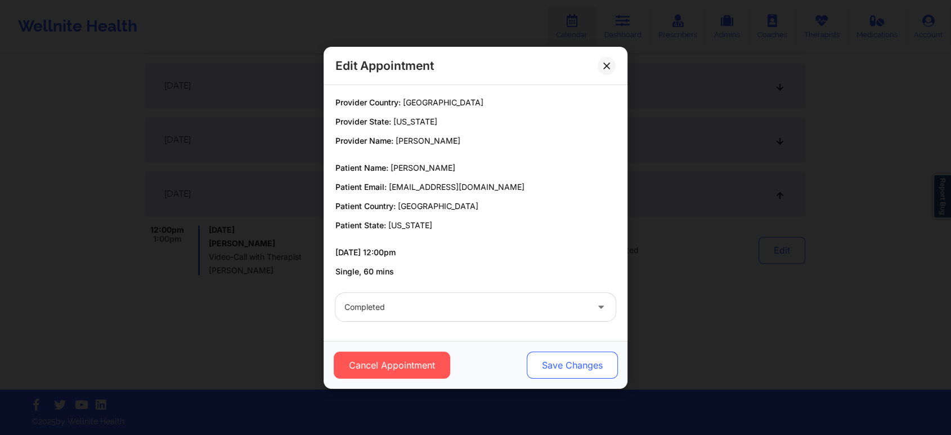
click at [560, 368] on button "Save Changes" at bounding box center [572, 364] width 91 height 27
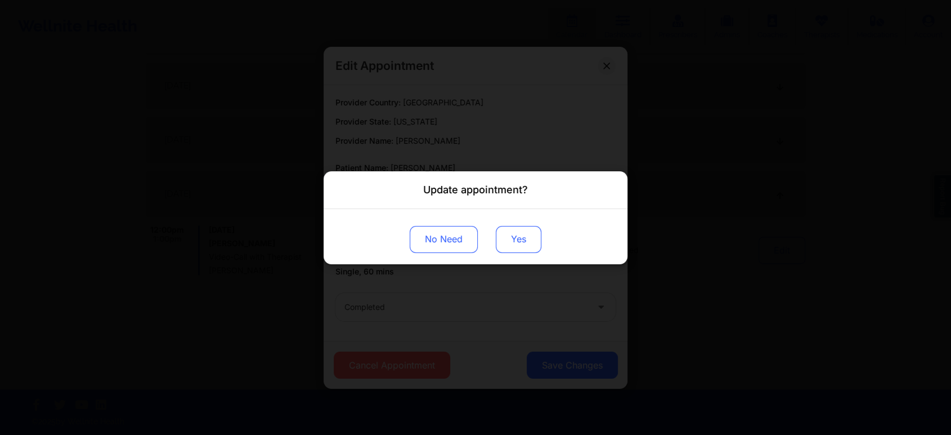
click at [501, 234] on button "Yes" at bounding box center [519, 238] width 46 height 27
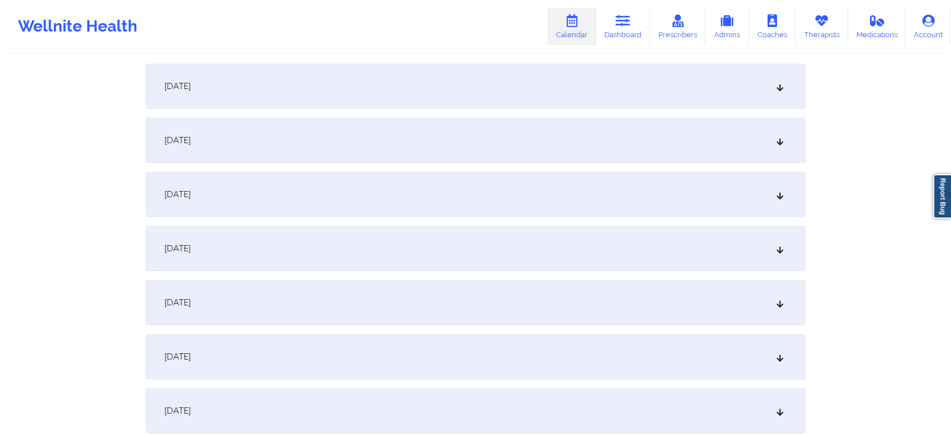
scroll to position [0, 0]
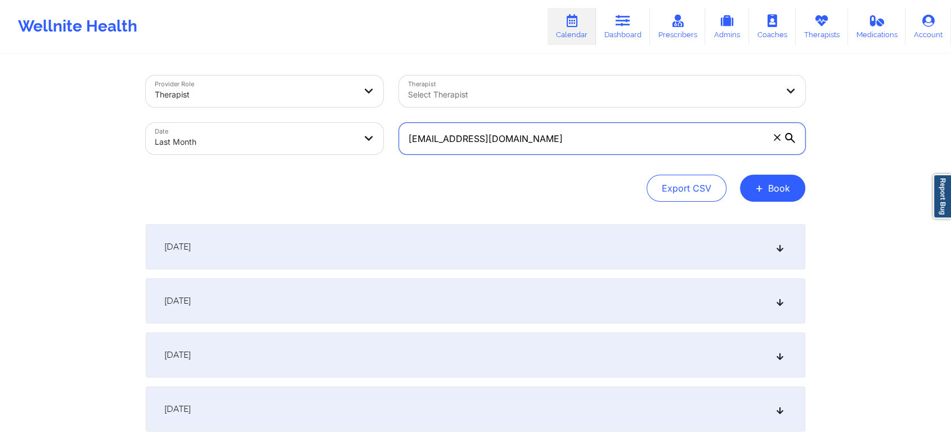
drag, startPoint x: 571, startPoint y: 144, endPoint x: 344, endPoint y: 107, distance: 230.3
click at [344, 107] on div "Provider Role Therapist Therapist Select Therapist Date Last Month [EMAIL_ADDRE…" at bounding box center [475, 115] width 675 height 95
paste input "kdfgulliver"
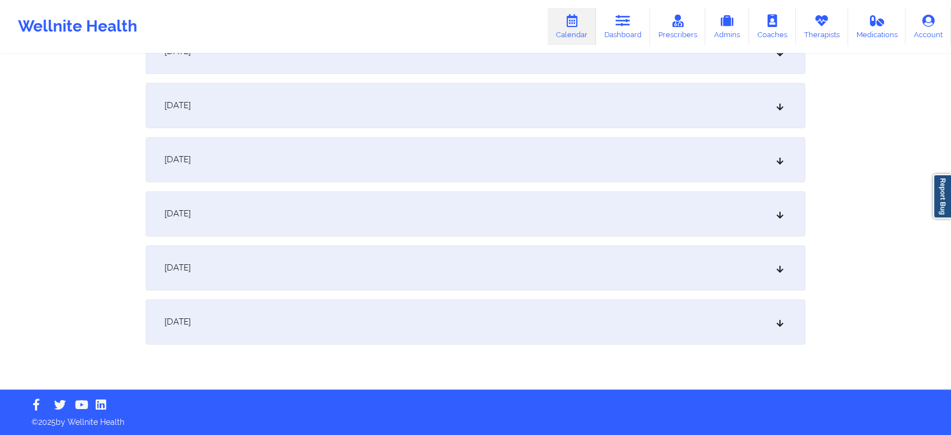
drag, startPoint x: 589, startPoint y: 345, endPoint x: 579, endPoint y: 316, distance: 31.0
click at [579, 316] on div "[DATE]" at bounding box center [476, 321] width 660 height 45
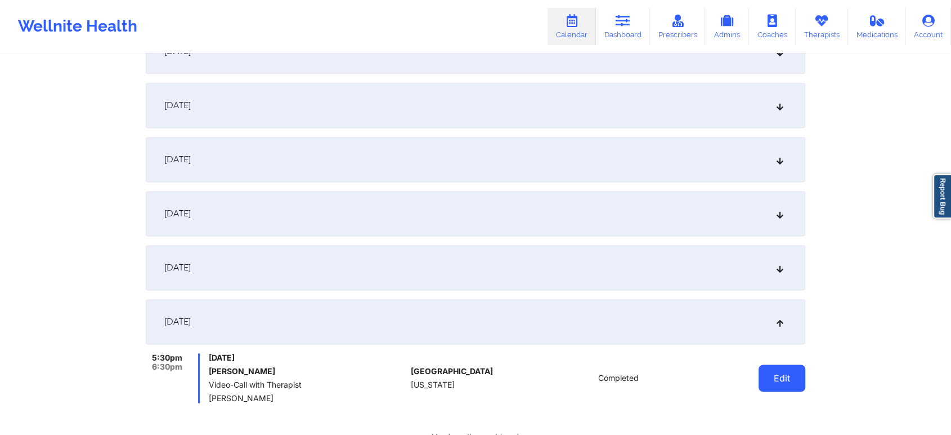
drag, startPoint x: 756, startPoint y: 389, endPoint x: 771, endPoint y: 381, distance: 16.6
click at [771, 381] on div "Edit" at bounding box center [753, 378] width 104 height 50
click at [771, 381] on button "Edit" at bounding box center [782, 377] width 47 height 27
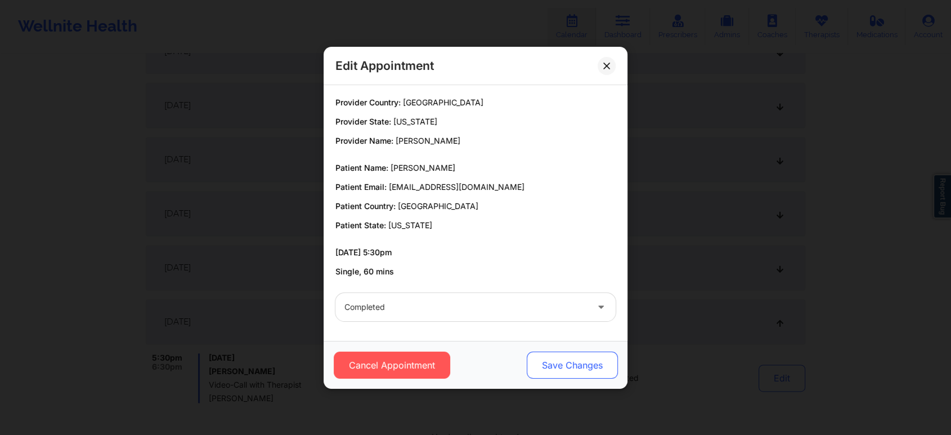
click at [588, 368] on button "Save Changes" at bounding box center [572, 364] width 91 height 27
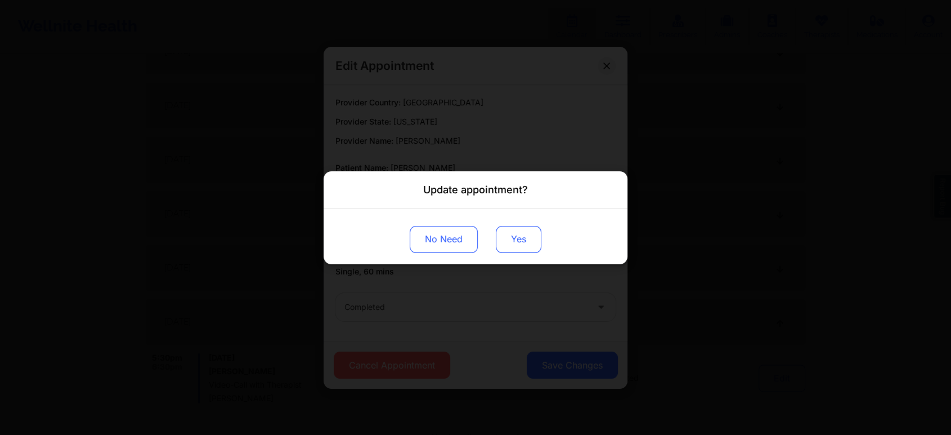
click at [509, 246] on button "Yes" at bounding box center [519, 238] width 46 height 27
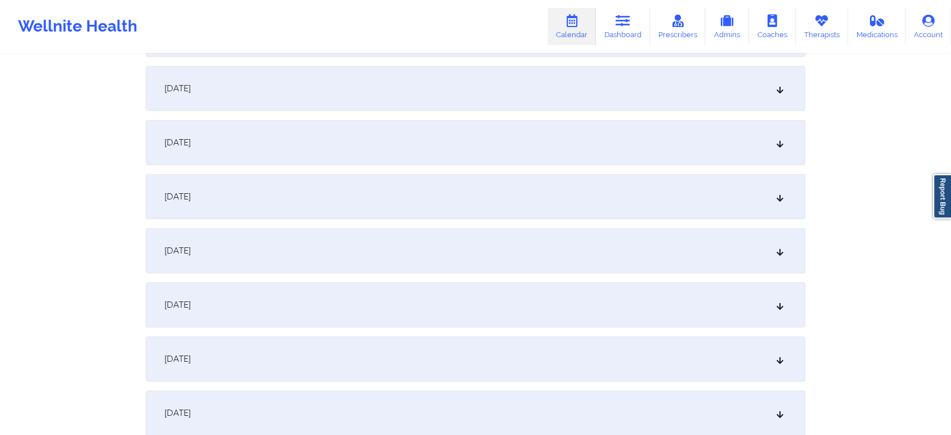
scroll to position [0, 0]
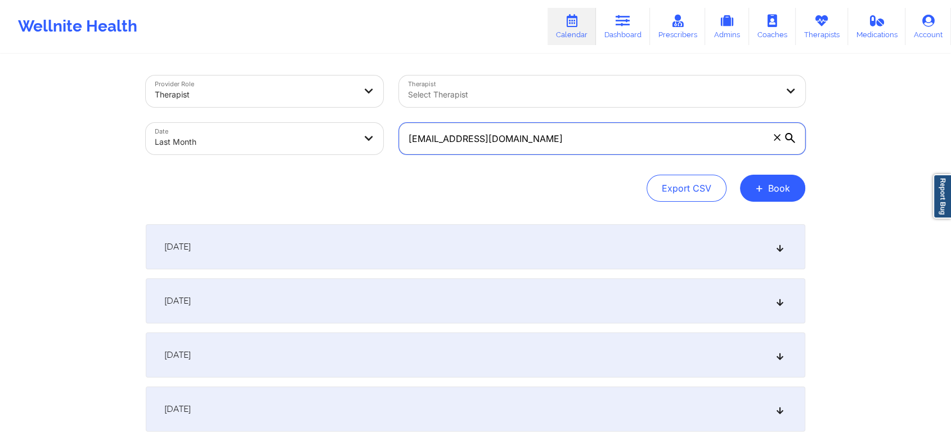
drag, startPoint x: 562, startPoint y: 137, endPoint x: 233, endPoint y: 109, distance: 329.9
click at [233, 109] on div "Provider Role Therapist Therapist Select Therapist Date Last Month [EMAIL_ADDRE…" at bounding box center [475, 115] width 675 height 95
paste input "[PERSON_NAME].copens"
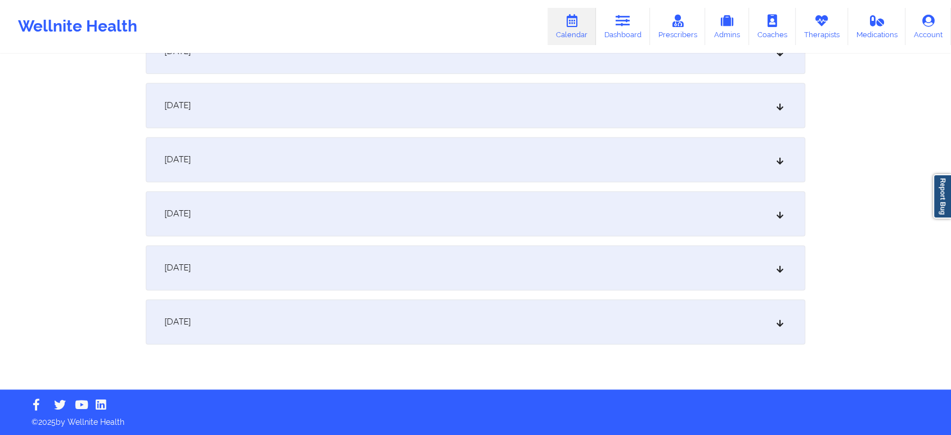
click at [636, 335] on div "[DATE]" at bounding box center [476, 321] width 660 height 45
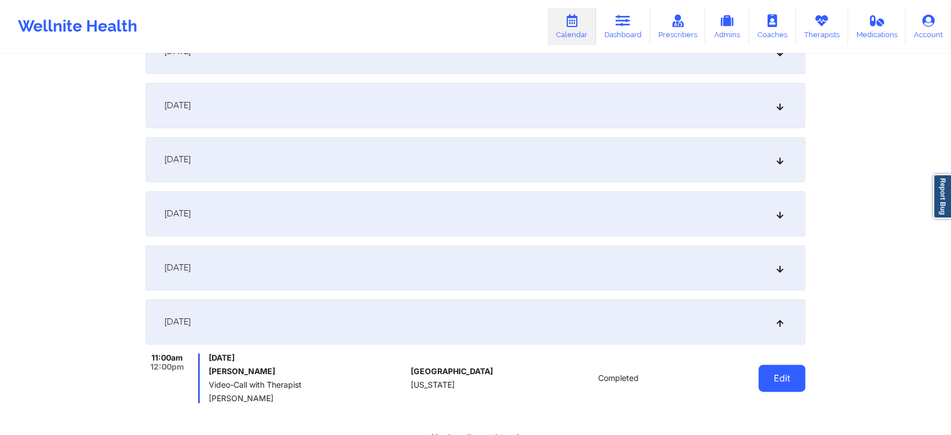
click at [784, 373] on button "Edit" at bounding box center [782, 377] width 47 height 27
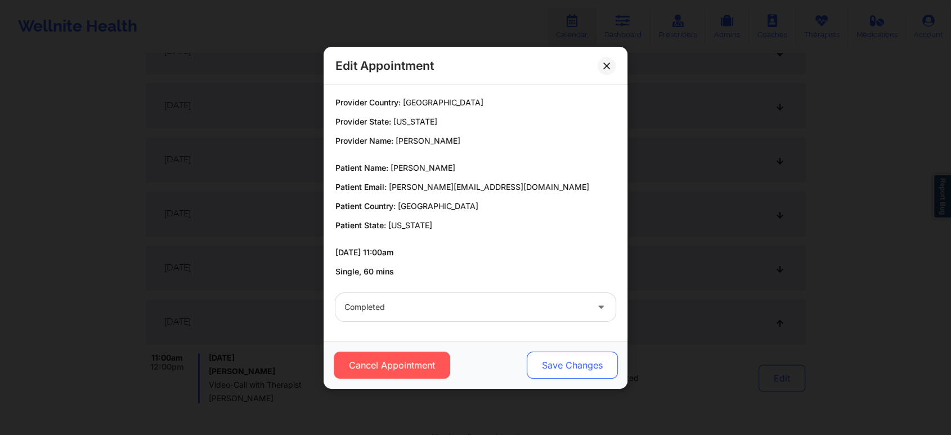
click at [567, 362] on button "Save Changes" at bounding box center [572, 364] width 91 height 27
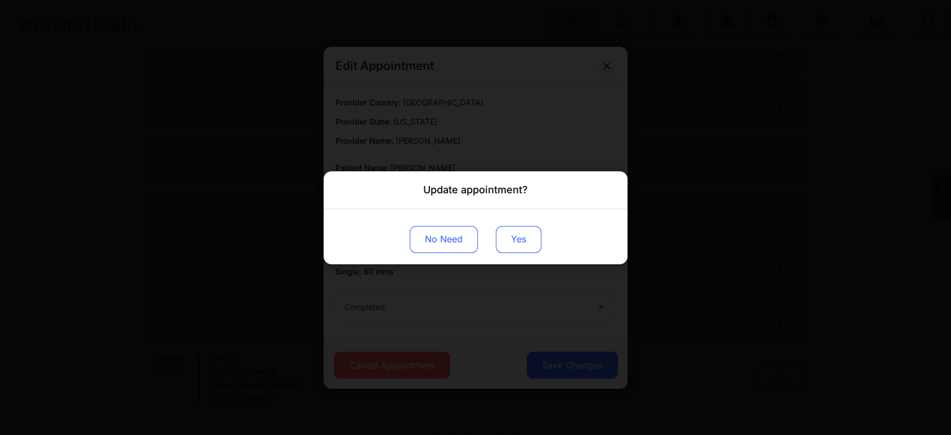
click at [516, 236] on button "Yes" at bounding box center [519, 238] width 46 height 27
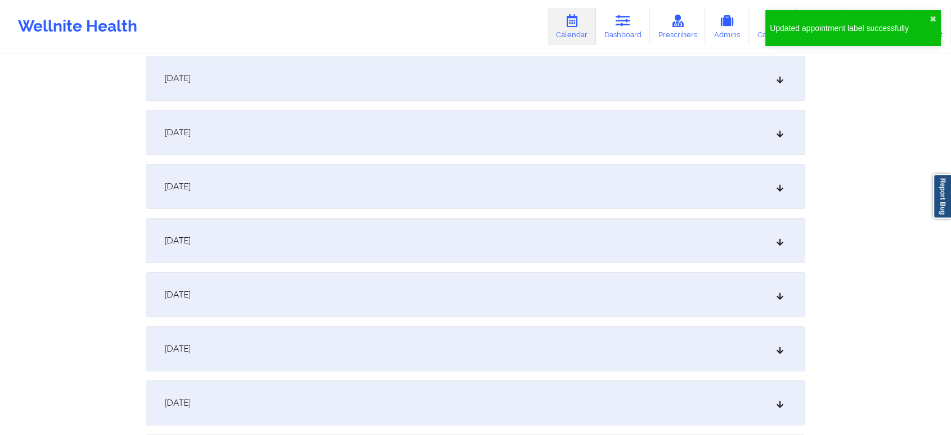
scroll to position [0, 0]
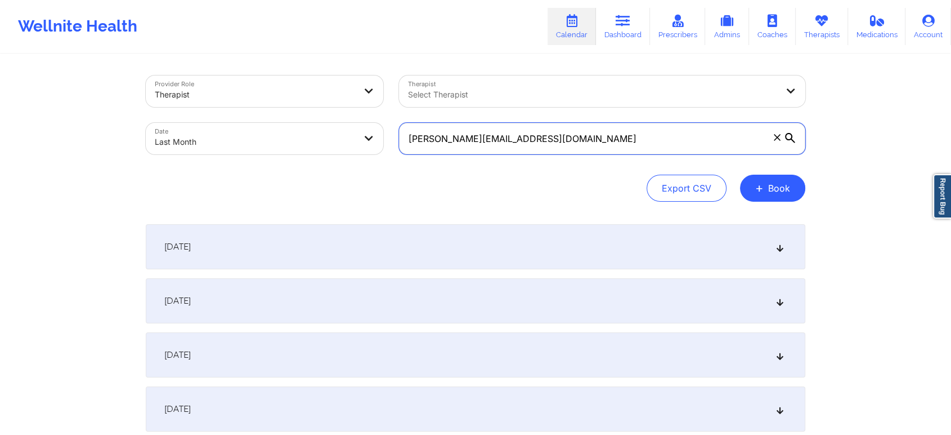
drag, startPoint x: 596, startPoint y: 139, endPoint x: 277, endPoint y: 108, distance: 320.1
click at [277, 108] on div "Provider Role Therapist Therapist Select Therapist Date Last Month [PERSON_NAME…" at bounding box center [475, 115] width 675 height 95
paste input "mcgaston33"
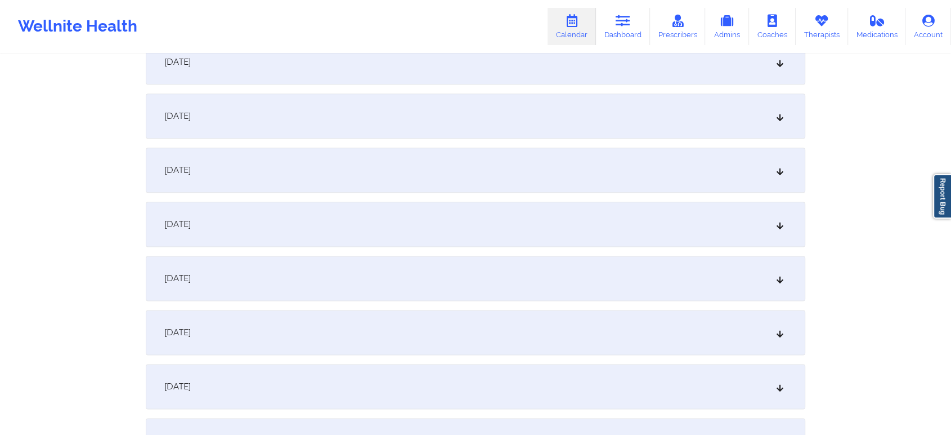
scroll to position [1492, 0]
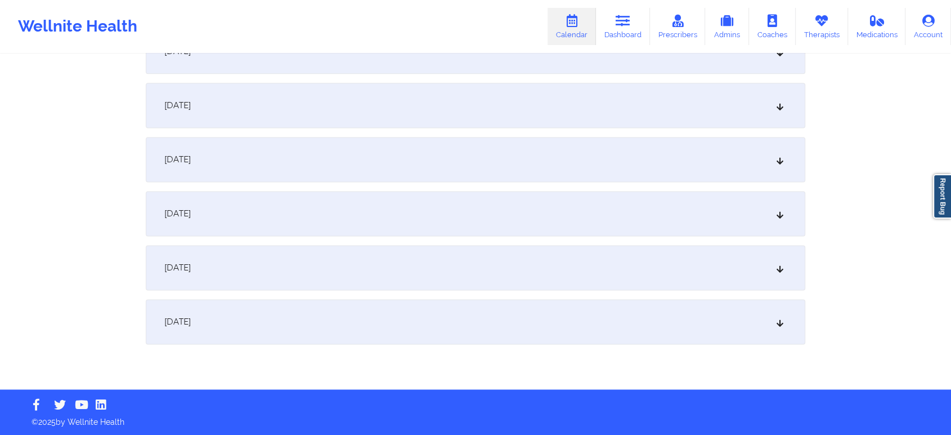
click at [624, 324] on div "[DATE]" at bounding box center [476, 321] width 660 height 45
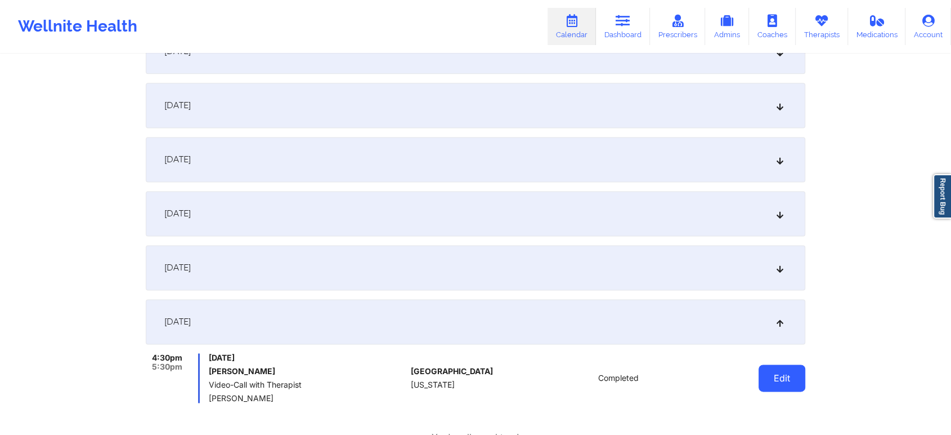
drag, startPoint x: 754, startPoint y: 375, endPoint x: 775, endPoint y: 376, distance: 20.3
click at [775, 376] on div "Edit" at bounding box center [753, 378] width 104 height 50
click at [775, 376] on button "Edit" at bounding box center [782, 377] width 47 height 27
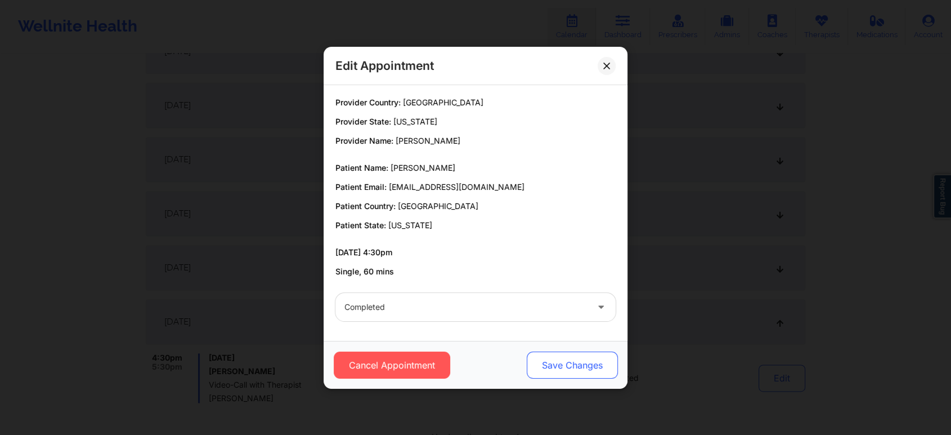
click at [565, 359] on button "Save Changes" at bounding box center [572, 364] width 91 height 27
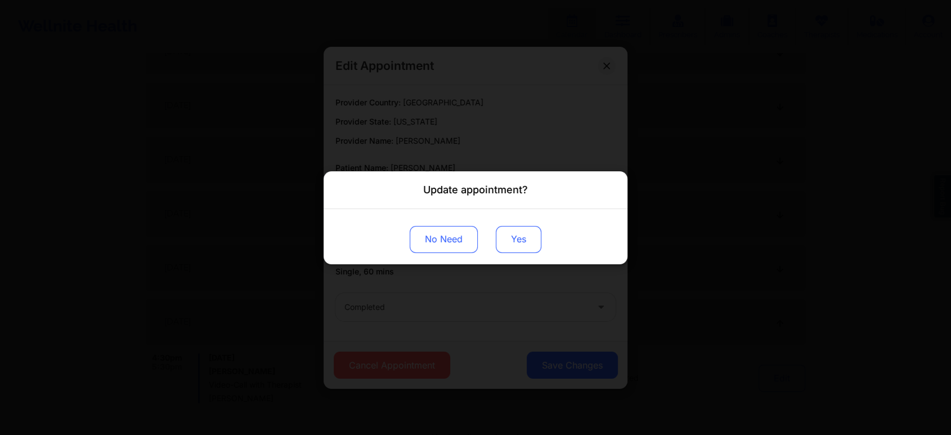
click at [518, 240] on button "Yes" at bounding box center [519, 238] width 46 height 27
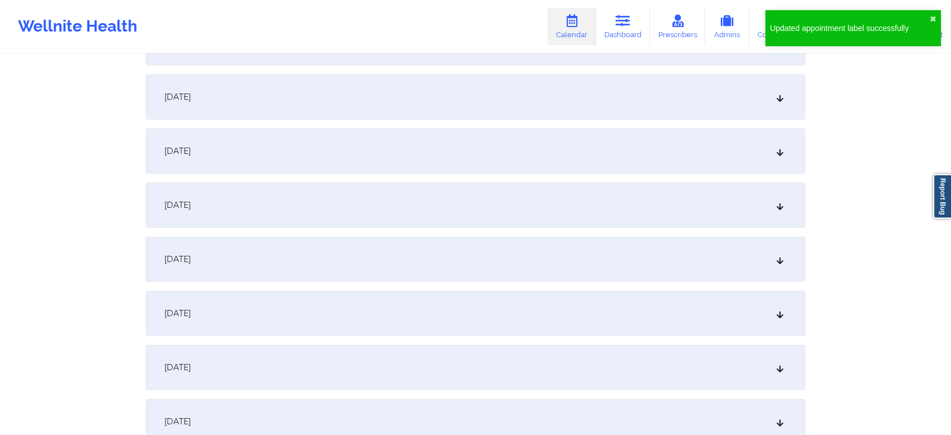
scroll to position [0, 0]
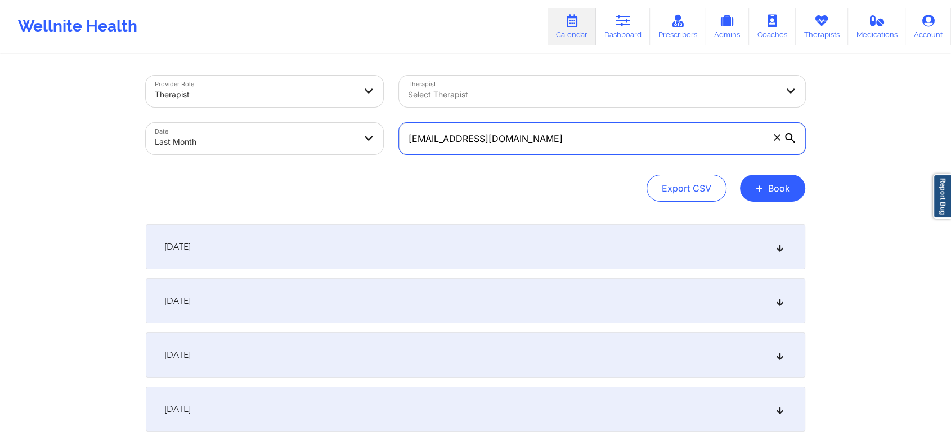
drag, startPoint x: 571, startPoint y: 133, endPoint x: 262, endPoint y: 99, distance: 310.9
click at [262, 99] on div "Provider Role Therapist Therapist Select Therapist Date Last Month [EMAIL_ADDRE…" at bounding box center [475, 115] width 675 height 95
paste input "asandefur0"
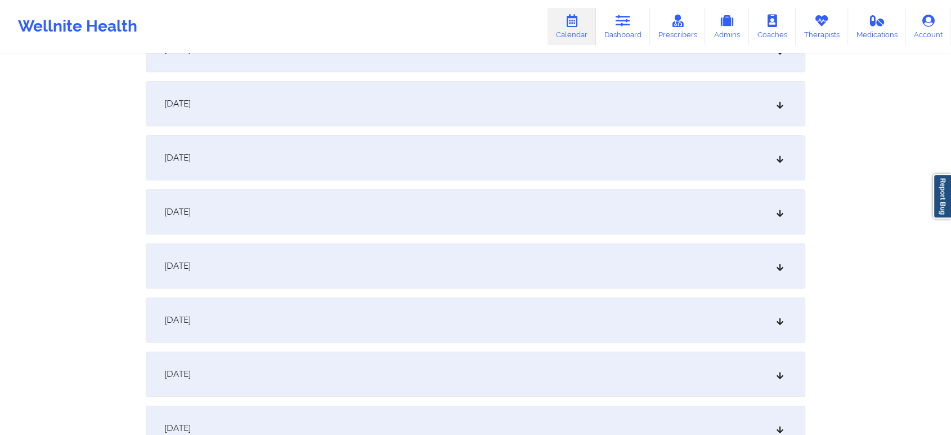
scroll to position [1492, 0]
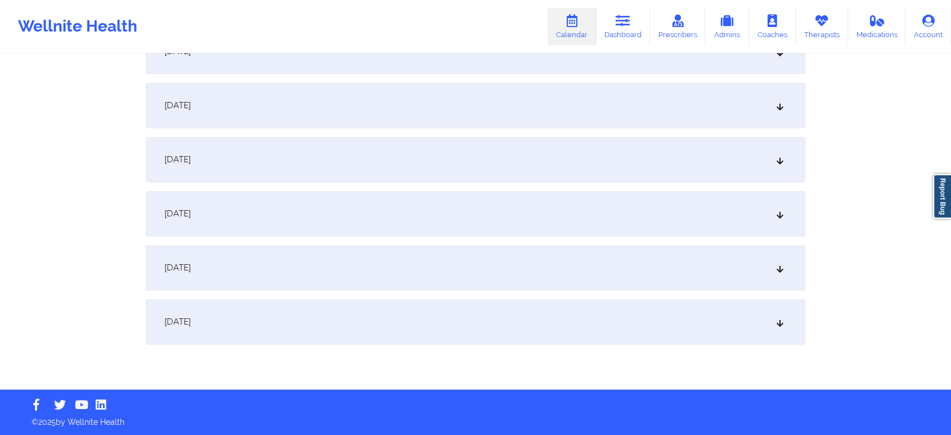
click at [650, 301] on div "[DATE]" at bounding box center [476, 321] width 660 height 45
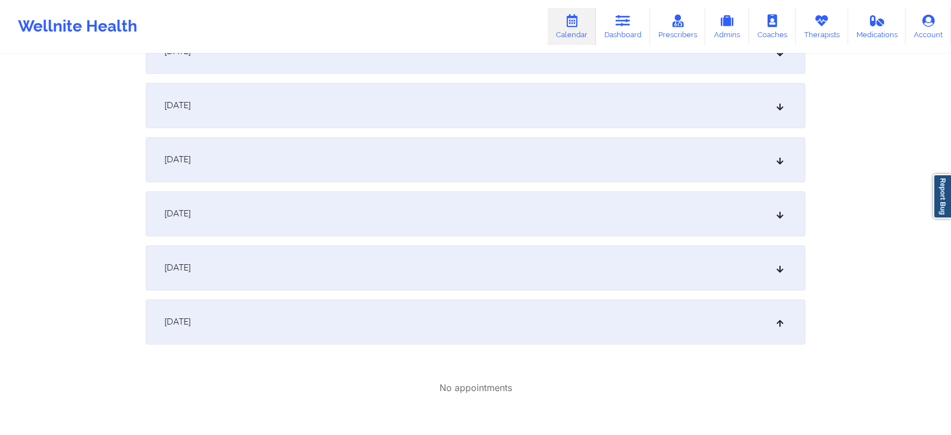
scroll to position [0, 0]
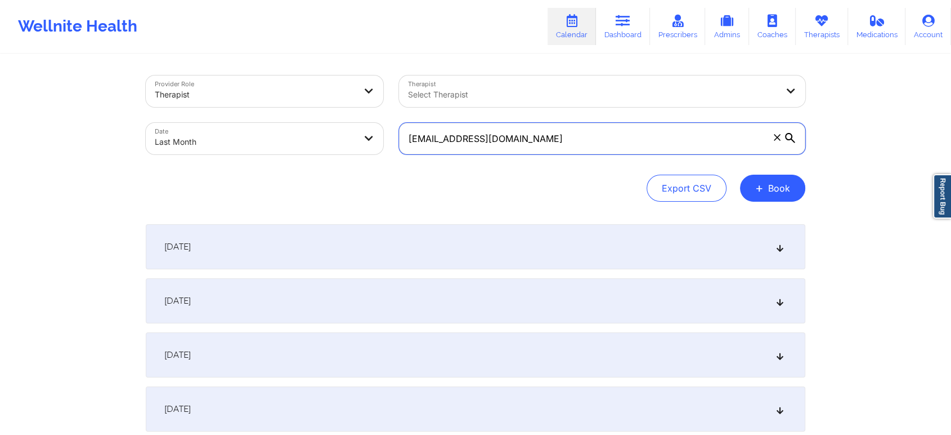
drag, startPoint x: 561, startPoint y: 138, endPoint x: 270, endPoint y: 123, distance: 291.4
click at [270, 123] on div "Provider Role Therapist Therapist Select Therapist Date Last Month [EMAIL_ADDRE…" at bounding box center [475, 115] width 675 height 95
paste
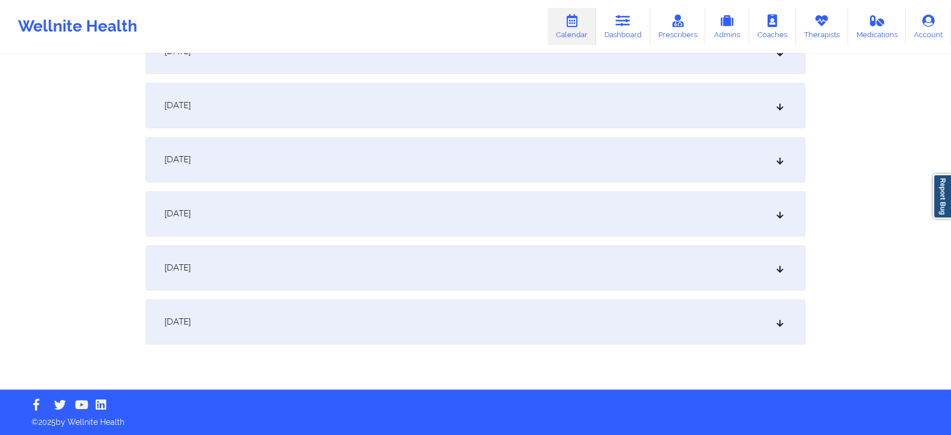
click at [484, 323] on div "[DATE]" at bounding box center [476, 321] width 660 height 45
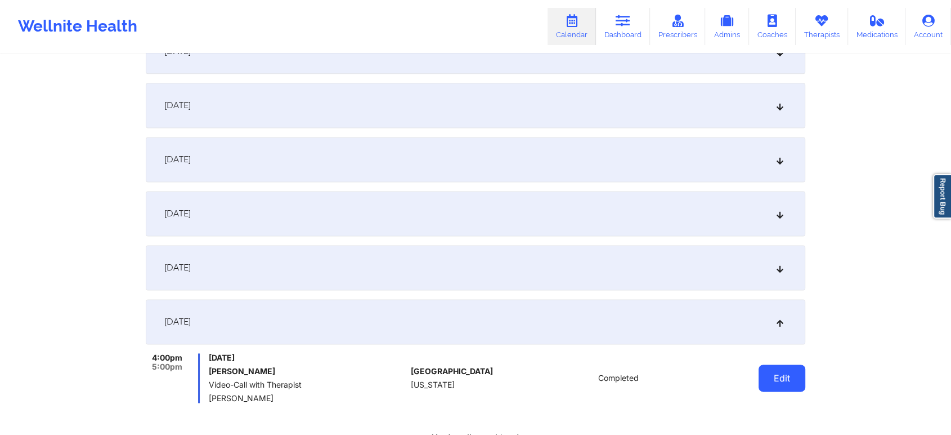
click at [782, 377] on button "Edit" at bounding box center [782, 377] width 47 height 27
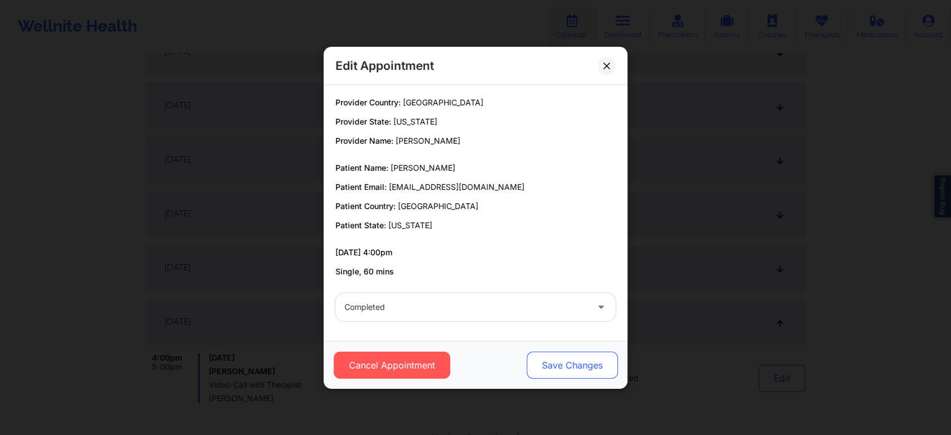
click at [562, 365] on button "Save Changes" at bounding box center [572, 364] width 91 height 27
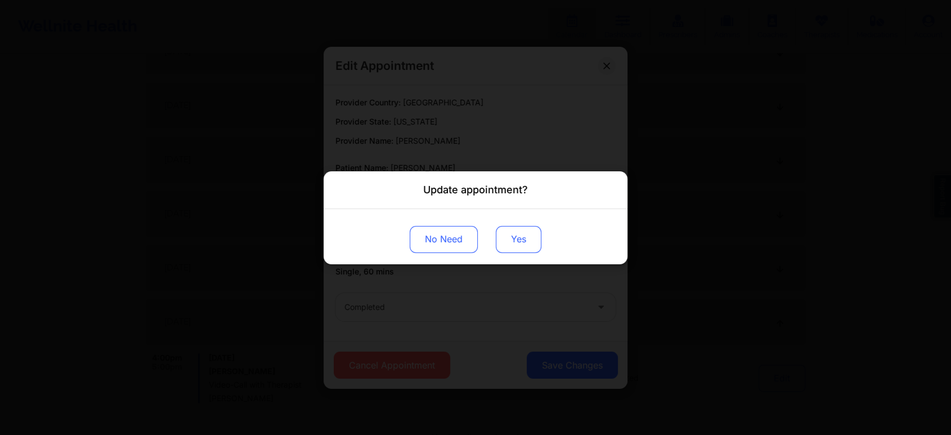
drag, startPoint x: 492, startPoint y: 240, endPoint x: 520, endPoint y: 242, distance: 27.6
click at [520, 242] on div "No Need Yes" at bounding box center [476, 235] width 304 height 55
click at [520, 242] on button "Yes" at bounding box center [519, 238] width 46 height 27
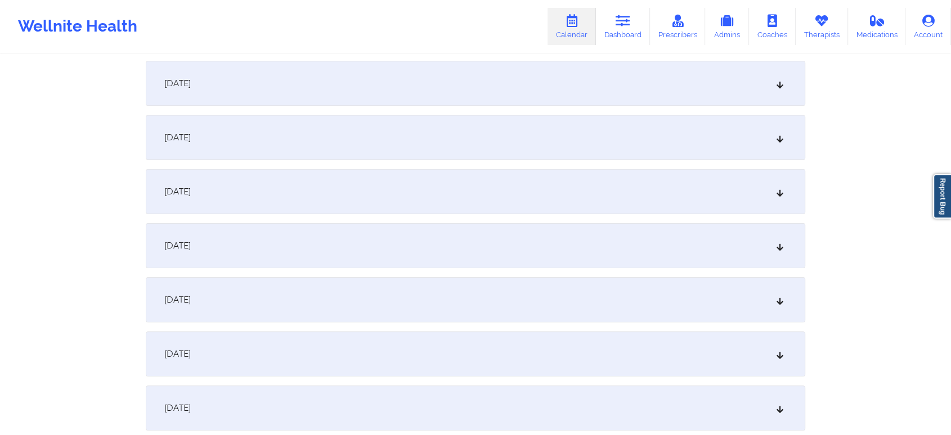
scroll to position [0, 0]
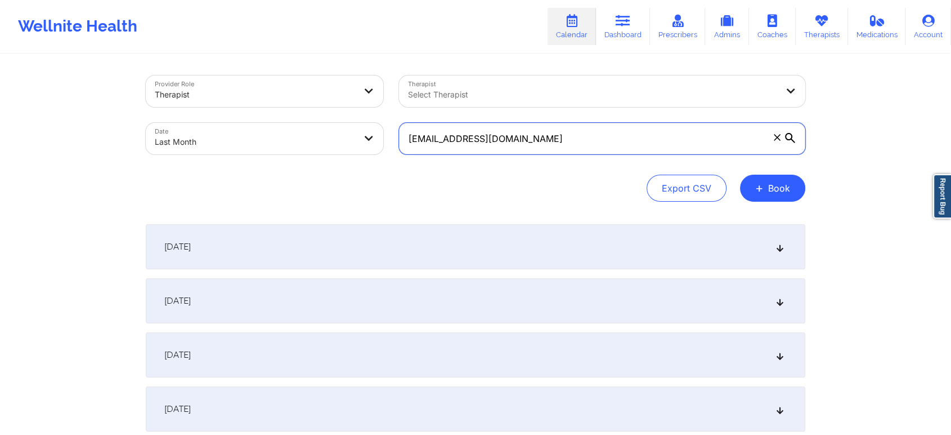
drag, startPoint x: 557, startPoint y: 140, endPoint x: 323, endPoint y: 99, distance: 237.7
click at [323, 99] on div "Provider Role Therapist Therapist Select Therapist Date Last Month [EMAIL_ADDRE…" at bounding box center [475, 115] width 675 height 95
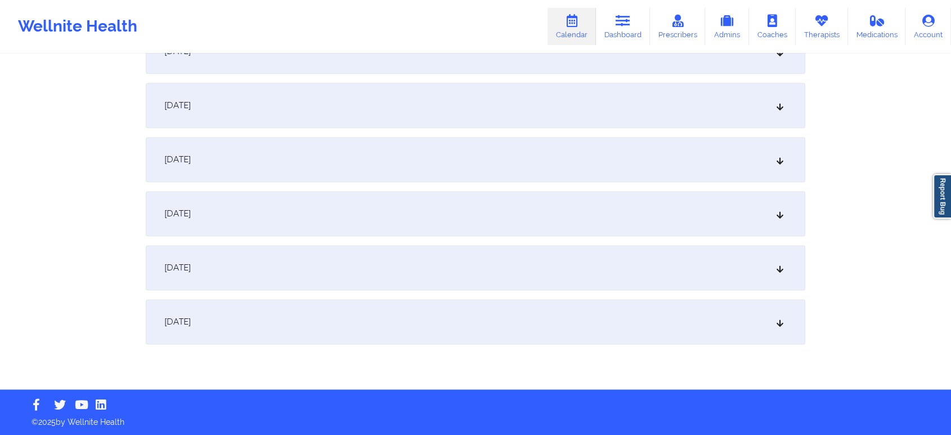
click at [559, 328] on div "[DATE]" at bounding box center [476, 321] width 660 height 45
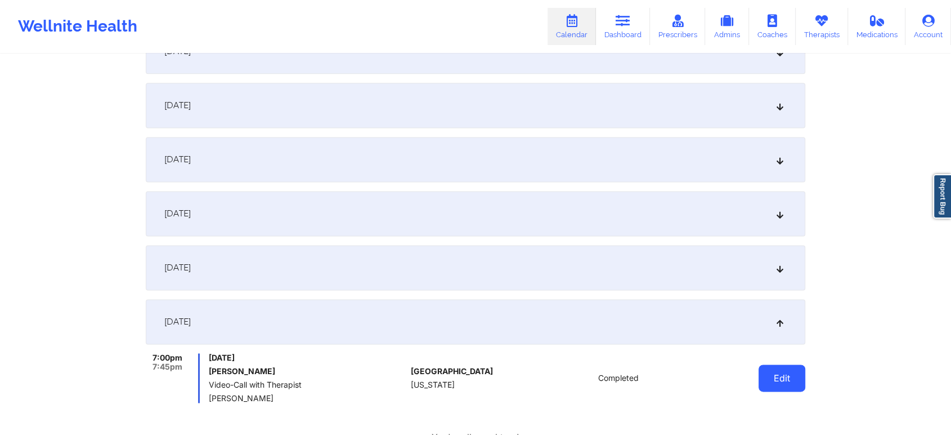
click at [773, 369] on button "Edit" at bounding box center [782, 377] width 47 height 27
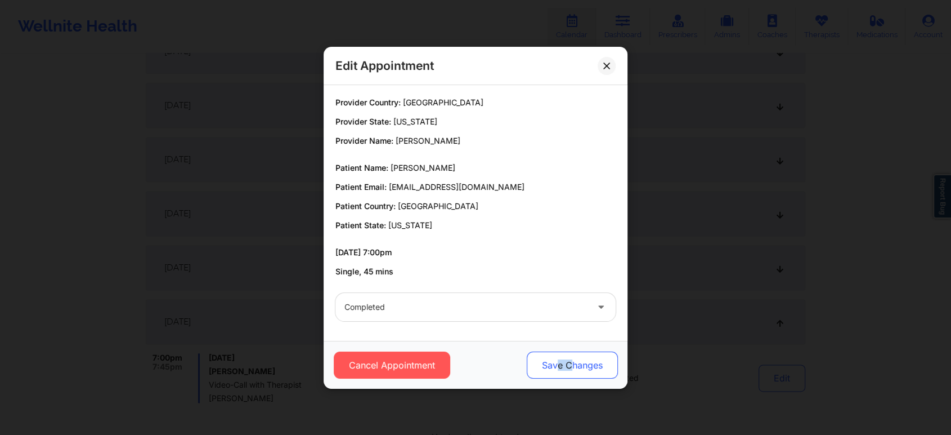
drag, startPoint x: 571, startPoint y: 383, endPoint x: 557, endPoint y: 362, distance: 25.3
click at [557, 362] on div "Cancel Appointment Save Changes" at bounding box center [476, 365] width 304 height 48
click at [557, 362] on button "Save Changes" at bounding box center [572, 364] width 91 height 27
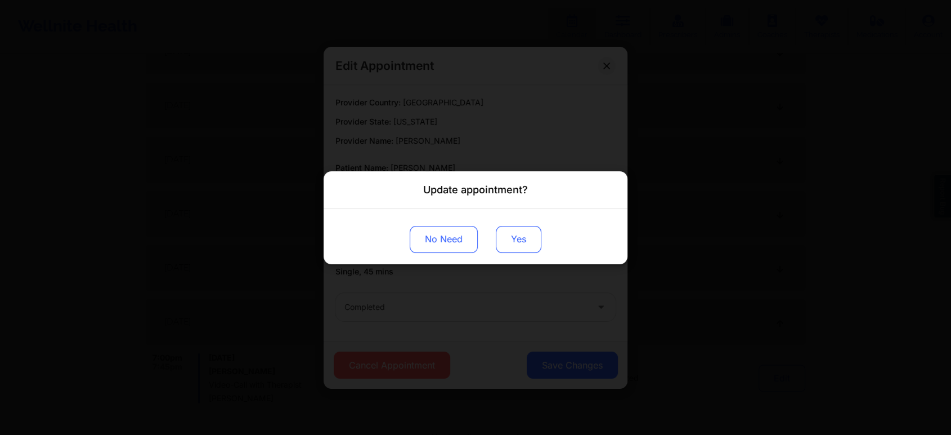
click at [533, 236] on button "Yes" at bounding box center [519, 238] width 46 height 27
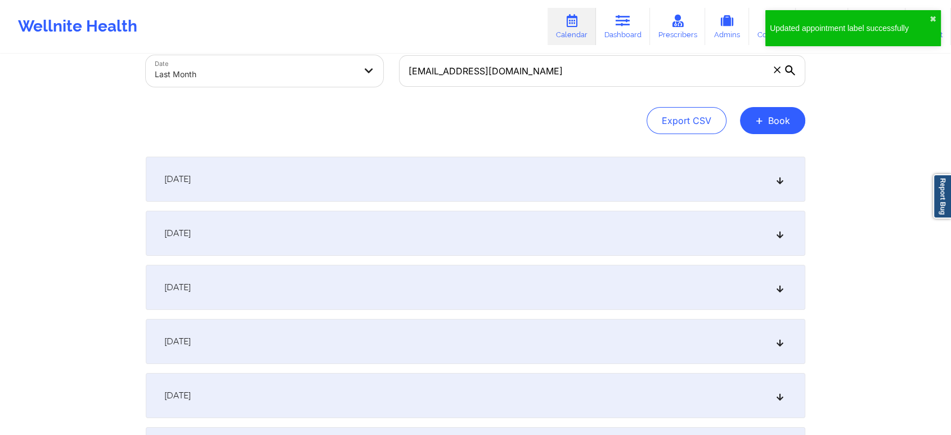
scroll to position [0, 0]
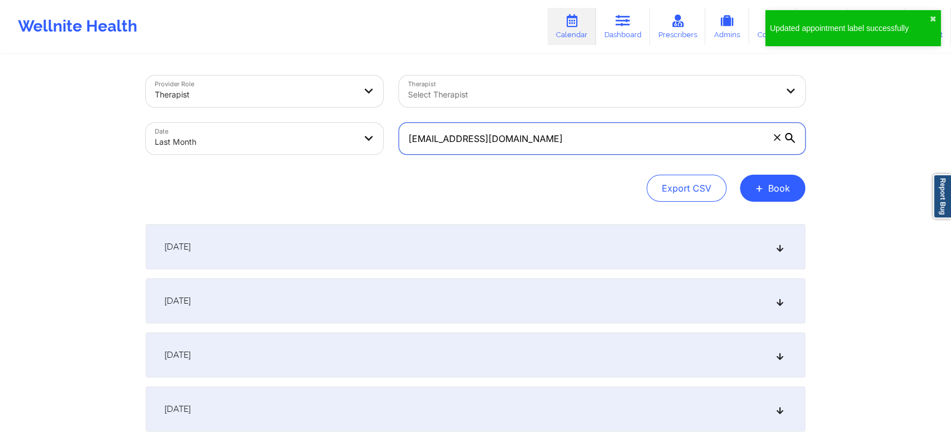
drag, startPoint x: 513, startPoint y: 138, endPoint x: 266, endPoint y: 84, distance: 253.6
click at [266, 84] on div "Provider Role Therapist Therapist Select Therapist Date Last Month [EMAIL_ADDRE…" at bounding box center [475, 115] width 675 height 95
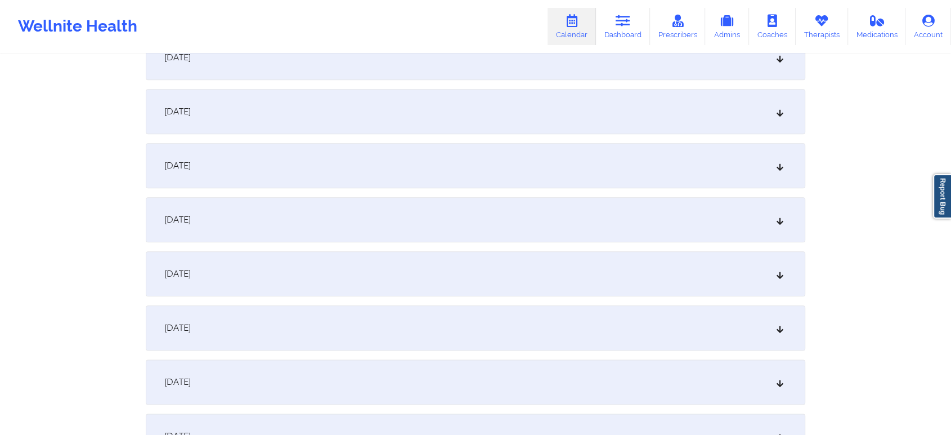
scroll to position [1451, 0]
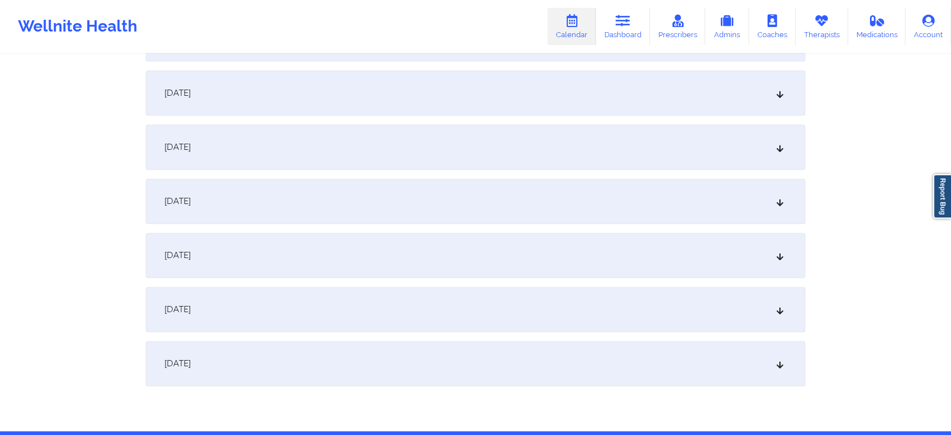
click at [629, 364] on div "[DATE]" at bounding box center [476, 363] width 660 height 45
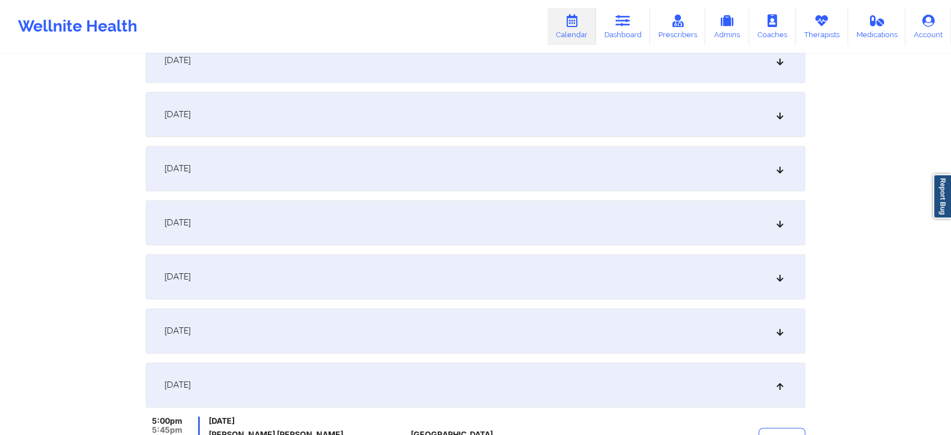
scroll to position [1620, 0]
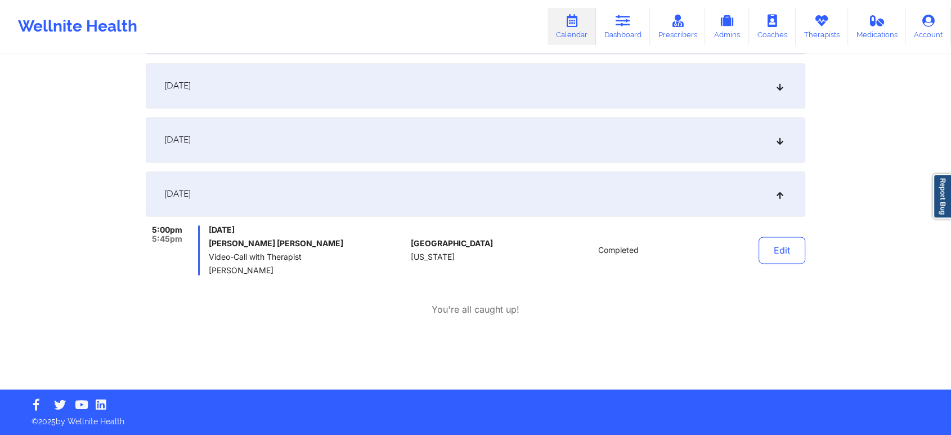
click at [771, 268] on div "Edit" at bounding box center [753, 250] width 104 height 50
click at [774, 261] on button "Edit" at bounding box center [782, 249] width 47 height 27
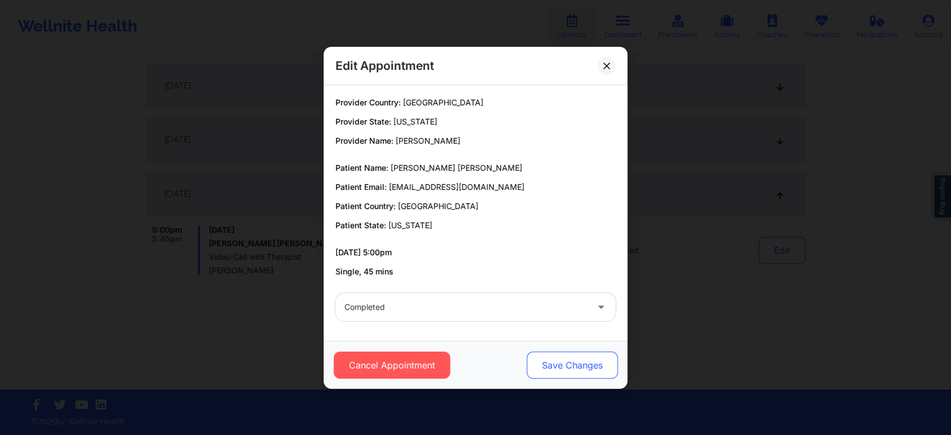
click at [566, 358] on button "Save Changes" at bounding box center [572, 364] width 91 height 27
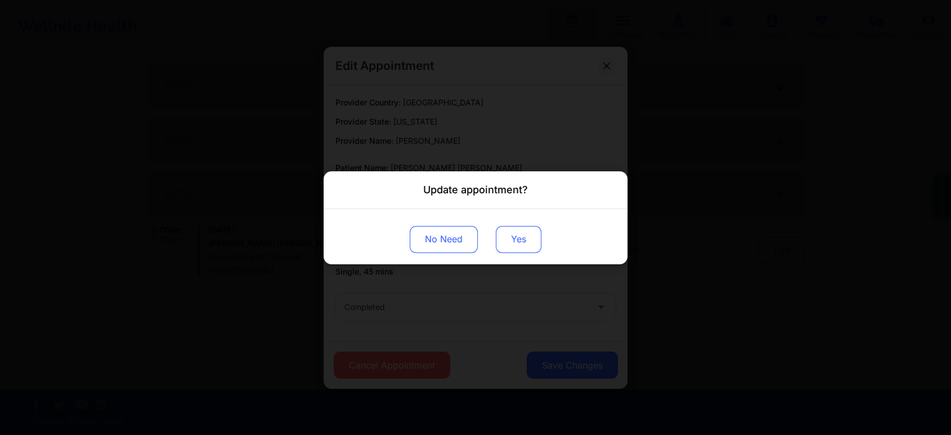
click at [503, 236] on button "Yes" at bounding box center [519, 238] width 46 height 27
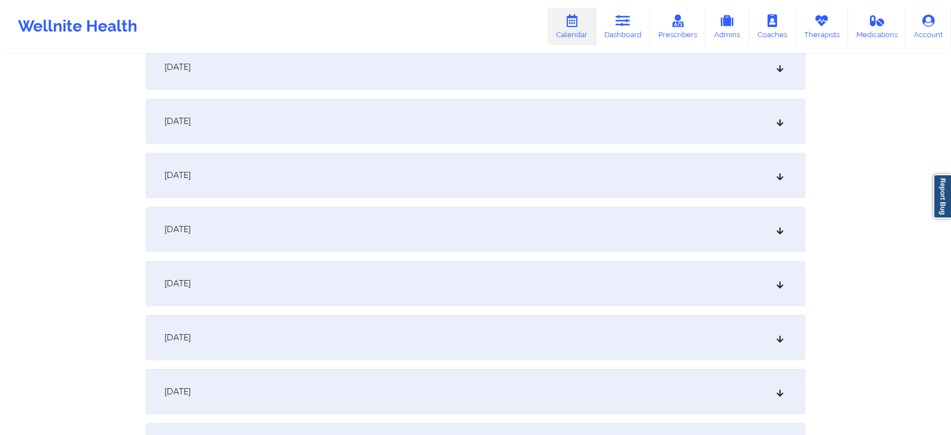
scroll to position [0, 0]
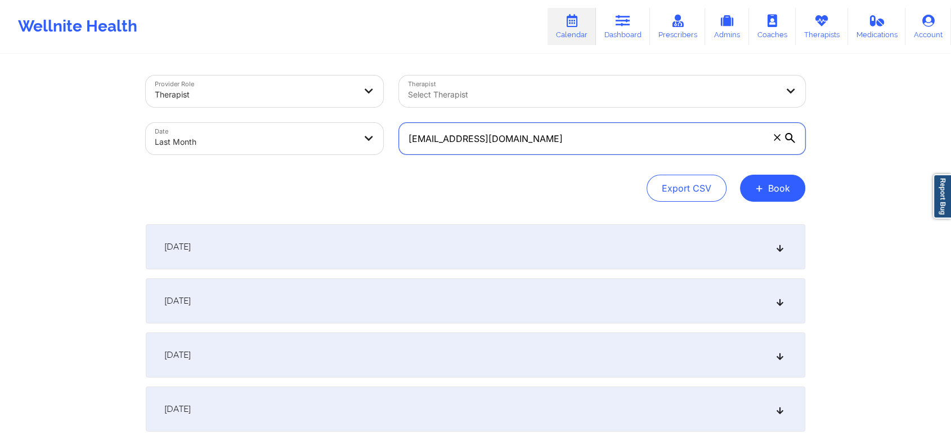
drag, startPoint x: 556, startPoint y: 138, endPoint x: 256, endPoint y: 62, distance: 309.6
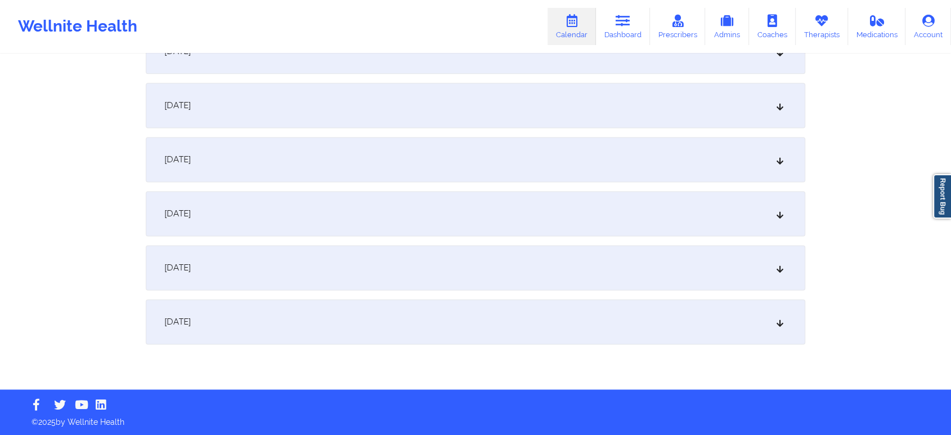
click at [684, 319] on div "[DATE]" at bounding box center [476, 321] width 660 height 45
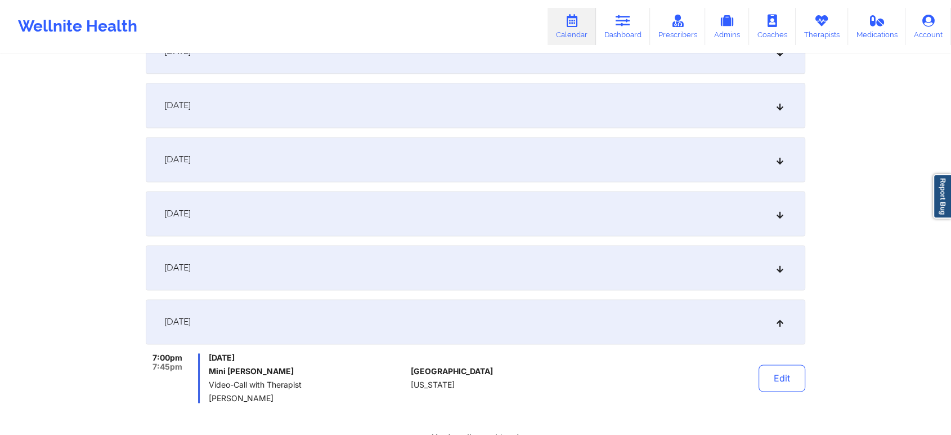
scroll to position [0, 0]
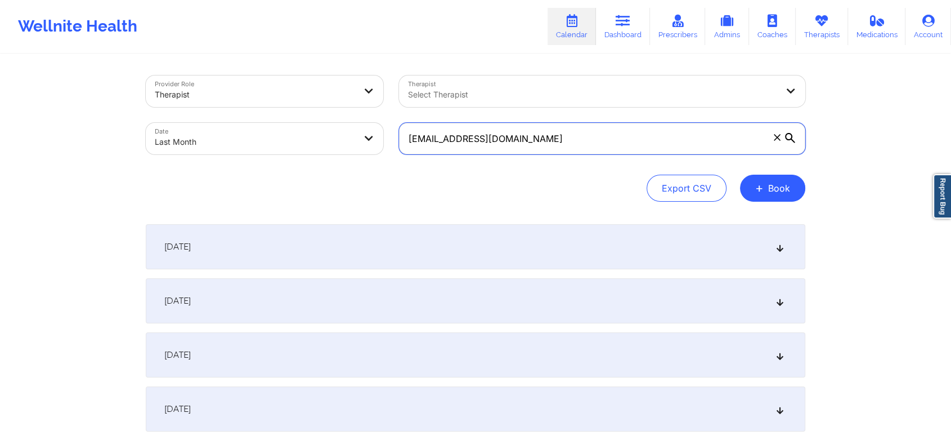
drag, startPoint x: 577, startPoint y: 139, endPoint x: 302, endPoint y: 130, distance: 274.8
click at [302, 130] on div "Provider Role Therapist Therapist Select Therapist Date Last Month [EMAIL_ADDRE…" at bounding box center [475, 115] width 675 height 95
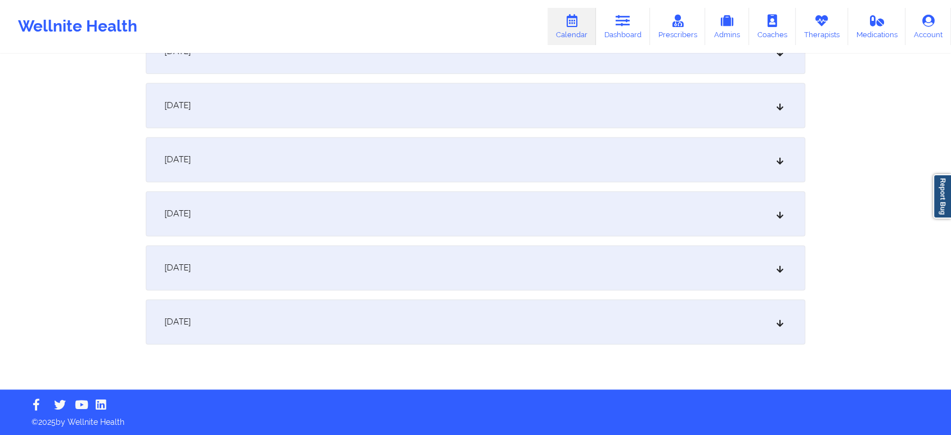
click at [567, 338] on div "[DATE]" at bounding box center [476, 321] width 660 height 45
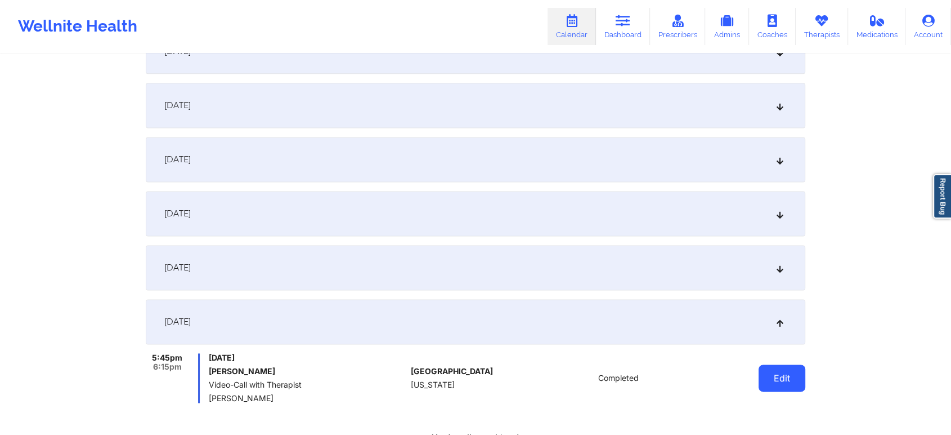
click at [772, 366] on button "Edit" at bounding box center [782, 377] width 47 height 27
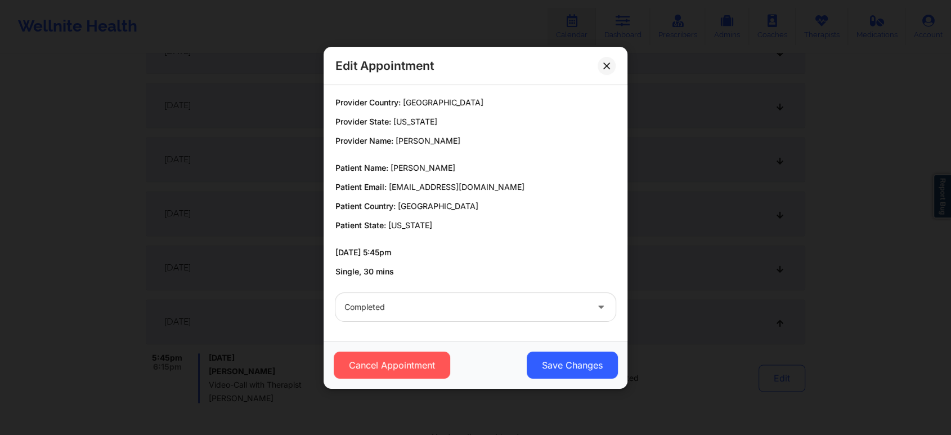
click at [516, 364] on div "Cancel Appointment Save Changes" at bounding box center [476, 364] width 288 height 27
click at [561, 365] on button "Save Changes" at bounding box center [572, 364] width 91 height 27
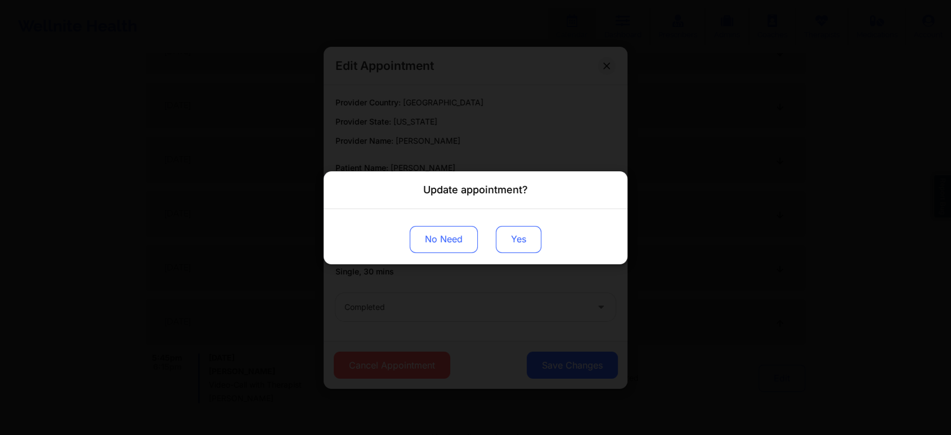
click at [536, 248] on button "Yes" at bounding box center [519, 238] width 46 height 27
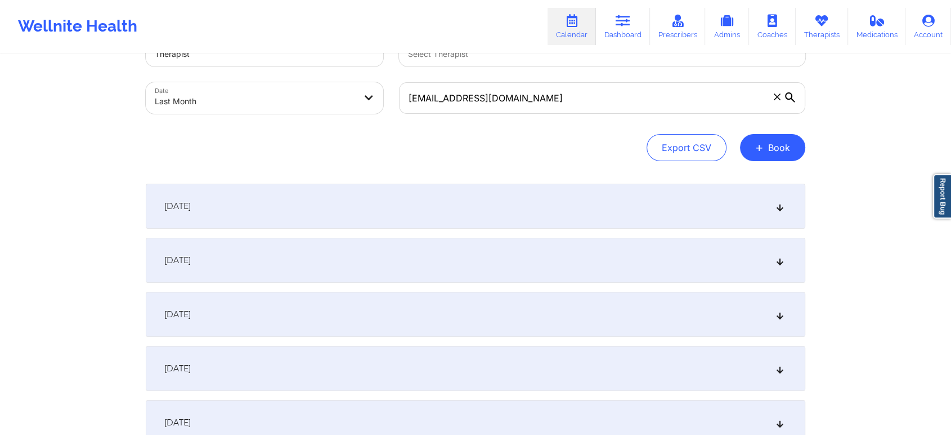
scroll to position [0, 0]
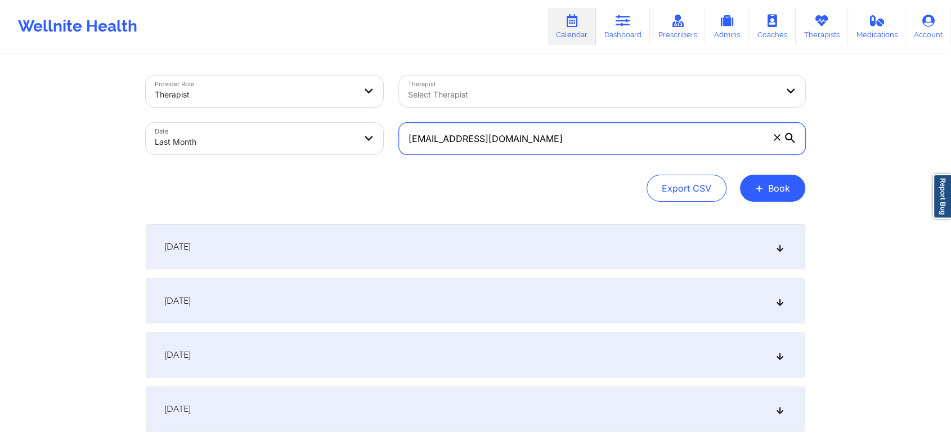
drag, startPoint x: 608, startPoint y: 137, endPoint x: 382, endPoint y: 133, distance: 226.3
click at [382, 133] on div "Provider Role Therapist Therapist Select Therapist Date Last Month [EMAIL_ADDRE…" at bounding box center [475, 115] width 675 height 95
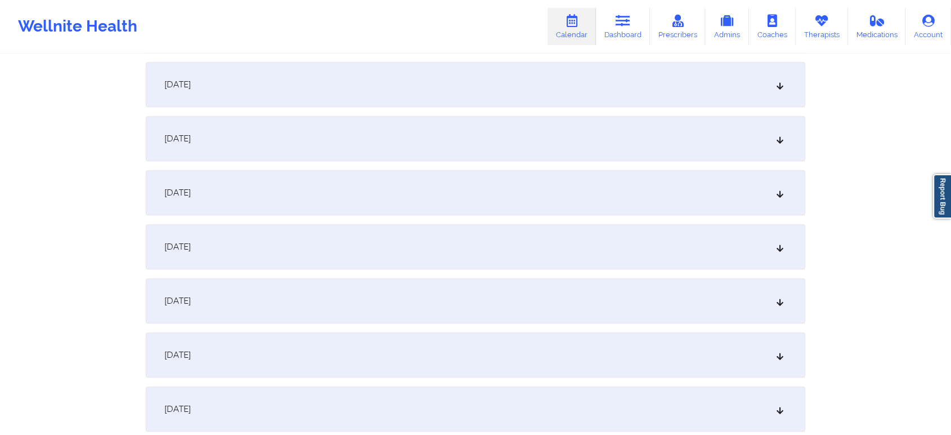
scroll to position [1492, 0]
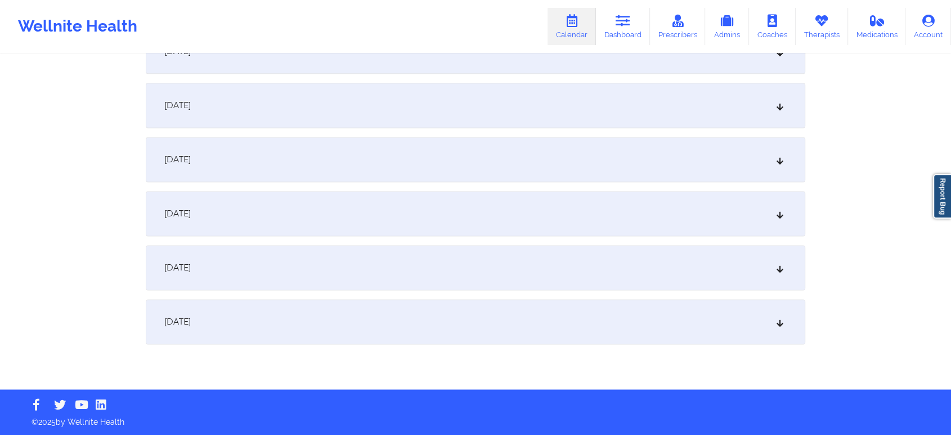
drag, startPoint x: 688, startPoint y: 333, endPoint x: 960, endPoint y: 306, distance: 272.6
drag, startPoint x: 736, startPoint y: 356, endPoint x: 747, endPoint y: 337, distance: 22.7
click at [747, 337] on div "[DATE]" at bounding box center [476, 321] width 660 height 45
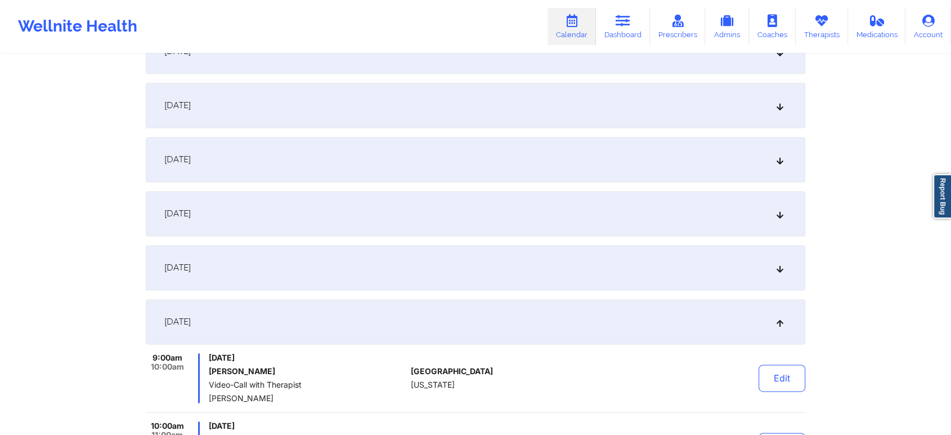
scroll to position [1688, 0]
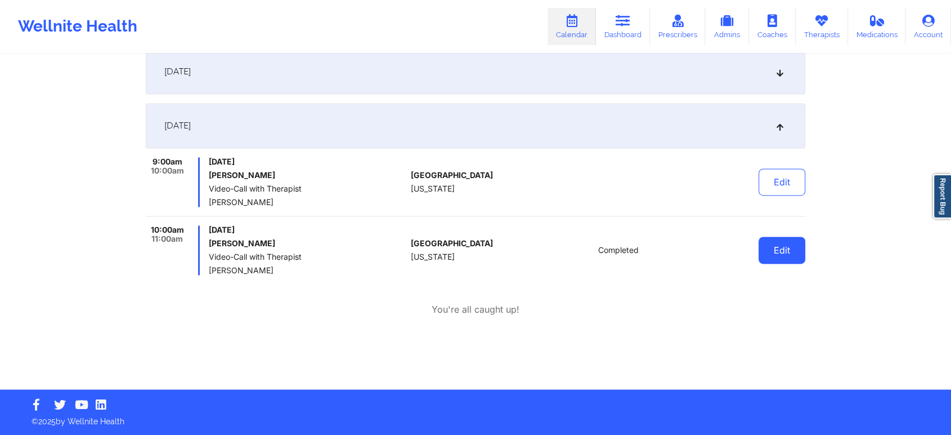
click at [775, 243] on button "Edit" at bounding box center [782, 249] width 47 height 27
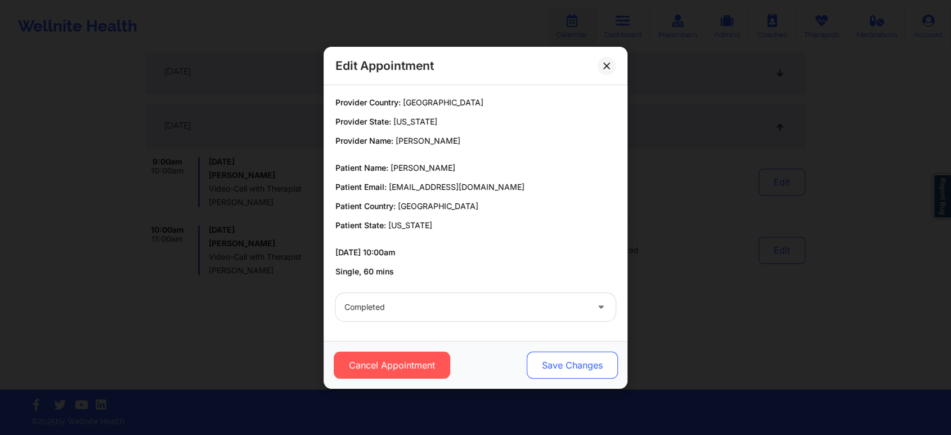
click at [586, 367] on button "Save Changes" at bounding box center [572, 364] width 91 height 27
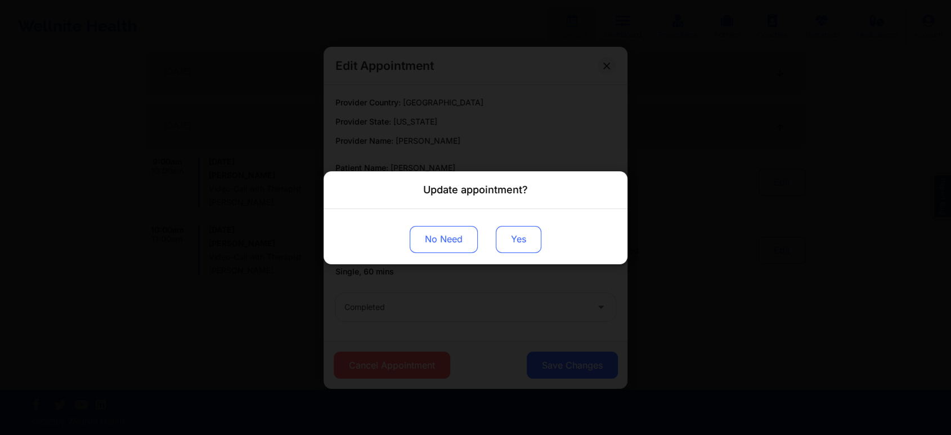
click at [517, 235] on button "Yes" at bounding box center [519, 238] width 46 height 27
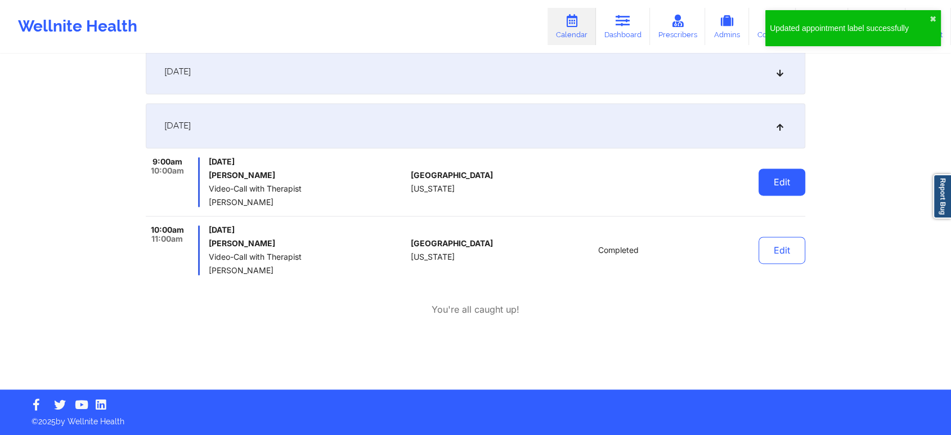
click at [784, 184] on button "Edit" at bounding box center [782, 181] width 47 height 27
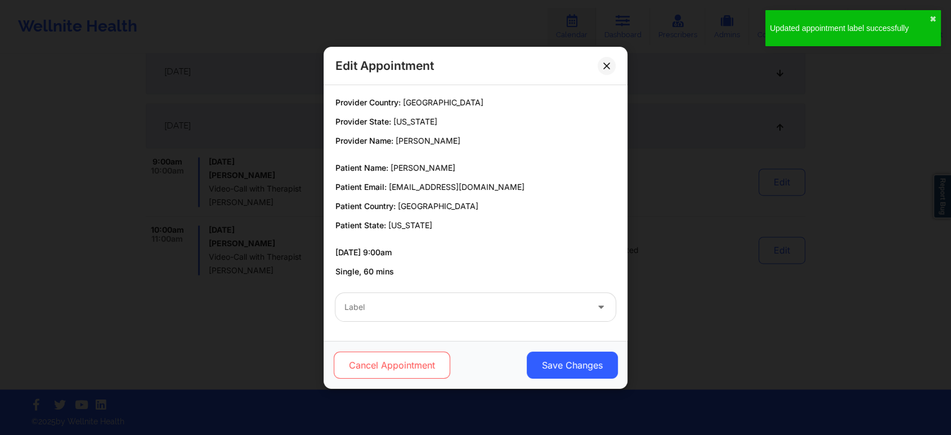
click at [437, 364] on button "Cancel Appointment" at bounding box center [392, 364] width 117 height 27
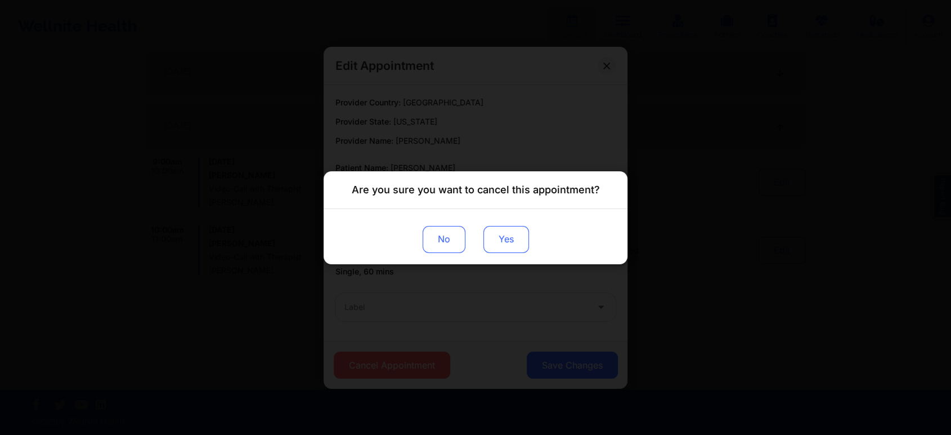
click at [504, 231] on button "Yes" at bounding box center [507, 238] width 46 height 27
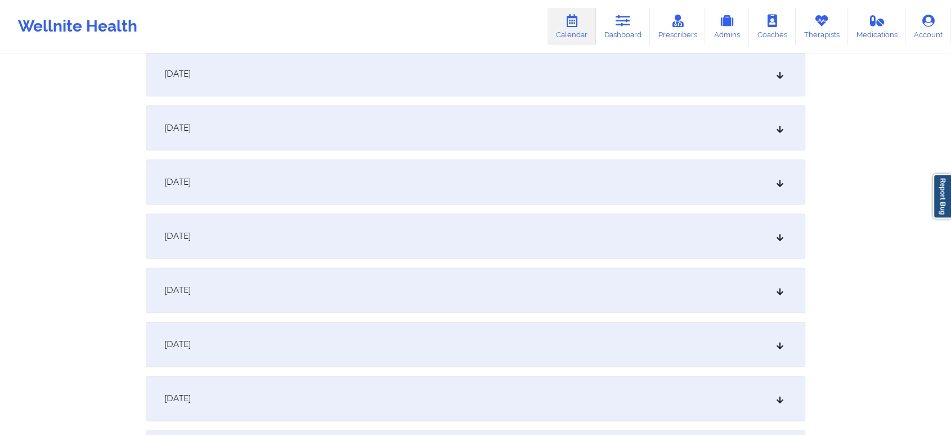
scroll to position [0, 0]
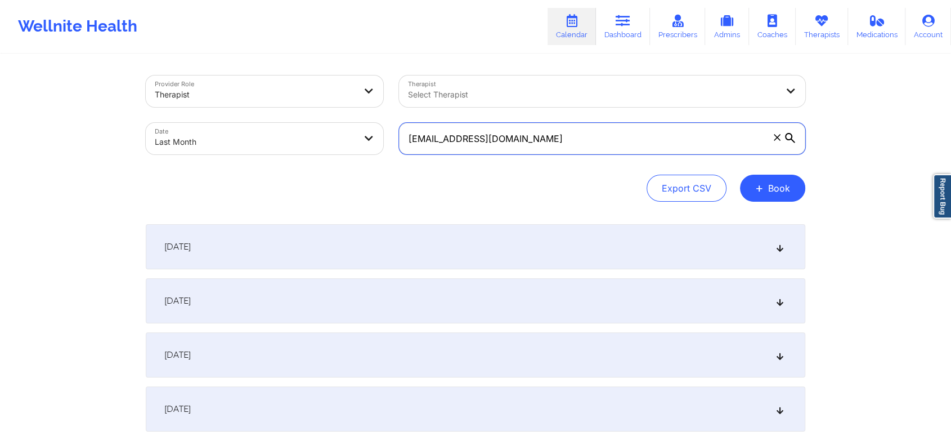
drag, startPoint x: 597, startPoint y: 131, endPoint x: 268, endPoint y: 62, distance: 335.4
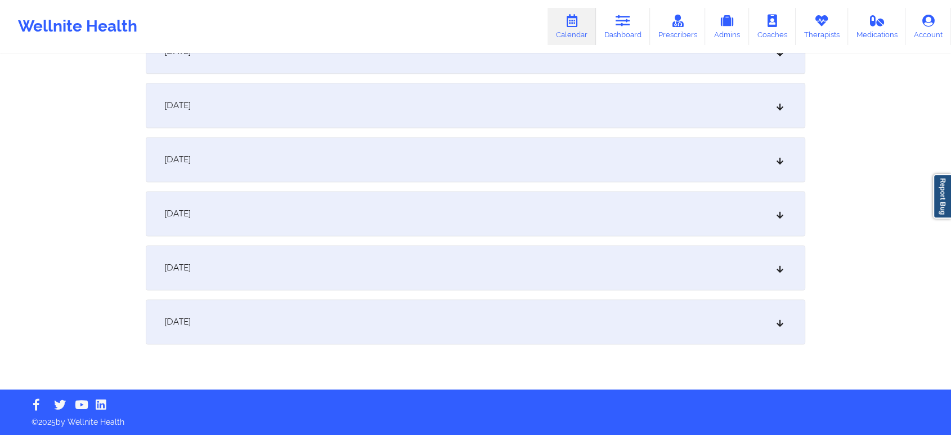
click at [617, 337] on div "[DATE]" at bounding box center [476, 321] width 660 height 45
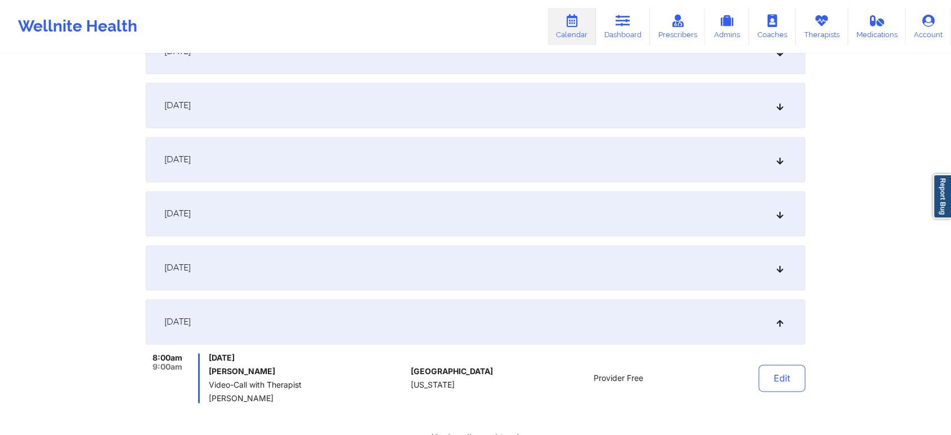
scroll to position [1620, 0]
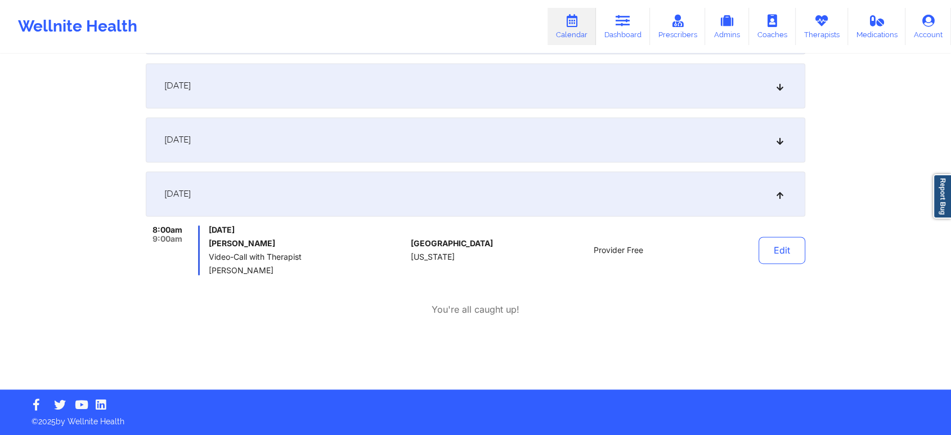
click at [330, 84] on div "[DATE]" at bounding box center [476, 85] width 660 height 45
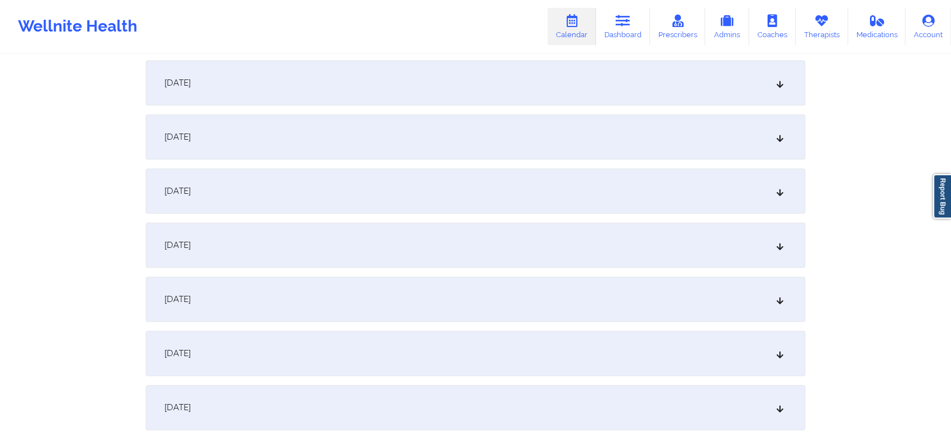
scroll to position [1239, 0]
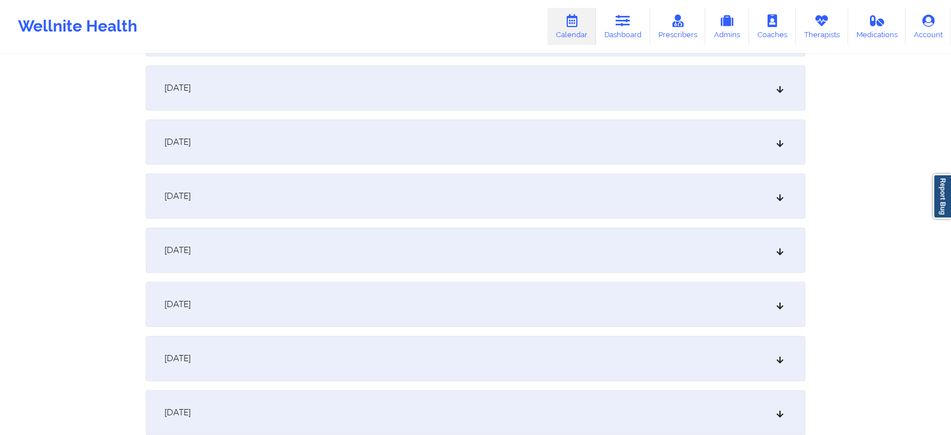
click at [455, 204] on div "[DATE]" at bounding box center [476, 195] width 660 height 45
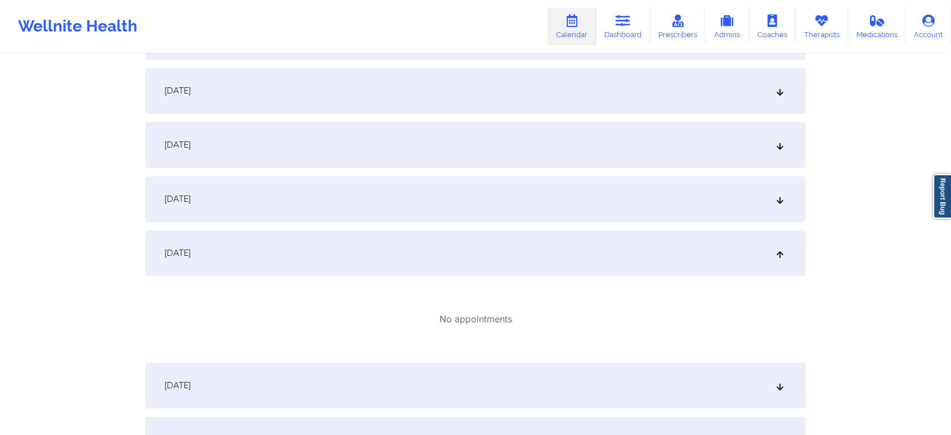
scroll to position [1600, 0]
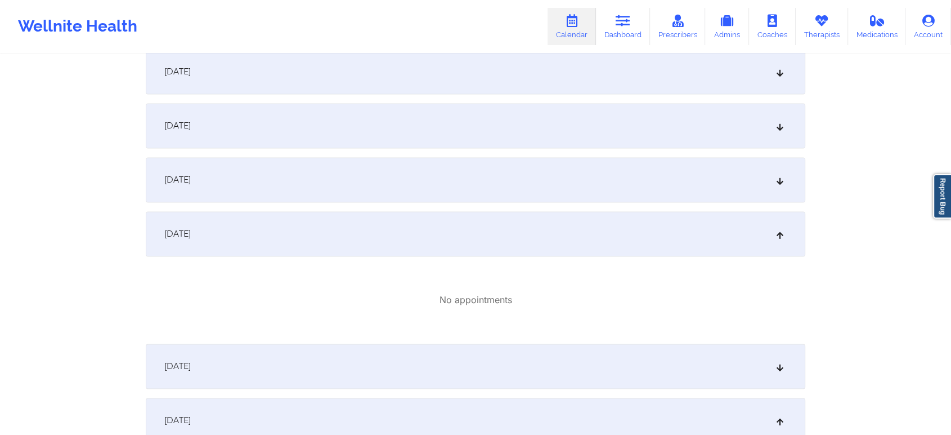
click at [509, 133] on div "[DATE]" at bounding box center [476, 125] width 660 height 45
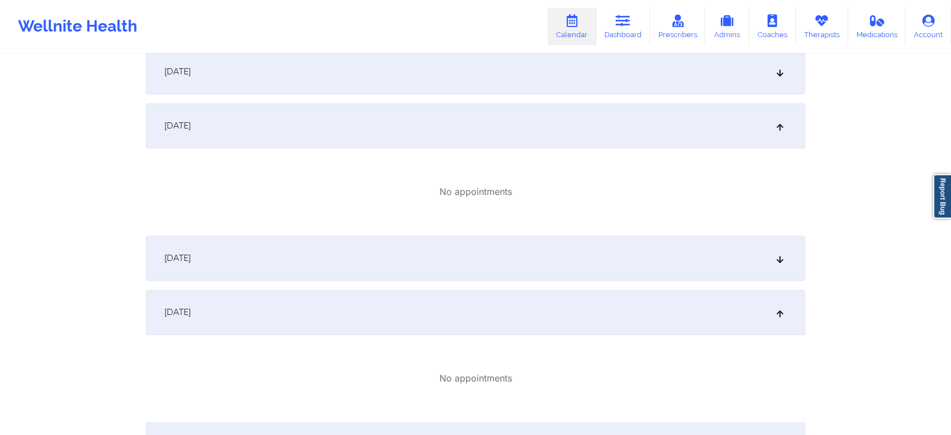
click at [540, 257] on div "[DATE]" at bounding box center [476, 257] width 660 height 45
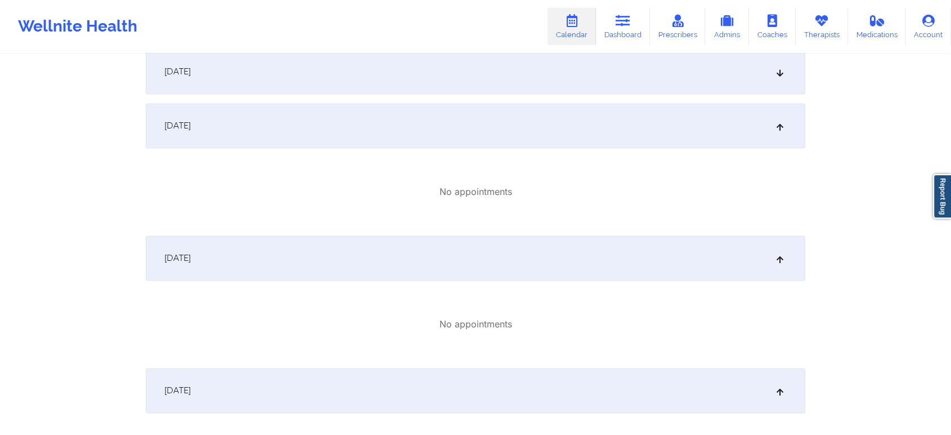
click at [552, 384] on div "[DATE]" at bounding box center [476, 390] width 660 height 45
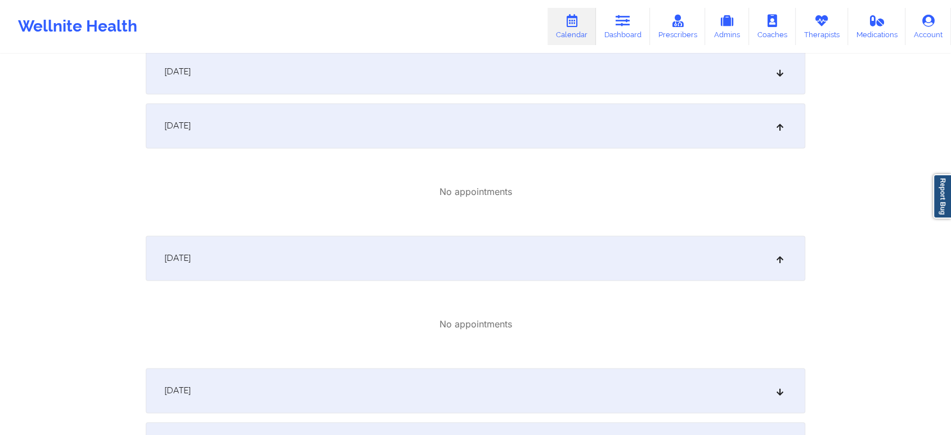
scroll to position [1904, 0]
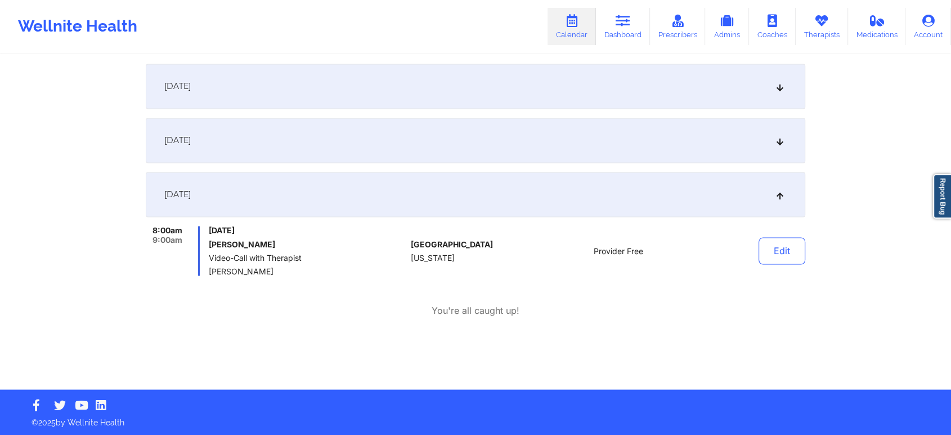
click at [592, 84] on div "[DATE]" at bounding box center [476, 86] width 660 height 45
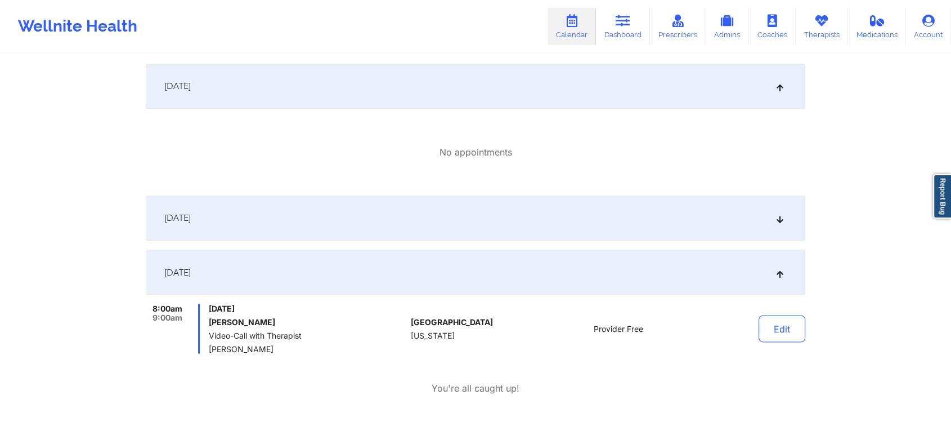
click at [594, 234] on div "[DATE]" at bounding box center [476, 217] width 660 height 45
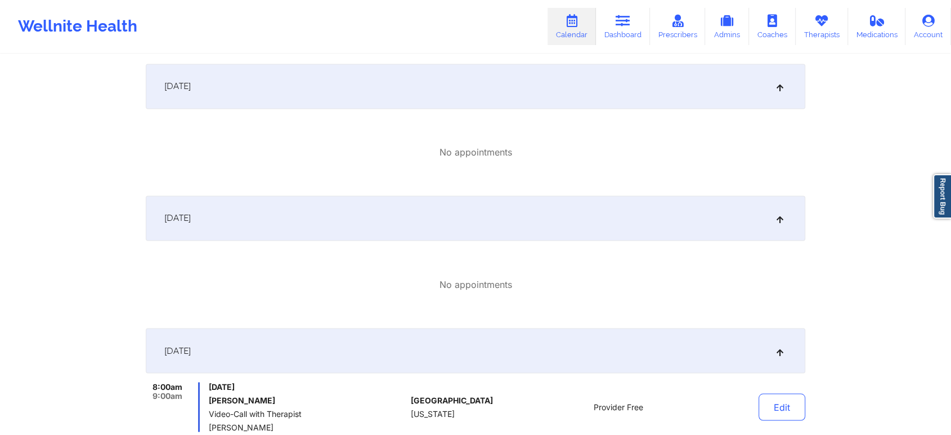
click at [799, 427] on div "Edit" at bounding box center [753, 407] width 104 height 50
click at [799, 405] on button "Edit" at bounding box center [782, 406] width 47 height 27
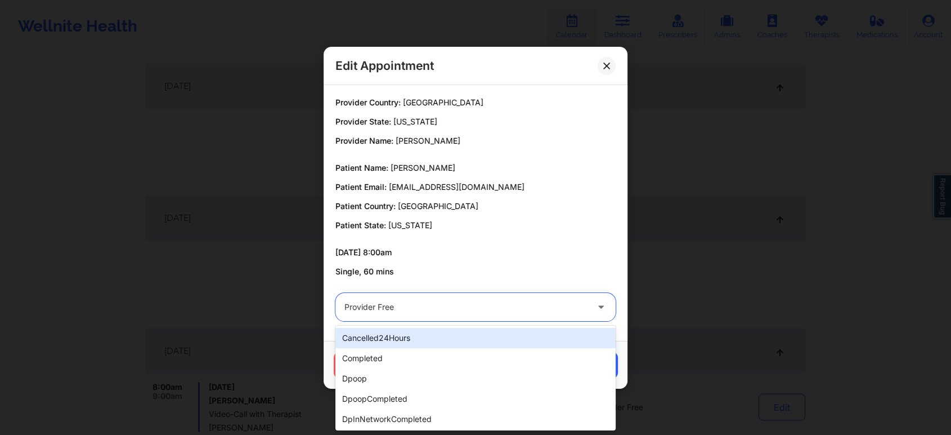
click at [392, 302] on div at bounding box center [465, 307] width 243 height 14
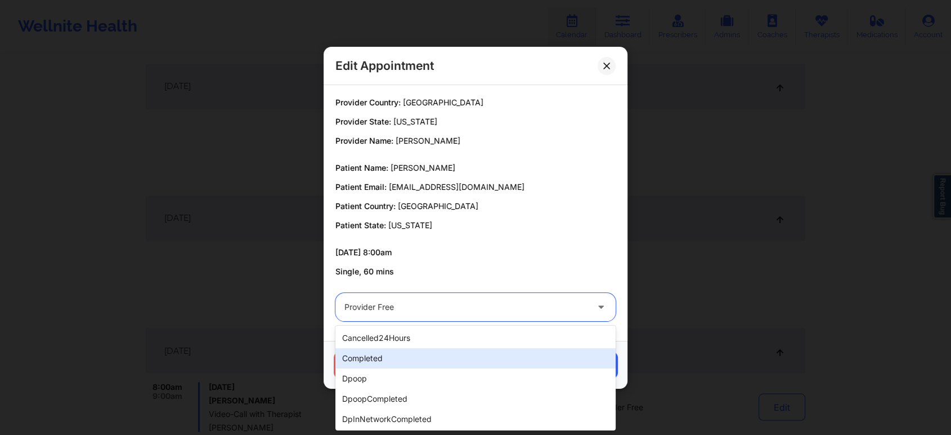
click at [386, 357] on div "completed" at bounding box center [475, 358] width 280 height 20
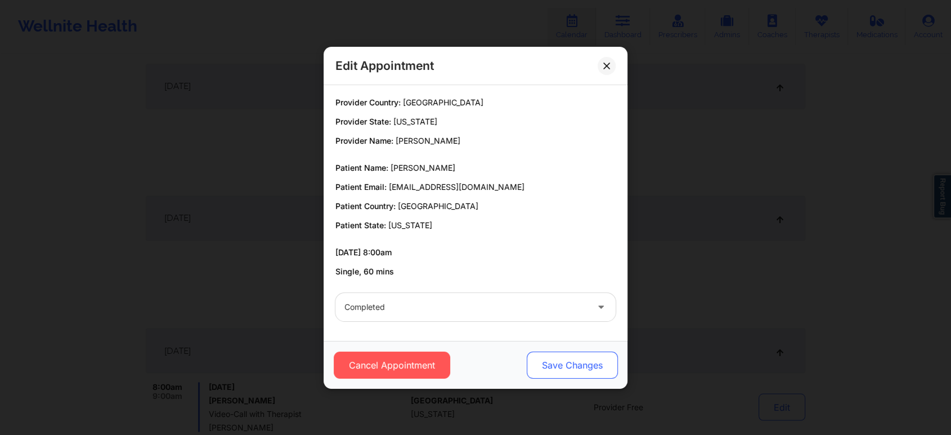
click at [578, 370] on button "Save Changes" at bounding box center [572, 364] width 91 height 27
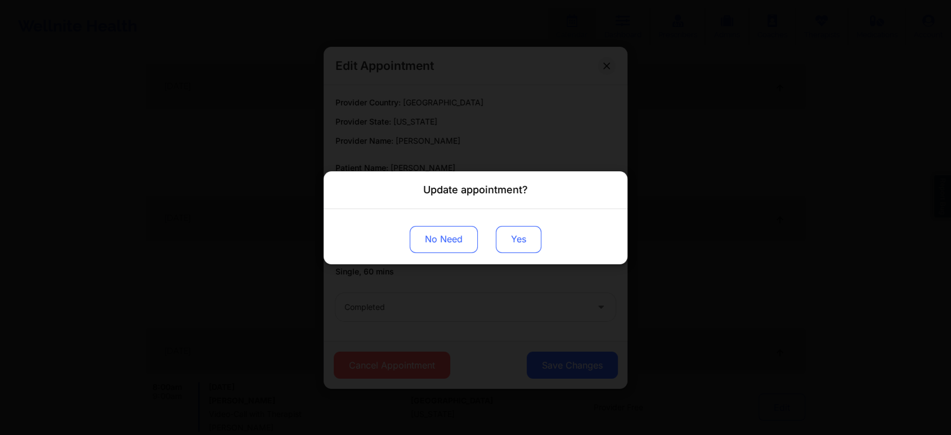
click at [507, 229] on button "Yes" at bounding box center [519, 238] width 46 height 27
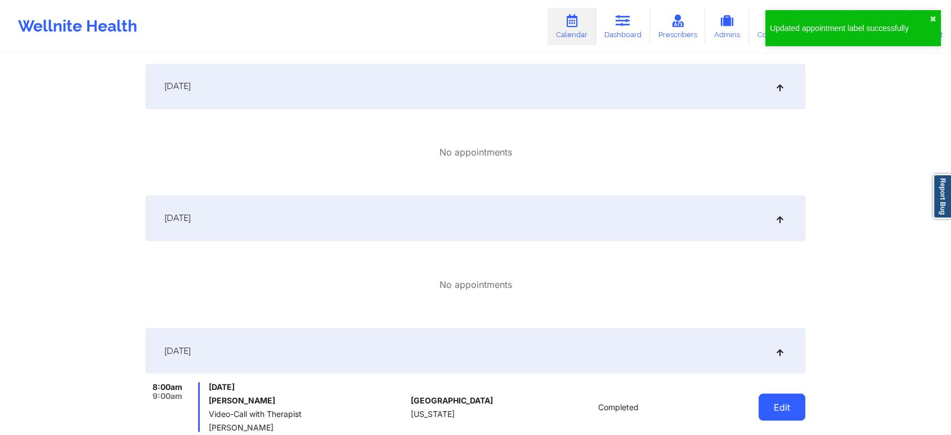
click at [784, 401] on button "Edit" at bounding box center [782, 406] width 47 height 27
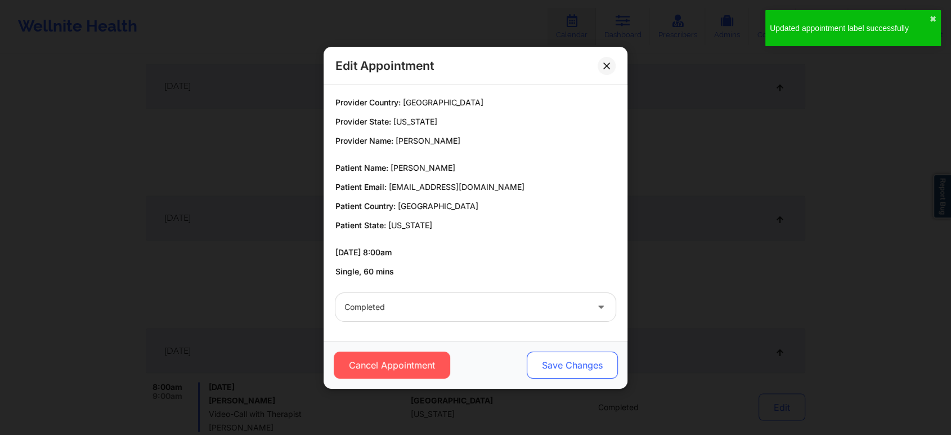
click at [559, 358] on button "Save Changes" at bounding box center [572, 364] width 91 height 27
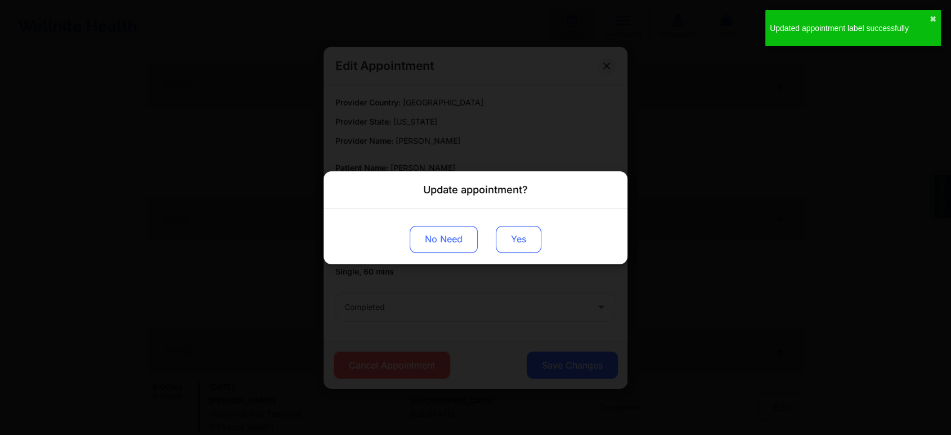
click at [503, 234] on button "Yes" at bounding box center [519, 238] width 46 height 27
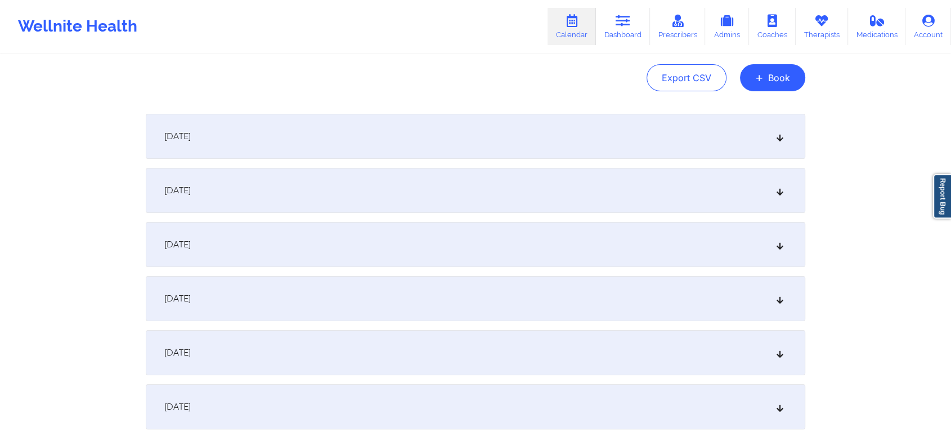
scroll to position [0, 0]
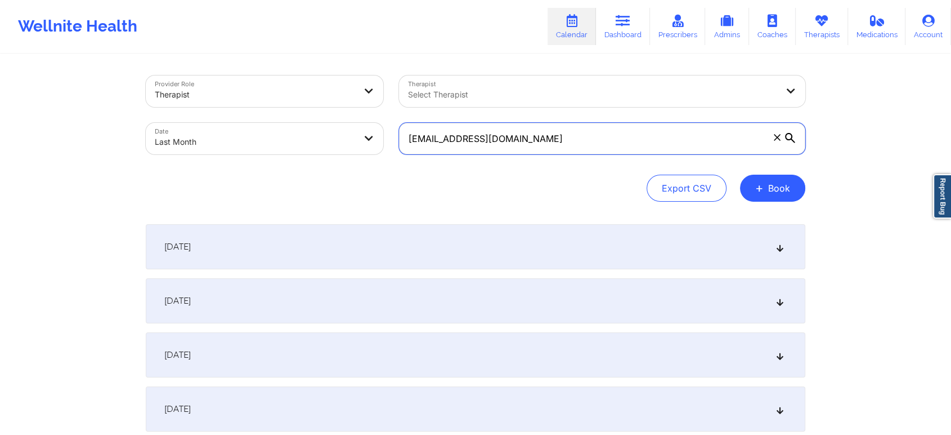
drag, startPoint x: 615, startPoint y: 150, endPoint x: 305, endPoint y: 97, distance: 315.3
click at [305, 97] on div "Provider Role Therapist Therapist Select Therapist Date Last Month [EMAIL_ADDRE…" at bounding box center [475, 115] width 675 height 95
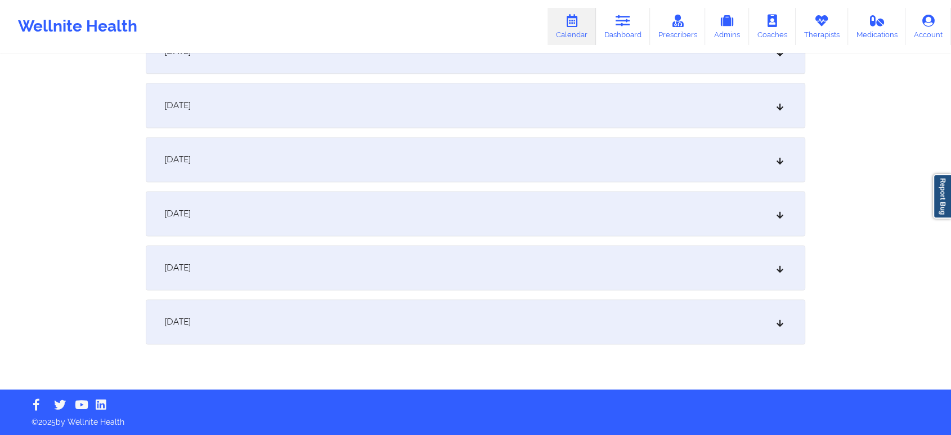
click at [523, 303] on div "[DATE]" at bounding box center [476, 321] width 660 height 45
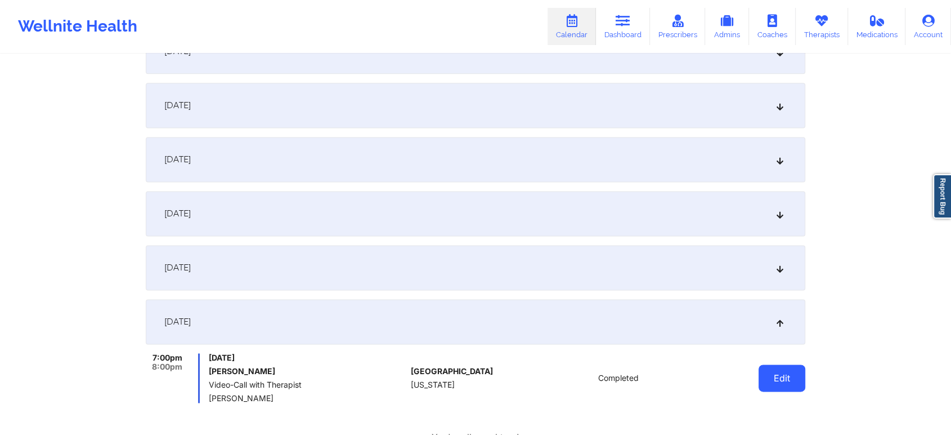
click at [778, 381] on button "Edit" at bounding box center [782, 377] width 47 height 27
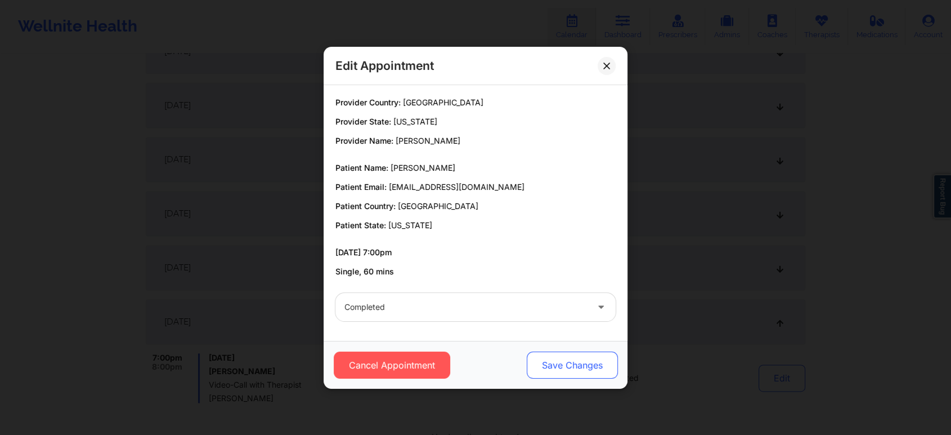
click at [578, 374] on button "Save Changes" at bounding box center [572, 364] width 91 height 27
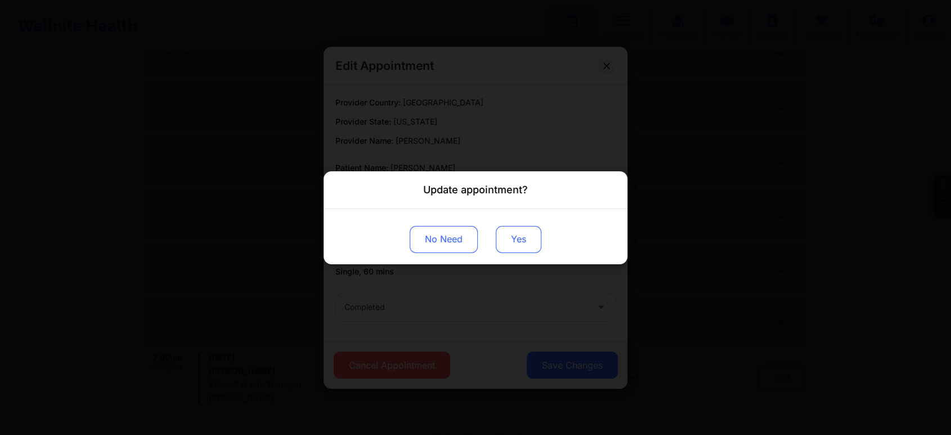
click at [520, 243] on button "Yes" at bounding box center [519, 238] width 46 height 27
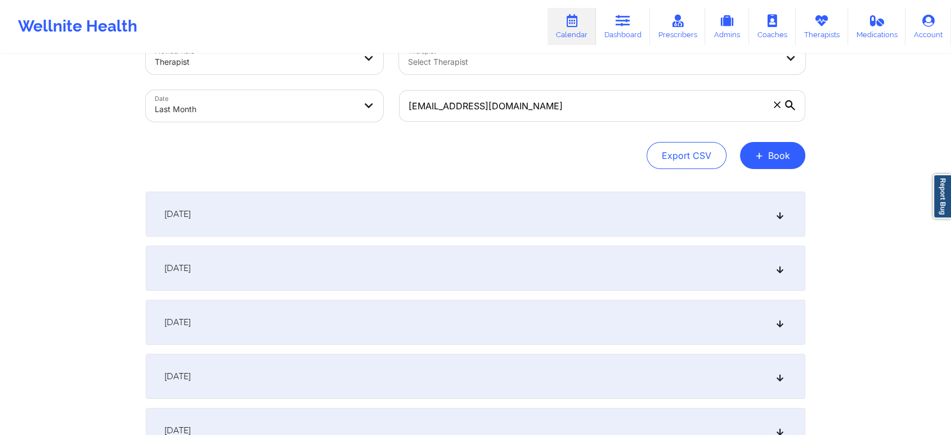
scroll to position [0, 0]
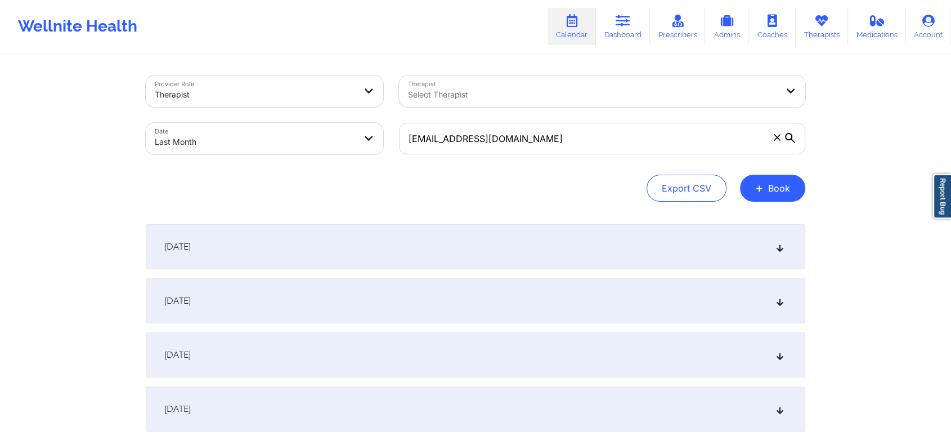
drag, startPoint x: 554, startPoint y: 122, endPoint x: 543, endPoint y: 143, distance: 24.2
click at [543, 143] on div "[EMAIL_ADDRESS][DOMAIN_NAME]" at bounding box center [602, 138] width 422 height 47
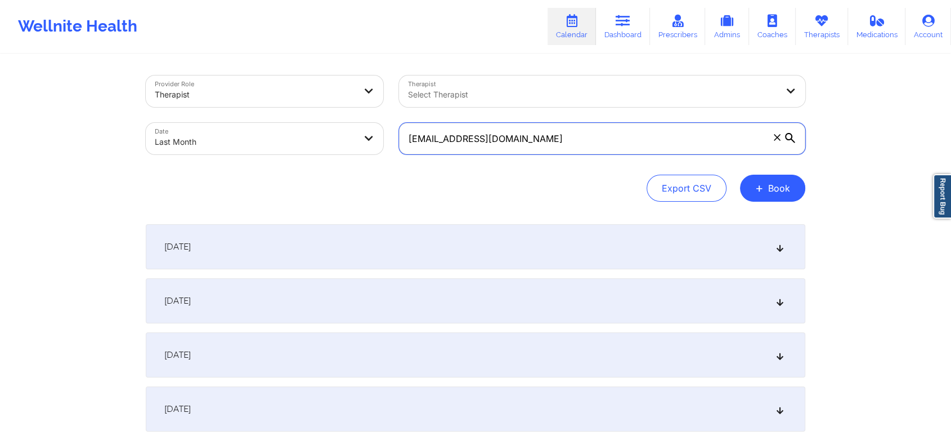
drag, startPoint x: 543, startPoint y: 143, endPoint x: 352, endPoint y: 143, distance: 191.4
click at [352, 143] on div "Provider Role Therapist Therapist Select Therapist Date Last Month [EMAIL_ADDRE…" at bounding box center [475, 115] width 675 height 95
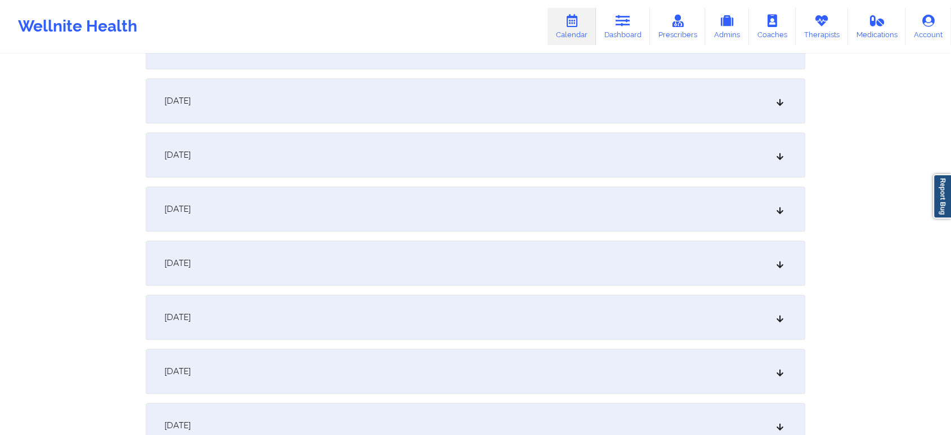
scroll to position [1492, 0]
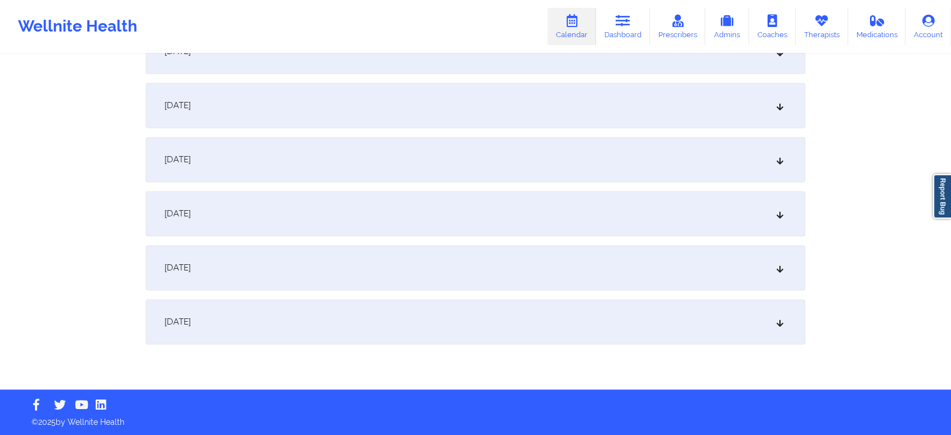
click at [648, 328] on div "[DATE]" at bounding box center [476, 321] width 660 height 45
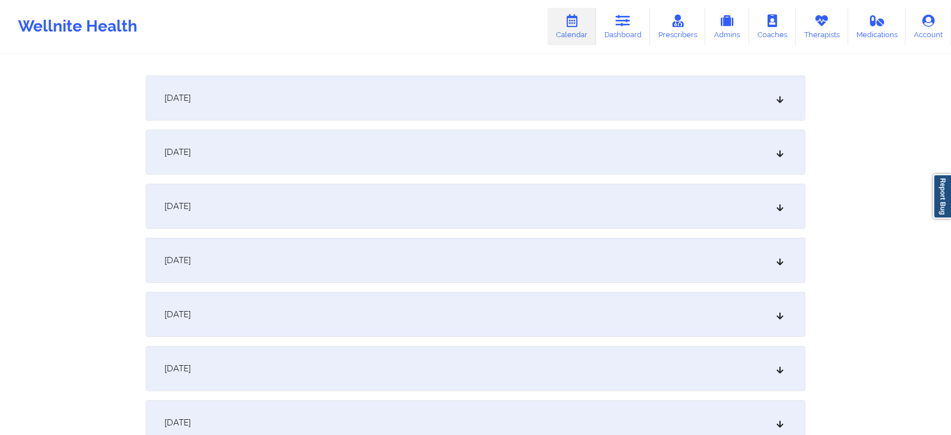
scroll to position [0, 0]
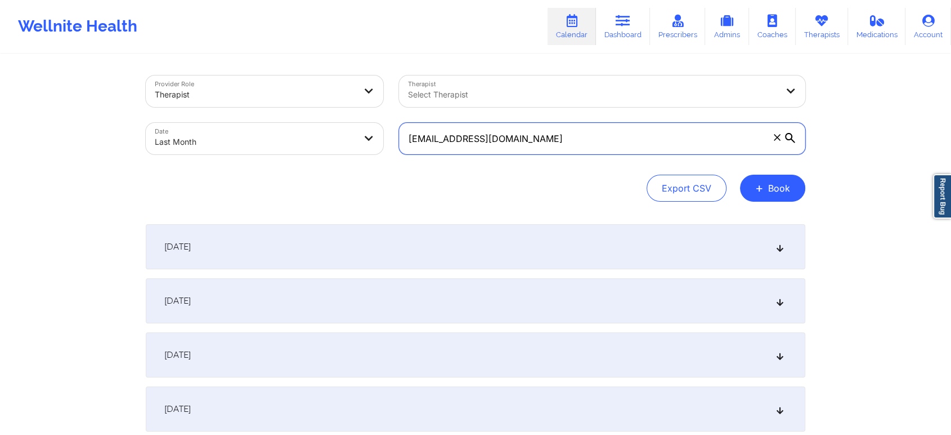
drag, startPoint x: 590, startPoint y: 147, endPoint x: 283, endPoint y: 127, distance: 308.6
click at [283, 127] on div "Provider Role Therapist Therapist Select Therapist Date Last Month [EMAIL_ADDRE…" at bounding box center [475, 115] width 675 height 95
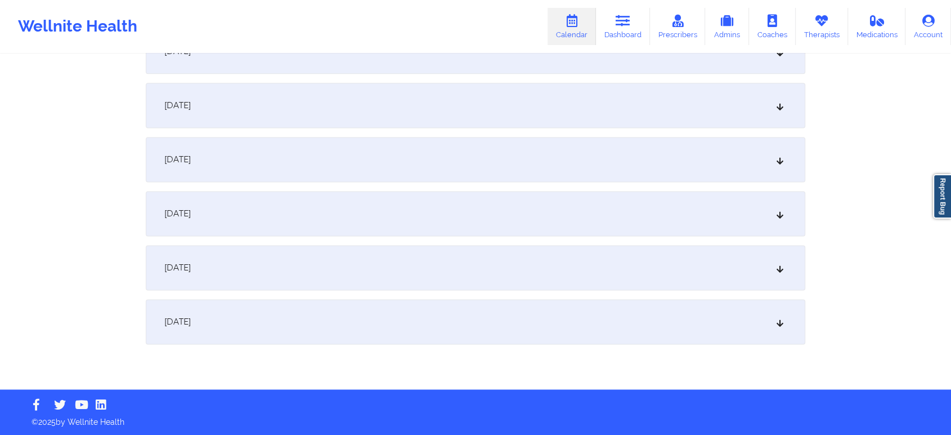
click at [489, 315] on div "[DATE]" at bounding box center [476, 321] width 660 height 45
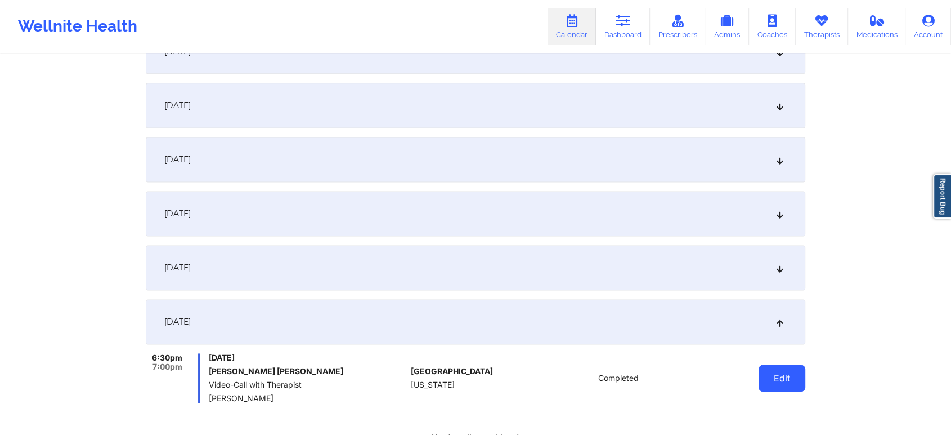
click at [784, 383] on button "Edit" at bounding box center [782, 377] width 47 height 27
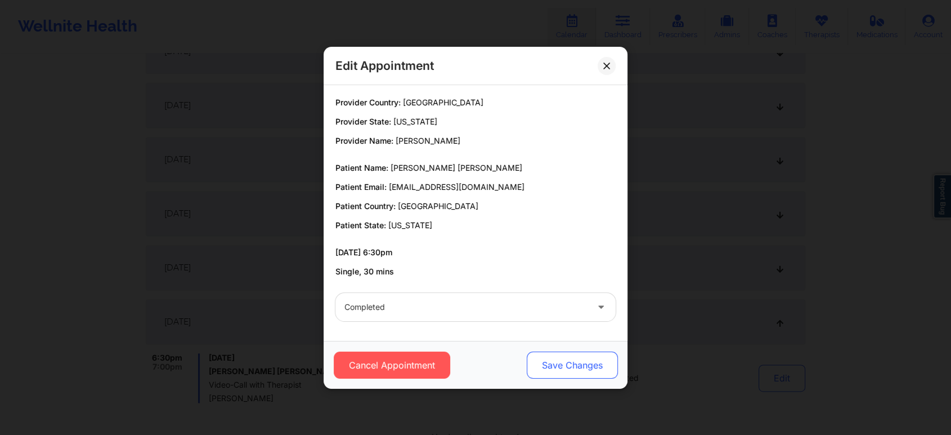
click at [579, 369] on button "Save Changes" at bounding box center [572, 364] width 91 height 27
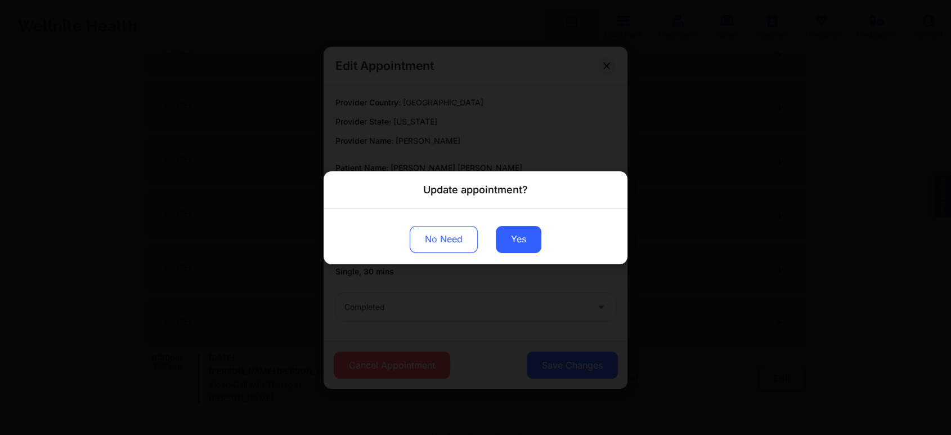
click at [520, 254] on div "No Need Yes" at bounding box center [476, 235] width 304 height 55
click at [518, 244] on button "Yes" at bounding box center [519, 238] width 46 height 27
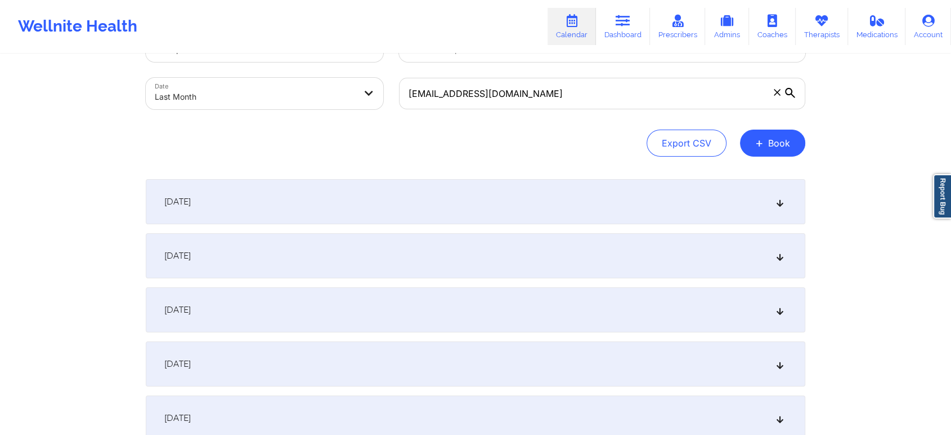
scroll to position [0, 0]
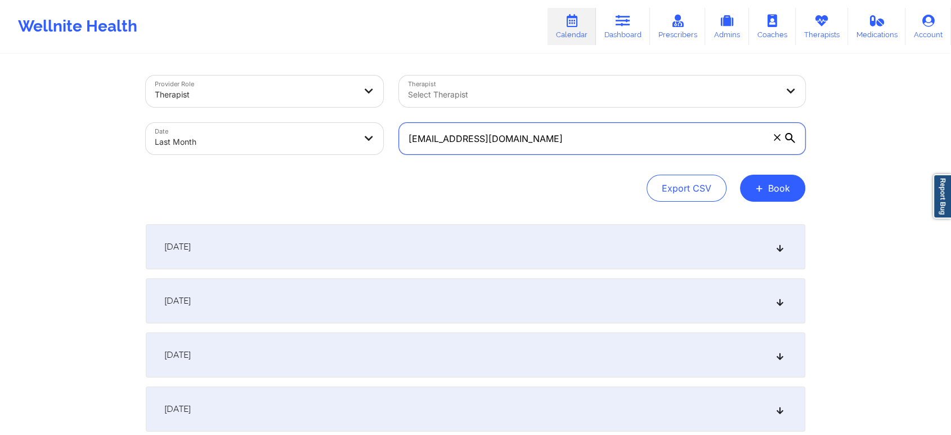
drag, startPoint x: 518, startPoint y: 128, endPoint x: 315, endPoint y: 109, distance: 203.5
click at [315, 109] on div "Provider Role Therapist Therapist Select Therapist Date Last Month [EMAIL_ADDRE…" at bounding box center [475, 115] width 675 height 95
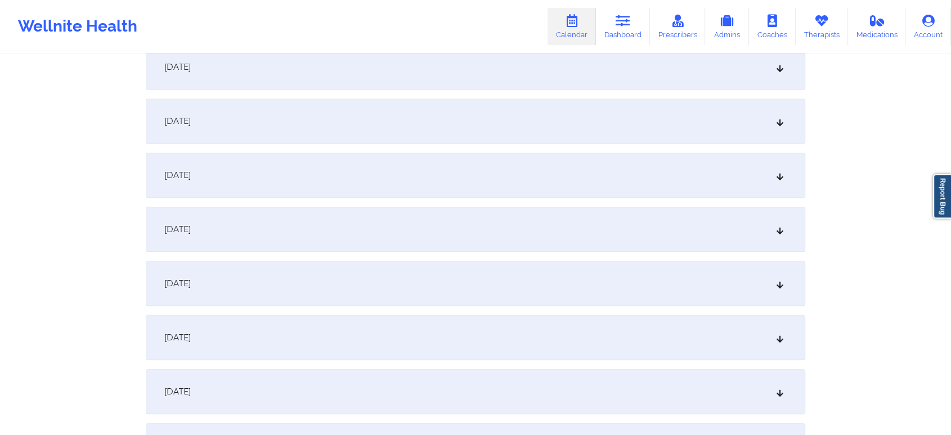
scroll to position [1492, 0]
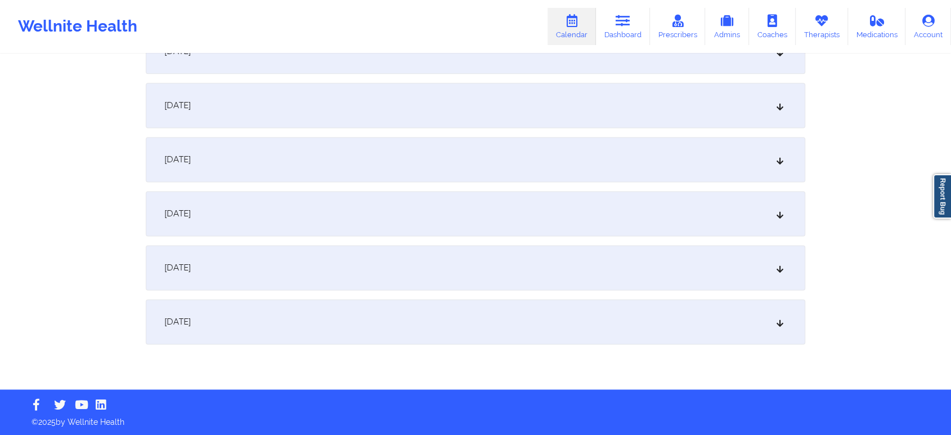
click at [625, 326] on div "[DATE]" at bounding box center [476, 321] width 660 height 45
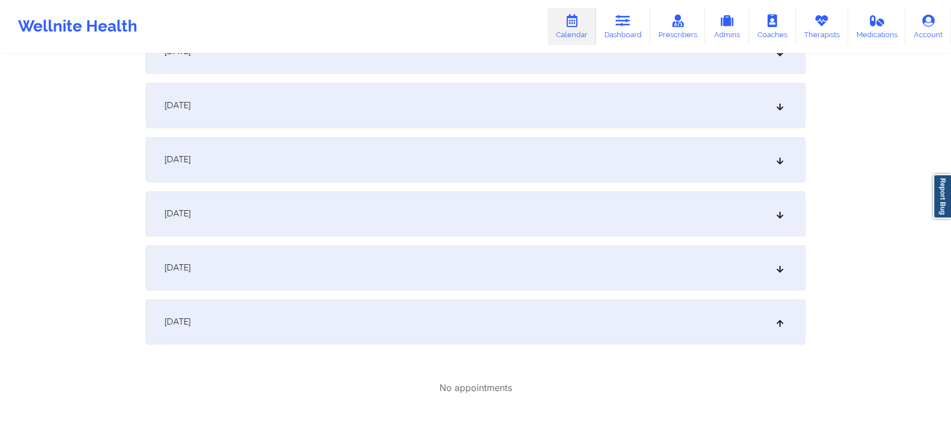
scroll to position [0, 0]
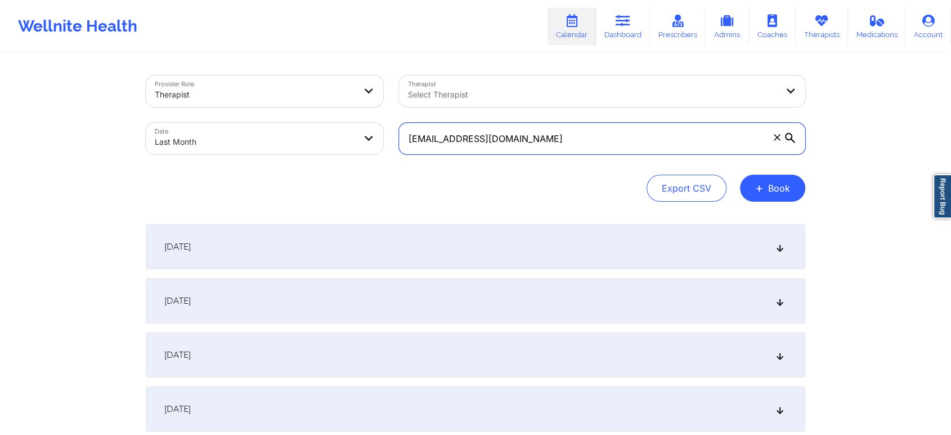
drag, startPoint x: 632, startPoint y: 135, endPoint x: 316, endPoint y: 120, distance: 316.1
click at [316, 120] on div "Provider Role Therapist Therapist Select Therapist Date Last Month [EMAIL_ADDRE…" at bounding box center [475, 115] width 675 height 95
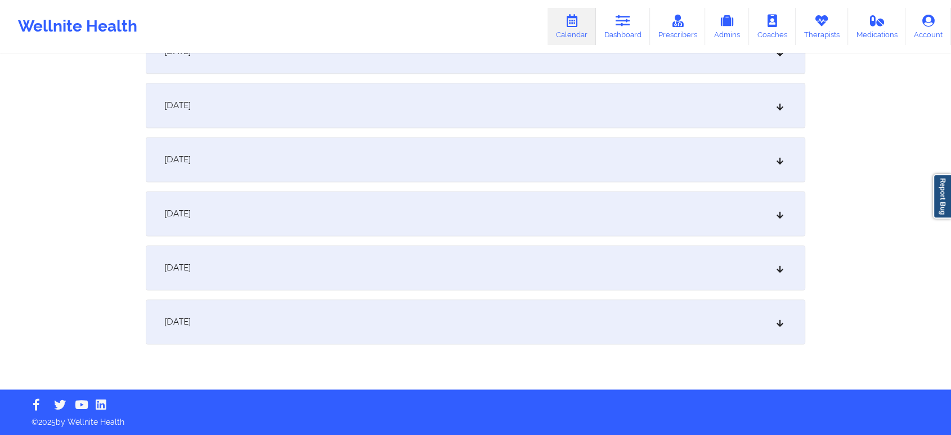
click at [507, 305] on div "[DATE]" at bounding box center [476, 321] width 660 height 45
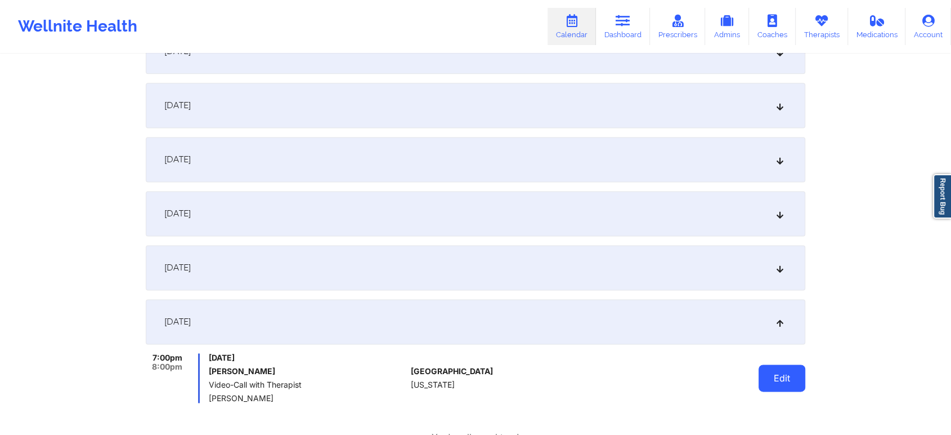
click at [787, 378] on button "Edit" at bounding box center [782, 377] width 47 height 27
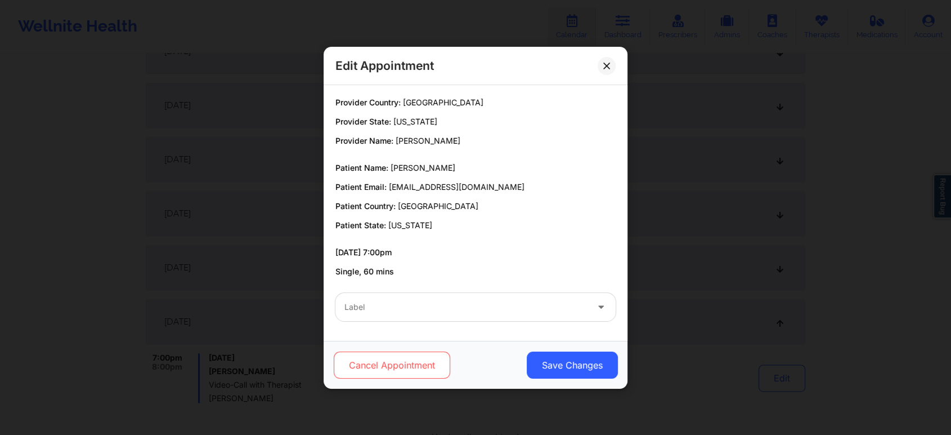
click at [445, 372] on button "Cancel Appointment" at bounding box center [392, 364] width 117 height 27
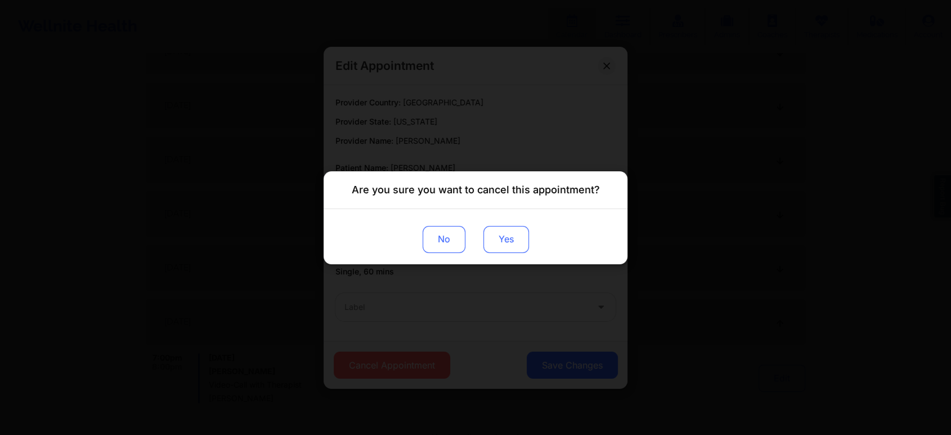
click at [526, 240] on button "Yes" at bounding box center [507, 238] width 46 height 27
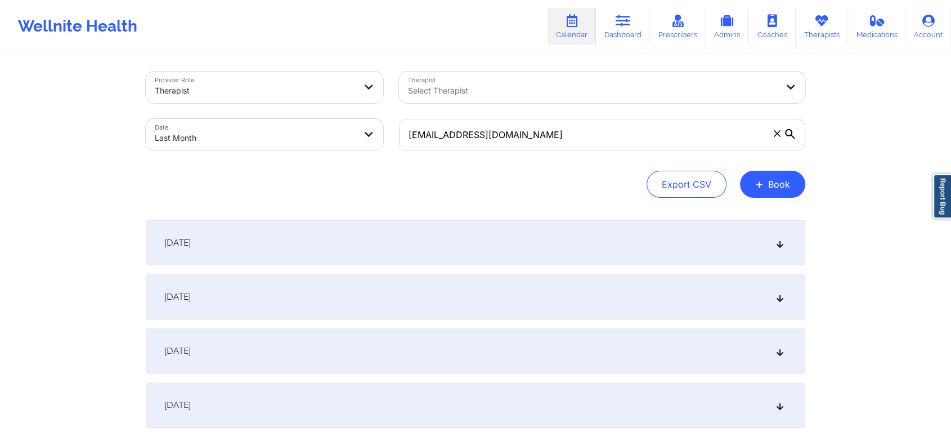
scroll to position [0, 0]
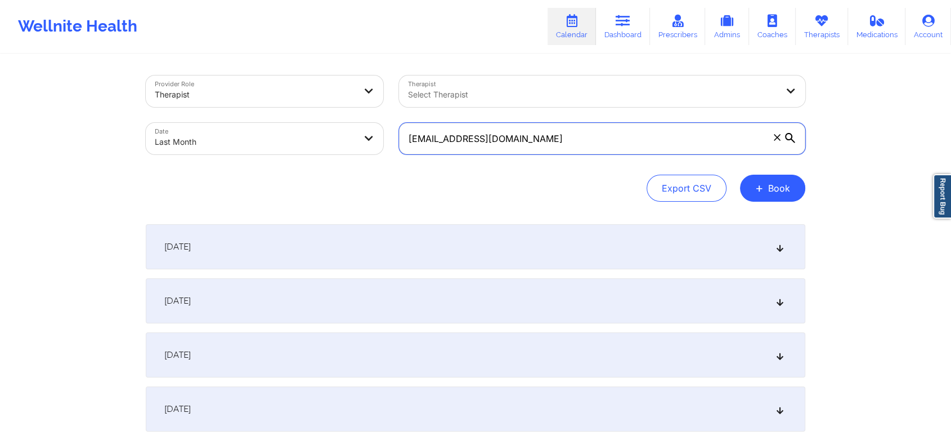
drag, startPoint x: 567, startPoint y: 139, endPoint x: 261, endPoint y: 71, distance: 313.0
click at [261, 71] on div "Provider Role Therapist Therapist Select Therapist Date Last Month [EMAIL_ADDRE…" at bounding box center [475, 115] width 675 height 95
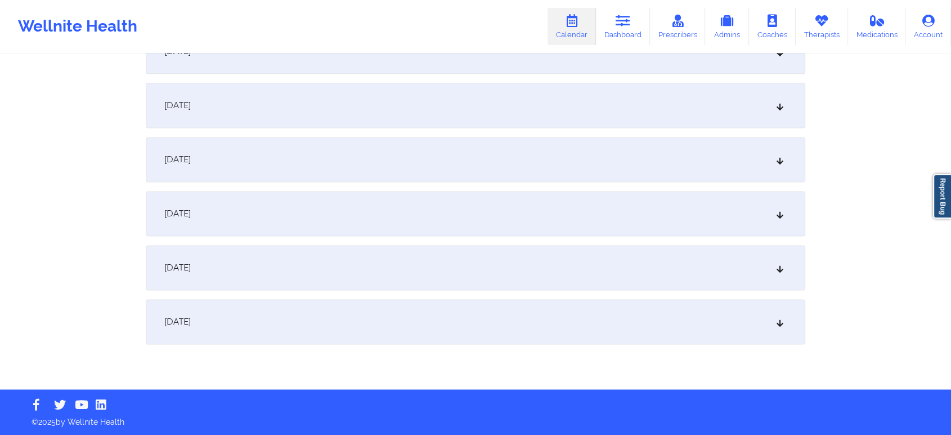
click at [583, 334] on div "[DATE]" at bounding box center [476, 321] width 660 height 45
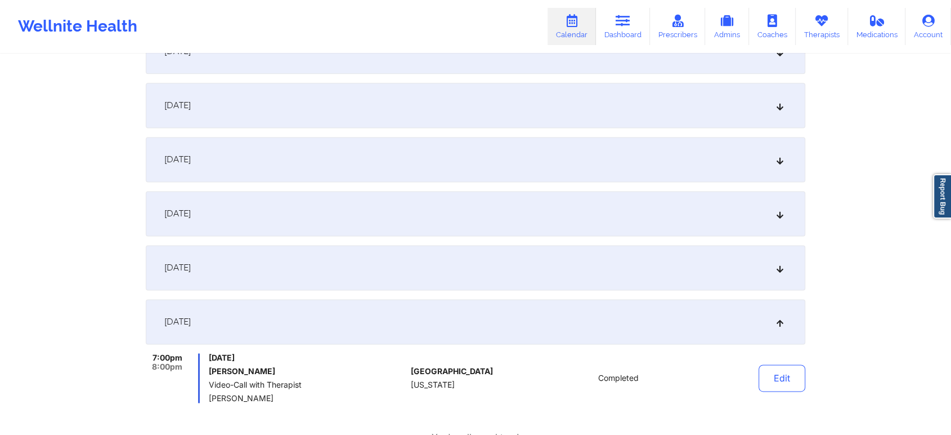
scroll to position [1620, 0]
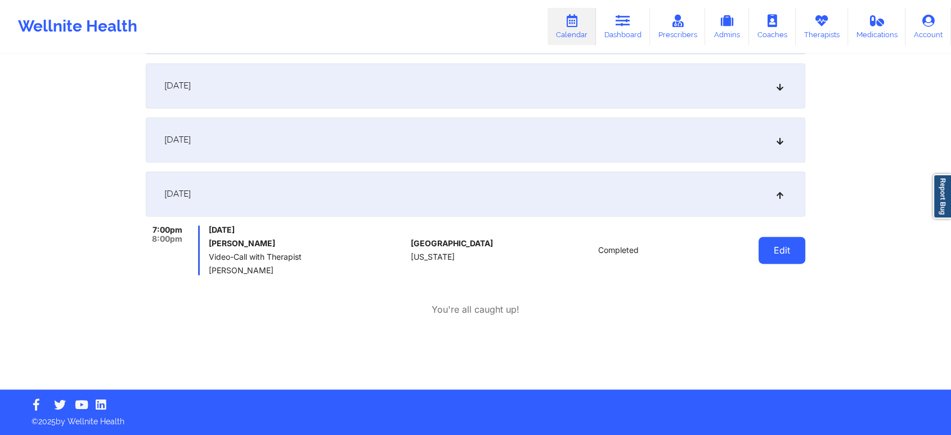
drag, startPoint x: 785, startPoint y: 266, endPoint x: 790, endPoint y: 260, distance: 8.0
click at [790, 260] on div "Edit" at bounding box center [753, 250] width 104 height 50
click at [790, 260] on button "Edit" at bounding box center [782, 249] width 47 height 27
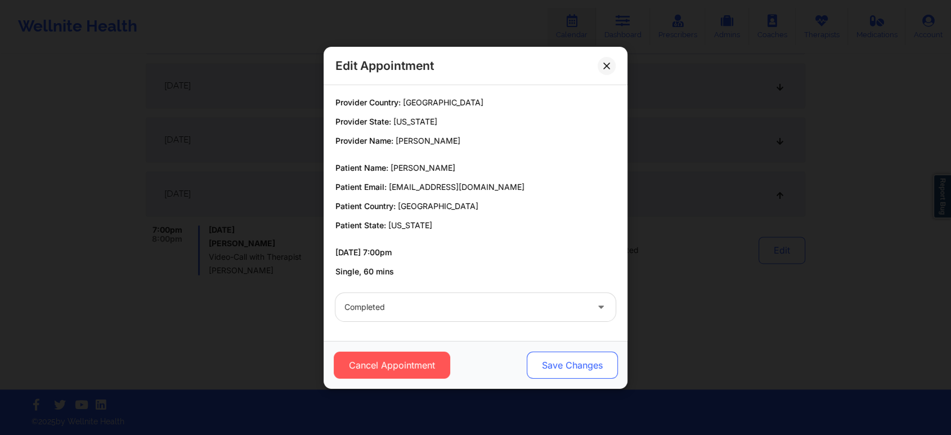
click at [572, 360] on button "Save Changes" at bounding box center [572, 364] width 91 height 27
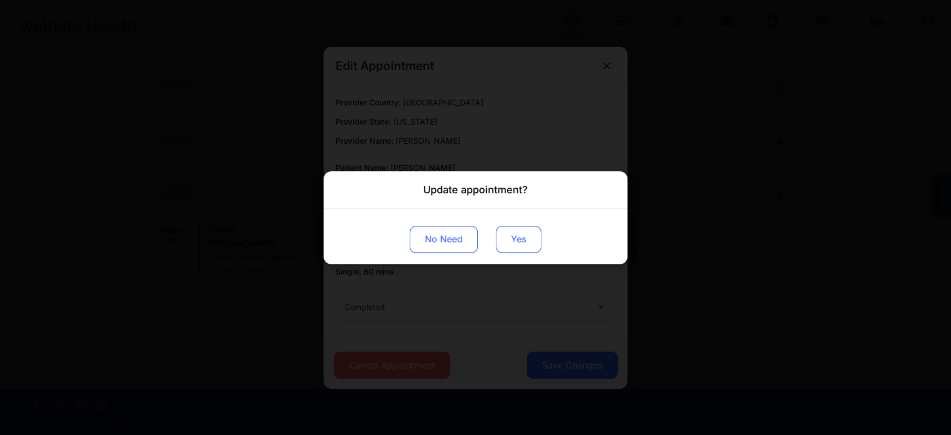
click at [518, 229] on button "Yes" at bounding box center [519, 238] width 46 height 27
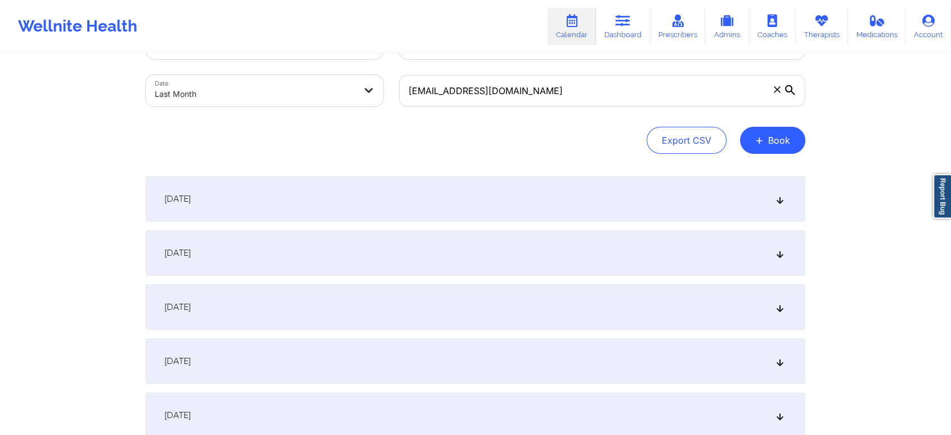
scroll to position [0, 0]
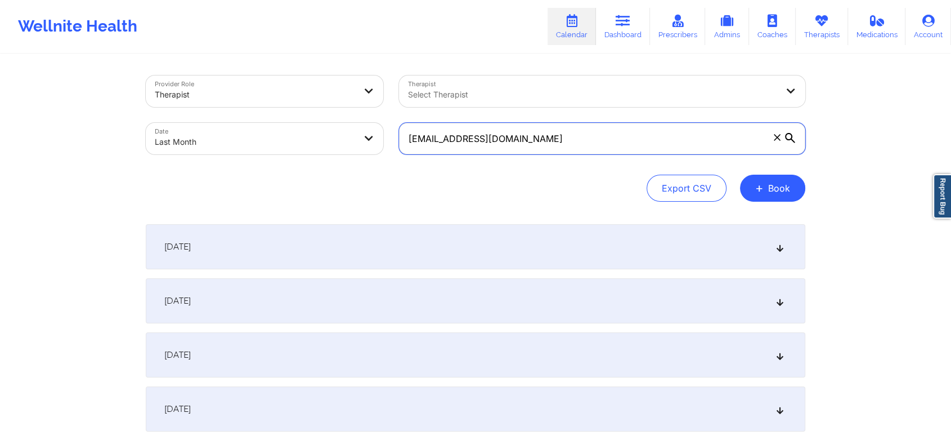
drag, startPoint x: 581, startPoint y: 138, endPoint x: 306, endPoint y: 122, distance: 275.8
click at [306, 122] on div "Provider Role Therapist Therapist Select Therapist Date Last Month [EMAIL_ADDRE…" at bounding box center [475, 115] width 675 height 95
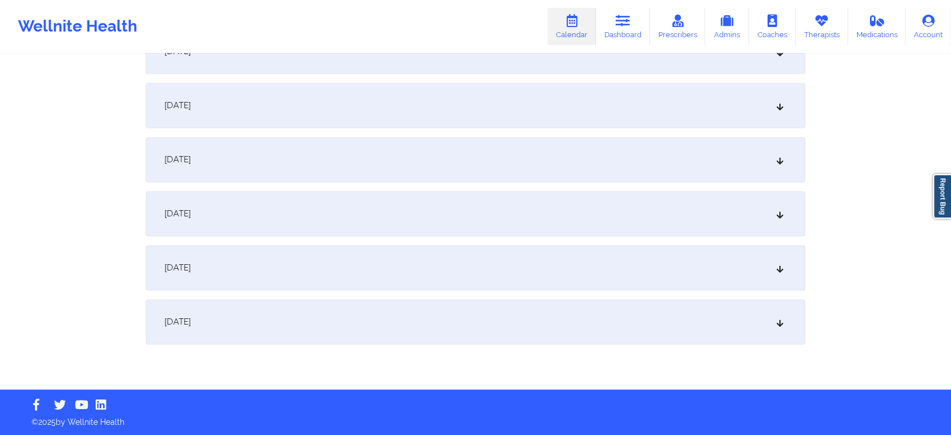
click at [517, 321] on div "[DATE]" at bounding box center [476, 321] width 660 height 45
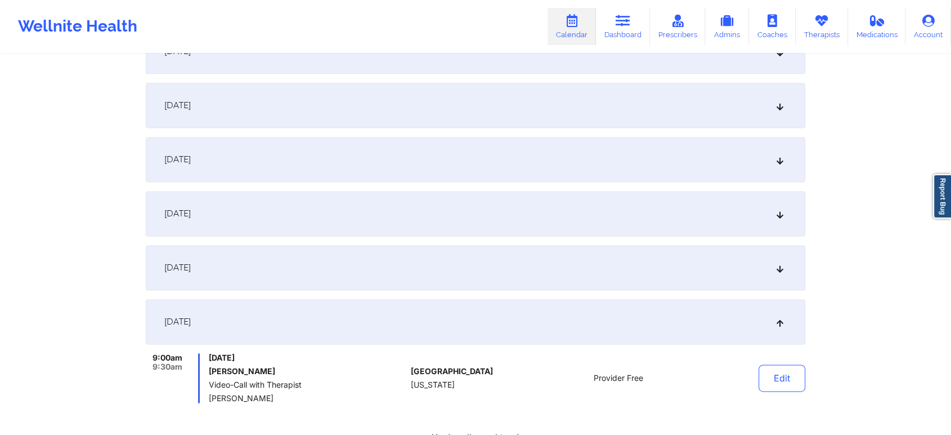
click at [455, 282] on div "[DATE]" at bounding box center [476, 267] width 660 height 45
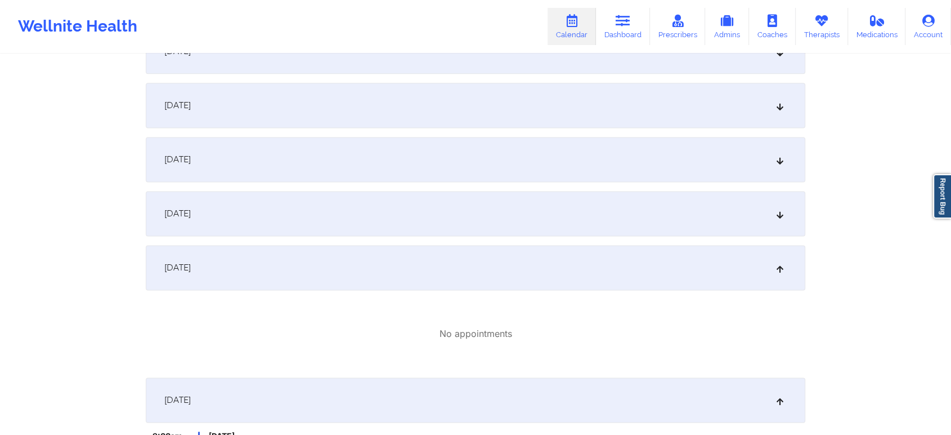
click at [481, 218] on div "[DATE]" at bounding box center [476, 213] width 660 height 45
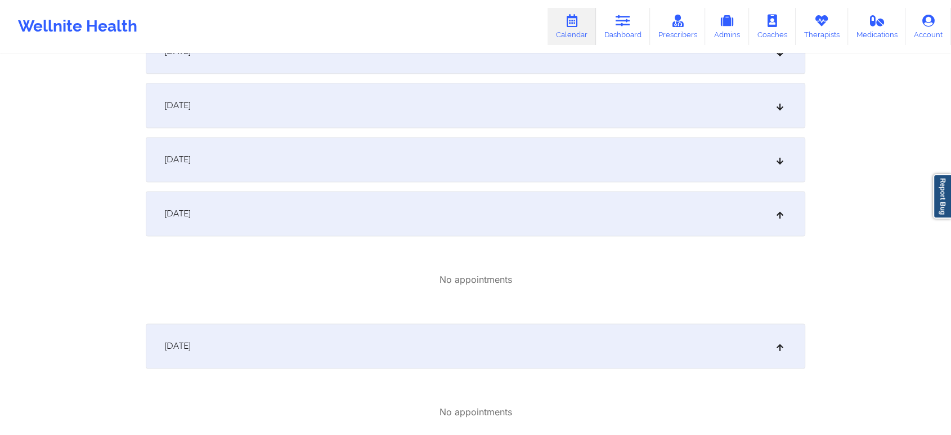
click at [518, 158] on div "[DATE]" at bounding box center [476, 159] width 660 height 45
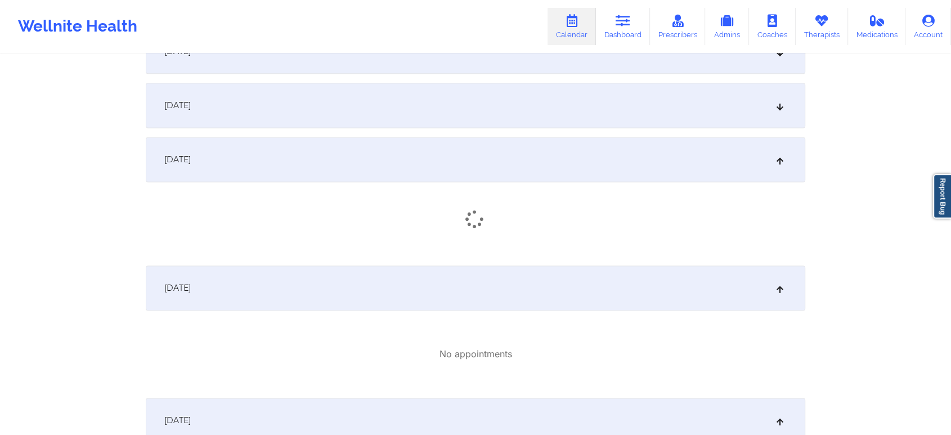
click at [518, 158] on div "[DATE]" at bounding box center [476, 159] width 660 height 45
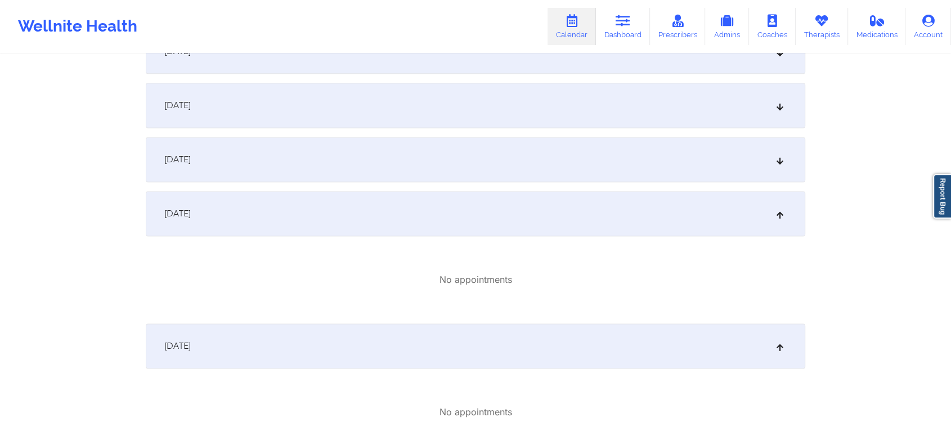
click at [518, 158] on div "[DATE]" at bounding box center [476, 159] width 660 height 45
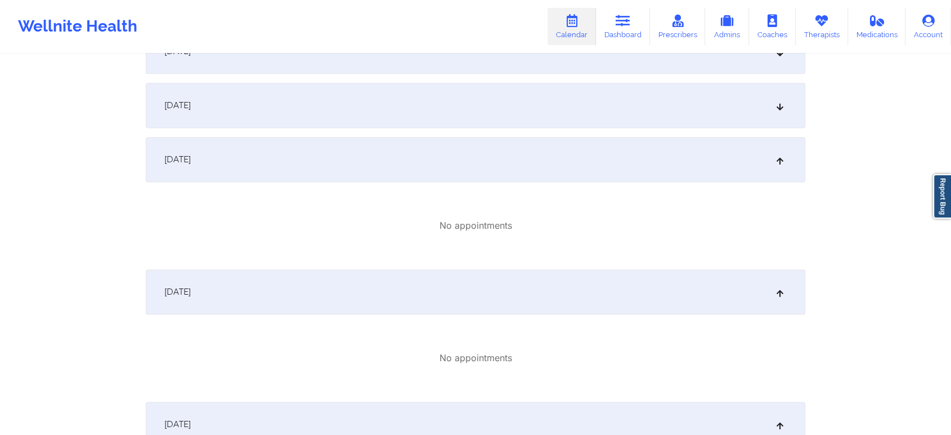
click at [536, 100] on div "[DATE]" at bounding box center [476, 105] width 660 height 45
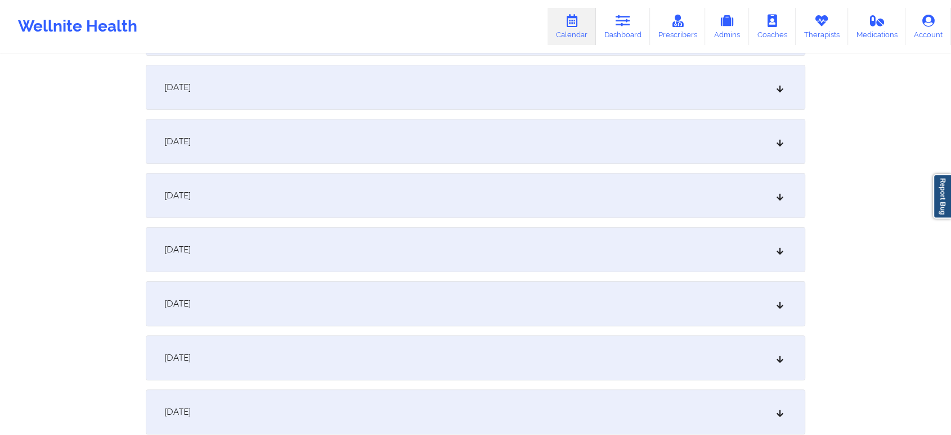
scroll to position [0, 0]
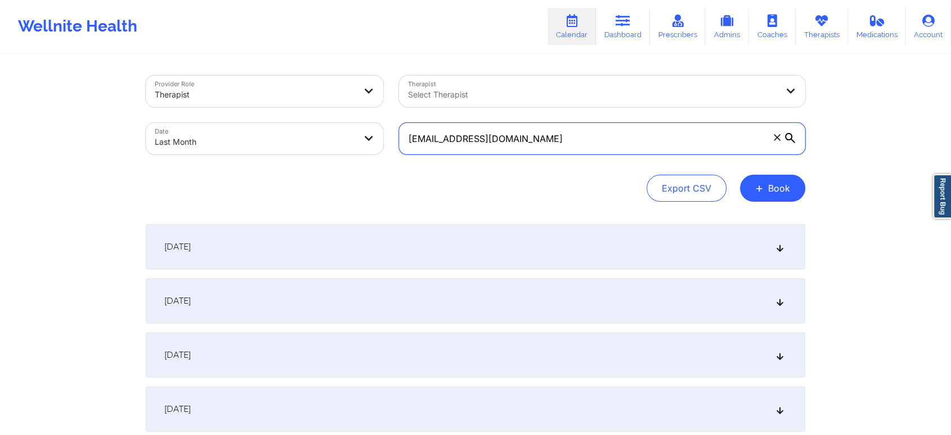
drag, startPoint x: 618, startPoint y: 138, endPoint x: 275, endPoint y: 128, distance: 342.9
click at [275, 128] on div "Provider Role Therapist Therapist Select Therapist Date Last Month [EMAIL_ADDRE…" at bounding box center [475, 115] width 675 height 95
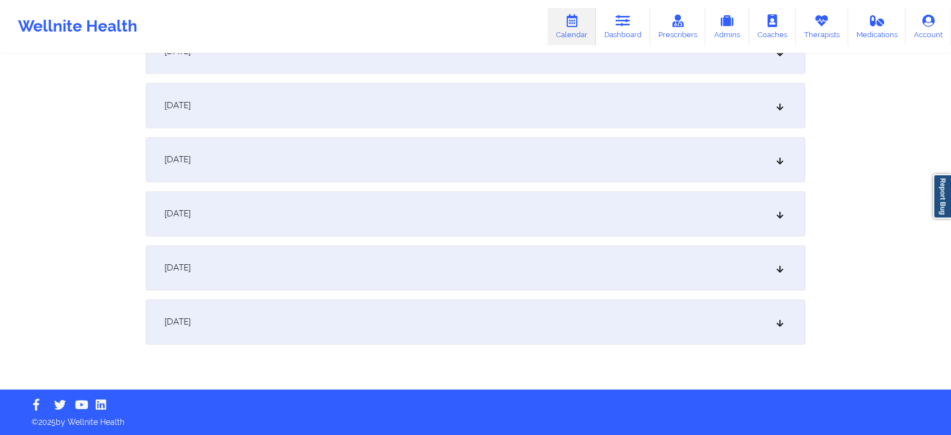
click at [623, 342] on div "[DATE]" at bounding box center [476, 321] width 660 height 45
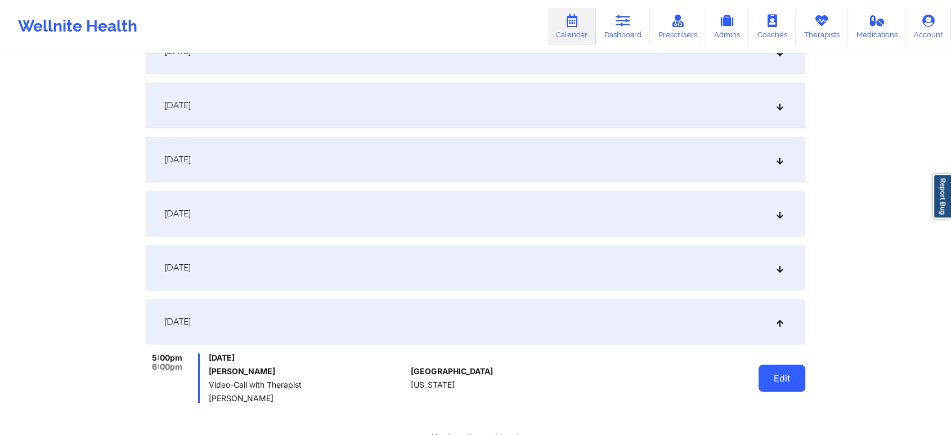
click at [775, 374] on button "Edit" at bounding box center [782, 377] width 47 height 27
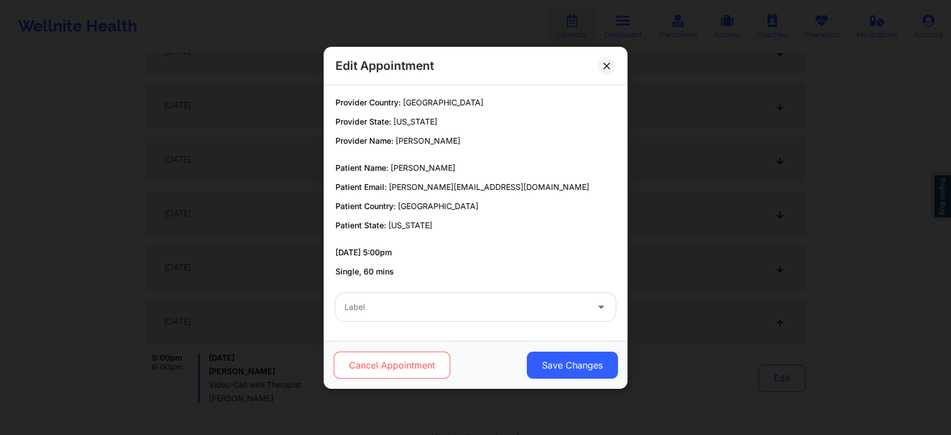
click at [424, 361] on button "Cancel Appointment" at bounding box center [392, 364] width 117 height 27
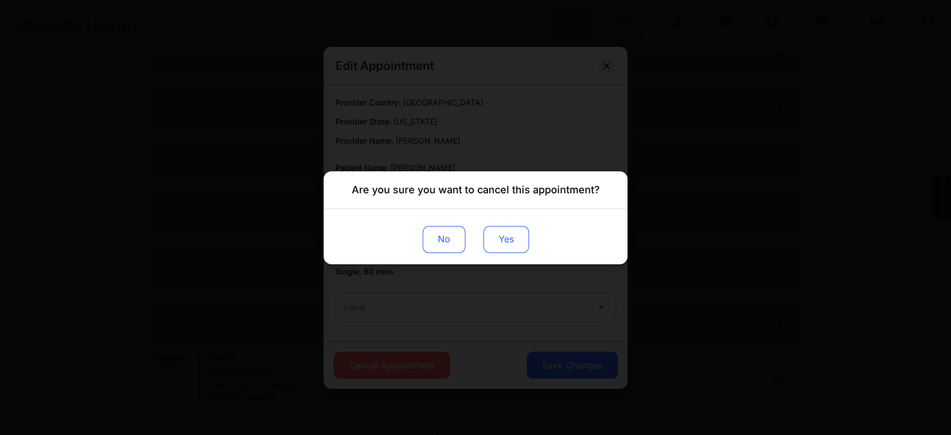
click at [504, 241] on button "Yes" at bounding box center [507, 238] width 46 height 27
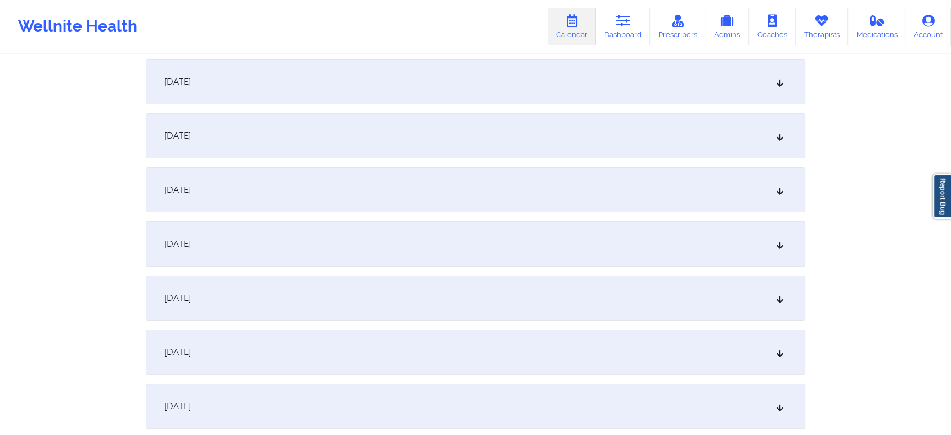
scroll to position [0, 0]
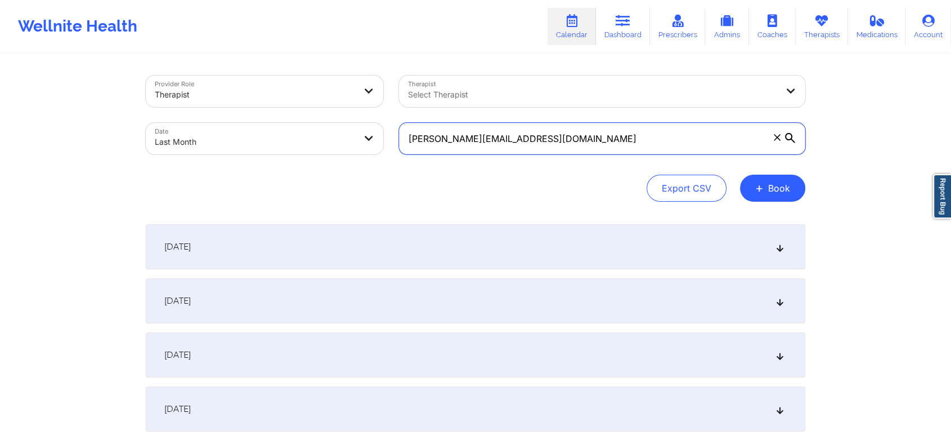
drag, startPoint x: 572, startPoint y: 144, endPoint x: 199, endPoint y: 111, distance: 374.1
click at [199, 111] on div "Provider Role Therapist Therapist Select Therapist Date Last Month [PERSON_NAME…" at bounding box center [475, 115] width 675 height 95
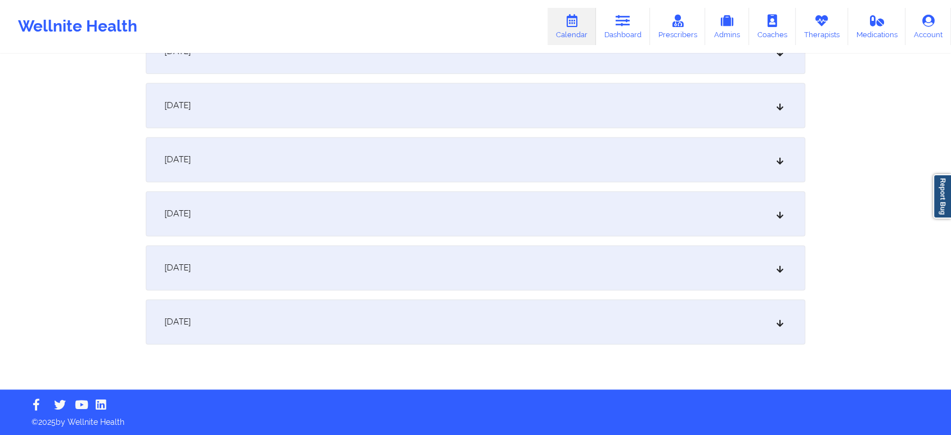
click at [639, 307] on div "[DATE]" at bounding box center [476, 321] width 660 height 45
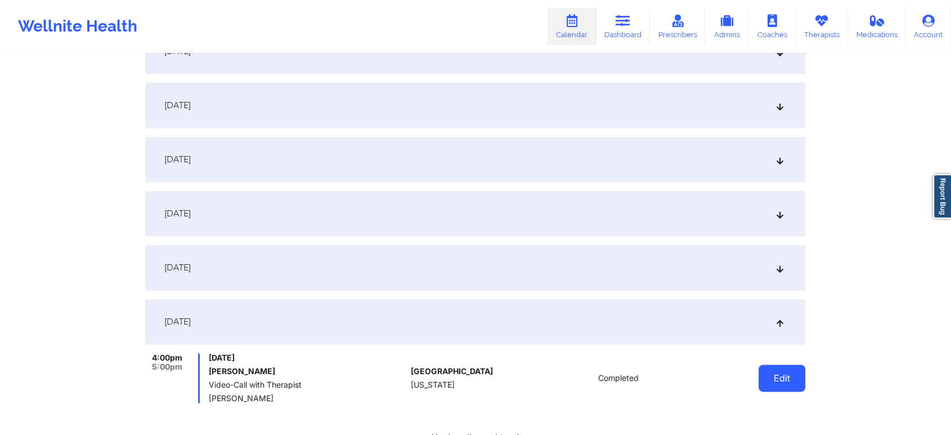
click at [763, 379] on button "Edit" at bounding box center [782, 377] width 47 height 27
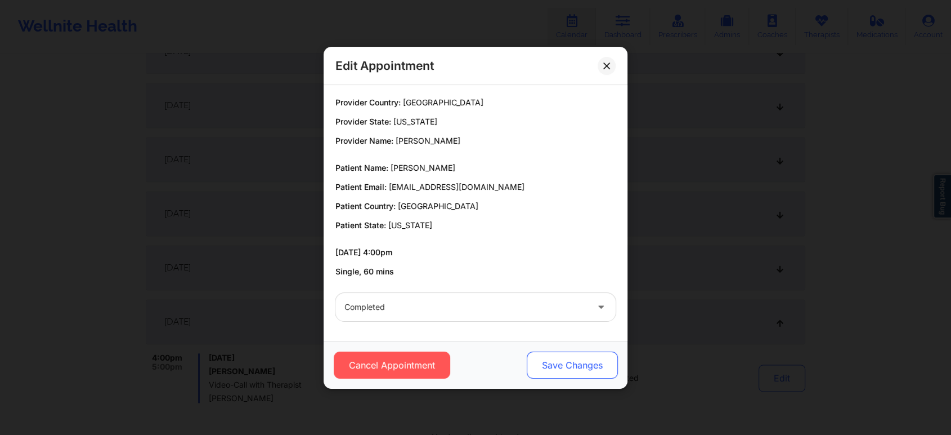
click at [588, 372] on button "Save Changes" at bounding box center [572, 364] width 91 height 27
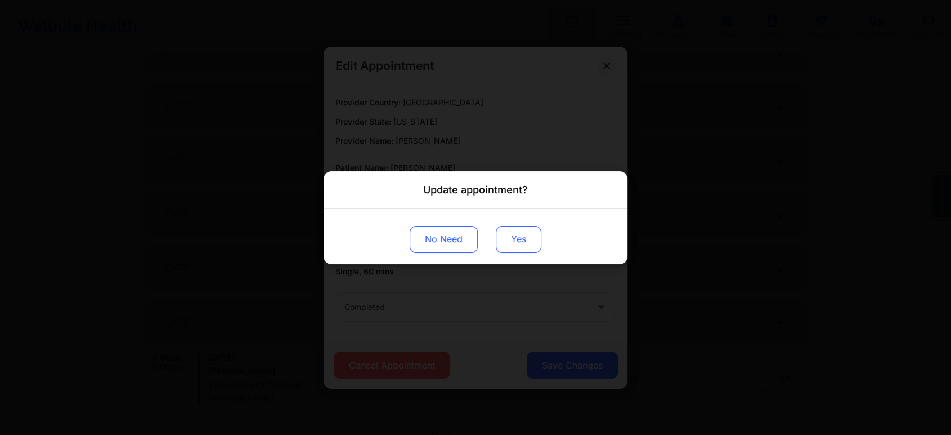
drag, startPoint x: 518, startPoint y: 253, endPoint x: 532, endPoint y: 243, distance: 18.1
click at [532, 243] on div "No Need Yes" at bounding box center [476, 235] width 304 height 55
click at [532, 243] on button "Yes" at bounding box center [519, 238] width 46 height 27
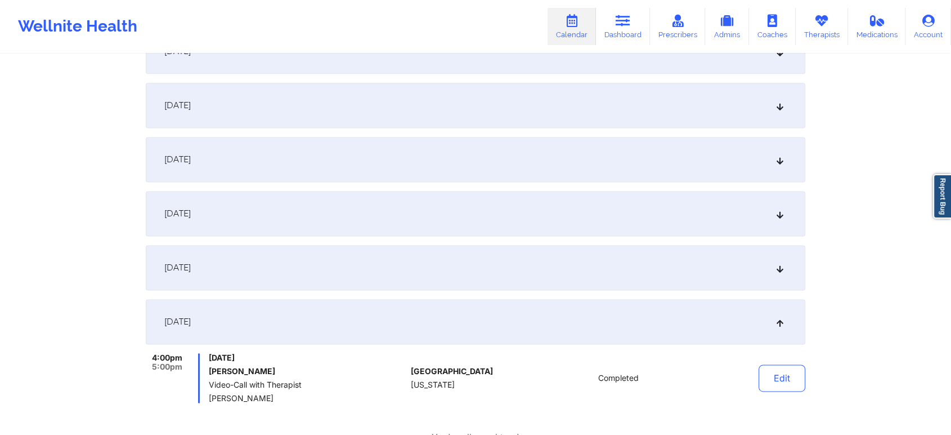
scroll to position [0, 0]
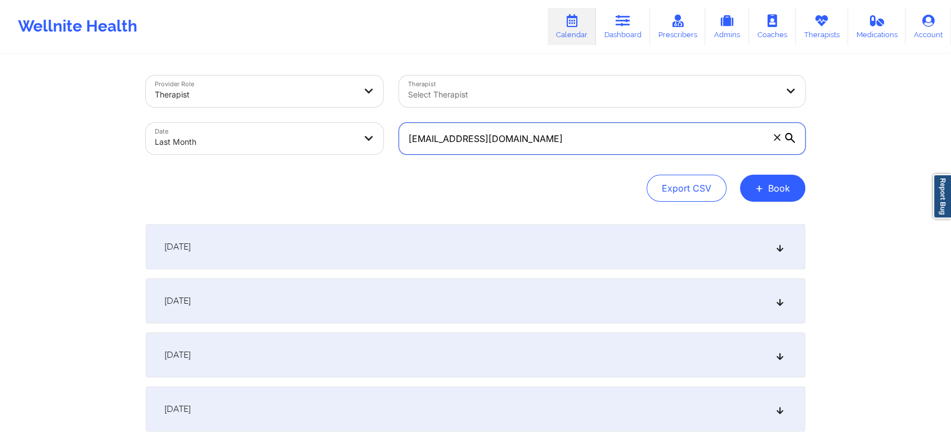
drag, startPoint x: 551, startPoint y: 133, endPoint x: 268, endPoint y: 98, distance: 285.3
click at [268, 98] on div "Provider Role Therapist Therapist Select Therapist Date Last Month [EMAIL_ADDRE…" at bounding box center [475, 115] width 675 height 95
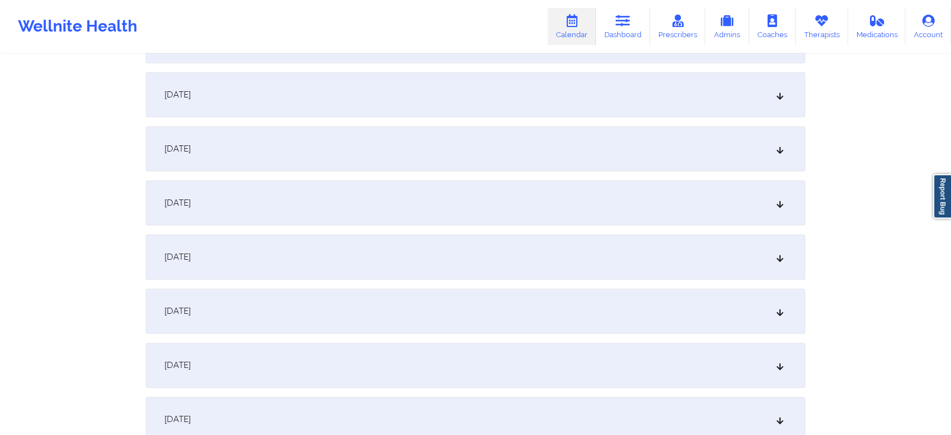
scroll to position [1492, 0]
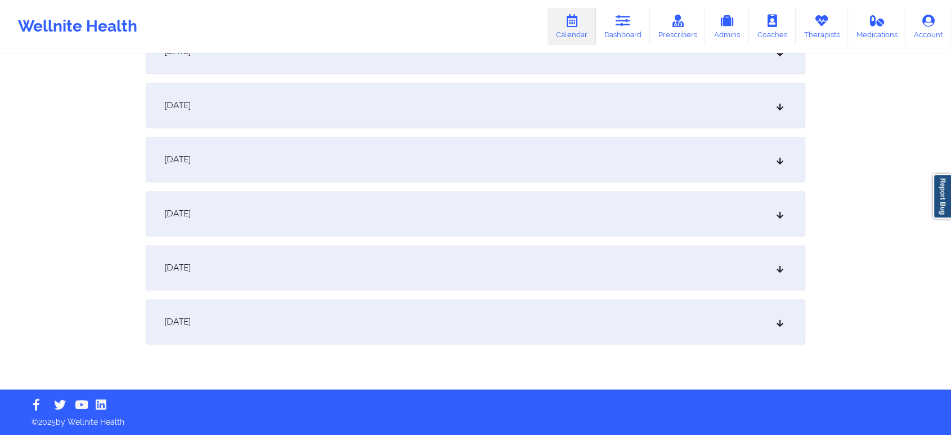
click at [590, 338] on div "[DATE]" at bounding box center [476, 321] width 660 height 45
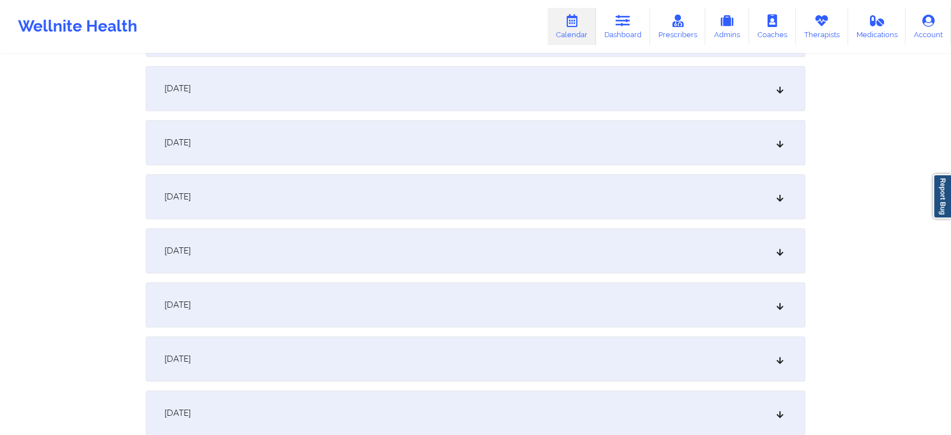
scroll to position [0, 0]
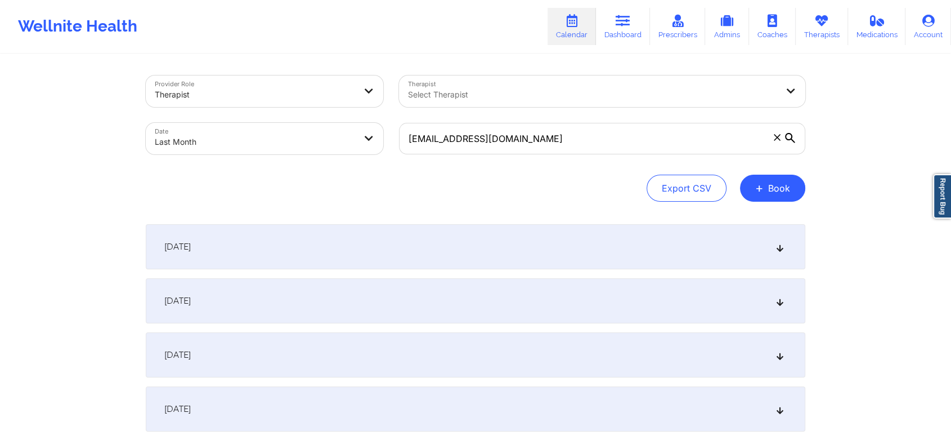
drag, startPoint x: 560, startPoint y: 154, endPoint x: 593, endPoint y: 140, distance: 36.1
click at [593, 140] on div "[EMAIL_ADDRESS][DOMAIN_NAME]" at bounding box center [602, 138] width 422 height 47
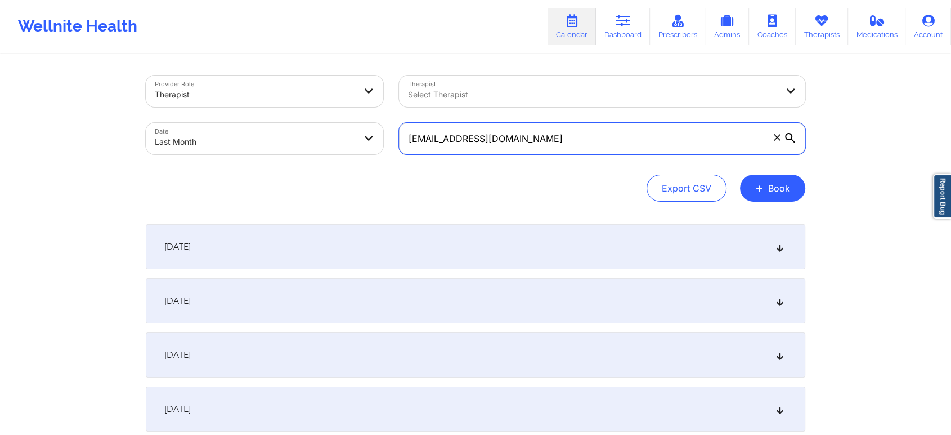
drag, startPoint x: 593, startPoint y: 140, endPoint x: 235, endPoint y: 127, distance: 358.2
click at [235, 127] on div "Provider Role Therapist Therapist Select Therapist Date Last Month [EMAIL_ADDRE…" at bounding box center [475, 115] width 675 height 95
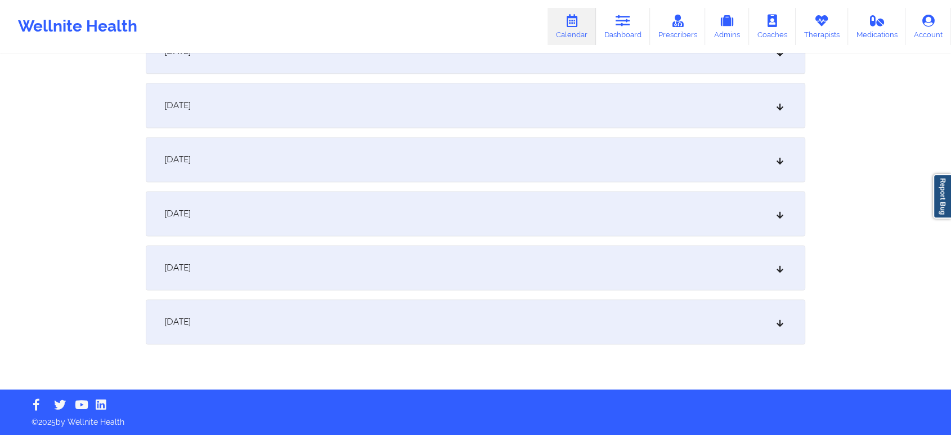
click at [612, 321] on div "[DATE]" at bounding box center [476, 321] width 660 height 45
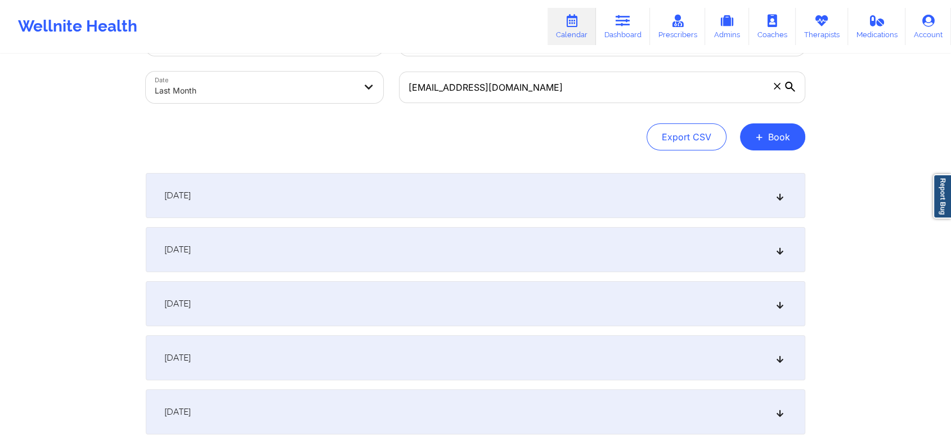
scroll to position [0, 0]
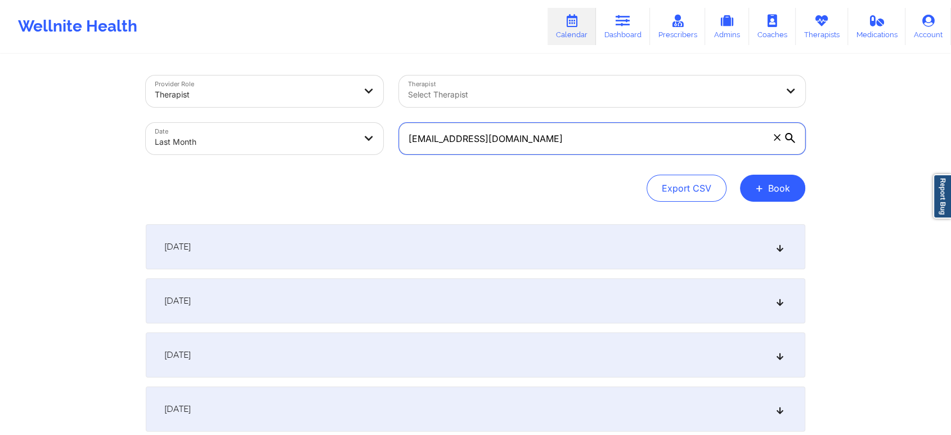
drag, startPoint x: 664, startPoint y: 131, endPoint x: 275, endPoint y: 89, distance: 391.2
click at [275, 89] on div "Provider Role Therapist Therapist Select Therapist Date Last Month [EMAIL_ADDRE…" at bounding box center [475, 115] width 675 height 95
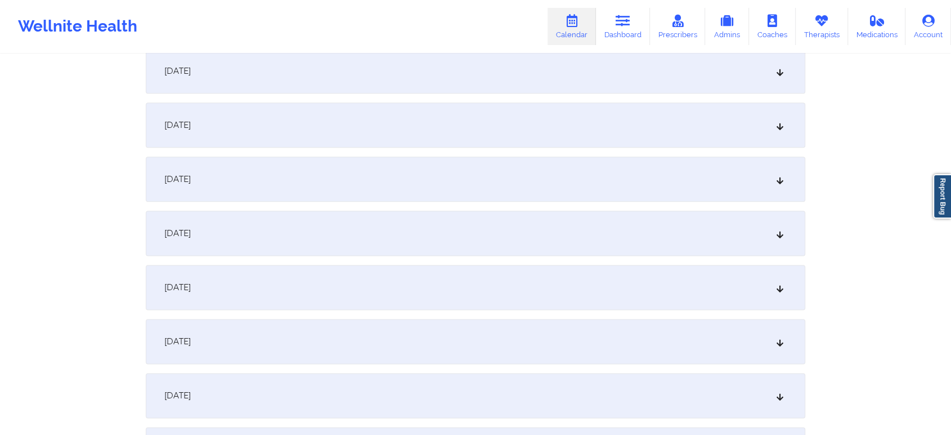
scroll to position [1492, 0]
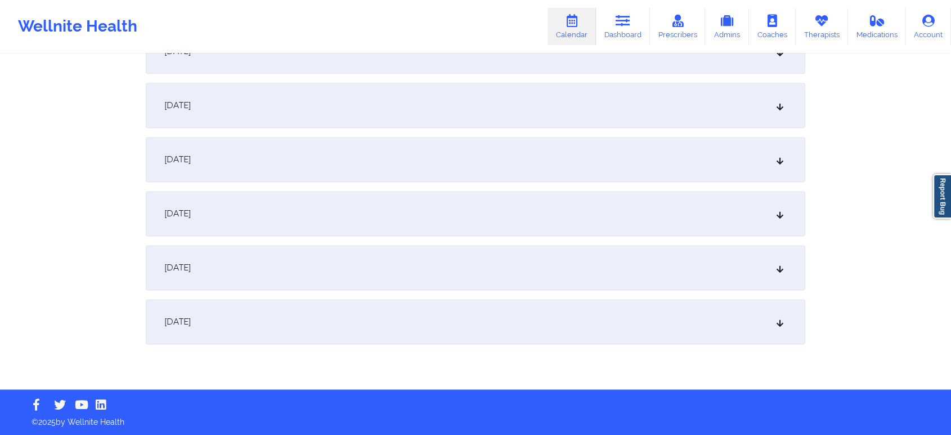
click at [557, 313] on div "[DATE]" at bounding box center [476, 321] width 660 height 45
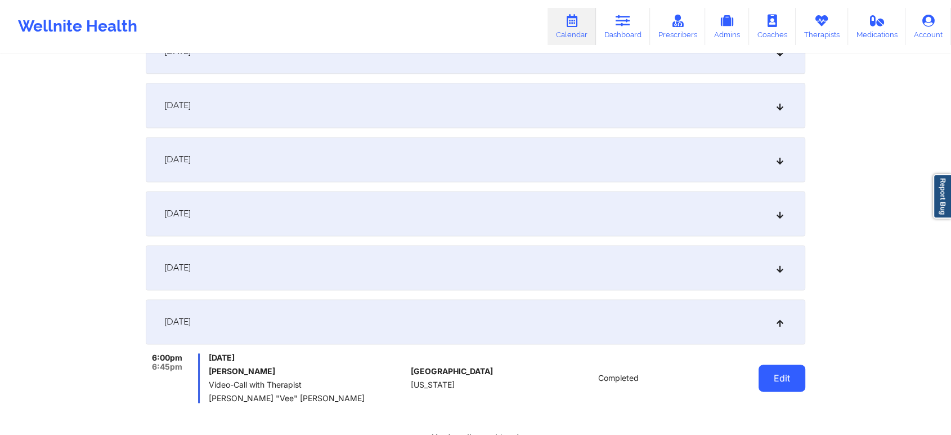
click at [780, 382] on button "Edit" at bounding box center [782, 377] width 47 height 27
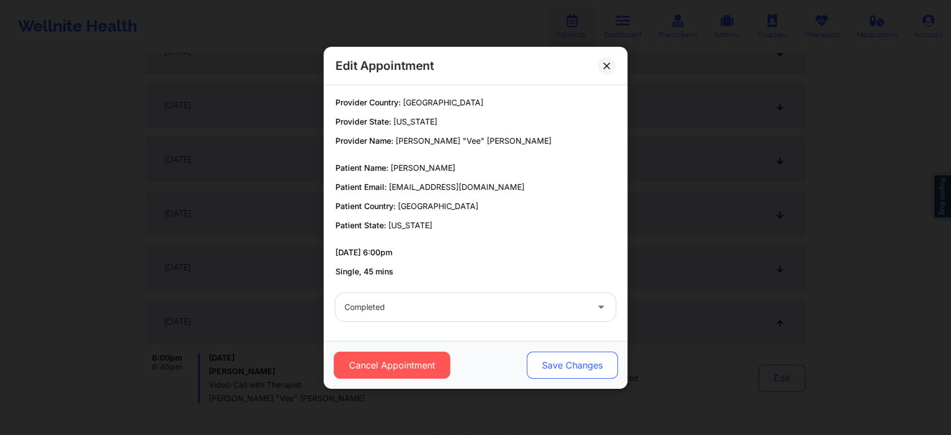
click at [540, 353] on button "Save Changes" at bounding box center [572, 364] width 91 height 27
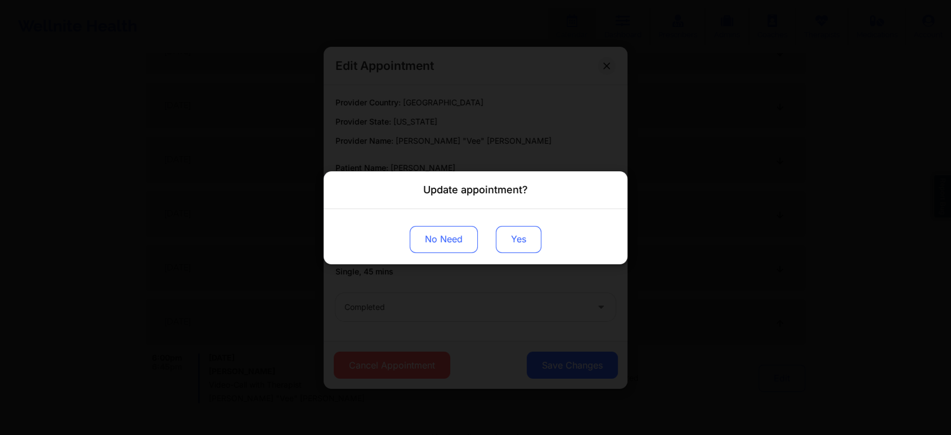
click at [509, 248] on button "Yes" at bounding box center [519, 238] width 46 height 27
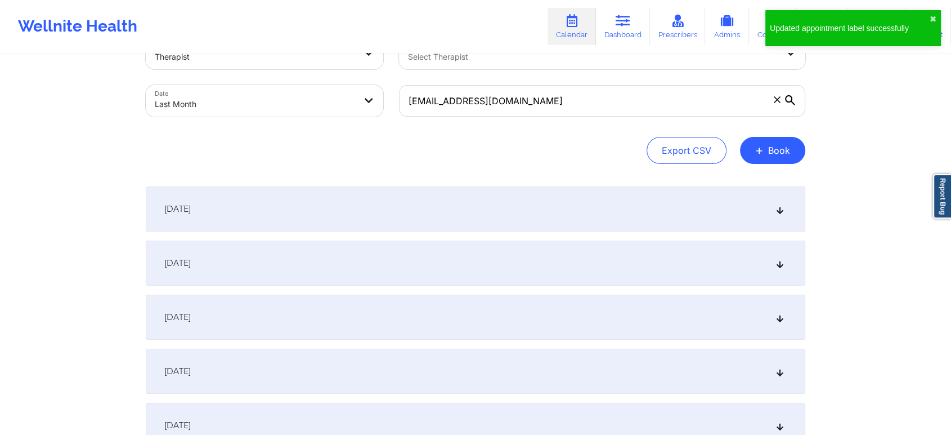
scroll to position [0, 0]
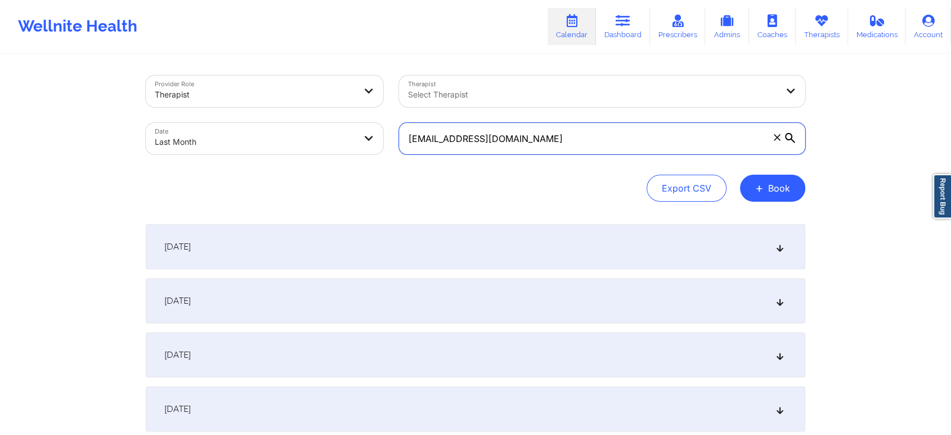
drag, startPoint x: 608, startPoint y: 142, endPoint x: 289, endPoint y: 105, distance: 320.7
click at [289, 105] on div "Provider Role Therapist Therapist Select Therapist Date Last Month [EMAIL_ADDRE…" at bounding box center [475, 115] width 675 height 95
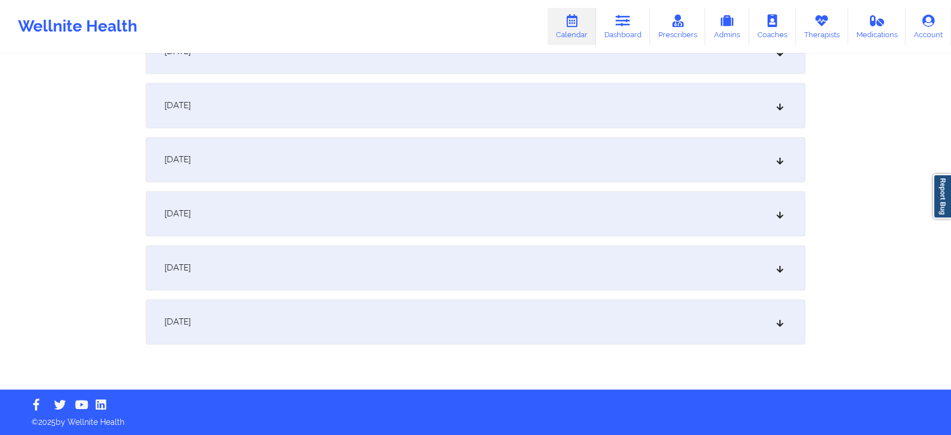
click at [666, 327] on div "[DATE]" at bounding box center [476, 321] width 660 height 45
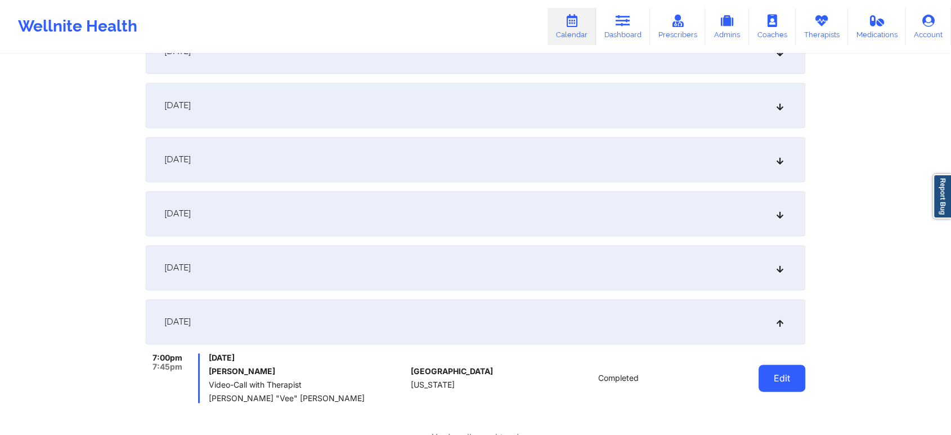
drag, startPoint x: 756, startPoint y: 377, endPoint x: 777, endPoint y: 371, distance: 22.3
click at [777, 371] on div "Edit" at bounding box center [753, 378] width 104 height 50
click at [777, 371] on button "Edit" at bounding box center [782, 377] width 47 height 27
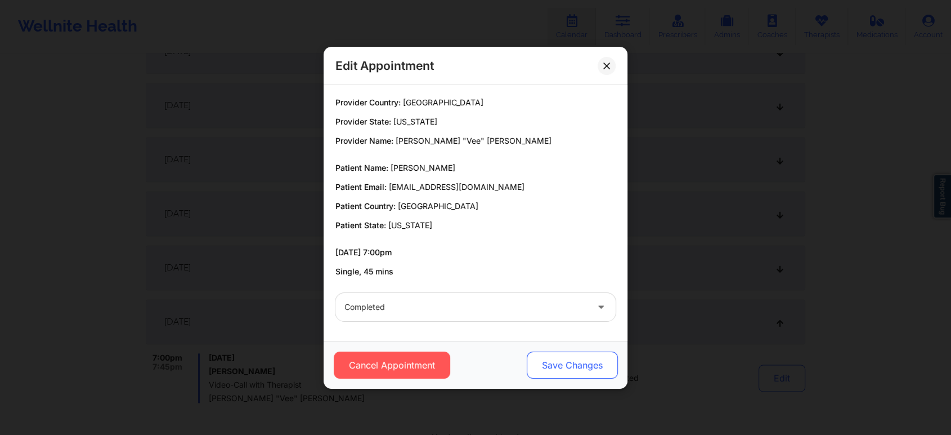
click at [572, 367] on button "Save Changes" at bounding box center [572, 364] width 91 height 27
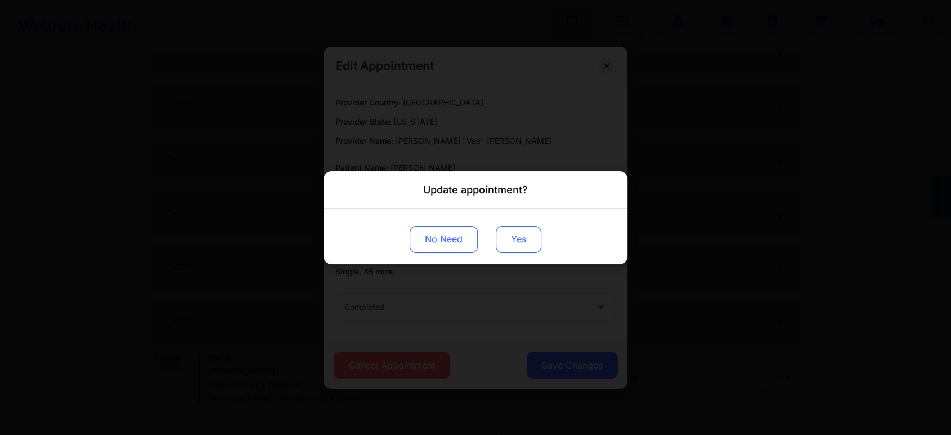
click at [518, 229] on button "Yes" at bounding box center [519, 238] width 46 height 27
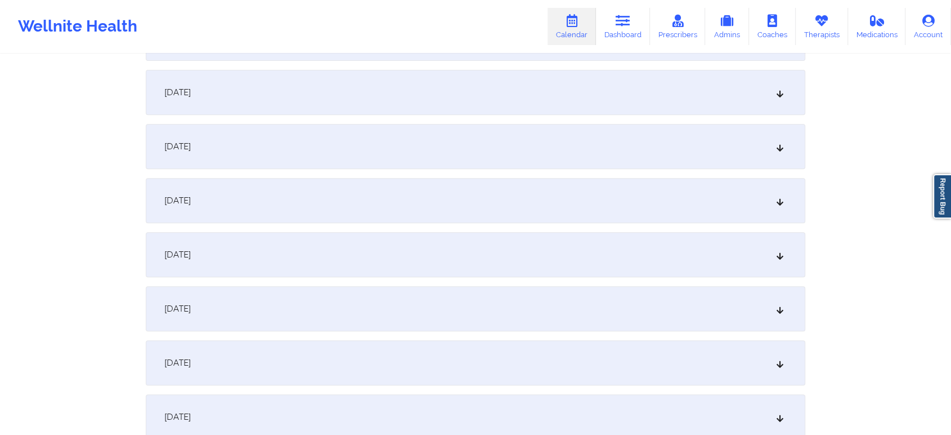
scroll to position [0, 0]
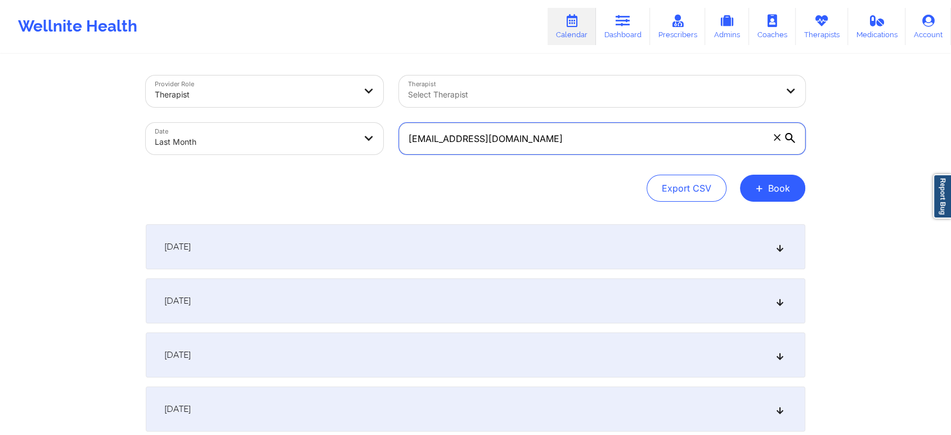
drag, startPoint x: 557, startPoint y: 149, endPoint x: 415, endPoint y: 129, distance: 143.1
click at [415, 129] on input "[EMAIL_ADDRESS][DOMAIN_NAME]" at bounding box center [602, 139] width 406 height 32
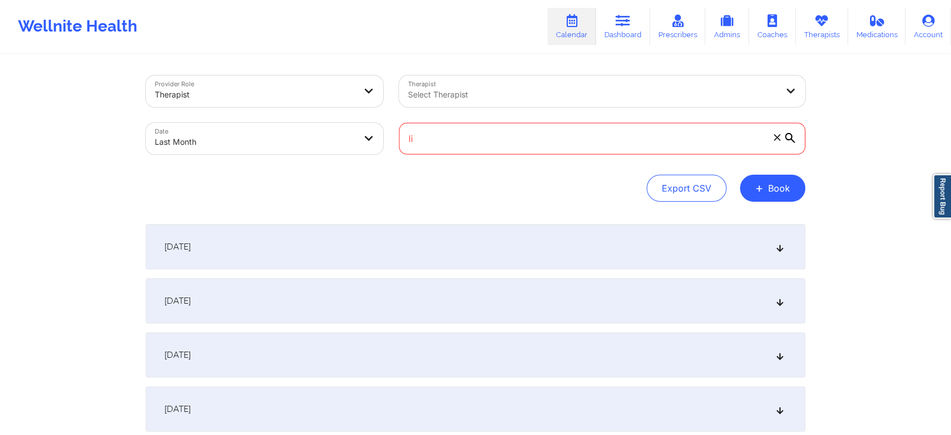
type input "l"
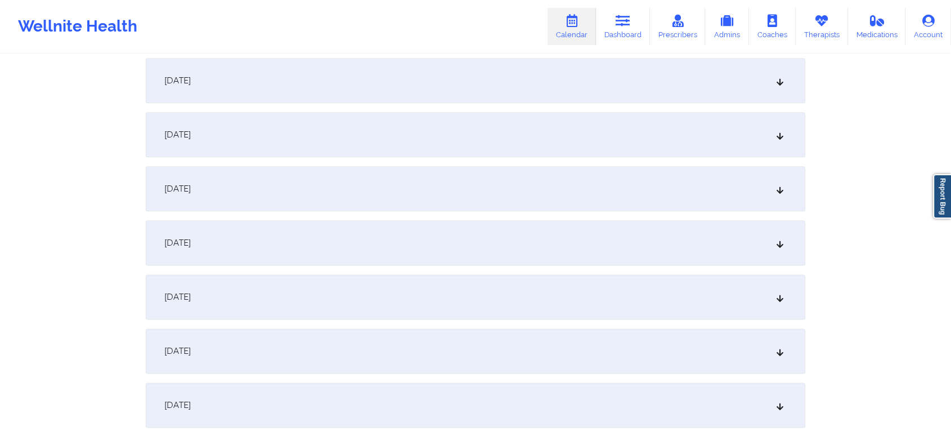
scroll to position [1492, 0]
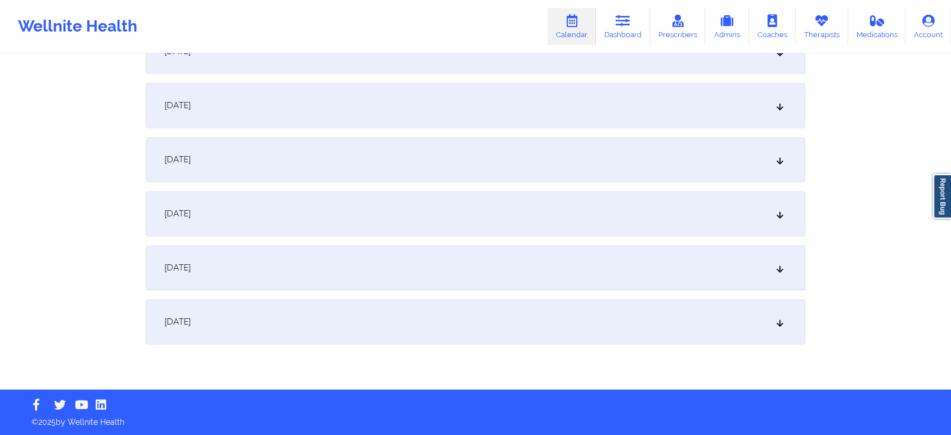
click at [609, 328] on div "[DATE]" at bounding box center [476, 321] width 660 height 45
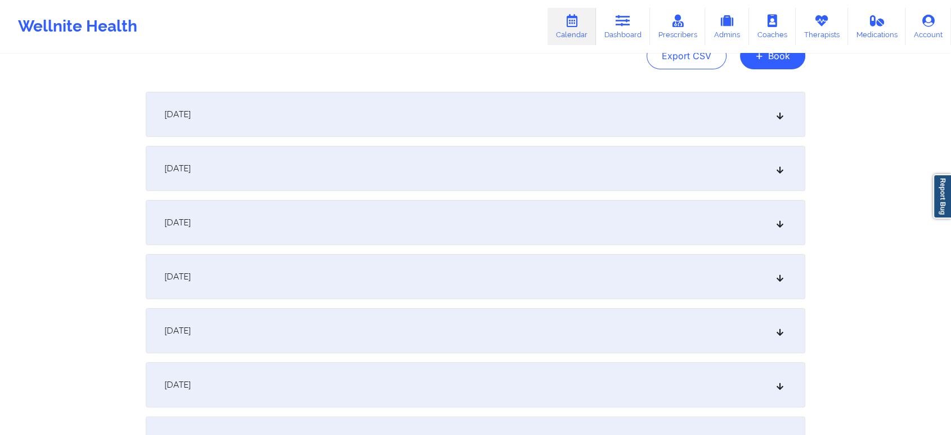
scroll to position [0, 0]
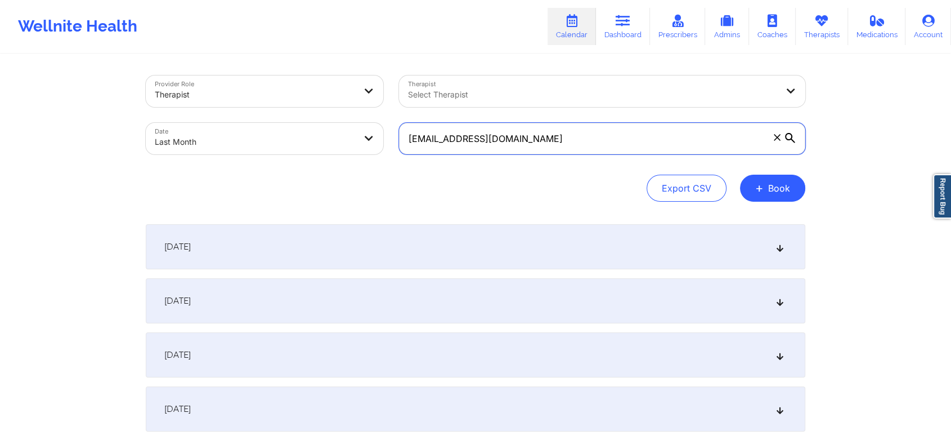
drag, startPoint x: 623, startPoint y: 143, endPoint x: 320, endPoint y: 102, distance: 306.1
click at [320, 102] on div "Provider Role Therapist Therapist Select Therapist Date Last Month [EMAIL_ADDRE…" at bounding box center [475, 115] width 675 height 95
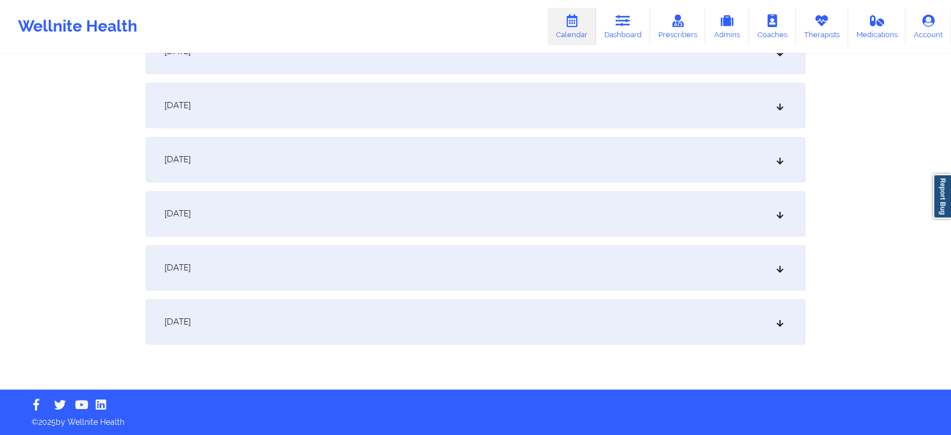
click at [516, 307] on div "[DATE]" at bounding box center [476, 321] width 660 height 45
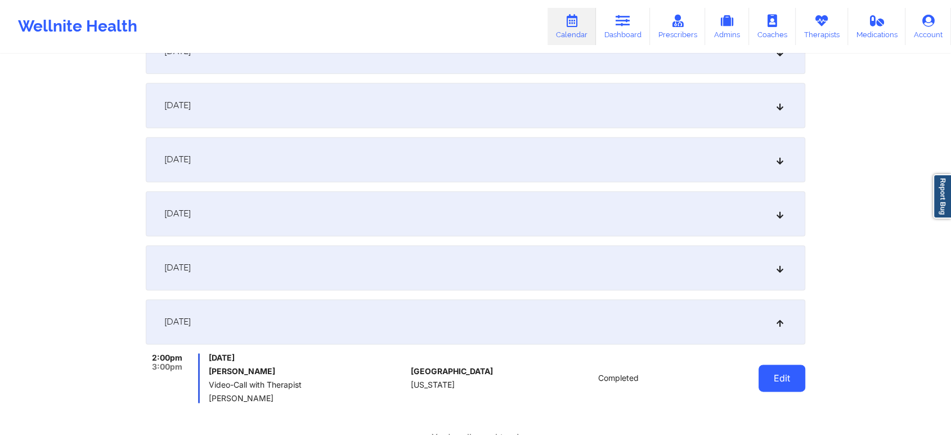
click at [776, 375] on button "Edit" at bounding box center [782, 377] width 47 height 27
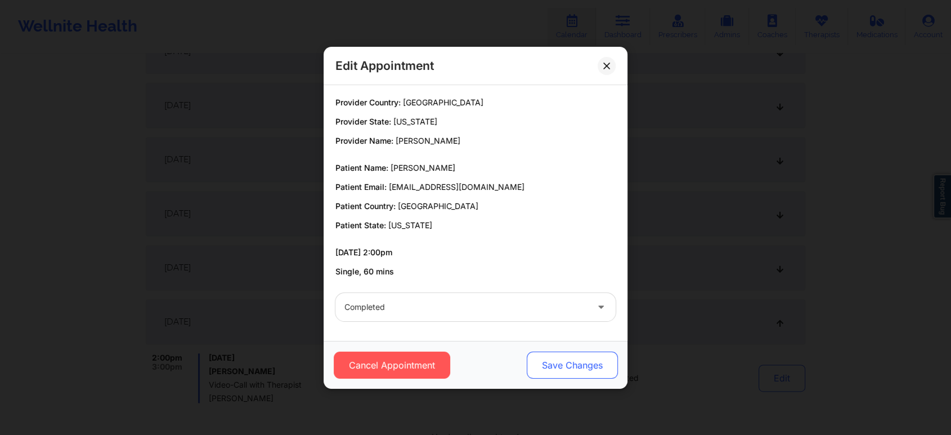
click at [563, 358] on button "Save Changes" at bounding box center [572, 364] width 91 height 27
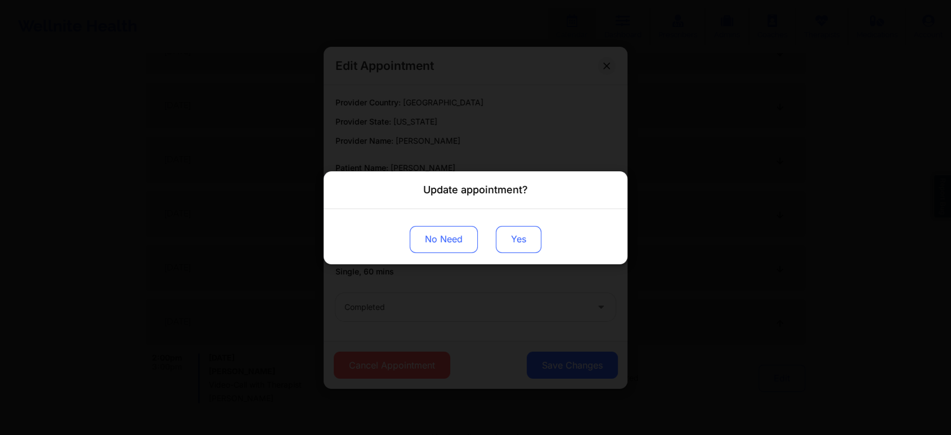
click at [520, 242] on button "Yes" at bounding box center [519, 238] width 46 height 27
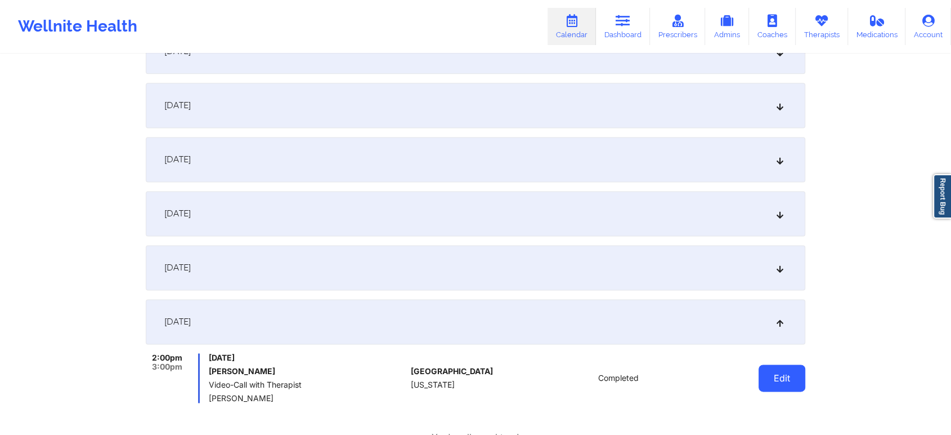
click at [775, 374] on button "Edit" at bounding box center [782, 377] width 47 height 27
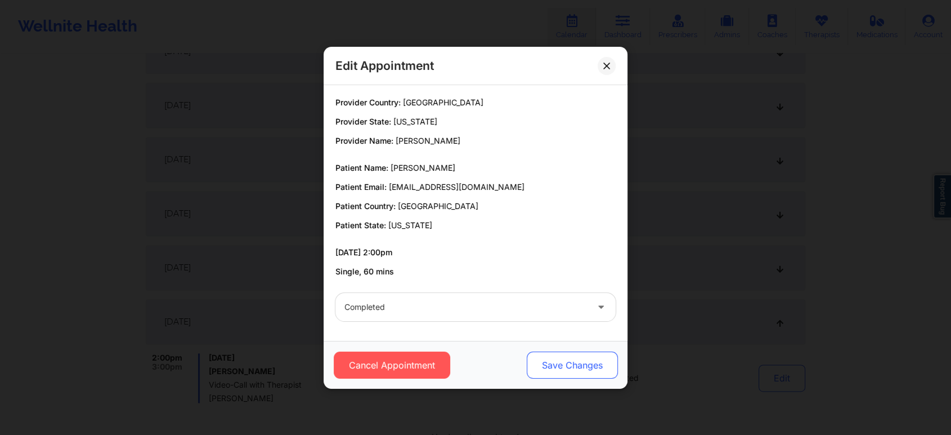
click at [563, 363] on button "Save Changes" at bounding box center [572, 364] width 91 height 27
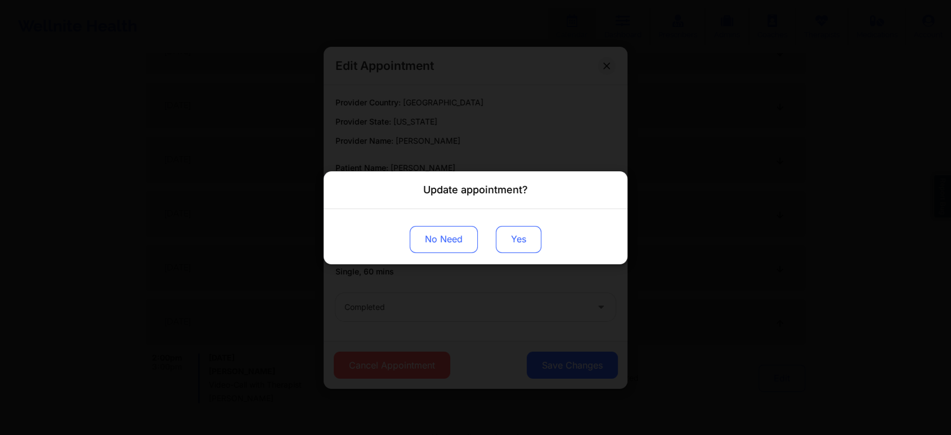
click at [526, 238] on button "Yes" at bounding box center [519, 238] width 46 height 27
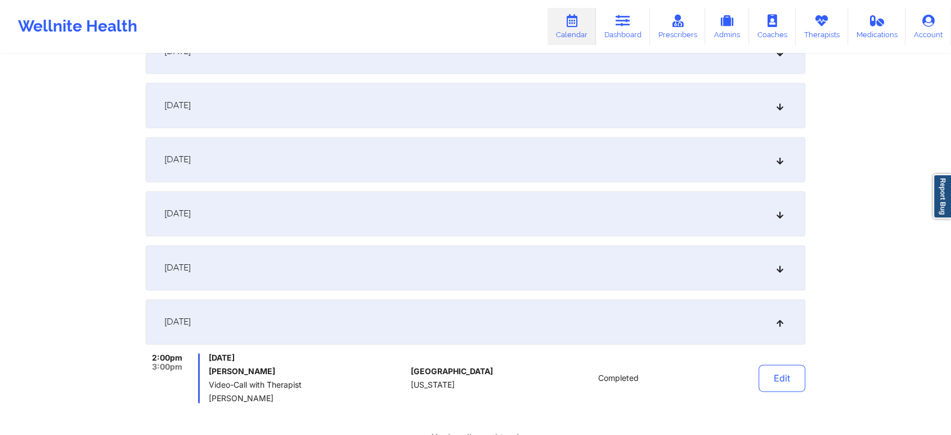
scroll to position [0, 0]
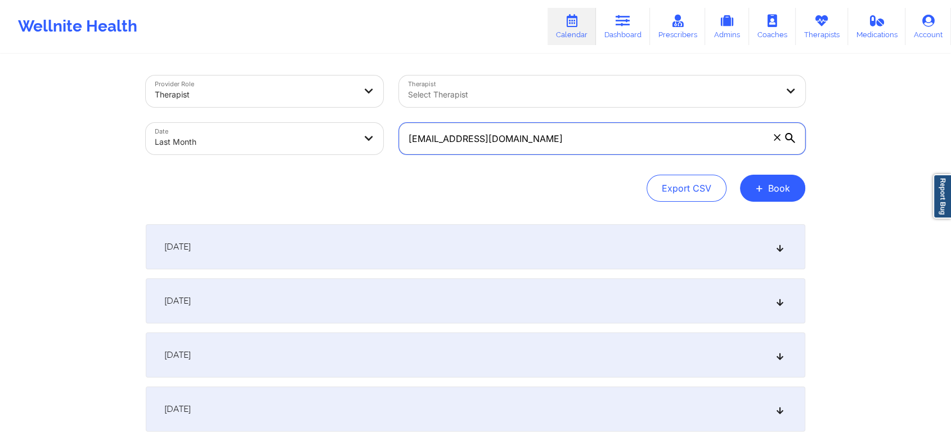
drag, startPoint x: 562, startPoint y: 132, endPoint x: 183, endPoint y: 60, distance: 385.2
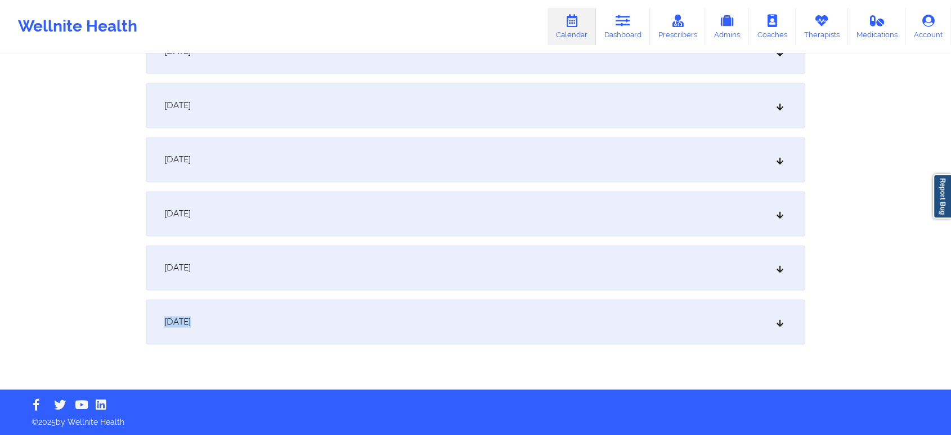
drag, startPoint x: 560, startPoint y: 288, endPoint x: 558, endPoint y: 321, distance: 33.3
click at [558, 321] on div "[DATE]" at bounding box center [476, 321] width 660 height 45
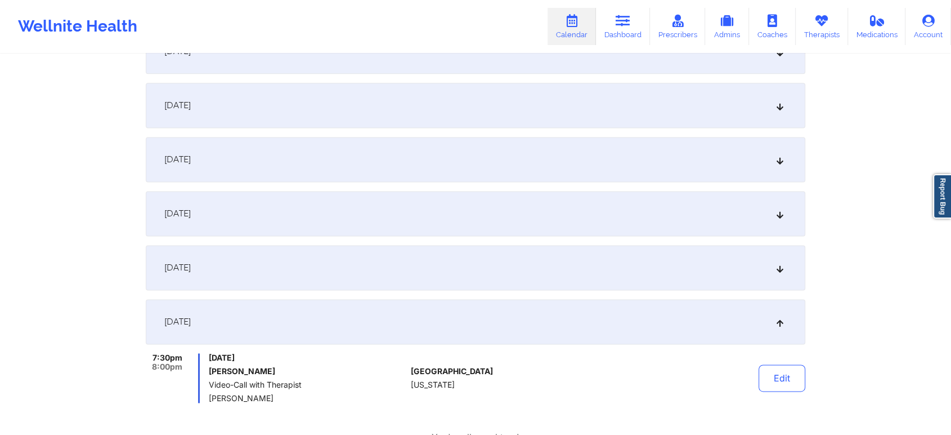
scroll to position [0, 0]
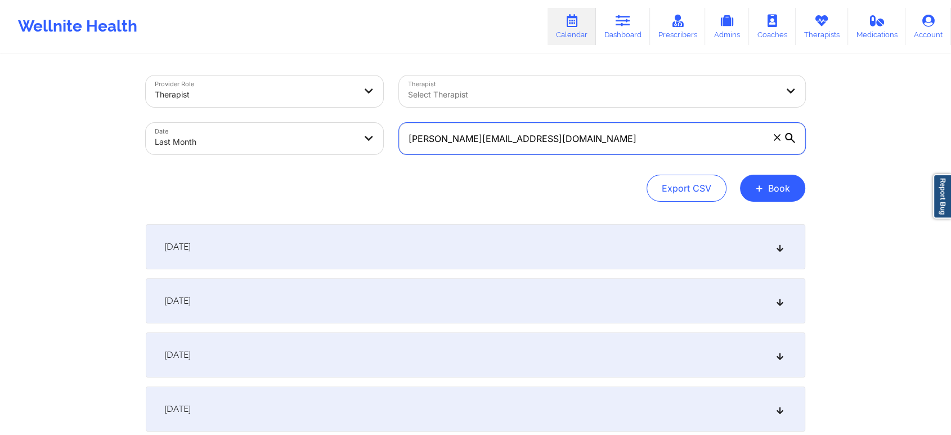
drag, startPoint x: 581, startPoint y: 150, endPoint x: 316, endPoint y: 74, distance: 275.9
click at [316, 74] on div "Provider Role Therapist Therapist Select Therapist Date Last Month [PERSON_NAME…" at bounding box center [475, 115] width 675 height 95
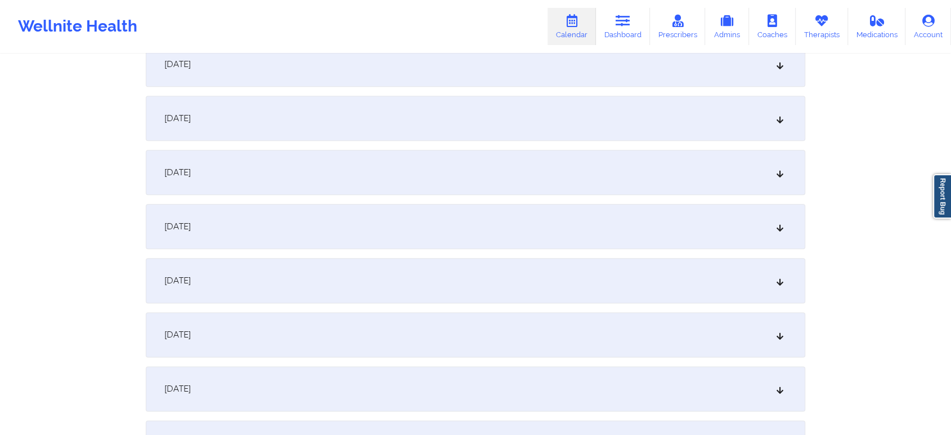
scroll to position [1492, 0]
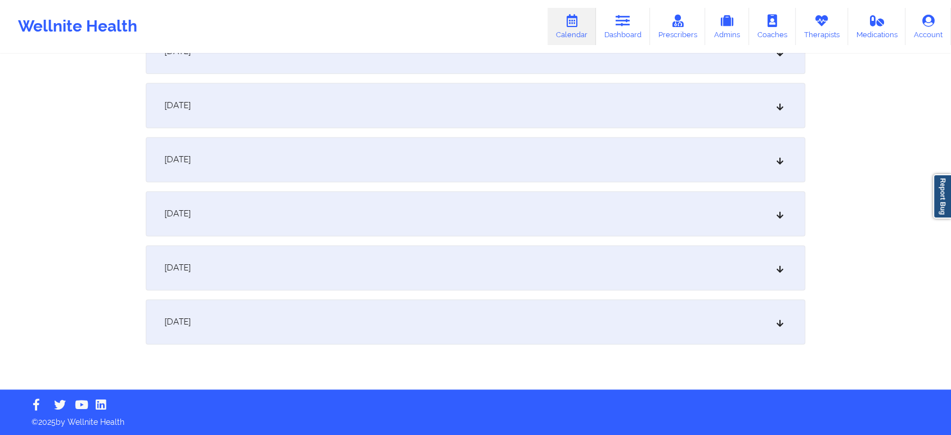
click at [573, 342] on div "[DATE]" at bounding box center [476, 321] width 660 height 45
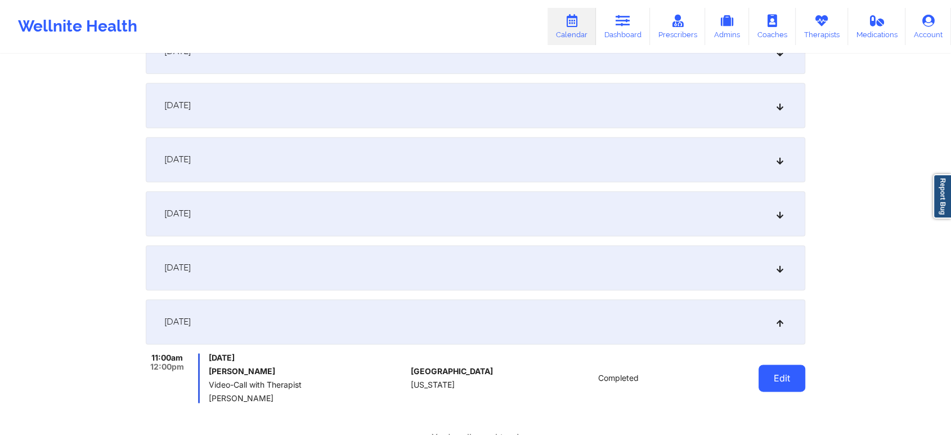
click at [794, 377] on button "Edit" at bounding box center [782, 377] width 47 height 27
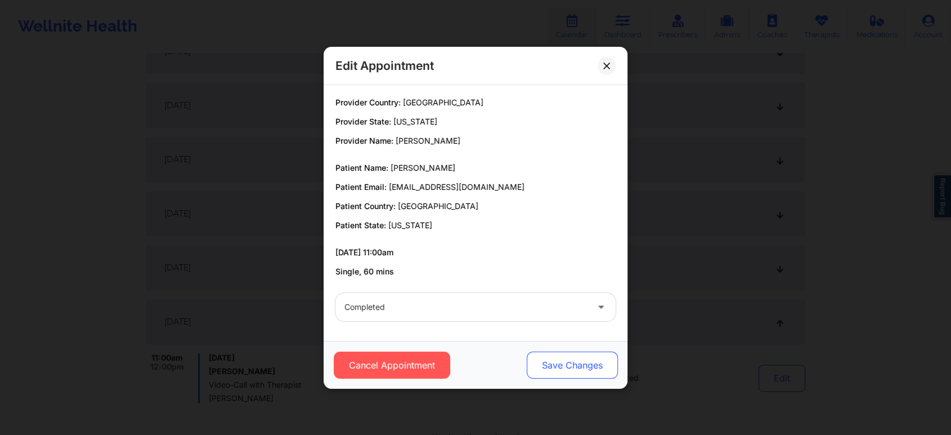
click at [584, 365] on button "Save Changes" at bounding box center [572, 364] width 91 height 27
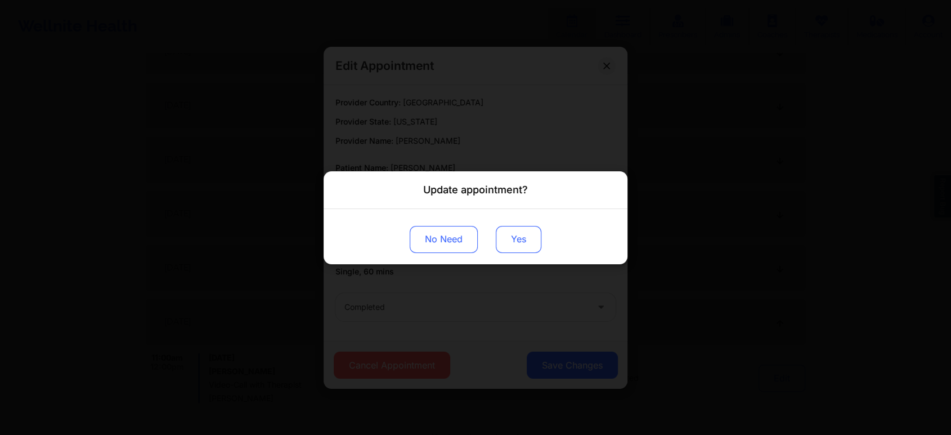
click at [498, 227] on button "Yes" at bounding box center [519, 238] width 46 height 27
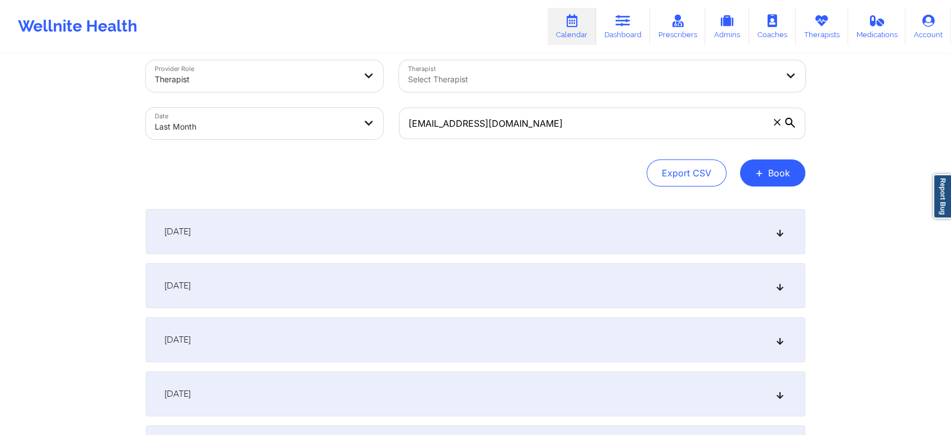
scroll to position [0, 0]
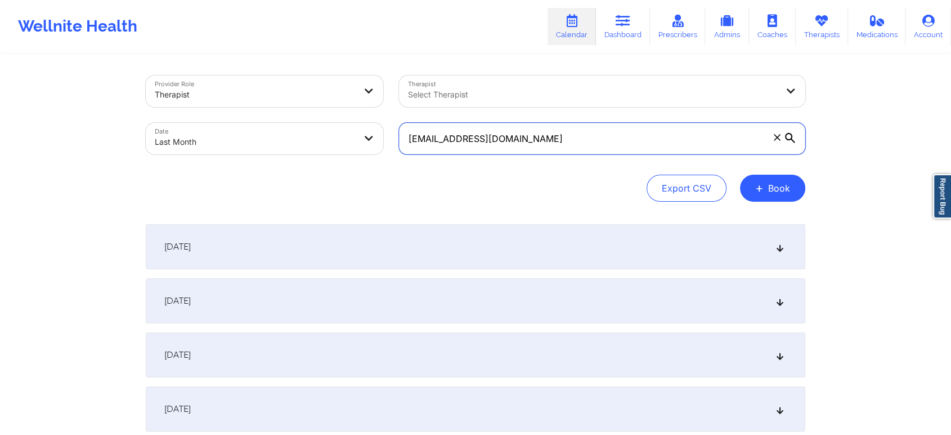
drag, startPoint x: 521, startPoint y: 144, endPoint x: 264, endPoint y: 125, distance: 257.9
click at [264, 125] on div "Provider Role Therapist Therapist Select Therapist Date Last Month [EMAIL_ADDRE…" at bounding box center [475, 115] width 675 height 95
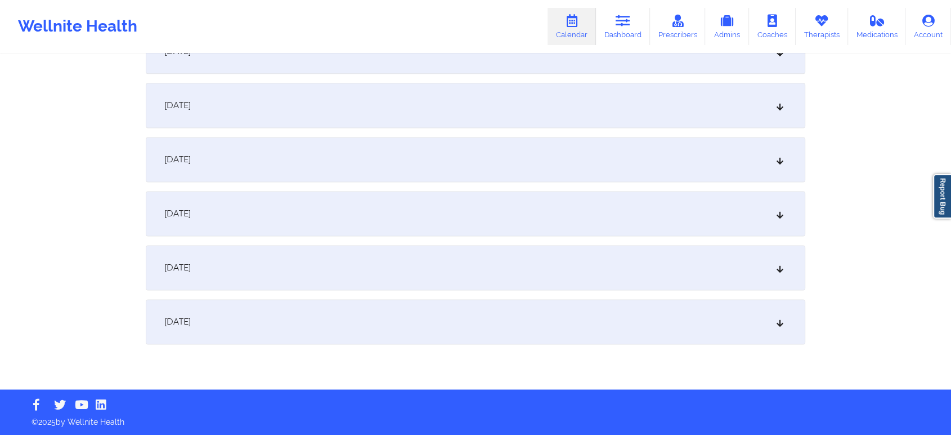
click at [619, 312] on div "[DATE]" at bounding box center [476, 321] width 660 height 45
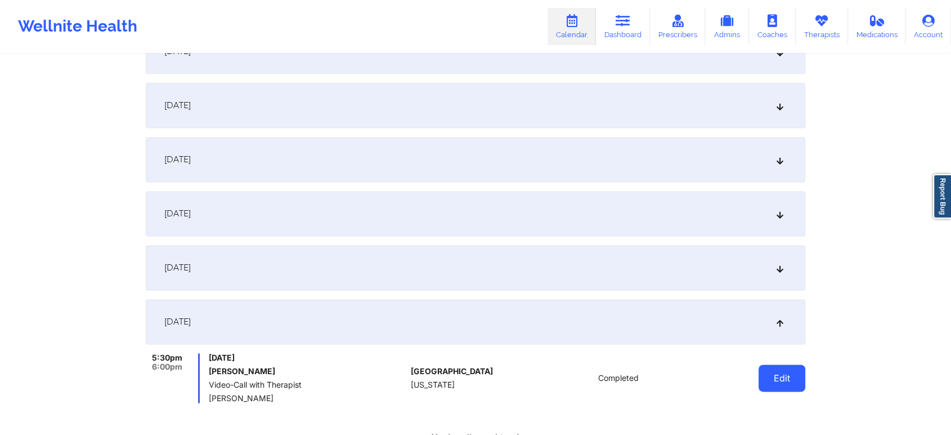
click at [786, 390] on button "Edit" at bounding box center [782, 377] width 47 height 27
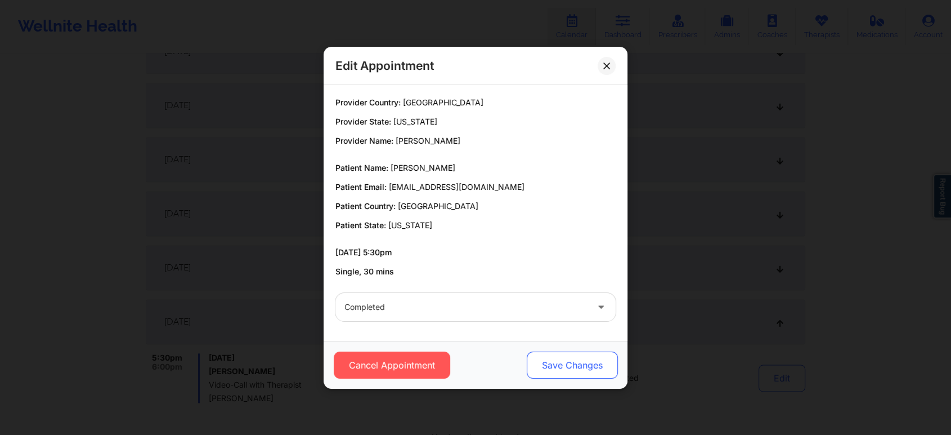
click at [574, 364] on button "Save Changes" at bounding box center [572, 364] width 91 height 27
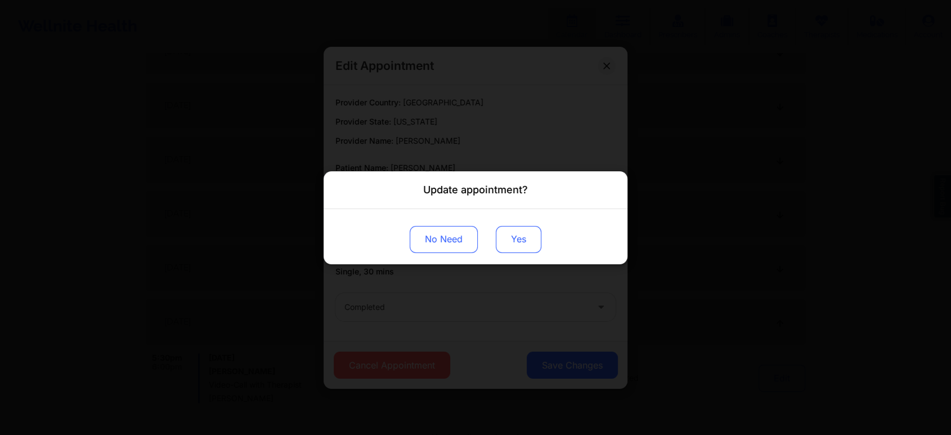
click at [520, 245] on button "Yes" at bounding box center [519, 238] width 46 height 27
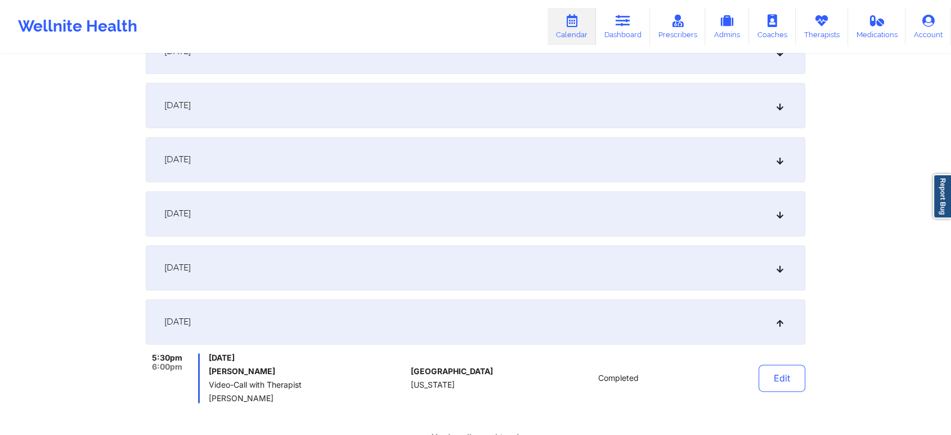
scroll to position [0, 0]
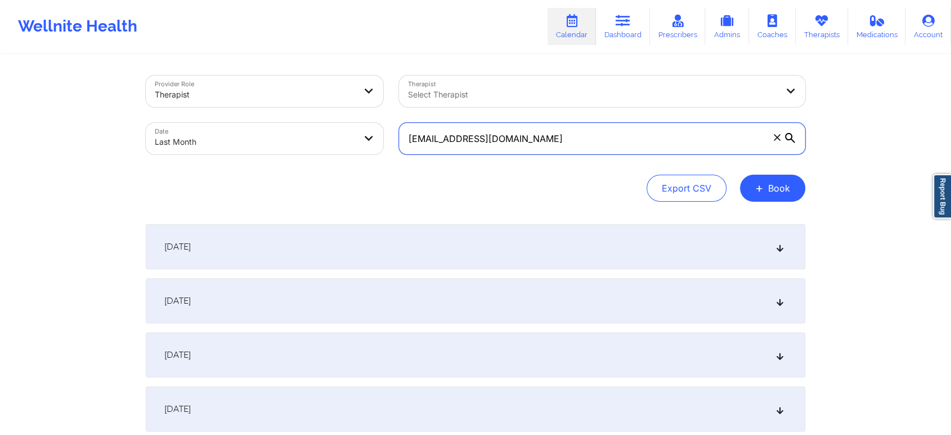
drag, startPoint x: 605, startPoint y: 125, endPoint x: 275, endPoint y: 127, distance: 329.8
click at [275, 127] on div "Provider Role Therapist Therapist Select Therapist Date Last Month [EMAIL_ADDRE…" at bounding box center [475, 115] width 675 height 95
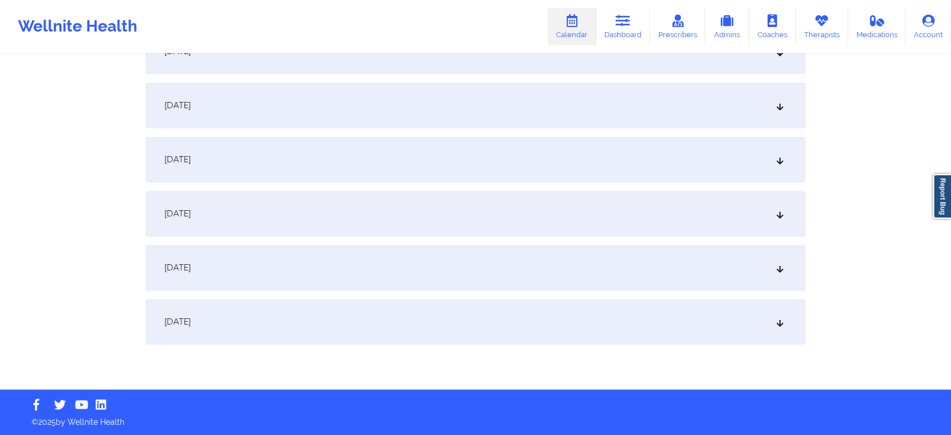
click at [610, 312] on div "[DATE]" at bounding box center [476, 321] width 660 height 45
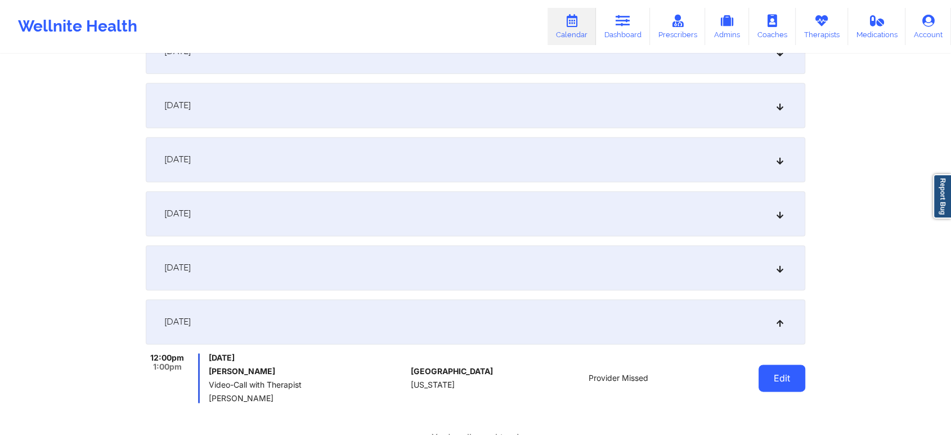
drag, startPoint x: 790, startPoint y: 395, endPoint x: 793, endPoint y: 389, distance: 6.8
click at [793, 389] on div "Edit" at bounding box center [753, 378] width 104 height 50
click at [793, 389] on button "Edit" at bounding box center [782, 377] width 47 height 27
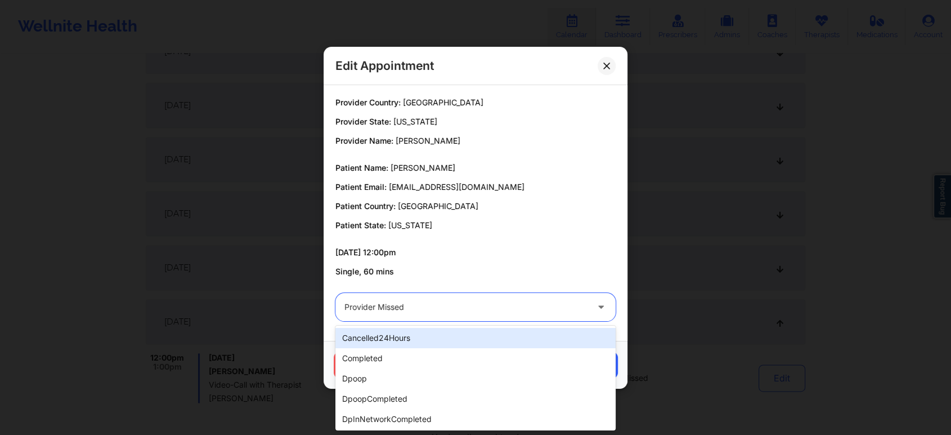
click at [486, 311] on div at bounding box center [465, 307] width 243 height 14
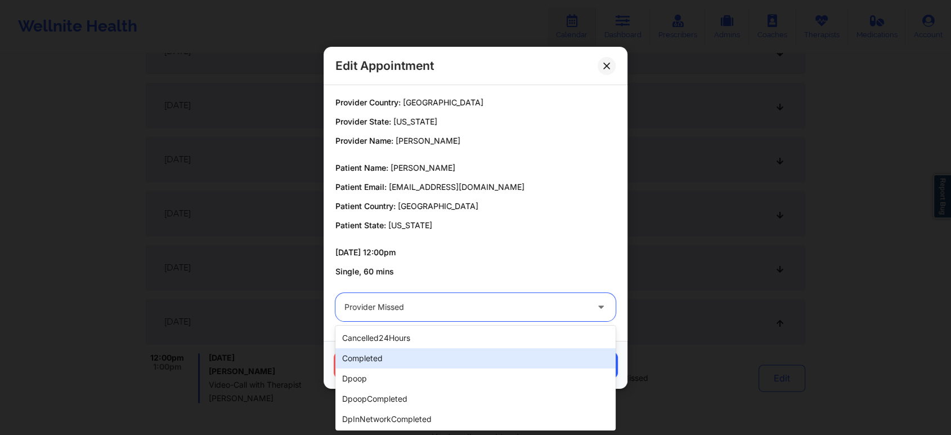
click at [424, 353] on div "completed" at bounding box center [475, 358] width 280 height 20
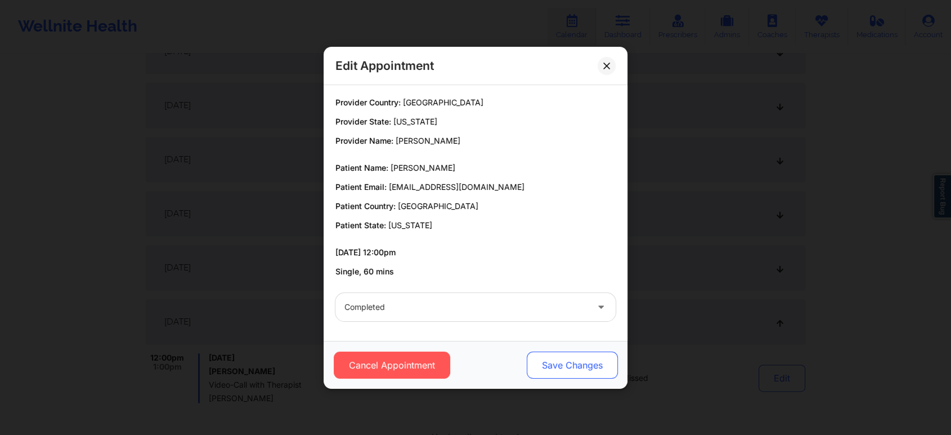
click at [588, 365] on button "Save Changes" at bounding box center [572, 364] width 91 height 27
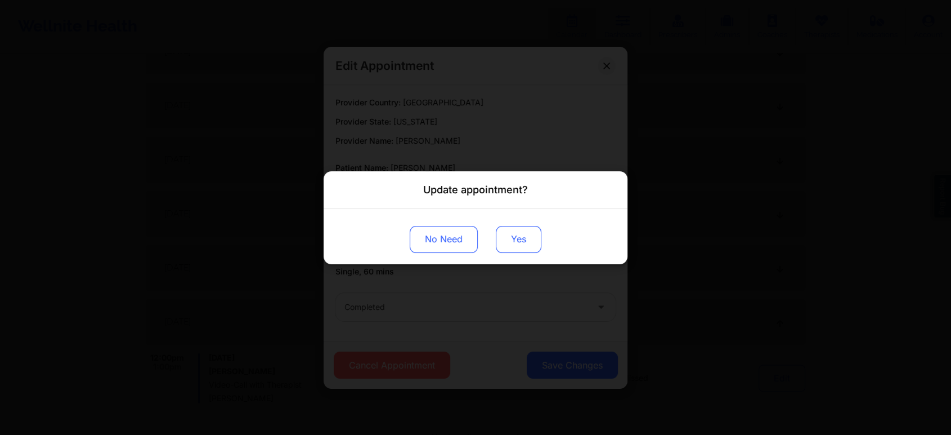
click at [522, 241] on button "Yes" at bounding box center [519, 238] width 46 height 27
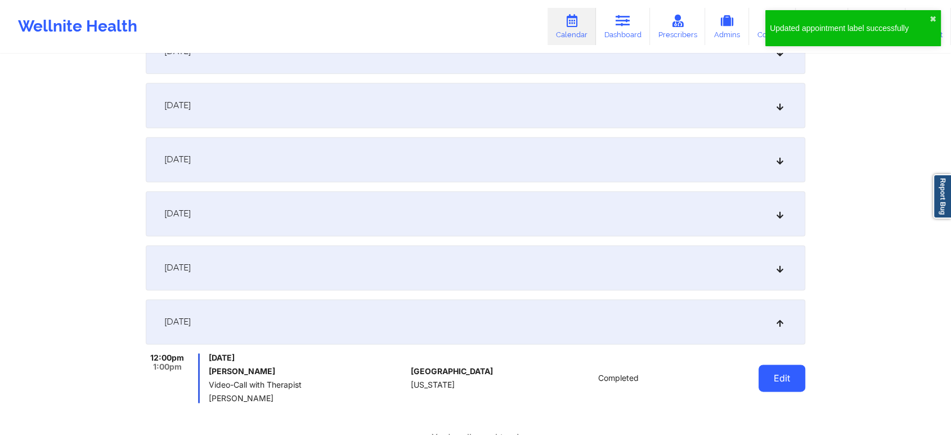
click at [793, 374] on button "Edit" at bounding box center [782, 377] width 47 height 27
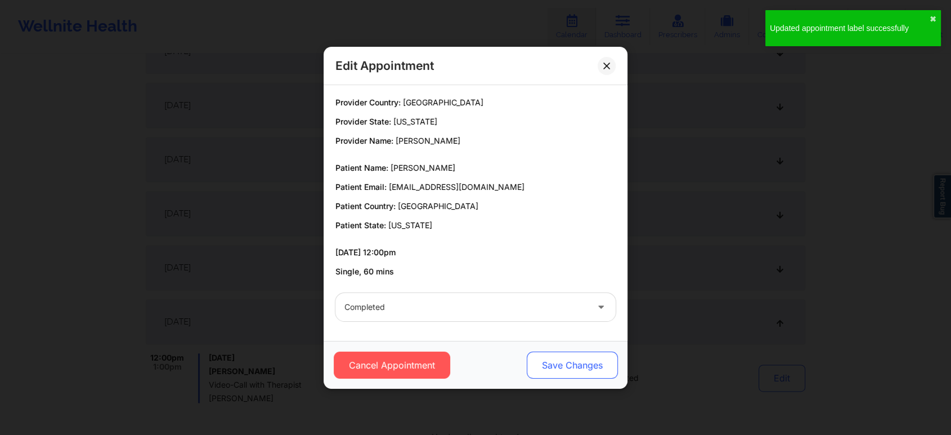
click at [557, 366] on button "Save Changes" at bounding box center [572, 364] width 91 height 27
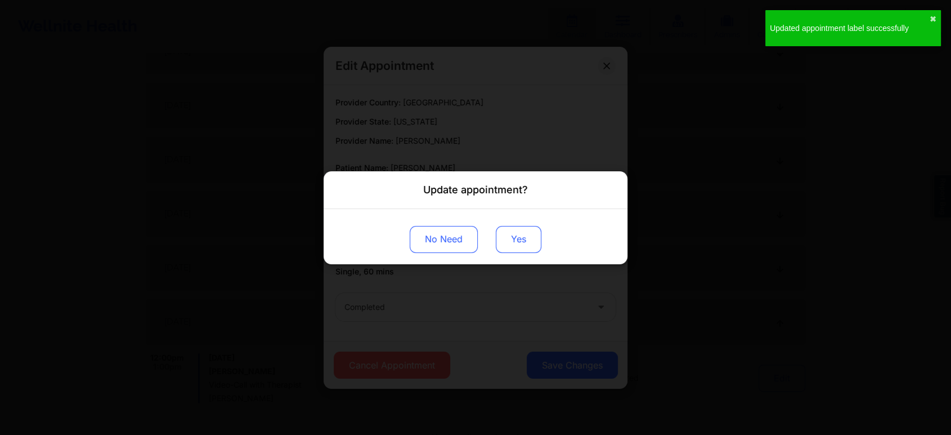
click at [523, 250] on button "Yes" at bounding box center [519, 238] width 46 height 27
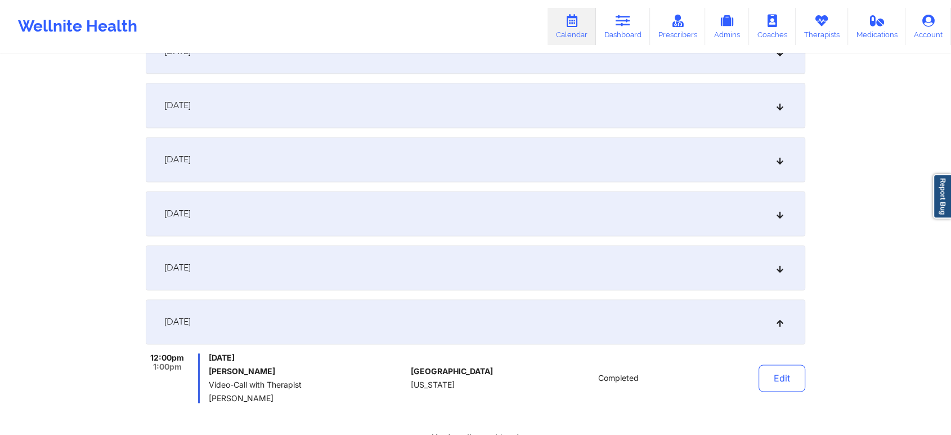
scroll to position [0, 0]
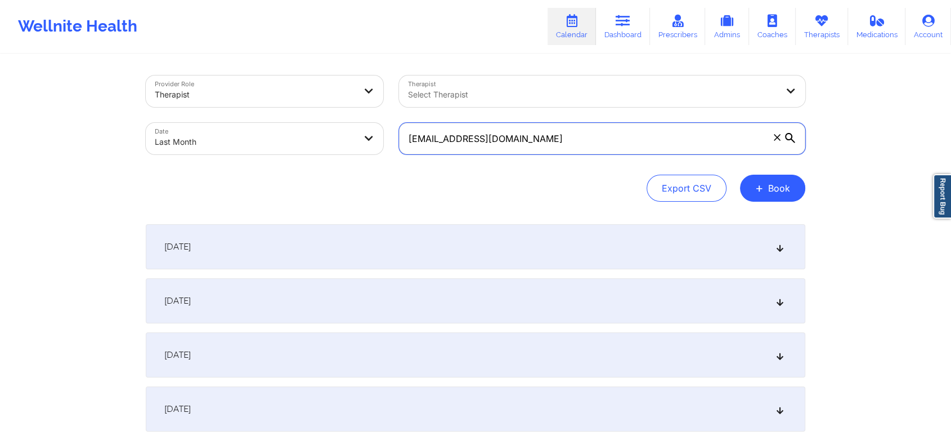
drag, startPoint x: 551, startPoint y: 129, endPoint x: 179, endPoint y: 114, distance: 372.4
click at [179, 114] on div "Provider Role Therapist Therapist Select Therapist Date Last Month [EMAIL_ADDRE…" at bounding box center [475, 115] width 675 height 95
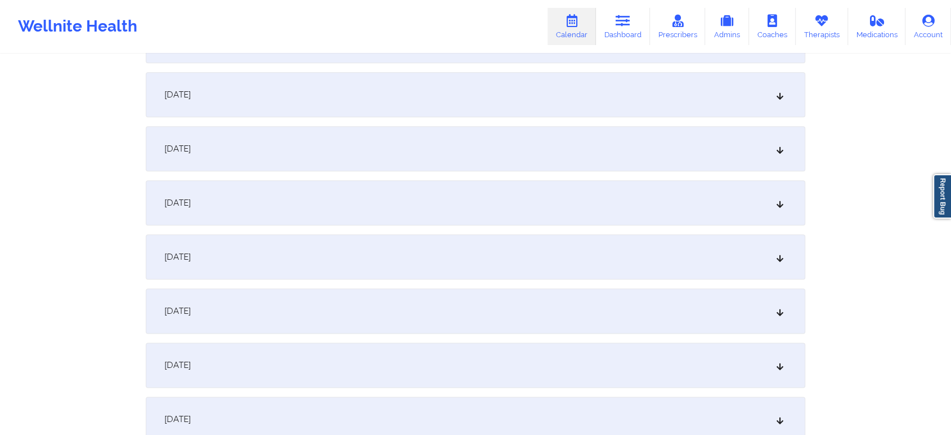
scroll to position [1492, 0]
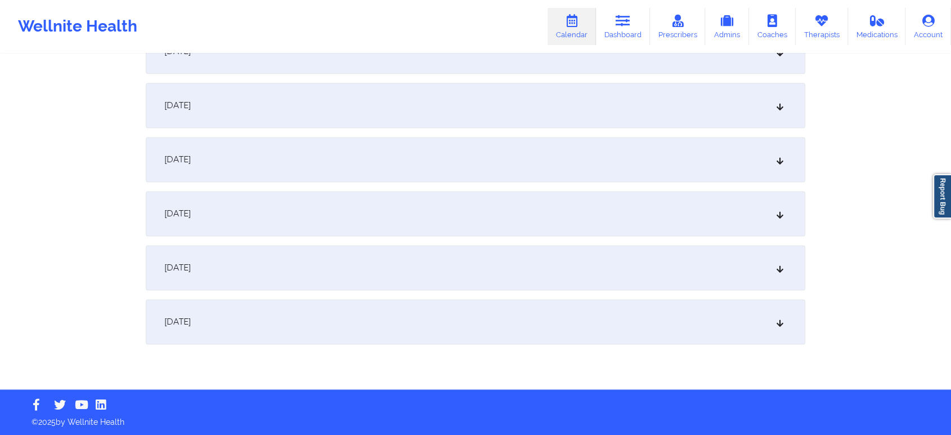
click at [611, 323] on div "[DATE]" at bounding box center [476, 321] width 660 height 45
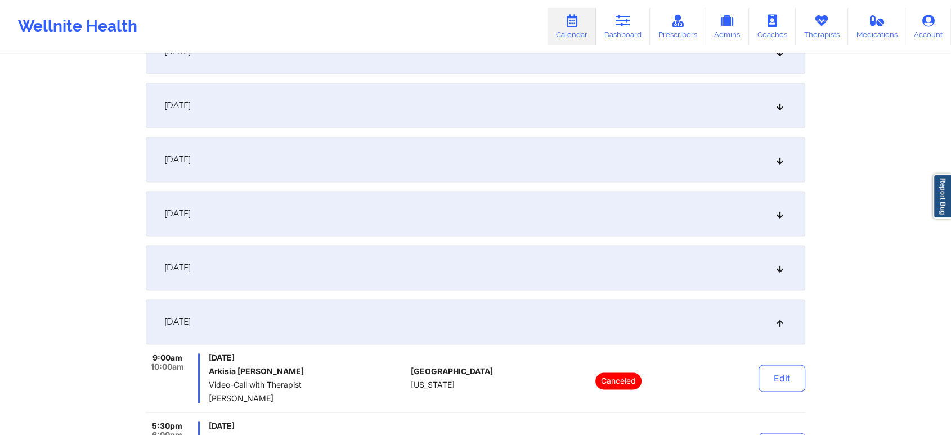
scroll to position [1688, 0]
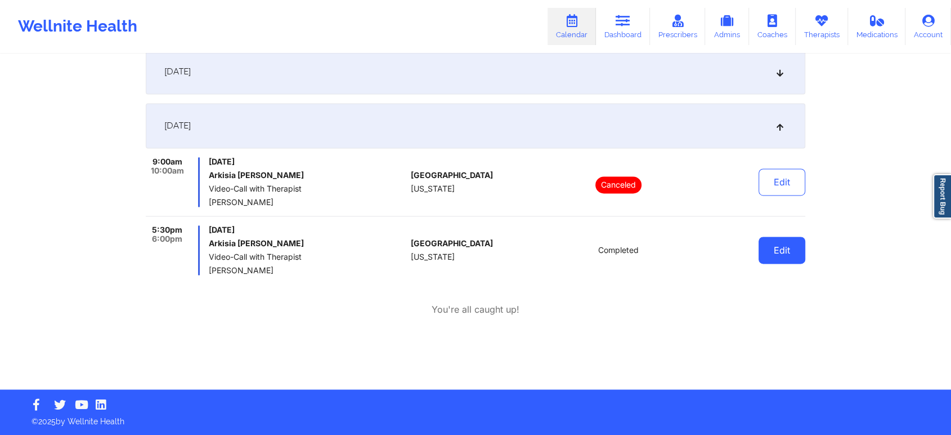
click at [767, 256] on button "Edit" at bounding box center [782, 249] width 47 height 27
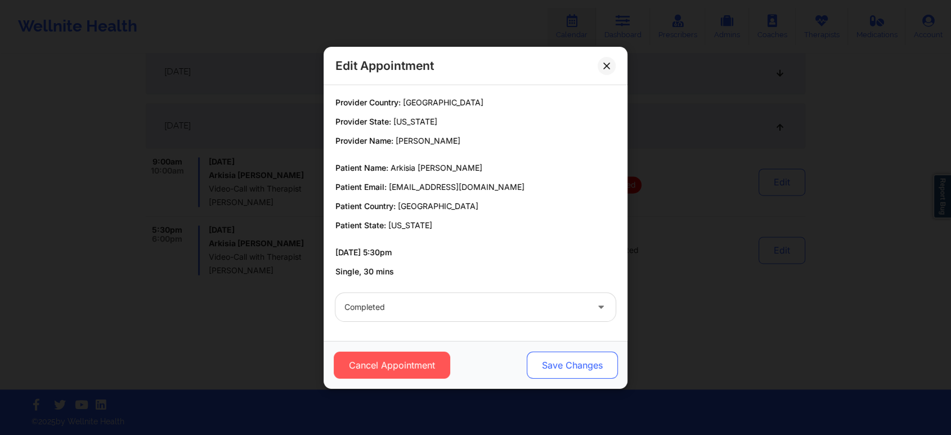
drag, startPoint x: 572, startPoint y: 348, endPoint x: 571, endPoint y: 365, distance: 16.4
click at [571, 365] on div "Cancel Appointment Save Changes" at bounding box center [476, 365] width 304 height 48
click at [571, 365] on button "Save Changes" at bounding box center [572, 364] width 91 height 27
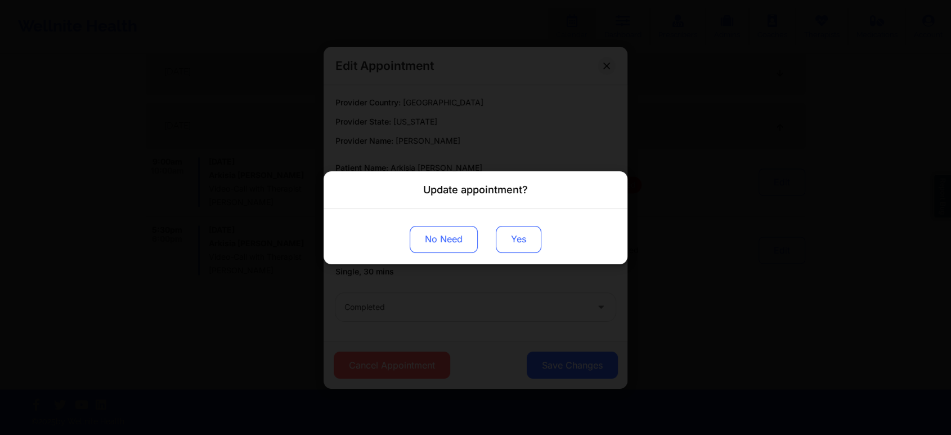
click at [503, 241] on button "Yes" at bounding box center [519, 238] width 46 height 27
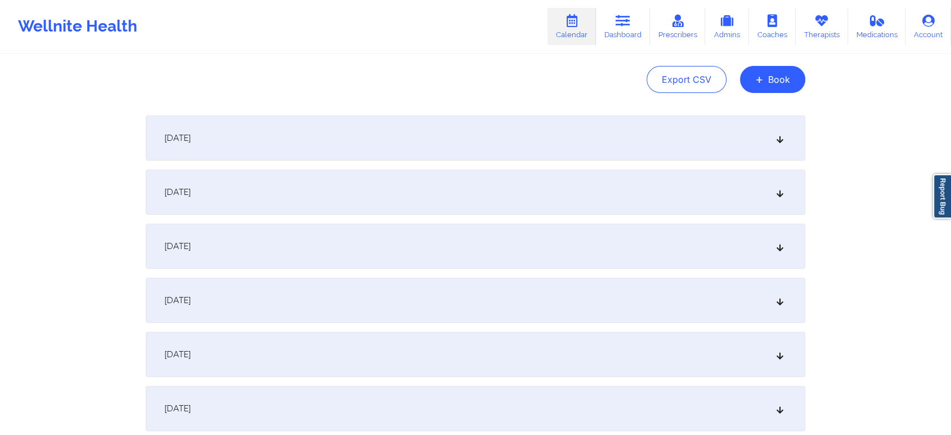
scroll to position [0, 0]
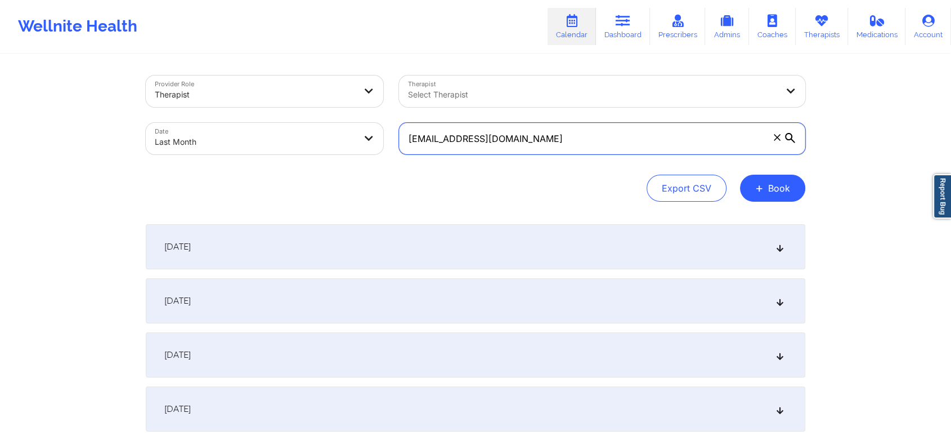
drag, startPoint x: 544, startPoint y: 138, endPoint x: 242, endPoint y: 104, distance: 304.3
click at [242, 104] on div "Provider Role Therapist Therapist Select Therapist Date Last Month [EMAIL_ADDRE…" at bounding box center [475, 115] width 675 height 95
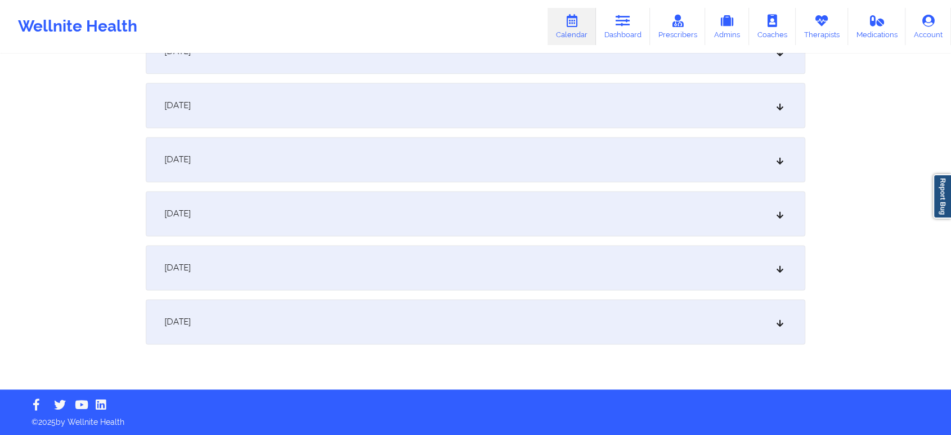
click at [666, 315] on div "[DATE]" at bounding box center [476, 321] width 660 height 45
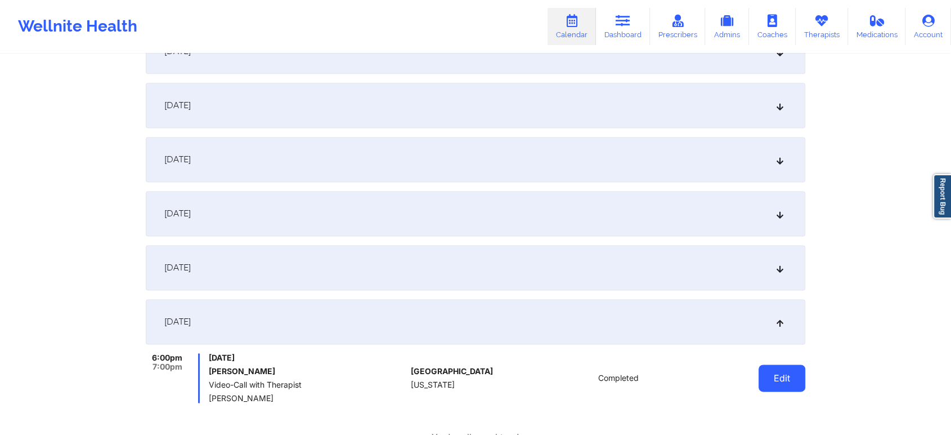
click at [771, 373] on button "Edit" at bounding box center [782, 377] width 47 height 27
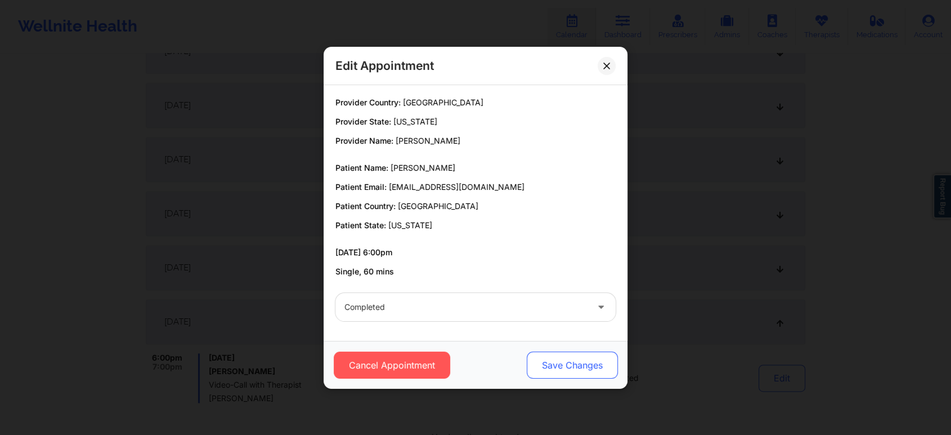
click at [562, 368] on button "Save Changes" at bounding box center [572, 364] width 91 height 27
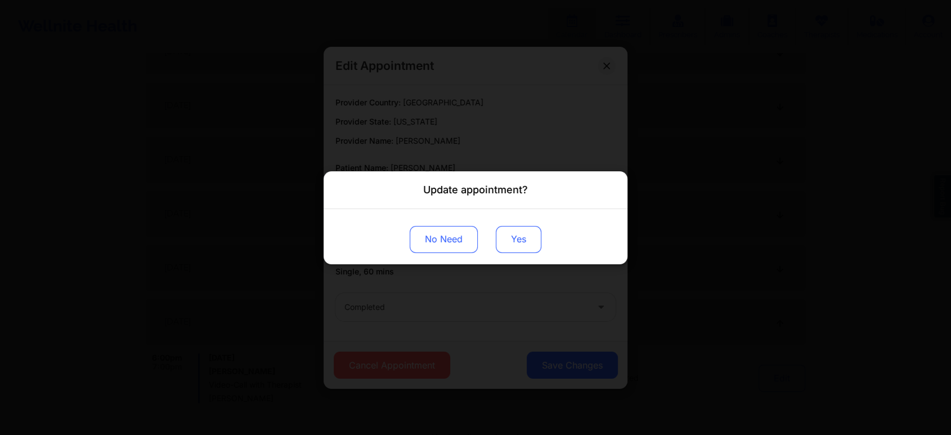
click at [513, 243] on button "Yes" at bounding box center [519, 238] width 46 height 27
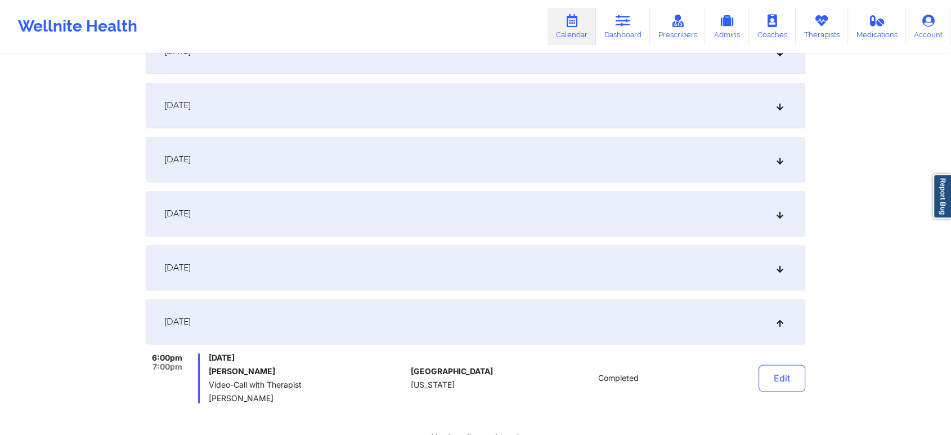
scroll to position [0, 0]
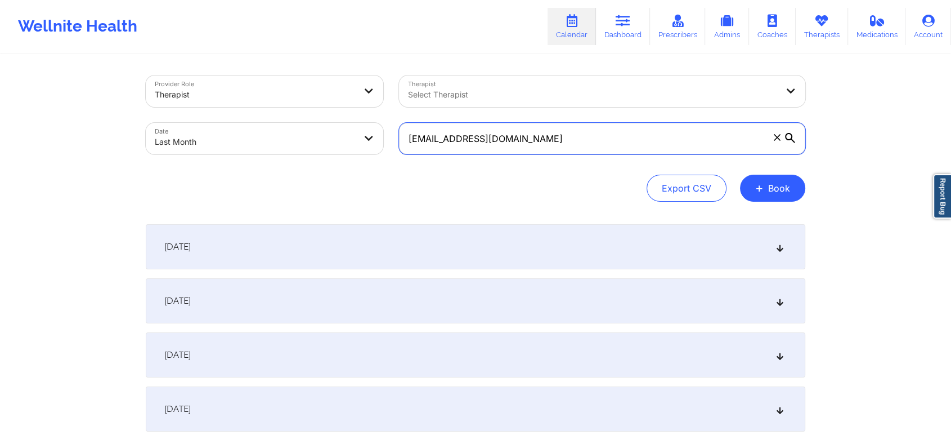
drag, startPoint x: 590, startPoint y: 124, endPoint x: 236, endPoint y: 69, distance: 358.3
click at [236, 69] on div "Provider Role Therapist Therapist Select Therapist Date Last Month [EMAIL_ADDRE…" at bounding box center [475, 115] width 675 height 95
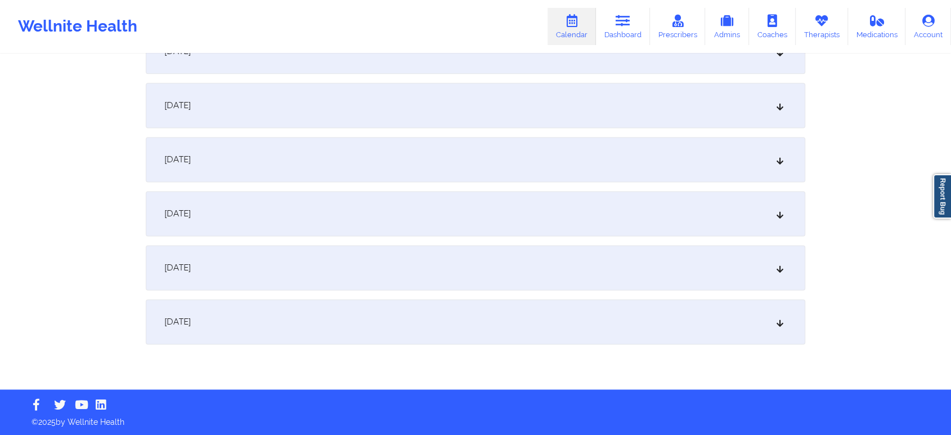
click at [647, 326] on div "[DATE]" at bounding box center [476, 321] width 660 height 45
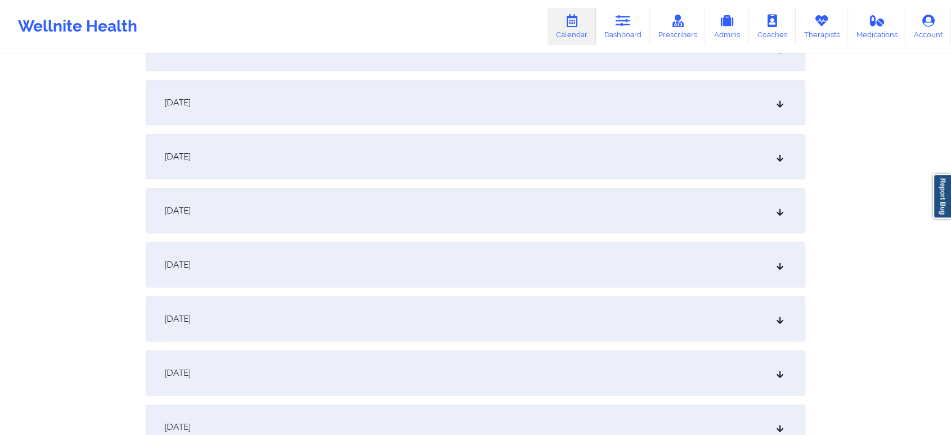
scroll to position [0, 0]
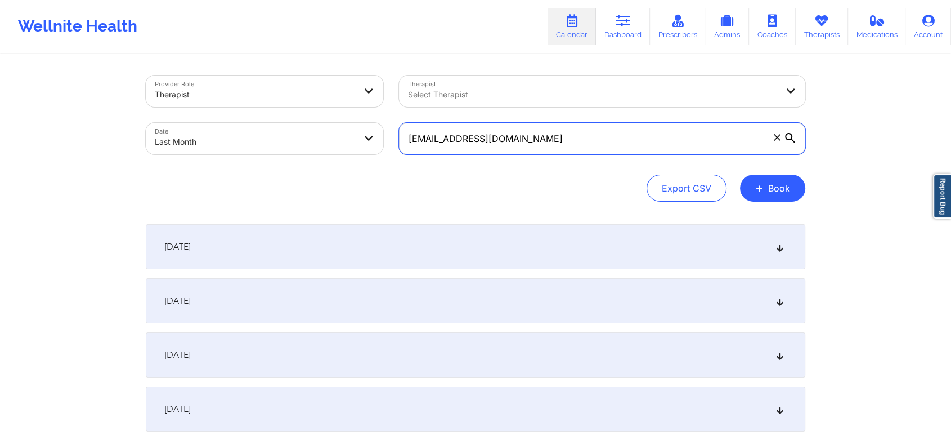
drag, startPoint x: 539, startPoint y: 144, endPoint x: 253, endPoint y: 98, distance: 289.1
click at [253, 98] on div "Provider Role Therapist Therapist Select Therapist Date Last Month [EMAIL_ADDRE…" at bounding box center [475, 115] width 675 height 95
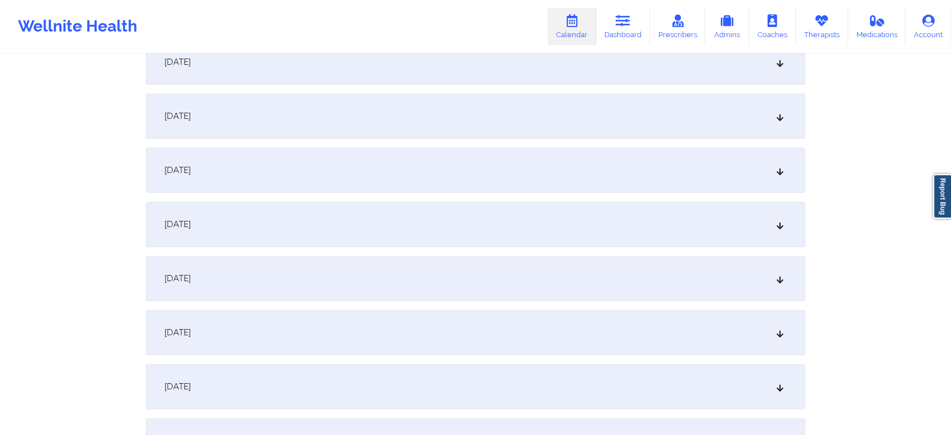
scroll to position [1492, 0]
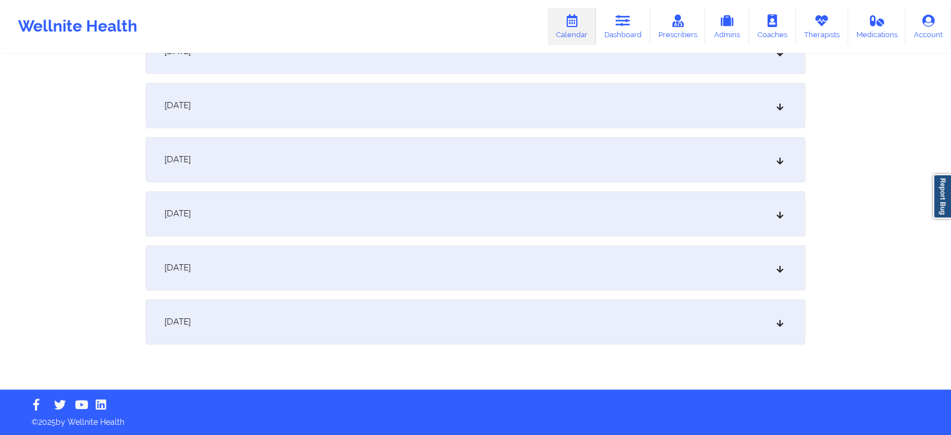
drag, startPoint x: 706, startPoint y: 358, endPoint x: 696, endPoint y: 340, distance: 20.7
click at [696, 340] on div "[DATE]" at bounding box center [476, 321] width 660 height 45
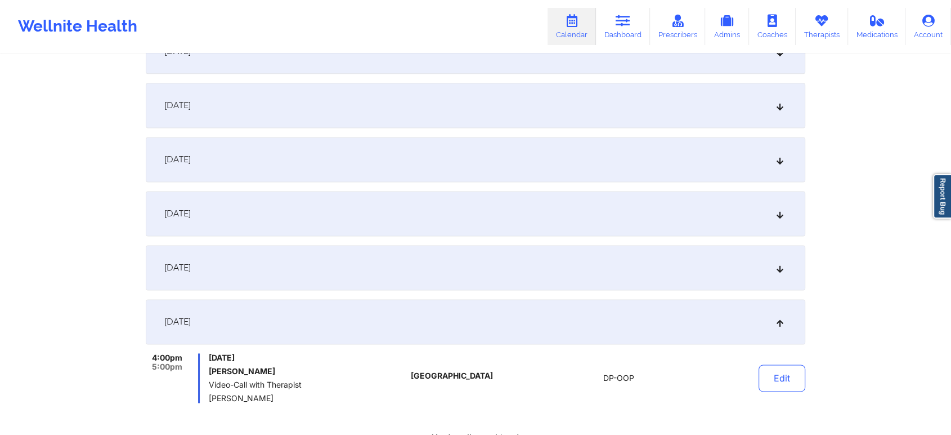
scroll to position [0, 0]
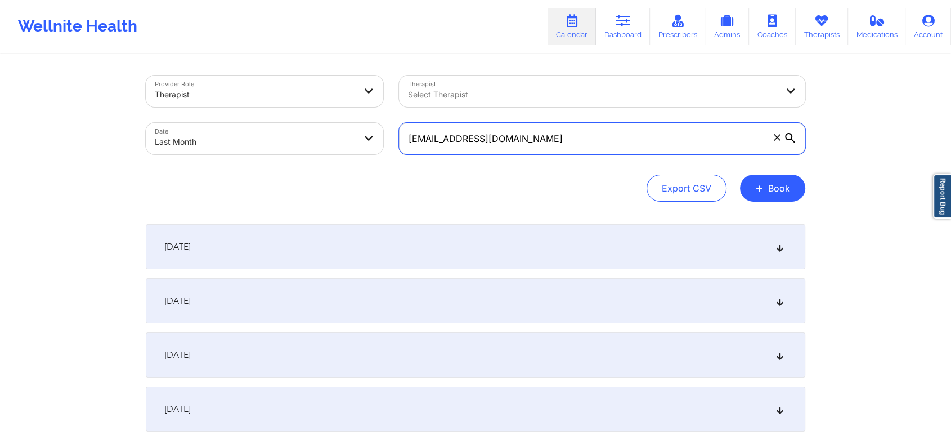
drag, startPoint x: 518, startPoint y: 141, endPoint x: 203, endPoint y: 111, distance: 316.1
click at [203, 111] on div "Provider Role Therapist Therapist Select Therapist Date Last Month [EMAIL_ADDRE…" at bounding box center [475, 115] width 675 height 95
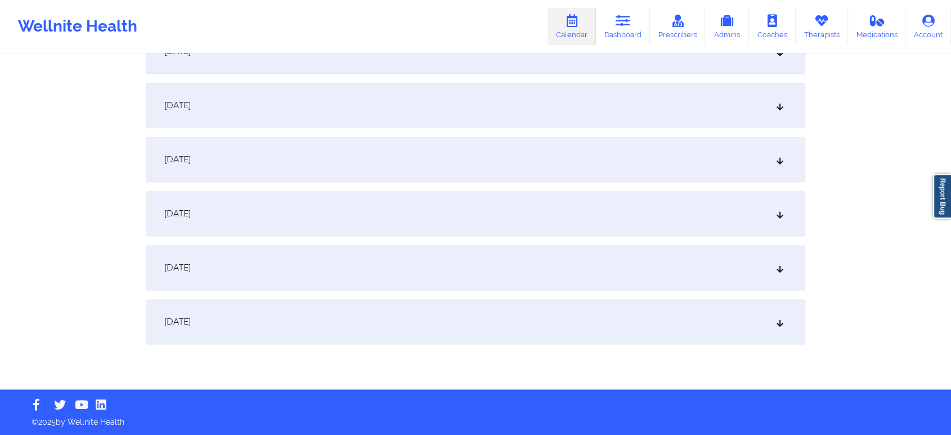
click at [635, 334] on div "[DATE]" at bounding box center [476, 321] width 660 height 45
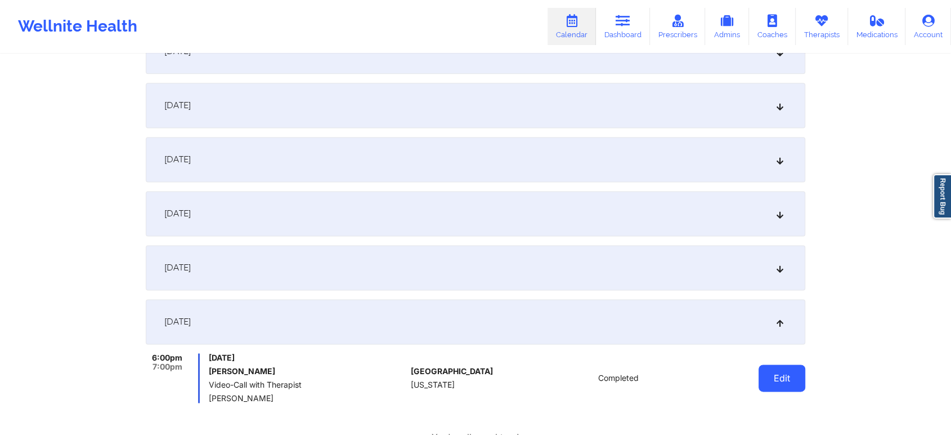
click at [792, 378] on button "Edit" at bounding box center [782, 377] width 47 height 27
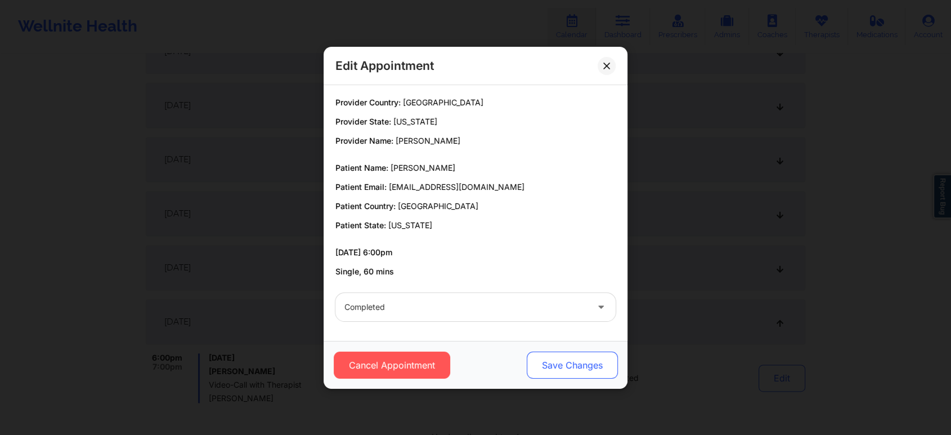
click at [552, 359] on button "Save Changes" at bounding box center [572, 364] width 91 height 27
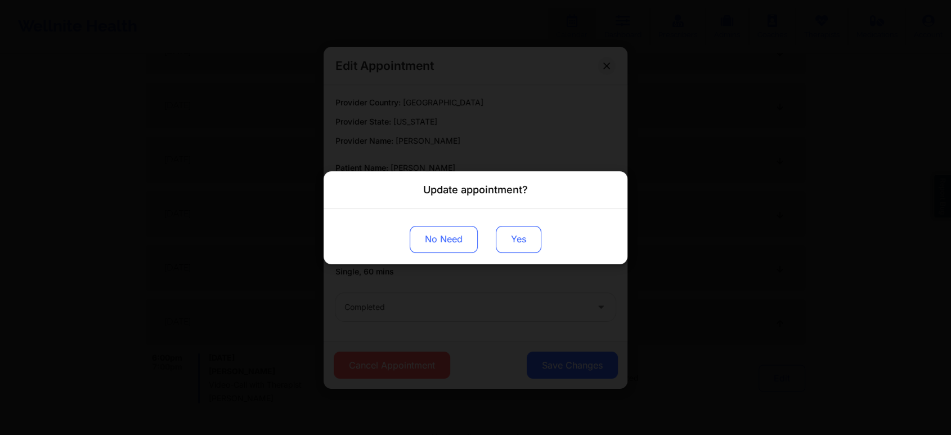
click at [524, 241] on button "Yes" at bounding box center [519, 238] width 46 height 27
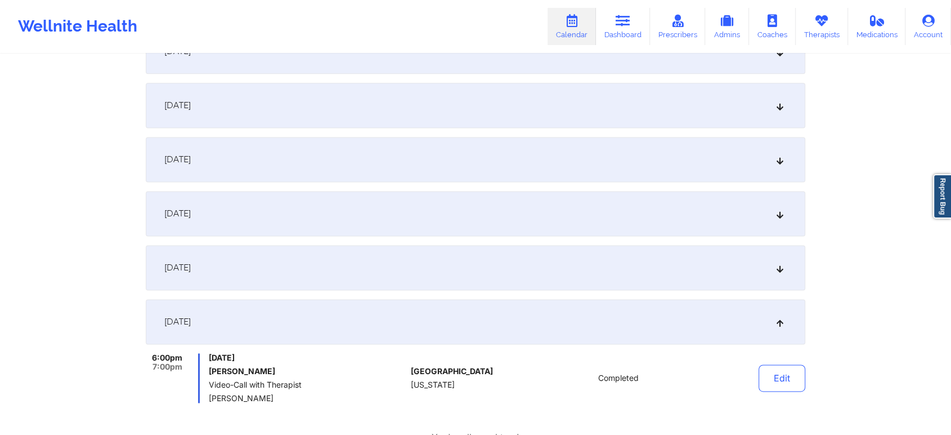
scroll to position [0, 0]
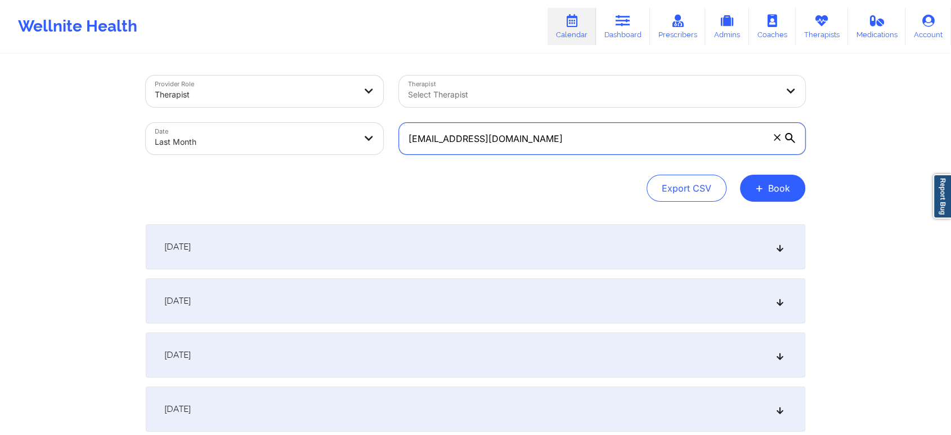
drag, startPoint x: 512, startPoint y: 149, endPoint x: 243, endPoint y: 91, distance: 275.1
click at [243, 91] on div "Provider Role Therapist Therapist Select Therapist Date Last Month [EMAIL_ADDRE…" at bounding box center [475, 115] width 675 height 95
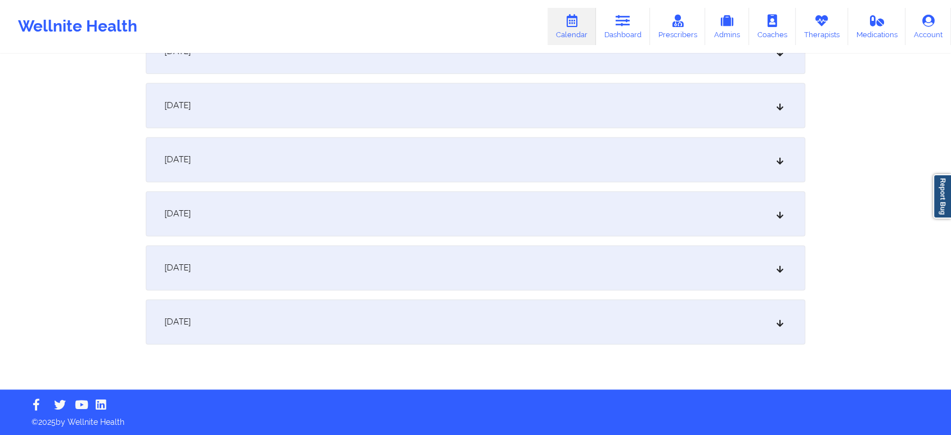
click at [613, 317] on div "[DATE]" at bounding box center [476, 321] width 660 height 45
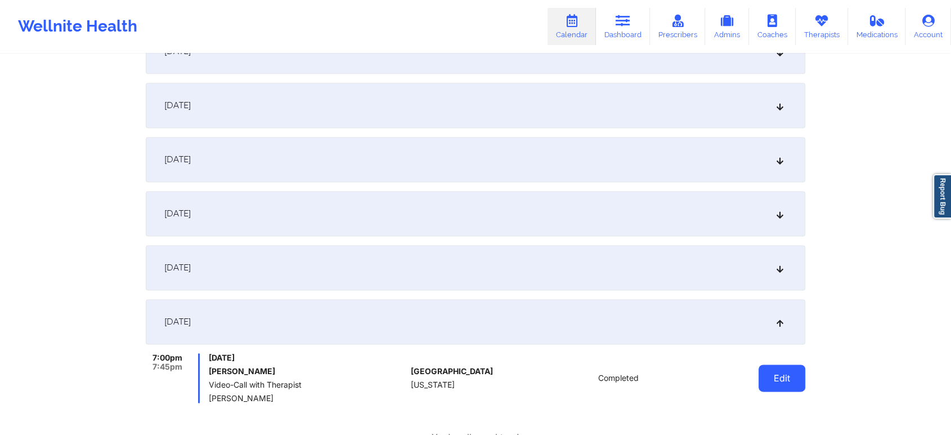
click at [797, 371] on button "Edit" at bounding box center [782, 377] width 47 height 27
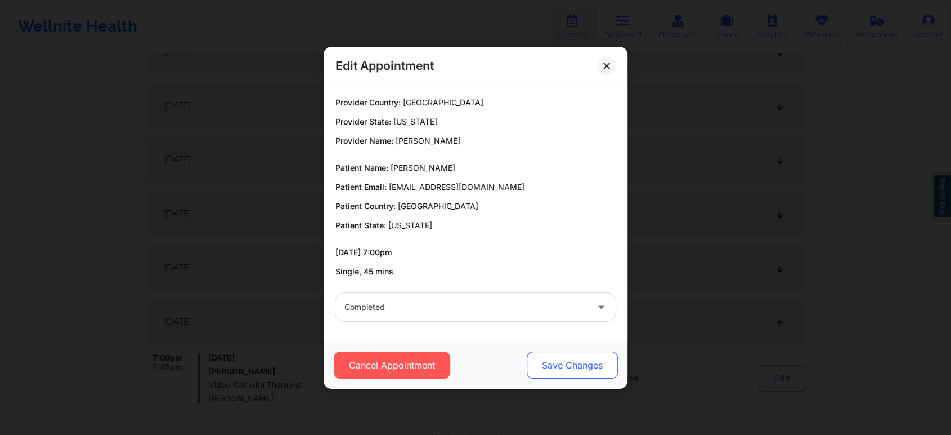
click at [591, 361] on button "Save Changes" at bounding box center [572, 364] width 91 height 27
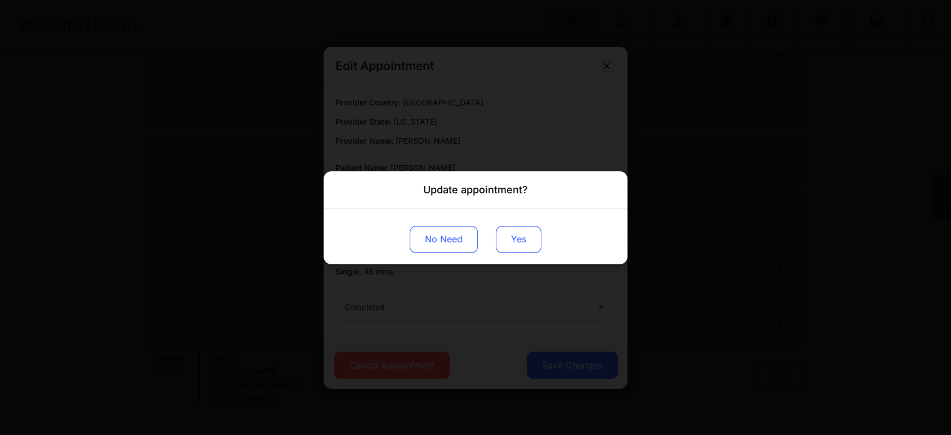
click at [504, 236] on button "Yes" at bounding box center [519, 238] width 46 height 27
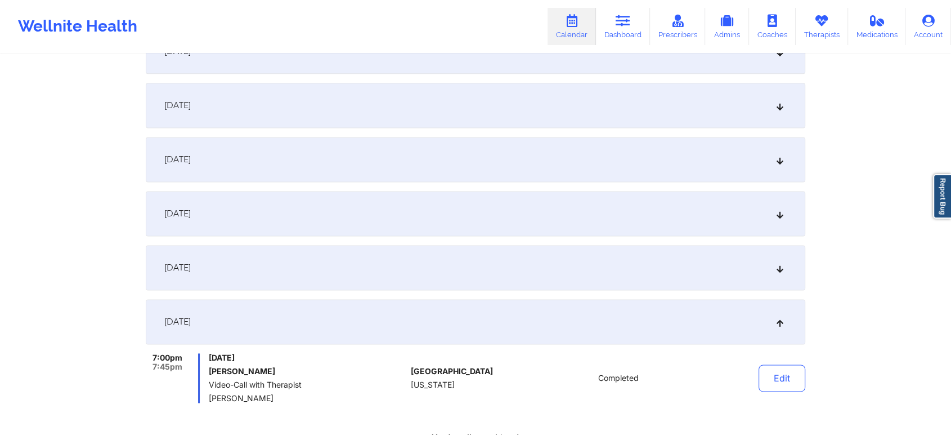
scroll to position [0, 0]
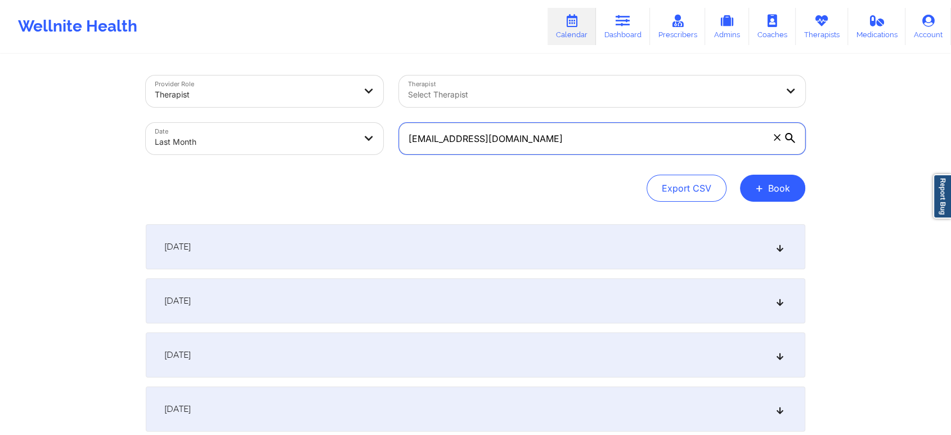
drag, startPoint x: 511, startPoint y: 146, endPoint x: 554, endPoint y: 149, distance: 43.4
click at [554, 149] on input "[EMAIL_ADDRESS][DOMAIN_NAME]" at bounding box center [602, 139] width 406 height 32
drag, startPoint x: 554, startPoint y: 149, endPoint x: 279, endPoint y: 118, distance: 277.5
click at [279, 118] on div "Provider Role Therapist Therapist Select Therapist Date Last Month [EMAIL_ADDRE…" at bounding box center [475, 115] width 675 height 95
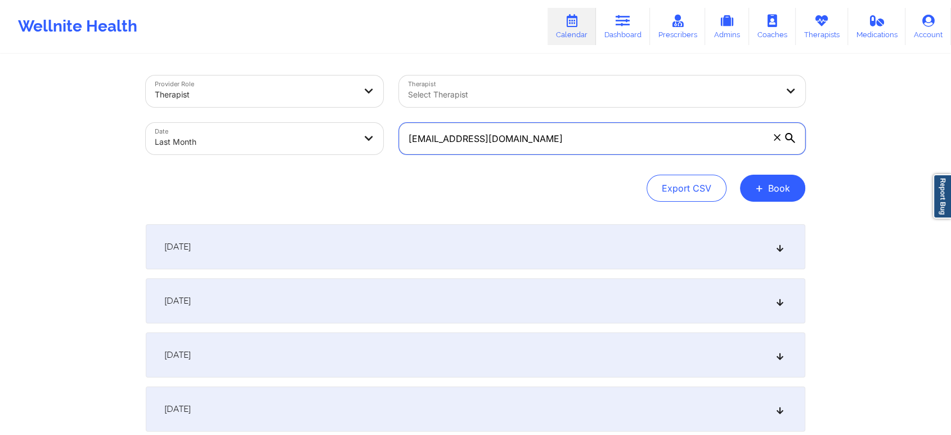
scroll to position [1492, 0]
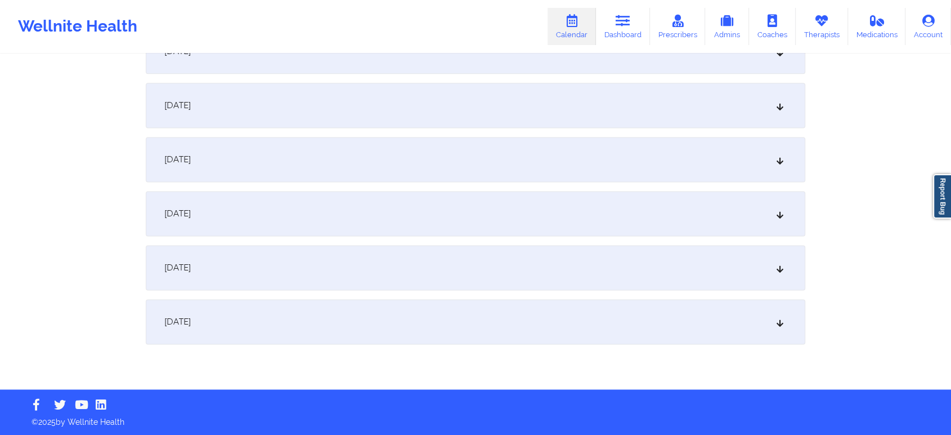
click at [761, 340] on div "[DATE]" at bounding box center [476, 321] width 660 height 45
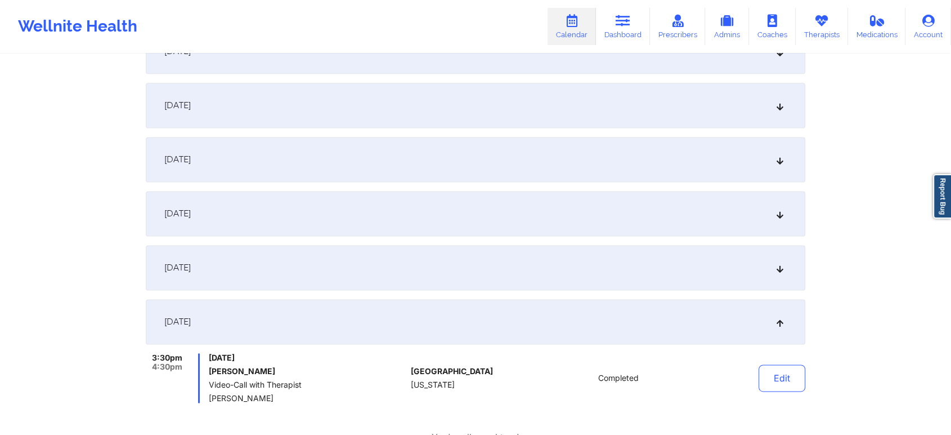
scroll to position [1620, 0]
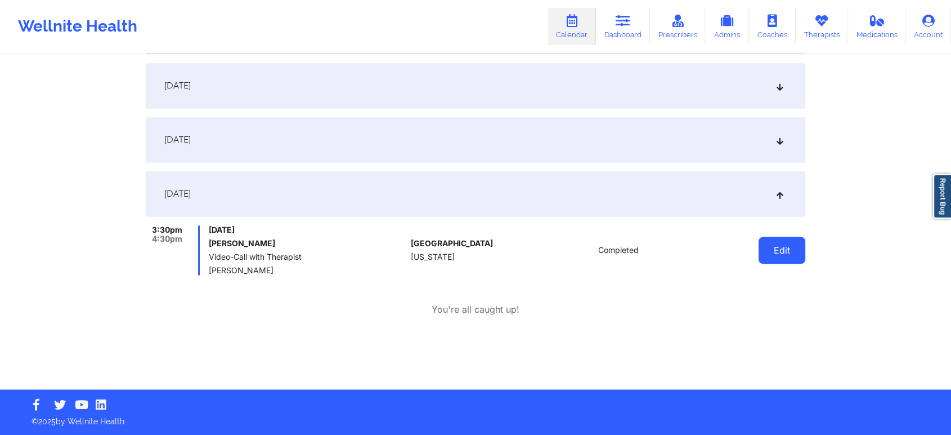
click at [785, 244] on button "Edit" at bounding box center [782, 249] width 47 height 27
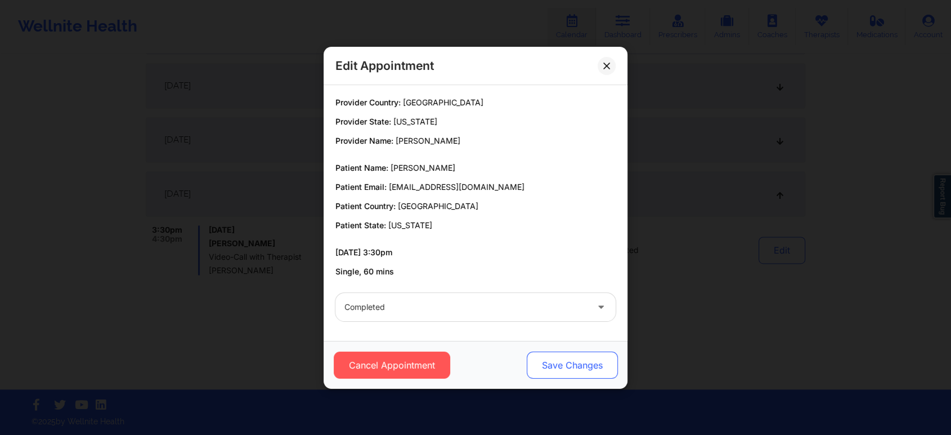
click at [540, 377] on button "Save Changes" at bounding box center [572, 364] width 91 height 27
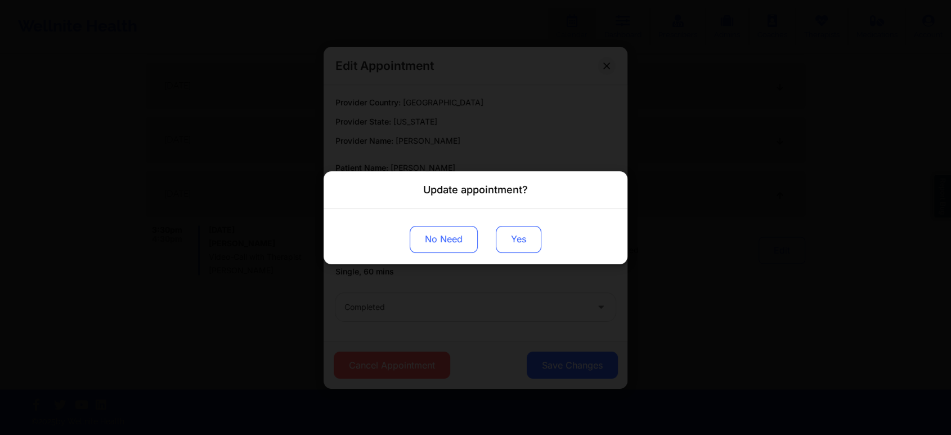
click at [519, 246] on button "Yes" at bounding box center [519, 238] width 46 height 27
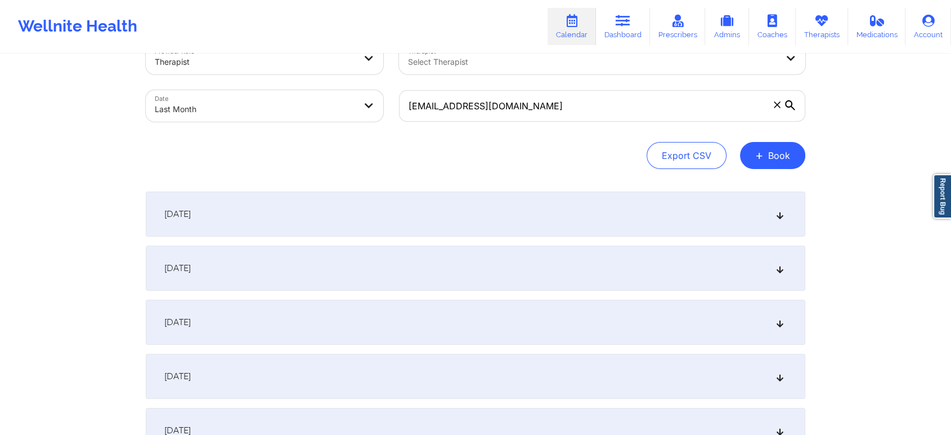
scroll to position [0, 0]
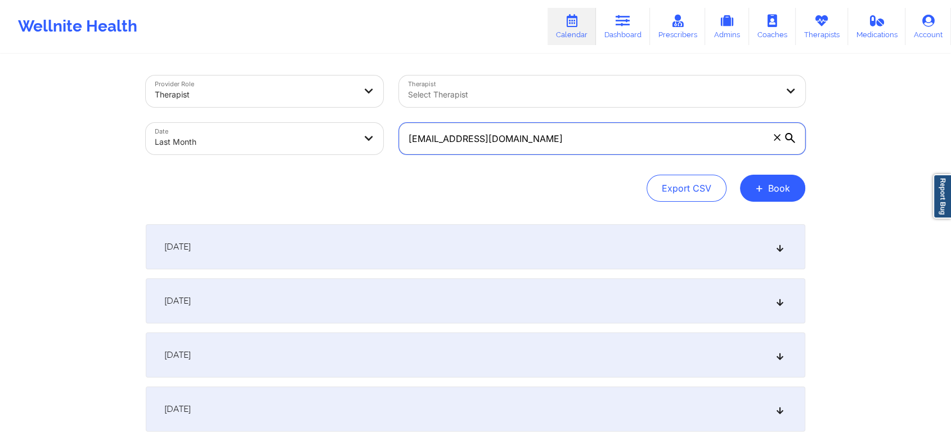
drag, startPoint x: 529, startPoint y: 144, endPoint x: 145, endPoint y: 60, distance: 393.4
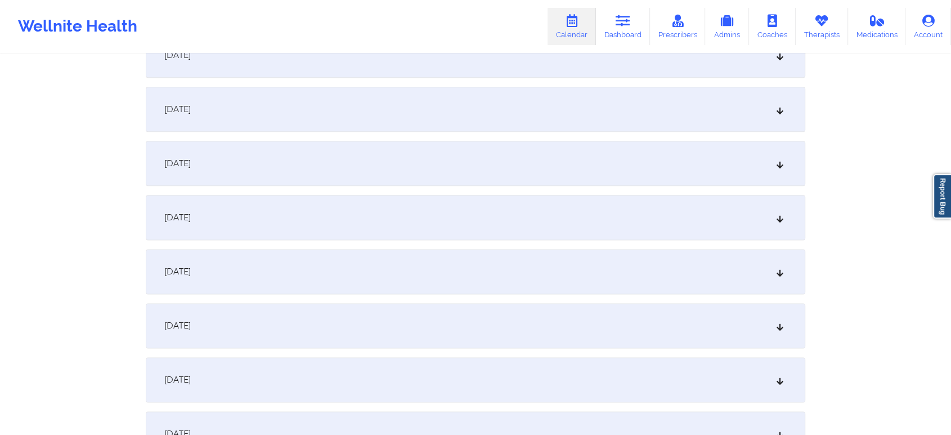
scroll to position [1492, 0]
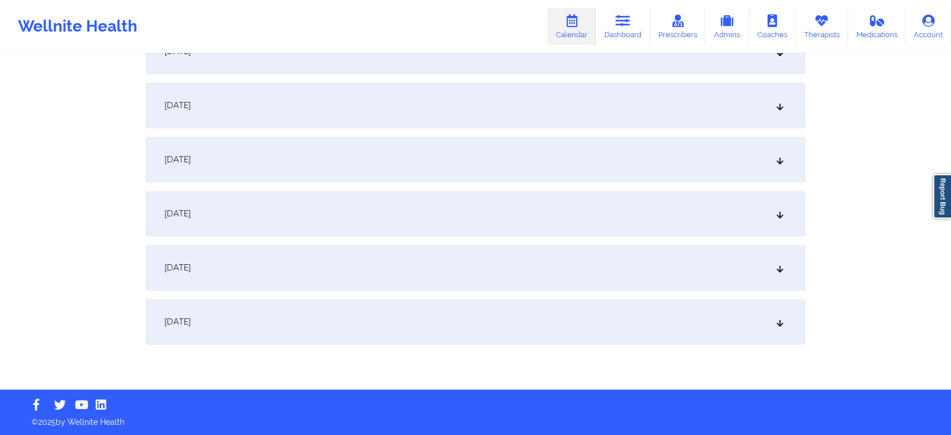
click at [741, 321] on div "[DATE]" at bounding box center [476, 321] width 660 height 45
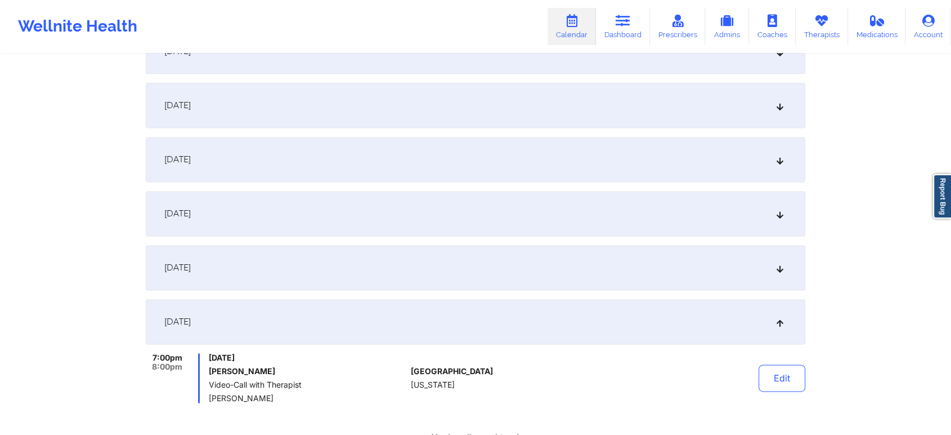
scroll to position [0, 0]
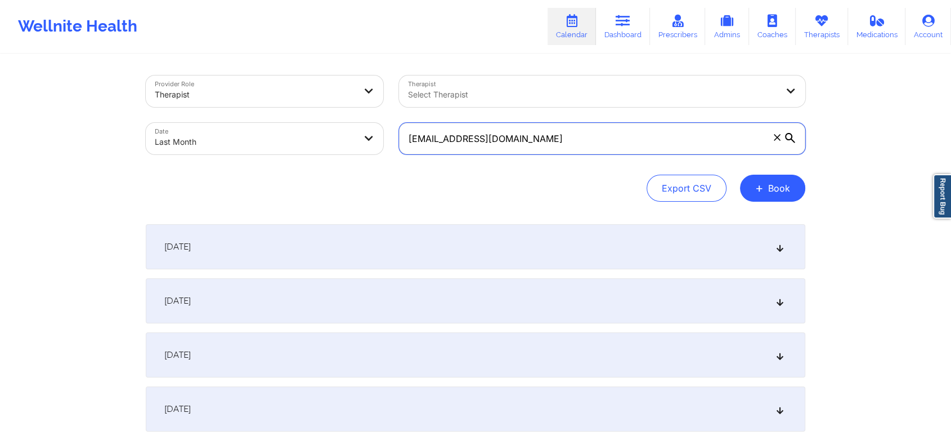
drag, startPoint x: 530, startPoint y: 129, endPoint x: 219, endPoint y: 102, distance: 312.5
click at [219, 102] on div "Provider Role Therapist Therapist Select Therapist Date Last Month [EMAIL_ADDRE…" at bounding box center [475, 115] width 675 height 95
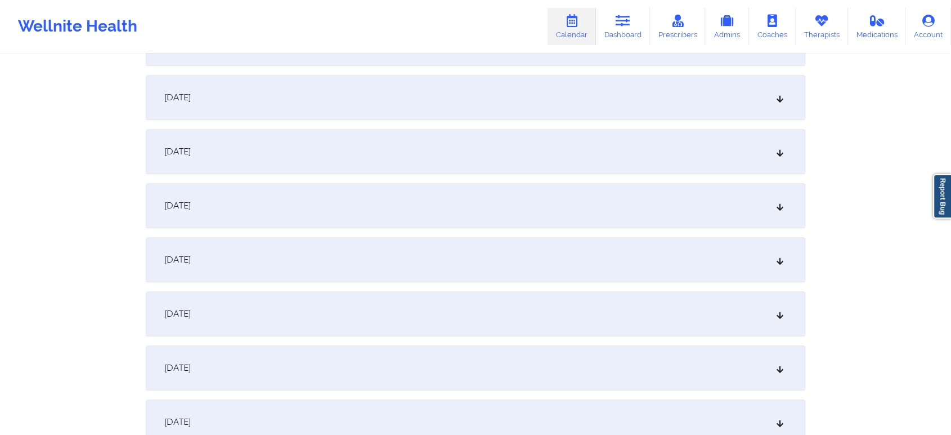
scroll to position [1492, 0]
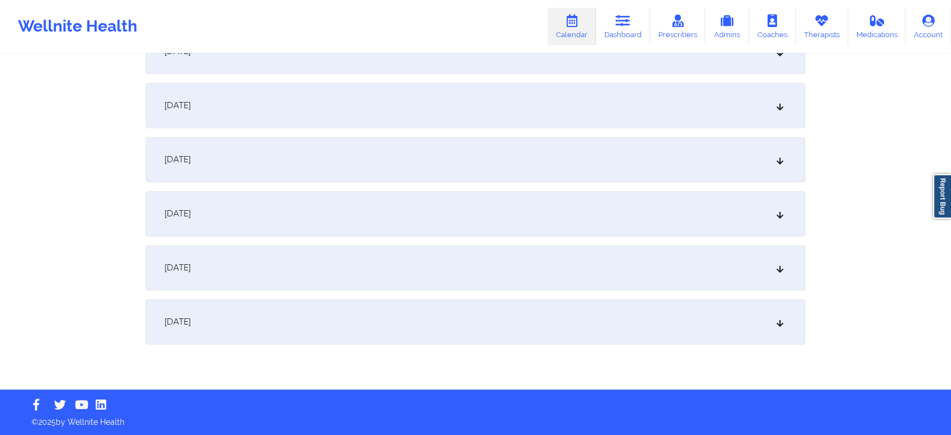
click at [635, 319] on div "[DATE]" at bounding box center [476, 321] width 660 height 45
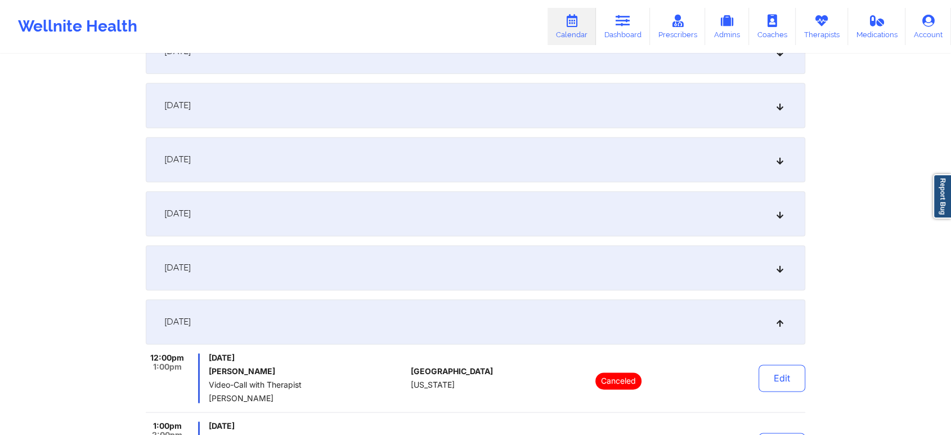
scroll to position [1688, 0]
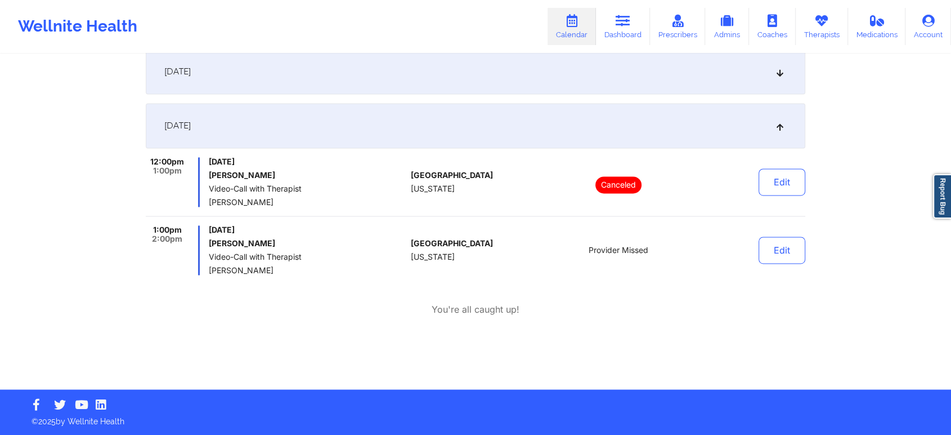
click at [768, 263] on div "Edit" at bounding box center [753, 250] width 104 height 50
click at [772, 260] on button "Edit" at bounding box center [782, 249] width 47 height 27
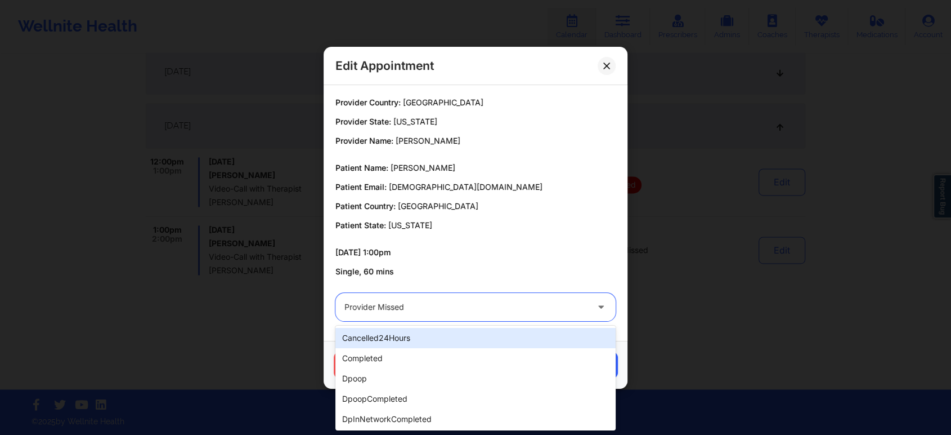
click at [484, 310] on div at bounding box center [465, 307] width 243 height 14
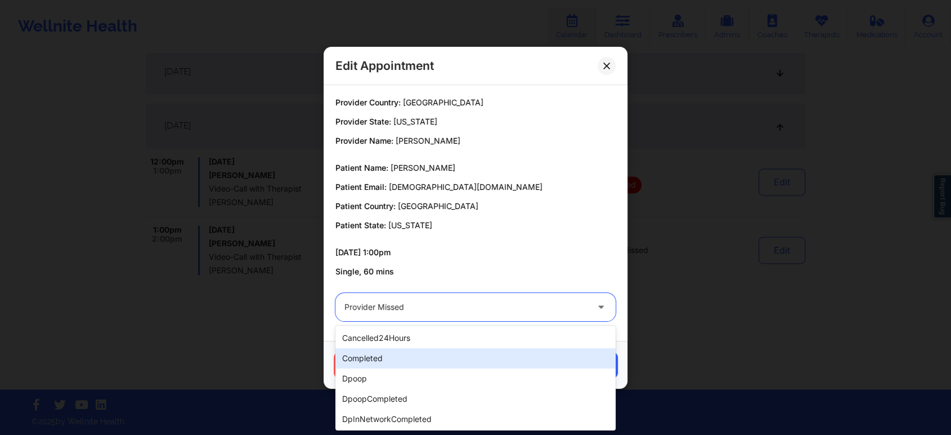
click at [397, 353] on div "completed" at bounding box center [475, 358] width 280 height 20
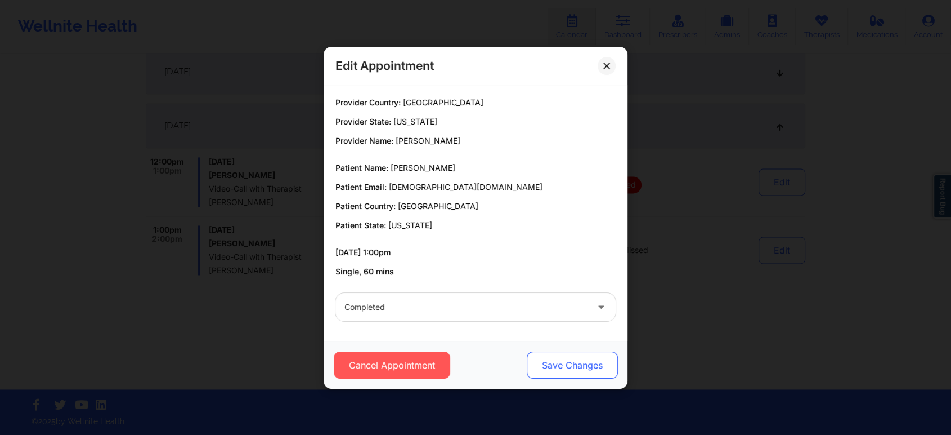
click at [568, 359] on button "Save Changes" at bounding box center [572, 364] width 91 height 27
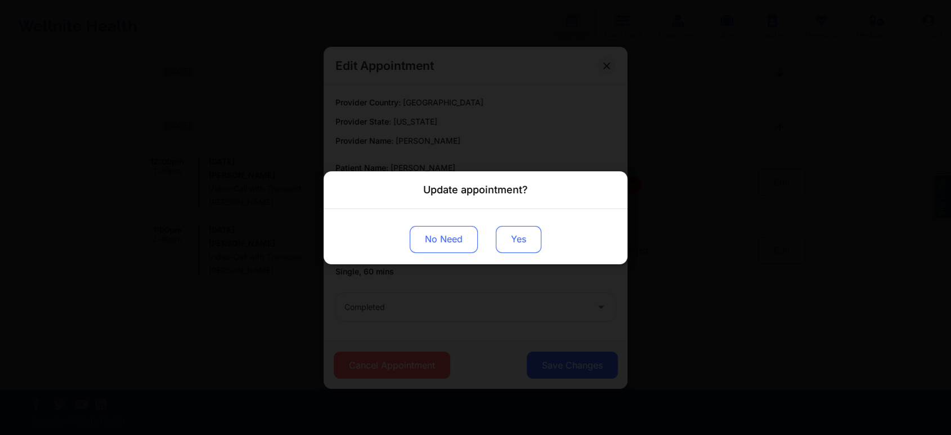
click at [516, 237] on button "Yes" at bounding box center [519, 238] width 46 height 27
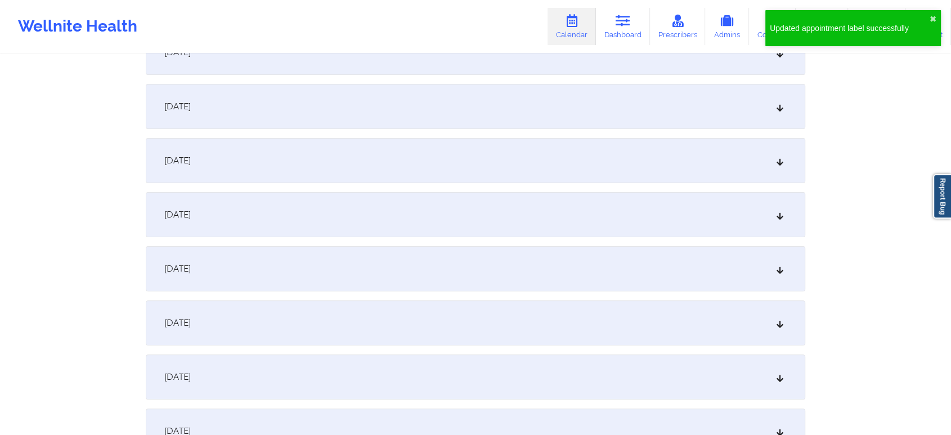
scroll to position [0, 0]
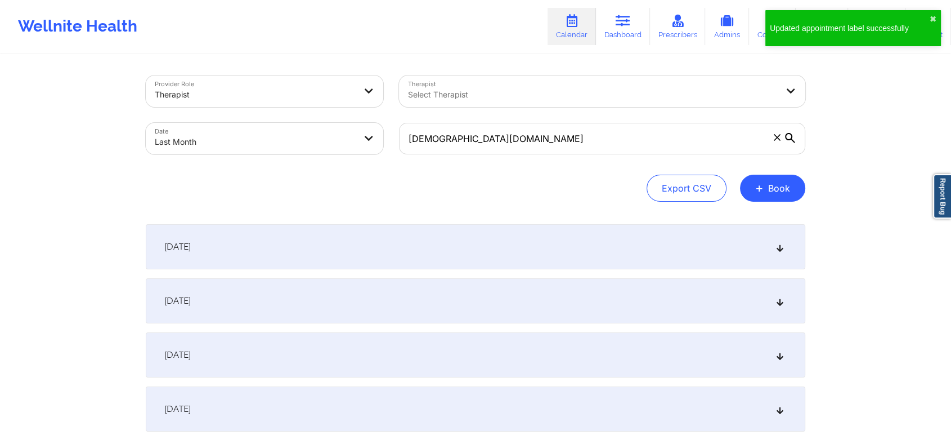
drag, startPoint x: 572, startPoint y: 159, endPoint x: 578, endPoint y: 133, distance: 27.0
click at [578, 133] on div "[DEMOGRAPHIC_DATA][DOMAIN_NAME]" at bounding box center [602, 138] width 422 height 47
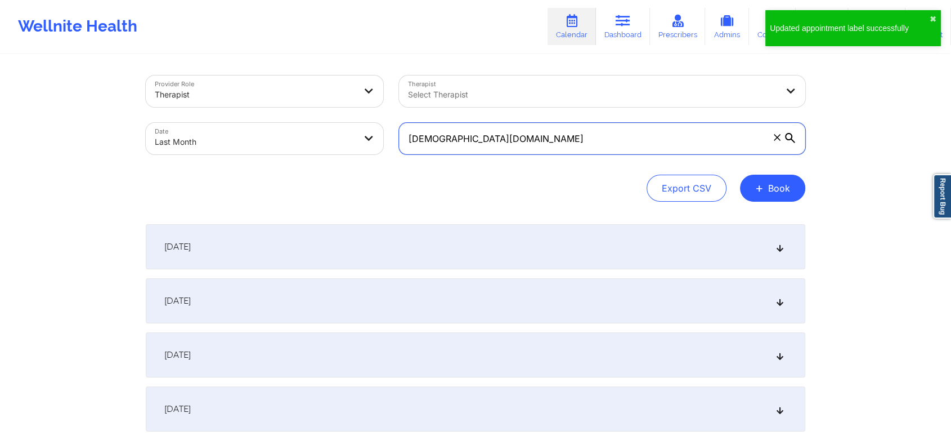
drag, startPoint x: 578, startPoint y: 133, endPoint x: 284, endPoint y: 66, distance: 301.9
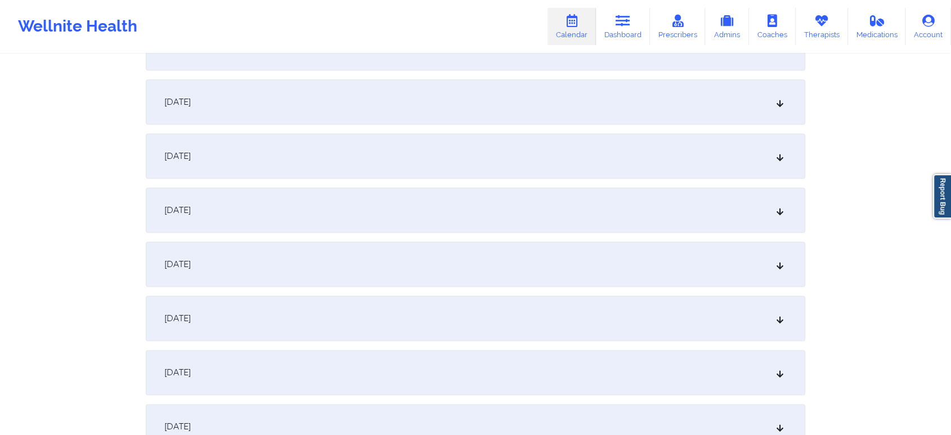
scroll to position [1492, 0]
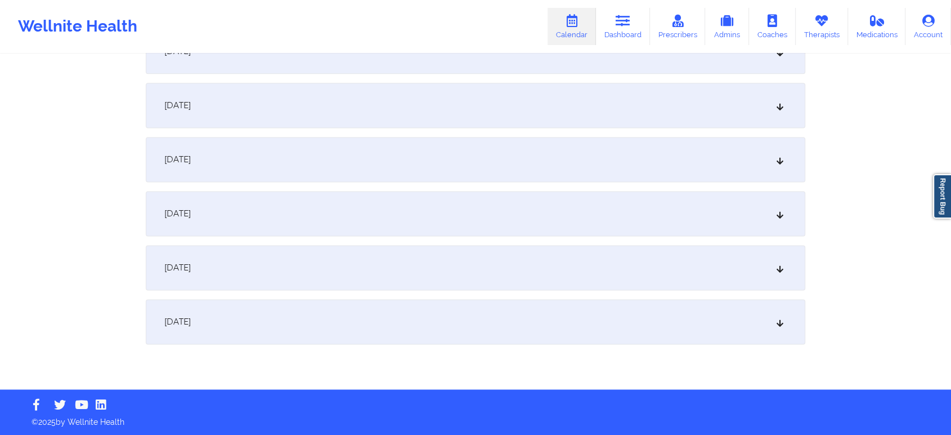
click at [662, 303] on div "[DATE]" at bounding box center [476, 321] width 660 height 45
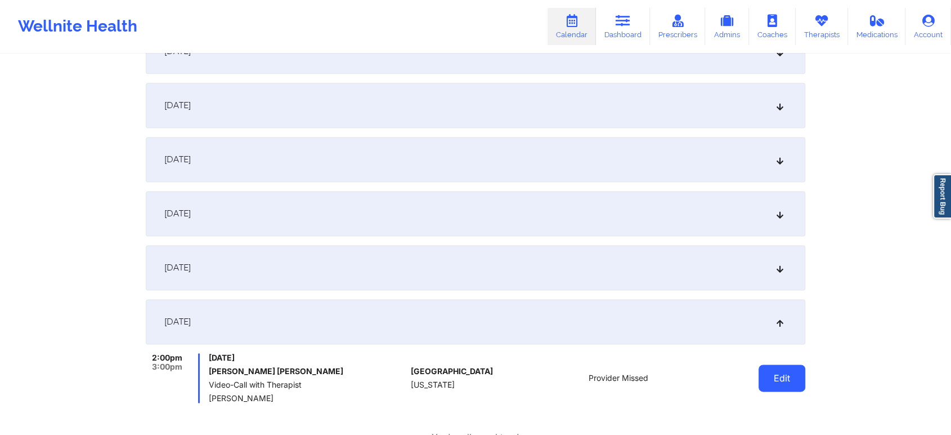
click at [783, 371] on button "Edit" at bounding box center [782, 377] width 47 height 27
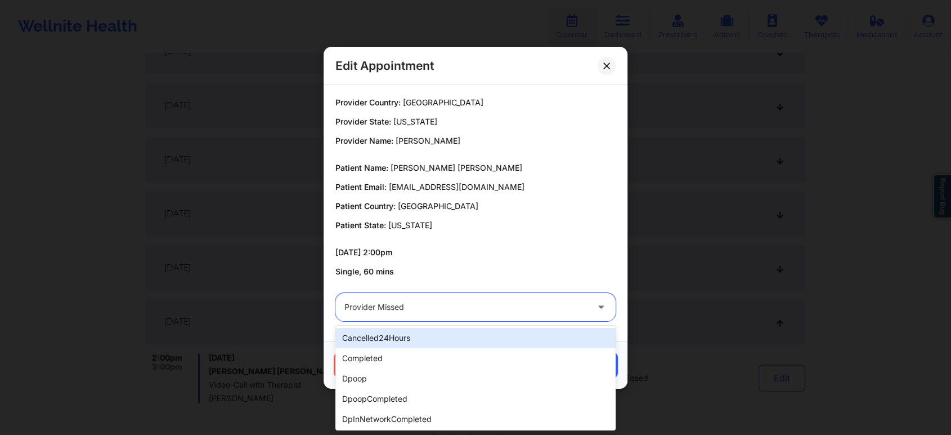
click at [414, 293] on div "Provider Missed" at bounding box center [465, 307] width 243 height 28
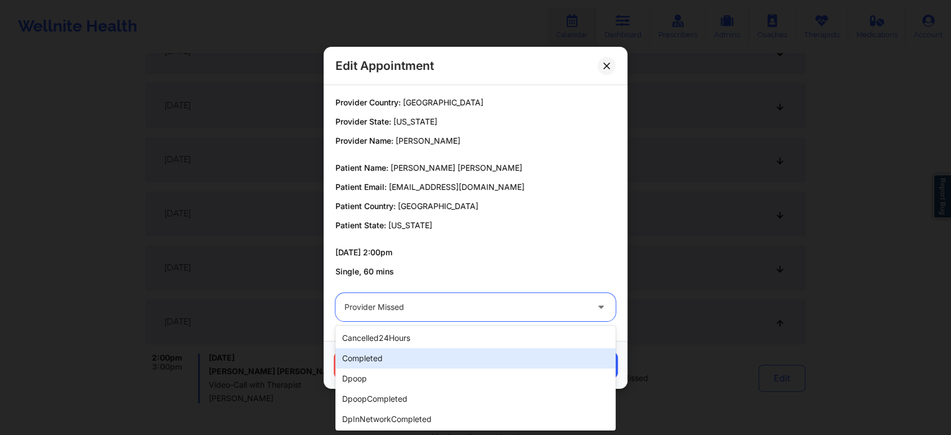
click at [367, 356] on div "completed" at bounding box center [475, 358] width 280 height 20
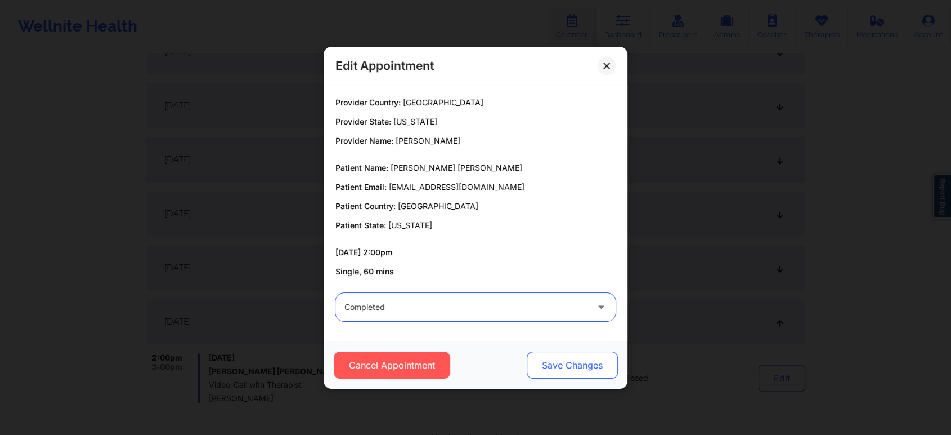
click at [575, 370] on button "Save Changes" at bounding box center [572, 364] width 91 height 27
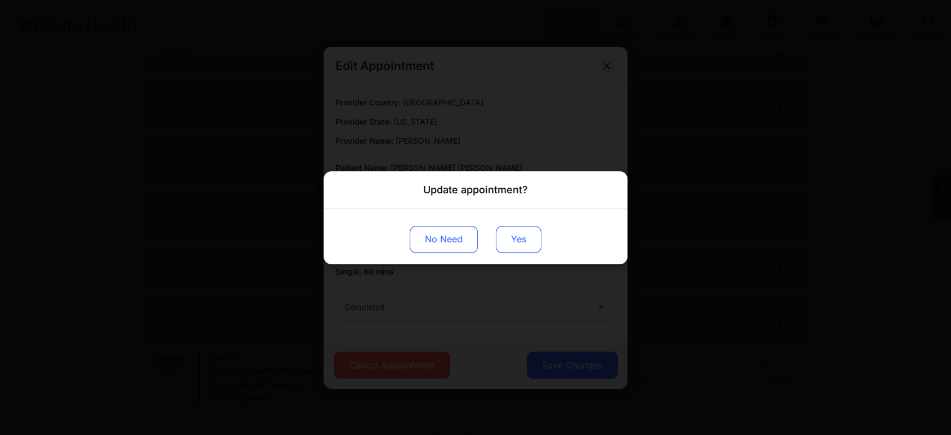
click at [513, 238] on button "Yes" at bounding box center [519, 238] width 46 height 27
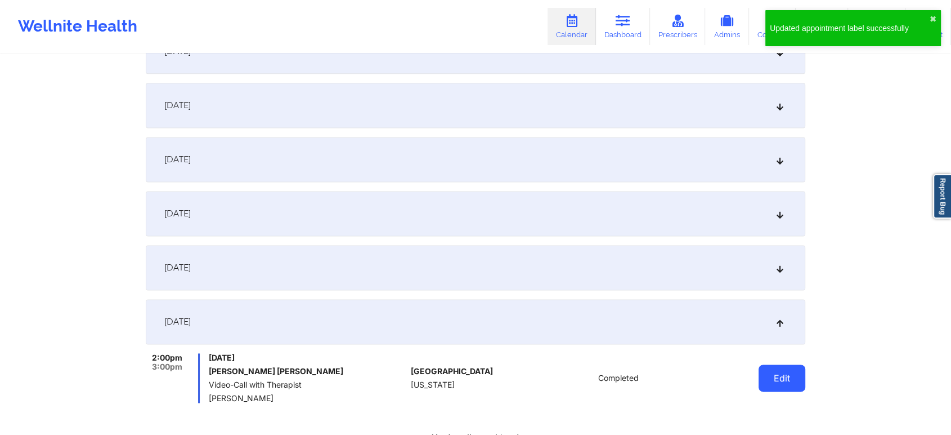
click at [769, 374] on button "Edit" at bounding box center [782, 377] width 47 height 27
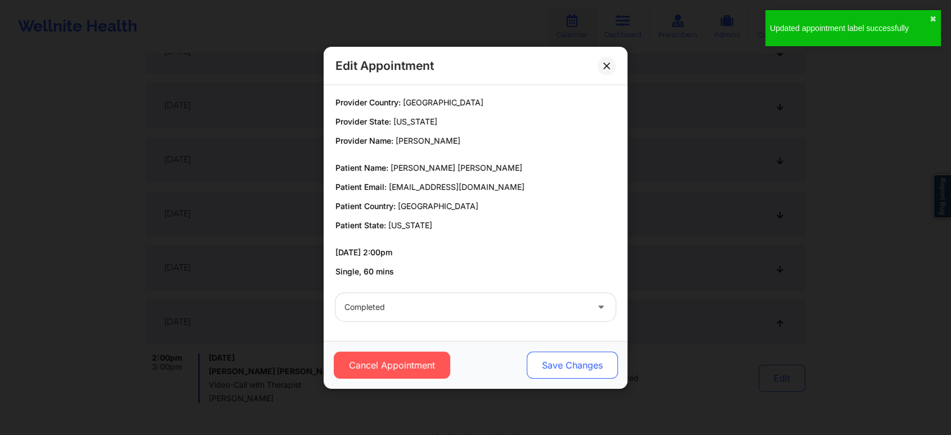
click at [562, 364] on button "Save Changes" at bounding box center [572, 364] width 91 height 27
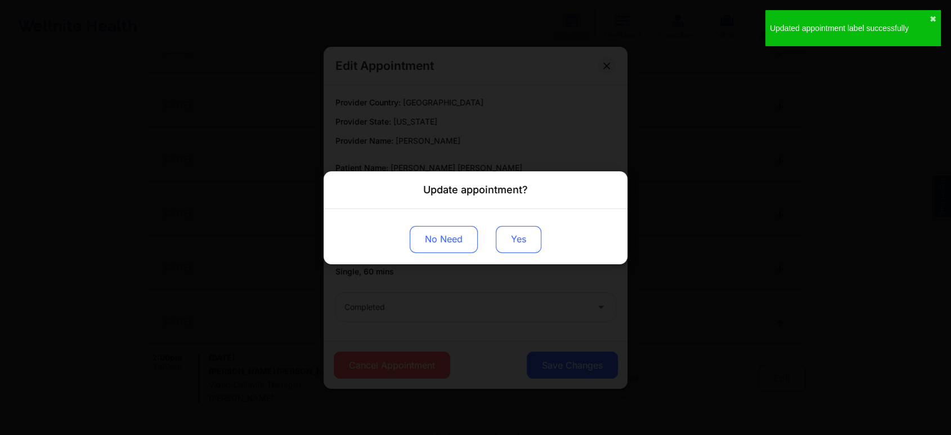
click at [511, 248] on button "Yes" at bounding box center [519, 238] width 46 height 27
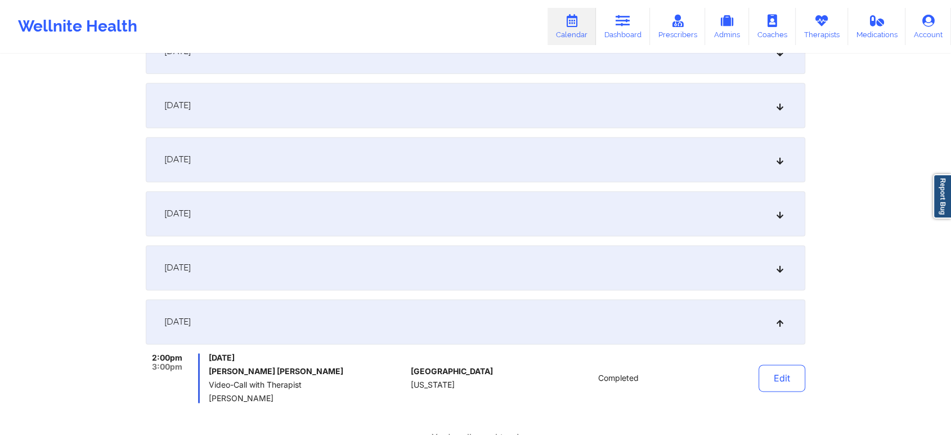
scroll to position [0, 0]
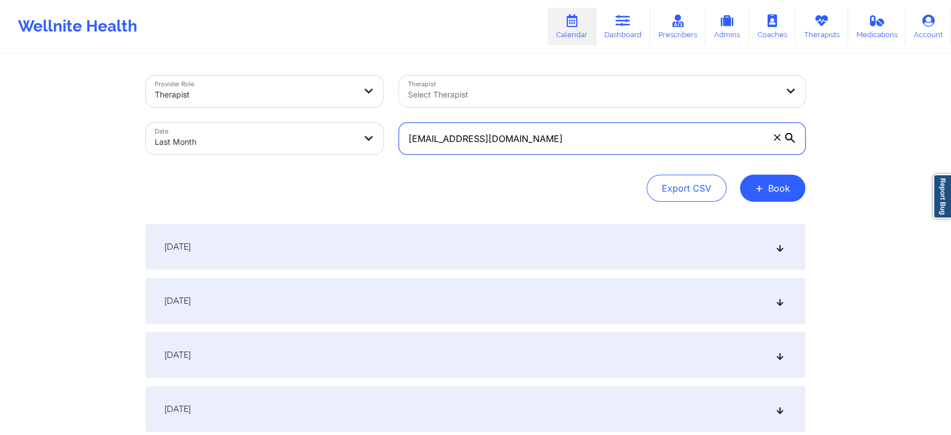
drag, startPoint x: 506, startPoint y: 141, endPoint x: 321, endPoint y: 129, distance: 185.0
click at [321, 129] on div "Provider Role Therapist Therapist Select Therapist Date Last Month [EMAIL_ADDRE…" at bounding box center [475, 115] width 675 height 95
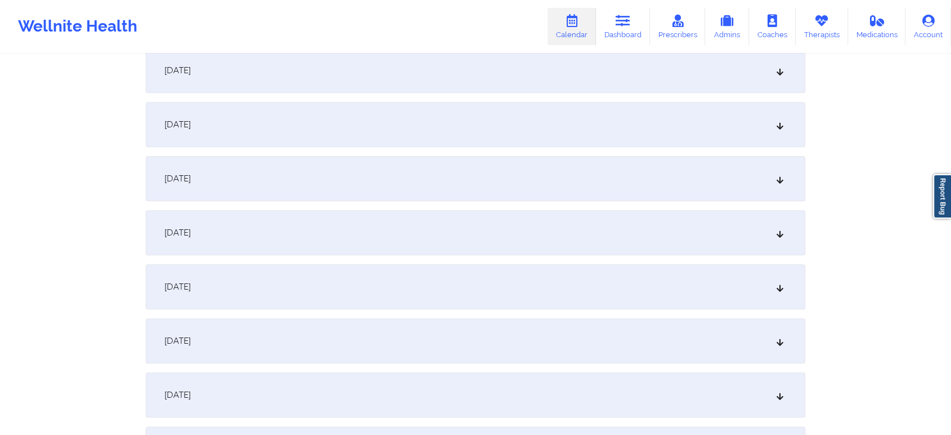
scroll to position [1492, 0]
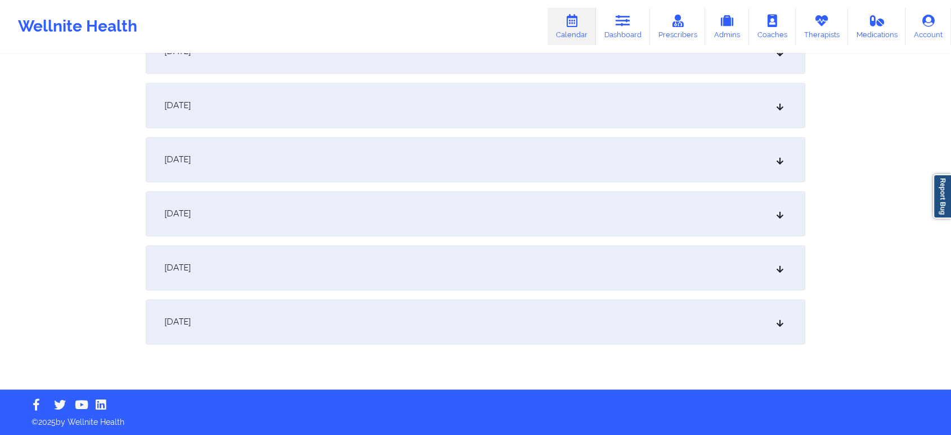
click at [652, 339] on div "[DATE]" at bounding box center [476, 321] width 660 height 45
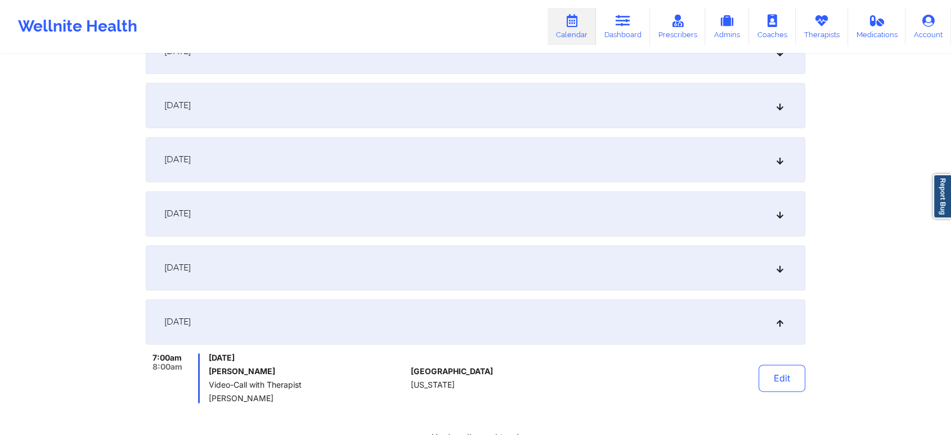
scroll to position [0, 0]
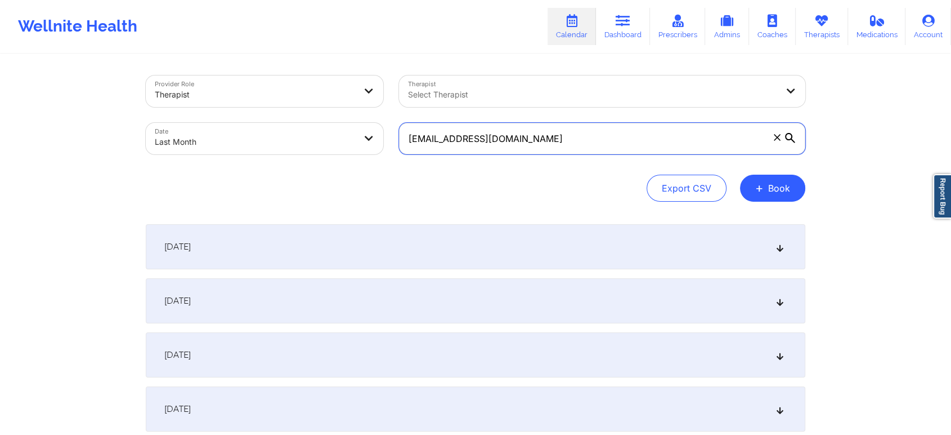
drag, startPoint x: 545, startPoint y: 135, endPoint x: 182, endPoint y: 99, distance: 364.8
click at [182, 99] on div "Provider Role Therapist Therapist Select Therapist Date Last Month [EMAIL_ADDRE…" at bounding box center [475, 115] width 675 height 95
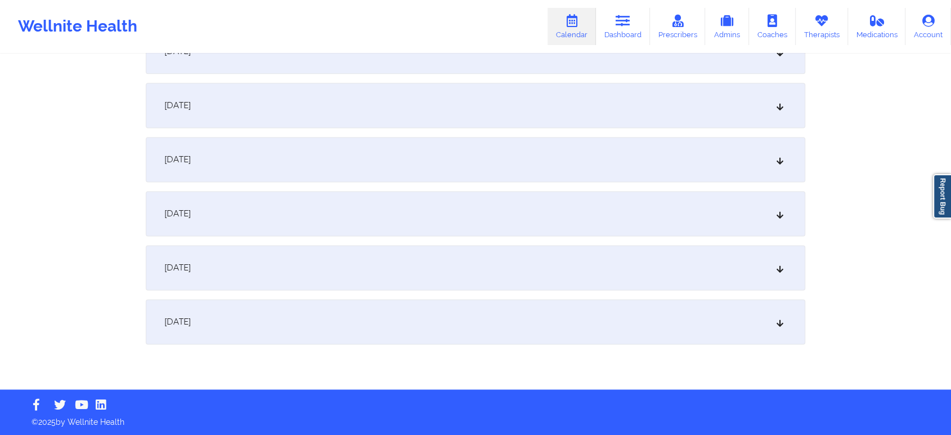
click at [633, 324] on div "[DATE]" at bounding box center [476, 321] width 660 height 45
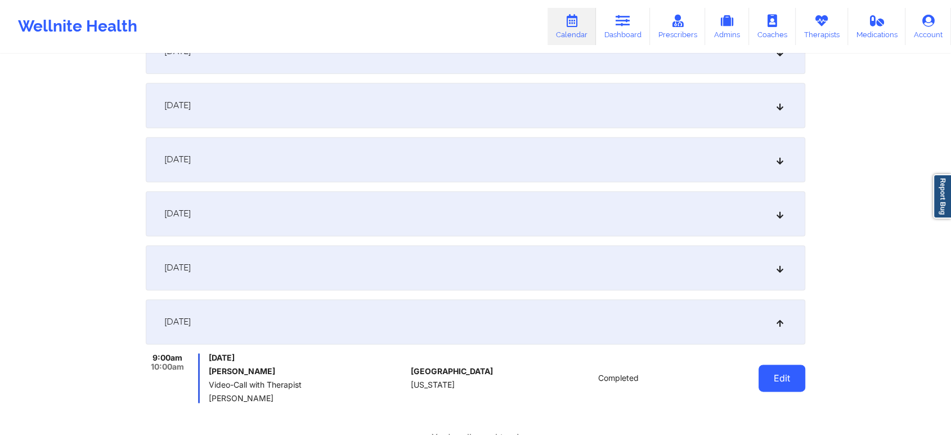
click at [786, 384] on button "Edit" at bounding box center [782, 377] width 47 height 27
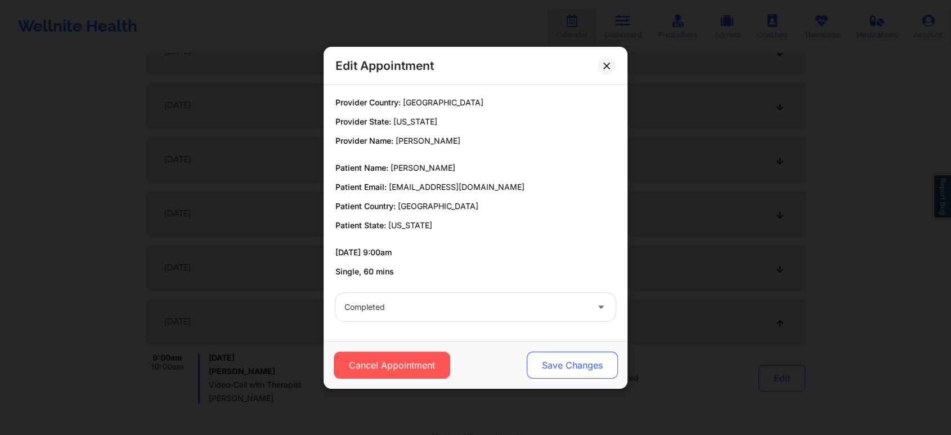
click at [563, 365] on button "Save Changes" at bounding box center [572, 364] width 91 height 27
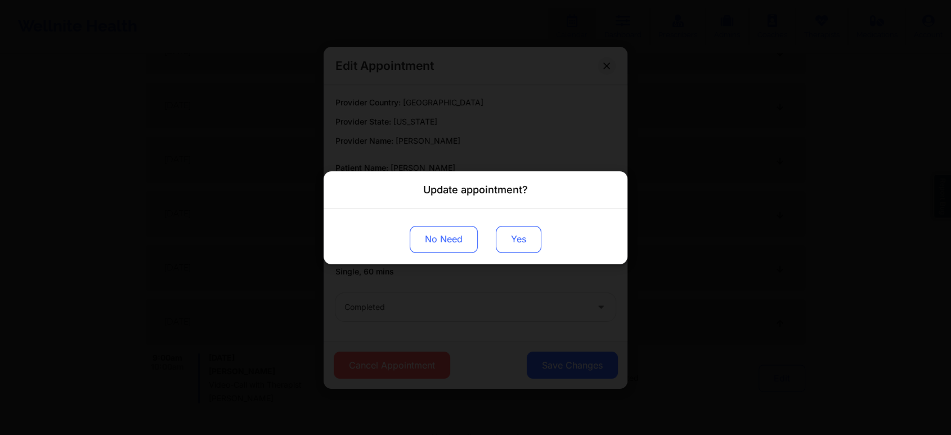
click at [512, 243] on button "Yes" at bounding box center [519, 238] width 46 height 27
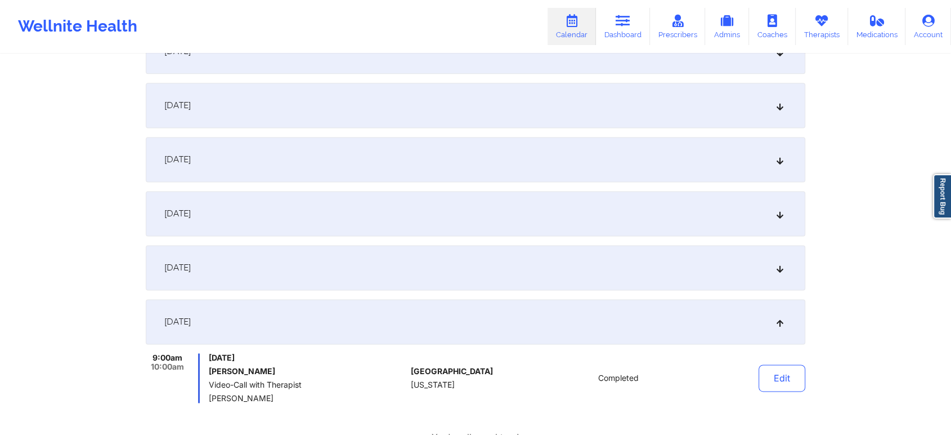
scroll to position [0, 0]
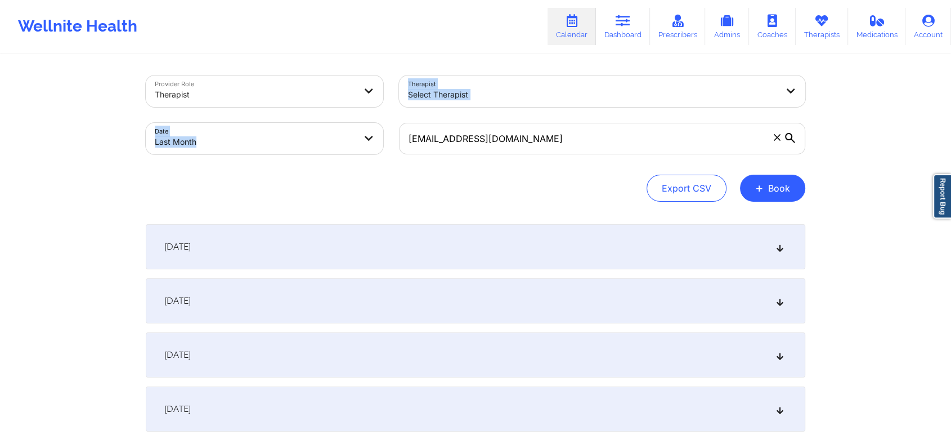
drag, startPoint x: 589, startPoint y: 156, endPoint x: 319, endPoint y: 105, distance: 274.4
click at [319, 105] on div "Provider Role Therapist Therapist Select Therapist Date Last Month [EMAIL_ADDRE…" at bounding box center [475, 115] width 675 height 95
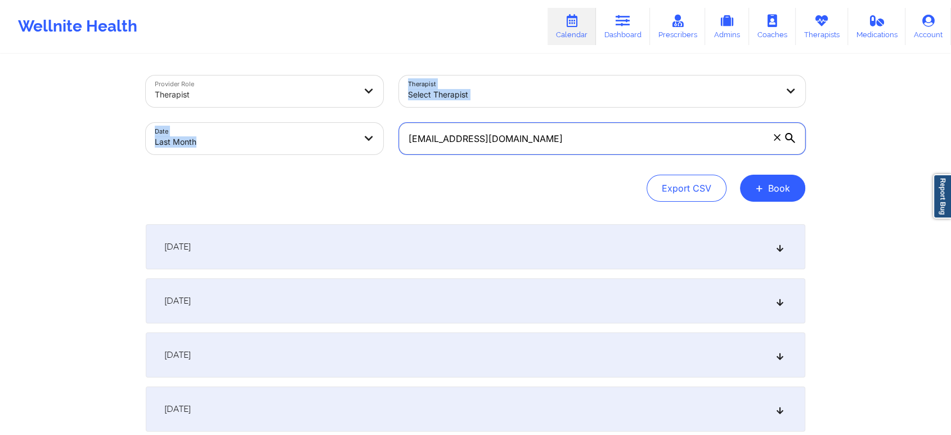
click at [572, 147] on input "[EMAIL_ADDRESS][DOMAIN_NAME]" at bounding box center [602, 139] width 406 height 32
drag, startPoint x: 572, startPoint y: 147, endPoint x: 362, endPoint y: 143, distance: 209.4
click at [362, 143] on div "Provider Role Therapist Therapist Select Therapist Date Last Month [EMAIL_ADDRE…" at bounding box center [475, 115] width 675 height 95
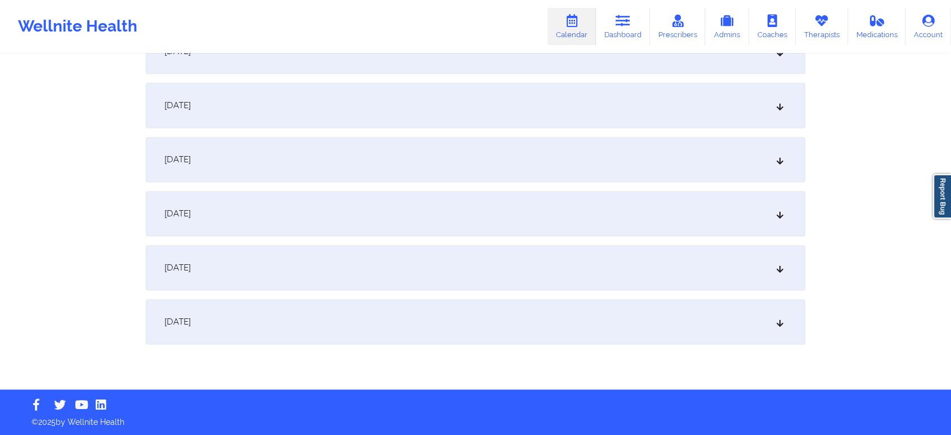
click at [622, 318] on div "[DATE]" at bounding box center [476, 321] width 660 height 45
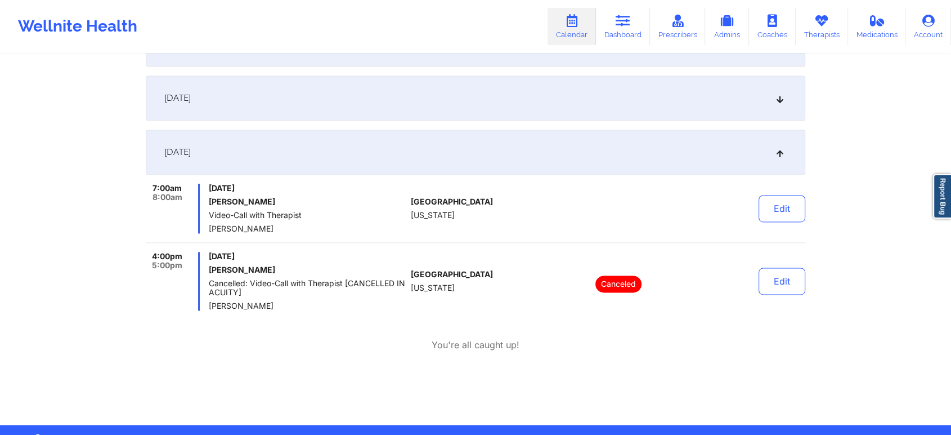
scroll to position [0, 0]
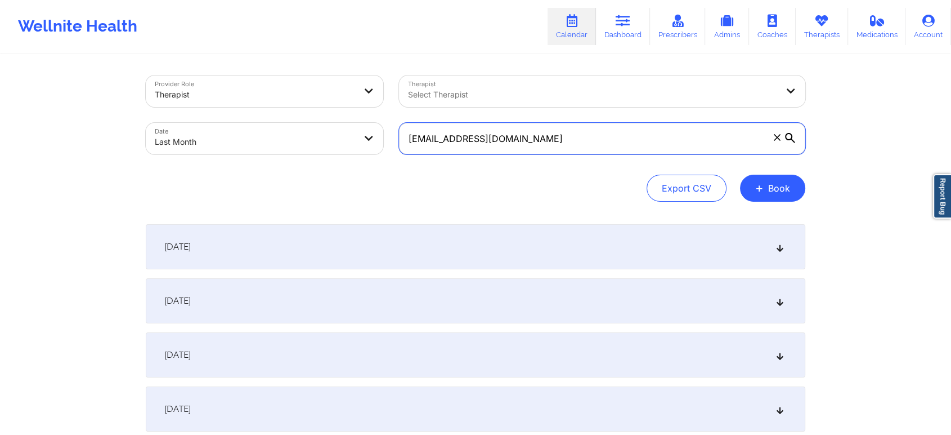
drag, startPoint x: 629, startPoint y: 127, endPoint x: 320, endPoint y: 96, distance: 311.1
click at [320, 96] on div "Provider Role Therapist Therapist Select Therapist Date Last Month [EMAIL_ADDRE…" at bounding box center [475, 115] width 675 height 95
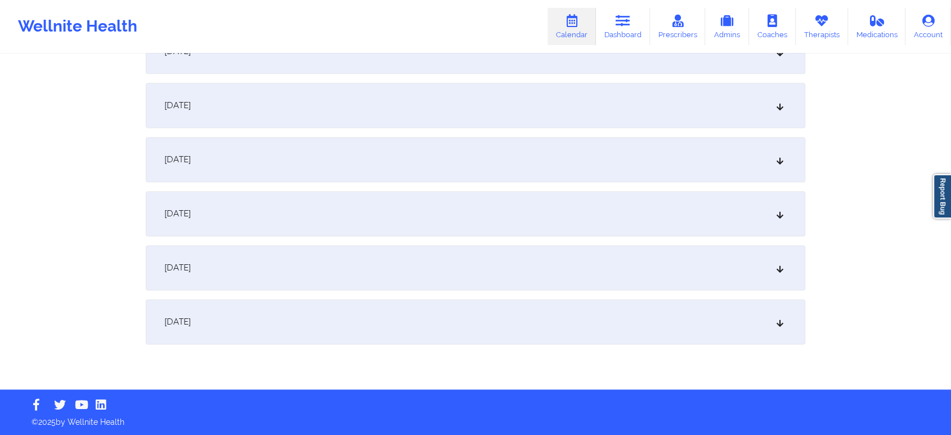
click at [689, 326] on div "[DATE]" at bounding box center [476, 321] width 660 height 45
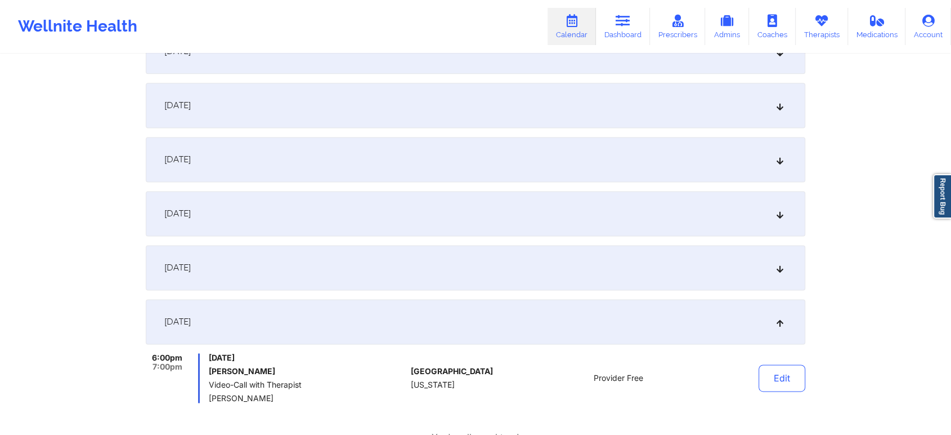
click at [536, 268] on div "[DATE]" at bounding box center [476, 267] width 660 height 45
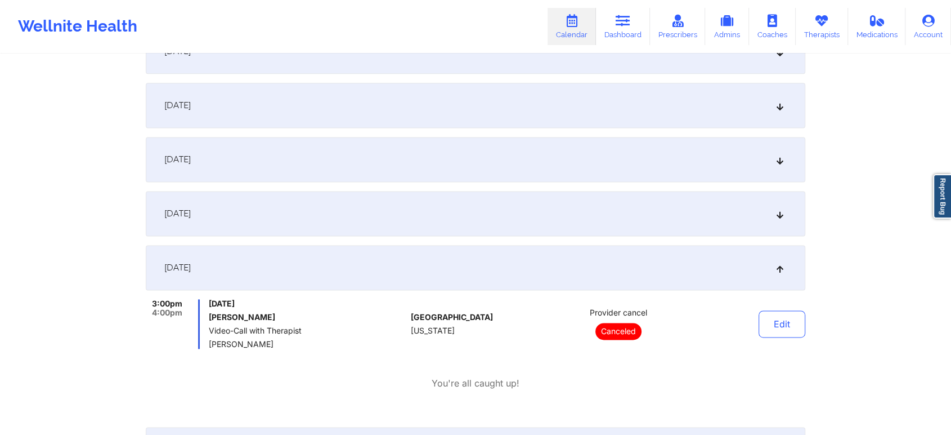
click at [593, 203] on div "[DATE]" at bounding box center [476, 213] width 660 height 45
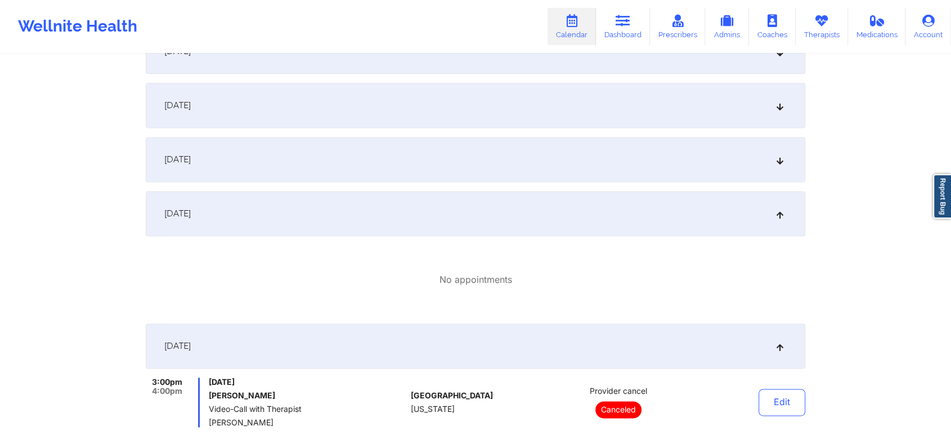
scroll to position [1825, 0]
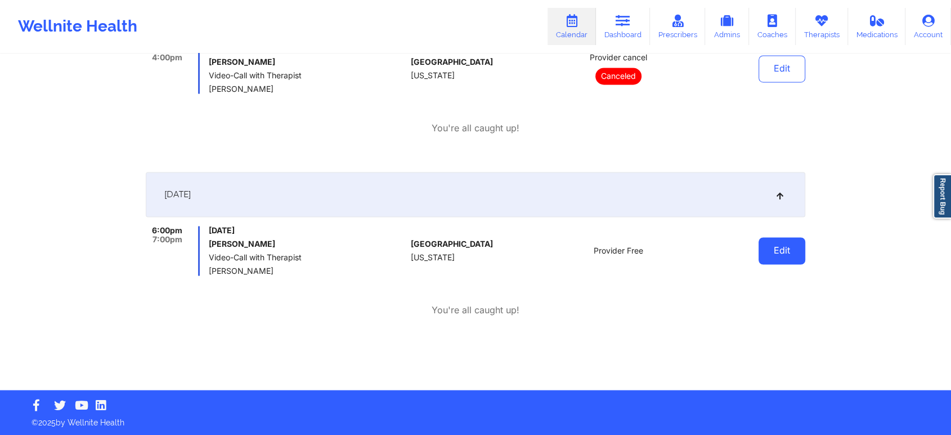
click at [781, 259] on button "Edit" at bounding box center [782, 250] width 47 height 27
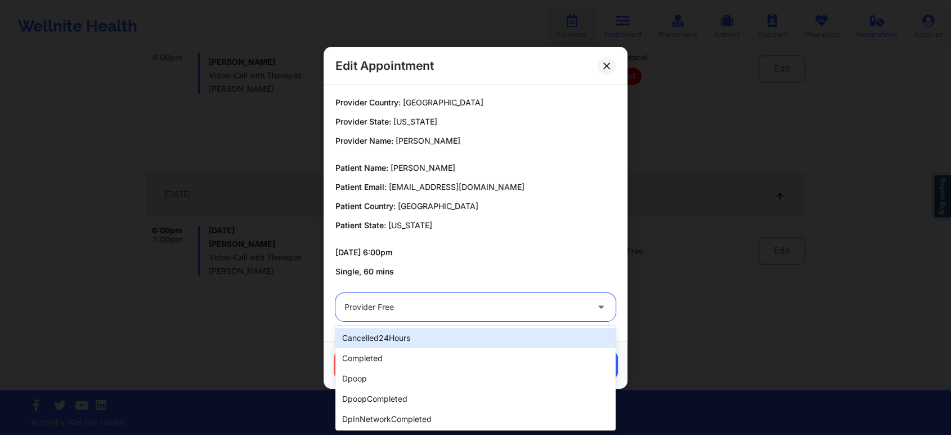
click at [528, 310] on div at bounding box center [465, 307] width 243 height 14
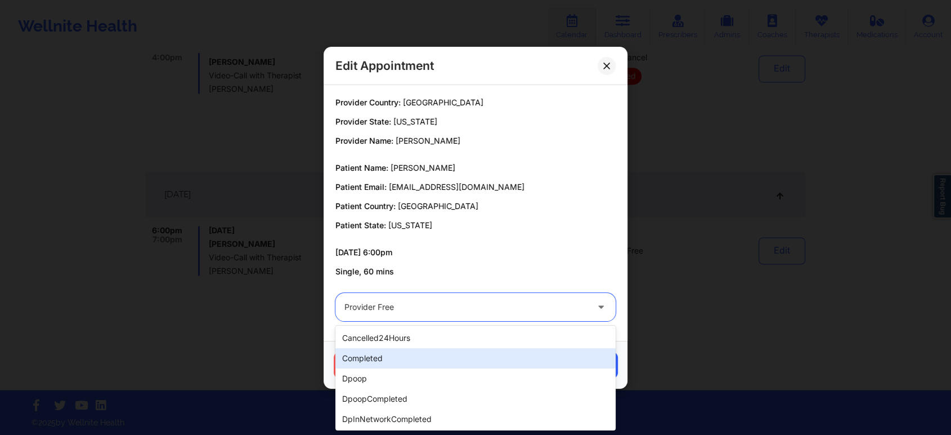
drag, startPoint x: 473, startPoint y: 346, endPoint x: 455, endPoint y: 351, distance: 18.9
click at [455, 351] on div "cancelled24Hours completed dpoop dpoopCompleted dpInNetworkCompleted freeNoShow…" at bounding box center [475, 377] width 280 height 105
click at [455, 351] on div "completed" at bounding box center [475, 358] width 280 height 20
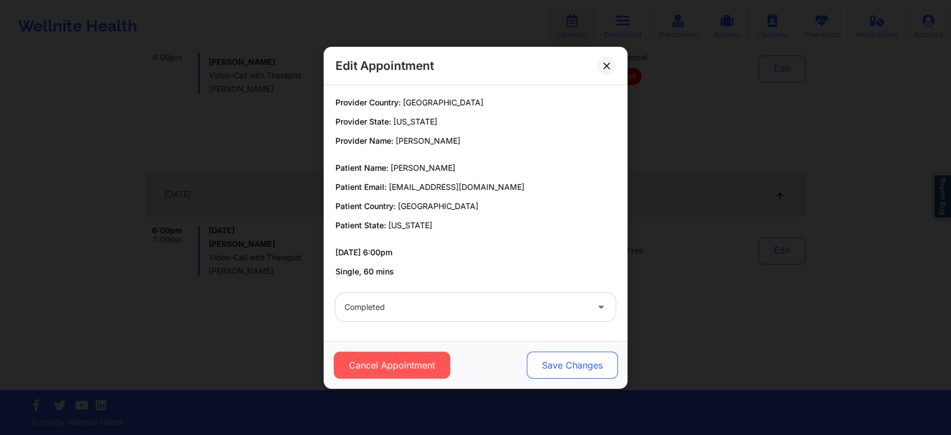
click at [569, 371] on button "Save Changes" at bounding box center [572, 364] width 91 height 27
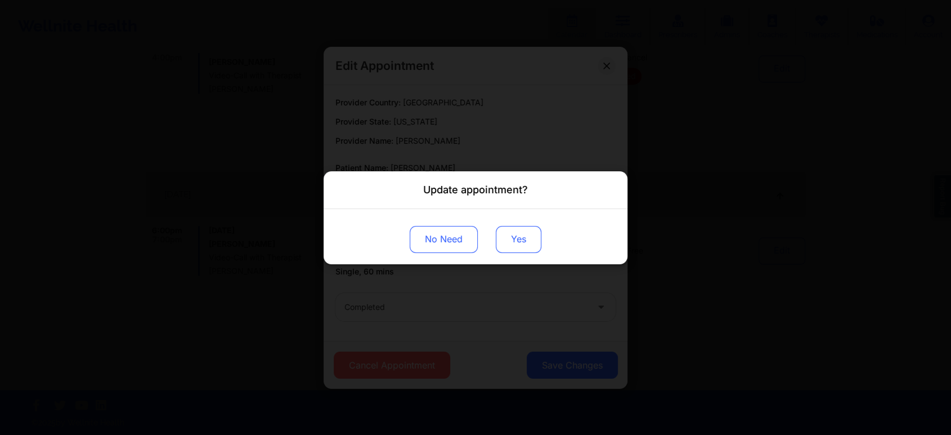
click at [524, 242] on button "Yes" at bounding box center [519, 238] width 46 height 27
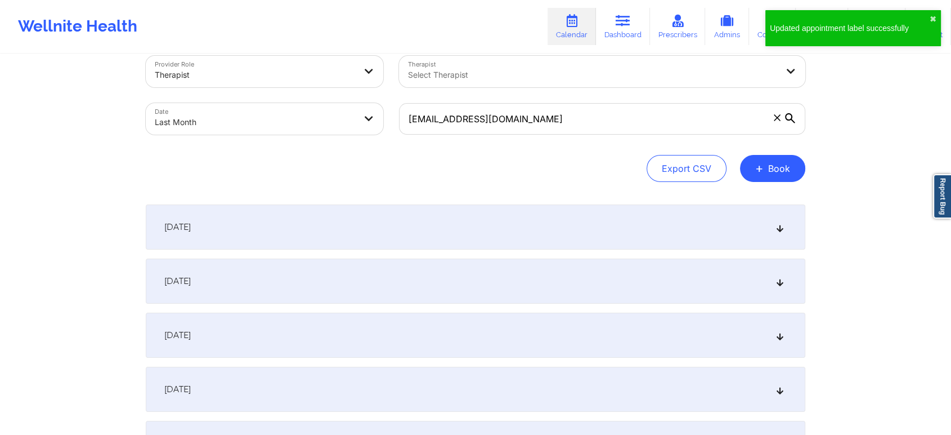
scroll to position [9, 0]
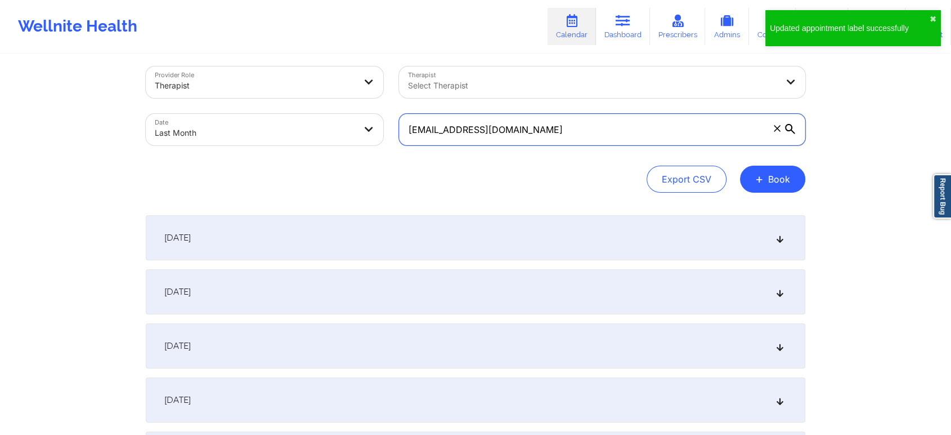
drag, startPoint x: 562, startPoint y: 136, endPoint x: 308, endPoint y: 98, distance: 256.1
click at [308, 98] on div "Provider Role Therapist Therapist Select Therapist Date Last Month [EMAIL_ADDRE…" at bounding box center [475, 106] width 675 height 95
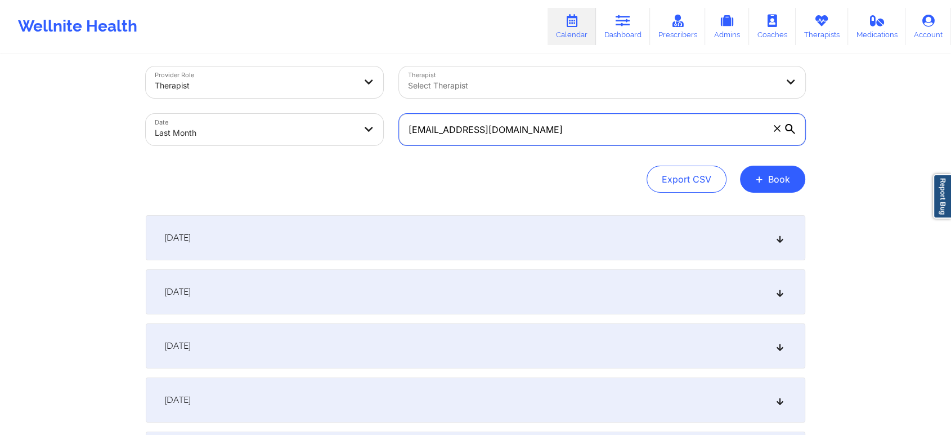
scroll to position [1492, 0]
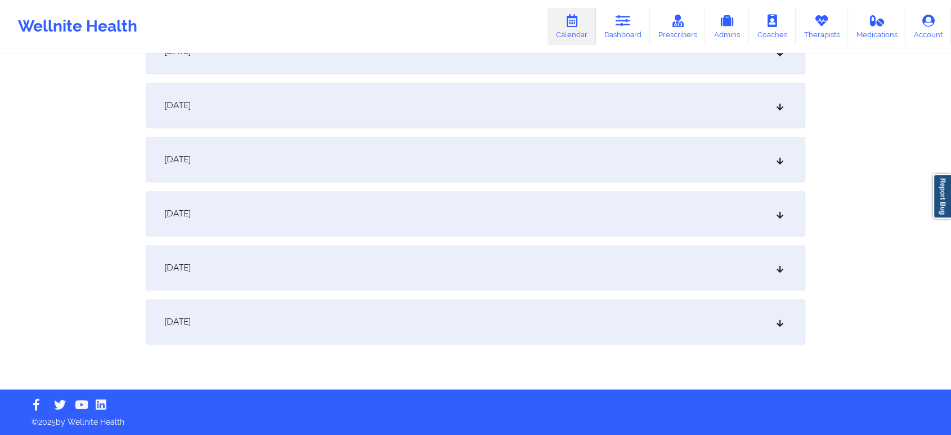
click at [683, 322] on div "[DATE]" at bounding box center [476, 321] width 660 height 45
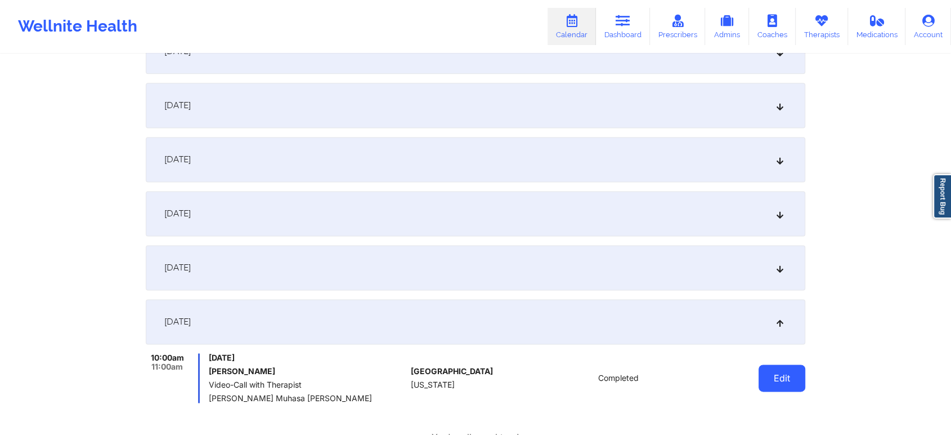
click at [772, 378] on button "Edit" at bounding box center [782, 377] width 47 height 27
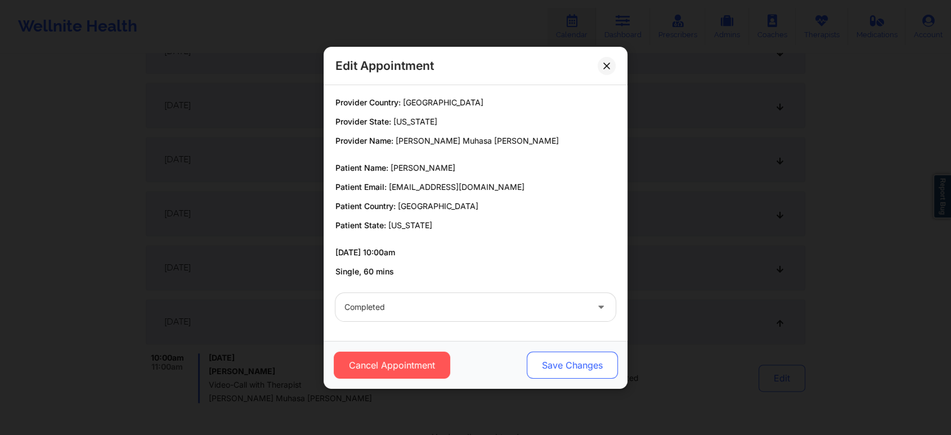
click at [581, 366] on button "Save Changes" at bounding box center [572, 364] width 91 height 27
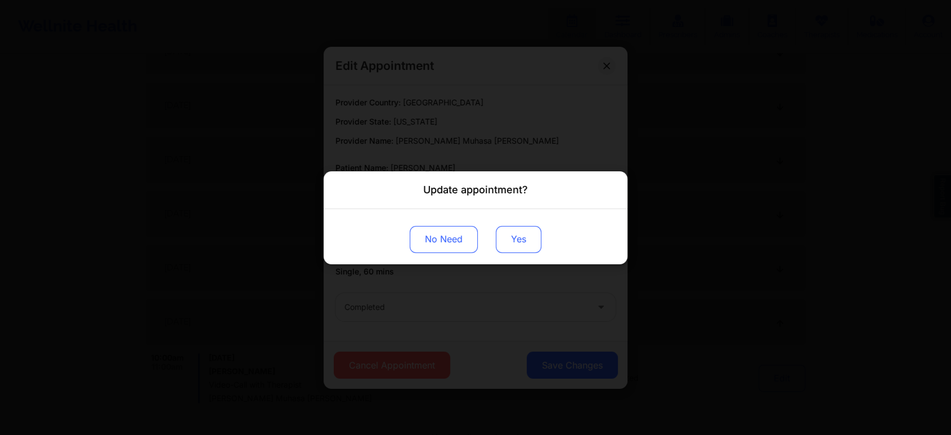
click at [509, 232] on button "Yes" at bounding box center [519, 238] width 46 height 27
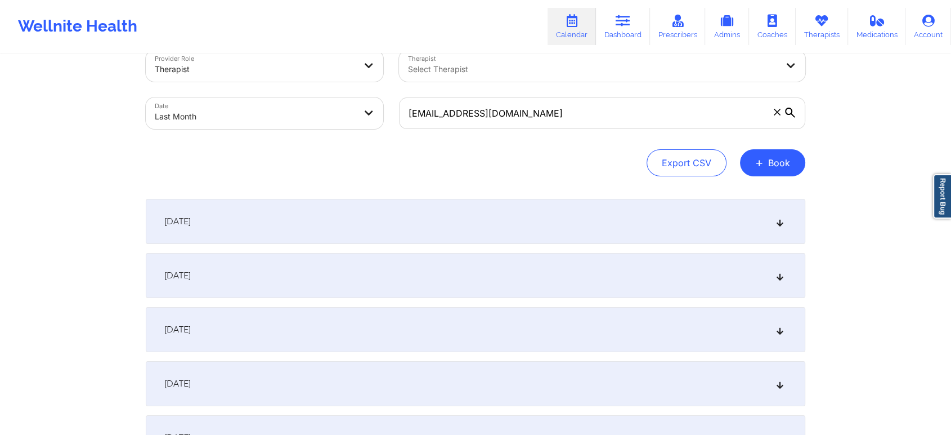
scroll to position [0, 0]
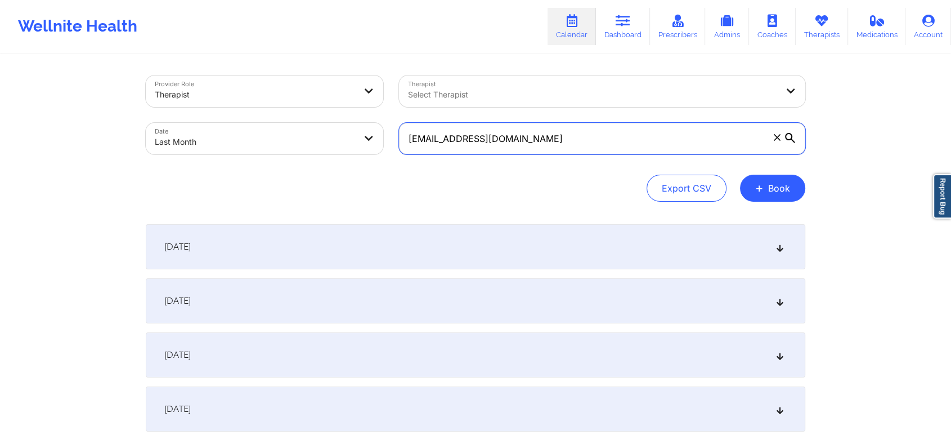
drag, startPoint x: 588, startPoint y: 131, endPoint x: 332, endPoint y: 111, distance: 256.9
click at [332, 111] on div "Provider Role Therapist Therapist Select Therapist Date Last Month [EMAIL_ADDRE…" at bounding box center [475, 115] width 675 height 95
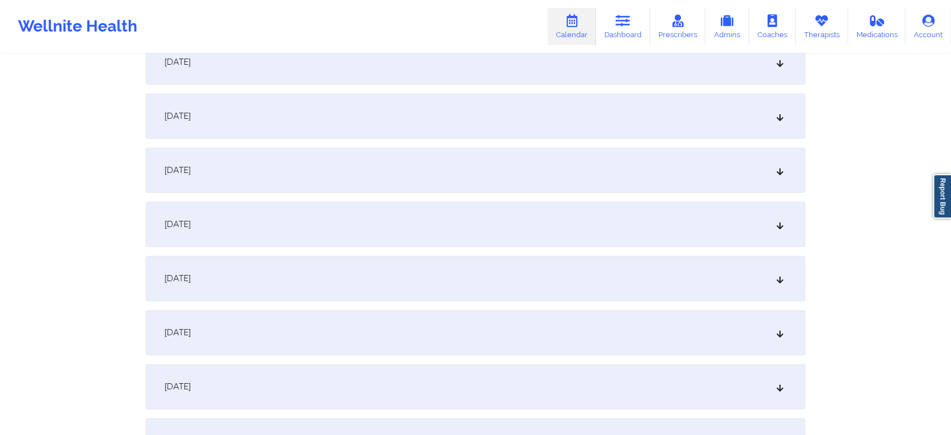
scroll to position [1492, 0]
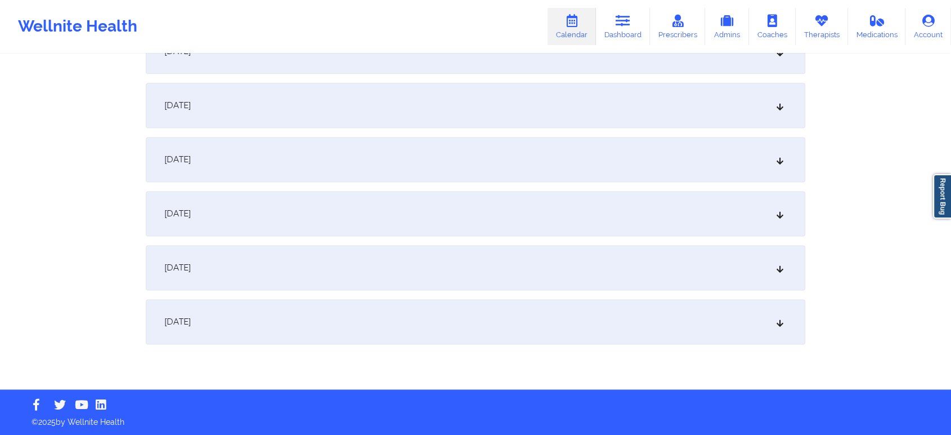
click at [711, 319] on div "[DATE]" at bounding box center [476, 321] width 660 height 45
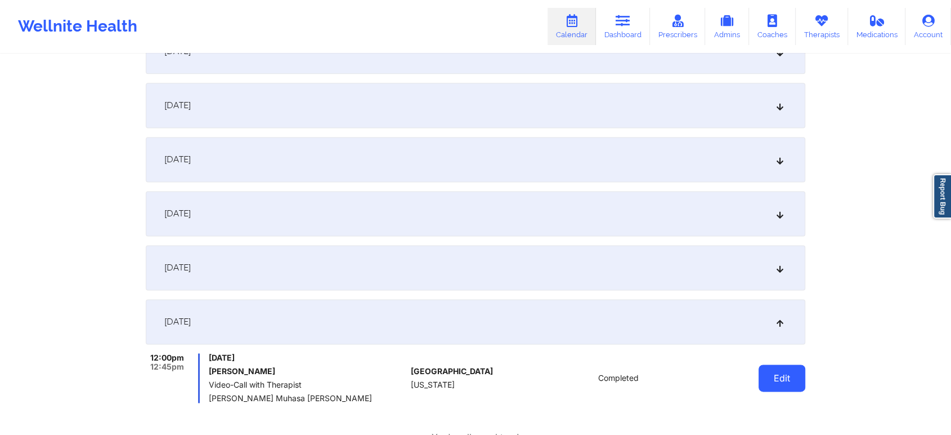
click at [771, 381] on button "Edit" at bounding box center [782, 377] width 47 height 27
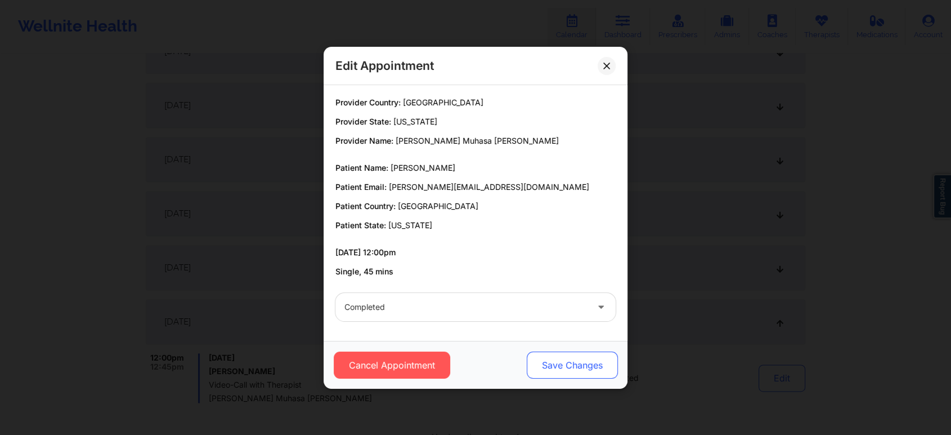
click at [575, 361] on button "Save Changes" at bounding box center [572, 364] width 91 height 27
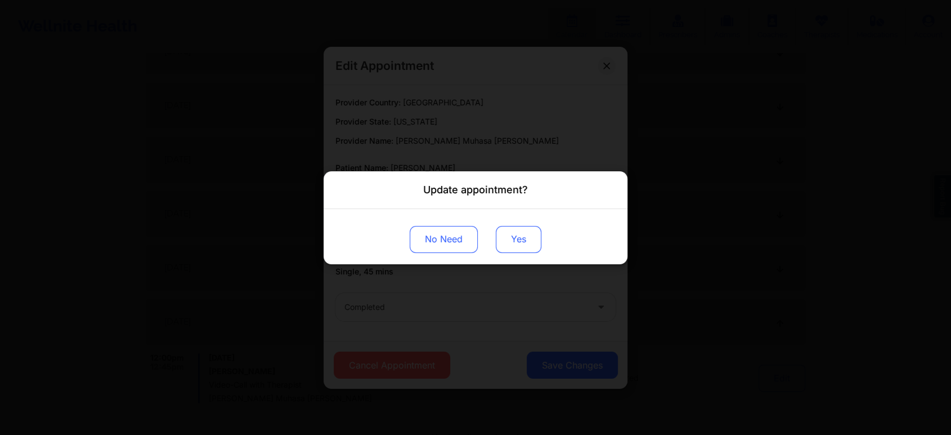
click at [509, 241] on button "Yes" at bounding box center [519, 238] width 46 height 27
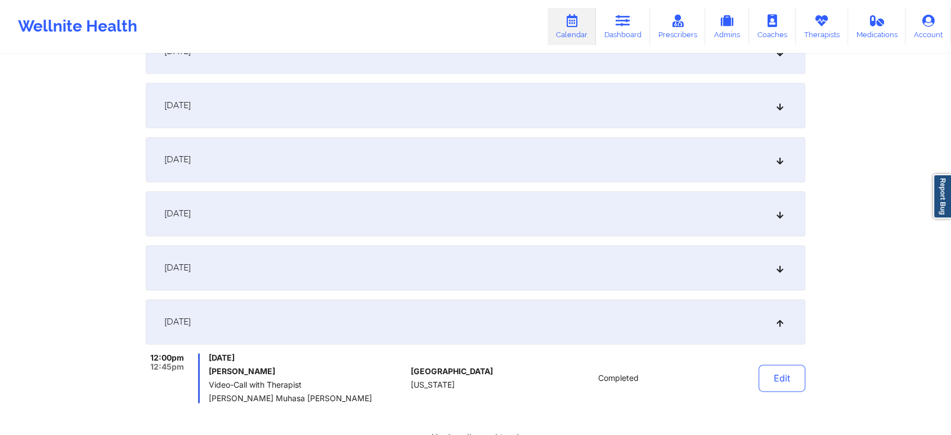
scroll to position [0, 0]
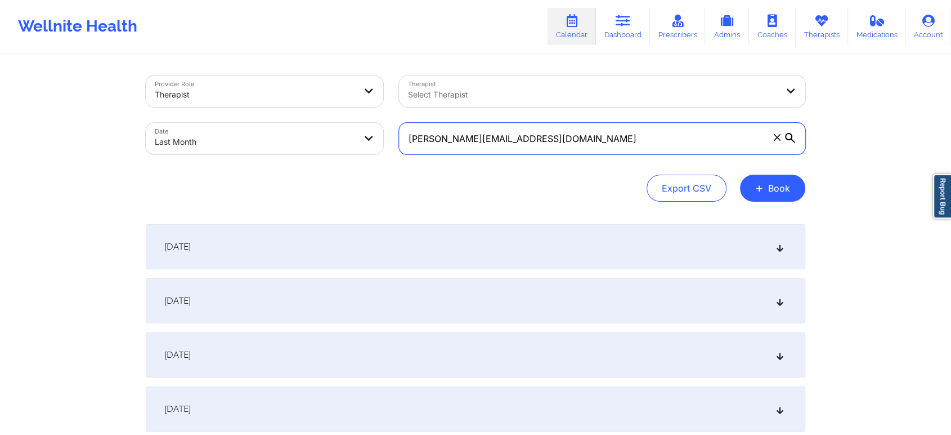
drag, startPoint x: 576, startPoint y: 138, endPoint x: 202, endPoint y: 104, distance: 375.9
click at [202, 104] on div "Provider Role Therapist Therapist Select Therapist Date Last Month [PERSON_NAME…" at bounding box center [475, 115] width 675 height 95
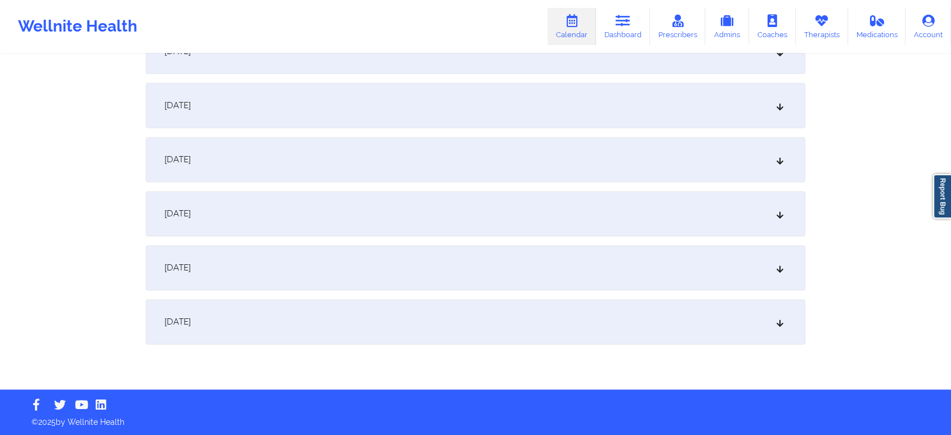
click at [626, 320] on div "[DATE]" at bounding box center [476, 321] width 660 height 45
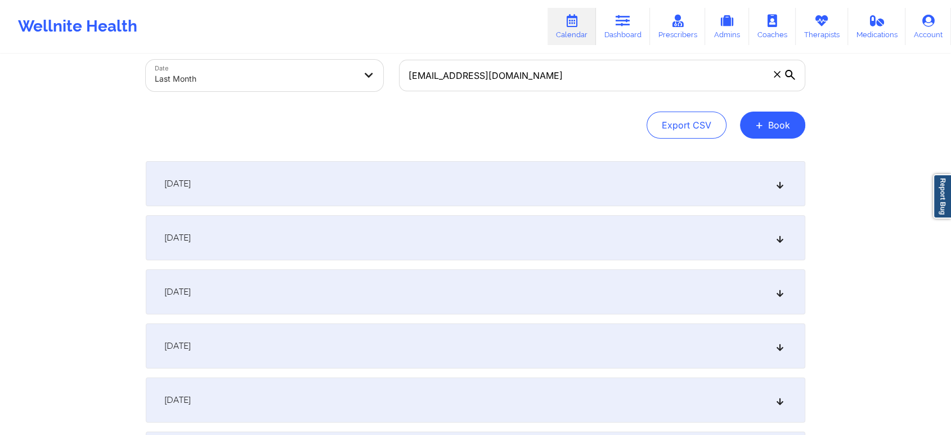
scroll to position [0, 0]
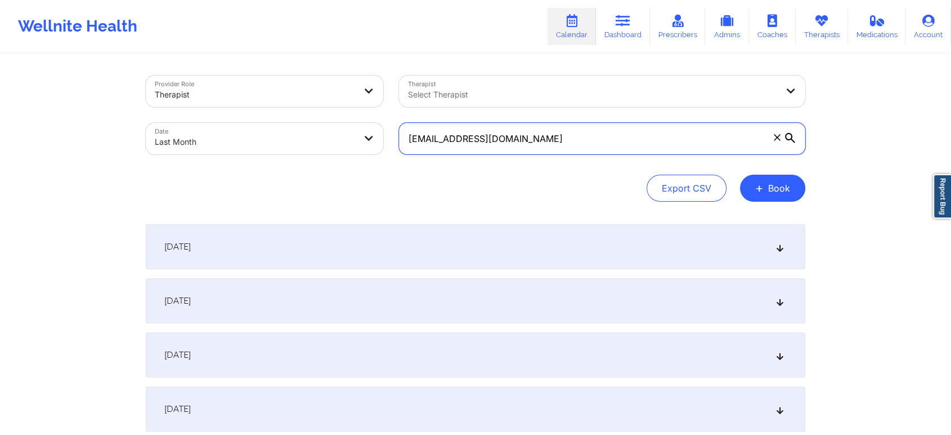
drag, startPoint x: 536, startPoint y: 128, endPoint x: 151, endPoint y: 134, distance: 384.5
click at [151, 134] on div "Provider Role Therapist Therapist Select Therapist Date Last Month [EMAIL_ADDRE…" at bounding box center [475, 115] width 675 height 95
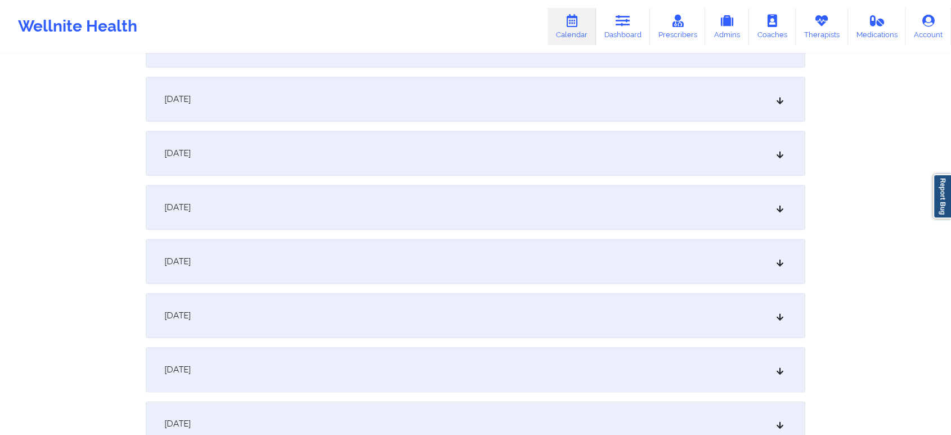
scroll to position [1492, 0]
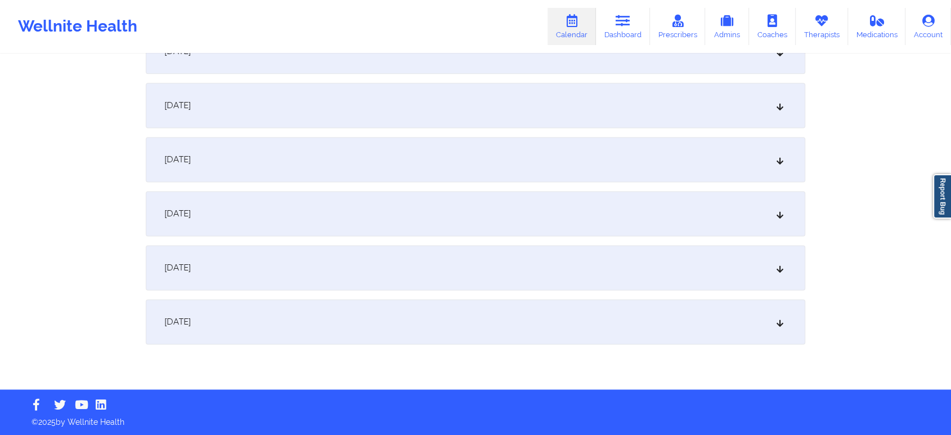
click at [680, 324] on div "[DATE]" at bounding box center [476, 321] width 660 height 45
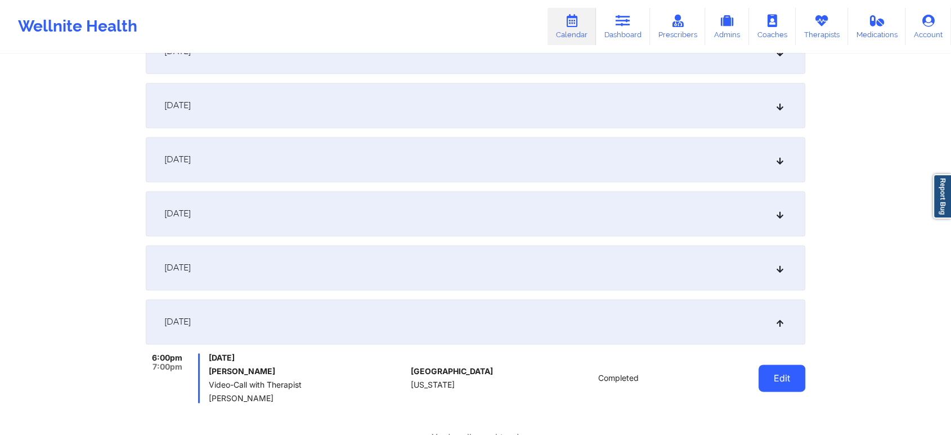
click at [802, 390] on button "Edit" at bounding box center [782, 377] width 47 height 27
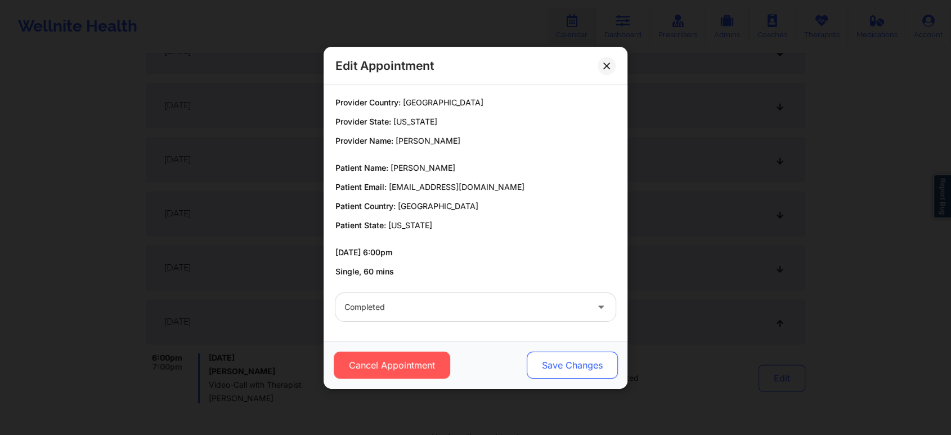
click at [567, 359] on button "Save Changes" at bounding box center [572, 364] width 91 height 27
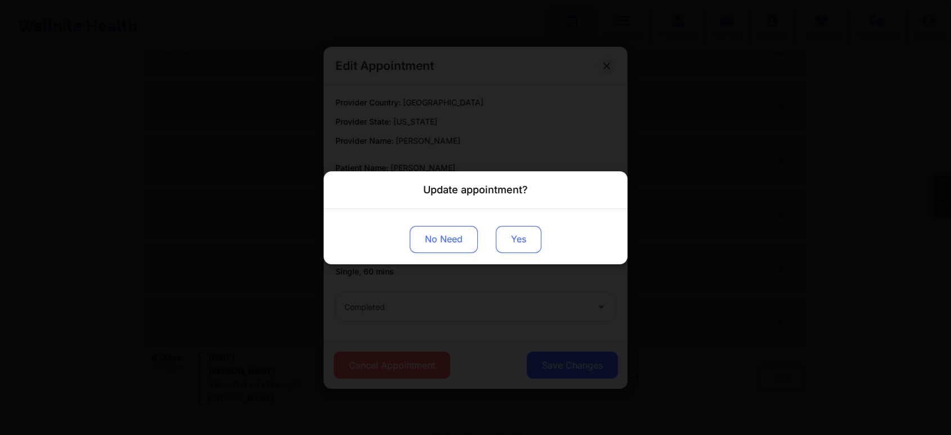
click at [518, 247] on button "Yes" at bounding box center [519, 238] width 46 height 27
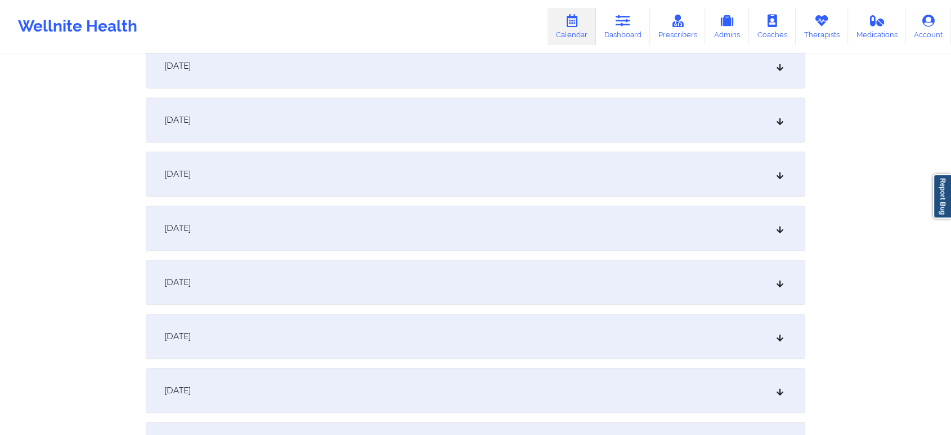
scroll to position [0, 0]
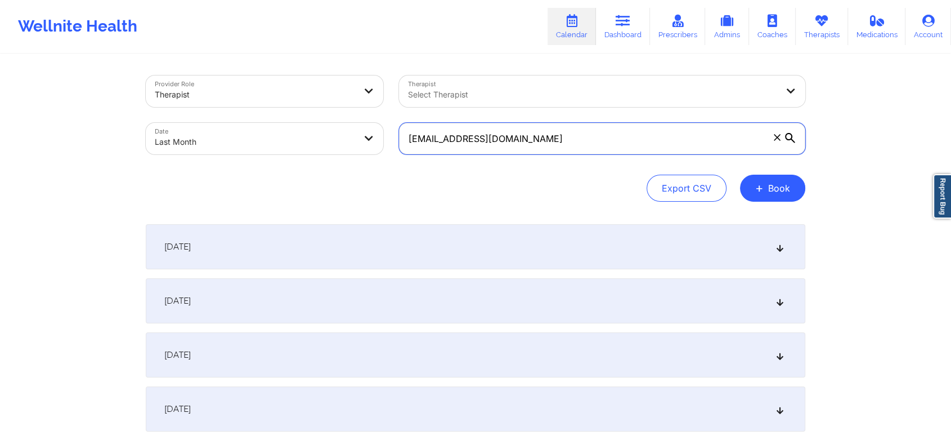
drag, startPoint x: 621, startPoint y: 140, endPoint x: 290, endPoint y: 78, distance: 336.7
click at [290, 78] on div "Provider Role Therapist Therapist Select Therapist Date Last Month [EMAIL_ADDRE…" at bounding box center [475, 115] width 675 height 95
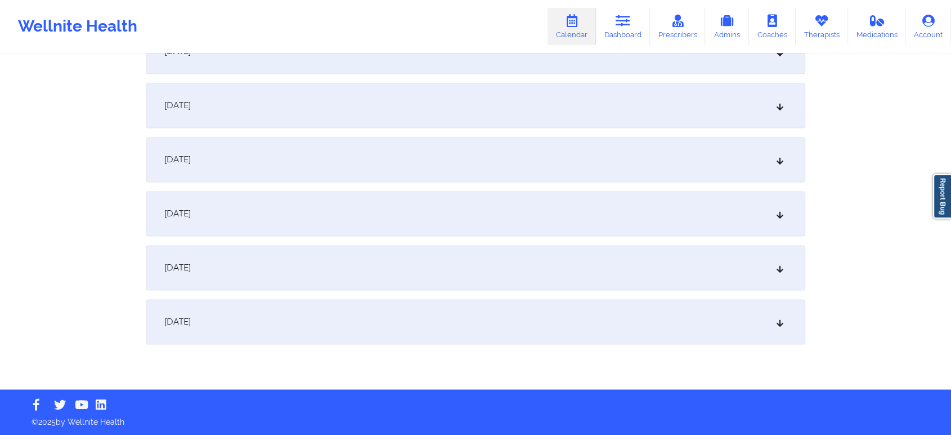
click at [684, 324] on div "[DATE]" at bounding box center [476, 321] width 660 height 45
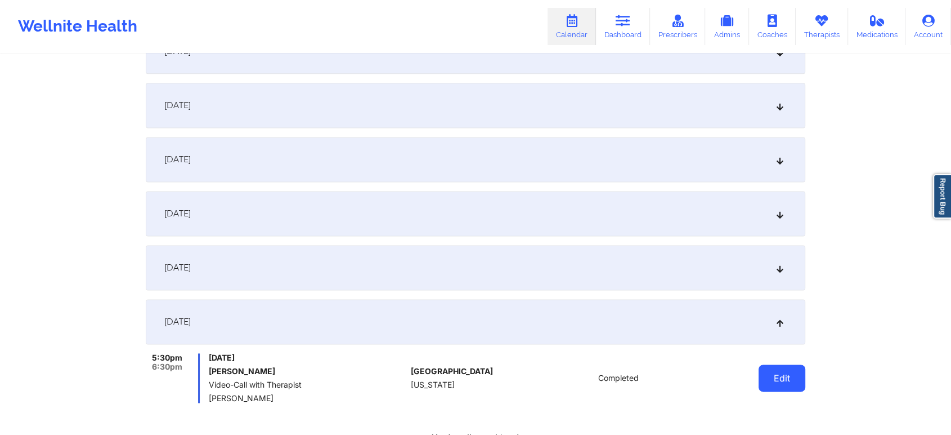
click at [773, 378] on button "Edit" at bounding box center [782, 377] width 47 height 27
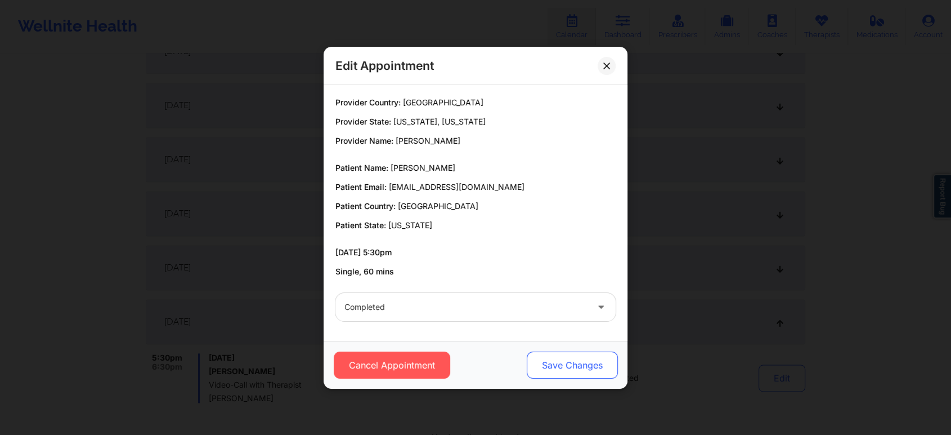
click at [557, 358] on button "Save Changes" at bounding box center [572, 364] width 91 height 27
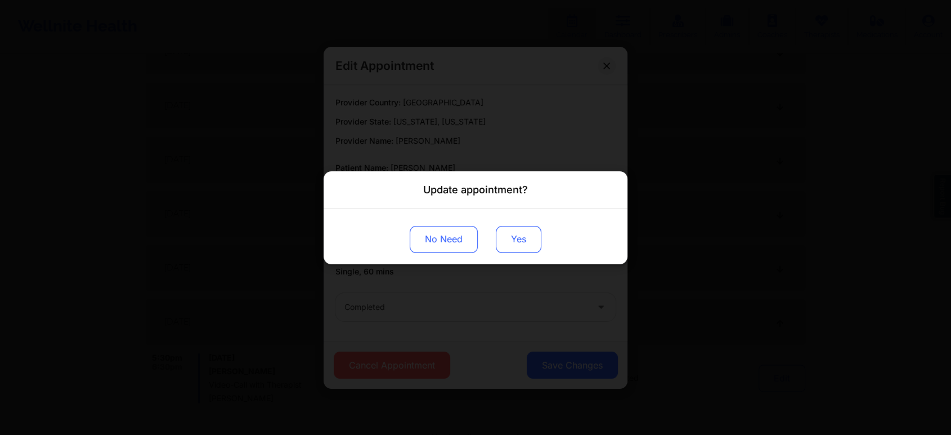
click at [531, 251] on button "Yes" at bounding box center [519, 238] width 46 height 27
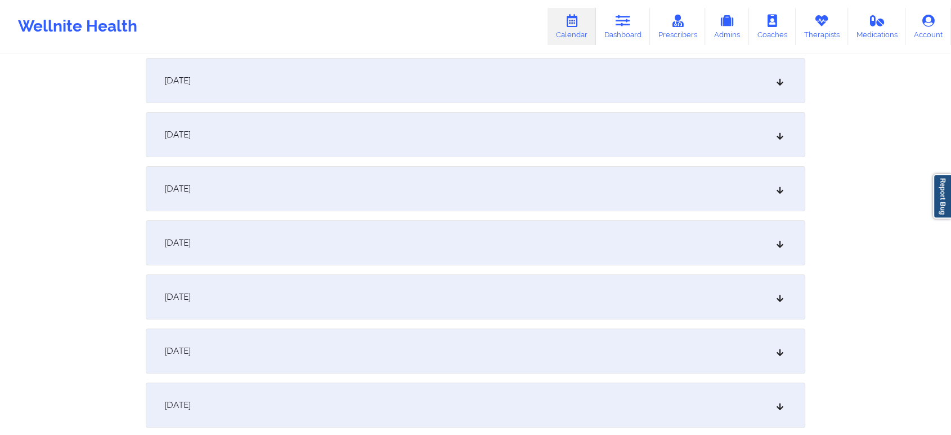
scroll to position [0, 0]
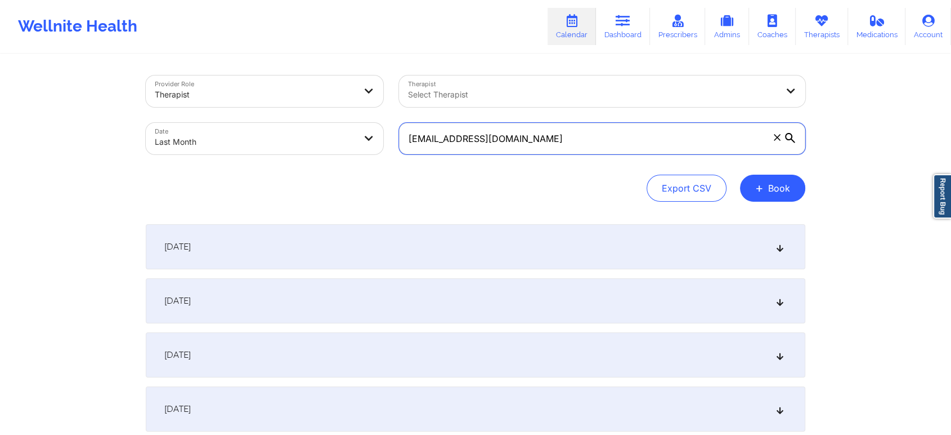
drag, startPoint x: 567, startPoint y: 130, endPoint x: 221, endPoint y: 109, distance: 346.8
click at [221, 109] on div "Provider Role Therapist Therapist Select Therapist Date Last Month [EMAIL_ADDRE…" at bounding box center [475, 115] width 675 height 95
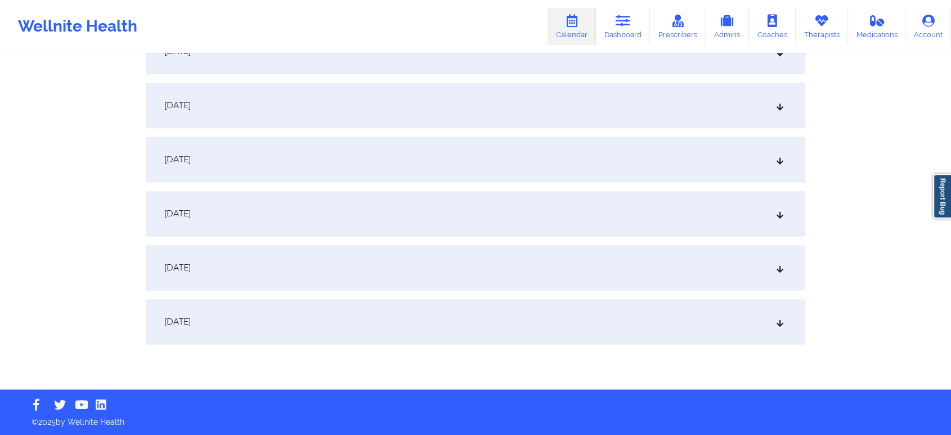
click at [573, 326] on div "[DATE]" at bounding box center [476, 321] width 660 height 45
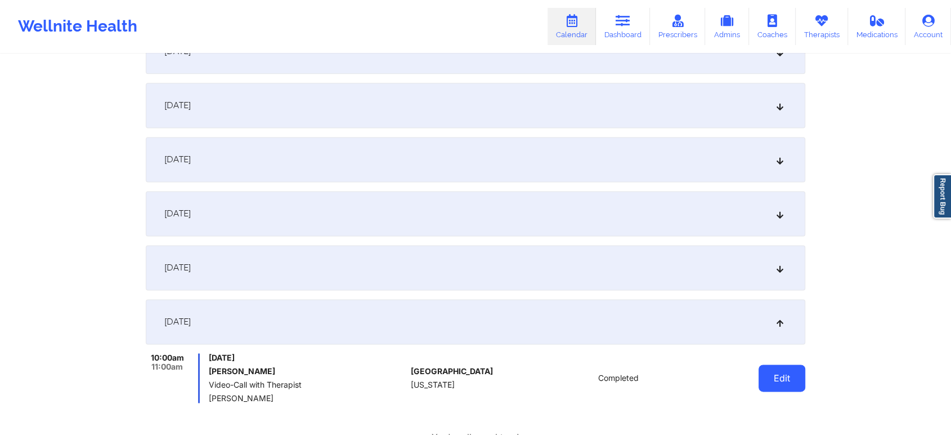
click at [787, 367] on button "Edit" at bounding box center [782, 377] width 47 height 27
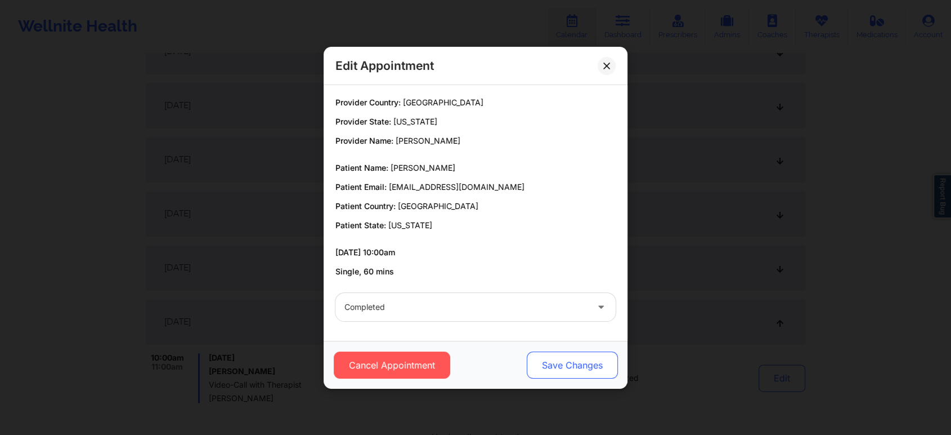
click at [585, 358] on button "Save Changes" at bounding box center [572, 364] width 91 height 27
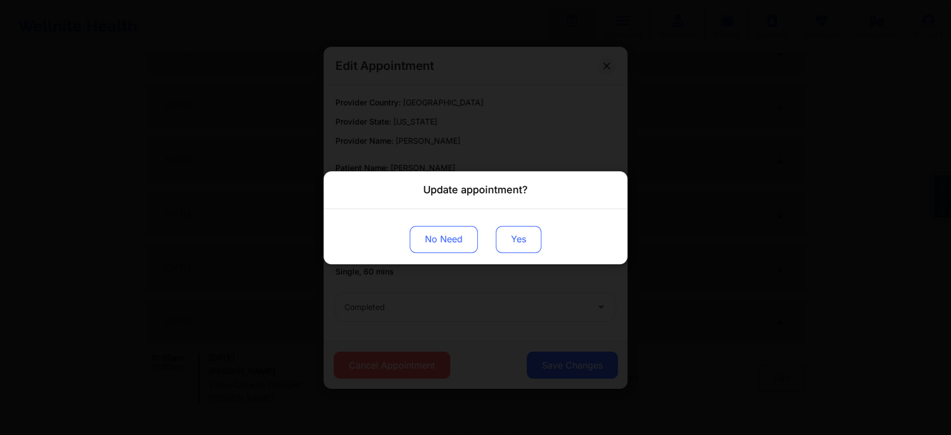
click at [510, 232] on button "Yes" at bounding box center [519, 238] width 46 height 27
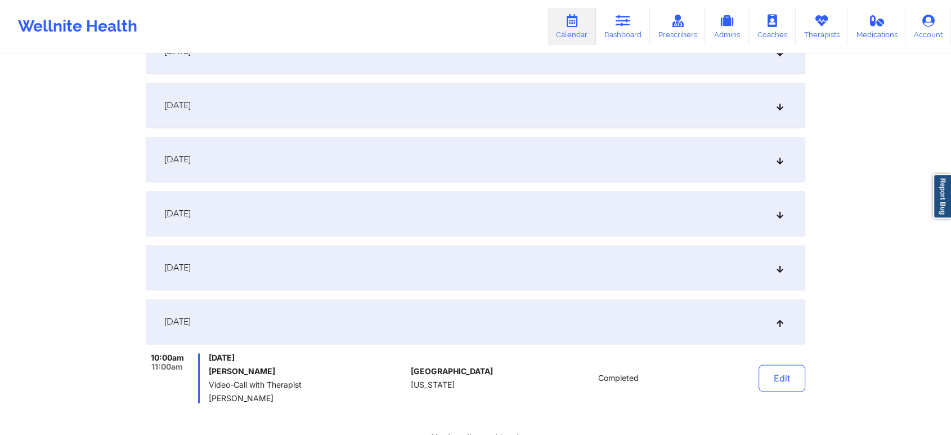
scroll to position [0, 0]
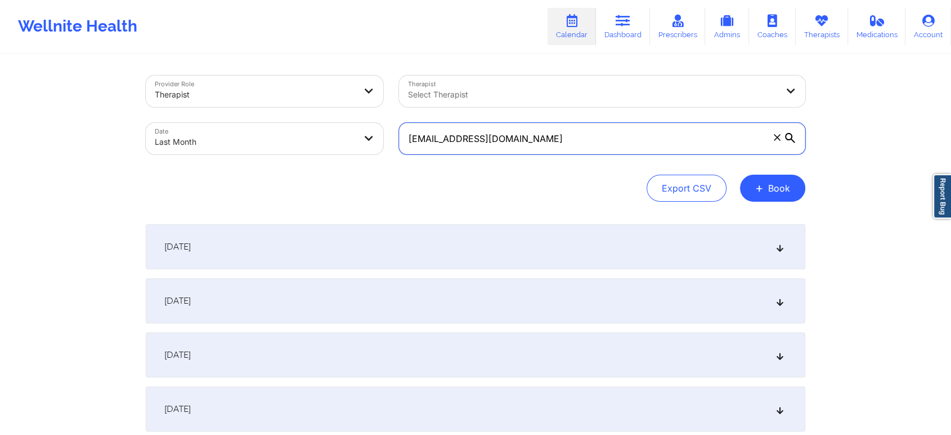
drag, startPoint x: 532, startPoint y: 146, endPoint x: 198, endPoint y: 128, distance: 334.8
click at [198, 128] on div "Provider Role Therapist Therapist Select Therapist Date Last Month [EMAIL_ADDRE…" at bounding box center [475, 115] width 675 height 95
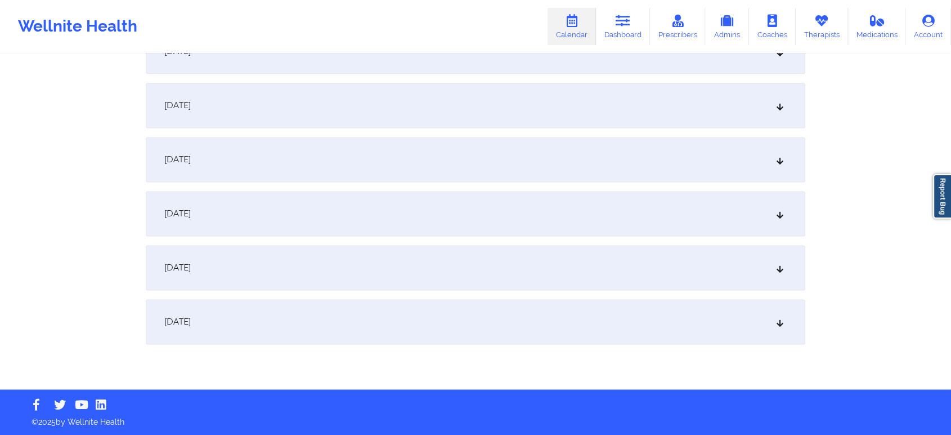
drag, startPoint x: 746, startPoint y: 344, endPoint x: 766, endPoint y: 317, distance: 33.4
click at [766, 317] on div "[DATE]" at bounding box center [476, 321] width 660 height 45
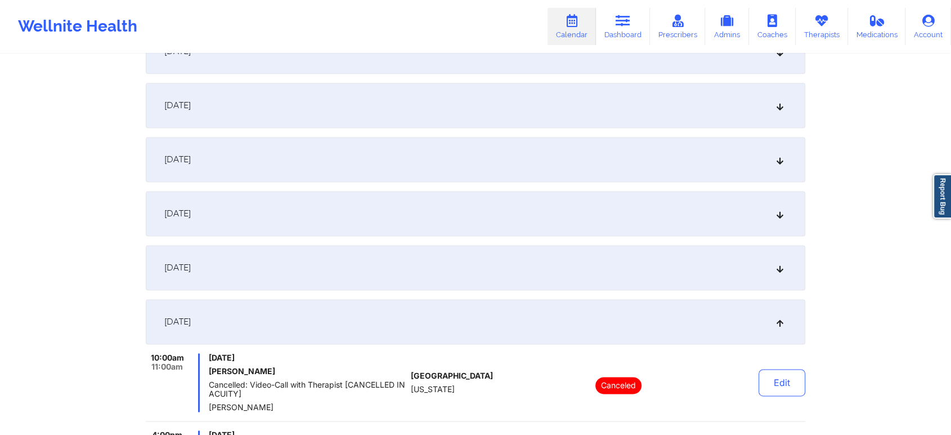
scroll to position [1697, 0]
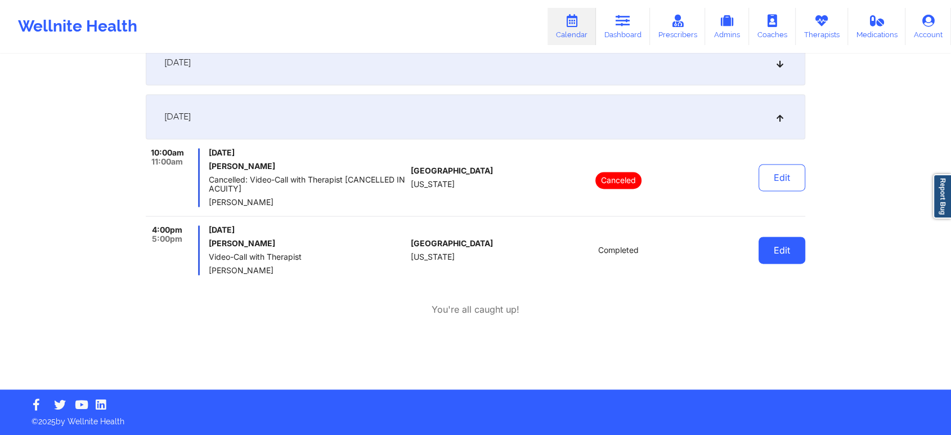
click at [797, 258] on button "Edit" at bounding box center [782, 249] width 47 height 27
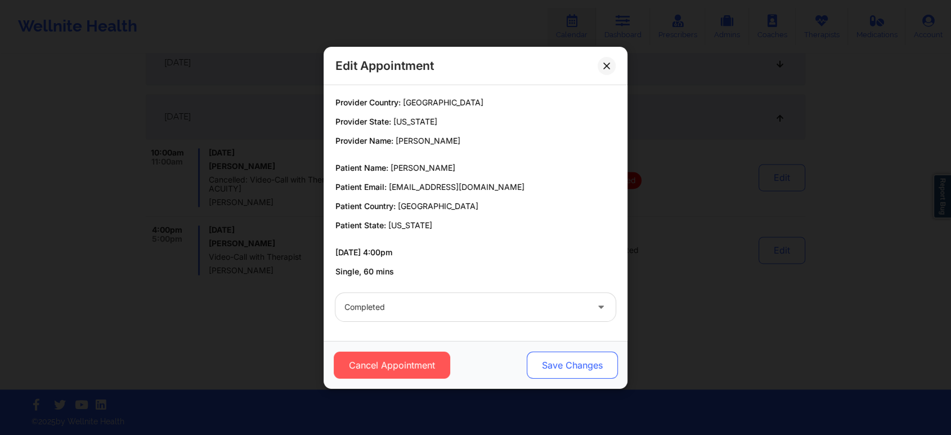
click at [568, 365] on button "Save Changes" at bounding box center [572, 364] width 91 height 27
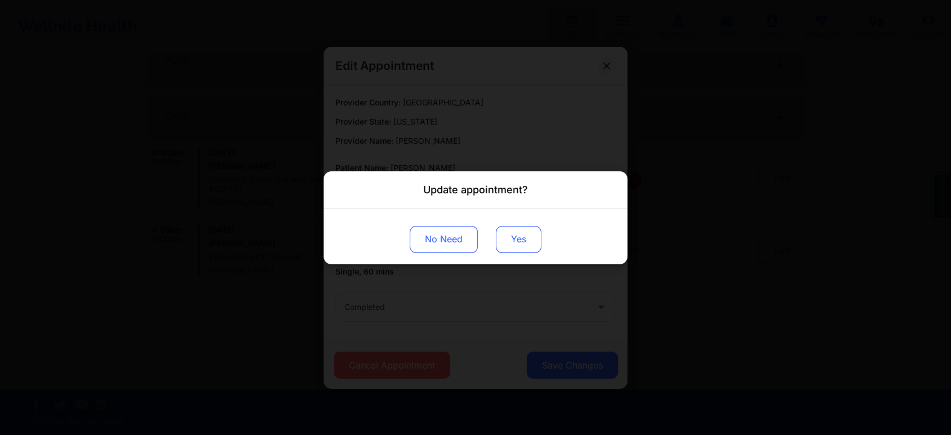
drag, startPoint x: 521, startPoint y: 220, endPoint x: 521, endPoint y: 237, distance: 17.4
click at [521, 237] on div "No Need Yes" at bounding box center [476, 235] width 304 height 55
click at [521, 237] on button "Yes" at bounding box center [519, 238] width 46 height 27
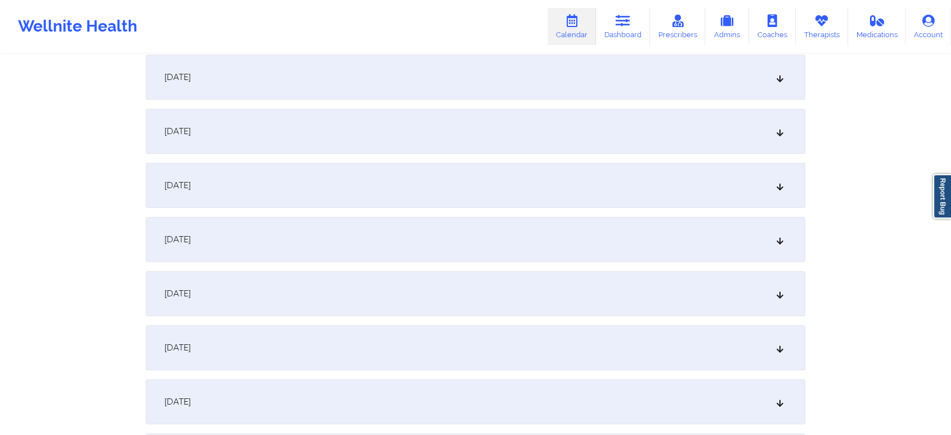
scroll to position [0, 0]
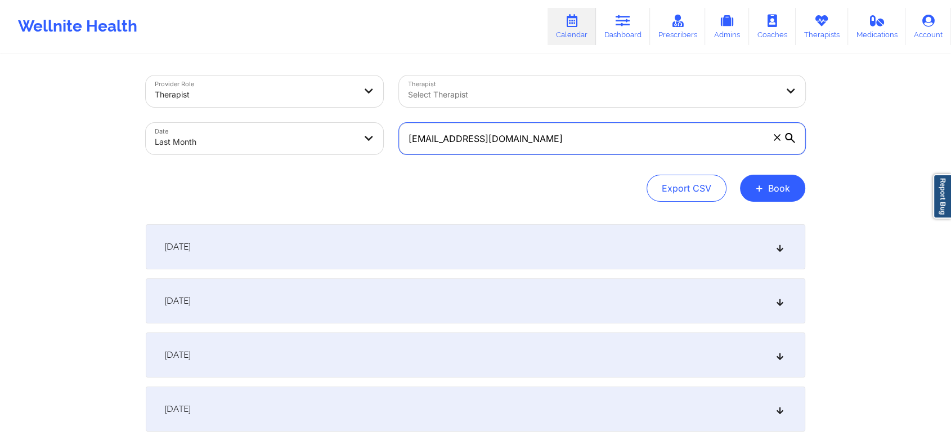
drag, startPoint x: 584, startPoint y: 136, endPoint x: 321, endPoint y: 109, distance: 263.7
click at [321, 109] on div "Provider Role Therapist Therapist Select Therapist Date Last Month [EMAIL_ADDRE…" at bounding box center [475, 115] width 675 height 95
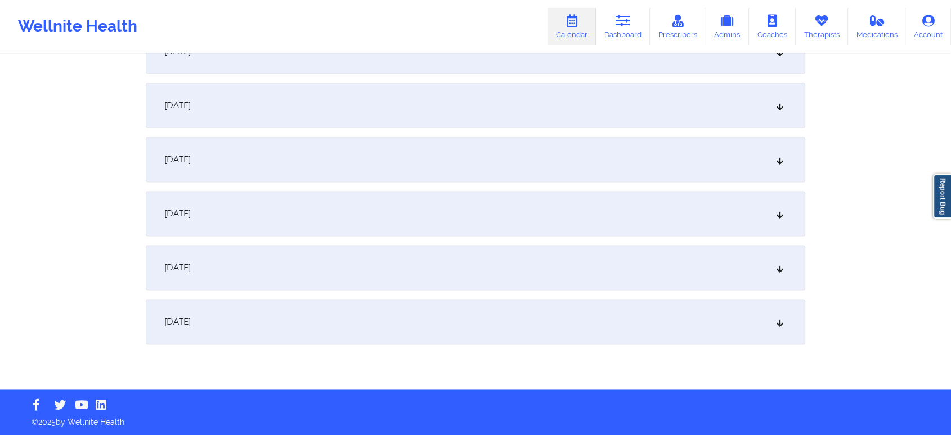
click at [630, 318] on div "[DATE]" at bounding box center [476, 321] width 660 height 45
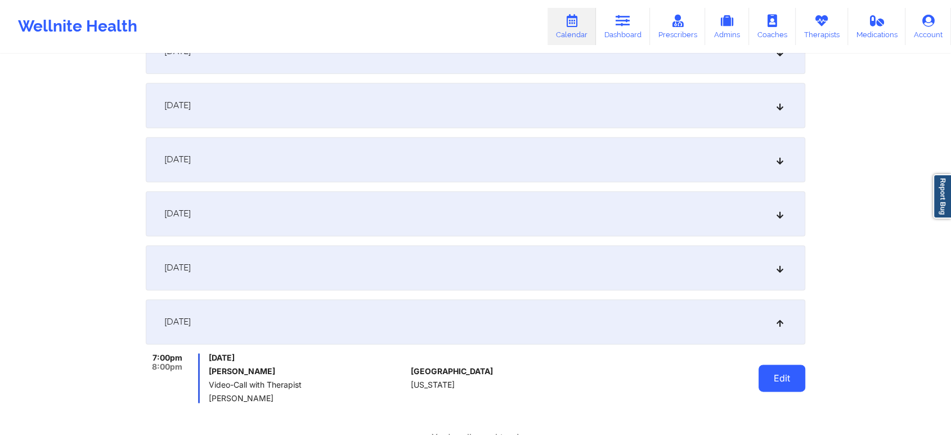
click at [770, 386] on button "Edit" at bounding box center [782, 377] width 47 height 27
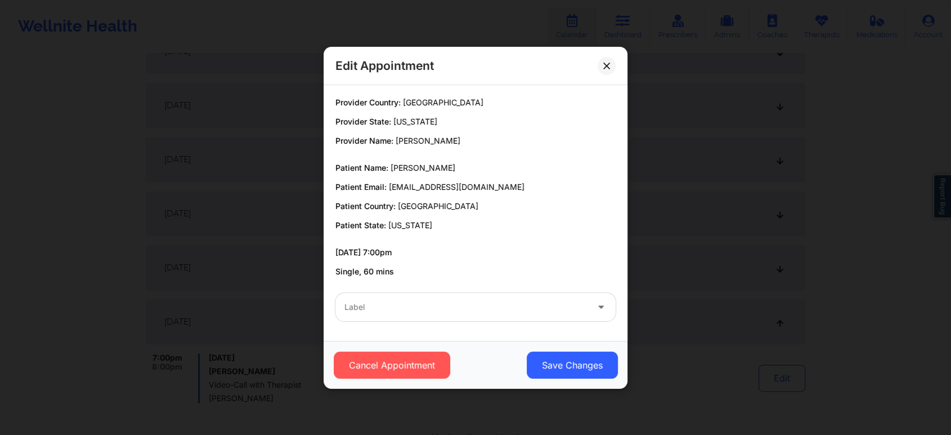
click at [480, 313] on div at bounding box center [465, 307] width 243 height 14
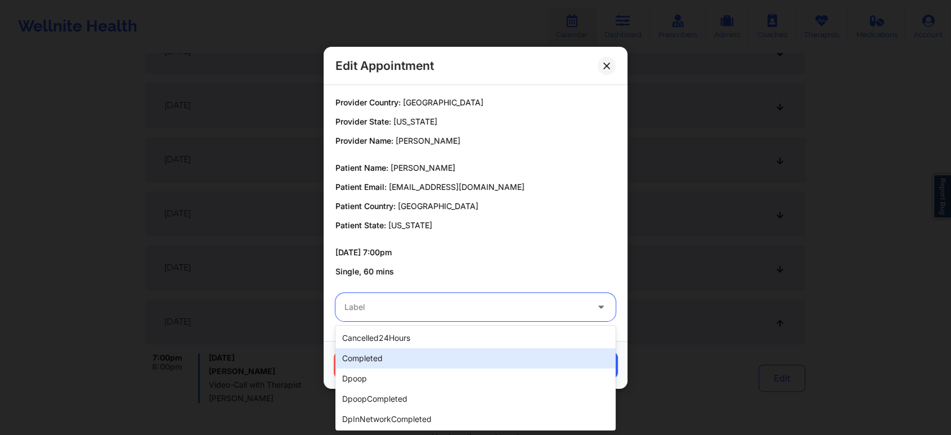
click at [428, 350] on div "completed" at bounding box center [475, 358] width 280 height 20
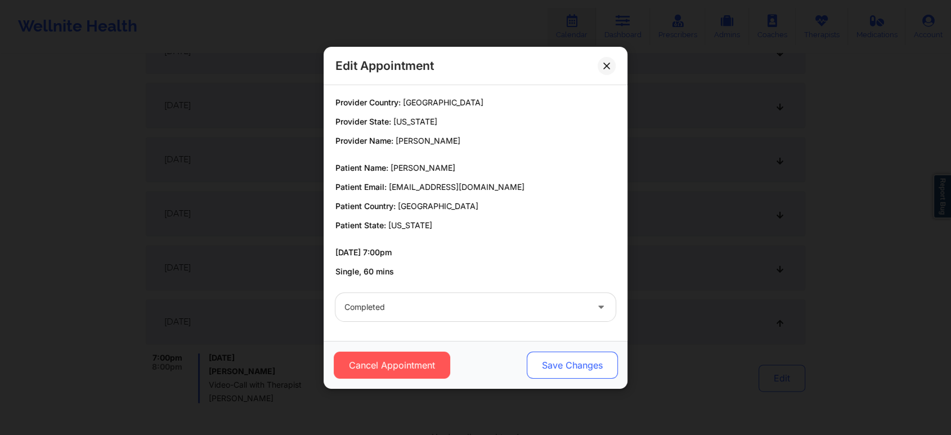
click at [531, 362] on button "Save Changes" at bounding box center [572, 364] width 91 height 27
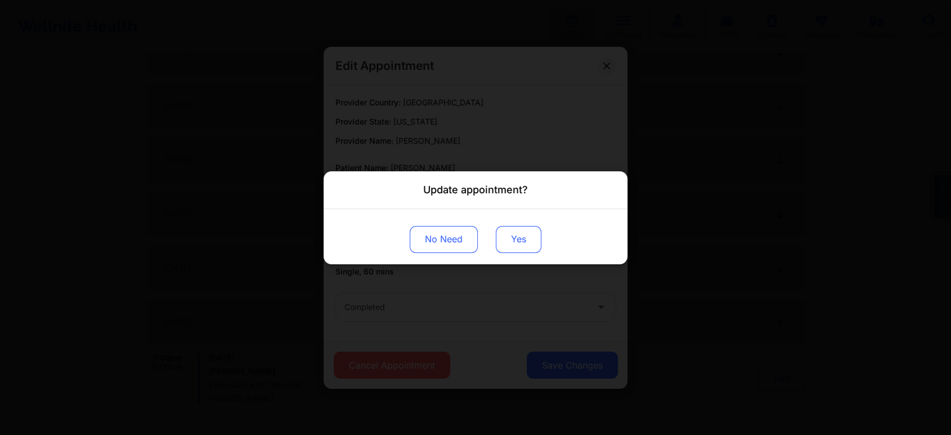
click at [511, 237] on button "Yes" at bounding box center [519, 238] width 46 height 27
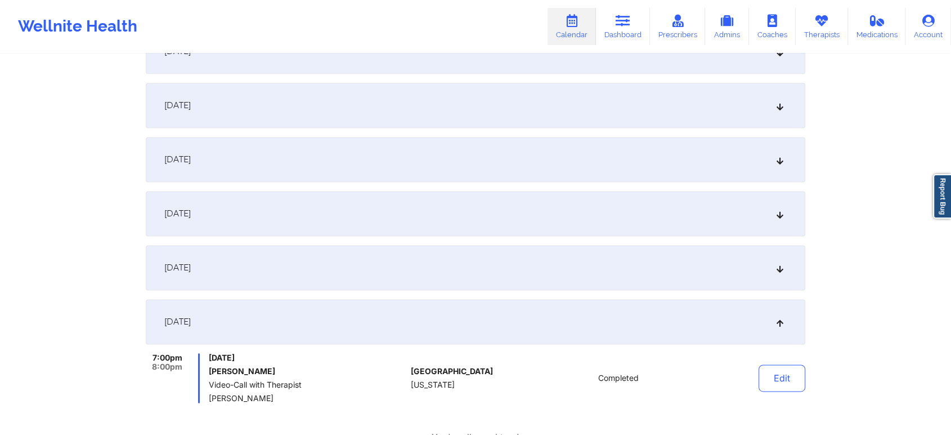
scroll to position [0, 0]
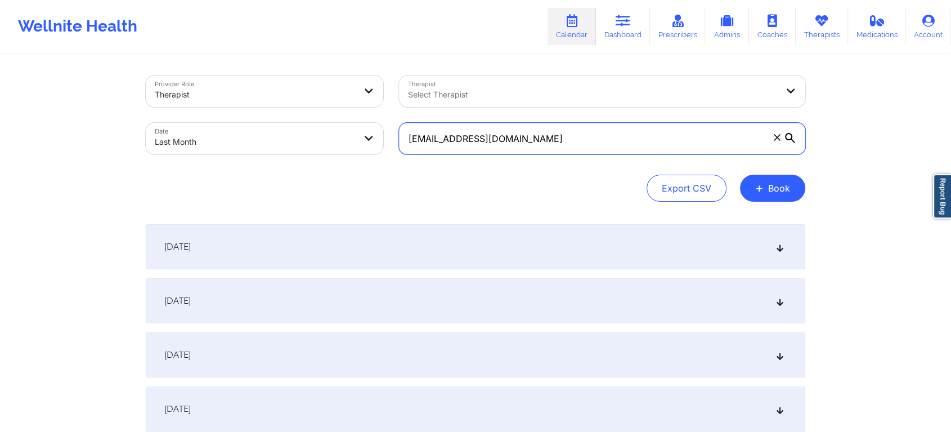
drag, startPoint x: 566, startPoint y: 135, endPoint x: 243, endPoint y: 93, distance: 325.8
click at [243, 93] on div "Provider Role Therapist Therapist Select Therapist Date Last Month [EMAIL_ADDRE…" at bounding box center [475, 115] width 675 height 95
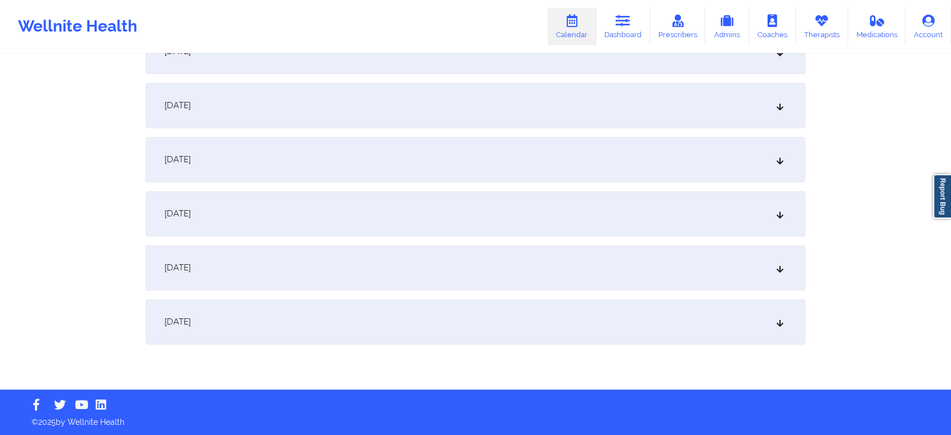
click at [735, 340] on div "[DATE]" at bounding box center [476, 321] width 660 height 45
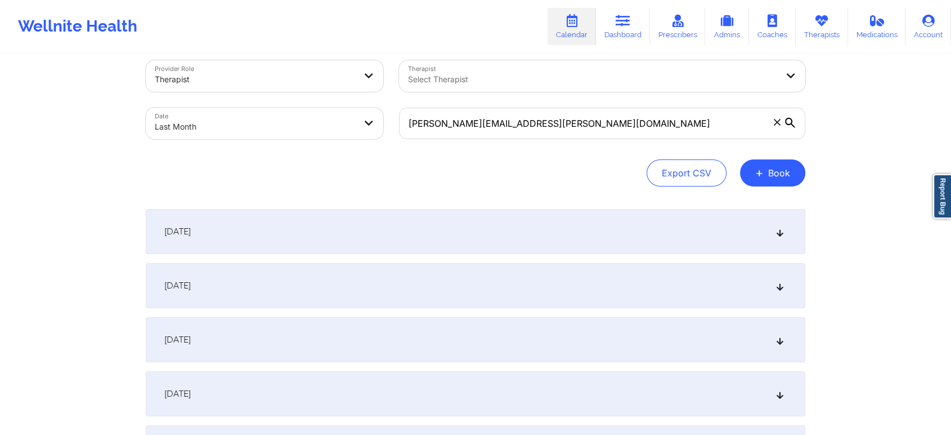
scroll to position [0, 0]
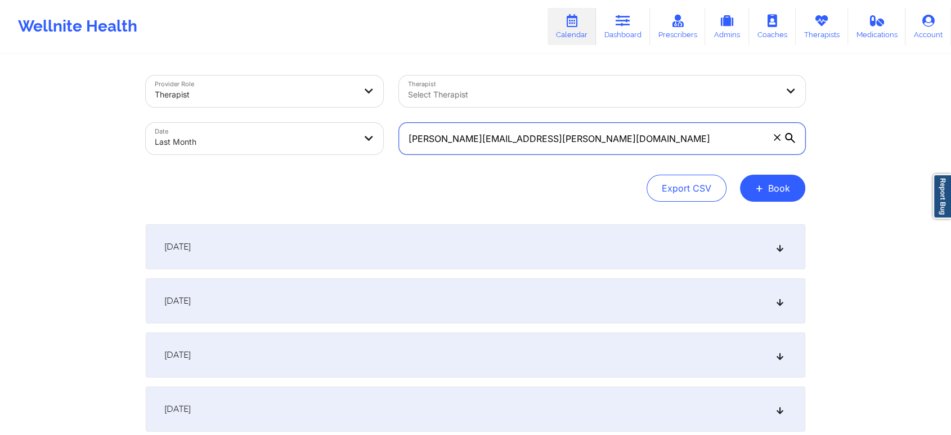
drag, startPoint x: 563, startPoint y: 140, endPoint x: 221, endPoint y: 105, distance: 344.0
click at [221, 105] on div "Provider Role Therapist Therapist Select Therapist Date Last Month [PERSON_NAME…" at bounding box center [475, 115] width 675 height 95
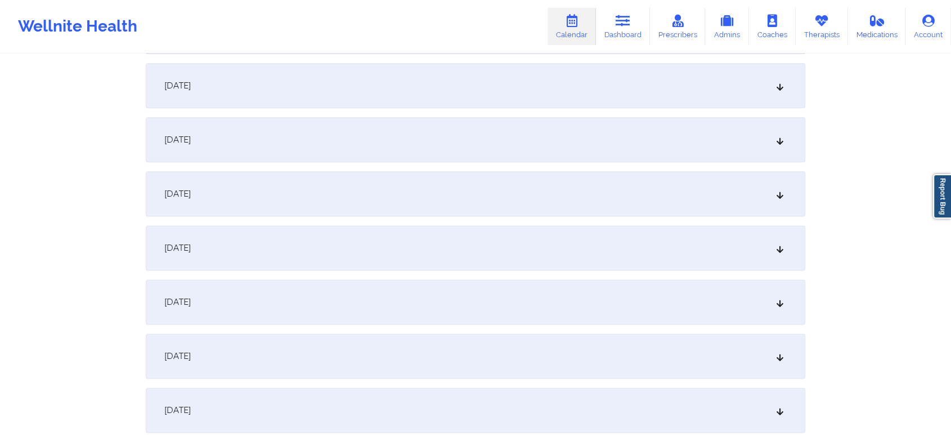
scroll to position [1492, 0]
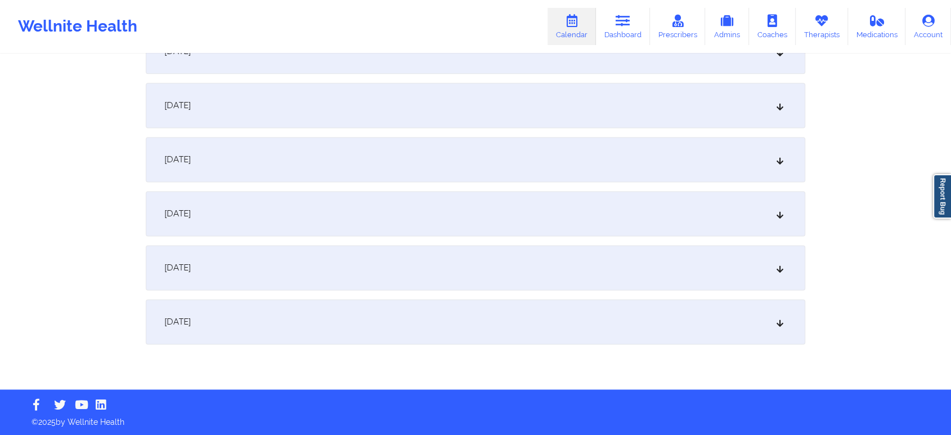
type input "[EMAIL_ADDRESS][DOMAIN_NAME]"
click at [603, 303] on div "[DATE]" at bounding box center [476, 321] width 660 height 45
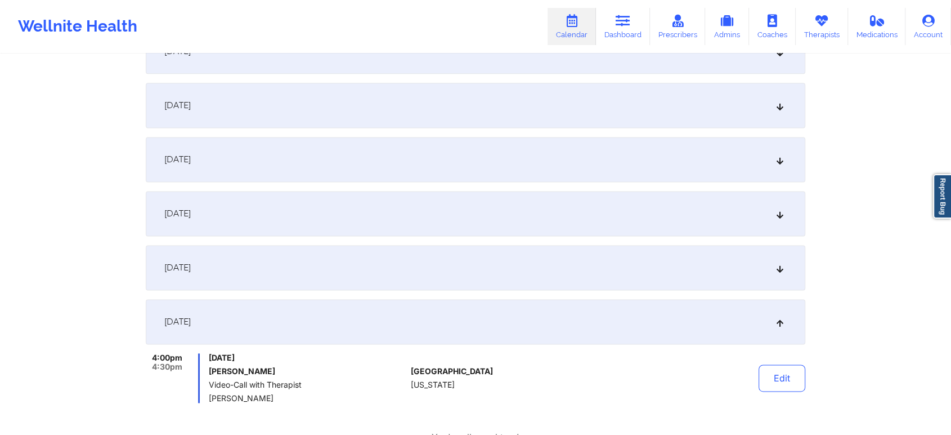
scroll to position [1620, 0]
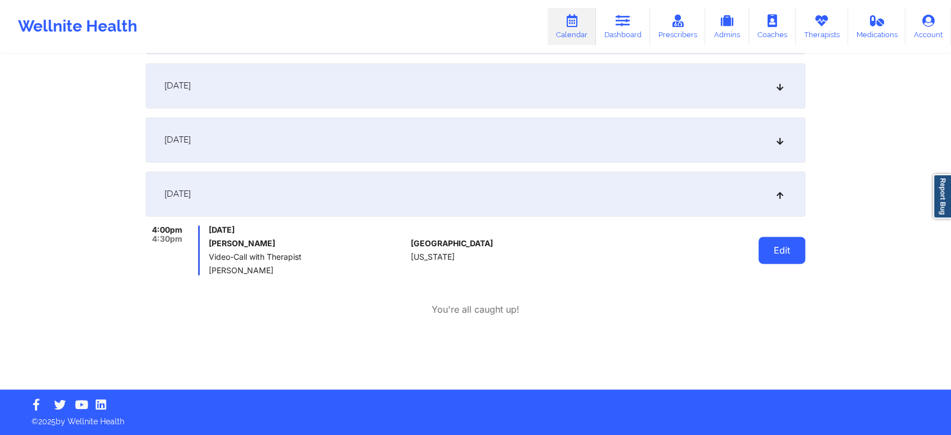
click at [772, 245] on button "Edit" at bounding box center [782, 249] width 47 height 27
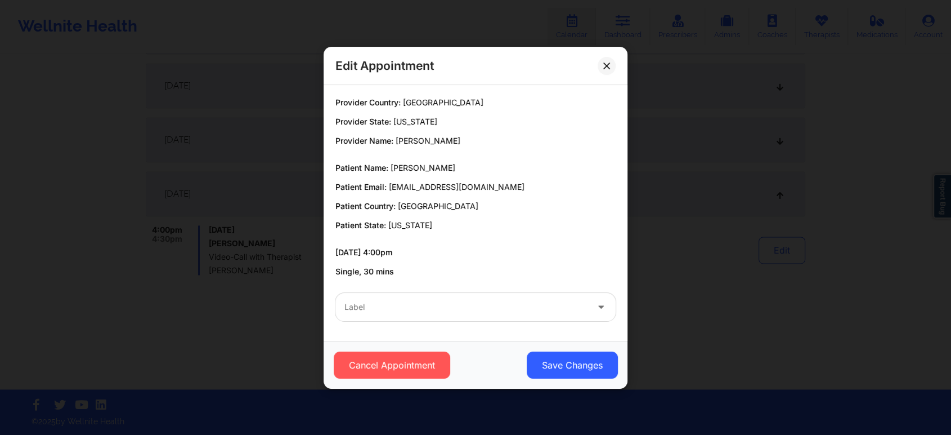
click at [456, 323] on div "Label" at bounding box center [476, 307] width 296 height 44
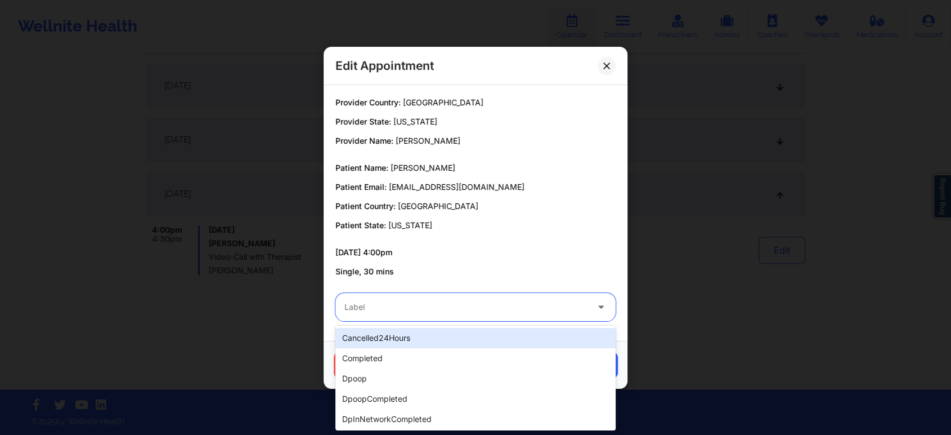
click at [453, 297] on div "Label" at bounding box center [461, 307] width 253 height 28
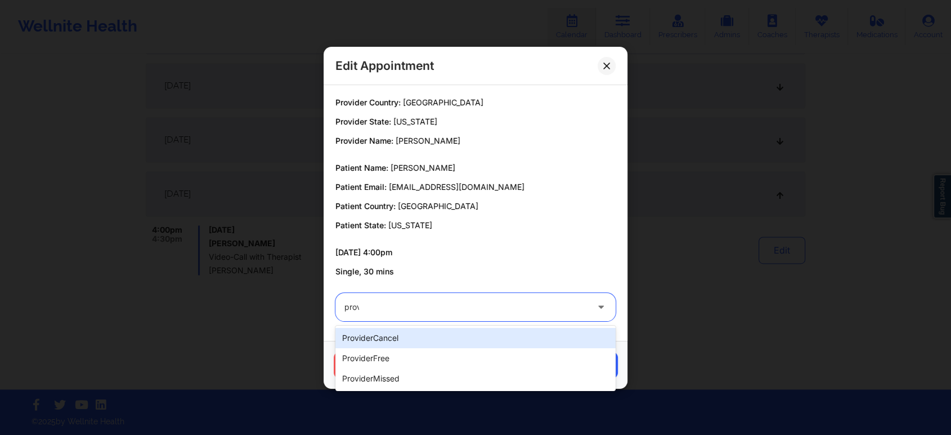
type input "provi"
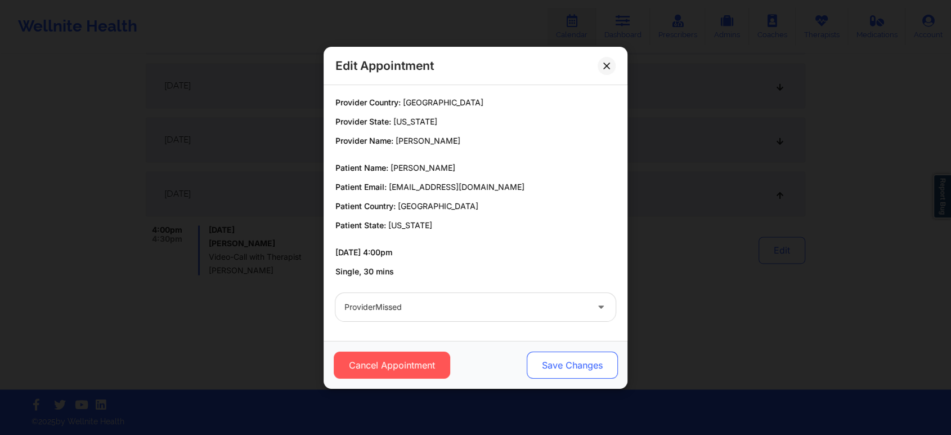
click at [546, 355] on button "Save Changes" at bounding box center [572, 364] width 91 height 27
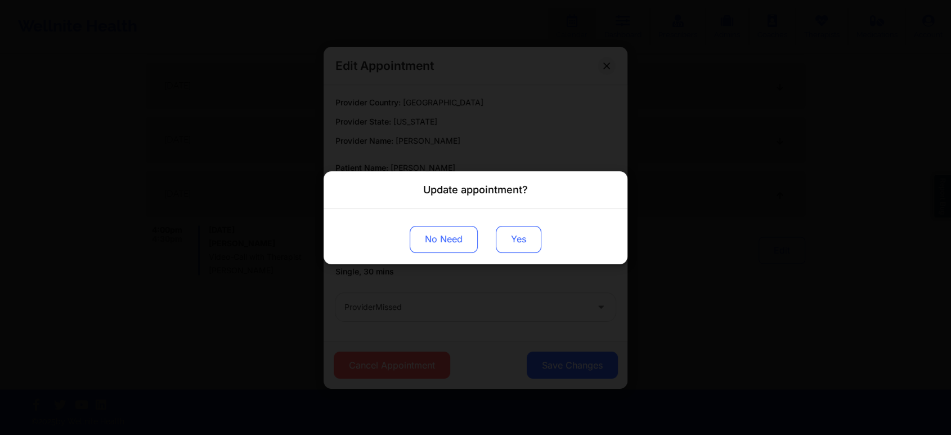
click at [527, 240] on button "Yes" at bounding box center [519, 238] width 46 height 27
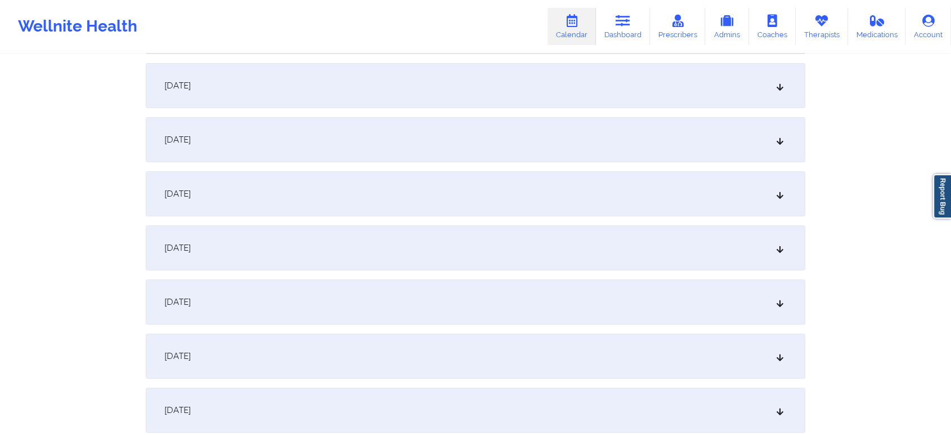
scroll to position [0, 0]
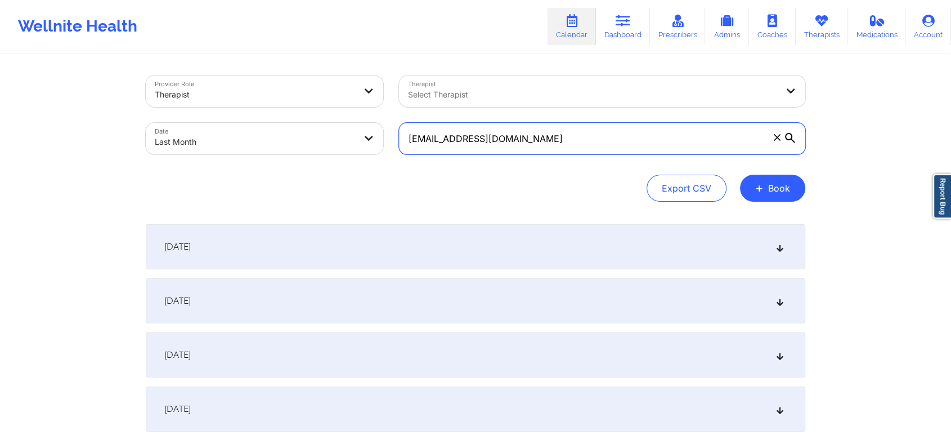
drag, startPoint x: 608, startPoint y: 141, endPoint x: 153, endPoint y: 70, distance: 460.3
click at [153, 70] on div "Provider Role Therapist Therapist Select Therapist Date Last Month [EMAIL_ADDRE…" at bounding box center [475, 115] width 675 height 95
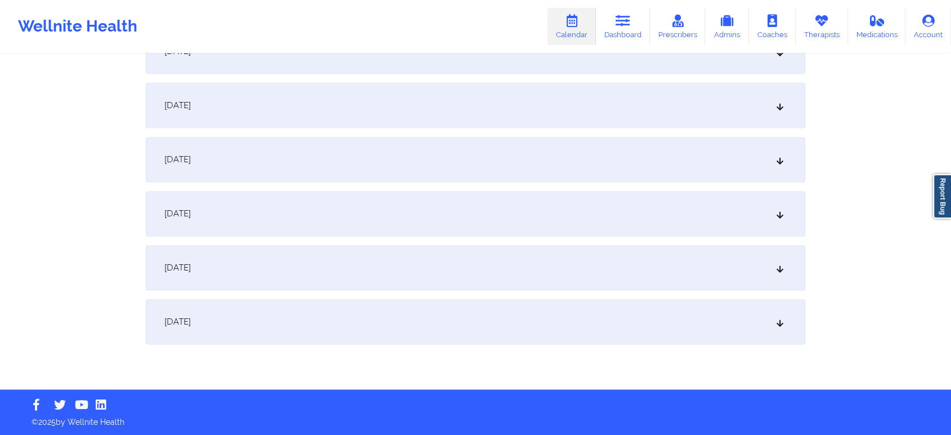
scroll to position [1479, 0]
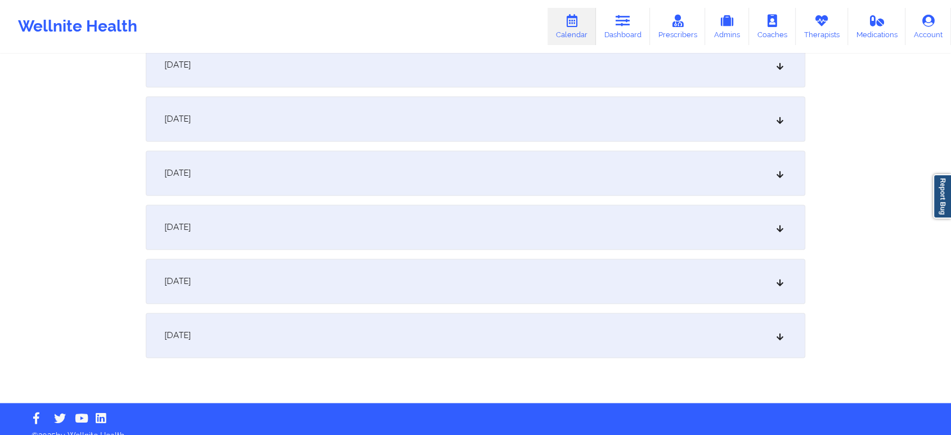
click at [678, 324] on div "[DATE]" at bounding box center [476, 334] width 660 height 45
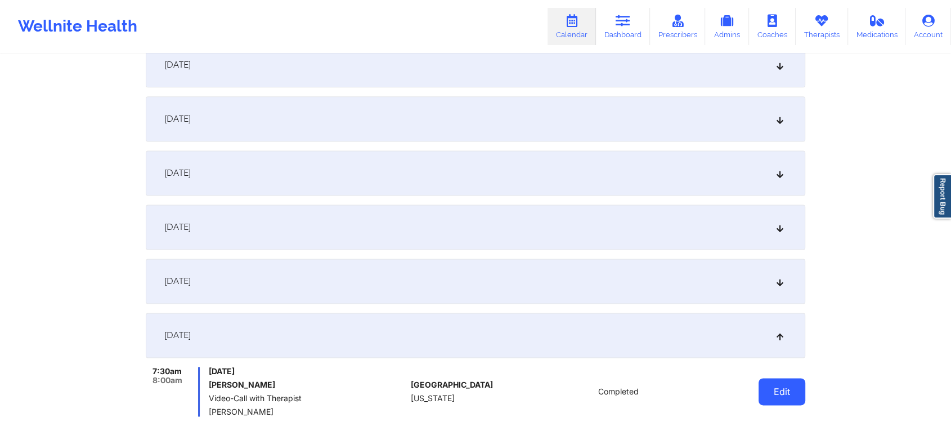
click at [776, 379] on button "Edit" at bounding box center [782, 391] width 47 height 27
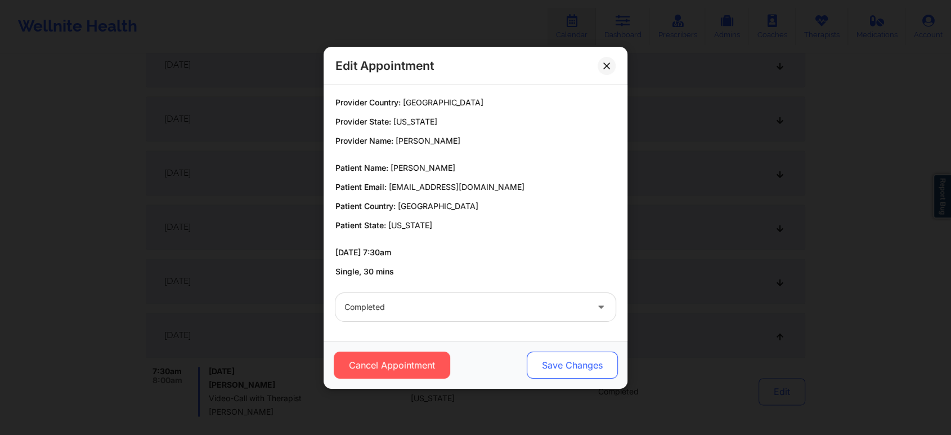
click at [562, 368] on button "Save Changes" at bounding box center [572, 364] width 91 height 27
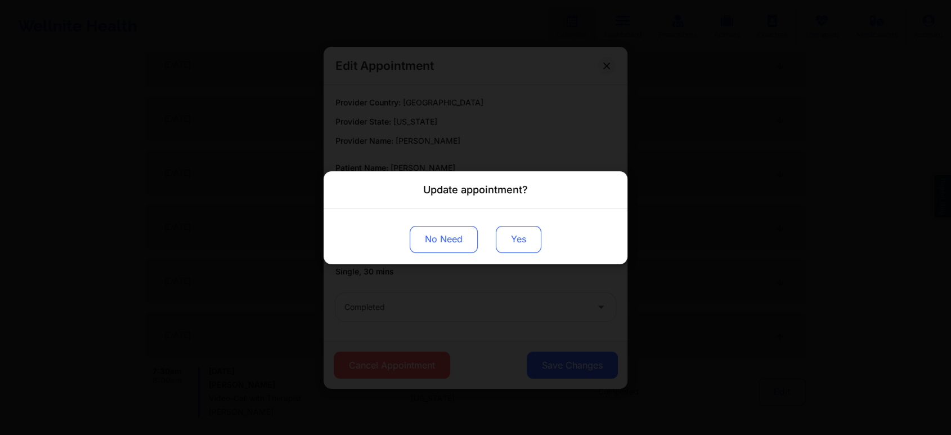
click at [504, 238] on button "Yes" at bounding box center [519, 238] width 46 height 27
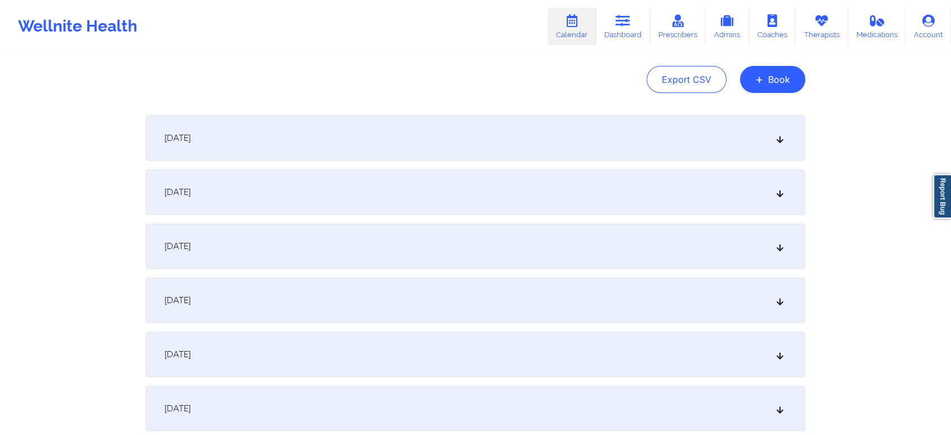
scroll to position [0, 0]
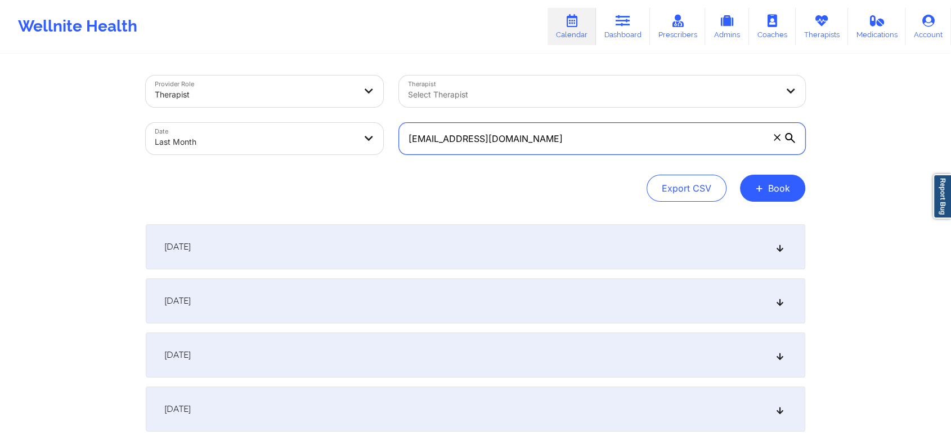
drag, startPoint x: 563, startPoint y: 144, endPoint x: 185, endPoint y: 111, distance: 380.2
click at [185, 111] on div "Provider Role Therapist Therapist Select Therapist Date Last Month [EMAIL_ADDRE…" at bounding box center [475, 115] width 675 height 95
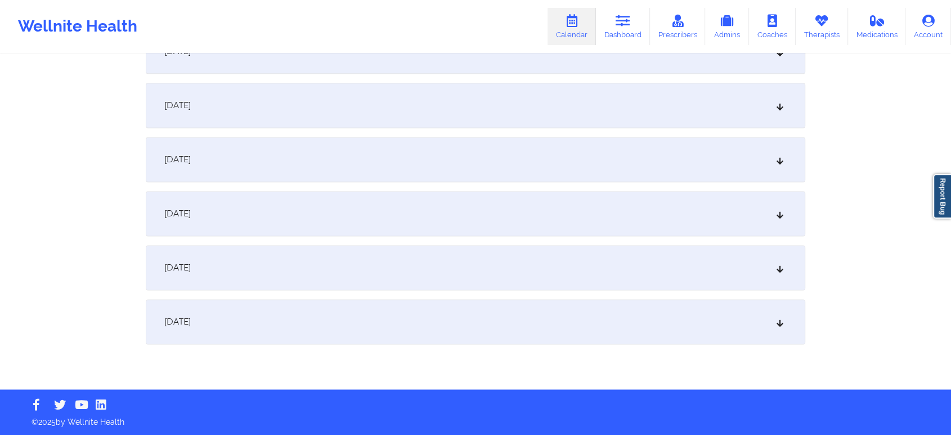
type input "[EMAIL_ADDRESS][DOMAIN_NAME]"
click at [609, 321] on div "[DATE]" at bounding box center [476, 321] width 660 height 45
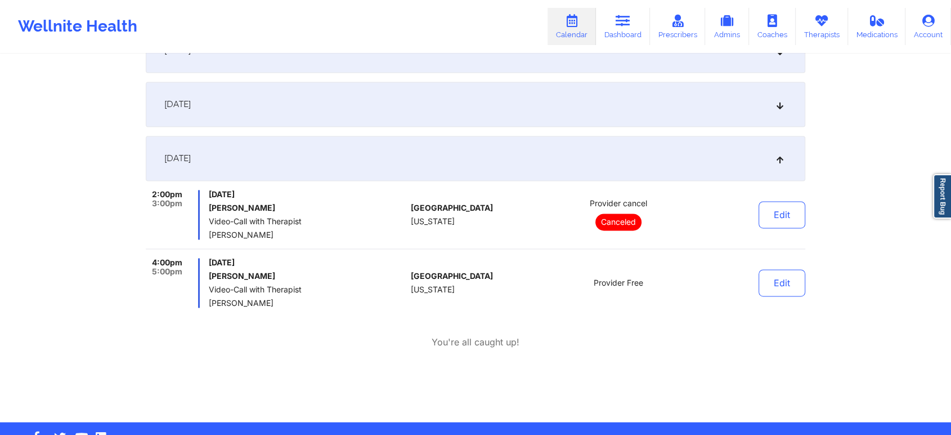
scroll to position [1653, 0]
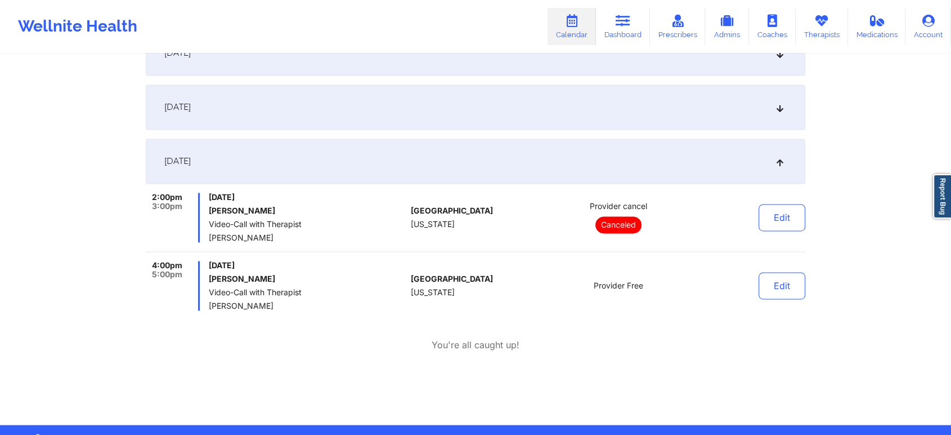
click at [644, 88] on div "[DATE]" at bounding box center [476, 106] width 660 height 45
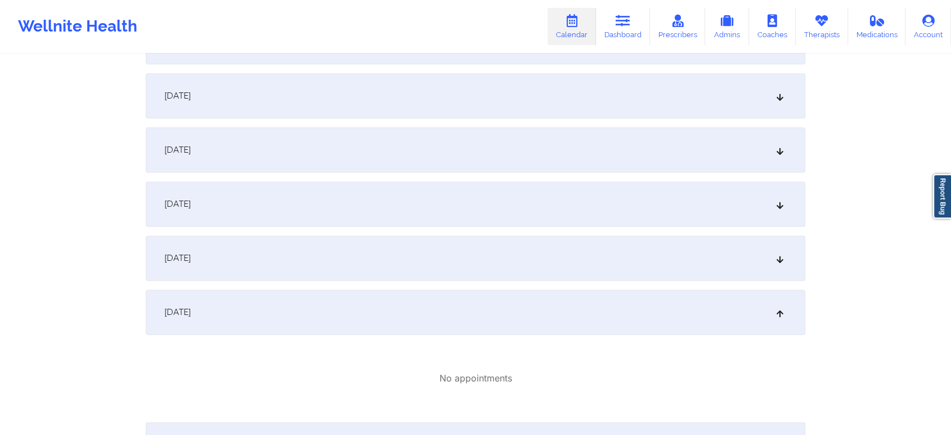
scroll to position [1539, 0]
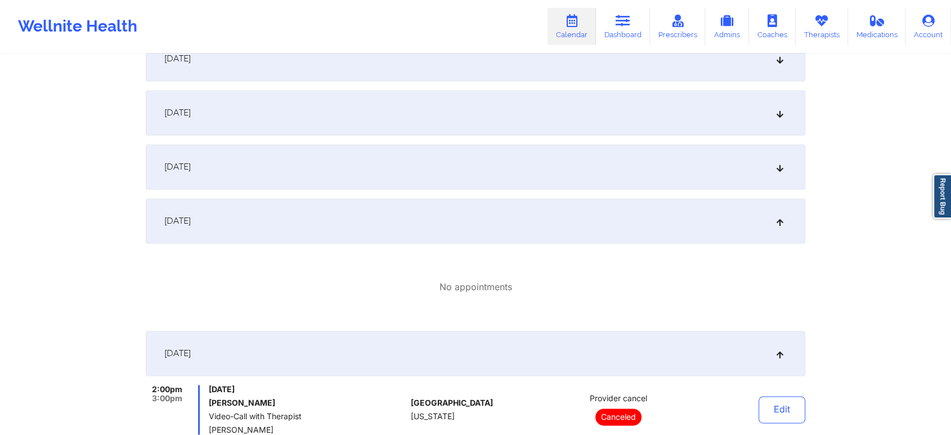
click at [518, 118] on div "[DATE]" at bounding box center [476, 112] width 660 height 45
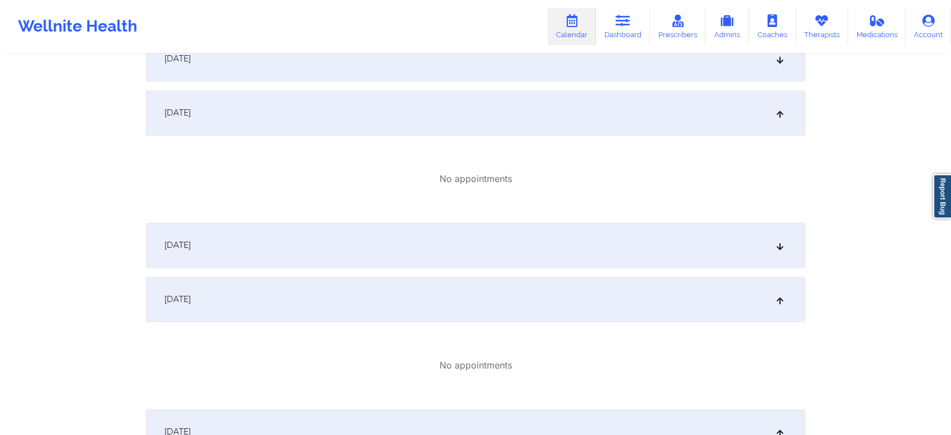
scroll to position [1844, 0]
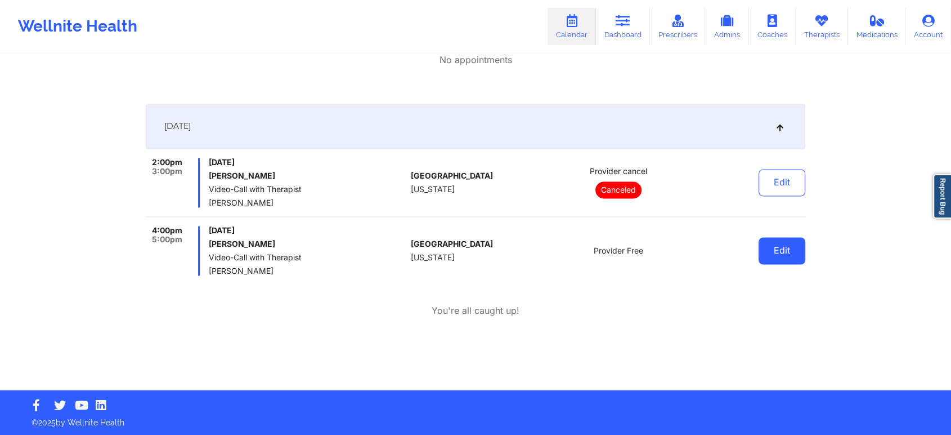
click at [785, 253] on button "Edit" at bounding box center [782, 250] width 47 height 27
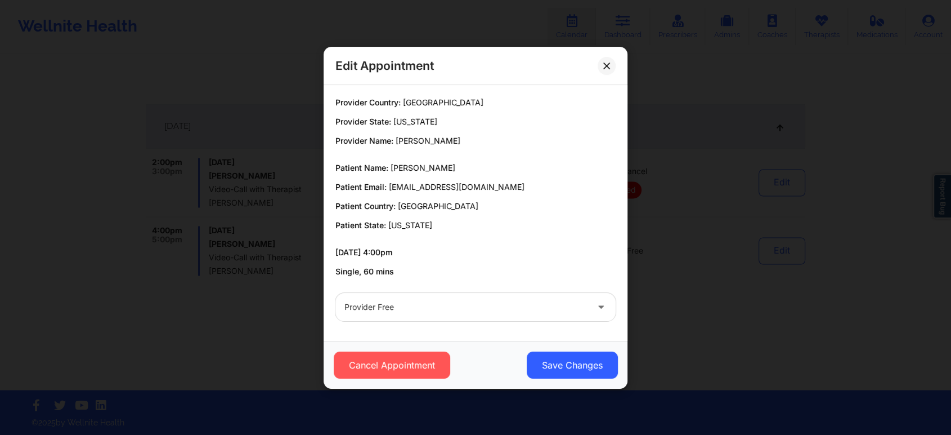
click at [499, 308] on div at bounding box center [465, 307] width 243 height 14
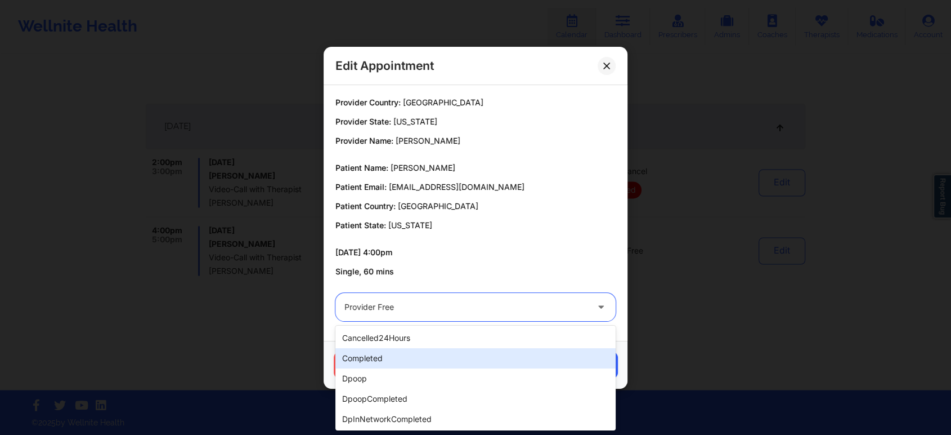
click at [444, 362] on div "completed" at bounding box center [475, 358] width 280 height 20
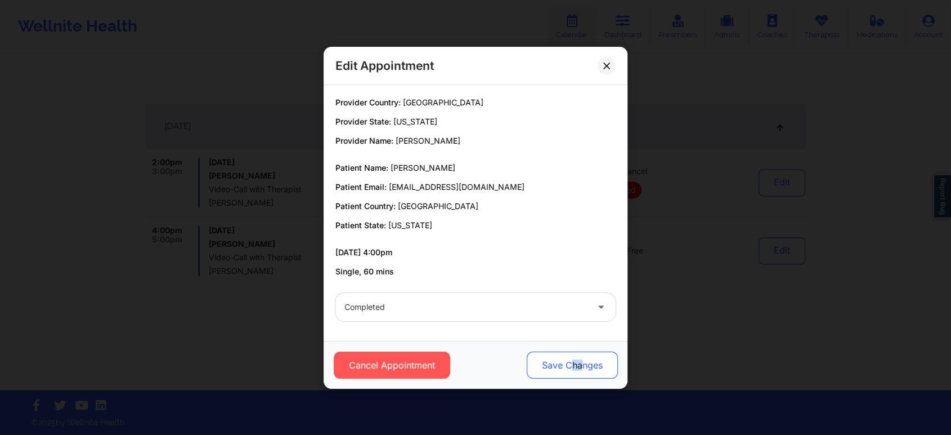
drag, startPoint x: 574, startPoint y: 383, endPoint x: 584, endPoint y: 371, distance: 15.6
click at [584, 371] on div "Cancel Appointment Save Changes" at bounding box center [476, 365] width 304 height 48
click at [584, 371] on button "Save Changes" at bounding box center [572, 364] width 91 height 27
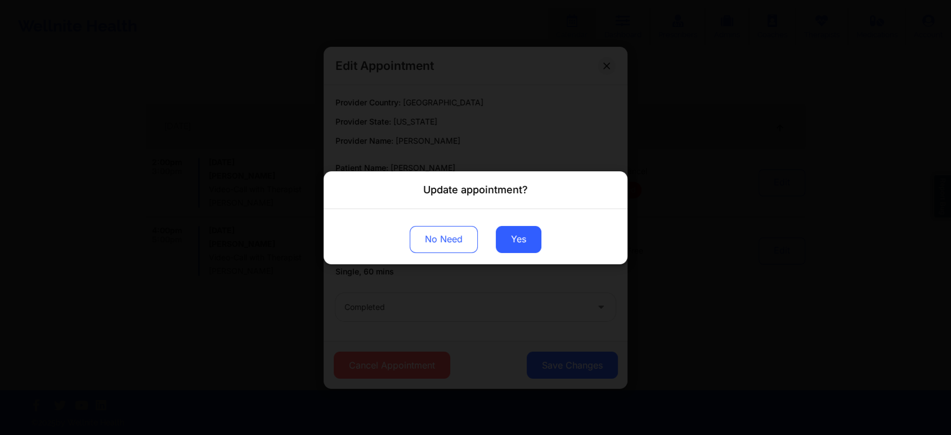
click at [511, 252] on div "No Need Yes" at bounding box center [476, 235] width 304 height 55
drag, startPoint x: 544, startPoint y: 238, endPoint x: 529, endPoint y: 244, distance: 16.9
click at [529, 244] on div "No Need Yes" at bounding box center [476, 235] width 304 height 55
drag, startPoint x: 529, startPoint y: 244, endPoint x: 651, endPoint y: 349, distance: 161.2
click at [651, 349] on div "Update appointment? No Need Yes" at bounding box center [475, 217] width 951 height 435
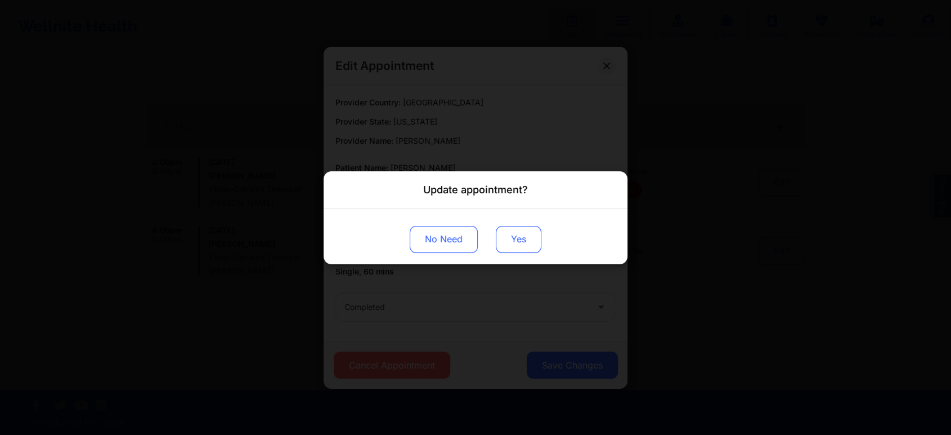
click at [513, 226] on button "Yes" at bounding box center [519, 238] width 46 height 27
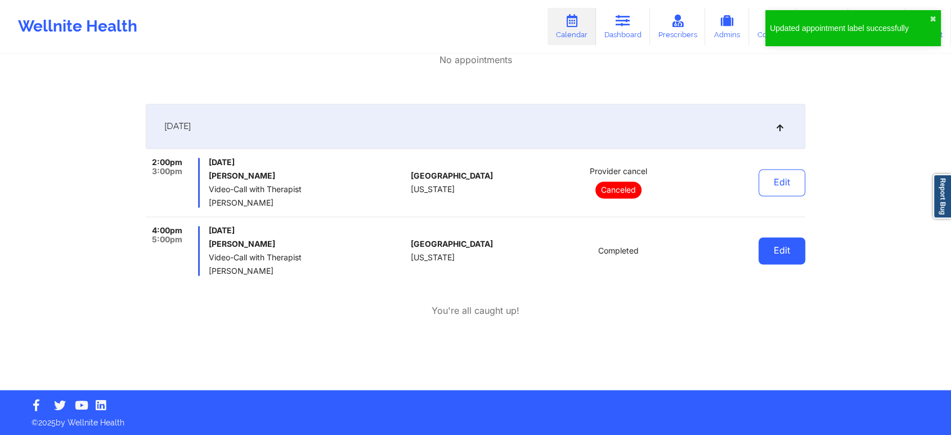
click at [800, 248] on button "Edit" at bounding box center [782, 250] width 47 height 27
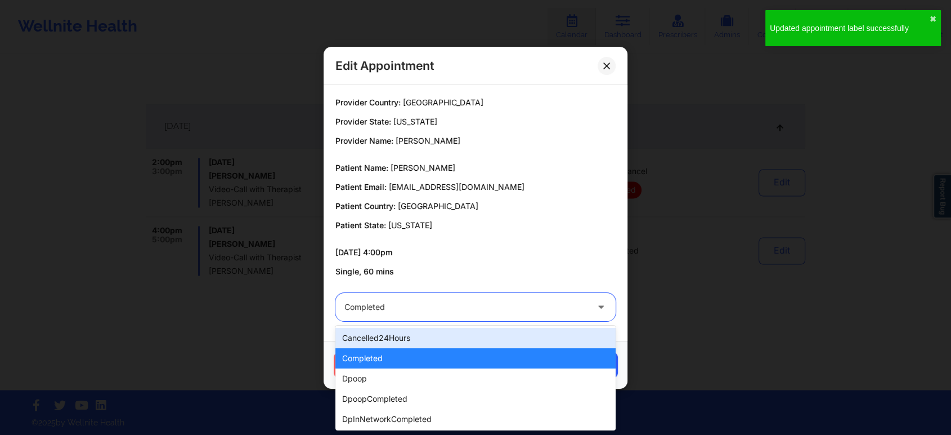
click at [581, 317] on div "Completed" at bounding box center [465, 307] width 243 height 28
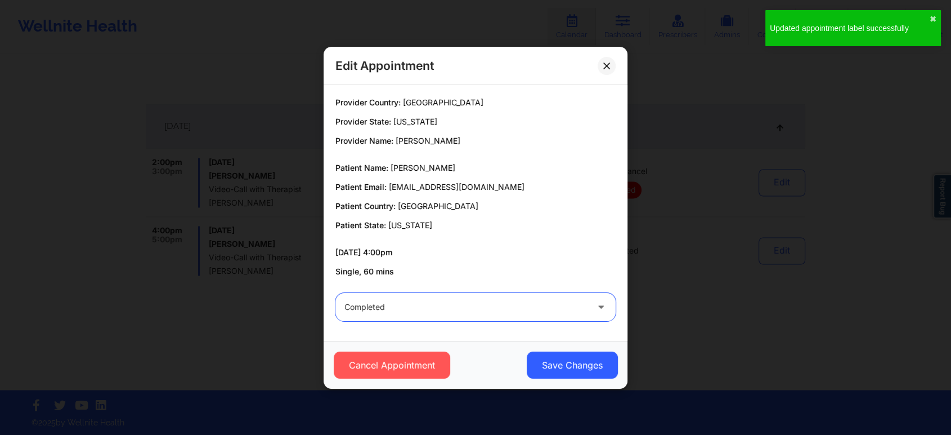
click at [581, 317] on div "Completed" at bounding box center [465, 307] width 243 height 28
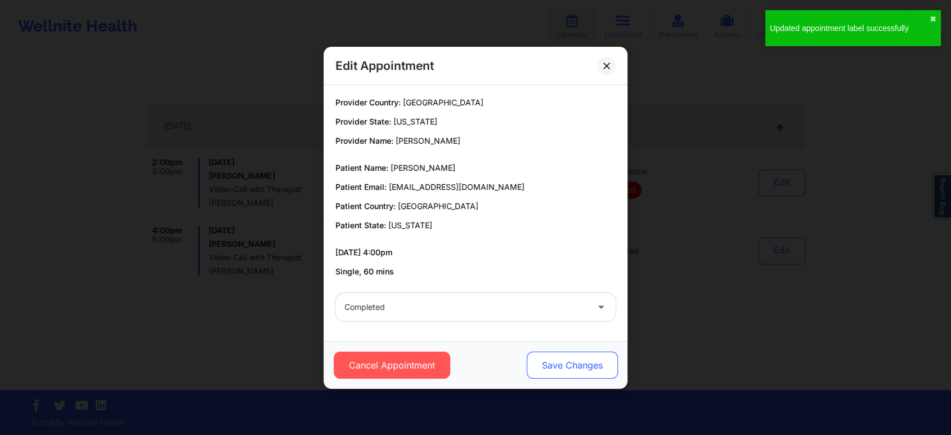
click at [585, 374] on button "Save Changes" at bounding box center [572, 364] width 91 height 27
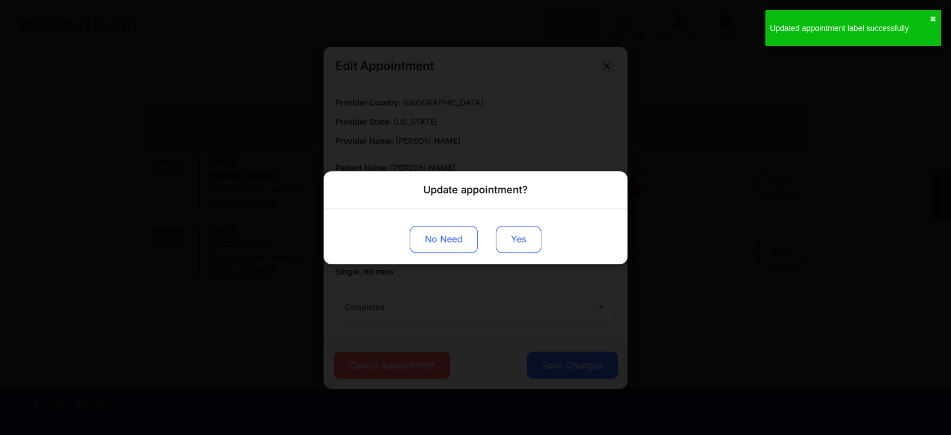
click at [525, 238] on button "Yes" at bounding box center [519, 238] width 46 height 27
